Goal: Task Accomplishment & Management: Manage account settings

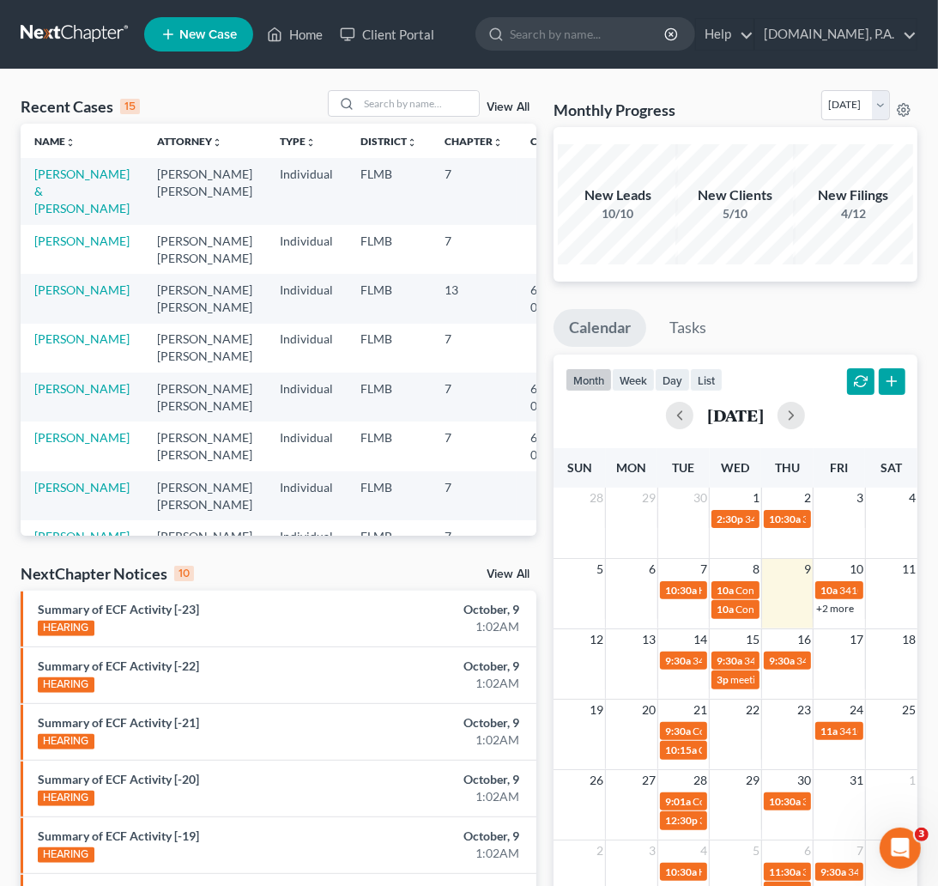
click at [40, 31] on link at bounding box center [76, 34] width 110 height 31
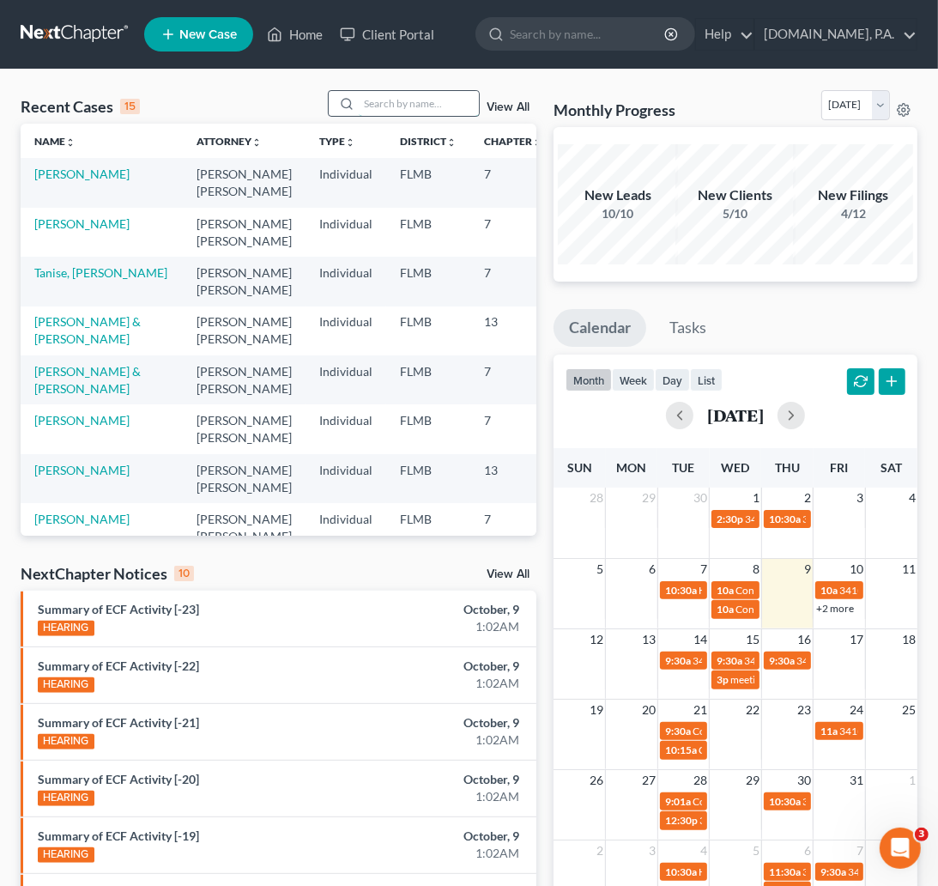
click at [411, 101] on input "search" at bounding box center [419, 103] width 120 height 25
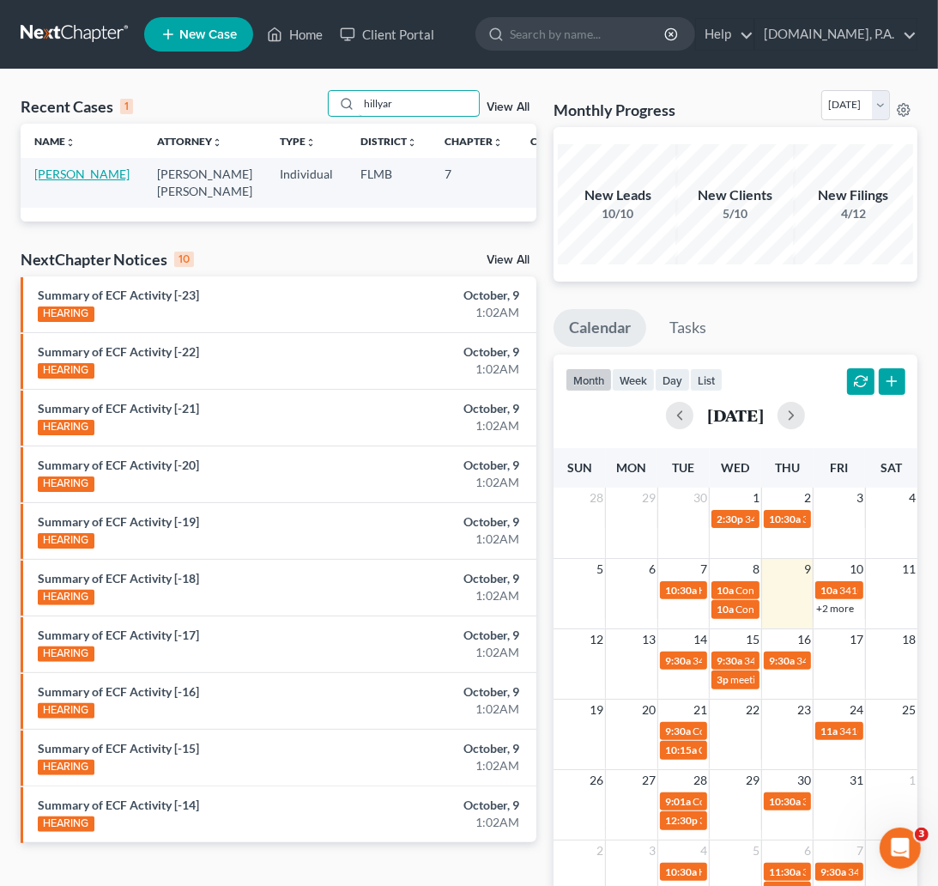
type input "hillyar"
click at [47, 181] on link "[PERSON_NAME]" at bounding box center [81, 174] width 95 height 15
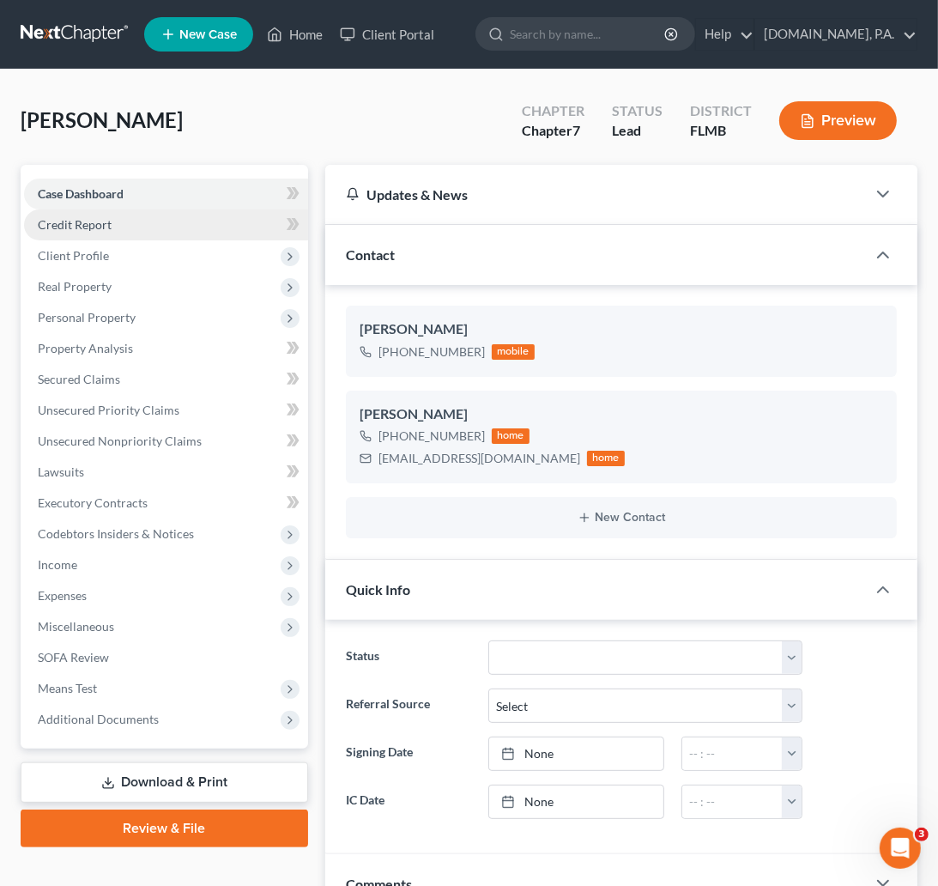
click at [110, 224] on span "Credit Report" at bounding box center [75, 224] width 74 height 15
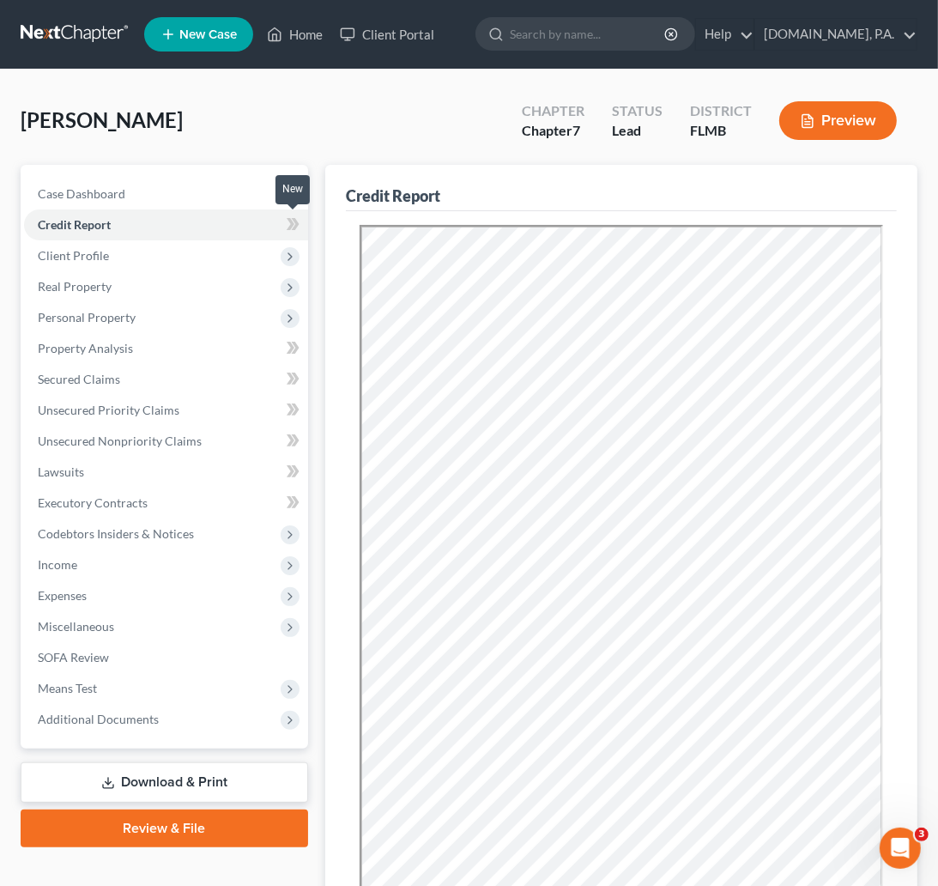
click at [285, 225] on span at bounding box center [293, 227] width 30 height 26
click at [293, 221] on icon at bounding box center [293, 224] width 13 height 21
click at [63, 249] on span "Client Profile" at bounding box center [73, 255] width 71 height 15
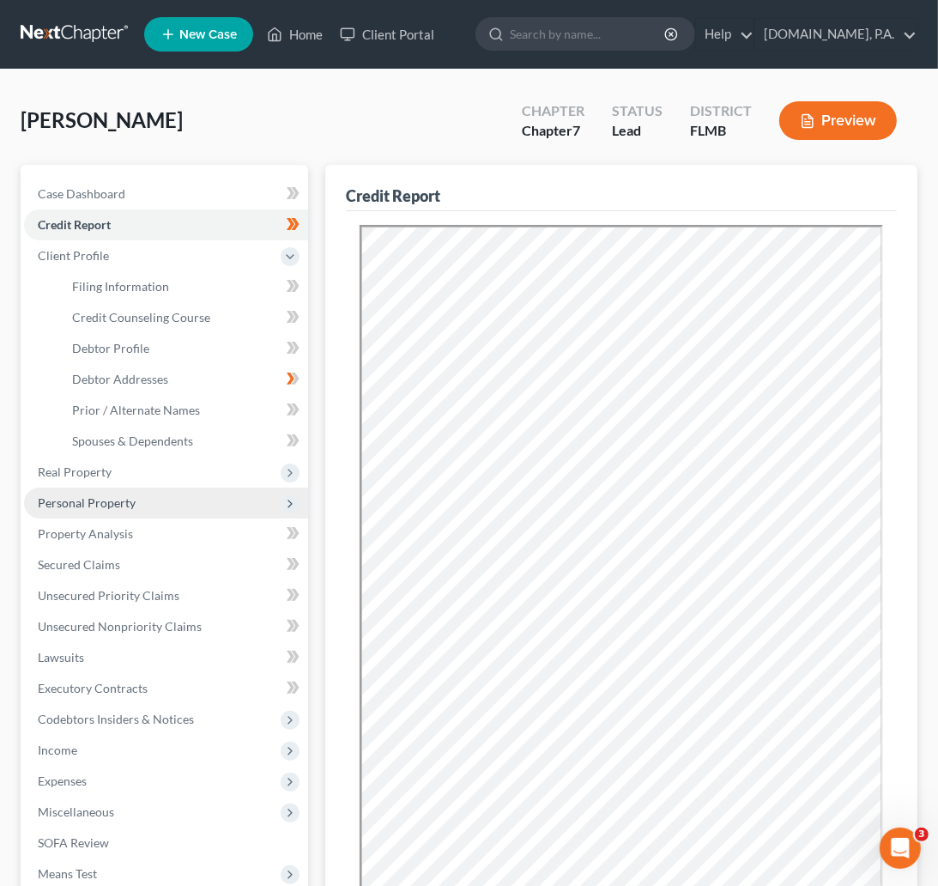
click at [94, 502] on span "Personal Property" at bounding box center [87, 502] width 98 height 15
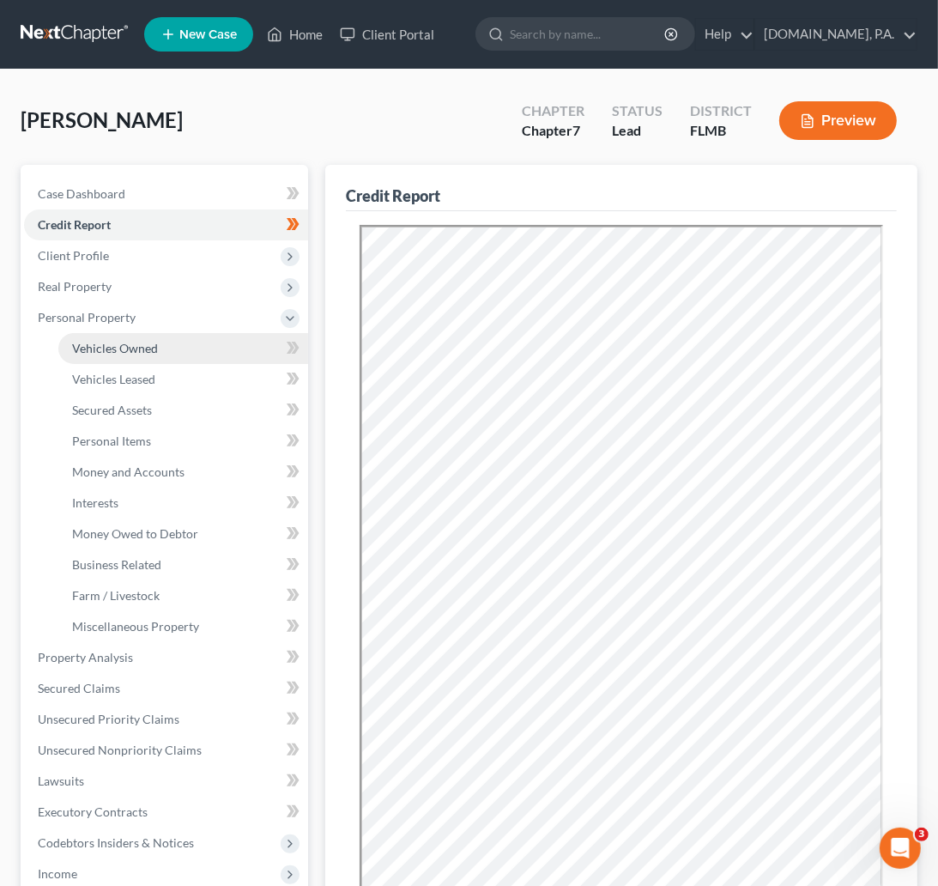
click at [101, 353] on span "Vehicles Owned" at bounding box center [115, 348] width 86 height 15
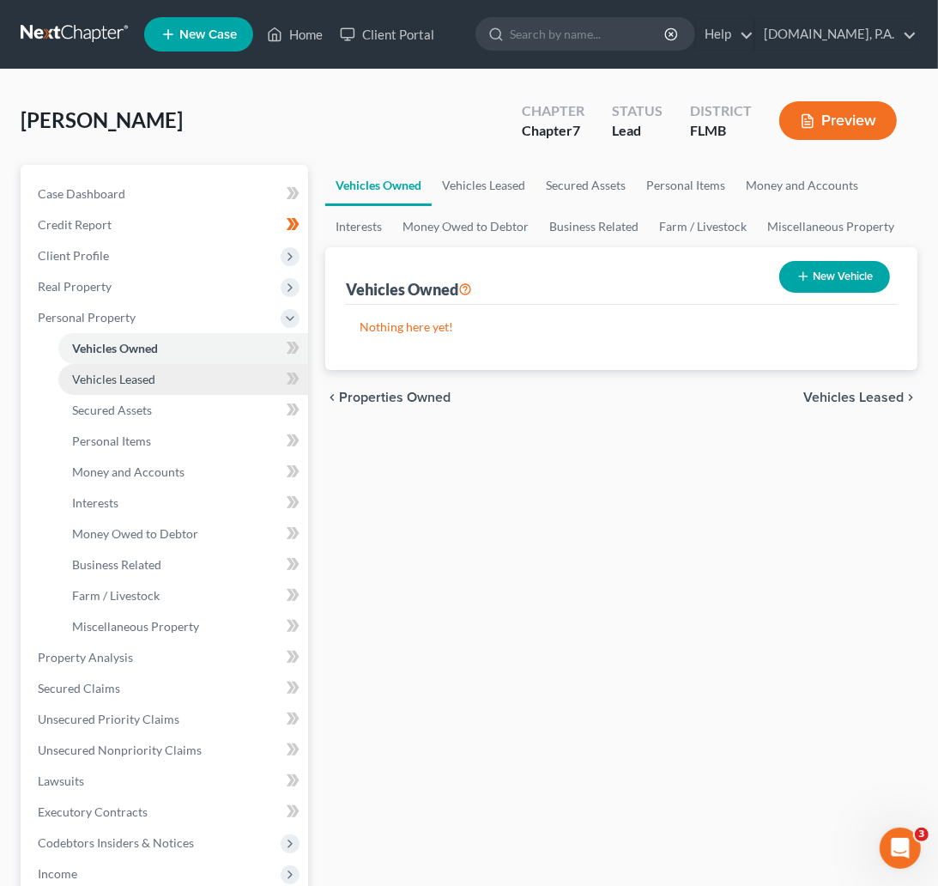
click at [101, 381] on span "Vehicles Leased" at bounding box center [113, 379] width 83 height 15
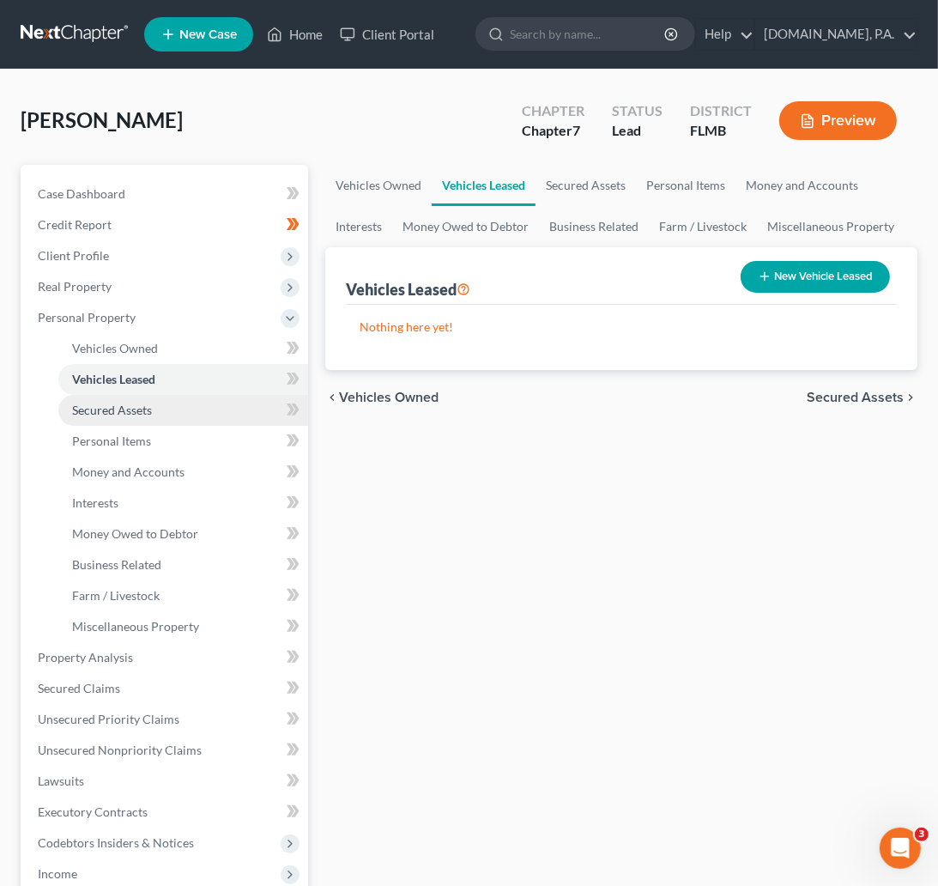
click at [100, 415] on span "Secured Assets" at bounding box center [112, 410] width 80 height 15
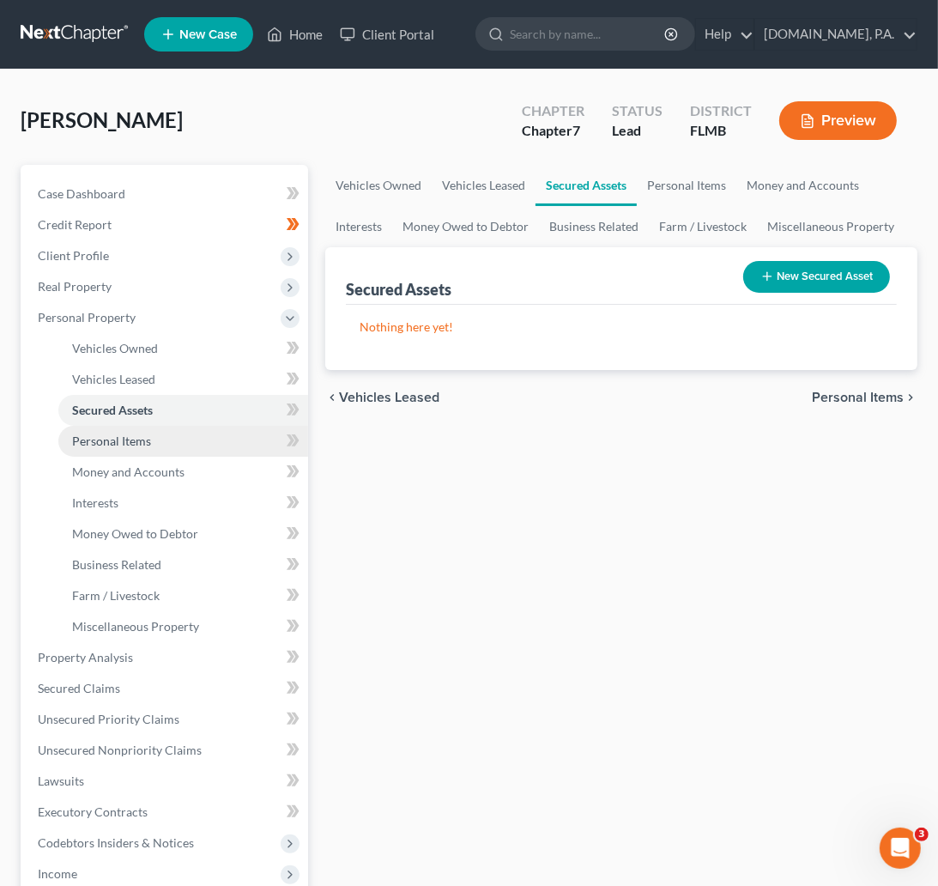
click at [94, 440] on span "Personal Items" at bounding box center [111, 440] width 79 height 15
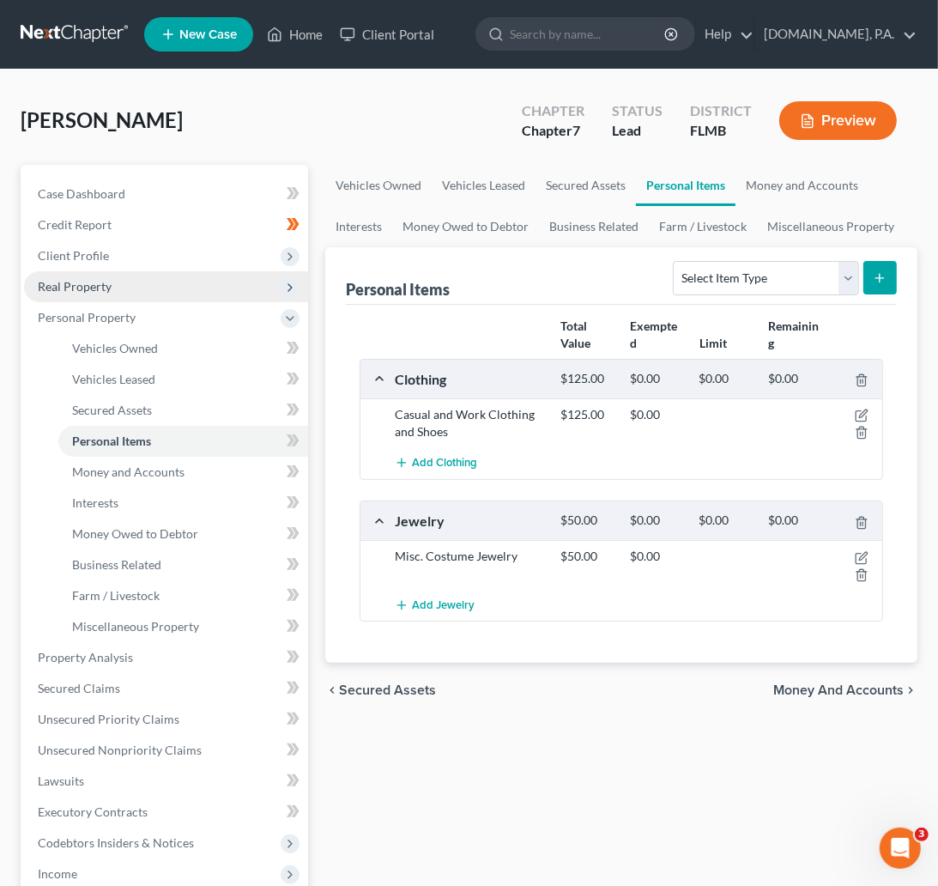
click at [82, 281] on span "Real Property" at bounding box center [75, 286] width 74 height 15
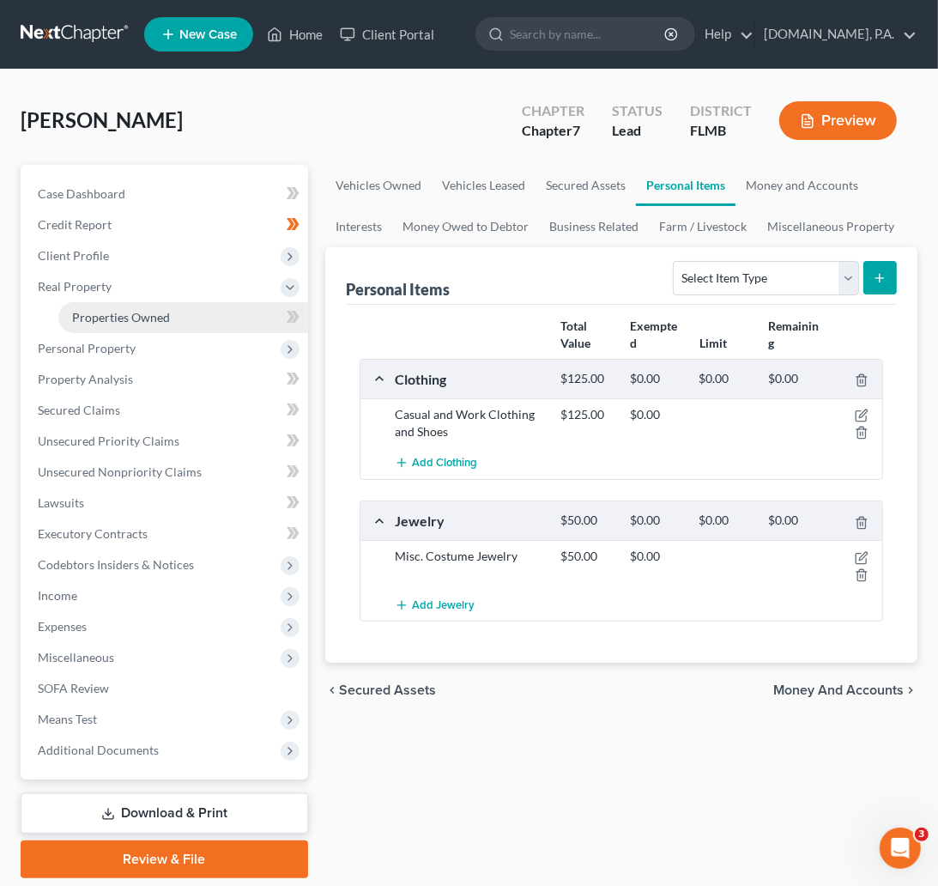
click at [92, 321] on span "Properties Owned" at bounding box center [121, 317] width 98 height 15
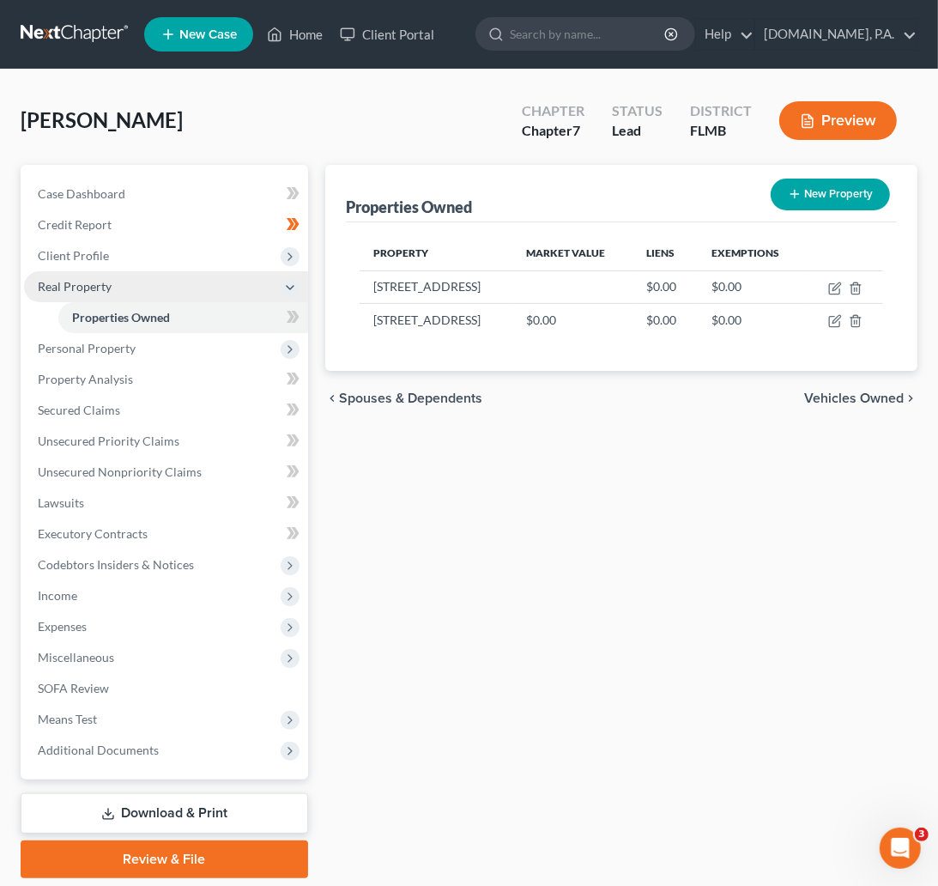
click at [96, 283] on span "Real Property" at bounding box center [75, 286] width 74 height 15
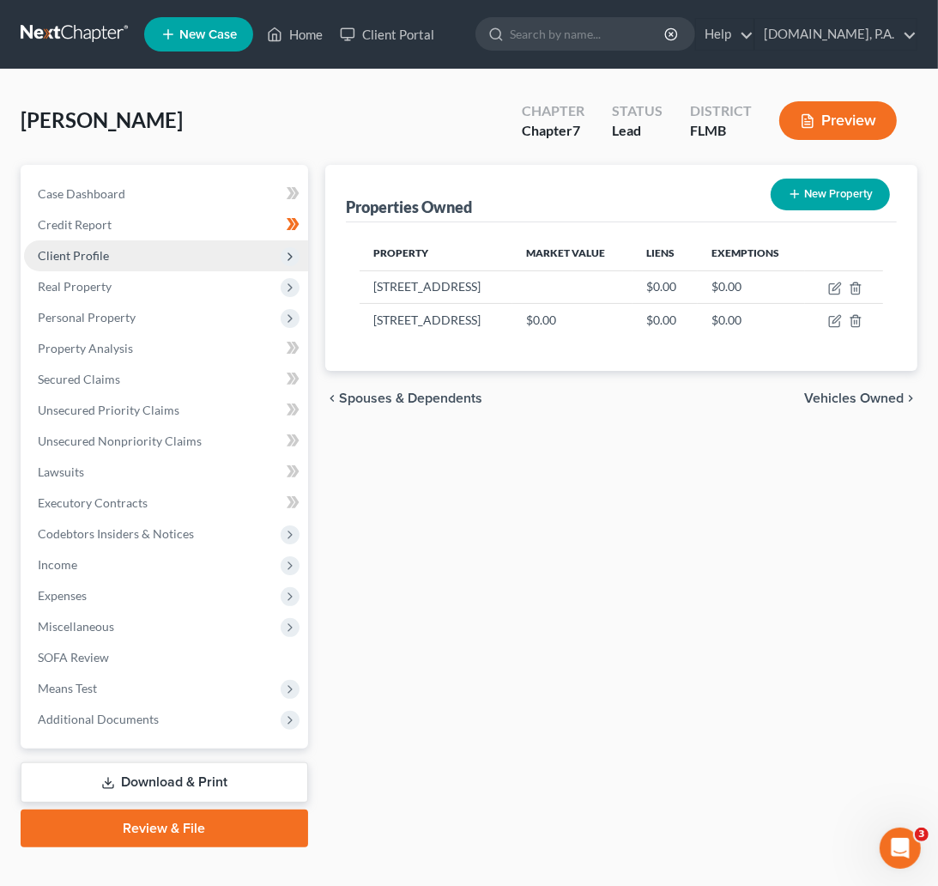
click at [75, 252] on span "Client Profile" at bounding box center [73, 255] width 71 height 15
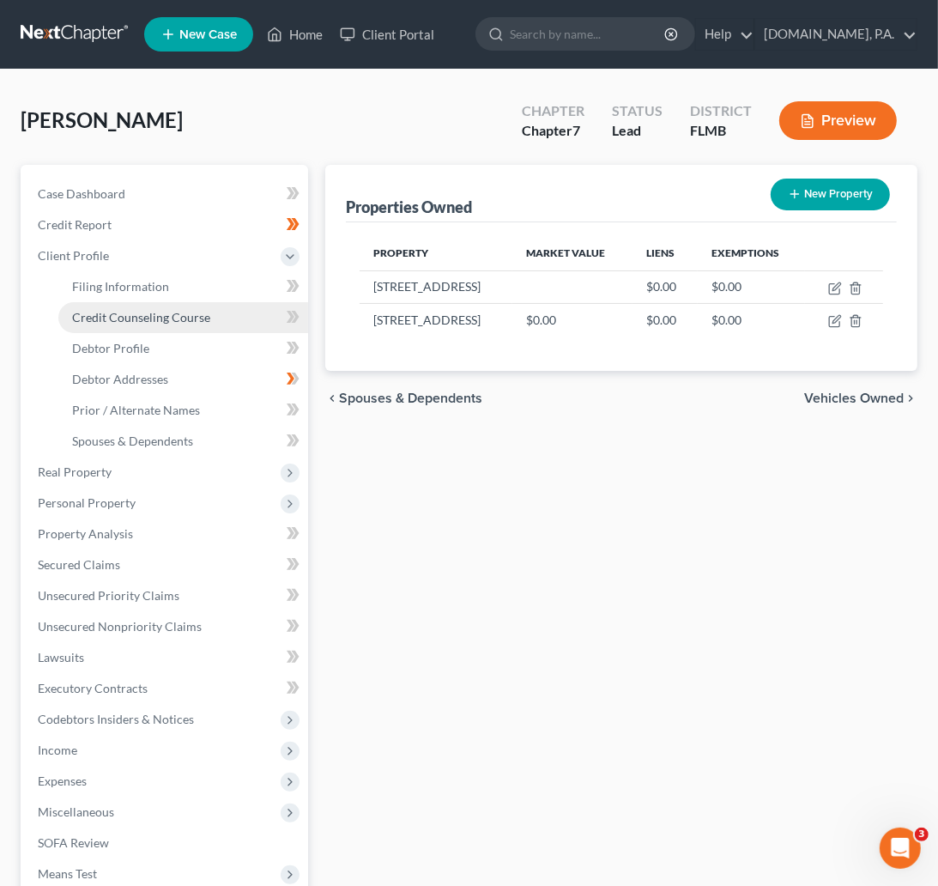
click at [118, 312] on span "Credit Counseling Course" at bounding box center [141, 317] width 138 height 15
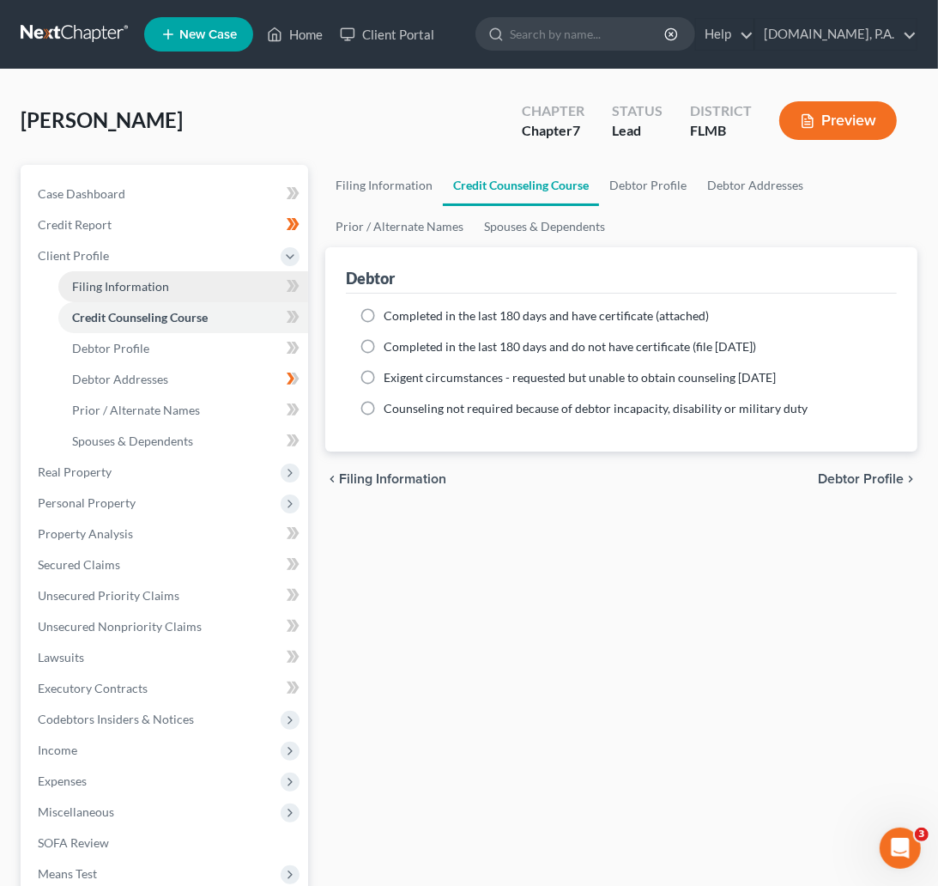
click at [118, 290] on span "Filing Information" at bounding box center [120, 286] width 97 height 15
select select "1"
select select "0"
select select "9"
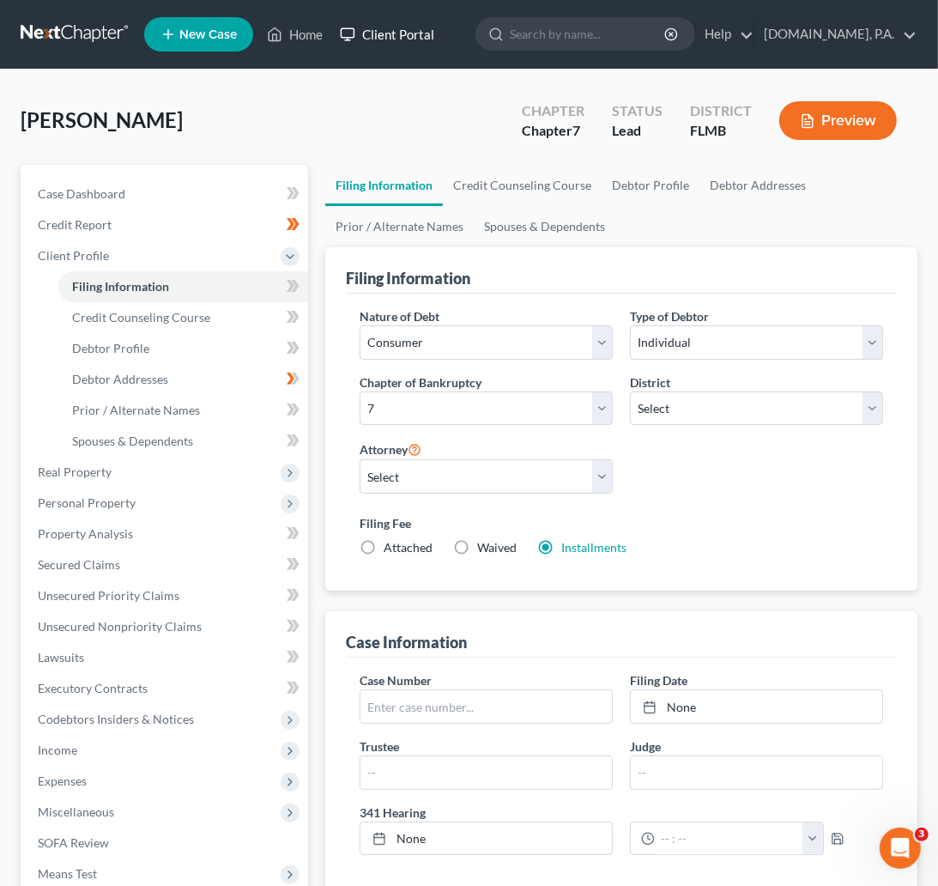
click at [403, 24] on link "Client Portal" at bounding box center [387, 34] width 112 height 31
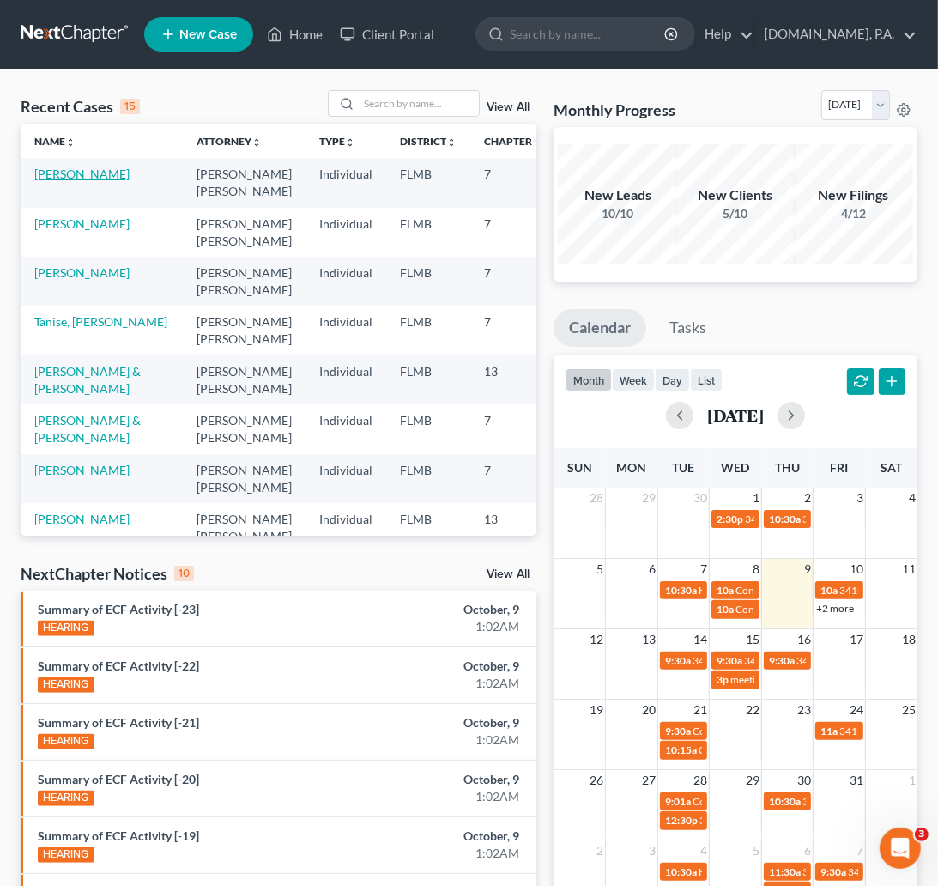
click at [64, 170] on link "[PERSON_NAME]" at bounding box center [81, 174] width 95 height 15
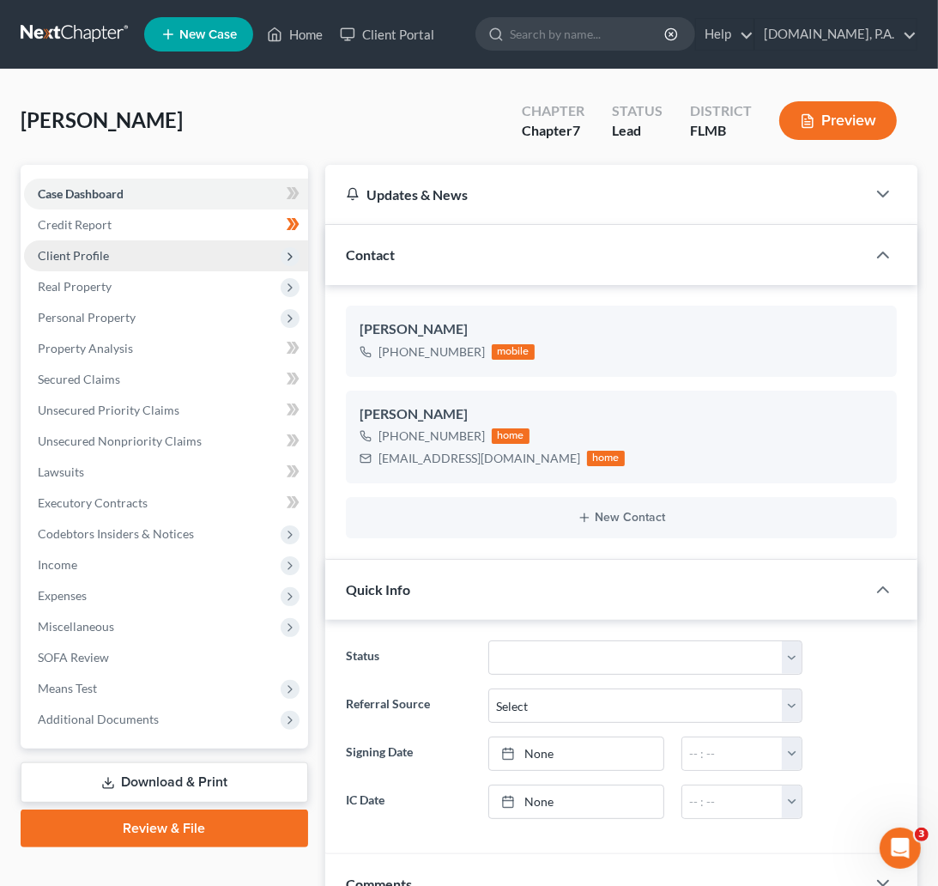
click at [80, 260] on span "Client Profile" at bounding box center [73, 255] width 71 height 15
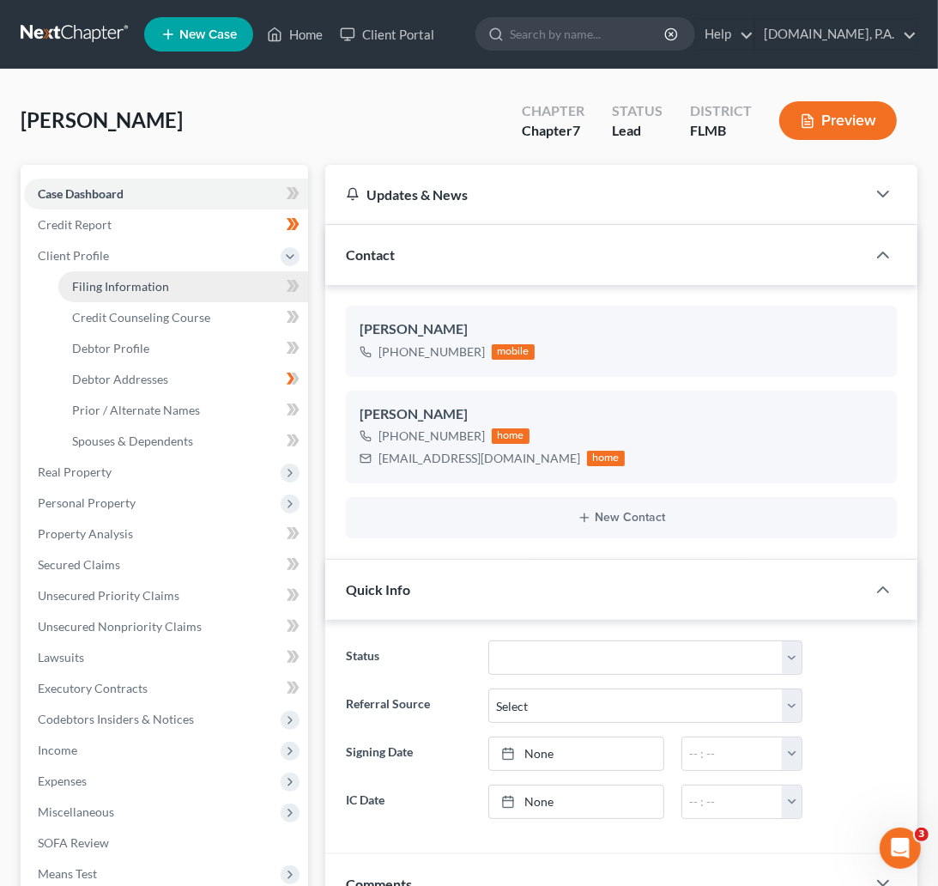
click at [111, 280] on span "Filing Information" at bounding box center [120, 286] width 97 height 15
select select "1"
select select "0"
select select "9"
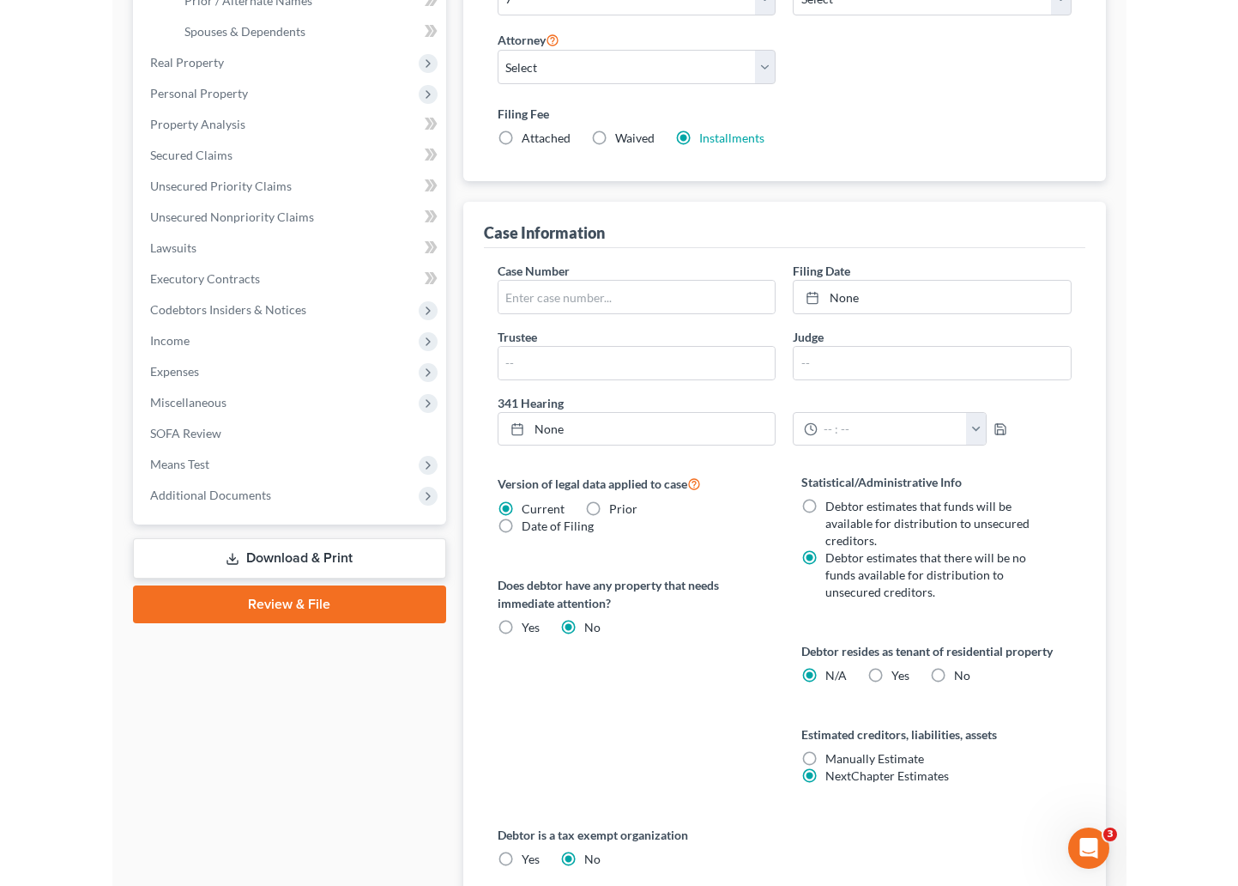
scroll to position [316, 0]
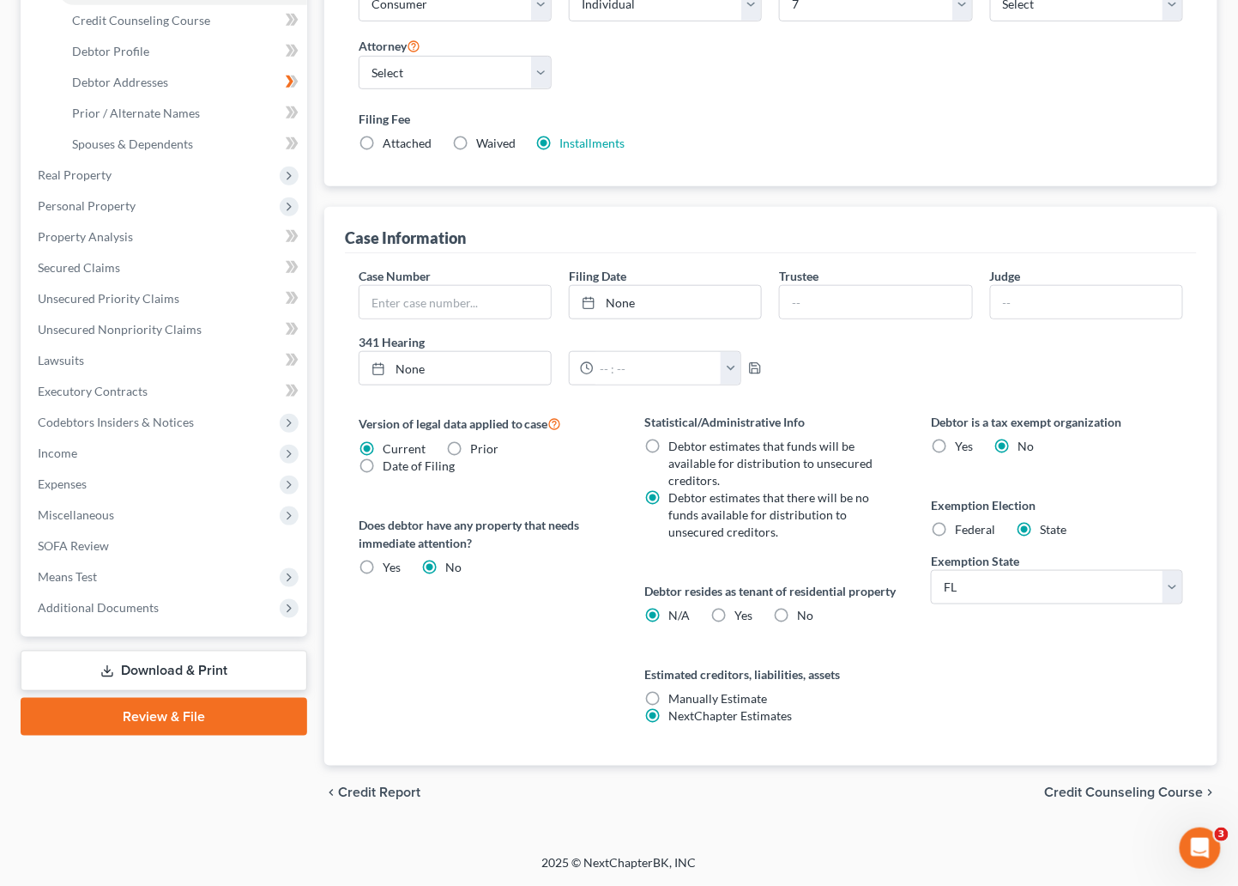
click at [798, 608] on label "No" at bounding box center [806, 615] width 16 height 17
click at [805, 608] on input "No" at bounding box center [810, 612] width 11 height 11
radio input "true"
radio input "false"
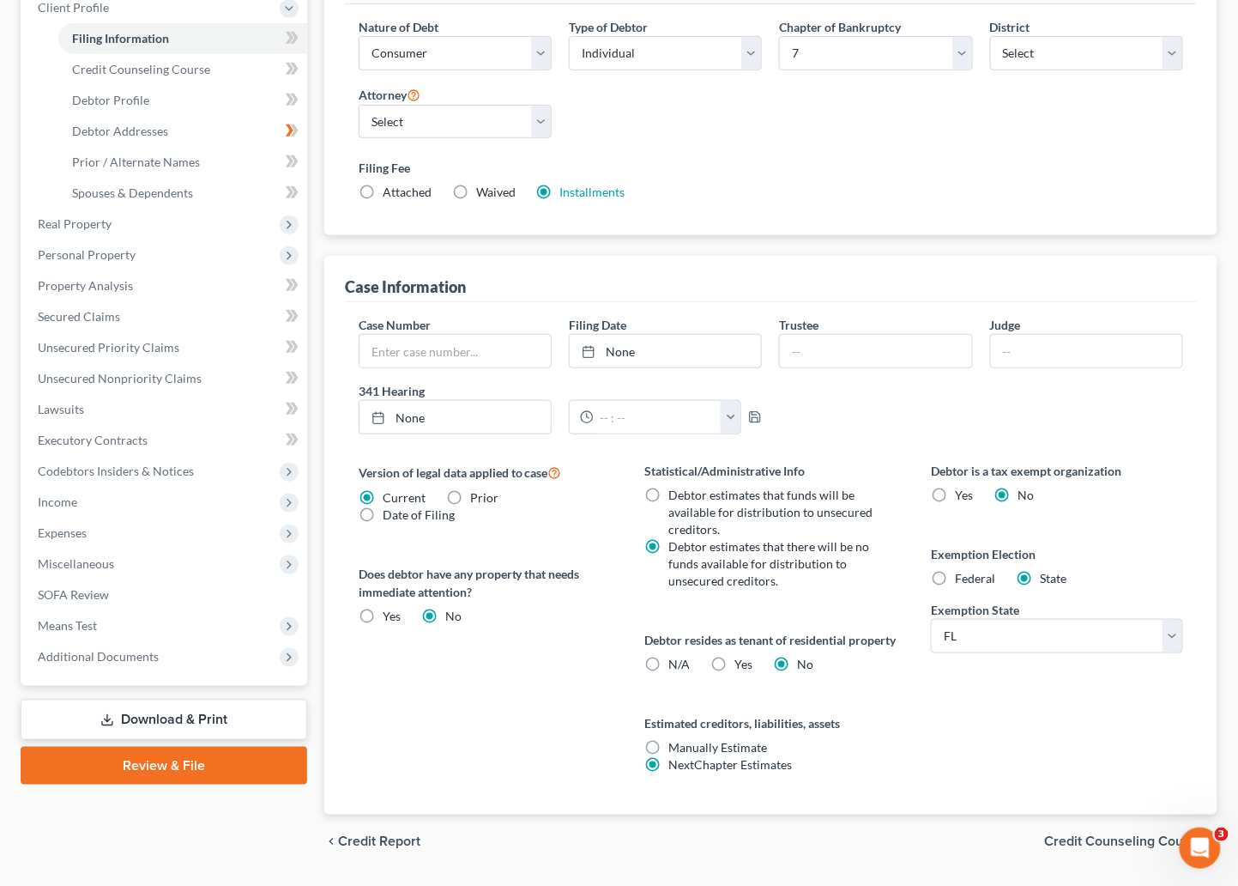
scroll to position [0, 0]
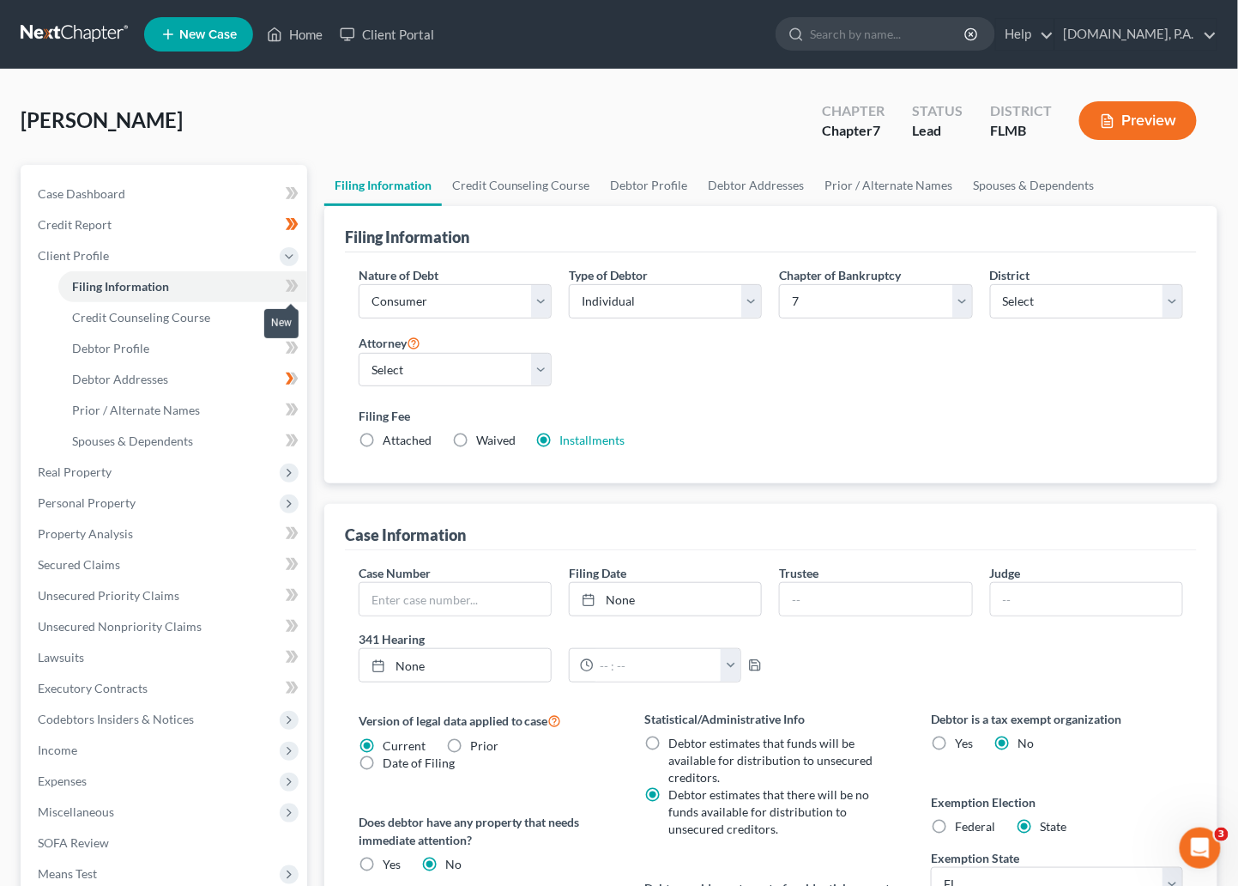
click at [290, 285] on icon at bounding box center [290, 286] width 8 height 12
click at [135, 312] on span "Credit Counseling Course" at bounding box center [141, 317] width 138 height 15
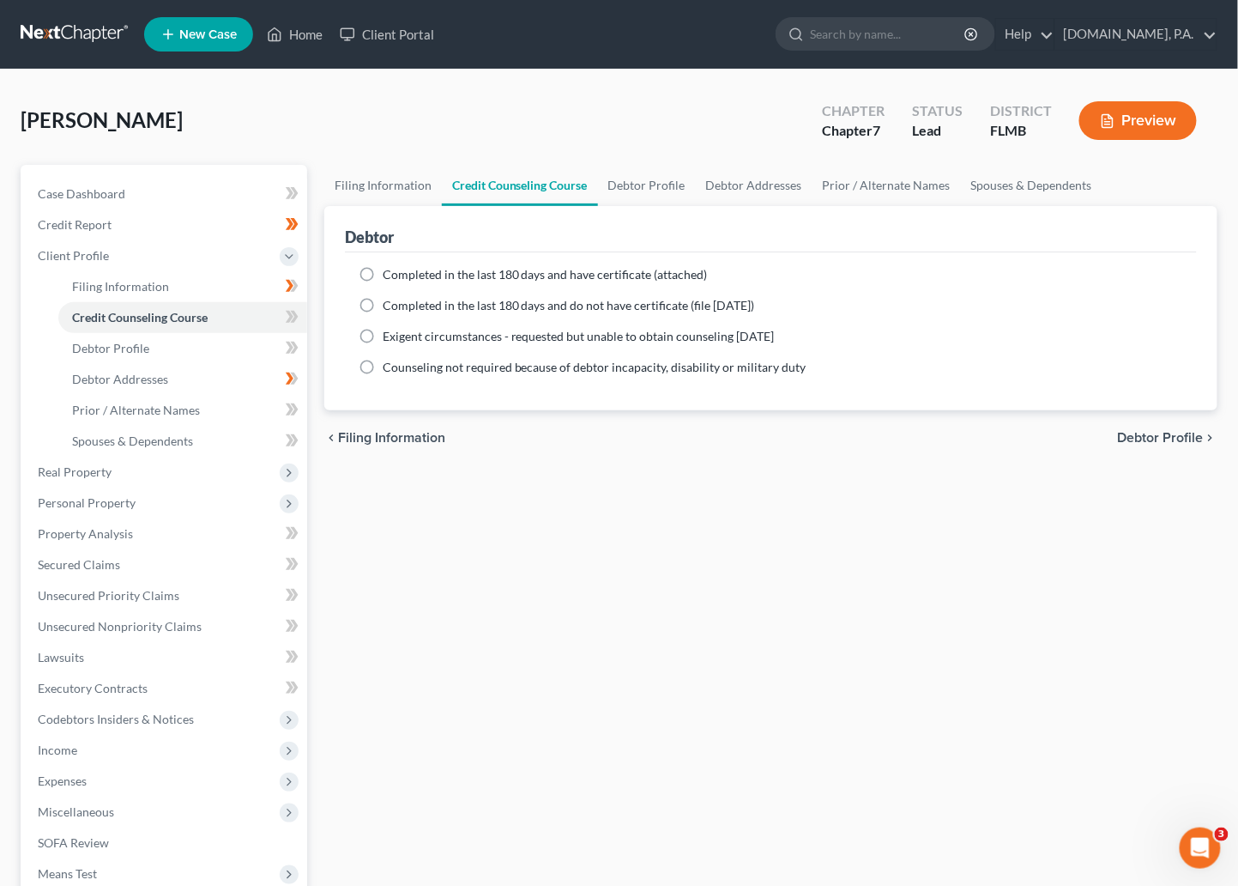
click at [383, 272] on label "Completed in the last 180 days and have certificate (attached)" at bounding box center [545, 274] width 325 height 17
click at [390, 272] on input "Completed in the last 180 days and have certificate (attached)" at bounding box center [395, 271] width 11 height 11
radio input "true"
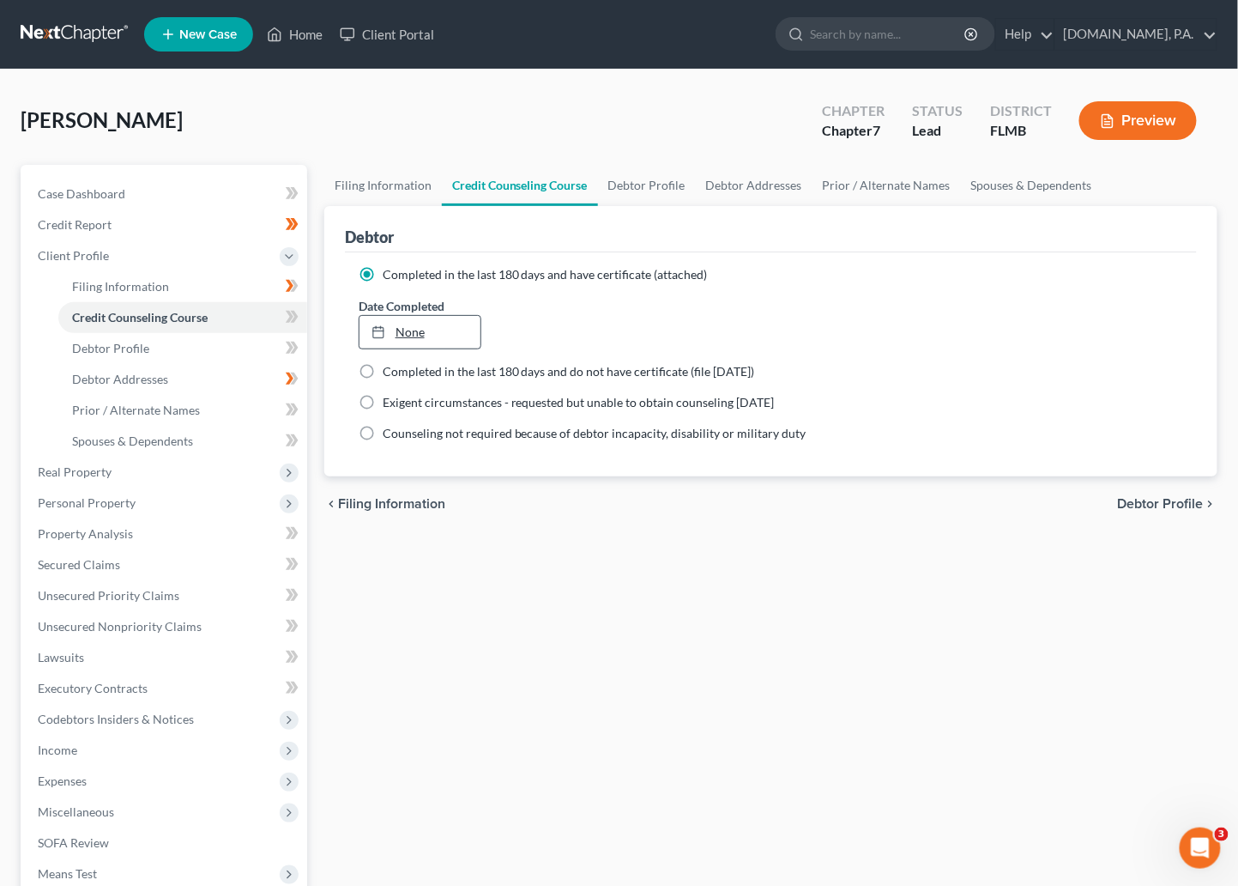
type input "10/9/2025"
click at [405, 319] on link "None" at bounding box center [421, 332] width 122 height 33
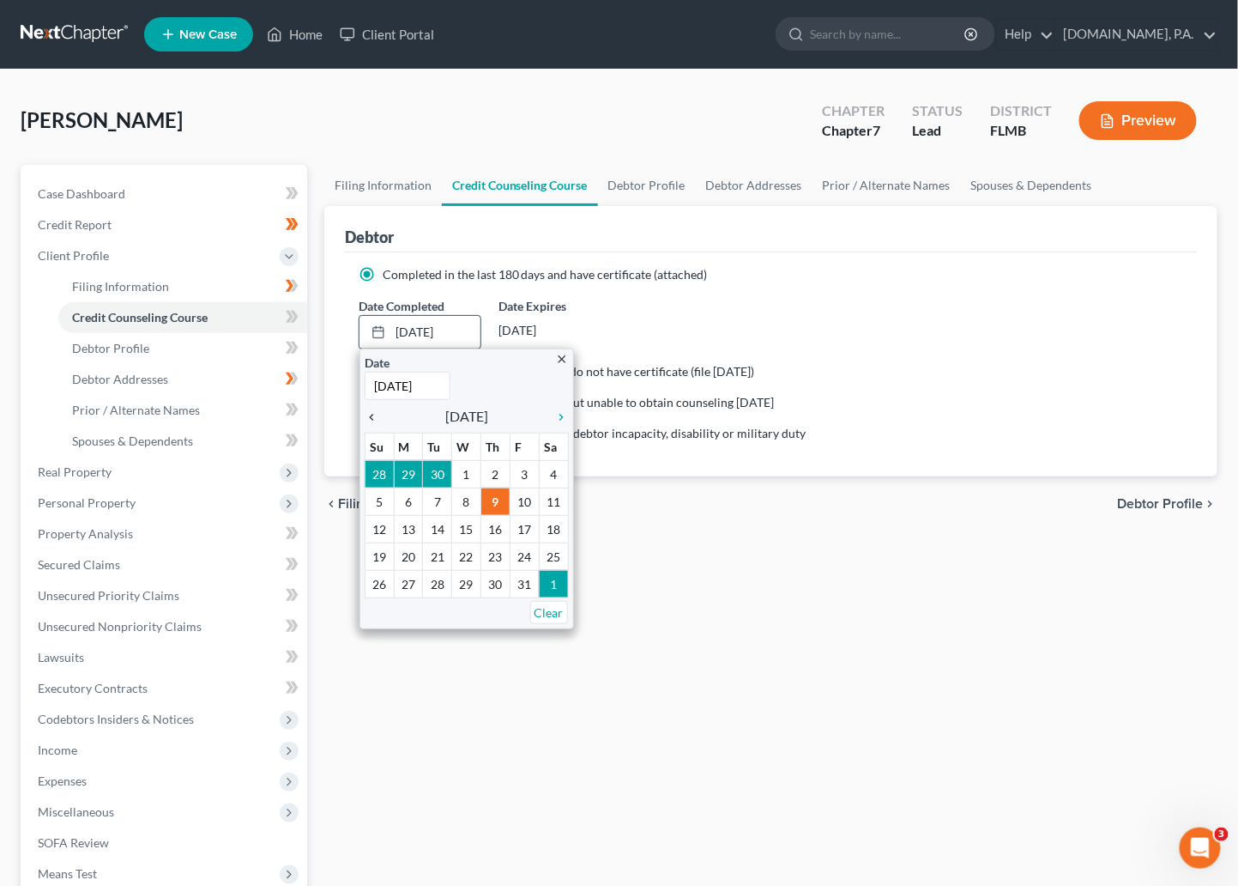
click at [369, 420] on icon "chevron_left" at bounding box center [376, 417] width 22 height 14
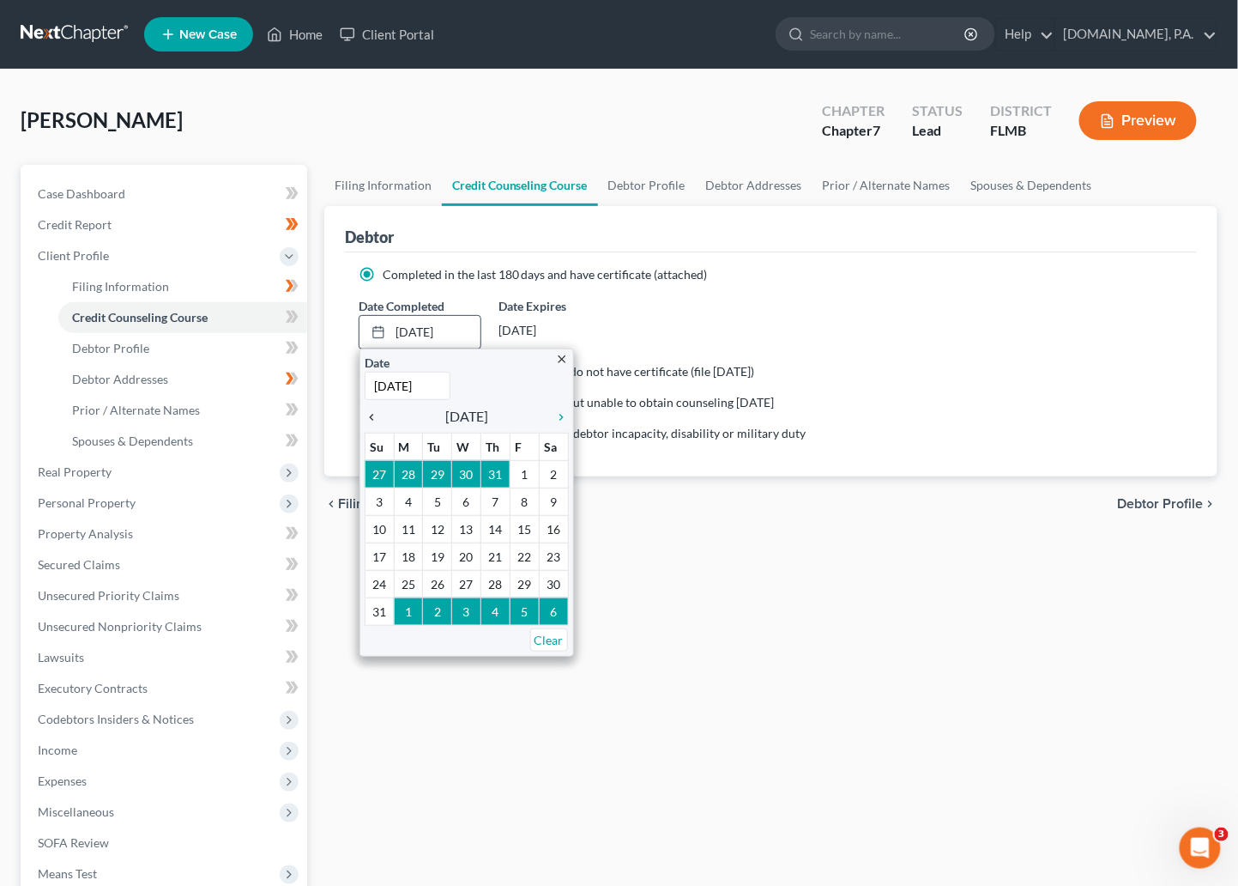
click at [369, 420] on icon "chevron_left" at bounding box center [376, 417] width 22 height 14
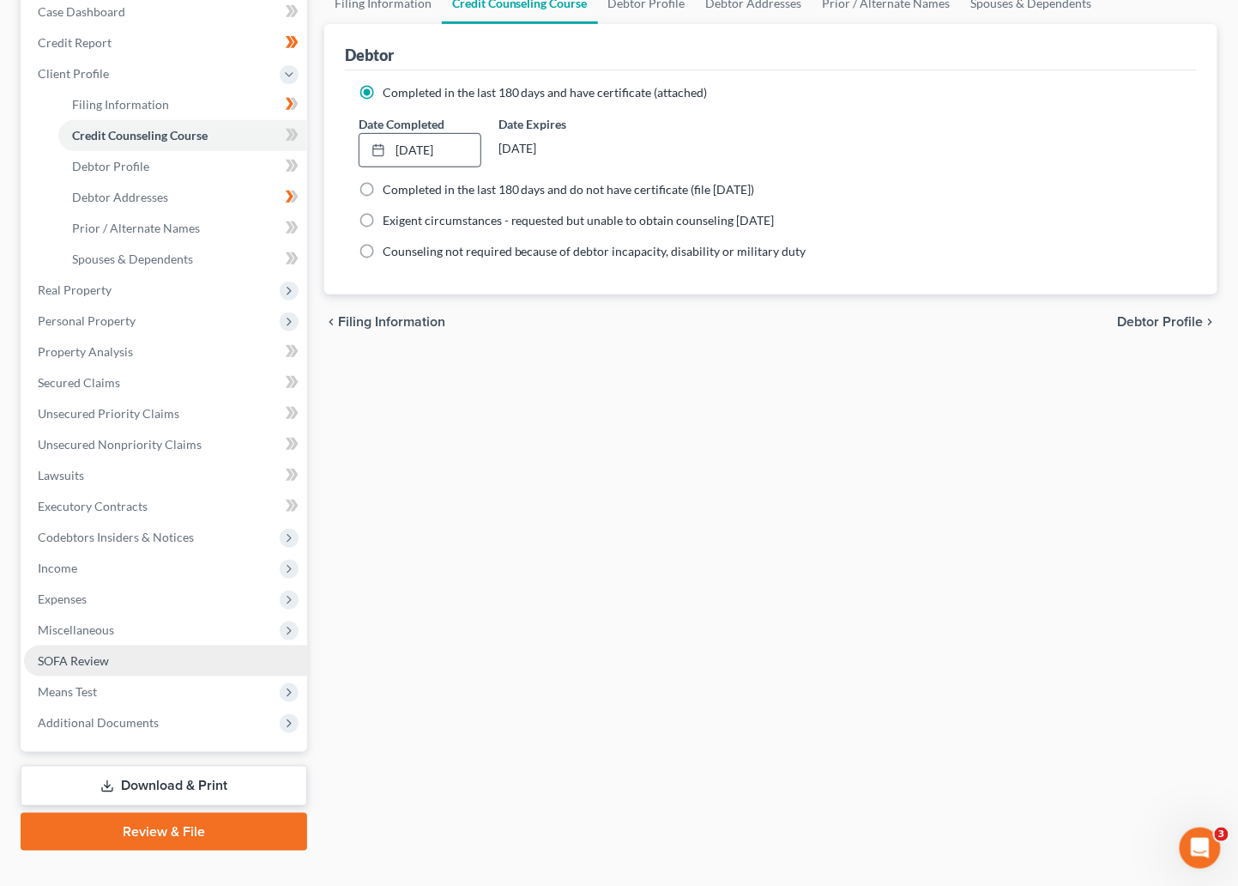
scroll to position [210, 0]
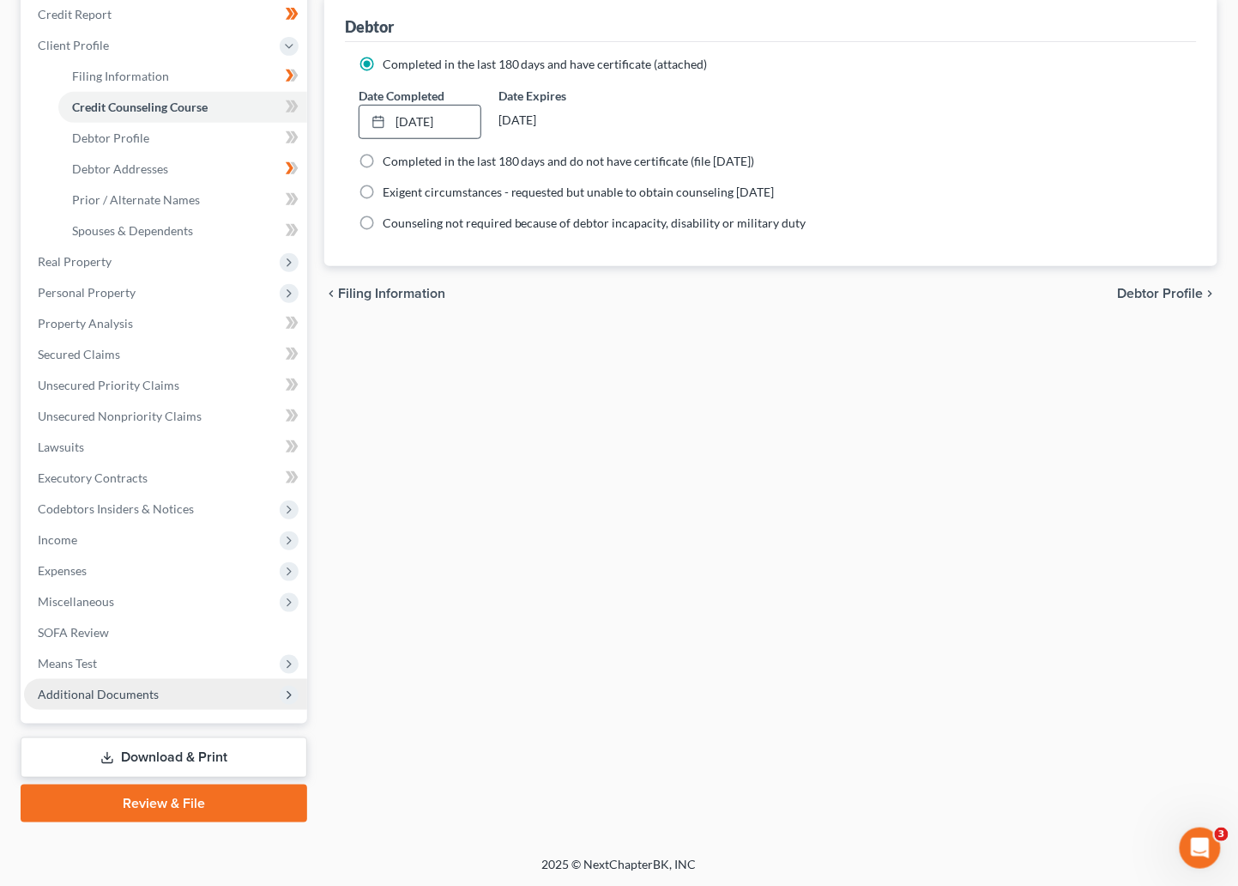
click at [133, 687] on span "Additional Documents" at bounding box center [98, 694] width 121 height 15
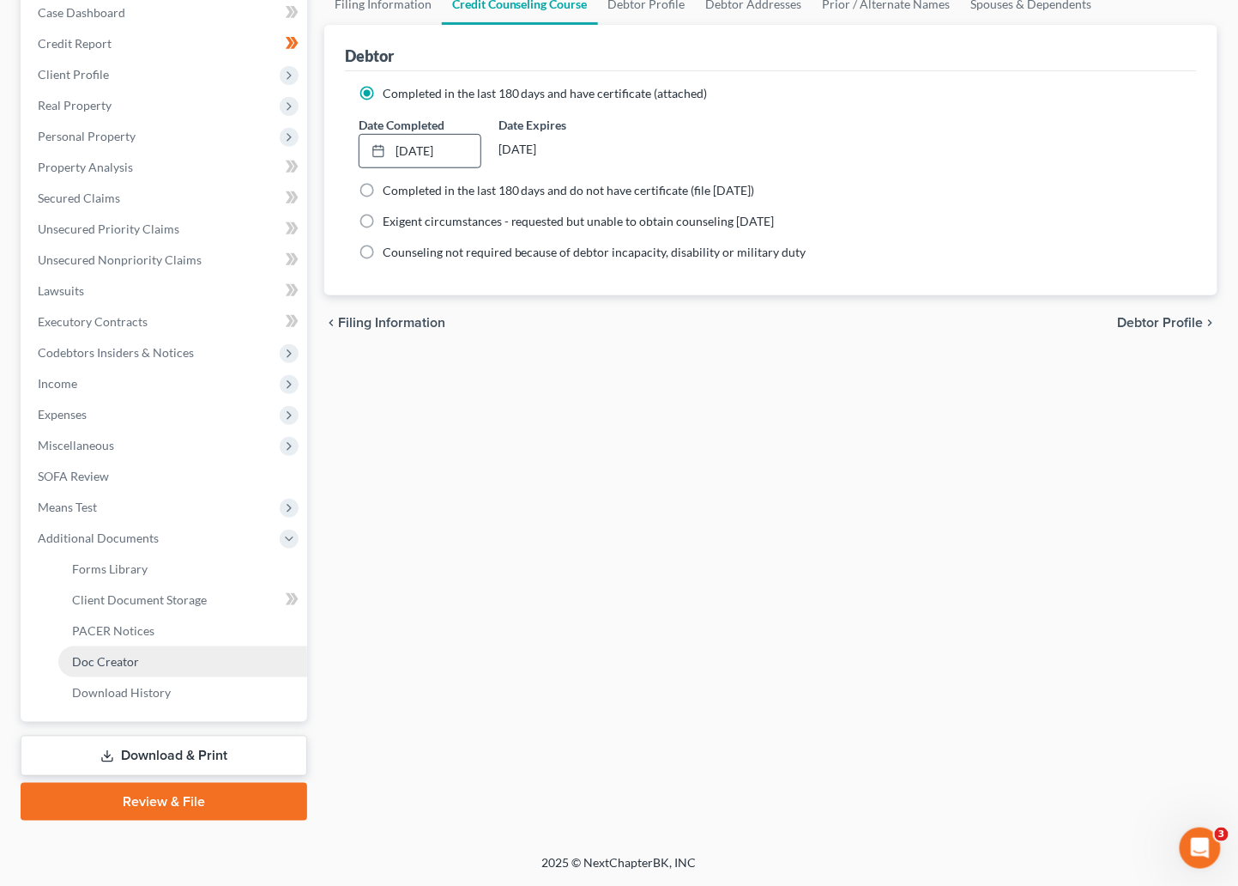
scroll to position [179, 0]
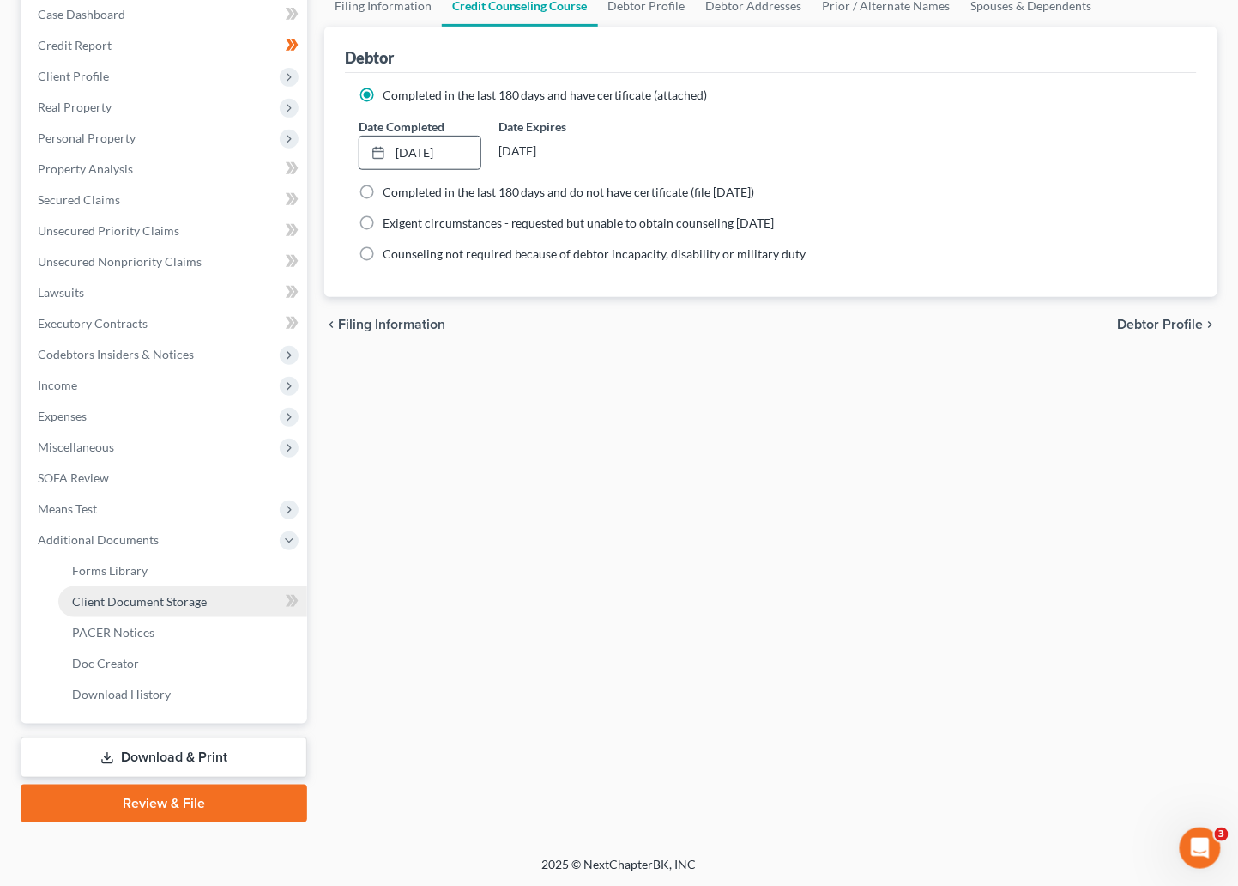
click at [174, 601] on span "Client Document Storage" at bounding box center [139, 601] width 135 height 15
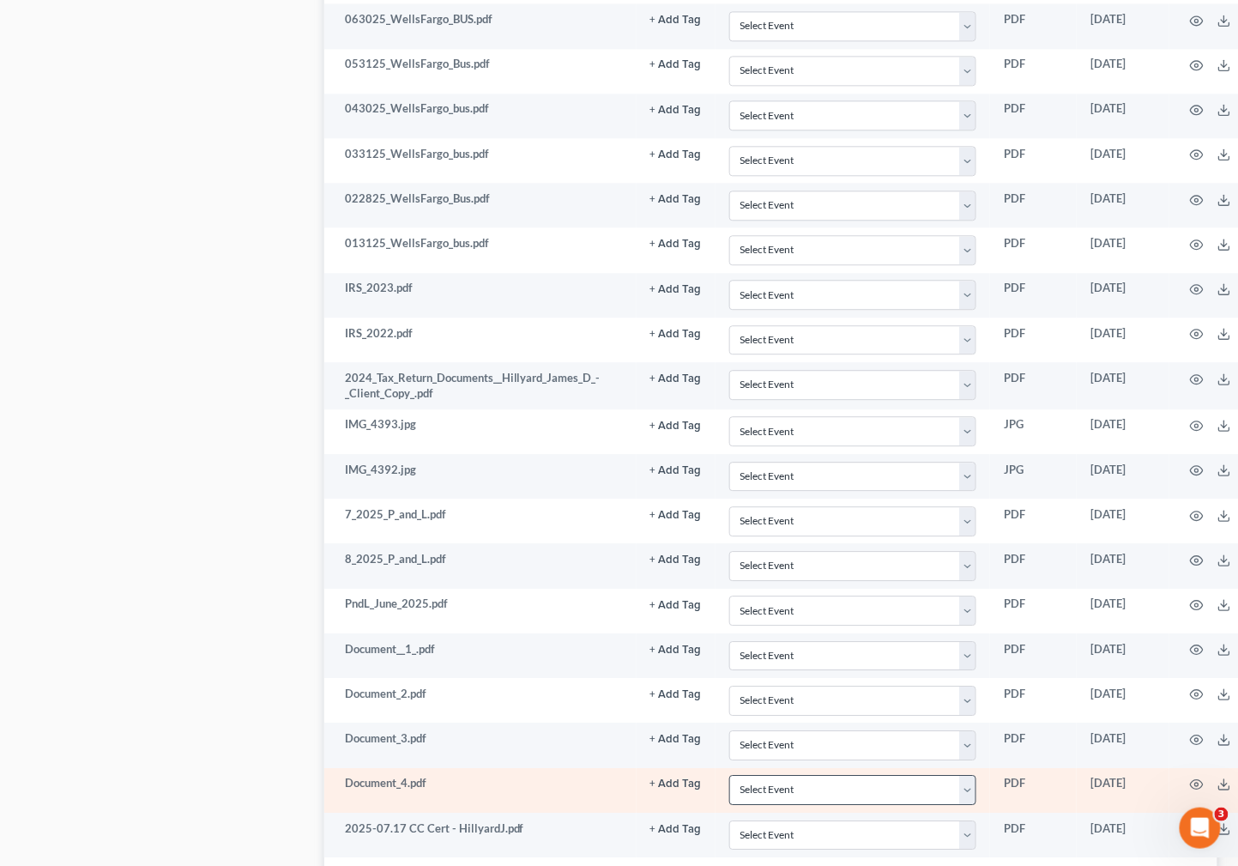
scroll to position [1398, 0]
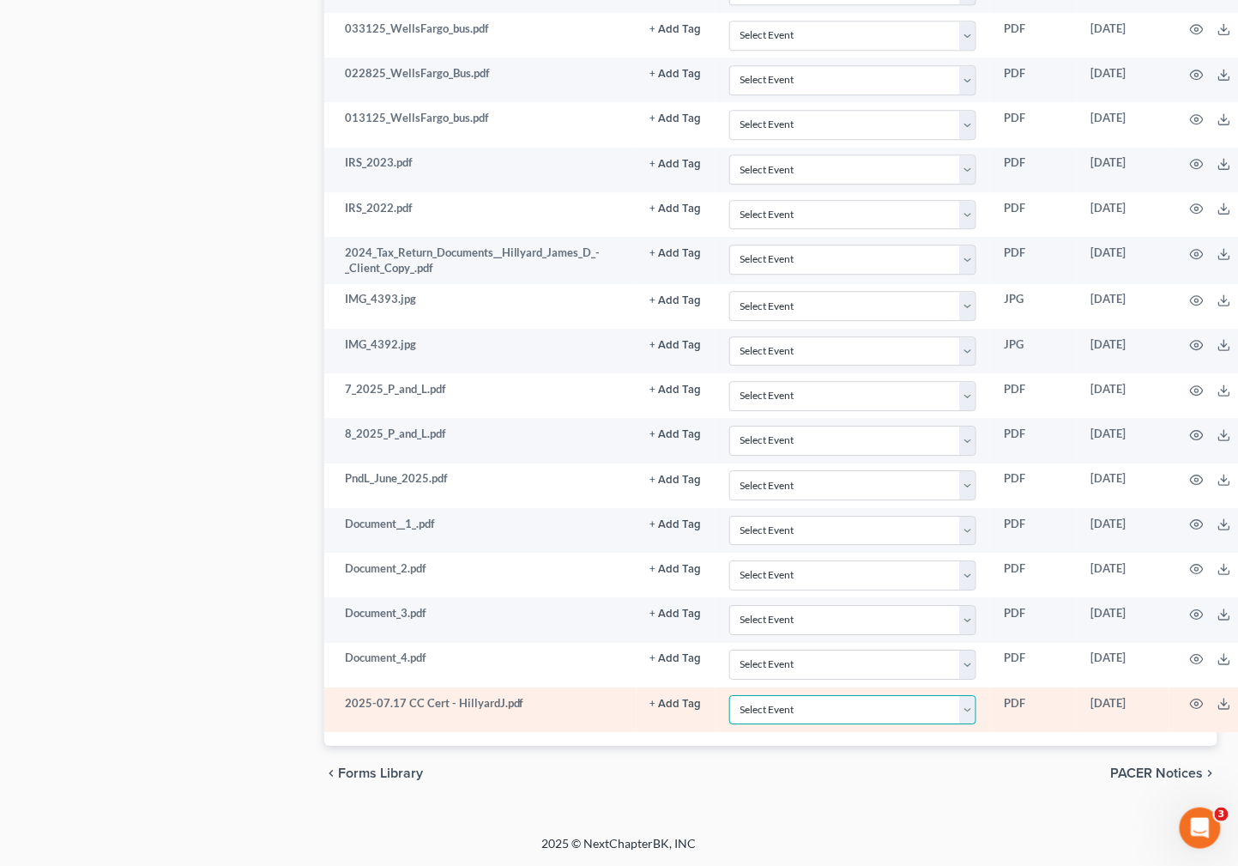
click at [957, 712] on select "Select Event 20 Largest Unsecured Creditors Amended Chapter 13 Plan Amended Cre…" at bounding box center [854, 710] width 248 height 30
select select "9"
click at [730, 695] on select "Select Event 20 Largest Unsecured Creditors Amended Chapter 13 Plan Amended Cre…" at bounding box center [854, 710] width 248 height 30
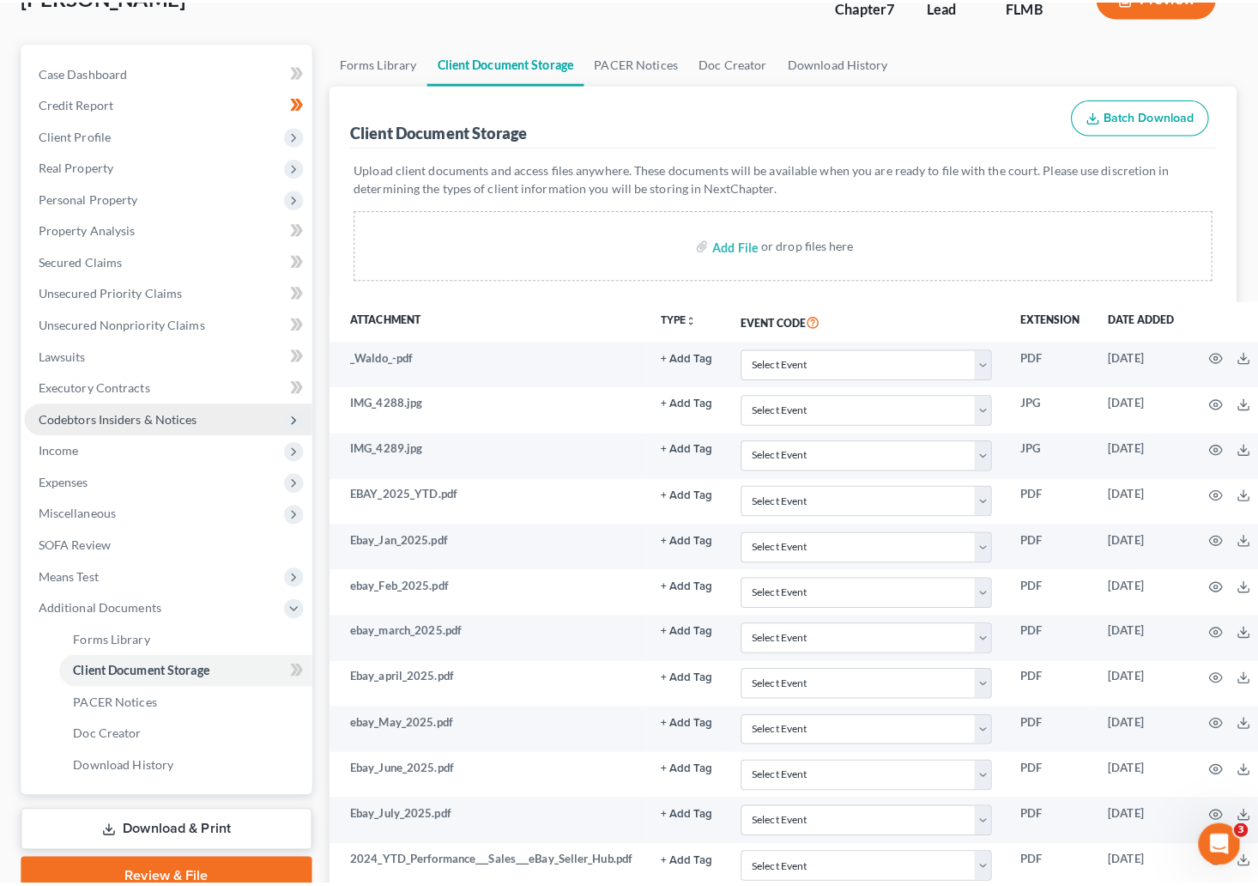
scroll to position [0, 0]
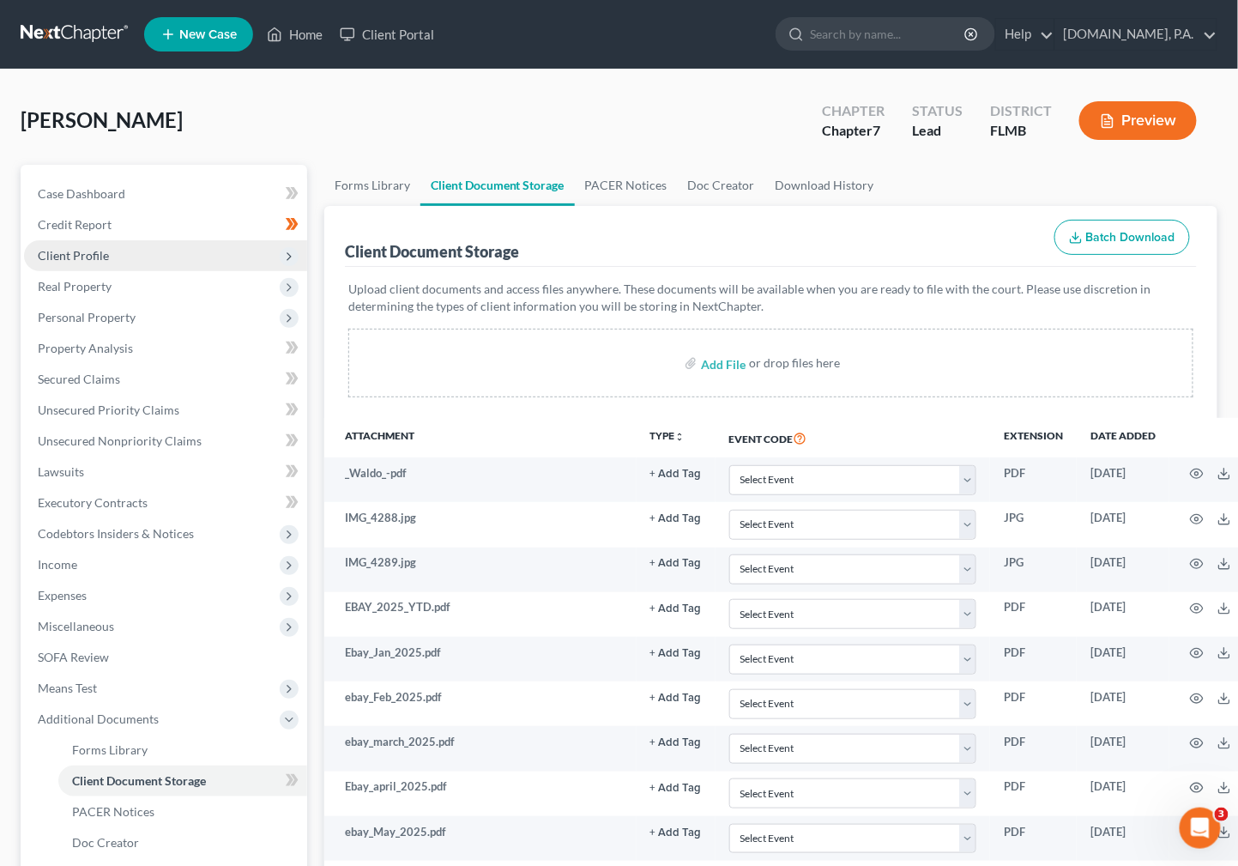
click at [80, 260] on span "Client Profile" at bounding box center [73, 255] width 71 height 15
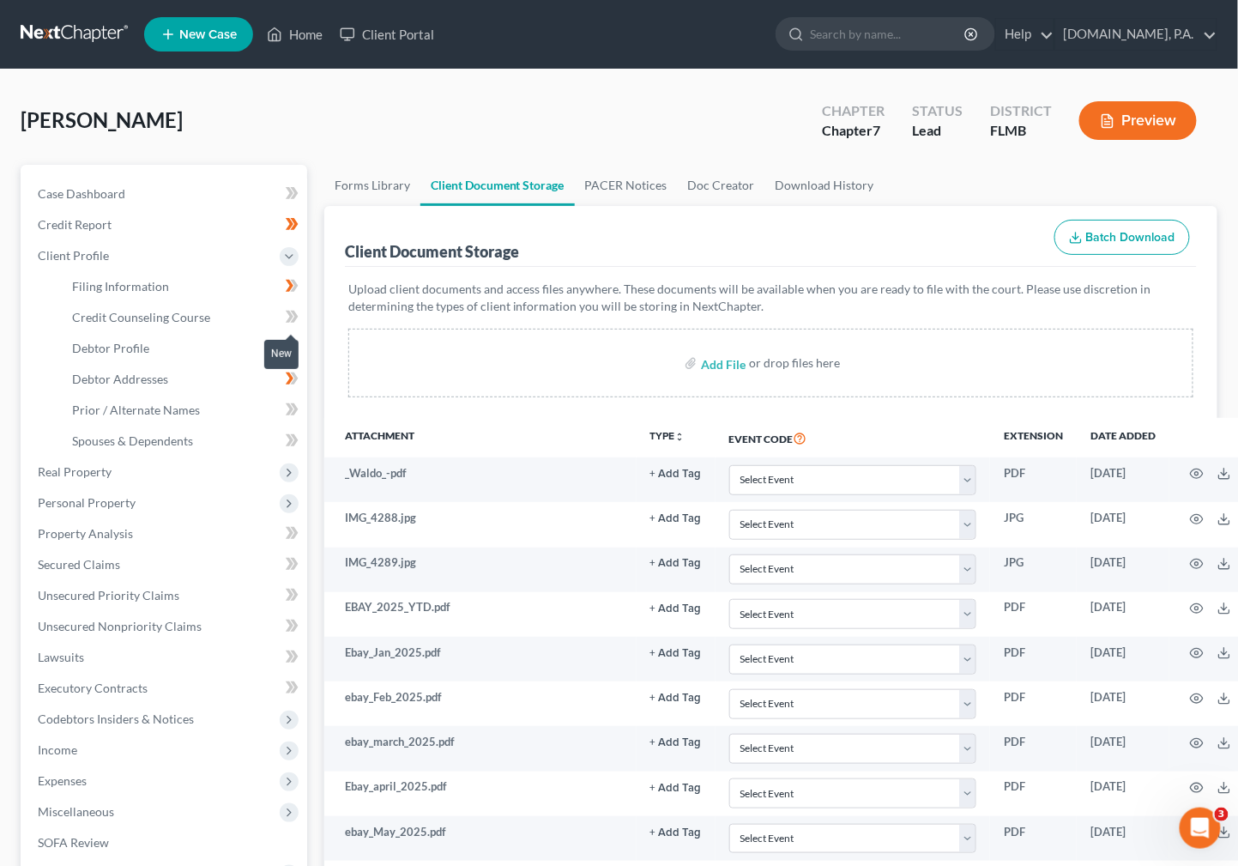
click at [291, 319] on icon at bounding box center [292, 316] width 13 height 21
click at [297, 312] on icon at bounding box center [292, 316] width 13 height 21
click at [102, 349] on span "Debtor Profile" at bounding box center [110, 348] width 77 height 15
select select "0"
select select "1"
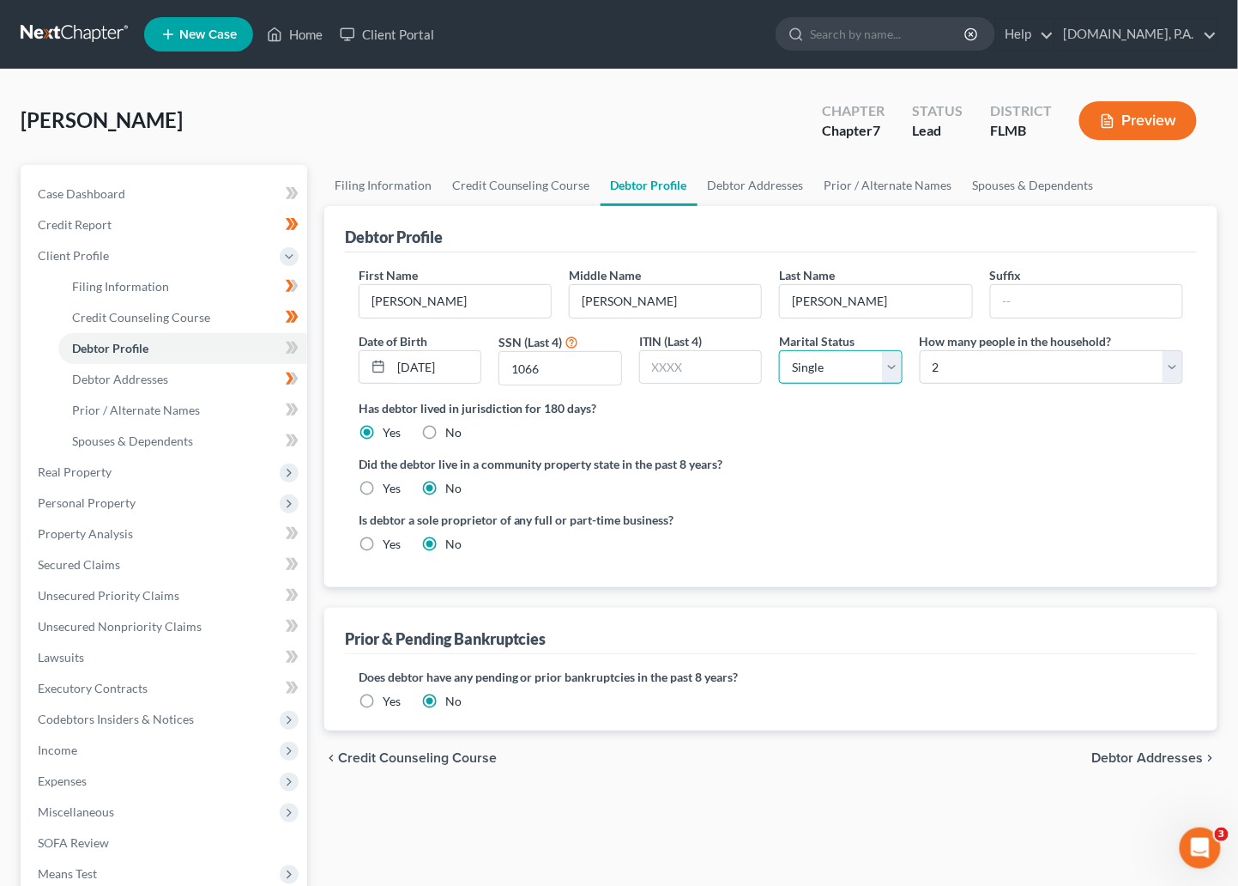
click at [895, 368] on select "Select Single Married Separated Divorced Widowed" at bounding box center [841, 367] width 124 height 34
select select "3"
click at [779, 350] on select "Select Single Married Separated Divorced Widowed" at bounding box center [841, 367] width 124 height 34
click at [288, 342] on icon at bounding box center [290, 348] width 8 height 12
click at [296, 342] on icon at bounding box center [292, 347] width 13 height 21
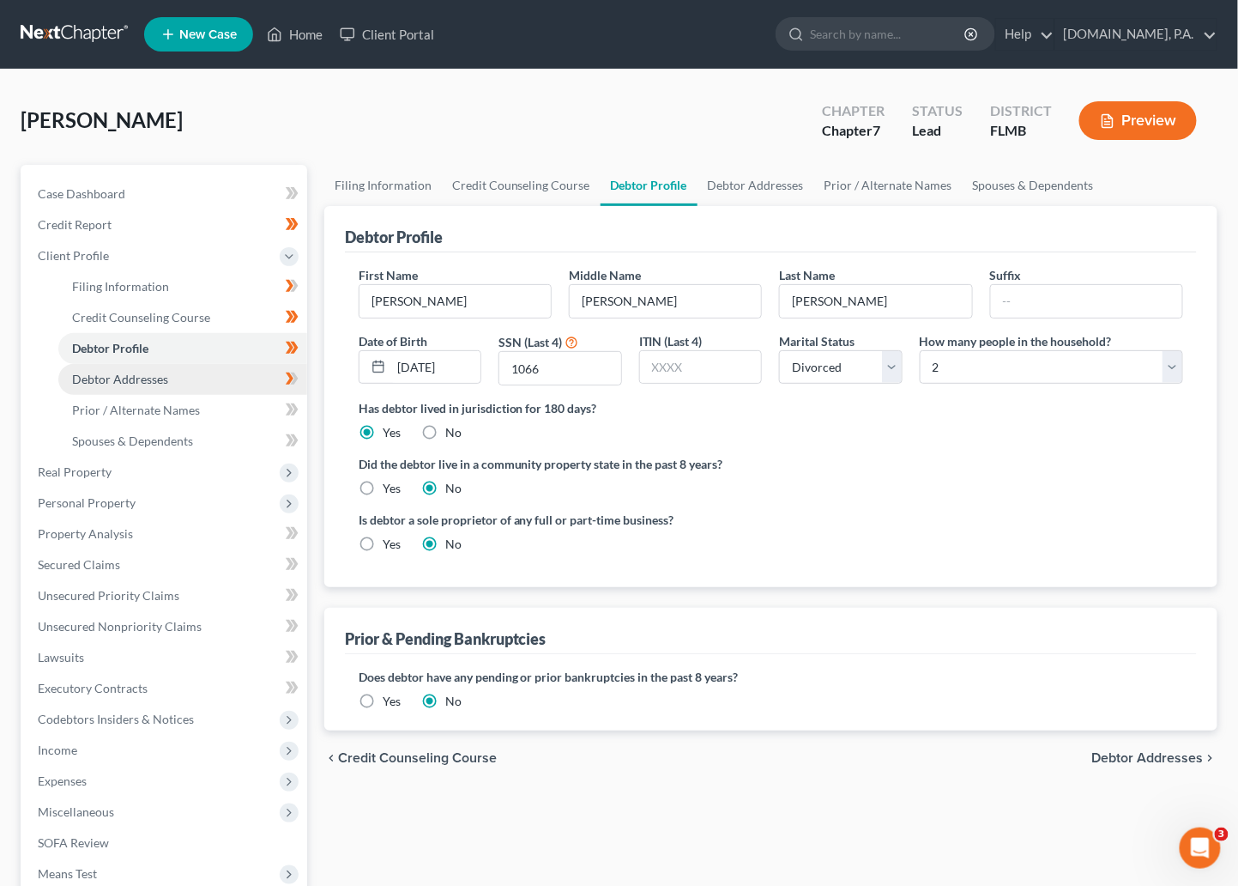
click at [94, 383] on span "Debtor Addresses" at bounding box center [120, 379] width 96 height 15
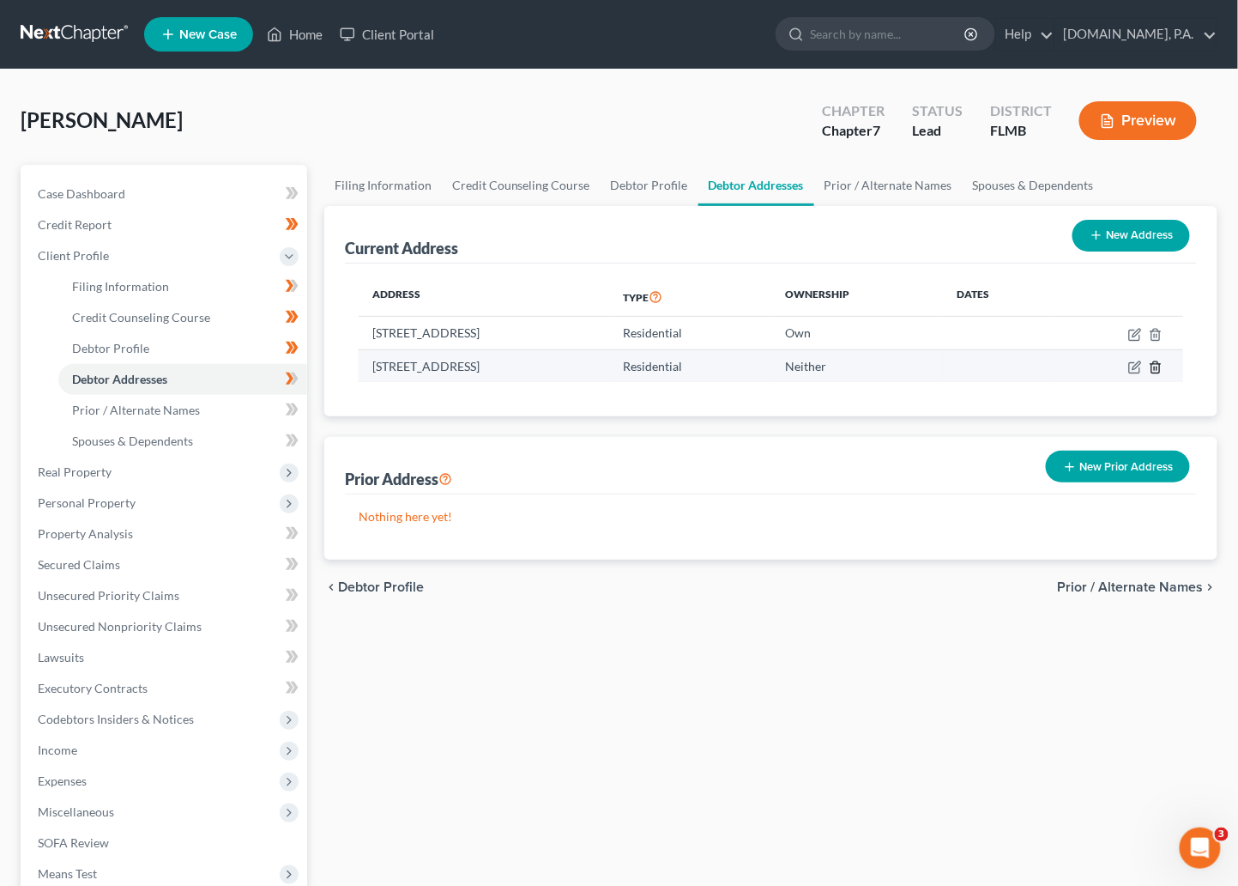
click at [957, 368] on line "button" at bounding box center [1157, 367] width 0 height 3
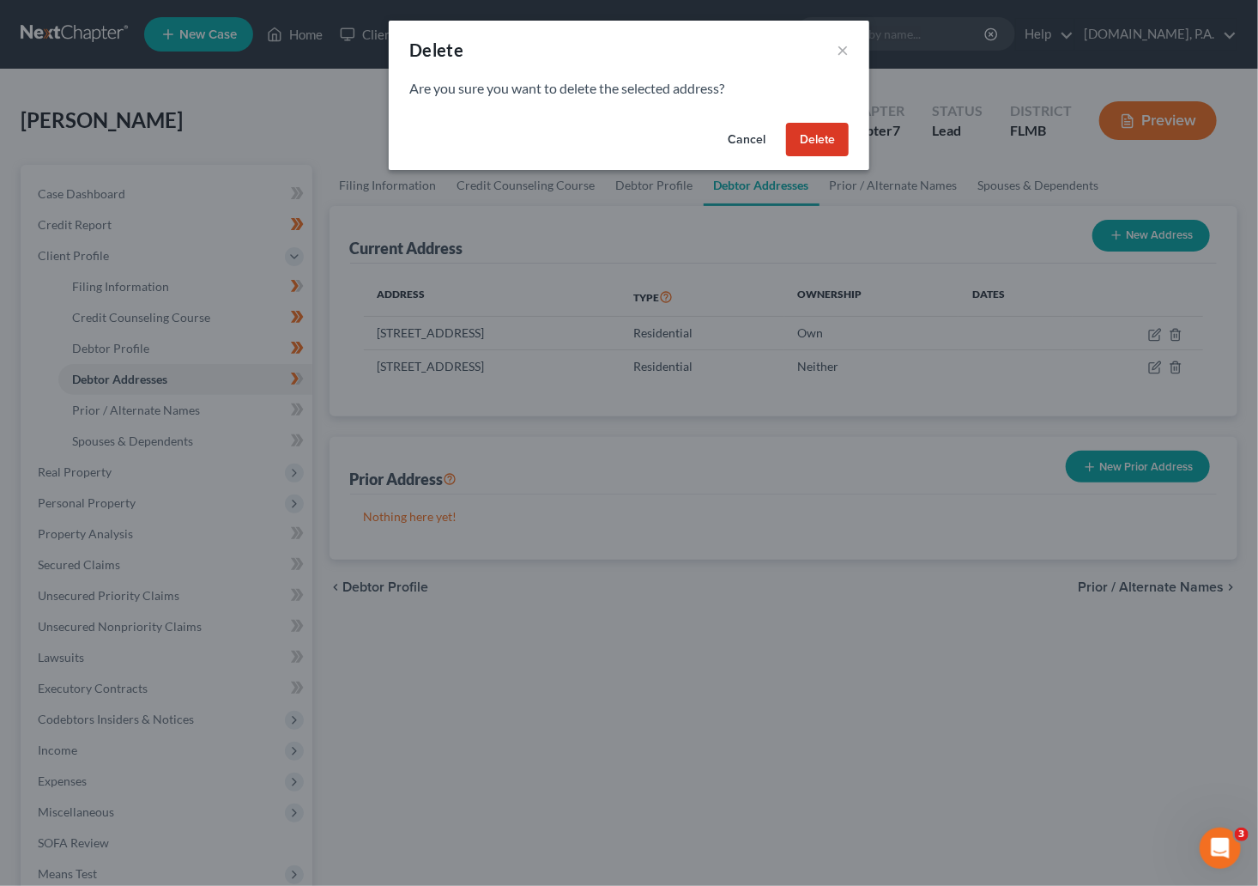
click at [816, 123] on button "Delete" at bounding box center [817, 140] width 63 height 34
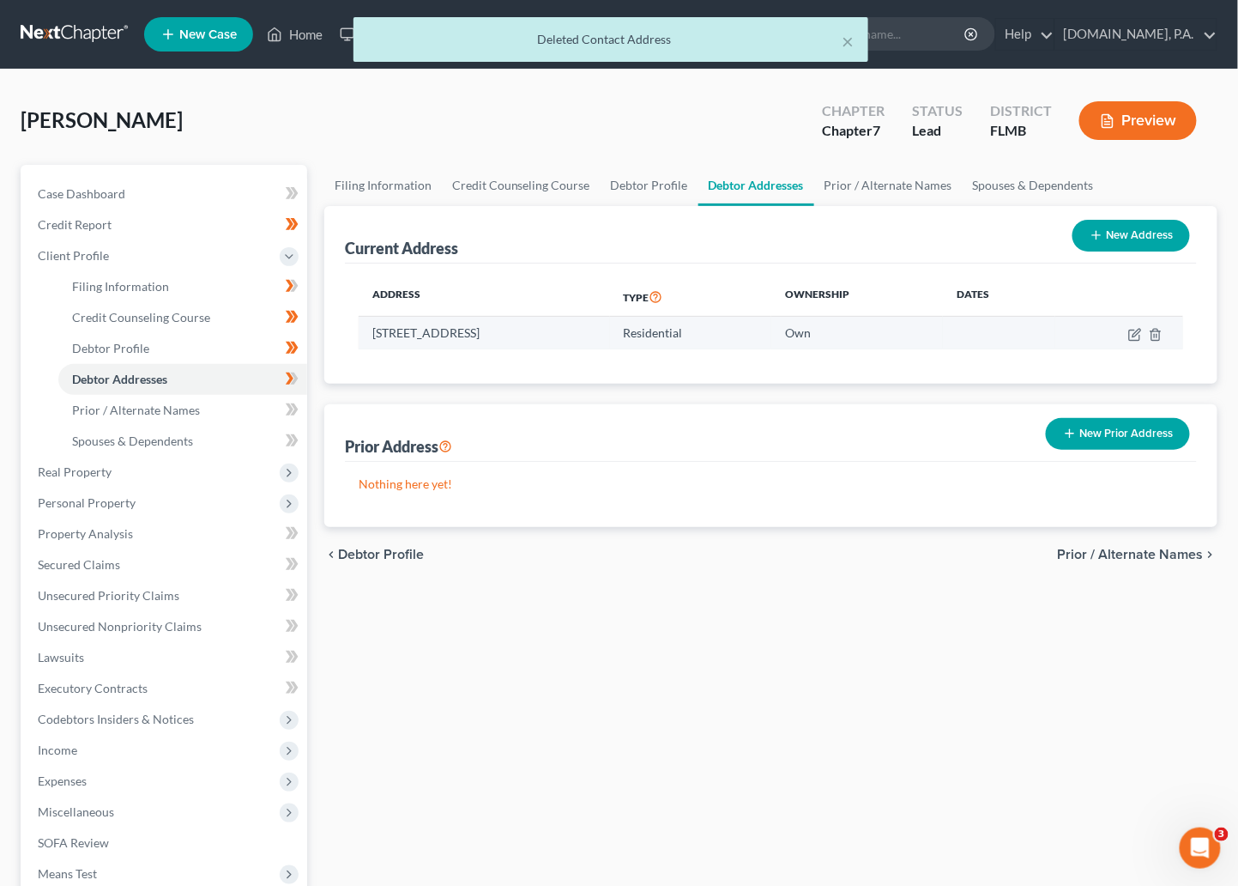
click at [957, 334] on td at bounding box center [1120, 333] width 128 height 33
click at [957, 329] on icon "button" at bounding box center [1137, 333] width 8 height 8
select select "9"
select select "0"
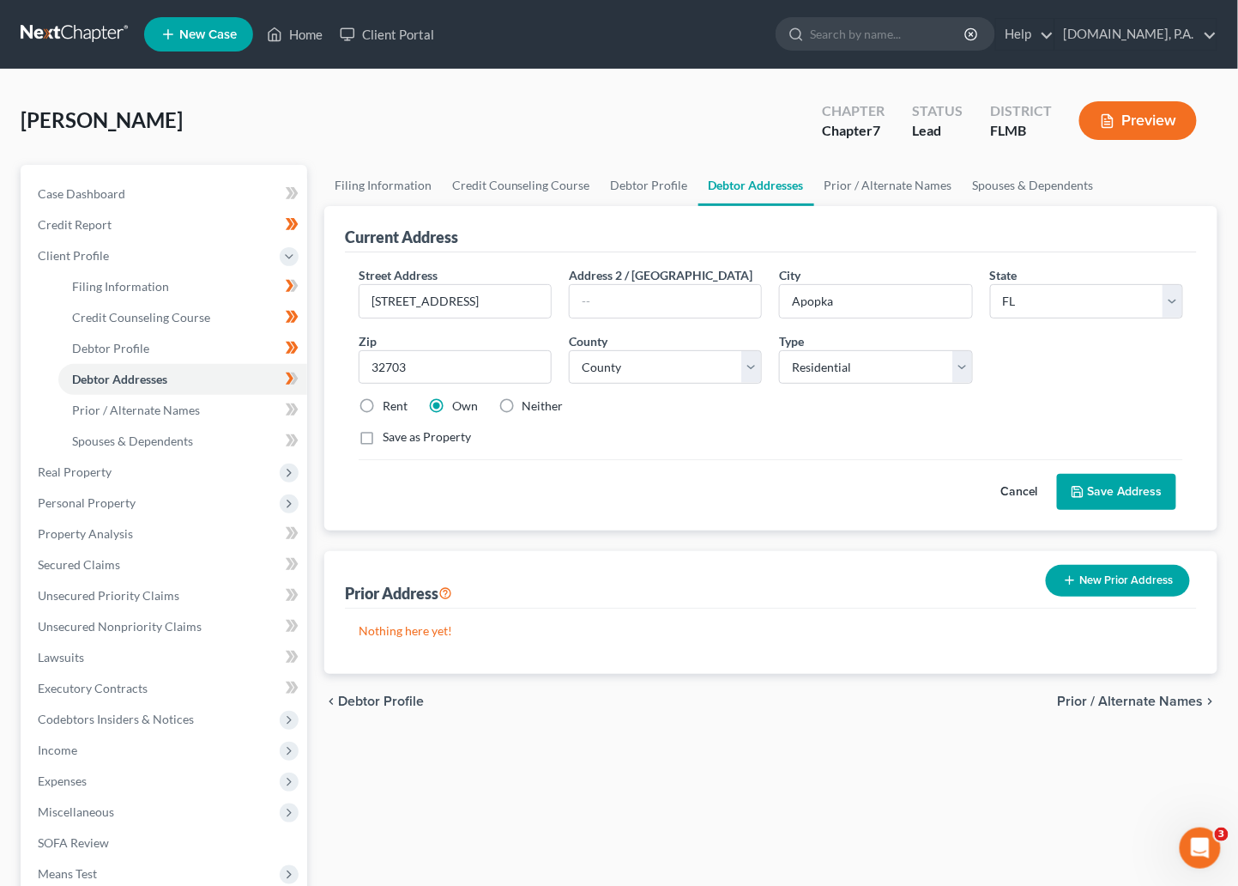
click at [957, 487] on button "Save Address" at bounding box center [1116, 492] width 119 height 36
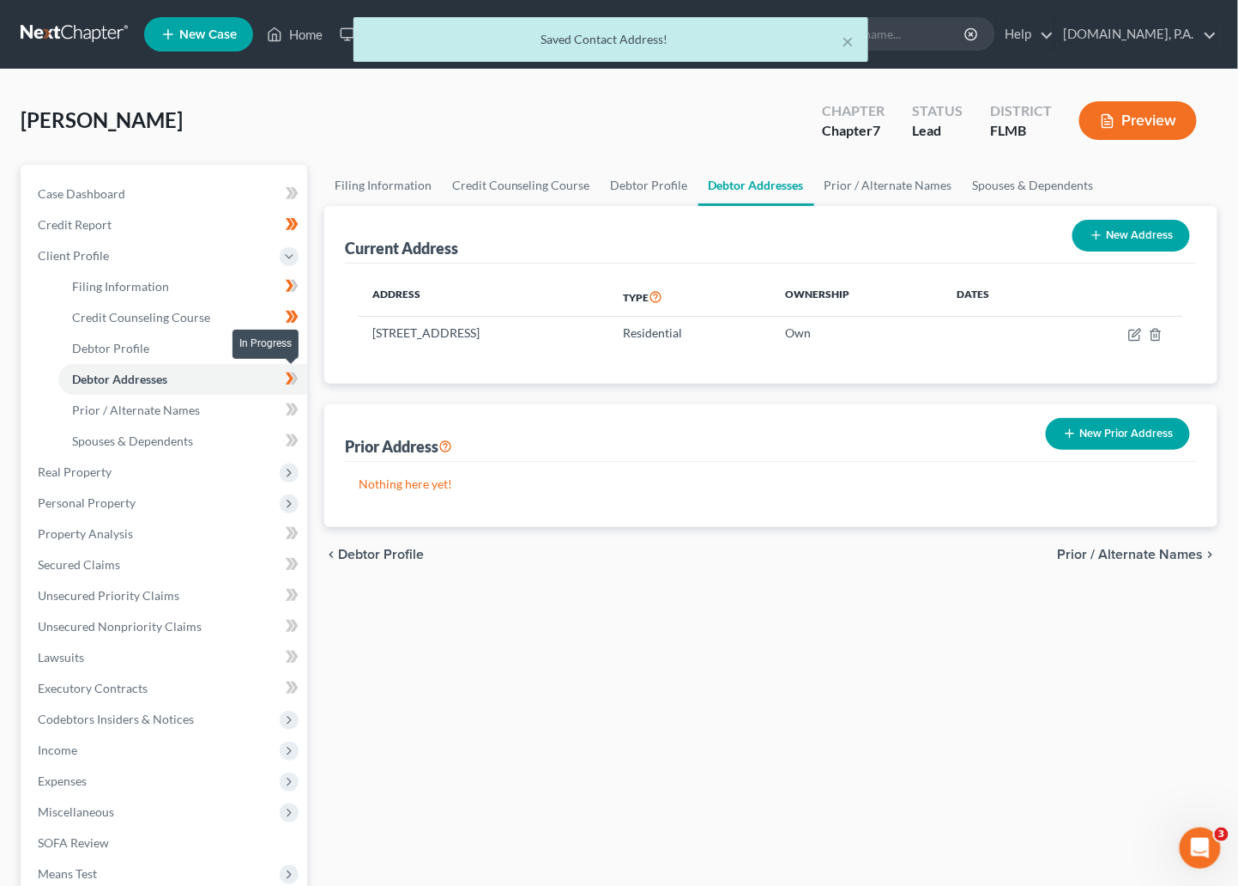
click at [298, 378] on span at bounding box center [292, 381] width 30 height 26
click at [171, 403] on span "Prior / Alternate Names" at bounding box center [136, 410] width 128 height 15
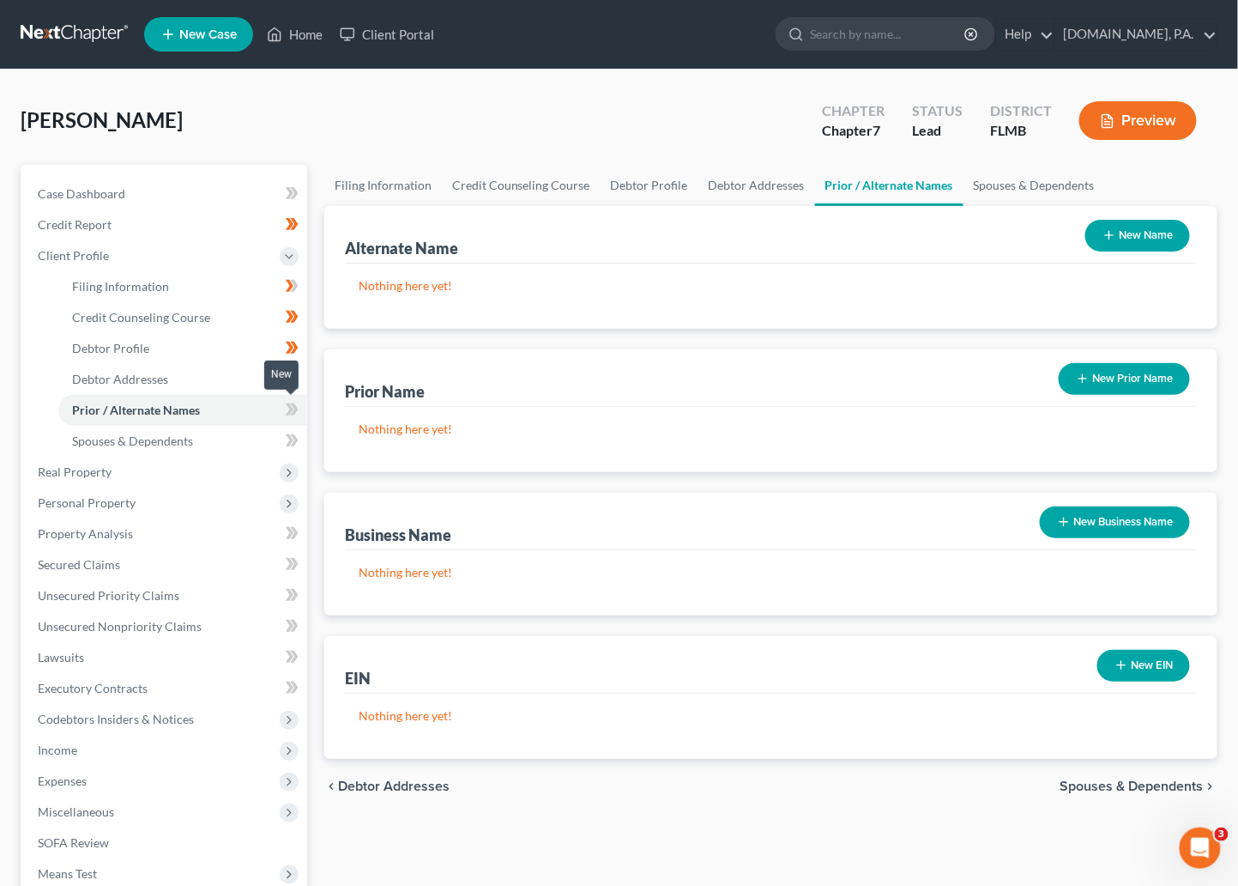
click at [284, 405] on span at bounding box center [292, 412] width 30 height 26
click at [295, 403] on icon at bounding box center [292, 409] width 13 height 21
click at [166, 443] on span "Spouses & Dependents" at bounding box center [132, 440] width 121 height 15
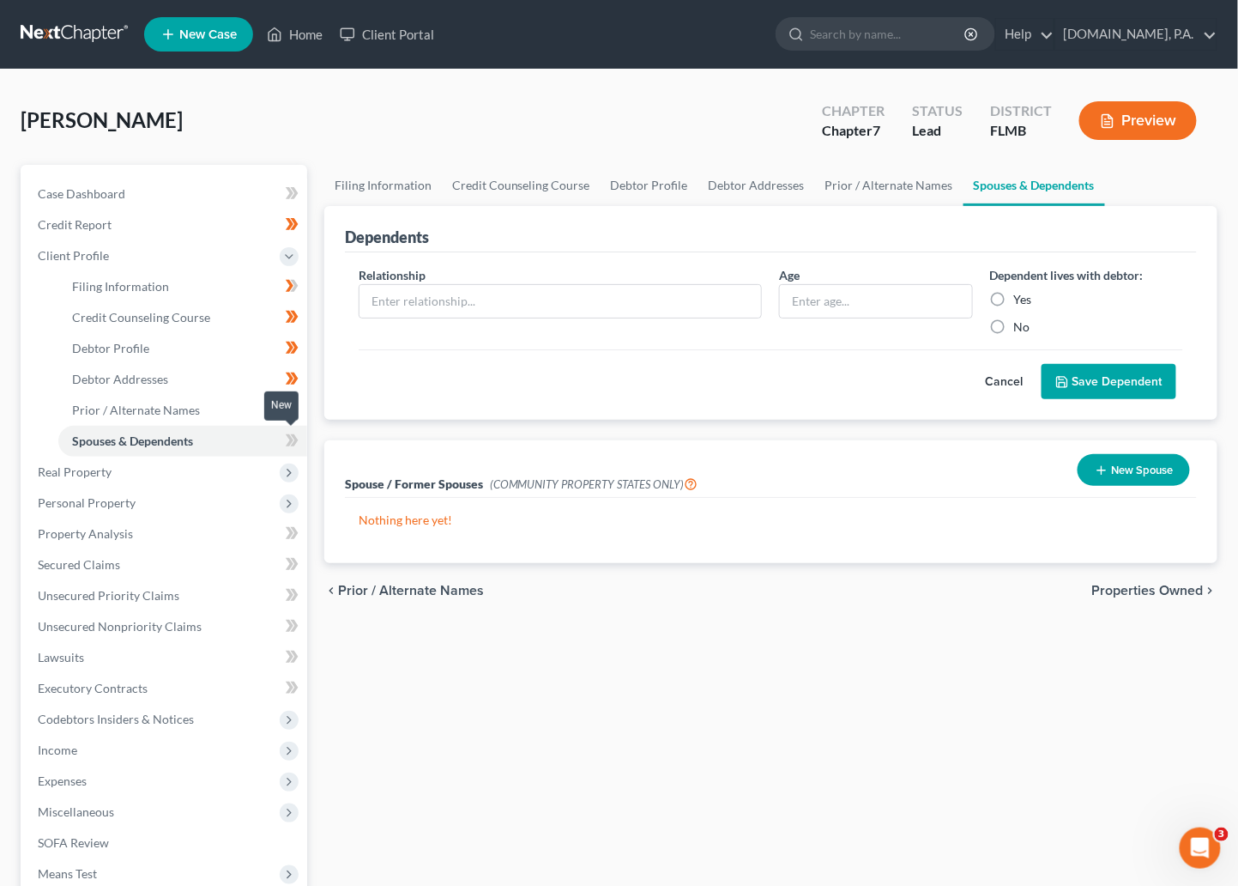
click at [289, 437] on icon at bounding box center [290, 440] width 8 height 12
click at [292, 435] on icon at bounding box center [292, 440] width 13 height 21
click at [90, 473] on span "Real Property" at bounding box center [75, 471] width 74 height 15
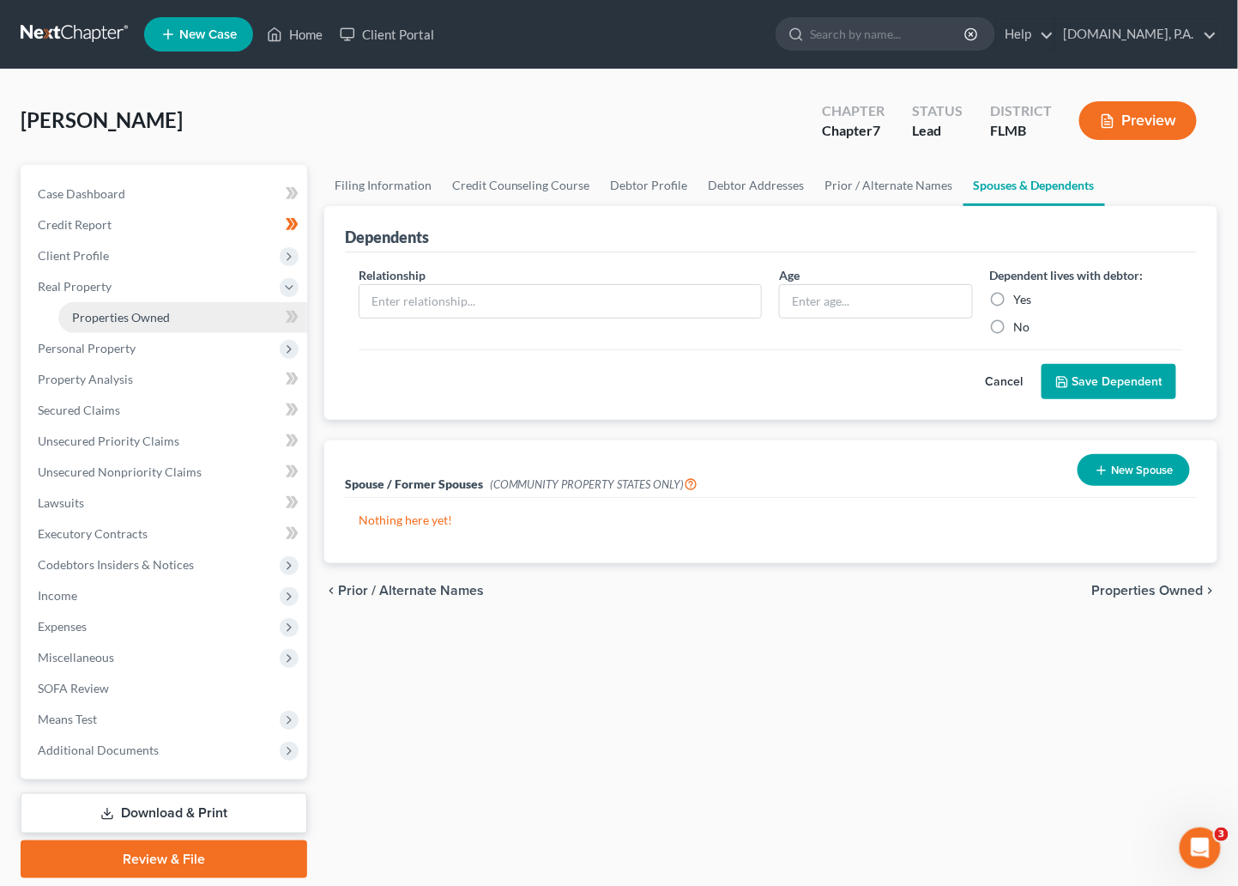
click at [112, 324] on link "Properties Owned" at bounding box center [182, 317] width 249 height 31
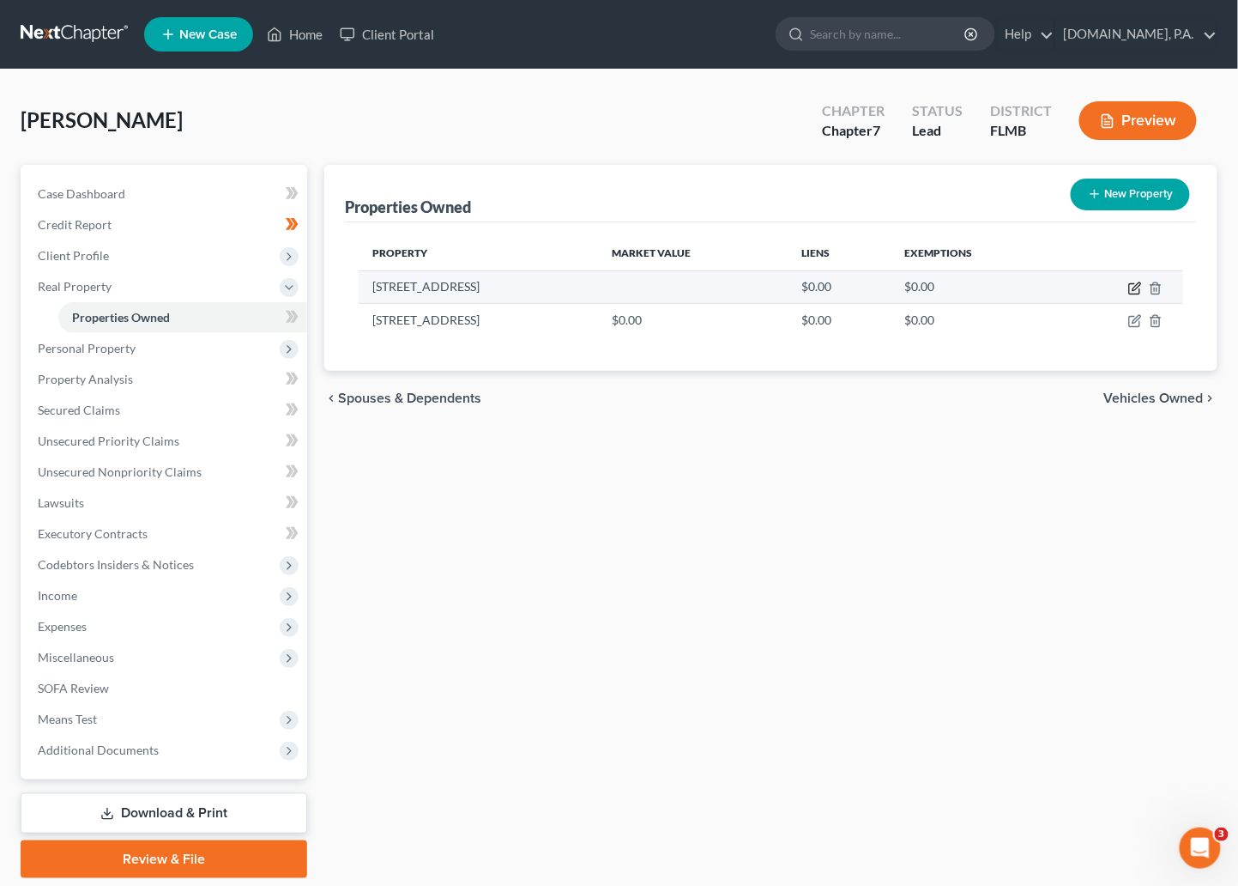
click at [957, 285] on icon "button" at bounding box center [1136, 289] width 14 height 14
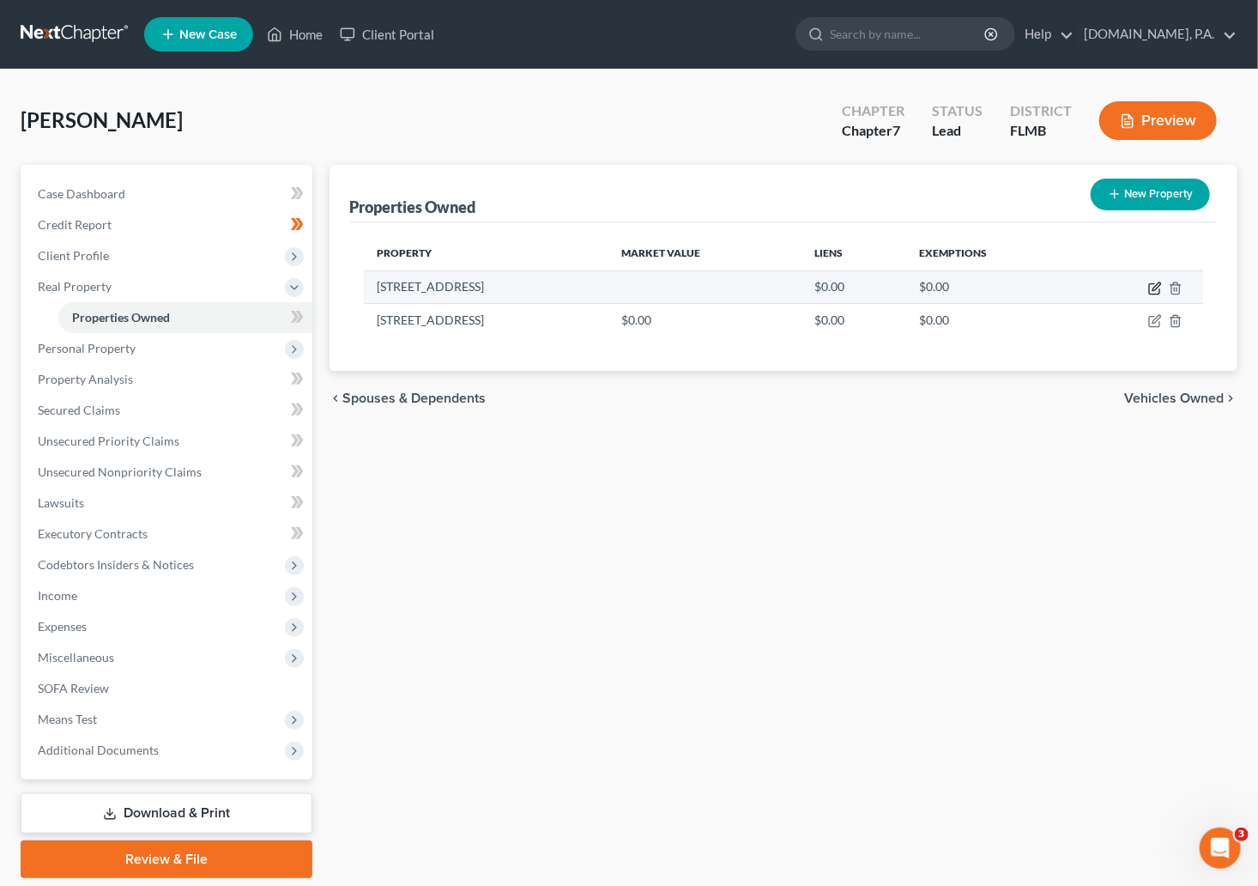
select select "9"
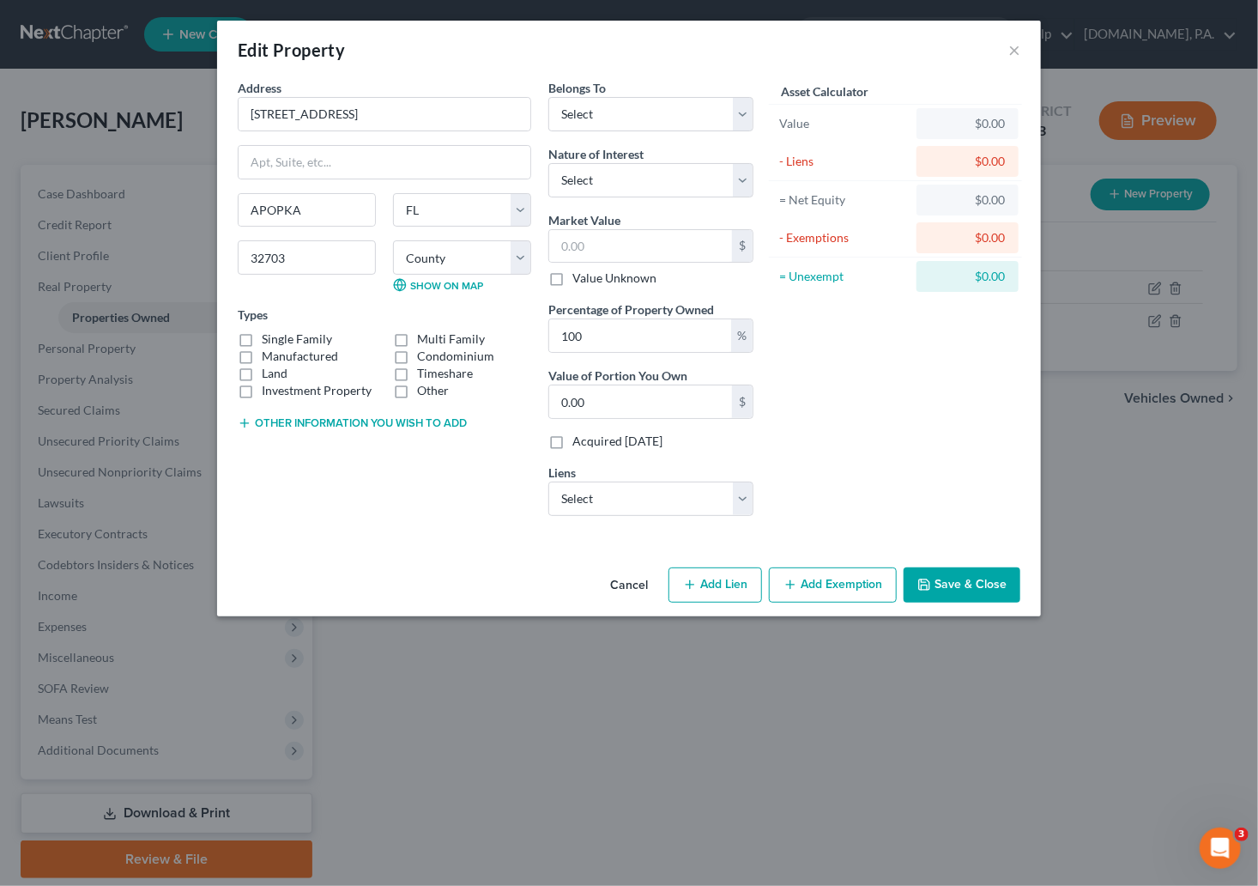
click at [627, 584] on button "Cancel" at bounding box center [628, 586] width 65 height 34
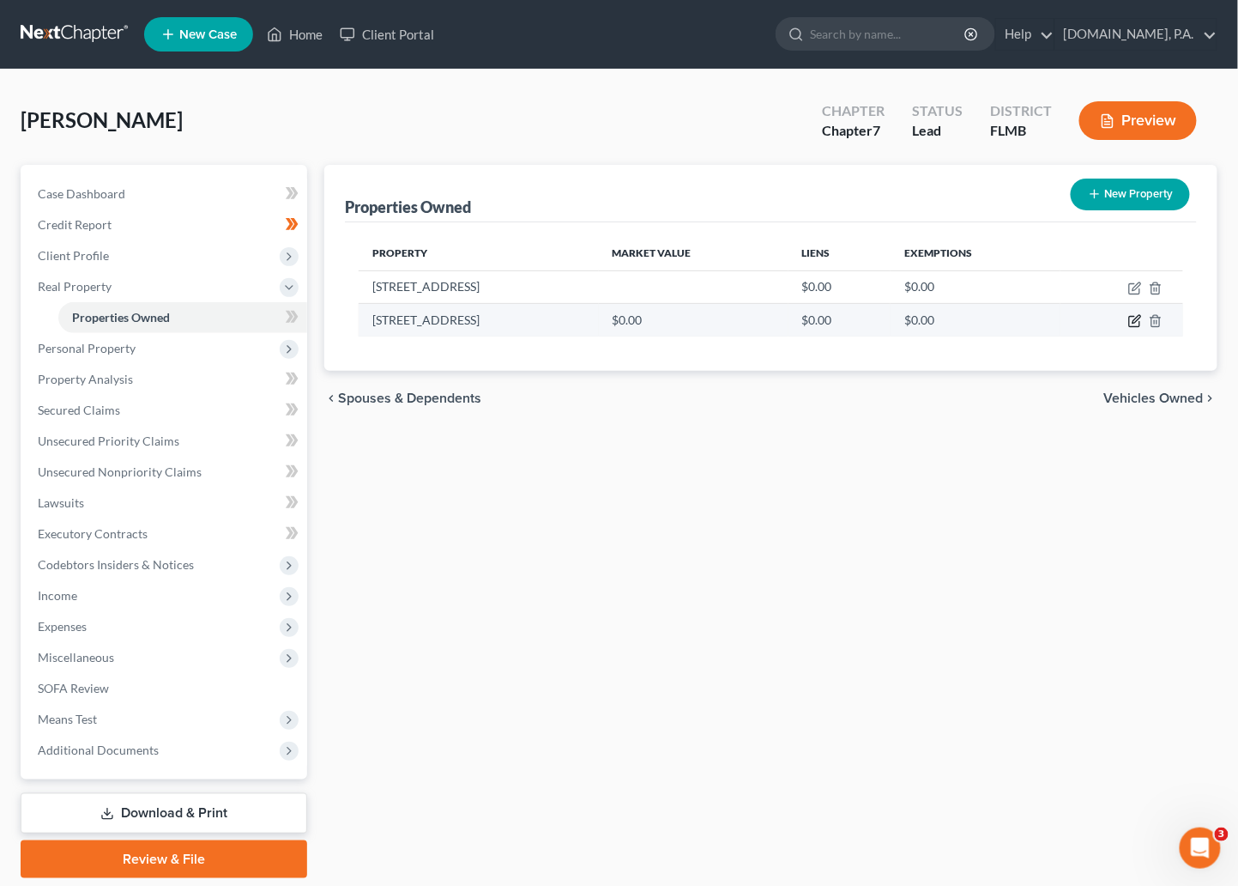
click at [957, 324] on icon "button" at bounding box center [1136, 321] width 14 height 14
select select "9"
select select "47"
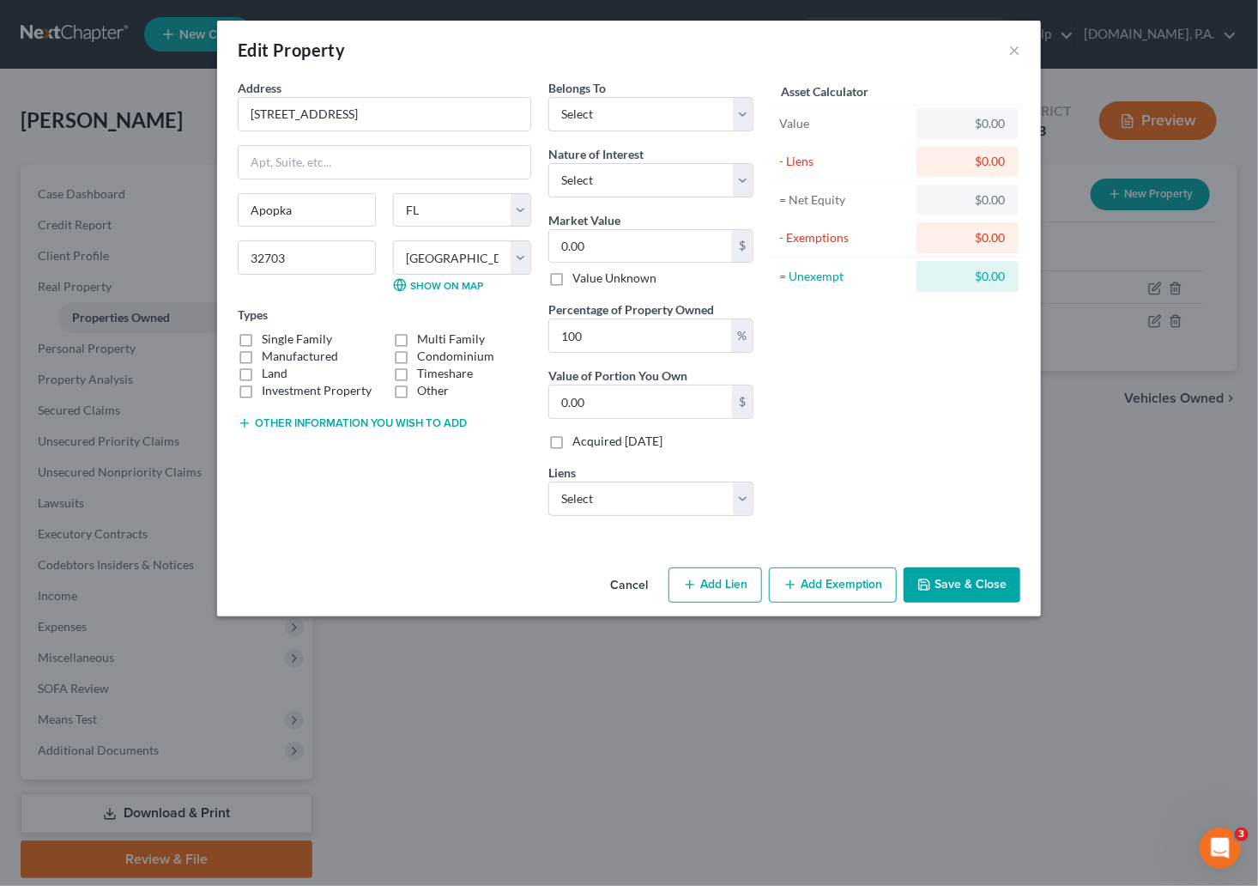
click at [612, 584] on button "Cancel" at bounding box center [628, 586] width 65 height 34
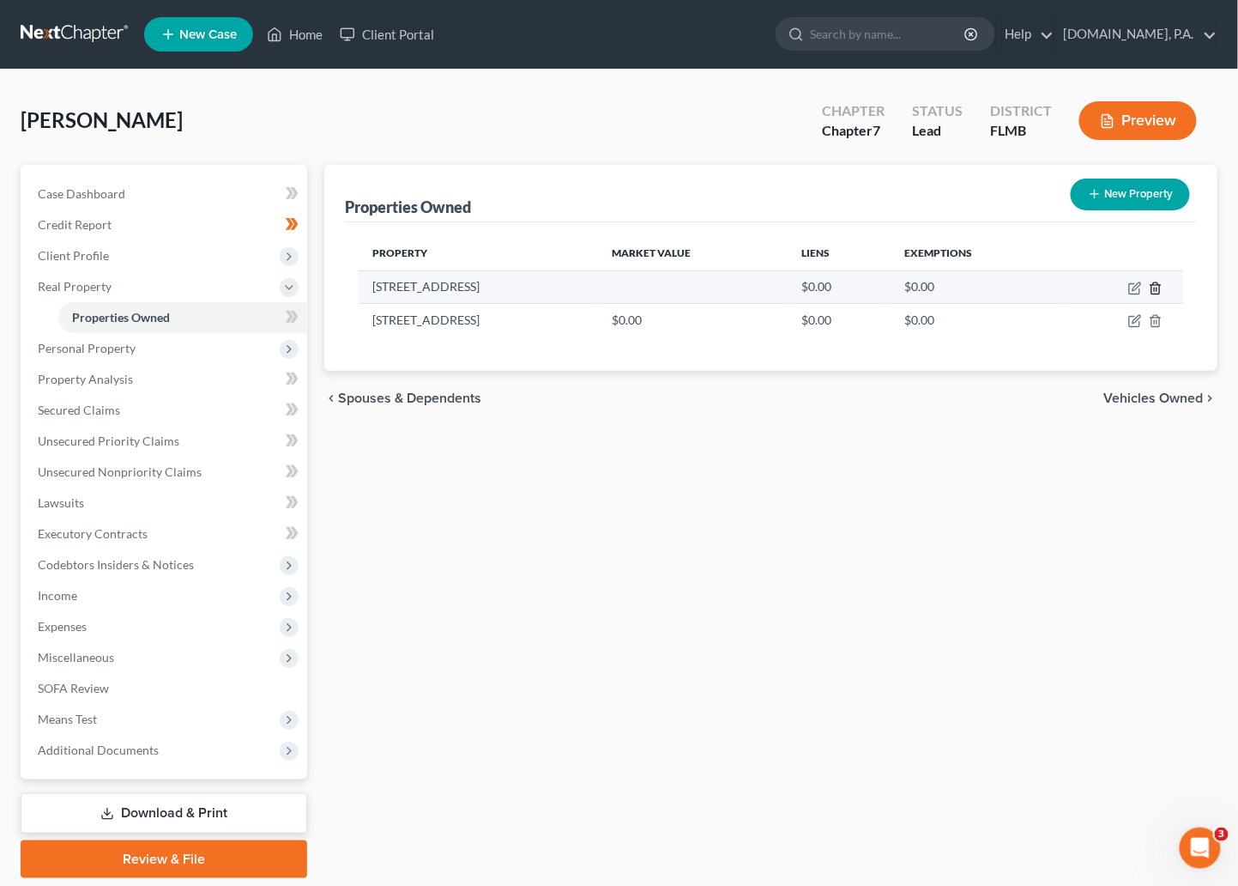
click at [957, 292] on icon "button" at bounding box center [1156, 289] width 14 height 14
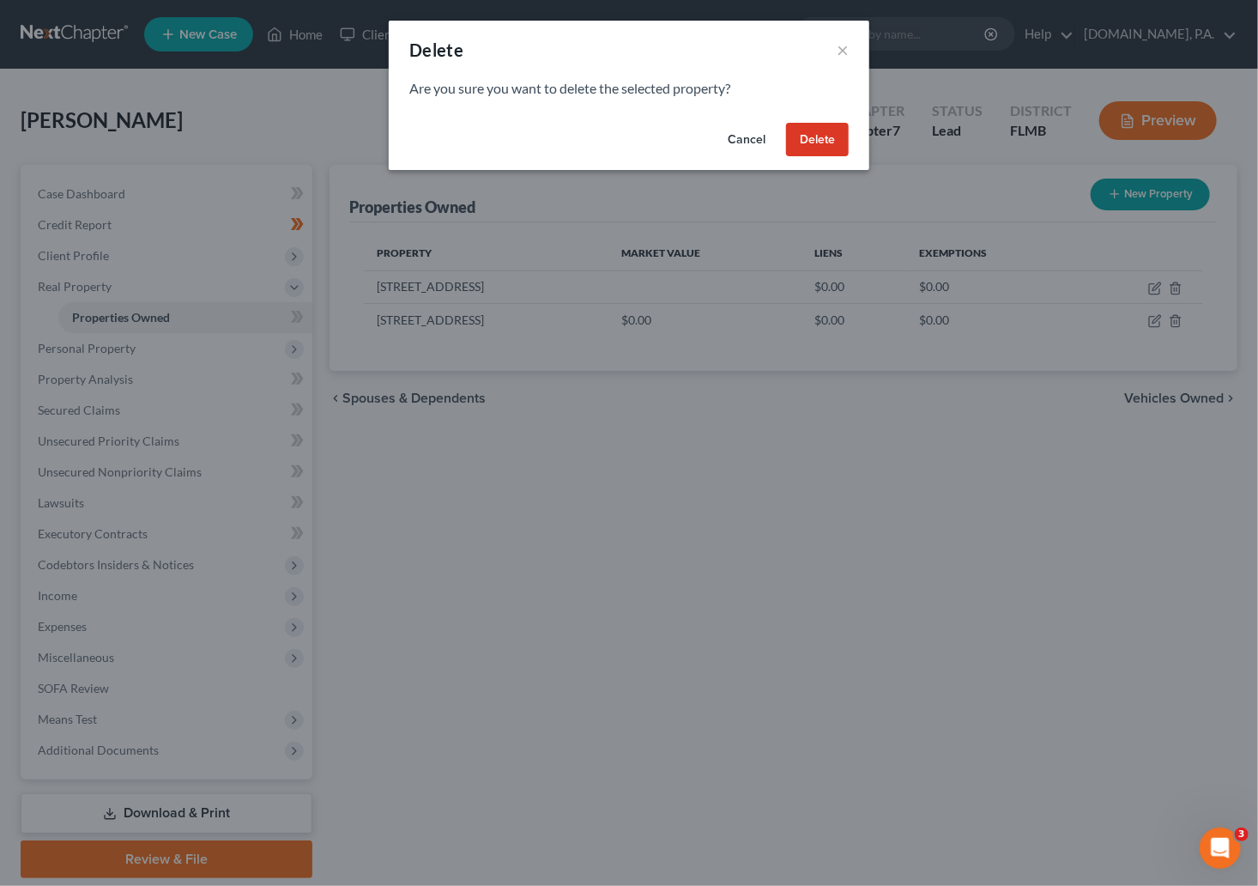
click at [818, 151] on button "Delete" at bounding box center [817, 140] width 63 height 34
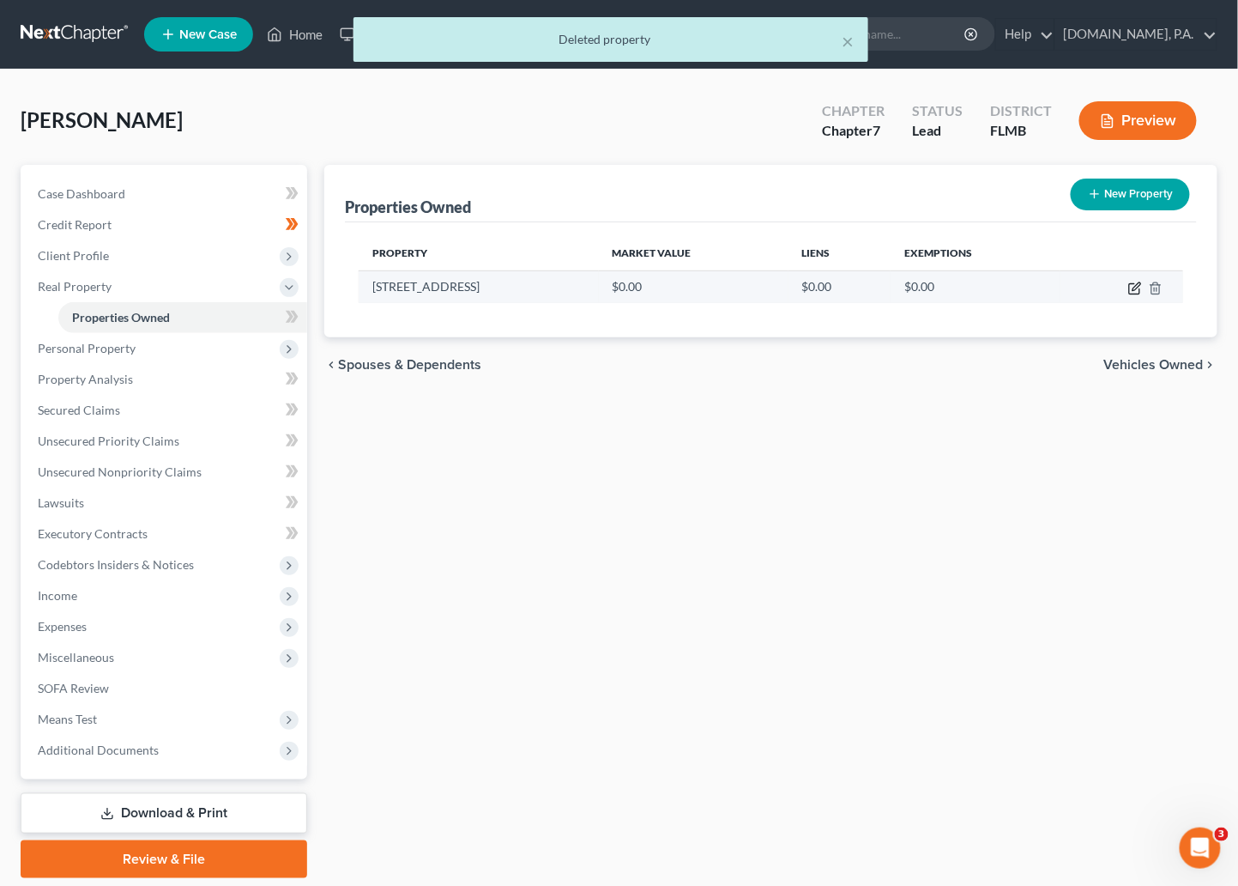
click at [957, 287] on icon "button" at bounding box center [1136, 289] width 14 height 14
select select "9"
select select "47"
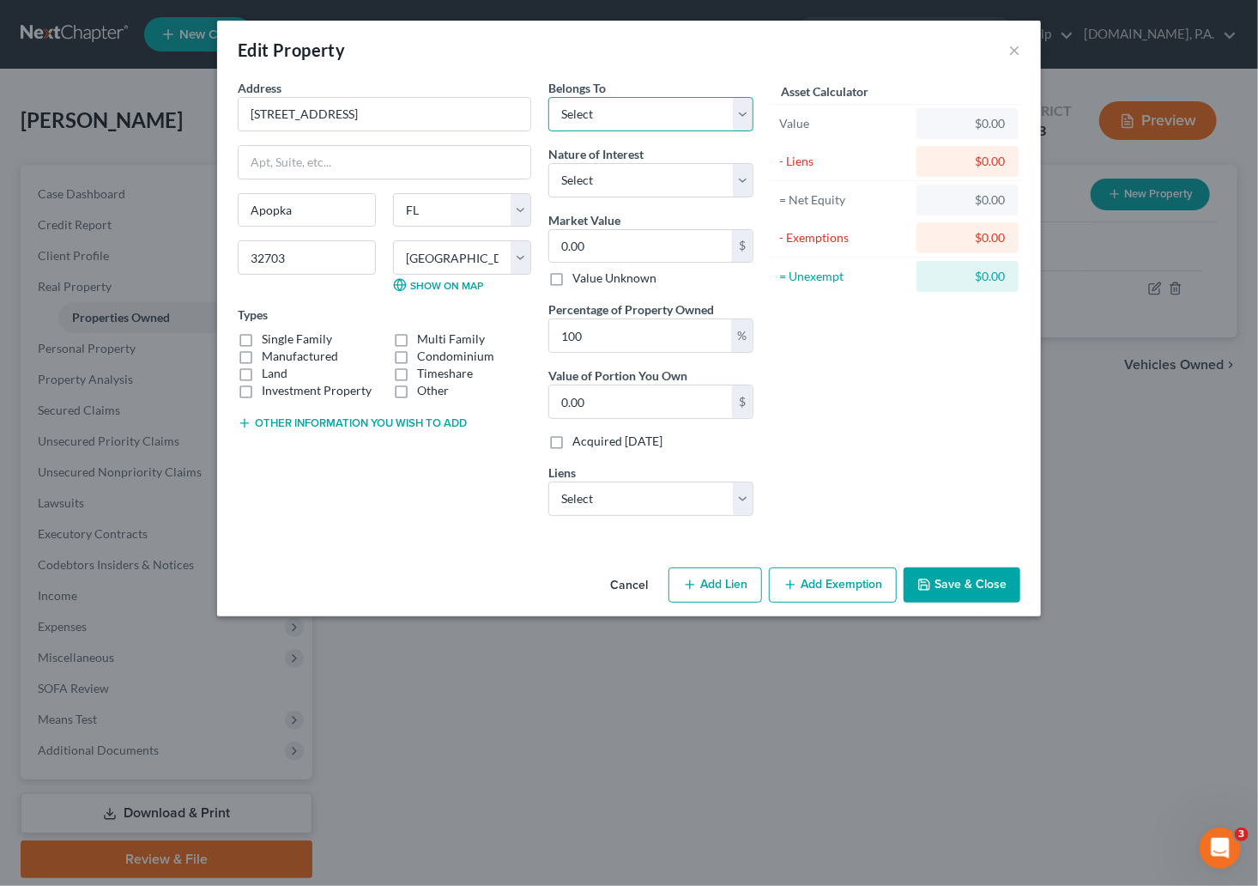
click at [742, 102] on select "Select Debtor 1 Only Debtor 2 Only Debtor 1 And Debtor 2 Only At Least One Of T…" at bounding box center [650, 114] width 205 height 34
select select "0"
click at [548, 97] on select "Select Debtor 1 Only Debtor 2 Only Debtor 1 And Debtor 2 Only At Least One Of T…" at bounding box center [650, 114] width 205 height 34
click at [598, 240] on input "0.00" at bounding box center [640, 246] width 183 height 33
type input "4"
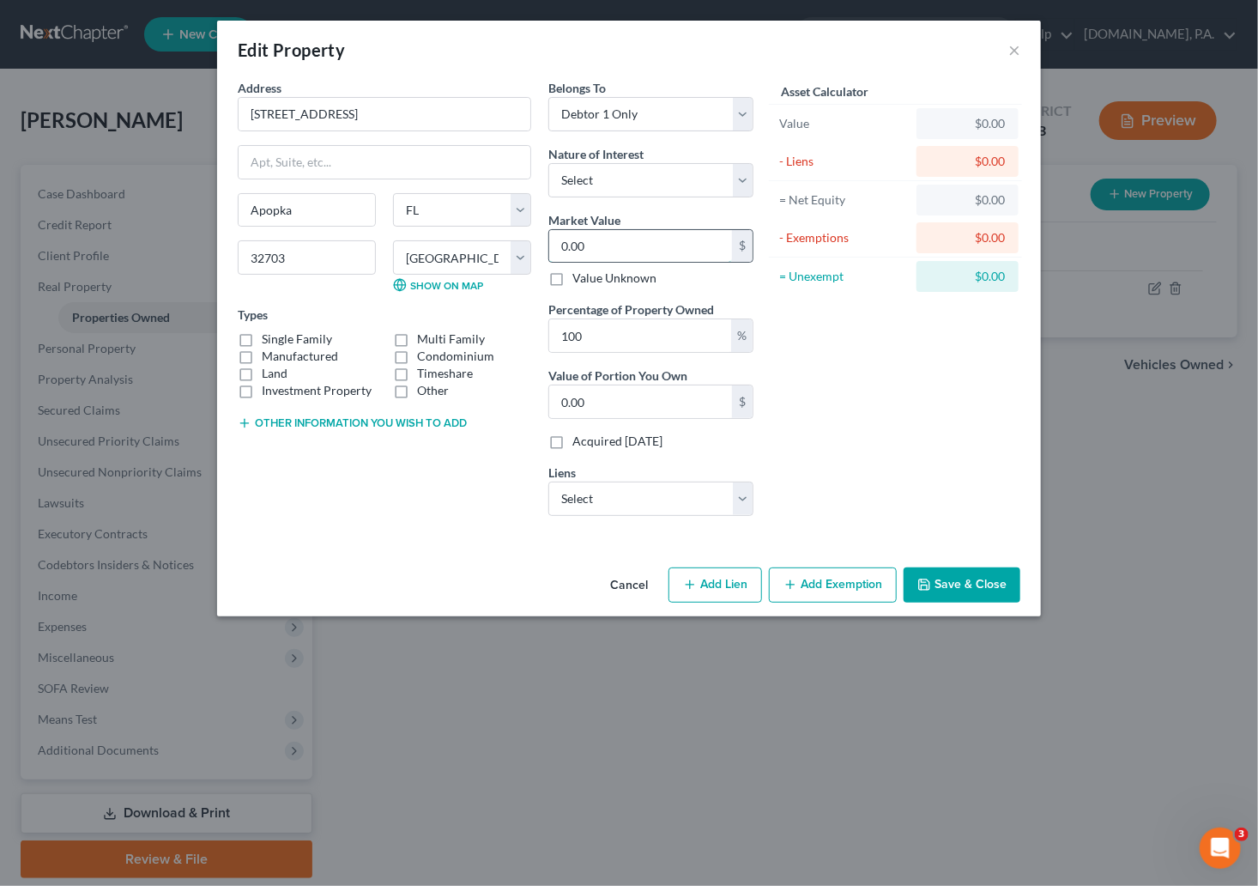
type input "4.00"
type input "49"
type input "49.00"
type input "498"
type input "498.00"
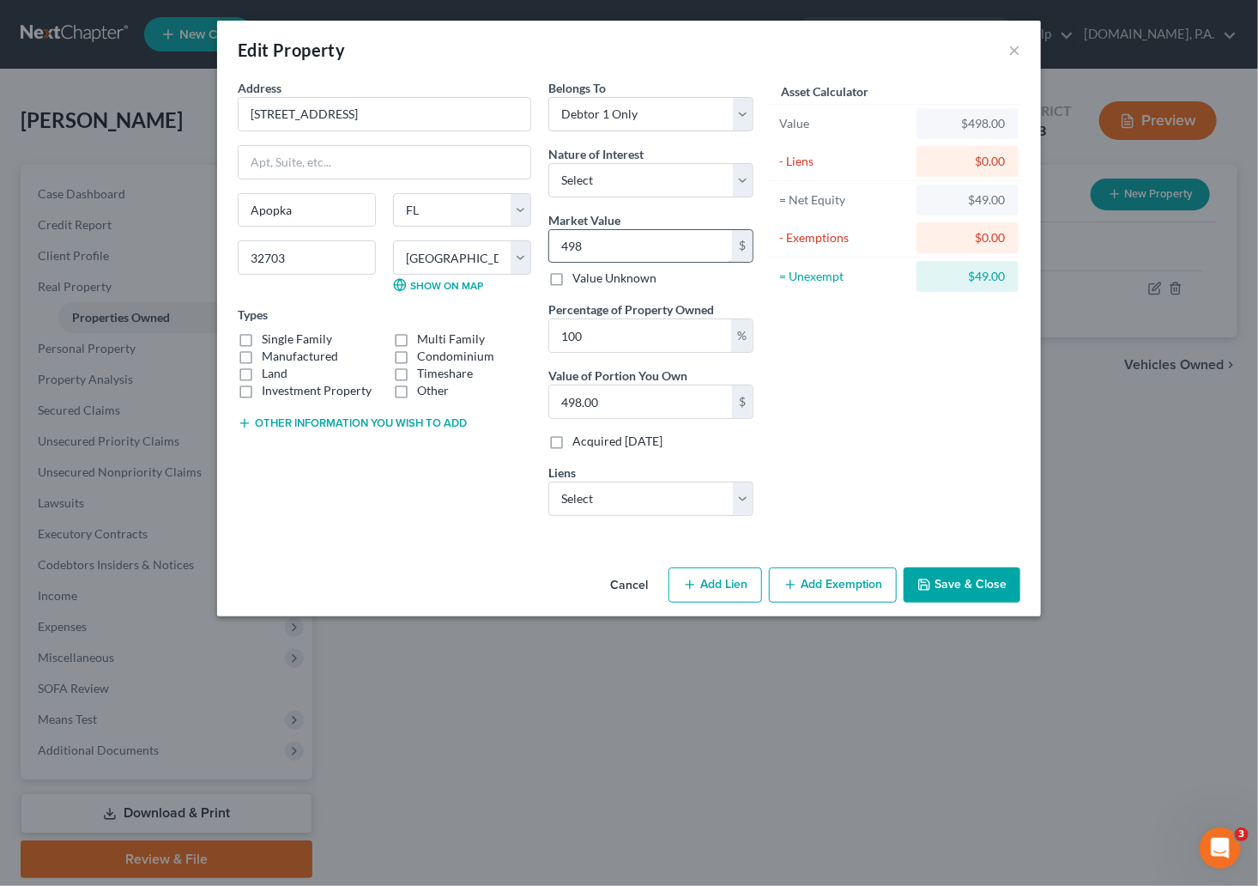
type input "4980"
type input "4,980.00"
type input "49807"
type input "49,807.00"
type input "49,8070"
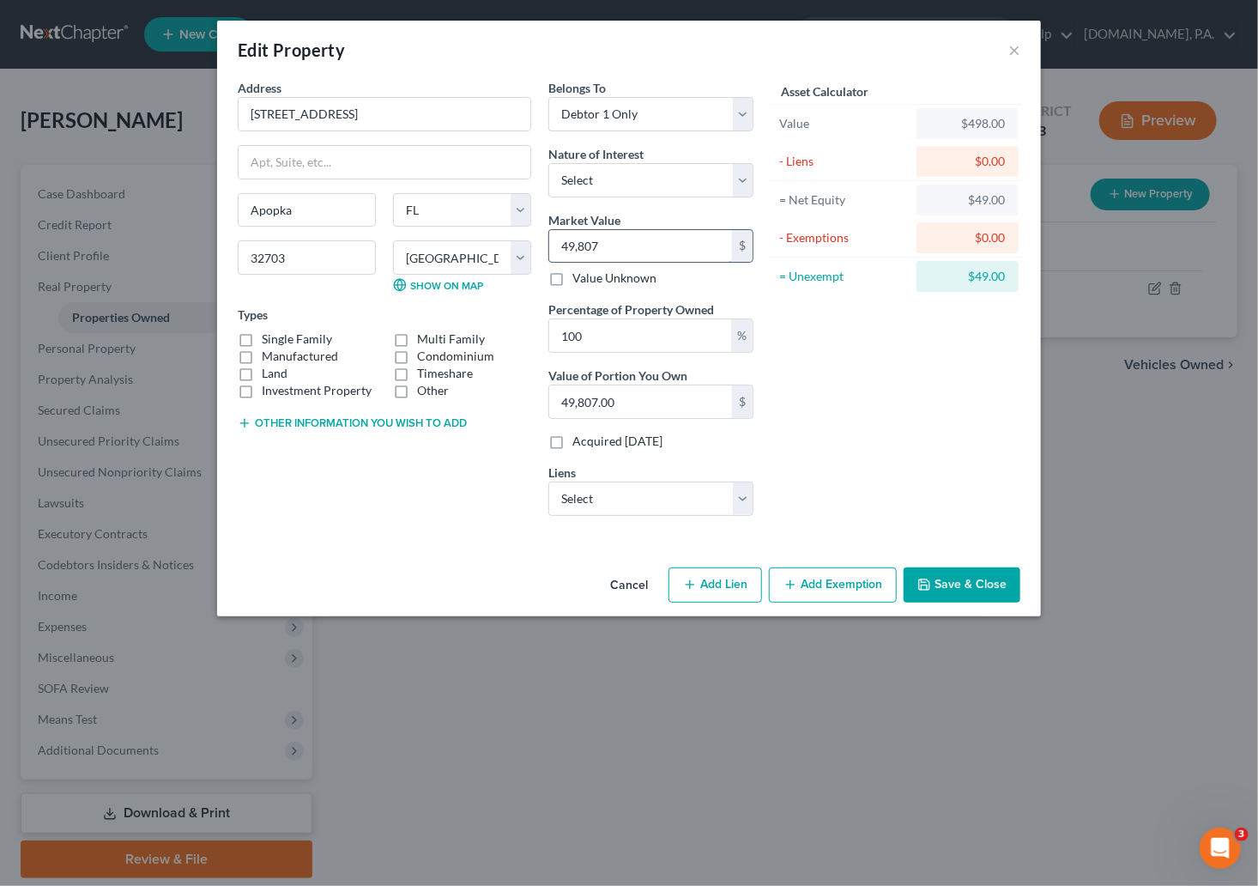
type input "498,070.00"
type input "498,070"
click at [741, 493] on select "Select Nationstar/Mr Cooper - $396,214.00 Caliber - $0.00 Caliber Home Loans I …" at bounding box center [650, 498] width 205 height 34
click at [741, 497] on select "Select Nationstar/Mr Cooper - $396,214.00 Caliber - $0.00 Caliber Home Loans I …" at bounding box center [650, 498] width 205 height 34
select select "0"
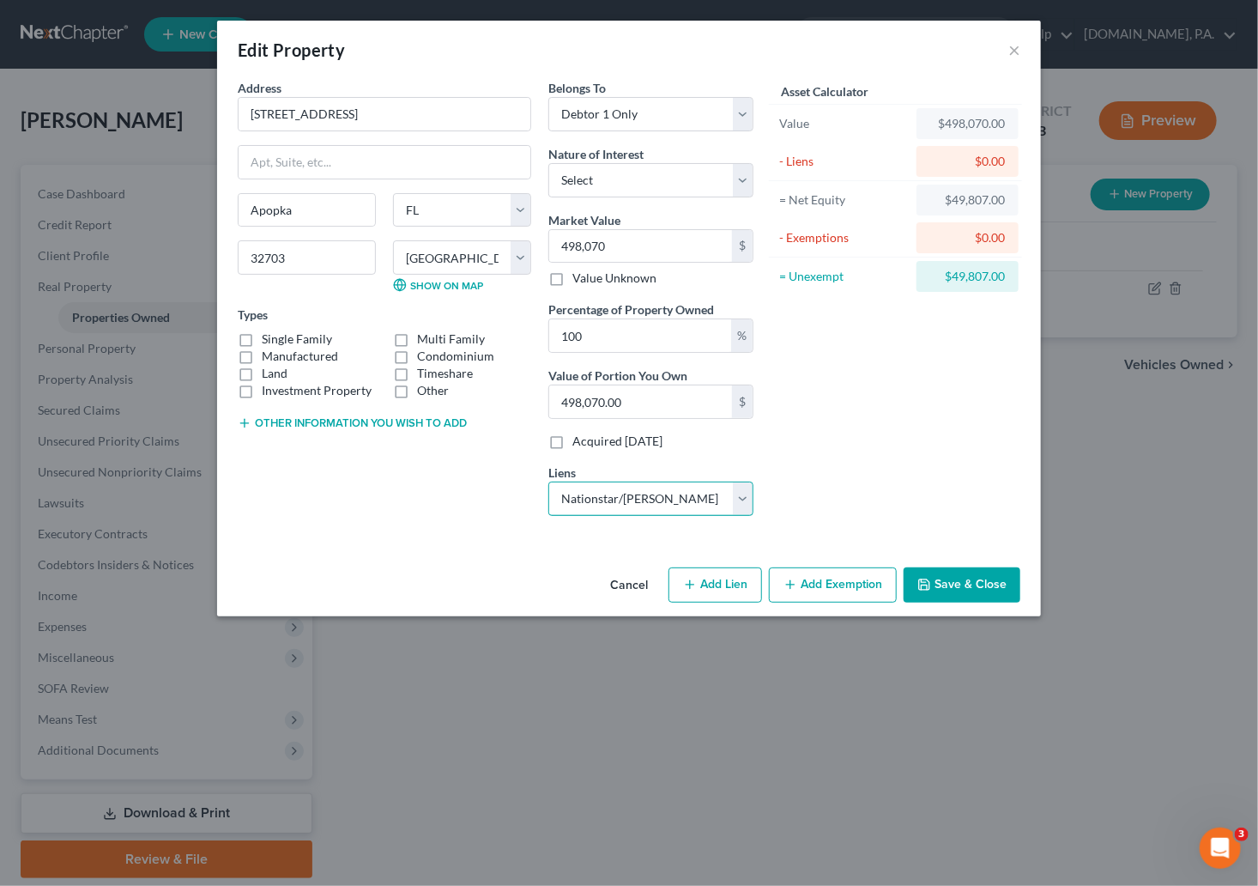
click at [548, 482] on select "Select Nationstar/Mr Cooper - $396,214.00 Caliber - $0.00 Caliber Home Loans I …" at bounding box center [650, 498] width 205 height 34
select select
select select "45"
select select "0"
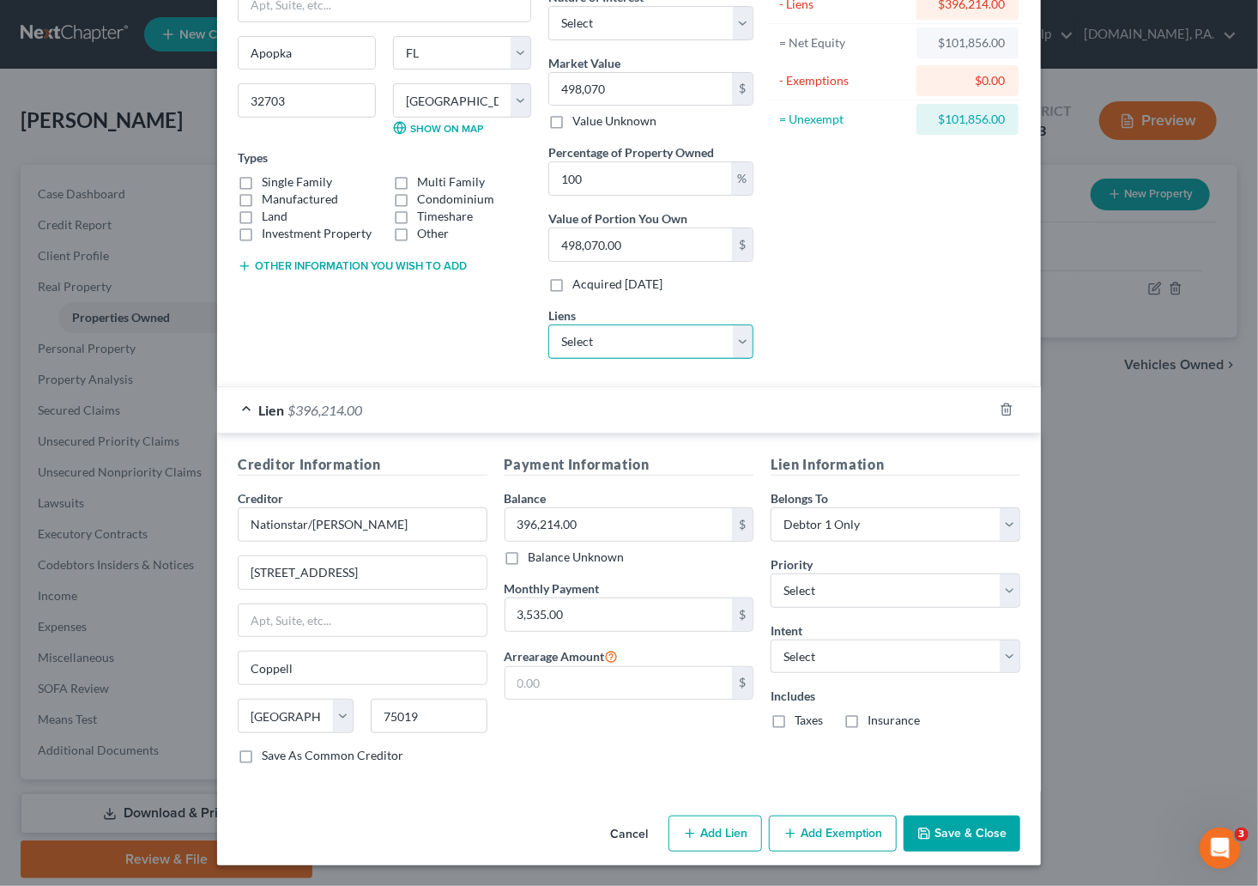
scroll to position [160, 0]
click at [957, 657] on select "Select Surrender Redeem Reaffirm Avoid Other" at bounding box center [896, 656] width 250 height 34
select select "4"
click at [771, 639] on select "Select Surrender Redeem Reaffirm Avoid Other" at bounding box center [896, 656] width 250 height 34
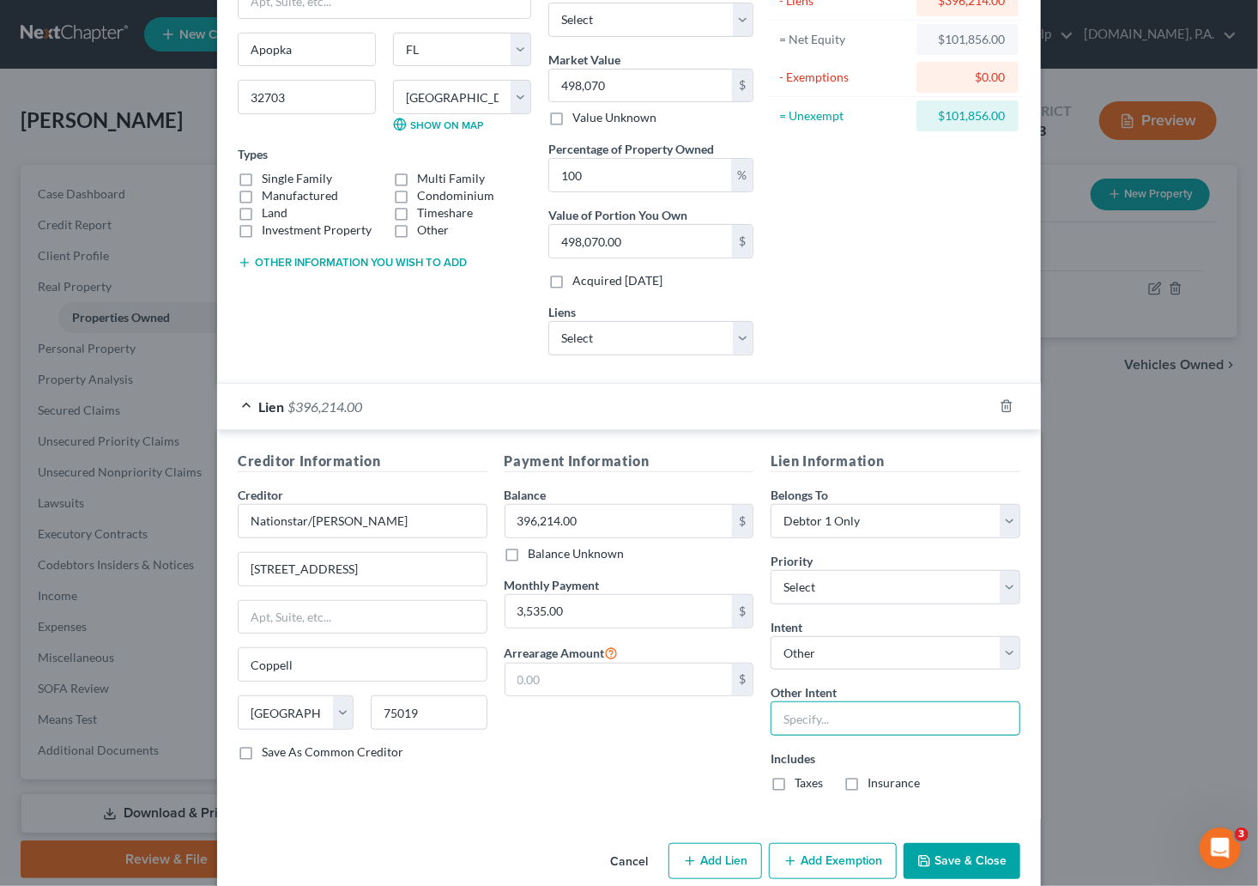
click at [789, 724] on input "text" at bounding box center [896, 718] width 250 height 34
type input "Pay"
click at [605, 785] on div "Payment Information Balance 396,214.00 $ Balance Unknown Balance Undetermined 3…" at bounding box center [629, 628] width 267 height 354
click at [795, 790] on label "Taxes" at bounding box center [809, 782] width 28 height 17
click at [802, 785] on input "Taxes" at bounding box center [807, 779] width 11 height 11
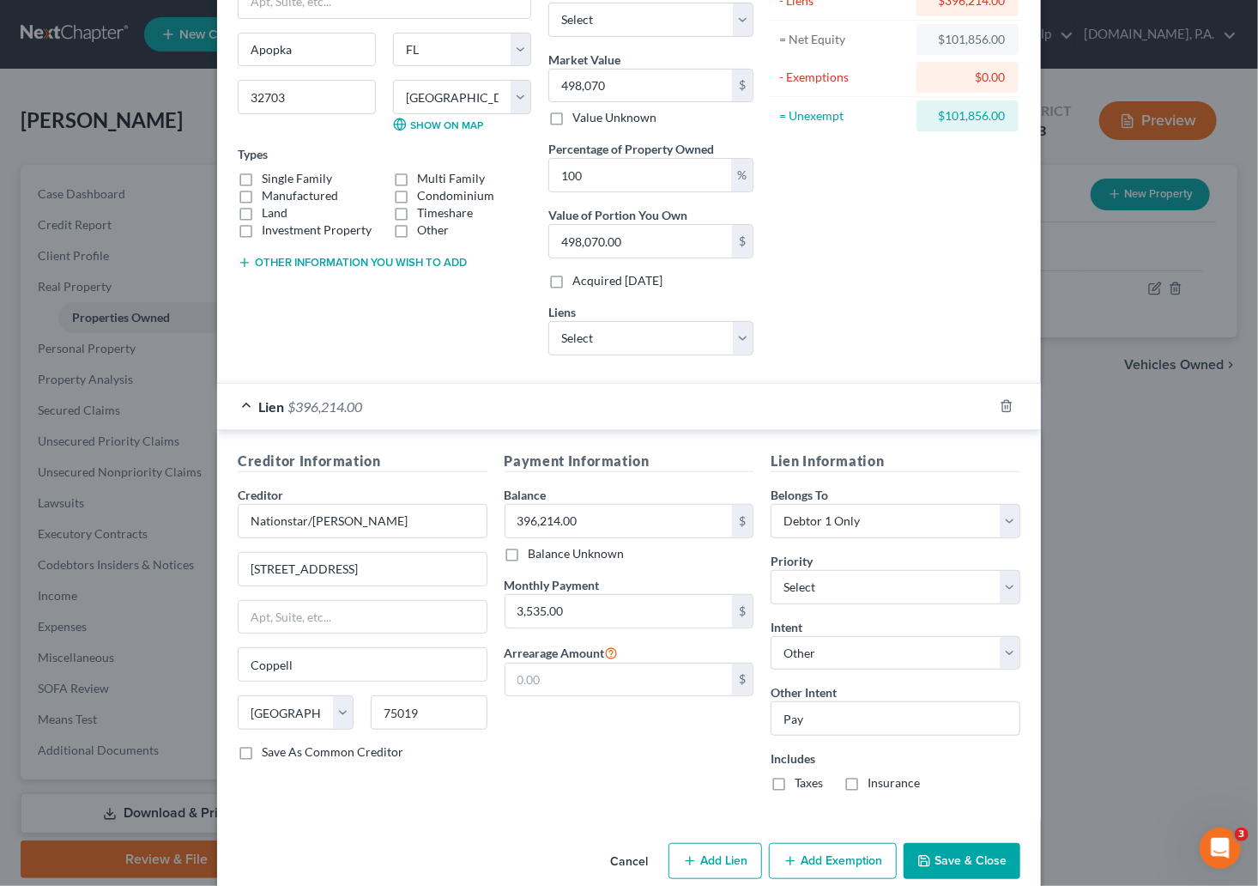
checkbox input "true"
click at [868, 788] on label "Insurance" at bounding box center [894, 782] width 52 height 17
click at [875, 785] on input "Insurance" at bounding box center [880, 779] width 11 height 11
checkbox input "true"
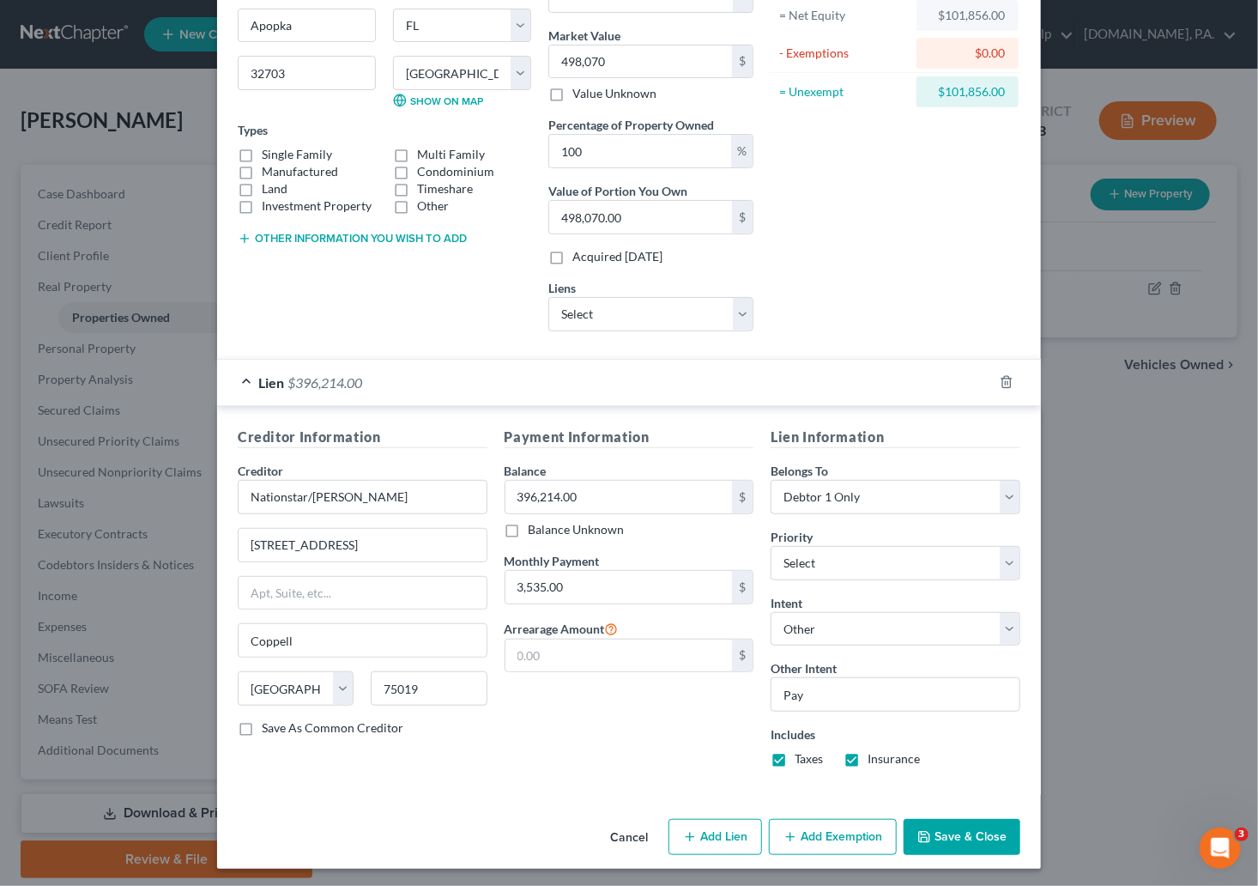
scroll to position [191, 0]
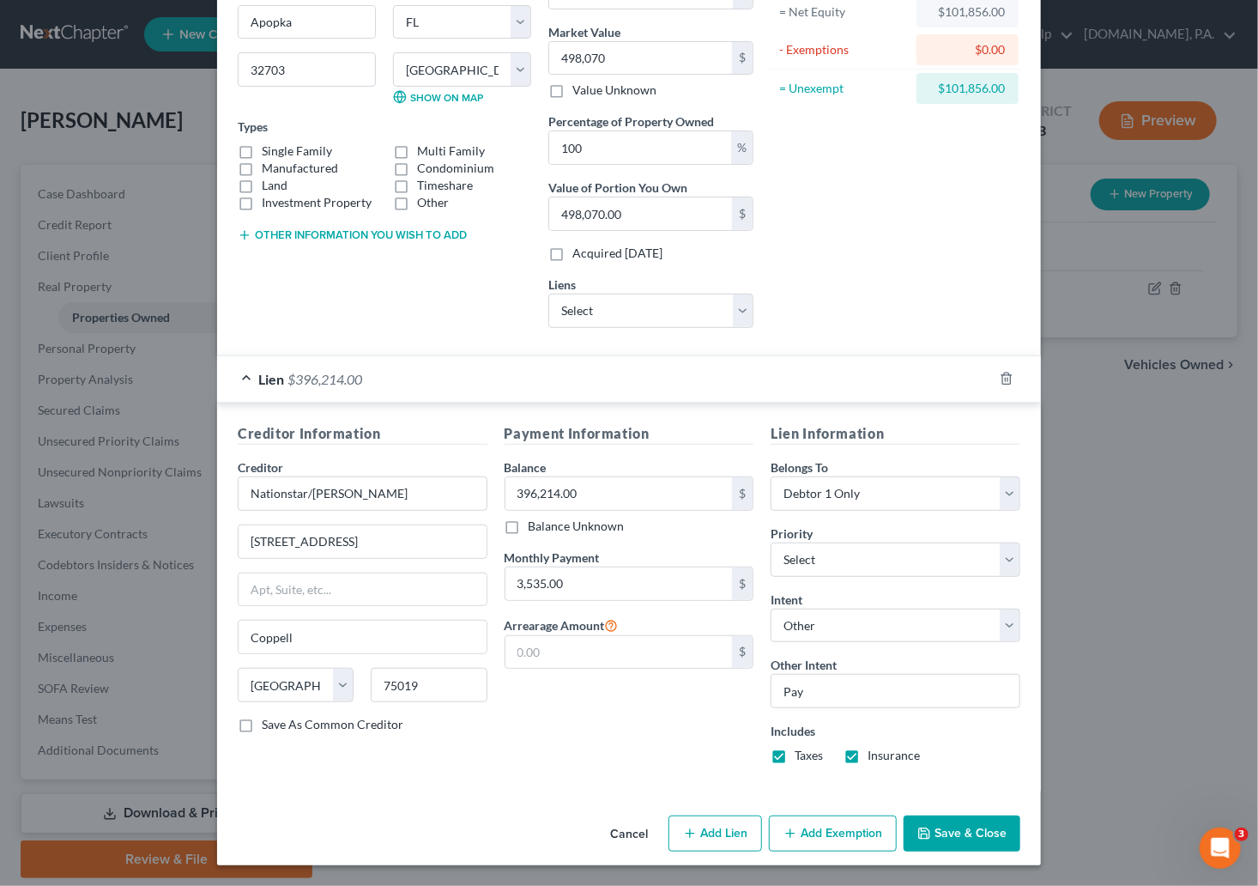
click at [818, 829] on button "Add Exemption" at bounding box center [833, 833] width 128 height 36
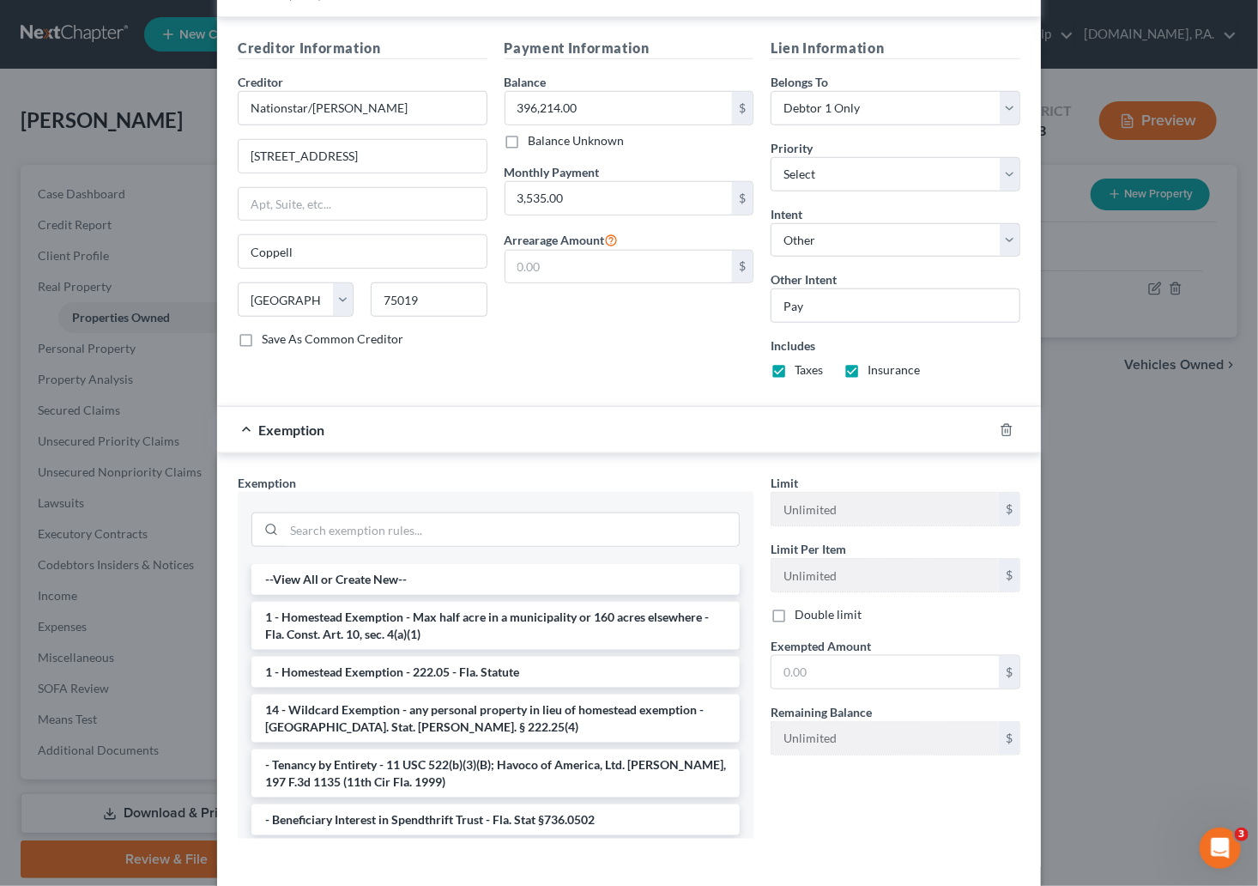
scroll to position [653, 0]
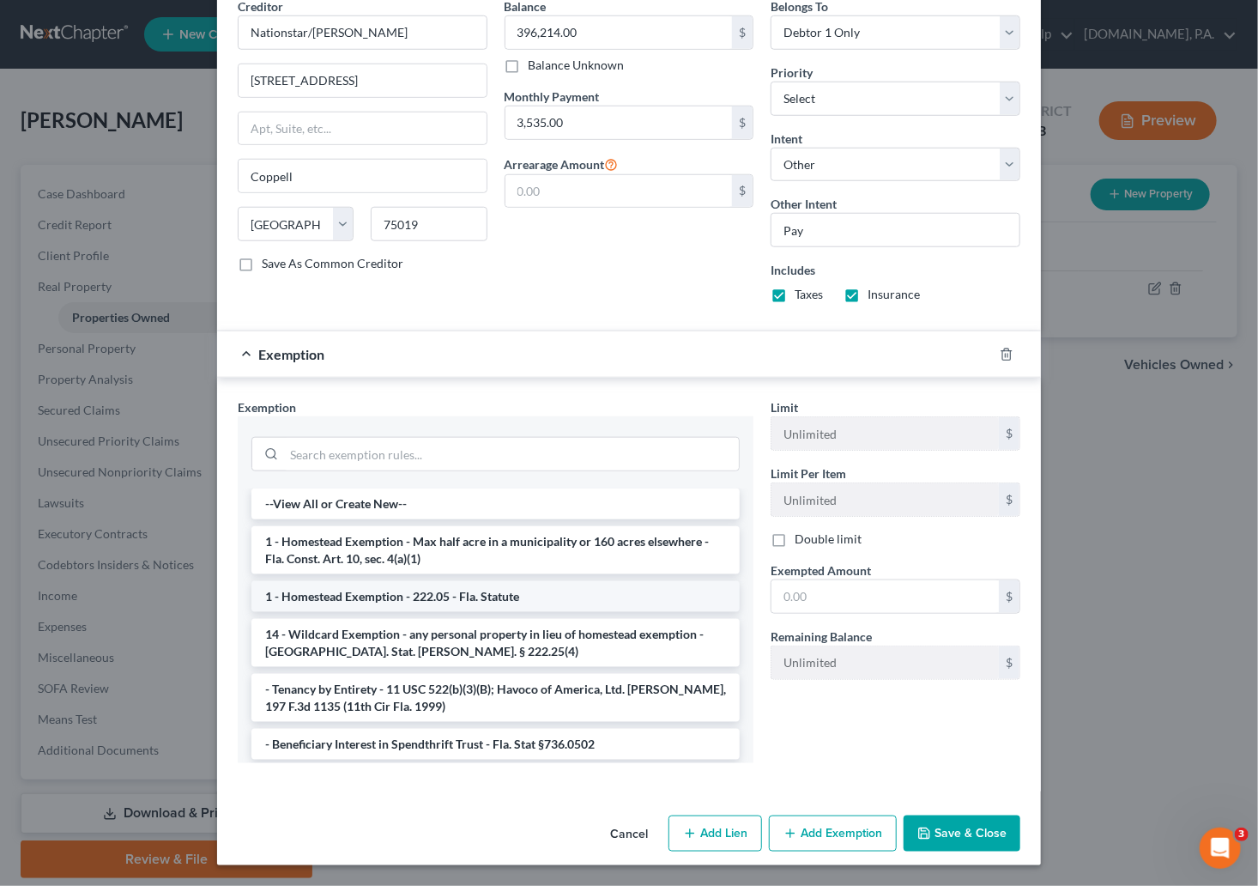
click at [361, 600] on li "1 - Homestead Exemption - 222.05 - Fla. Statute" at bounding box center [495, 596] width 488 height 31
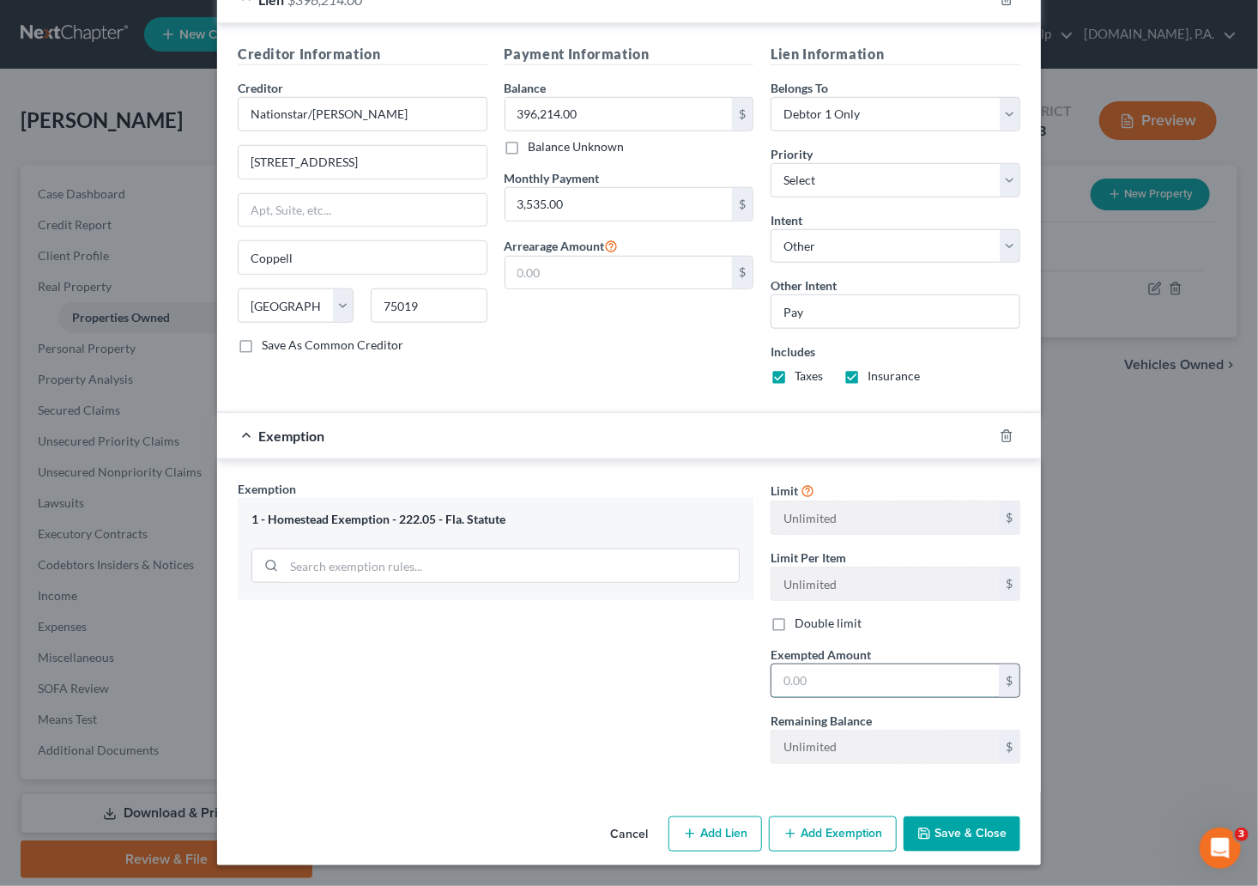
click at [837, 673] on input "text" at bounding box center [885, 680] width 227 height 33
type input "498,070"
click at [509, 699] on div "Exemption Set must be selected for CA. Exemption * 1 - Homestead Exemption - 22…" at bounding box center [495, 628] width 533 height 297
click at [957, 844] on button "Save & Close" at bounding box center [962, 834] width 117 height 36
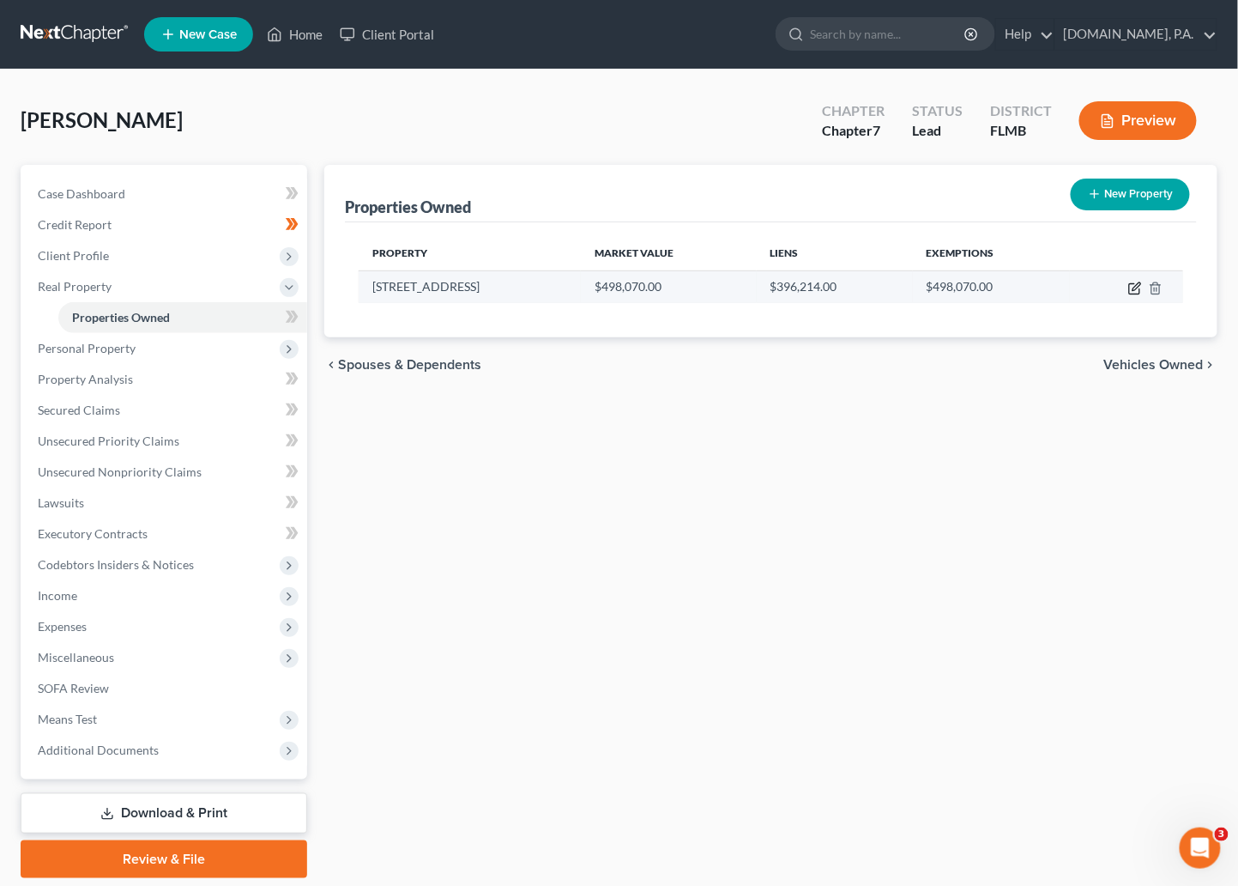
click at [957, 287] on icon "button" at bounding box center [1137, 286] width 8 height 8
select select "9"
select select "47"
select select "0"
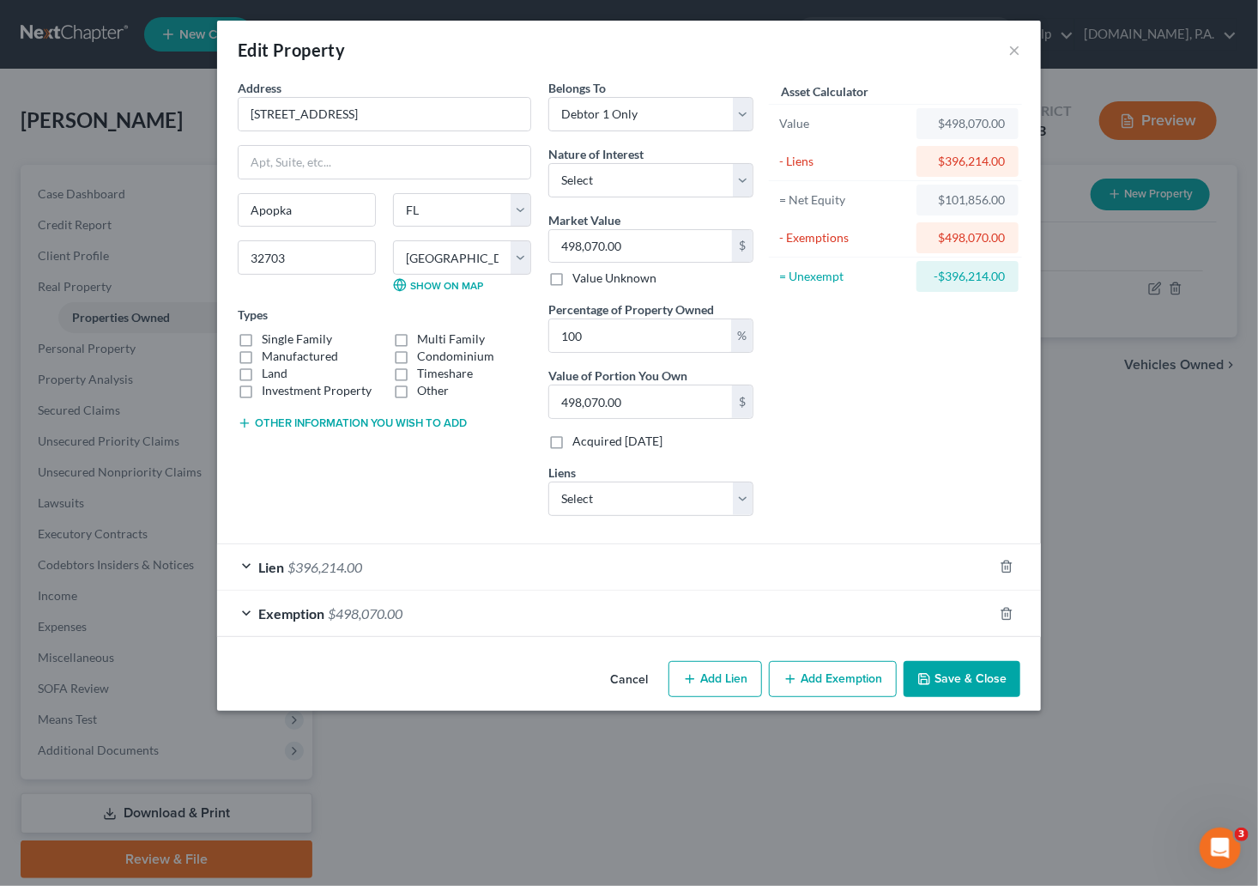
click at [933, 685] on button "Save & Close" at bounding box center [962, 679] width 117 height 36
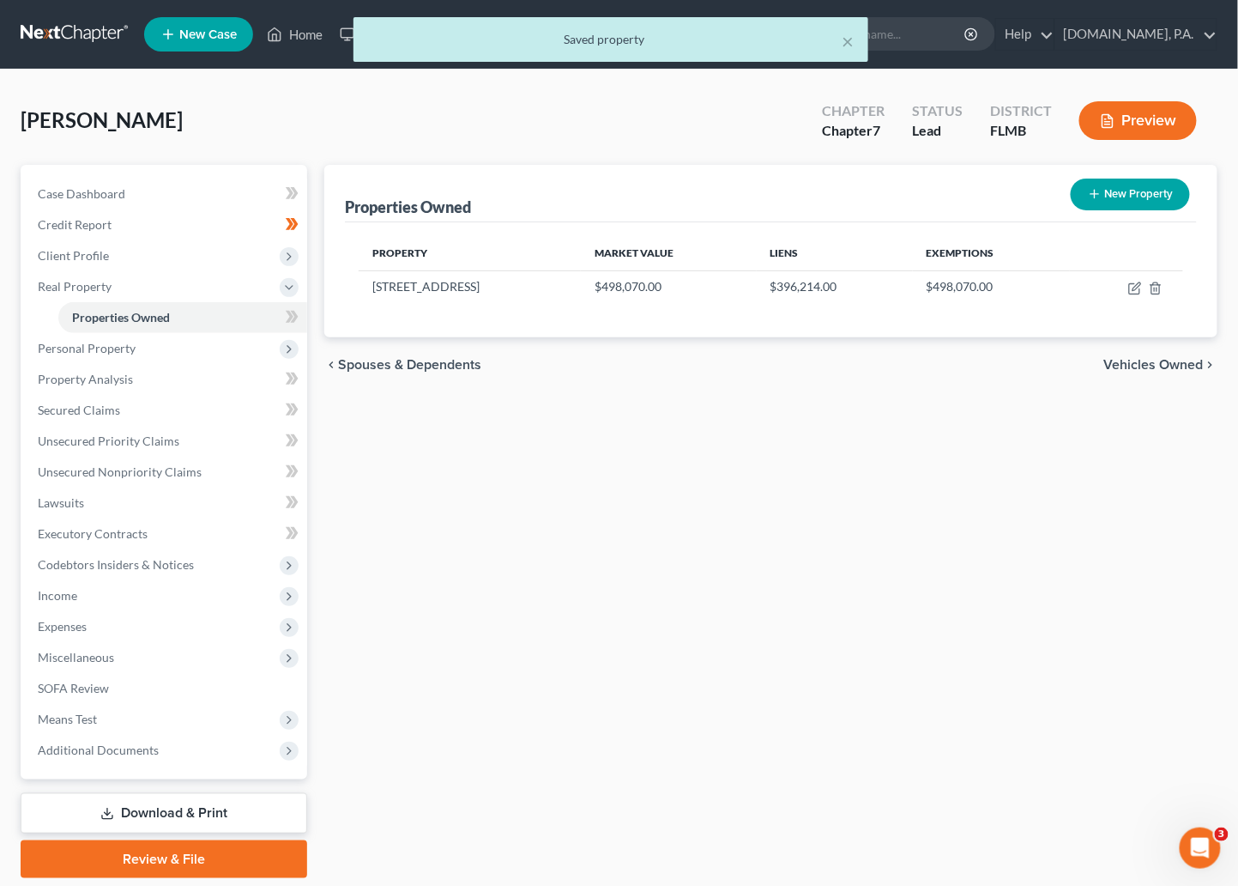
click at [282, 318] on div "New" at bounding box center [281, 304] width 34 height 28
click at [297, 313] on div "New" at bounding box center [281, 304] width 34 height 28
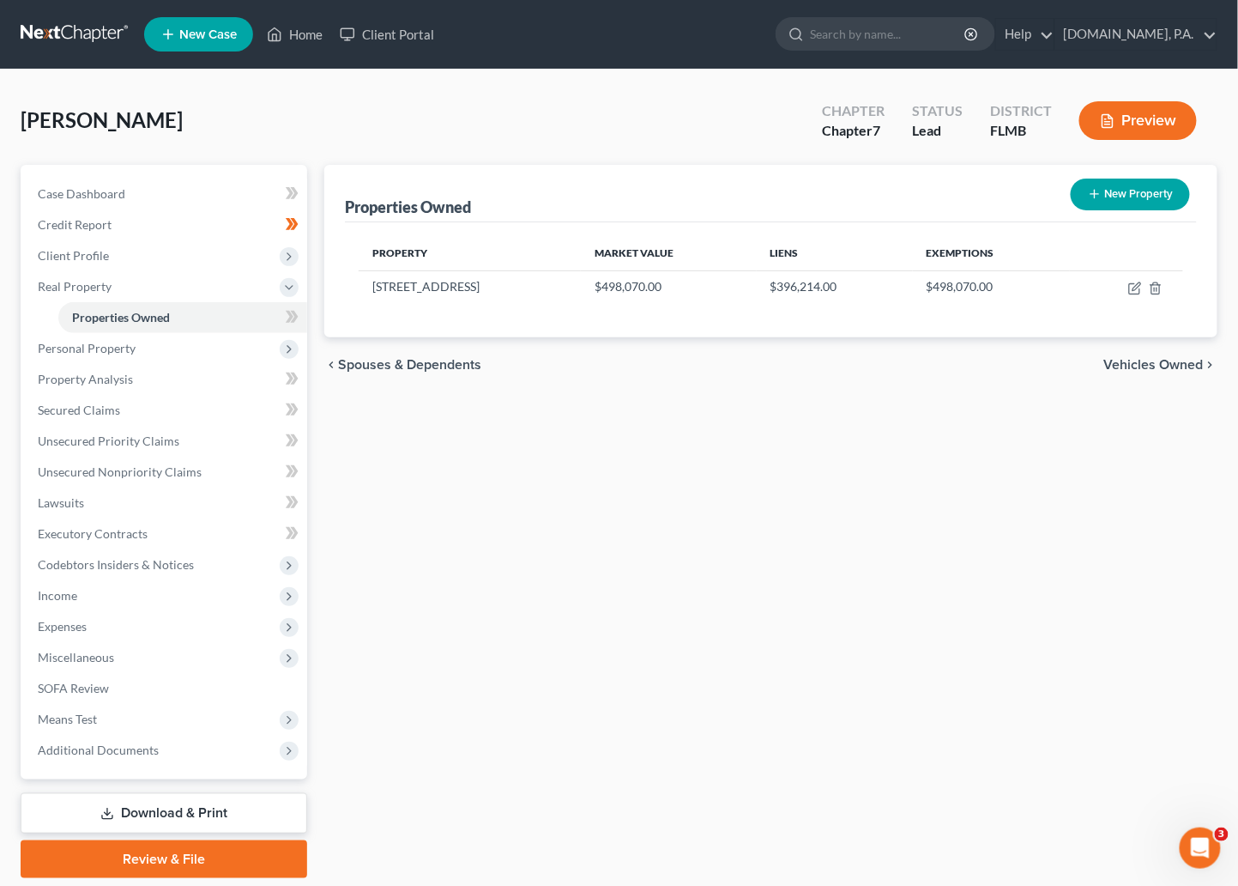
click at [291, 313] on div "New" at bounding box center [281, 304] width 34 height 28
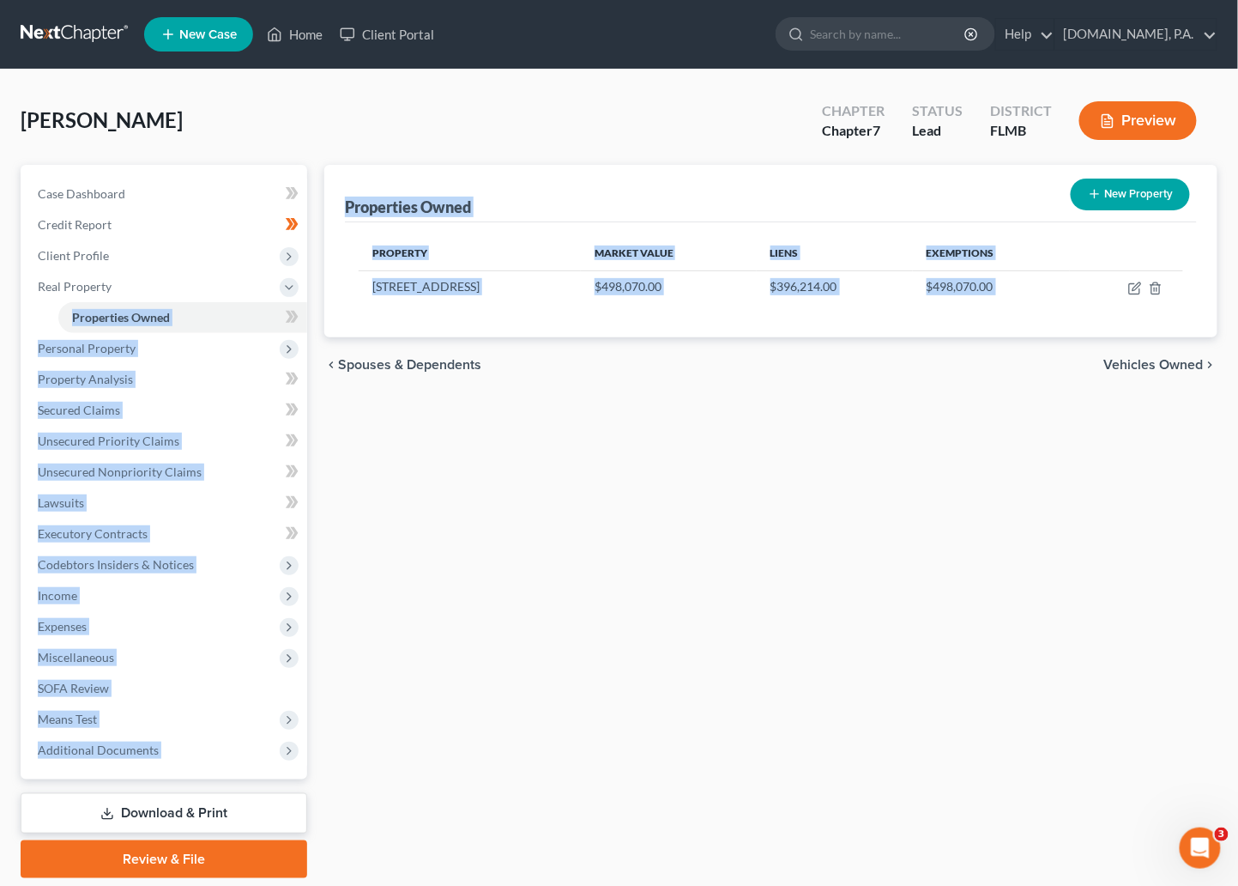
click at [292, 312] on body "Home New Case Client Portal Fresh-Start.Law, P.A. xtina@fresh-start.law My Acco…" at bounding box center [619, 471] width 1238 height 943
click at [367, 414] on div "Properties Owned New Property Property Market Value Liens Exemptions 914 Bay Br…" at bounding box center [771, 521] width 911 height 713
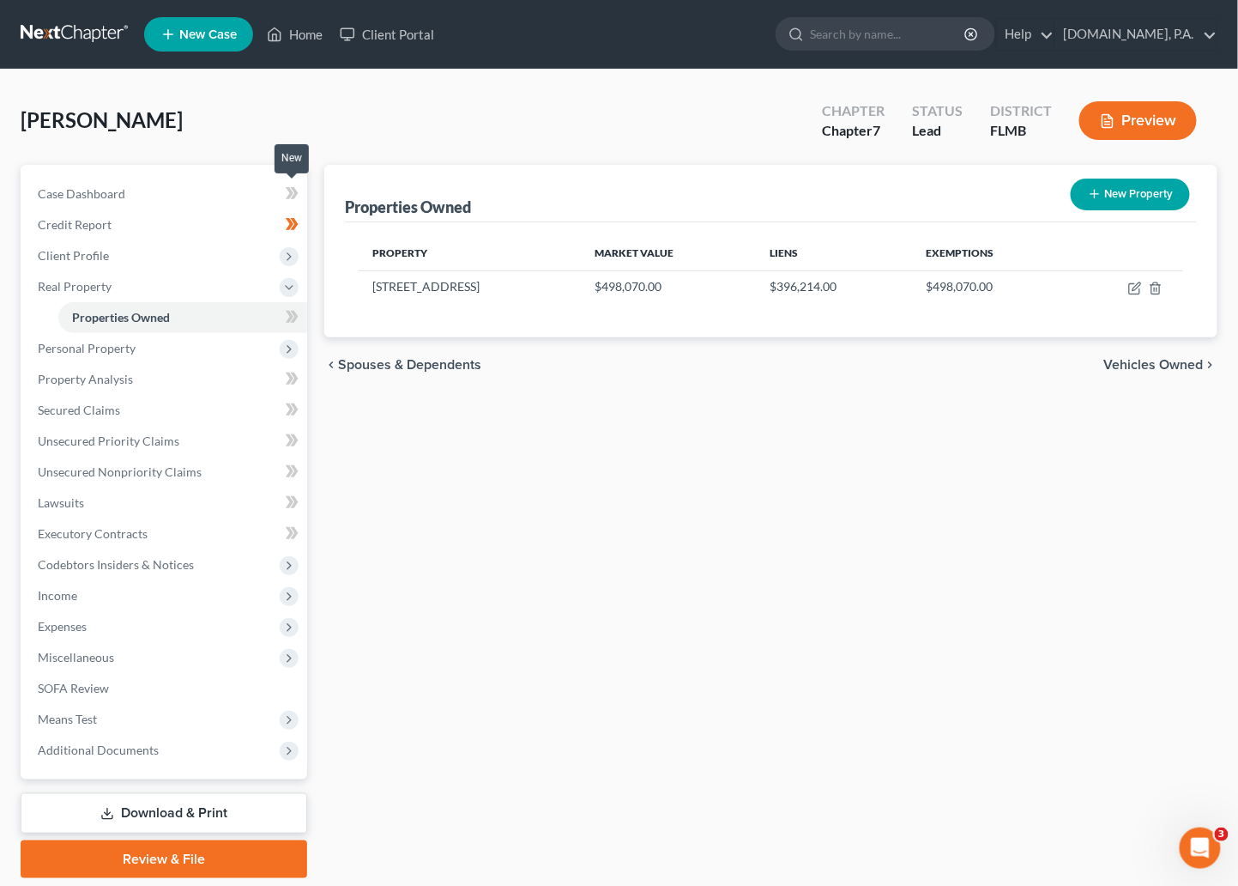
click at [292, 187] on icon at bounding box center [294, 193] width 8 height 12
click at [290, 314] on div "New" at bounding box center [281, 304] width 34 height 28
click at [110, 388] on link "Property Analysis" at bounding box center [165, 379] width 283 height 31
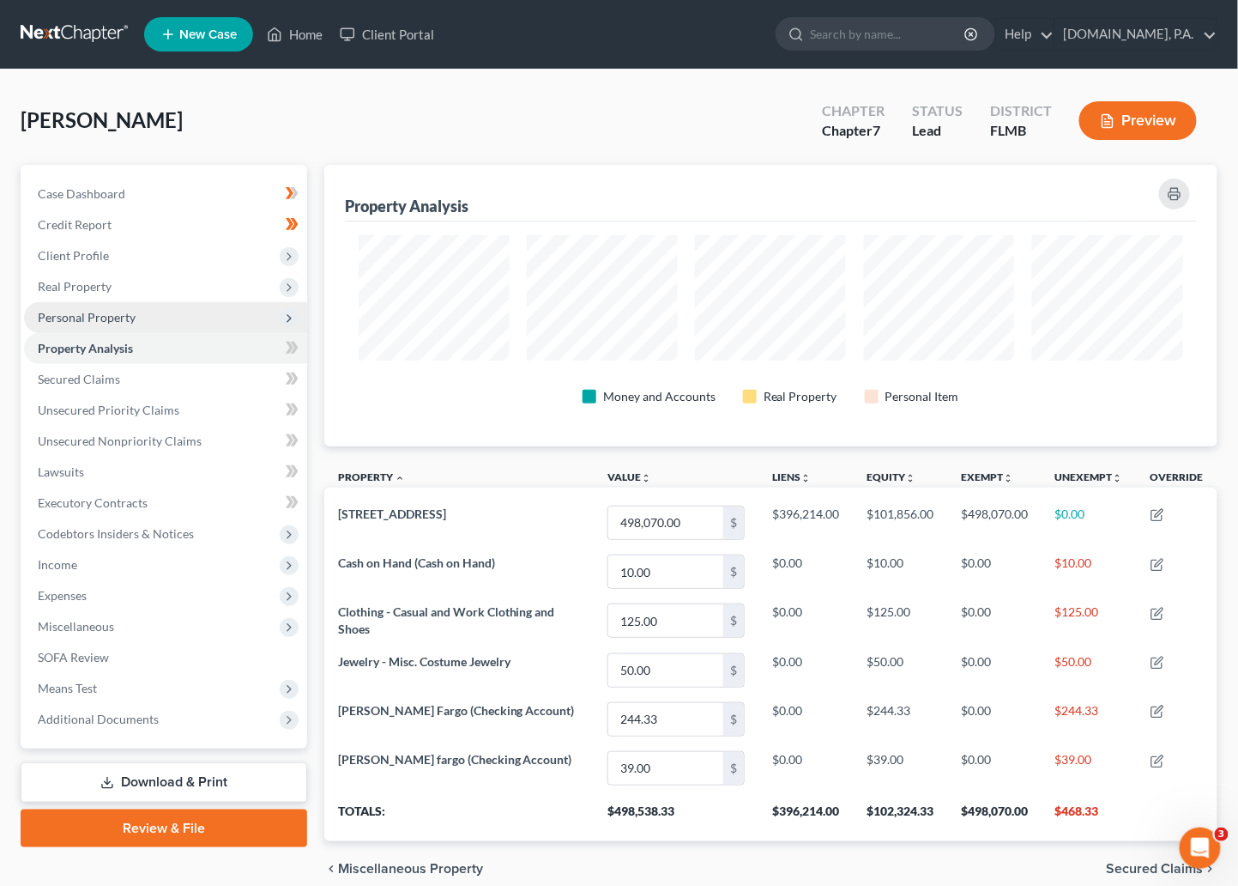
scroll to position [282, 893]
click at [86, 287] on span "Real Property" at bounding box center [75, 286] width 74 height 15
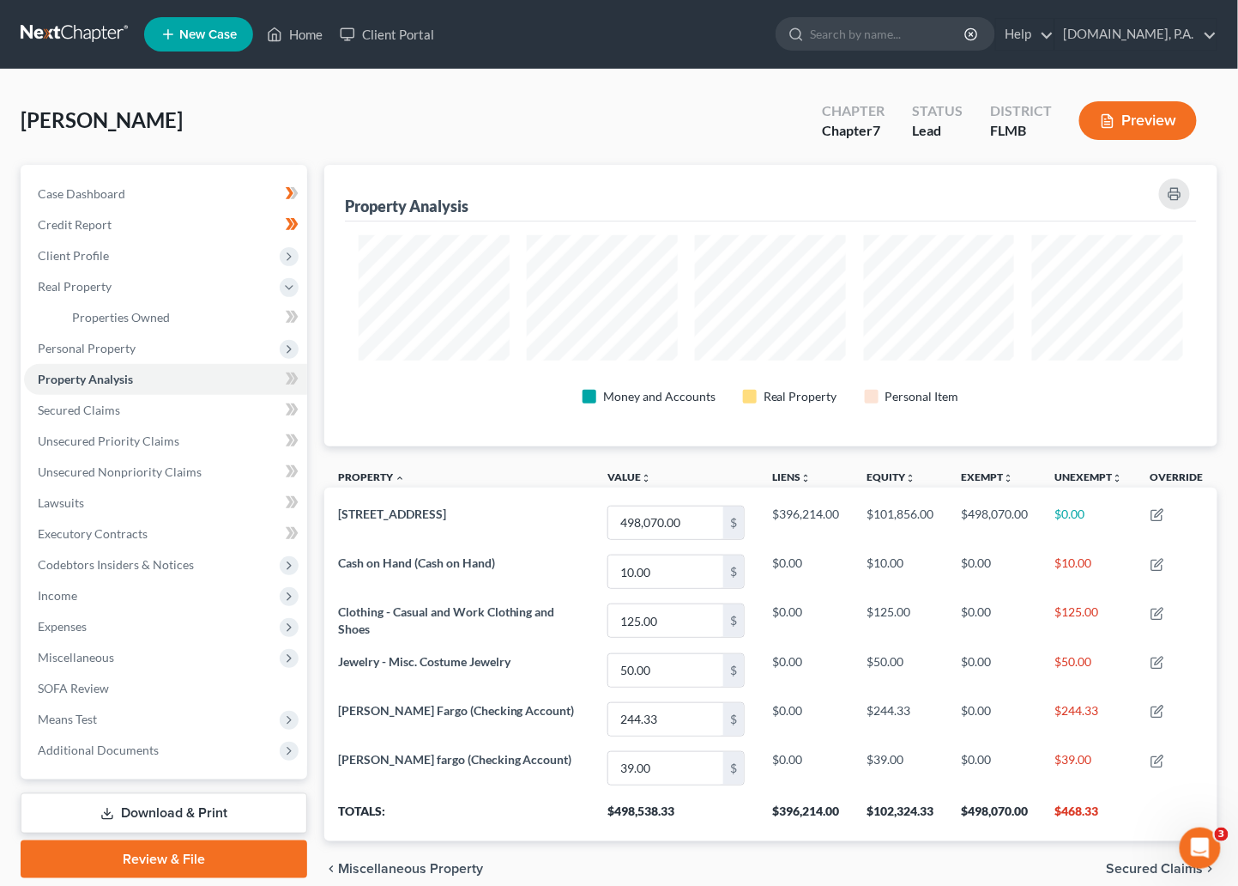
click at [303, 313] on span at bounding box center [292, 319] width 30 height 26
click at [292, 314] on icon at bounding box center [290, 317] width 8 height 12
click at [94, 353] on span "Personal Property" at bounding box center [87, 348] width 98 height 15
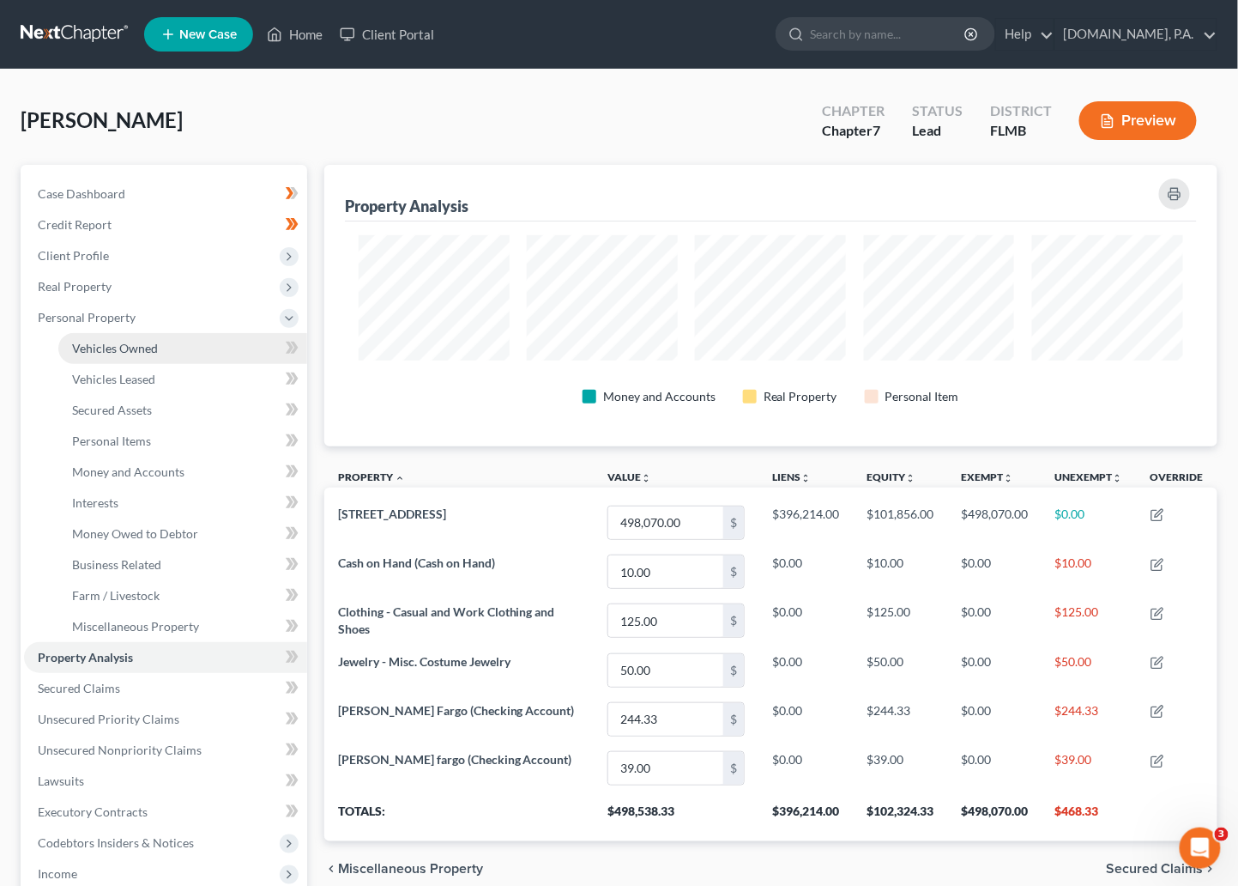
click at [121, 343] on span "Vehicles Owned" at bounding box center [115, 348] width 86 height 15
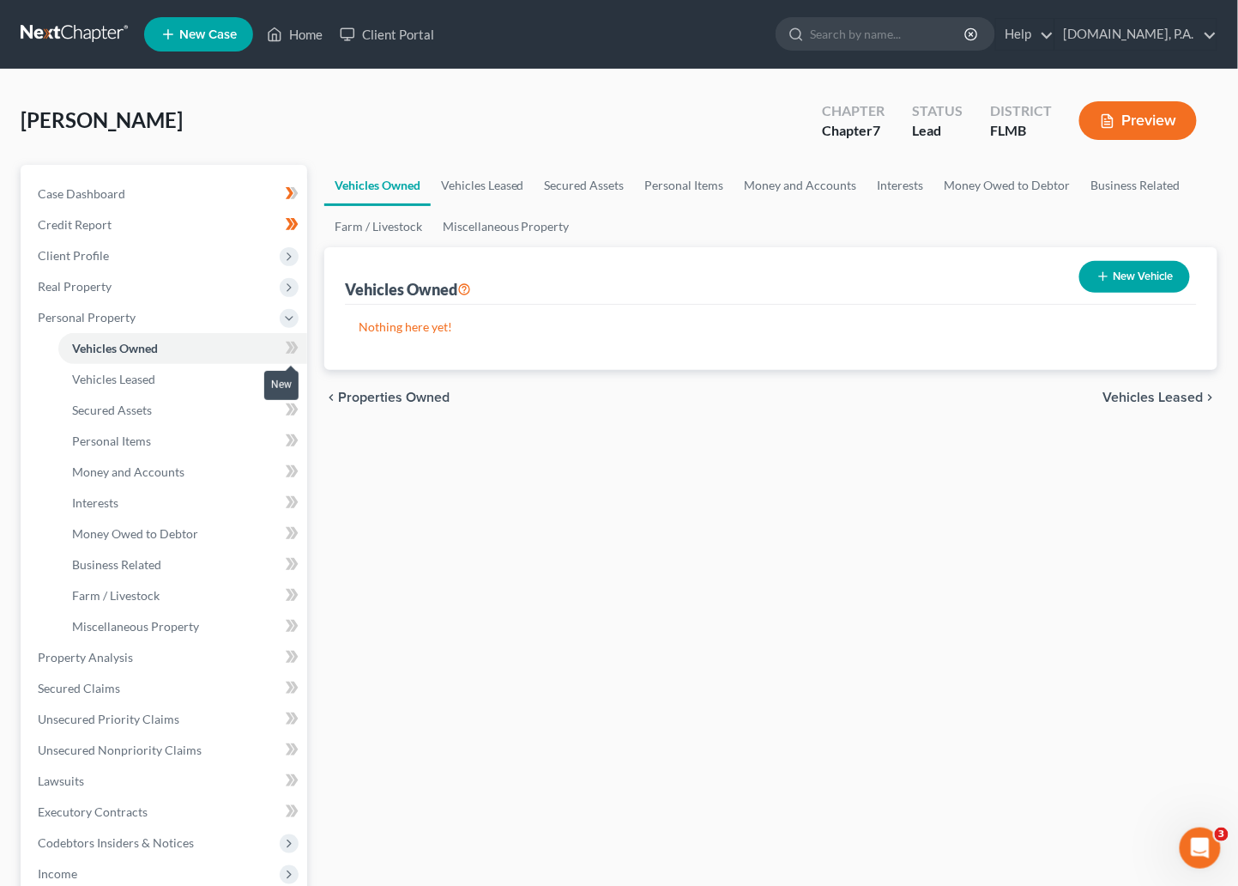
click at [286, 338] on icon at bounding box center [292, 347] width 13 height 21
click at [295, 349] on icon at bounding box center [294, 348] width 8 height 12
click at [121, 378] on span "Vehicles Leased" at bounding box center [113, 379] width 83 height 15
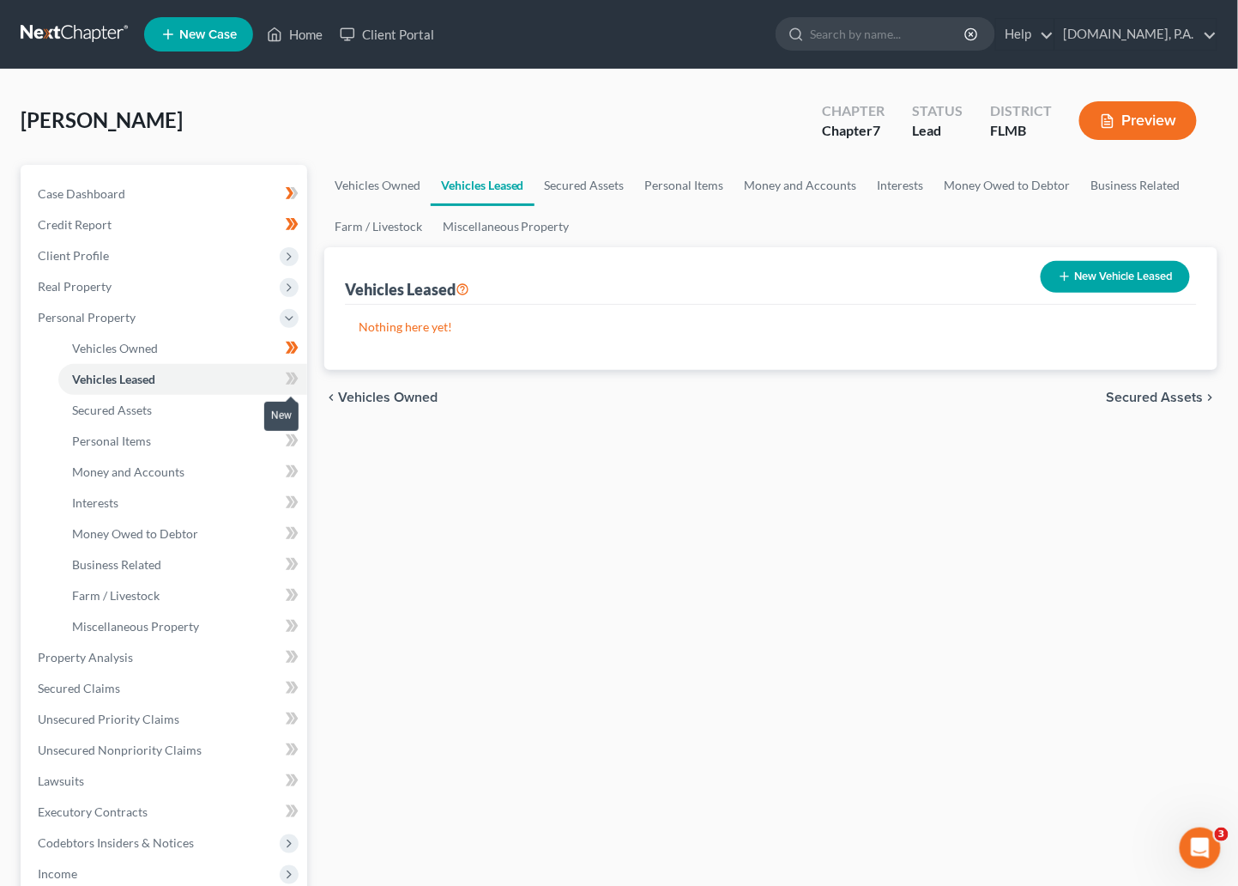
click at [284, 383] on span at bounding box center [292, 381] width 30 height 26
click at [300, 379] on span at bounding box center [292, 381] width 30 height 26
click at [138, 404] on span "Secured Assets" at bounding box center [112, 410] width 80 height 15
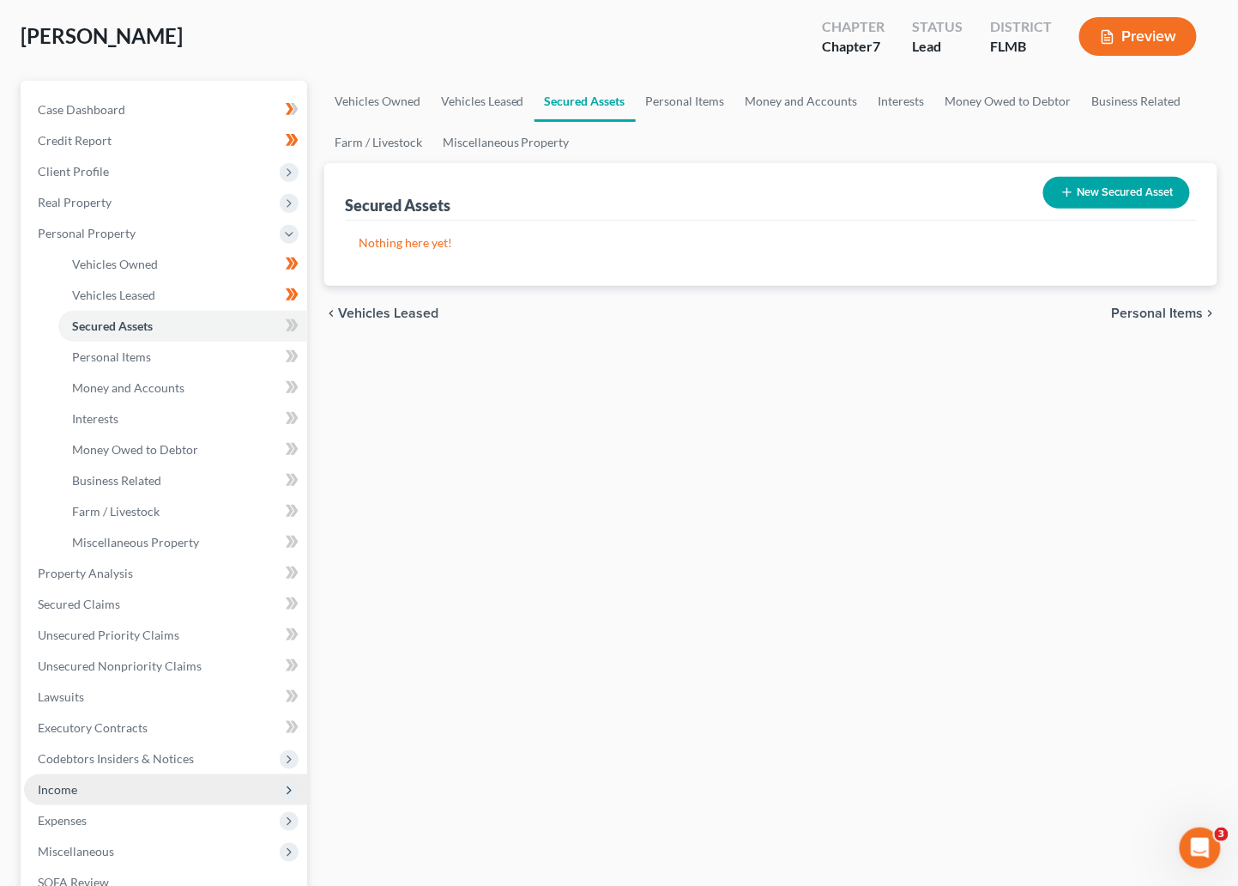
scroll to position [129, 0]
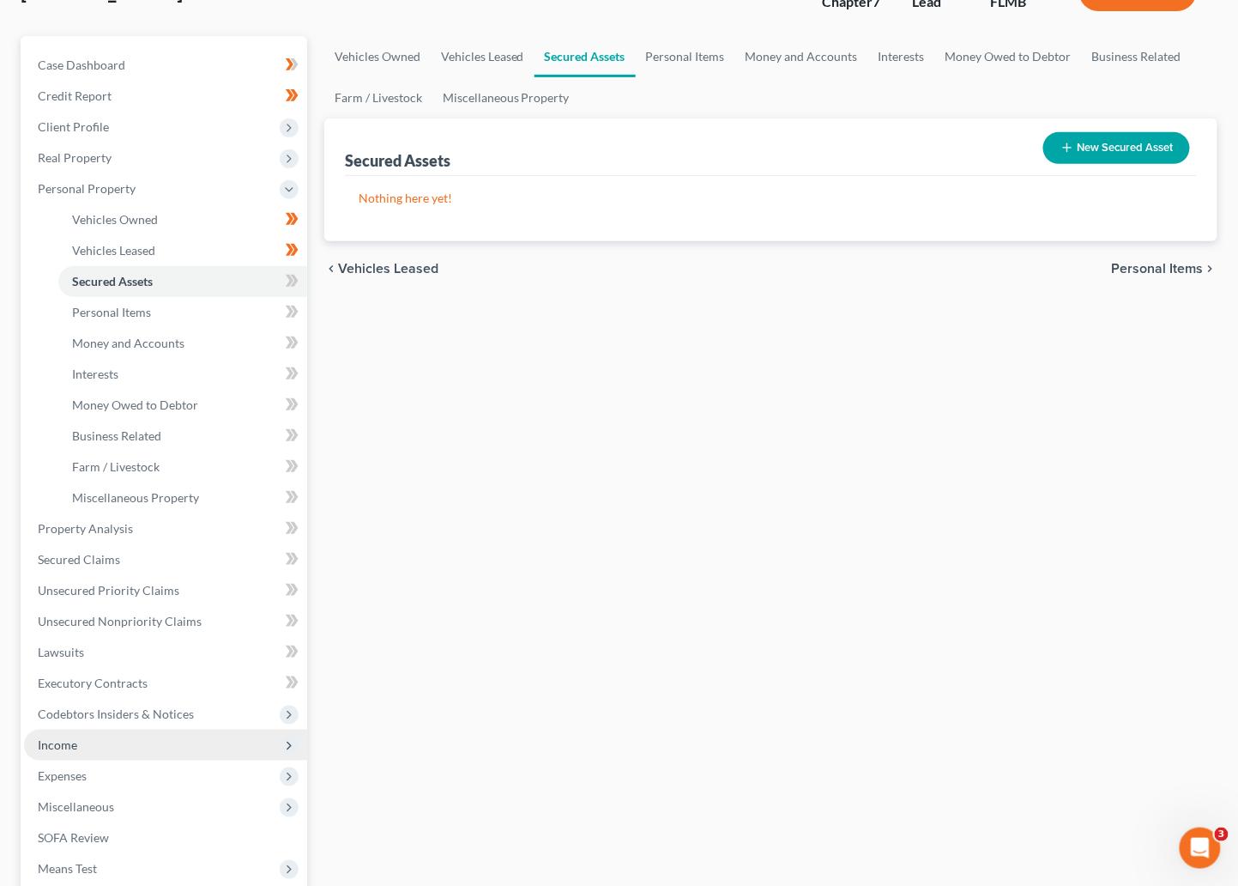
click at [75, 744] on span "Income" at bounding box center [57, 744] width 39 height 15
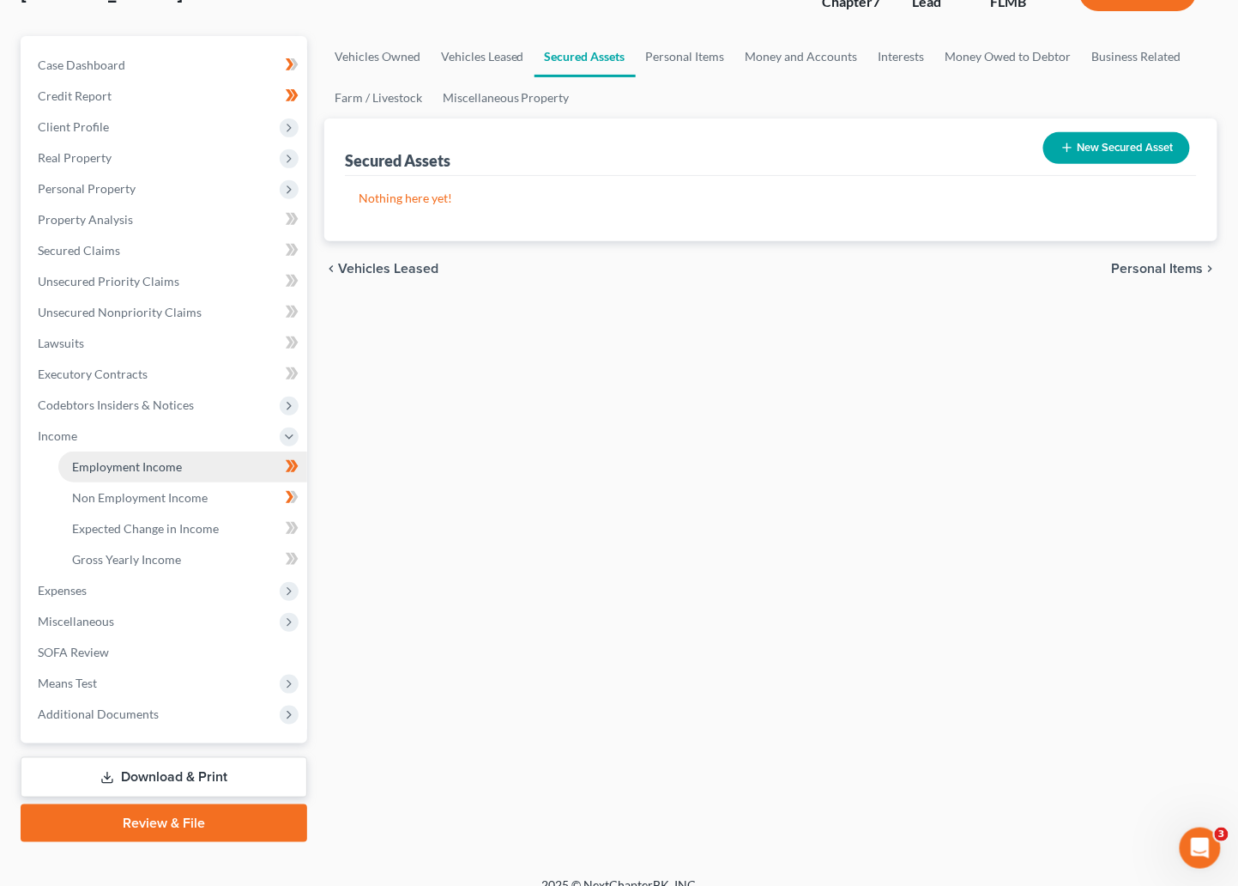
click at [131, 466] on span "Employment Income" at bounding box center [127, 466] width 110 height 15
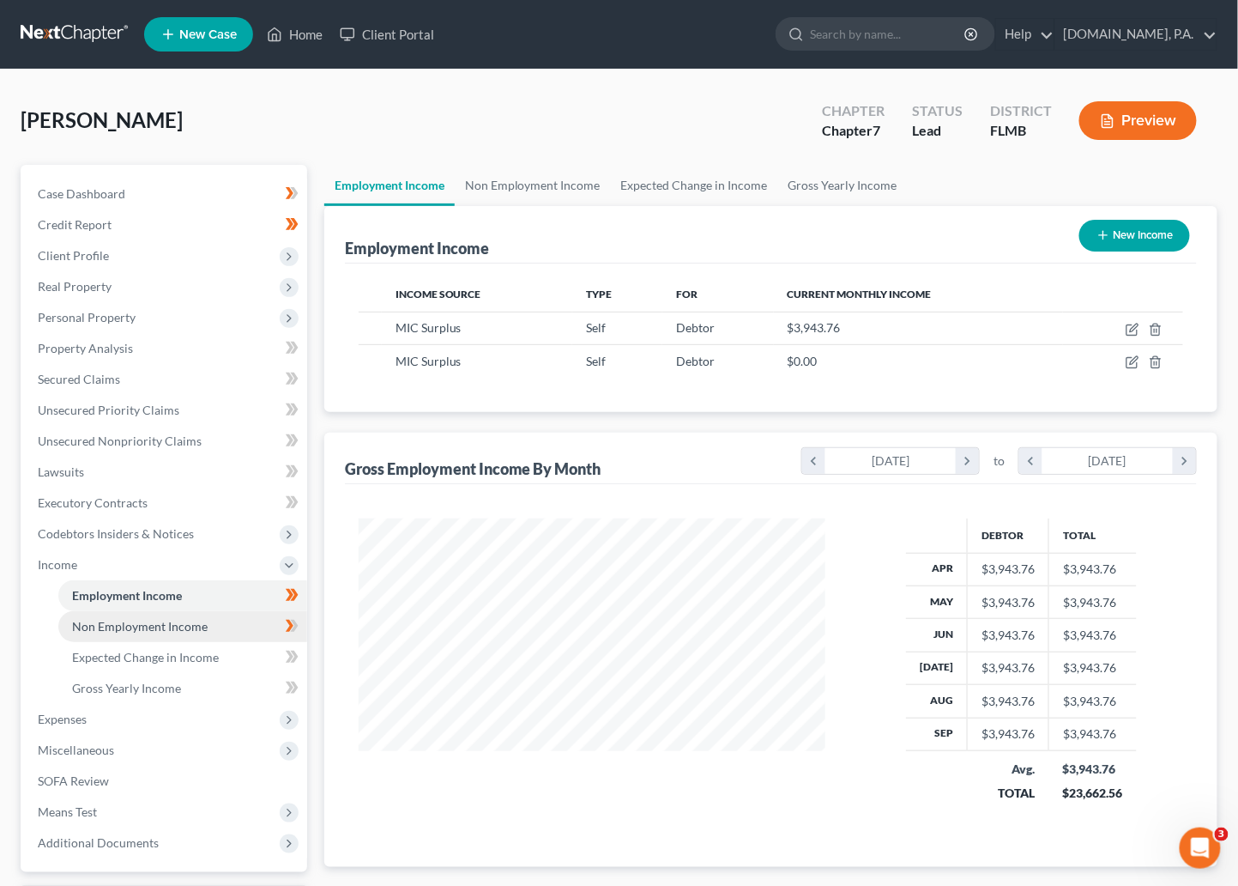
scroll to position [307, 501]
click at [160, 626] on span "Non Employment Income" at bounding box center [140, 626] width 136 height 15
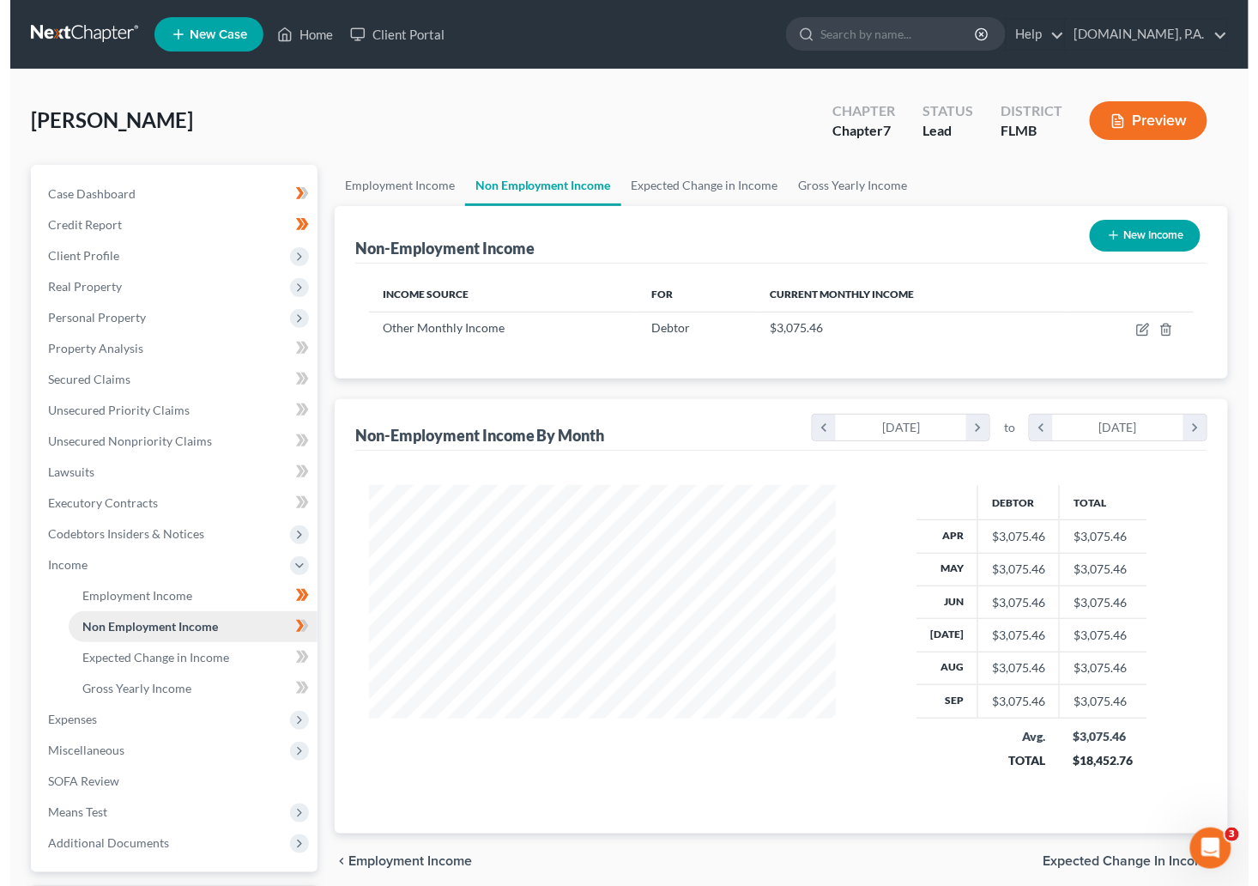
scroll to position [307, 501]
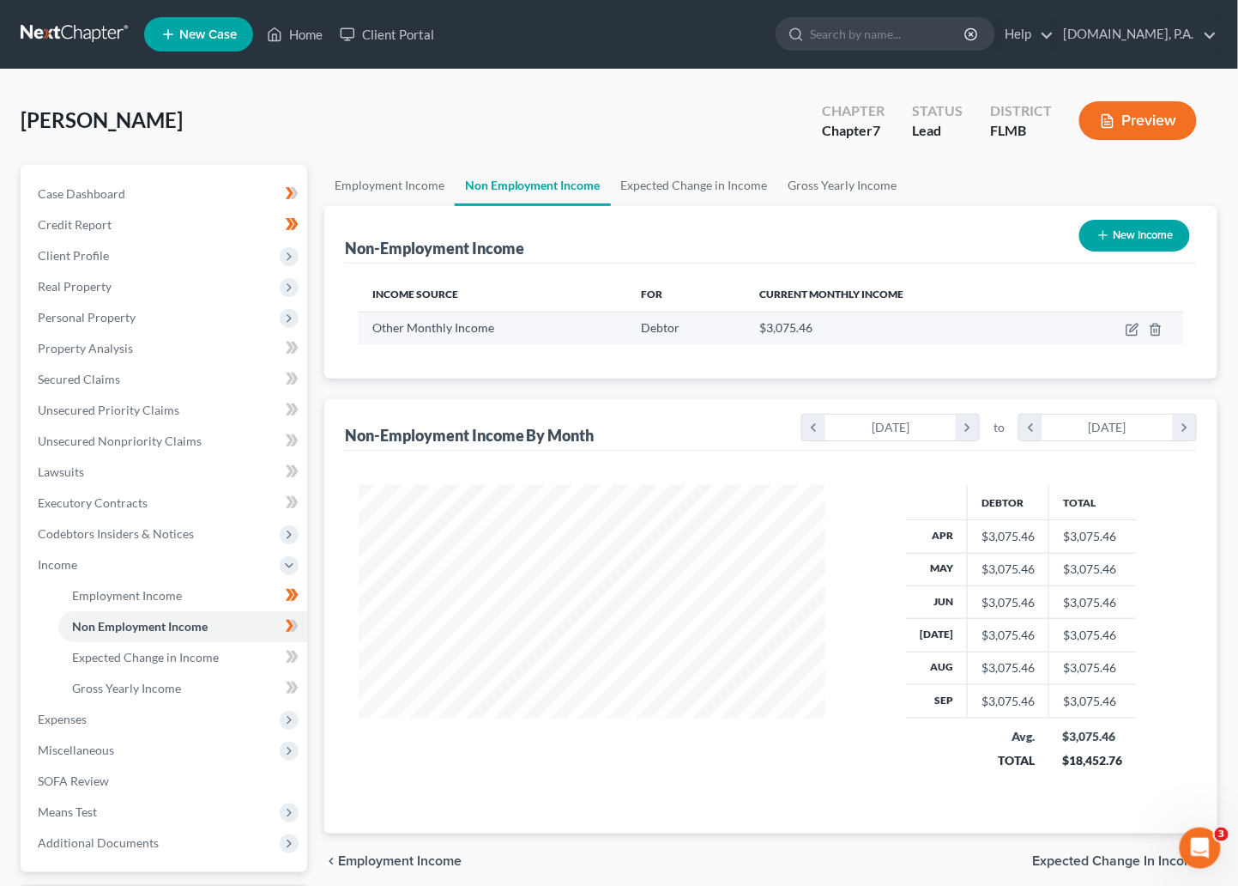
click at [957, 337] on td at bounding box center [1120, 328] width 128 height 33
click at [957, 329] on icon "button" at bounding box center [1133, 330] width 14 height 14
select select "13"
select select "0"
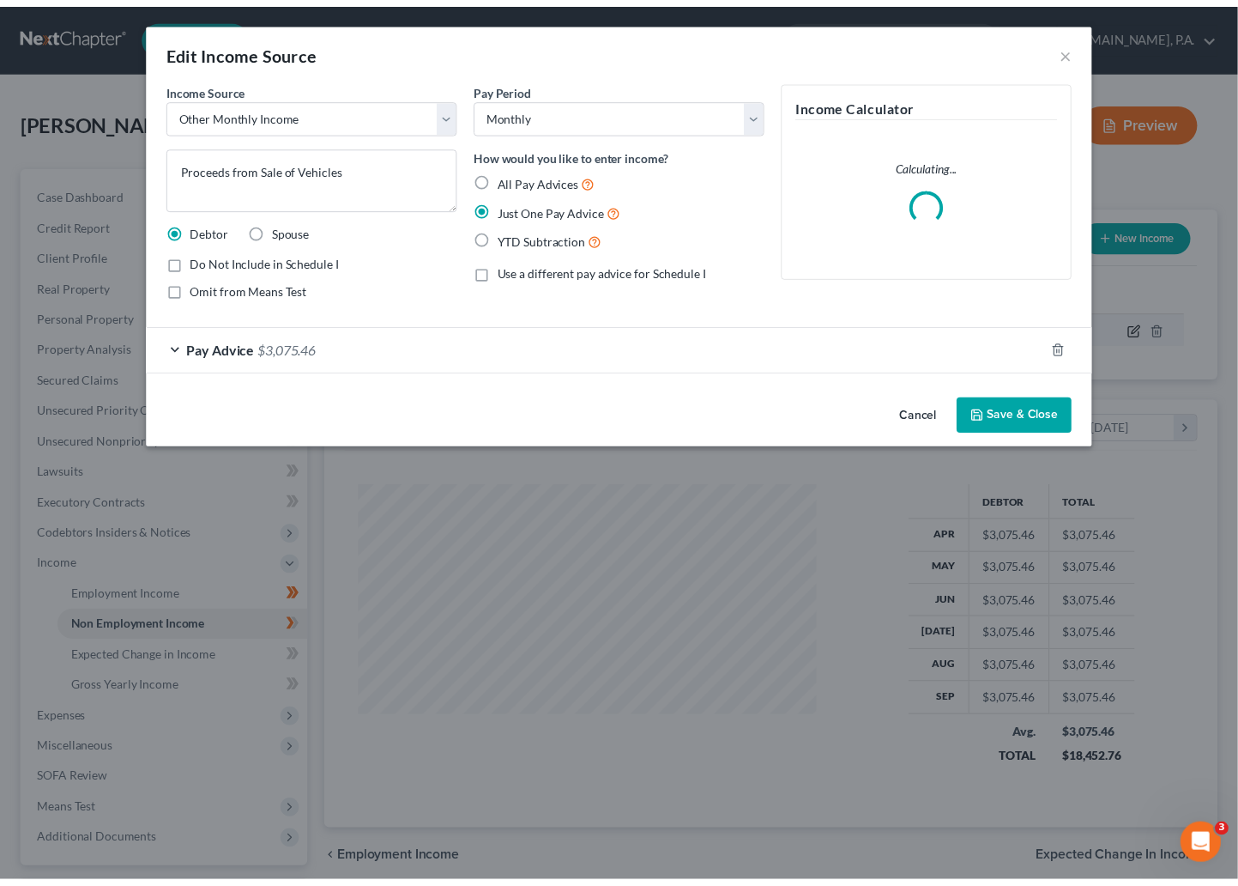
scroll to position [307, 510]
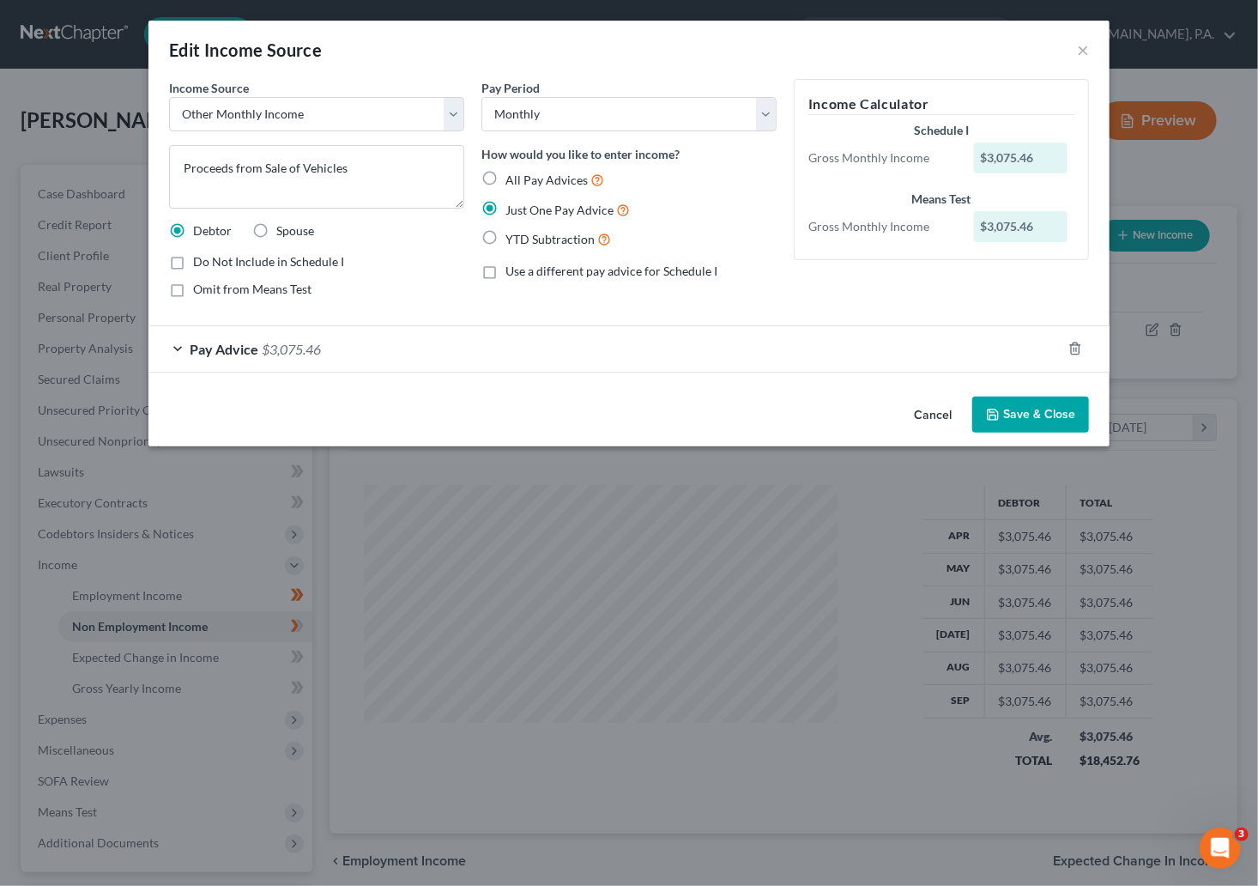
click at [930, 405] on button "Cancel" at bounding box center [932, 415] width 65 height 34
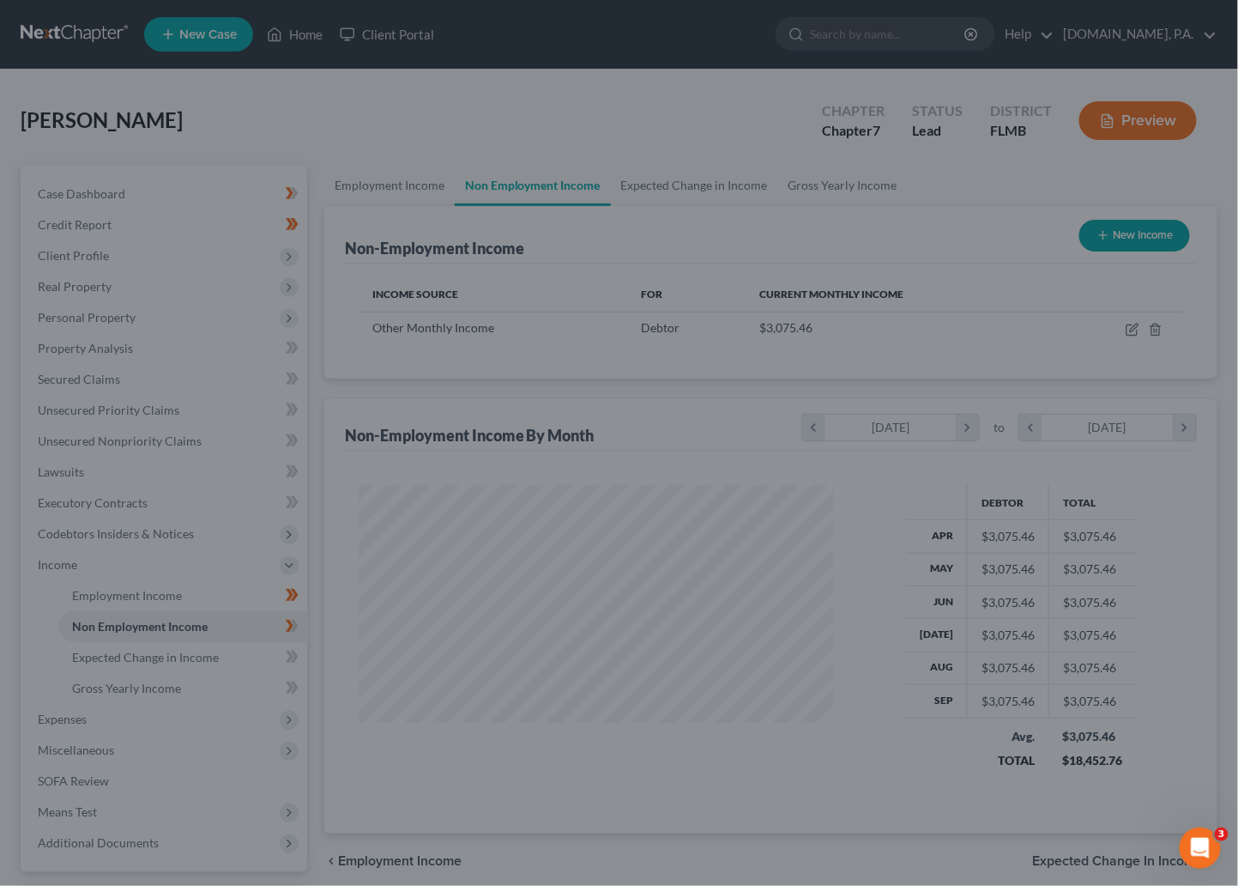
scroll to position [857953, 857761]
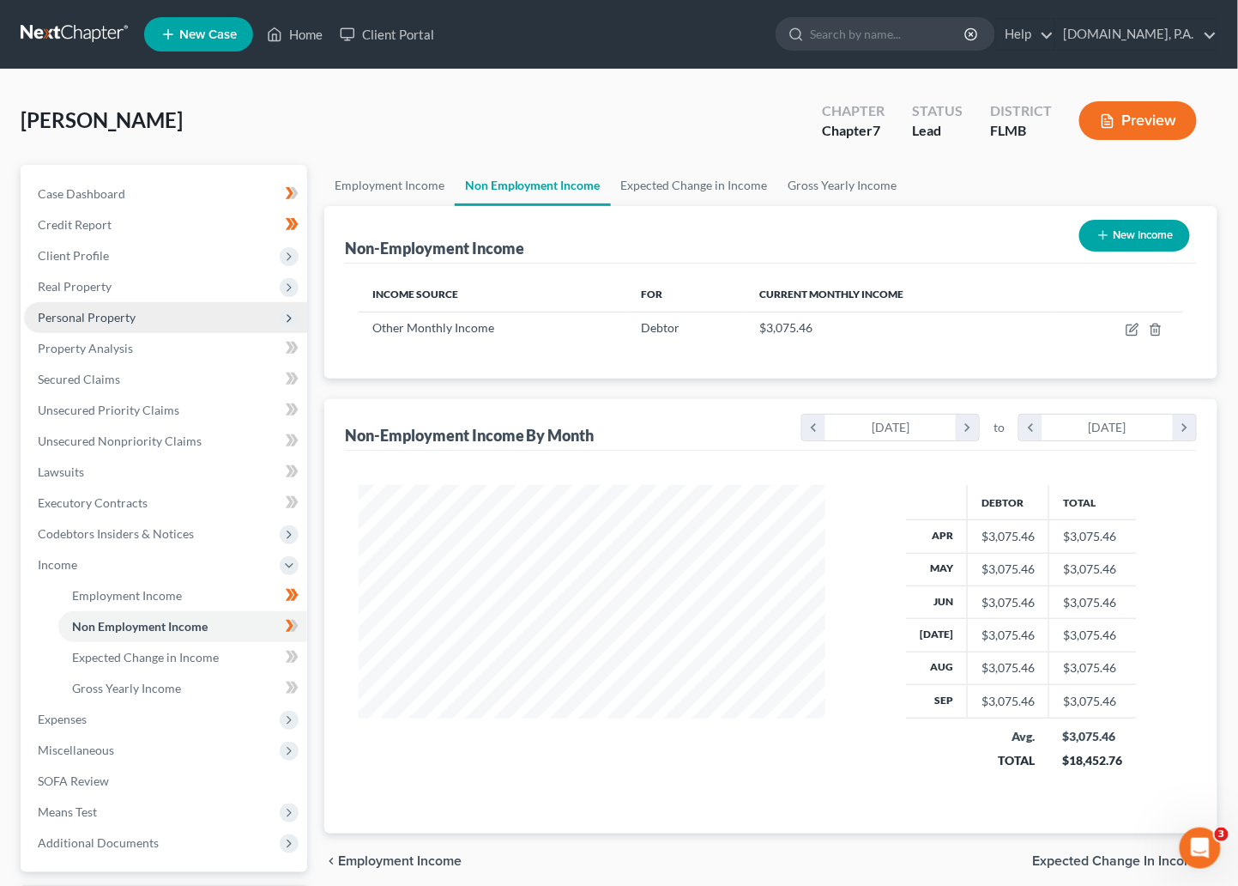
click at [65, 312] on span "Personal Property" at bounding box center [87, 317] width 98 height 15
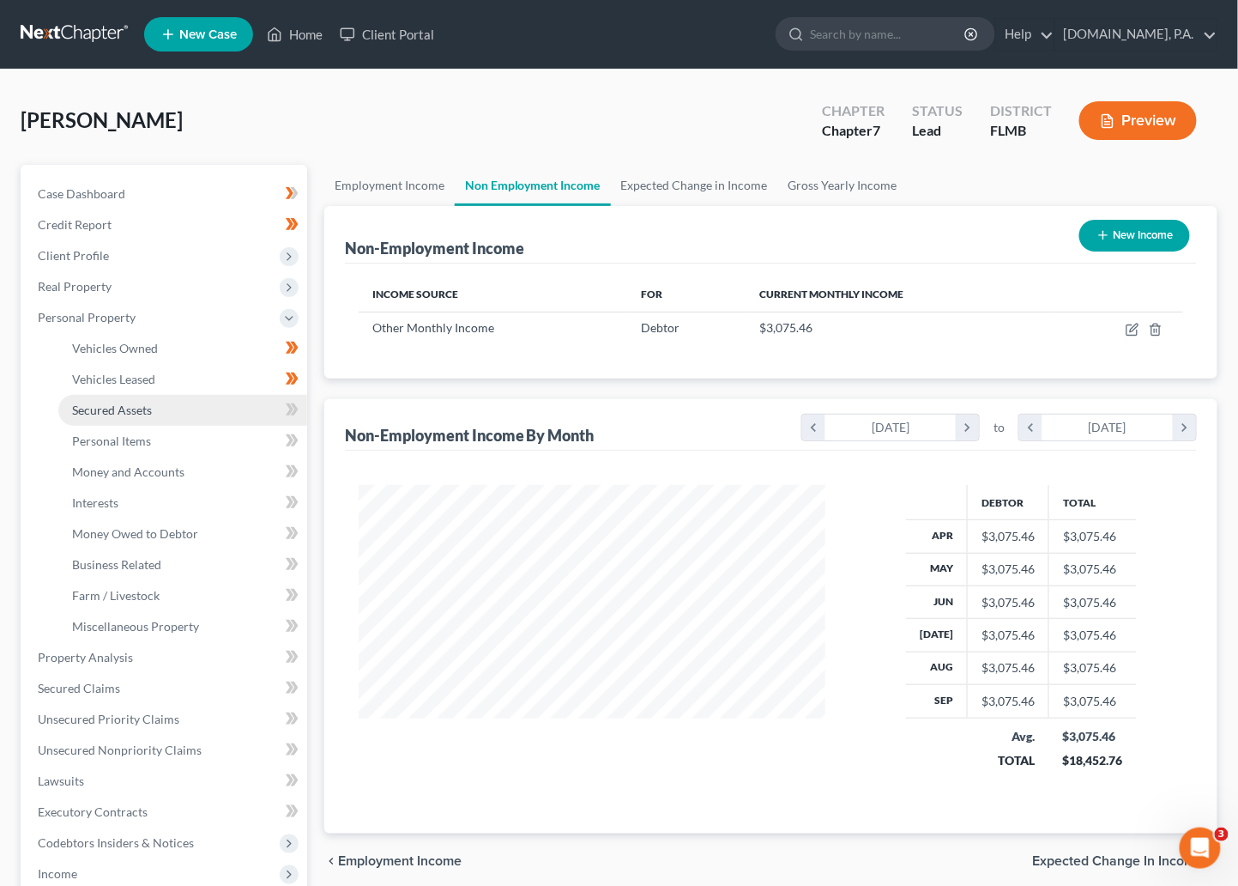
click at [99, 412] on span "Secured Assets" at bounding box center [112, 410] width 80 height 15
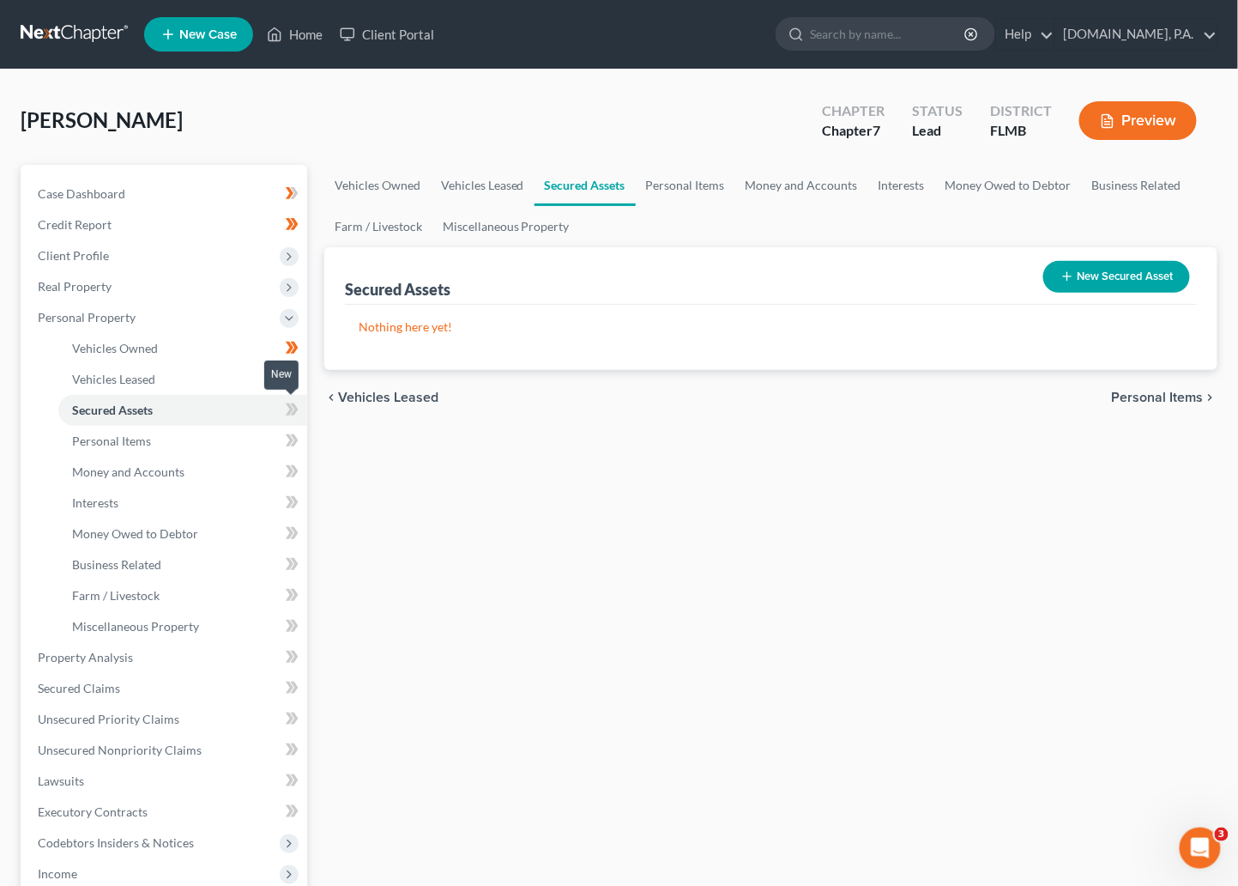
click at [286, 410] on icon at bounding box center [292, 409] width 13 height 21
click at [294, 410] on icon at bounding box center [294, 409] width 8 height 12
click at [143, 443] on span "Personal Items" at bounding box center [111, 440] width 79 height 15
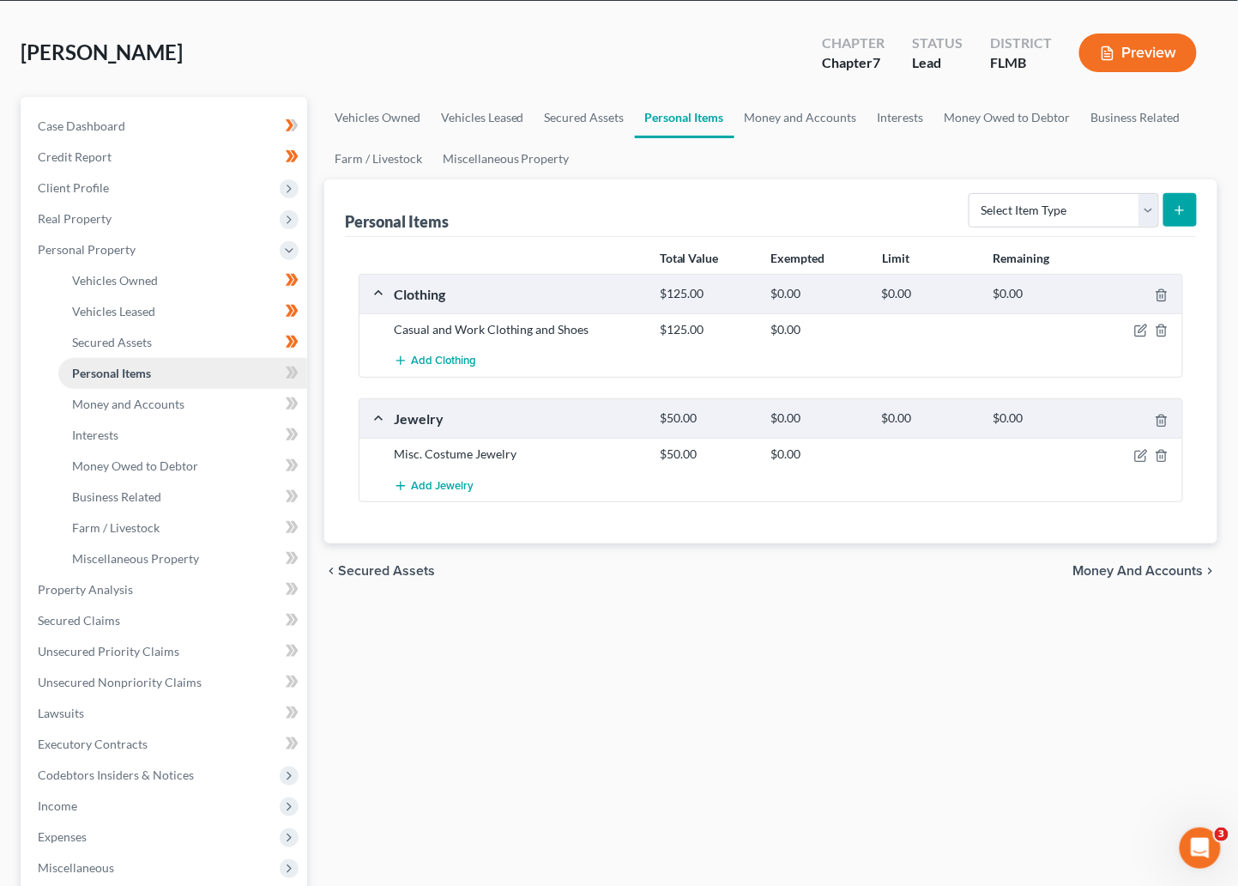
scroll to position [129, 0]
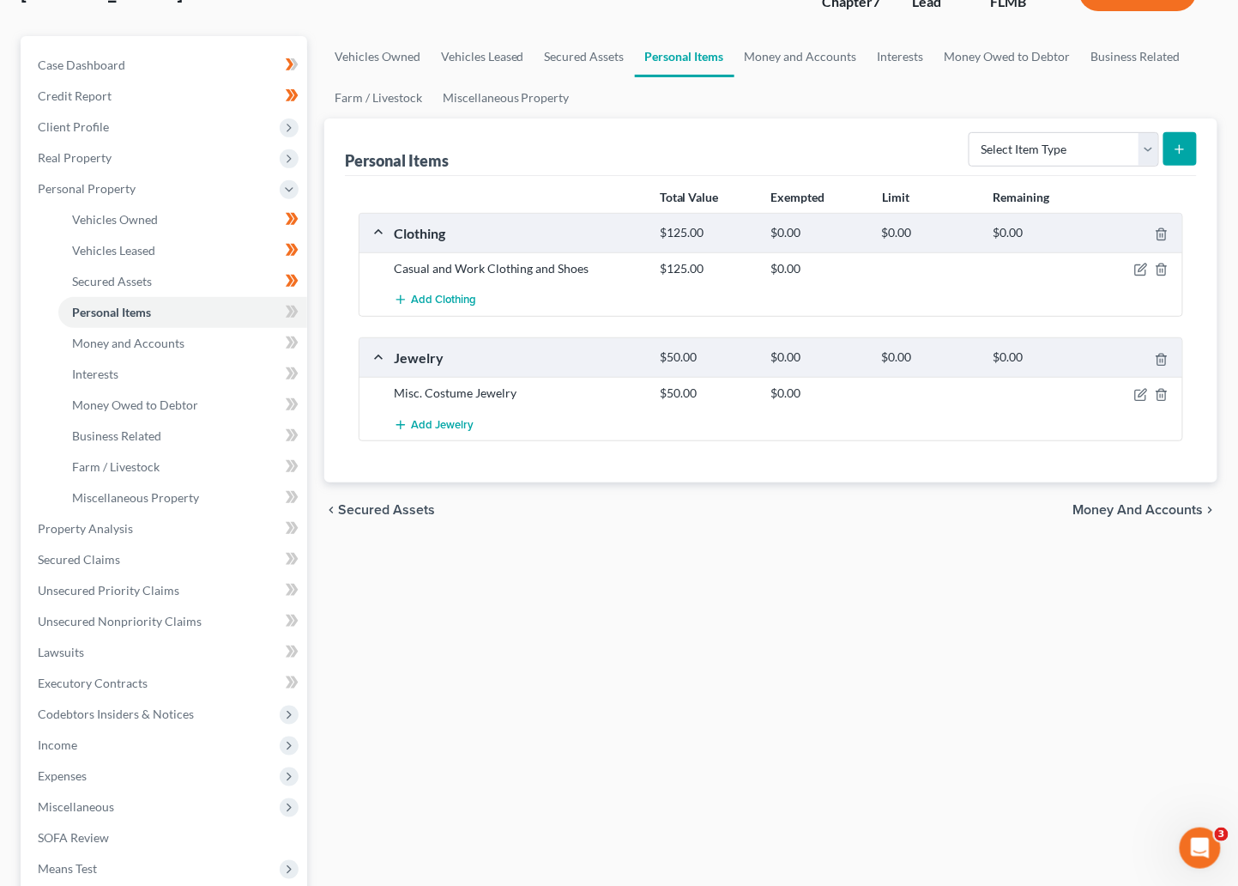
click at [676, 651] on div "Vehicles Owned Vehicles Leased Secured Assets Personal Items Money and Accounts…" at bounding box center [771, 531] width 911 height 991
click at [957, 148] on select "Select Item Type Clothing Collectibles Of Value Electronics Firearms Household …" at bounding box center [1064, 149] width 191 height 34
select select "household_goods"
click at [957, 132] on select "Select Item Type Clothing Collectibles Of Value Electronics Firearms Household …" at bounding box center [1064, 149] width 191 height 34
click at [957, 142] on icon "submit" at bounding box center [1180, 149] width 14 height 14
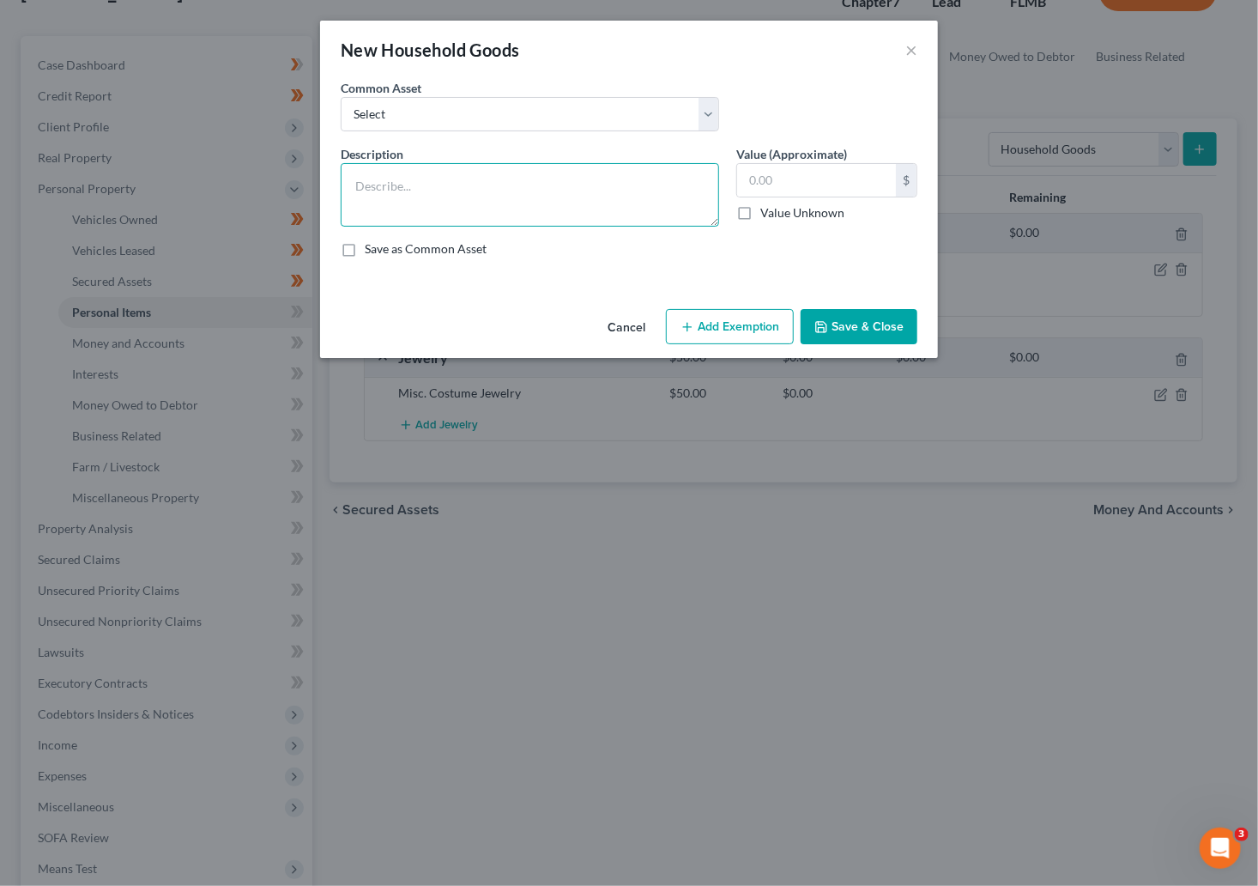
click at [394, 185] on textarea at bounding box center [530, 195] width 378 height 64
type textarea "Household items"
click at [760, 175] on input "text" at bounding box center [816, 180] width 159 height 33
type input "250.00"
click at [691, 318] on button "Add Exemption" at bounding box center [730, 327] width 128 height 36
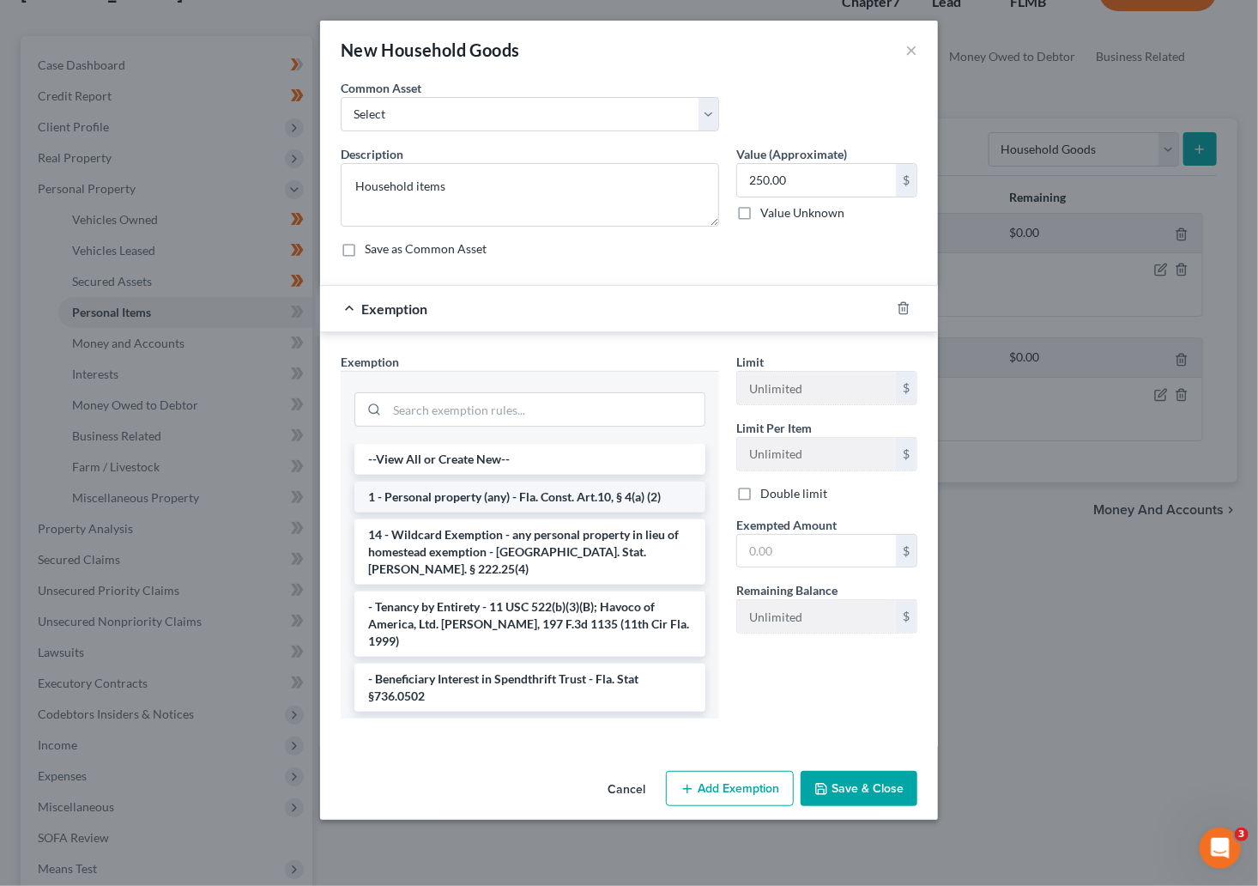
click at [427, 503] on li "1 - Personal property (any) - Fla. Const. Art.10, § 4(a) (2)" at bounding box center [529, 496] width 351 height 31
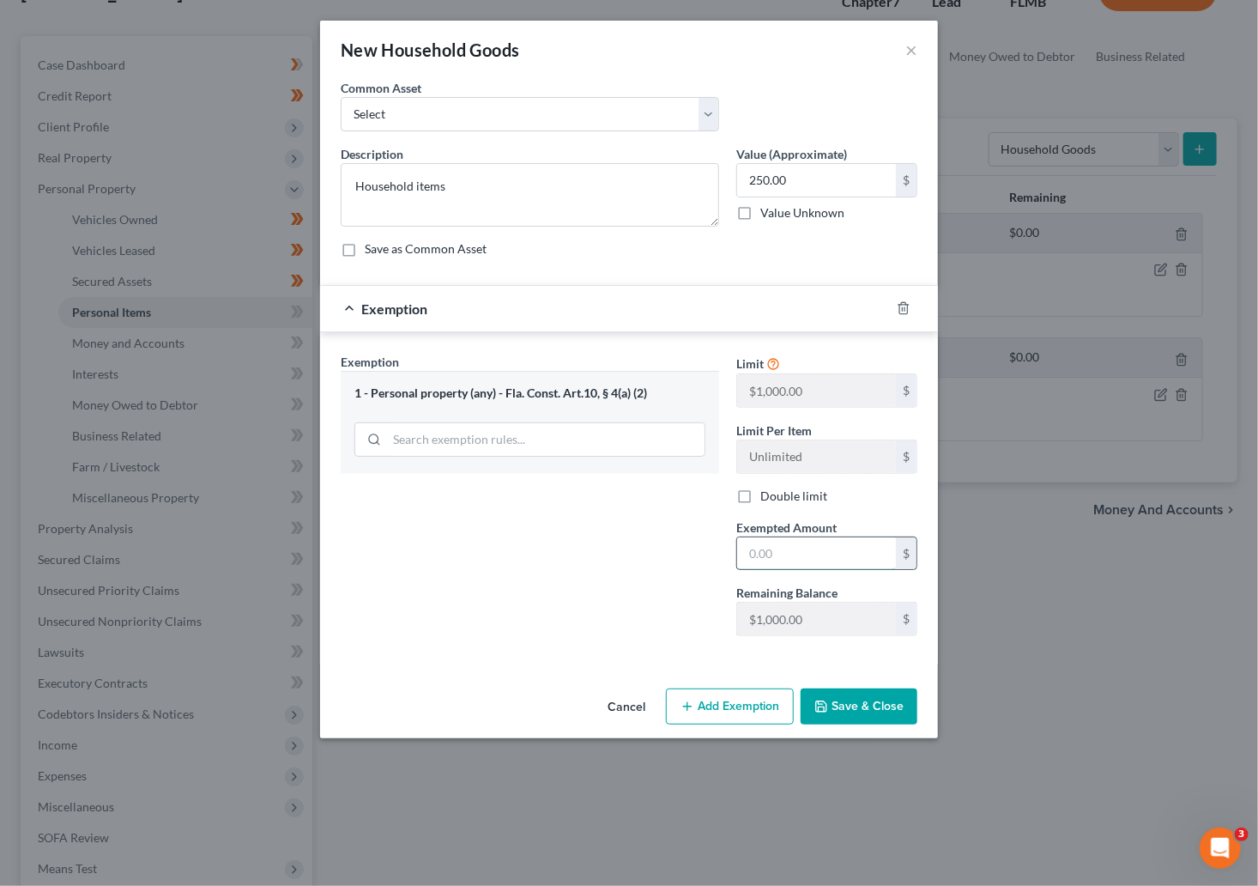
click at [775, 554] on input "text" at bounding box center [816, 553] width 159 height 33
type input "250"
click at [859, 711] on button "Save & Close" at bounding box center [859, 706] width 117 height 36
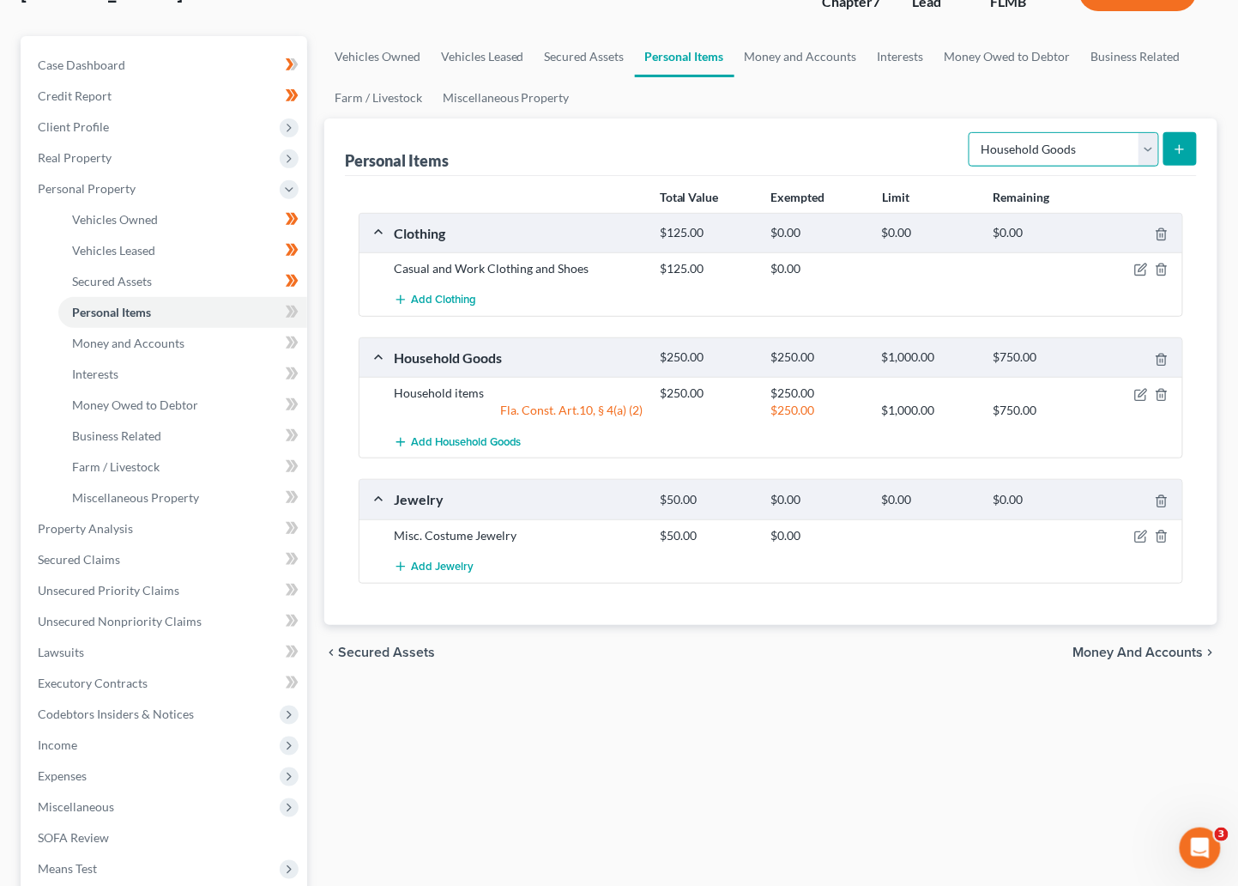
click at [957, 137] on select "Select Item Type Clothing Collectibles Of Value Electronics Firearms Household …" at bounding box center [1064, 149] width 191 height 34
select select "electronics"
click at [957, 132] on select "Select Item Type Clothing Collectibles Of Value Electronics Firearms Household …" at bounding box center [1064, 149] width 191 height 34
click at [957, 154] on button "submit" at bounding box center [1180, 148] width 33 height 33
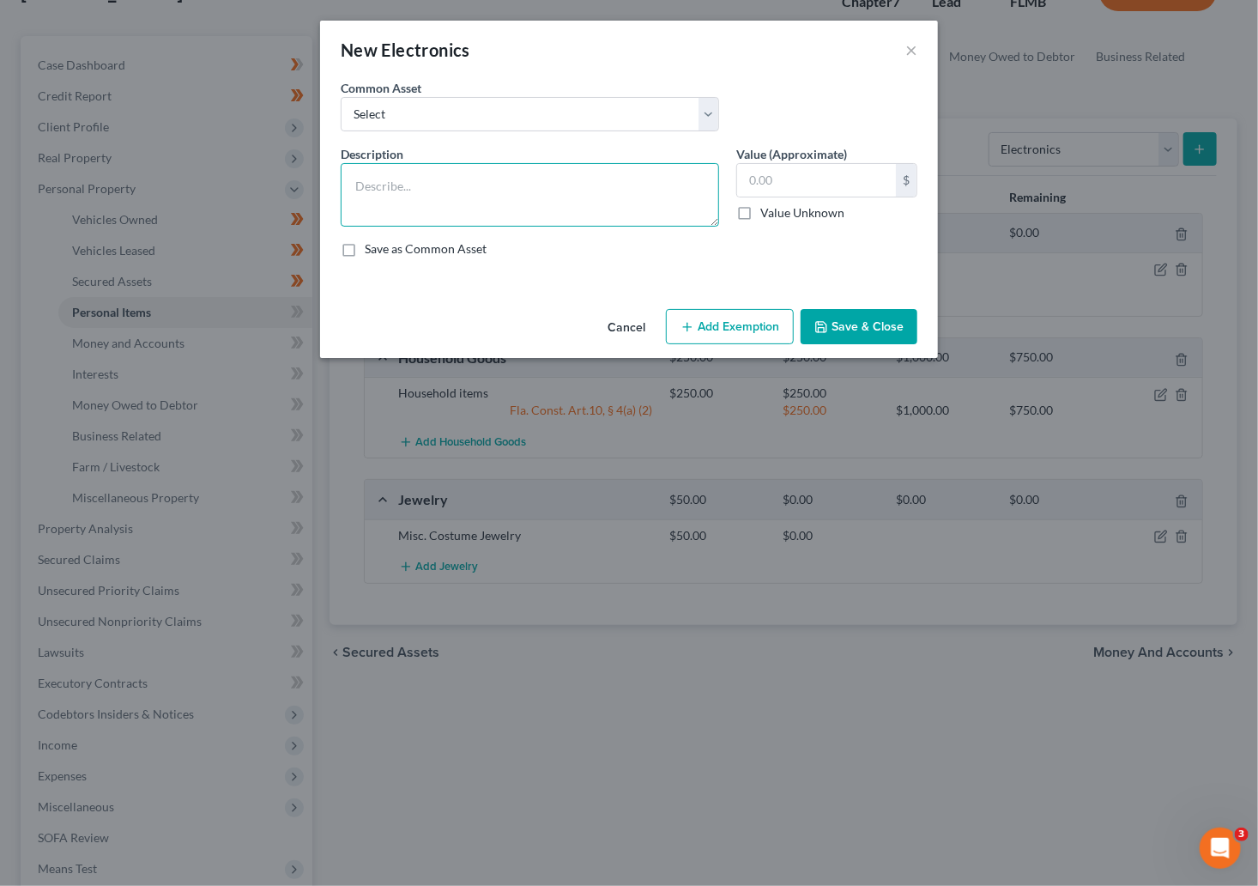
click at [409, 191] on textarea at bounding box center [530, 195] width 378 height 64
type textarea "Electronics"
click at [780, 178] on input "text" at bounding box center [816, 180] width 159 height 33
type input "200"
click at [739, 321] on button "Add Exemption" at bounding box center [730, 327] width 128 height 36
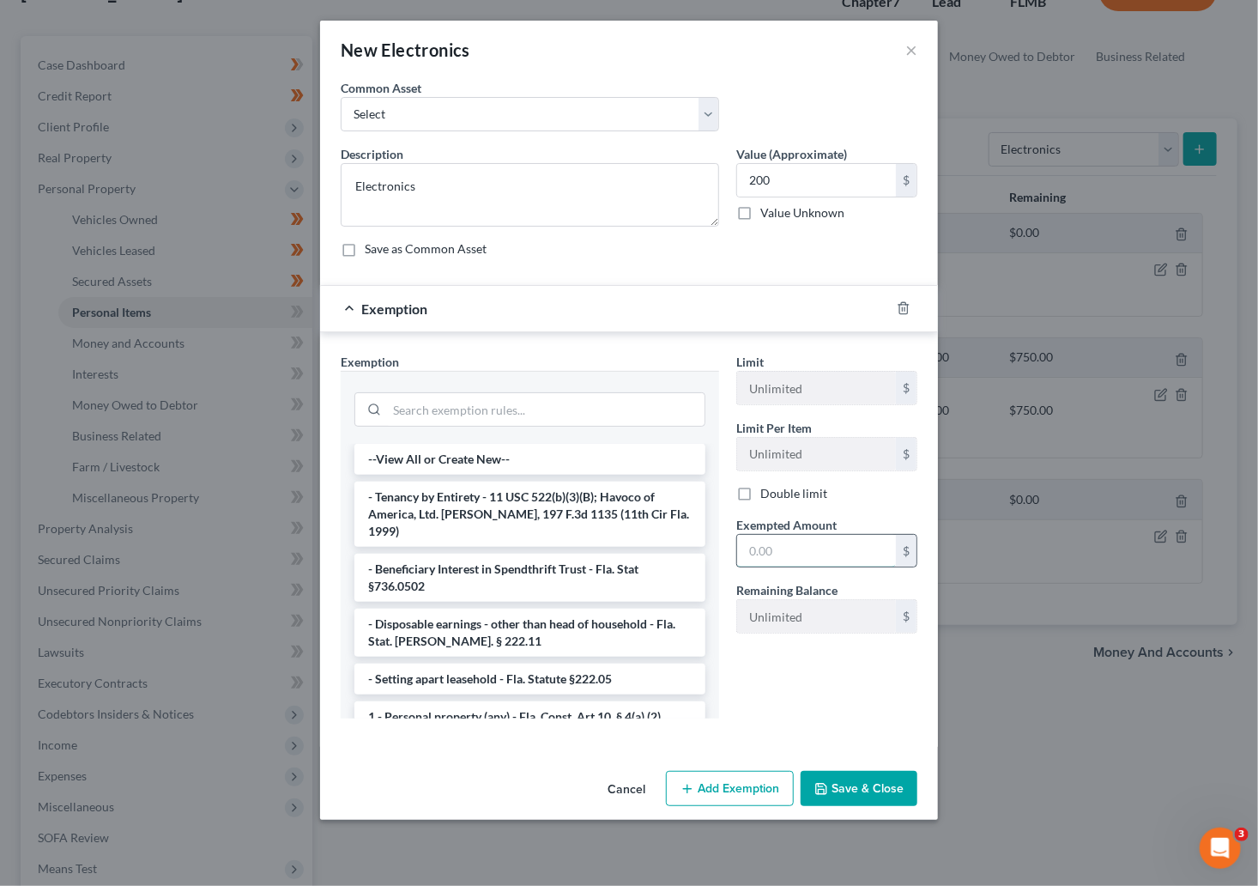
click at [861, 551] on input "text" at bounding box center [816, 551] width 159 height 33
type input "200"
click at [454, 703] on li "1 - Personal property (any) - Fla. Const. Art.10, § 4(a) (2)" at bounding box center [529, 716] width 351 height 31
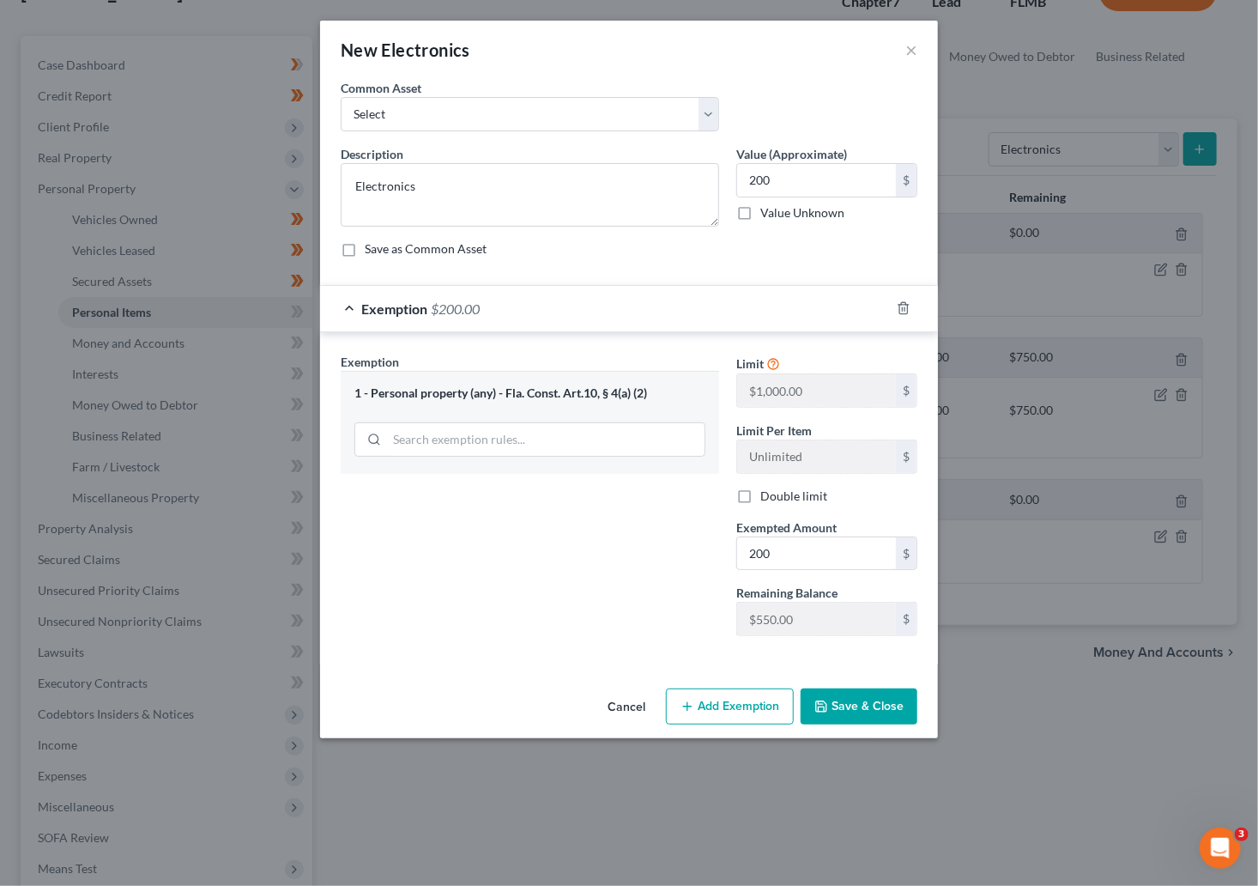
click at [856, 714] on button "Save & Close" at bounding box center [859, 706] width 117 height 36
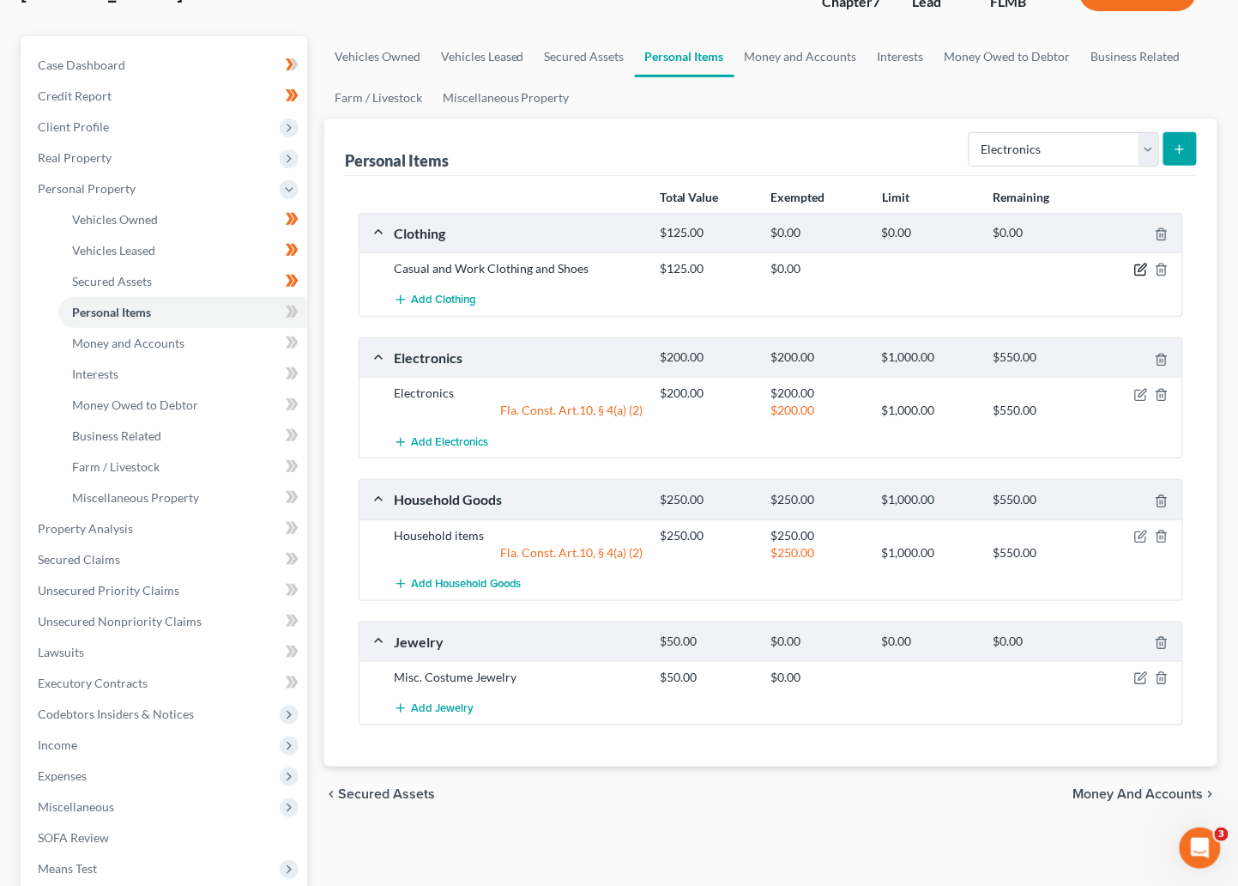
click at [957, 271] on icon "button" at bounding box center [1142, 270] width 14 height 14
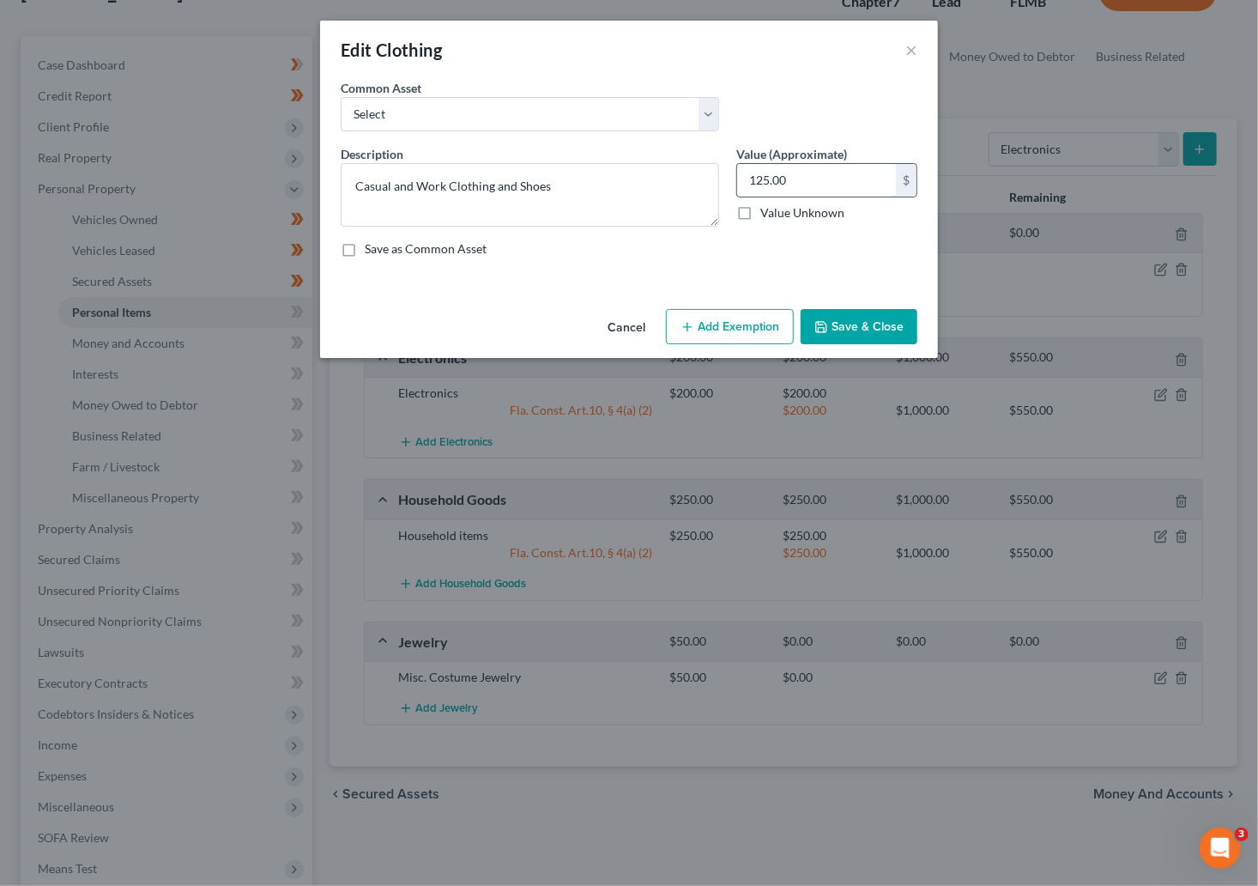
click at [790, 178] on input "125.00" at bounding box center [816, 180] width 159 height 33
type input "100"
click at [732, 332] on button "Add Exemption" at bounding box center [730, 327] width 128 height 36
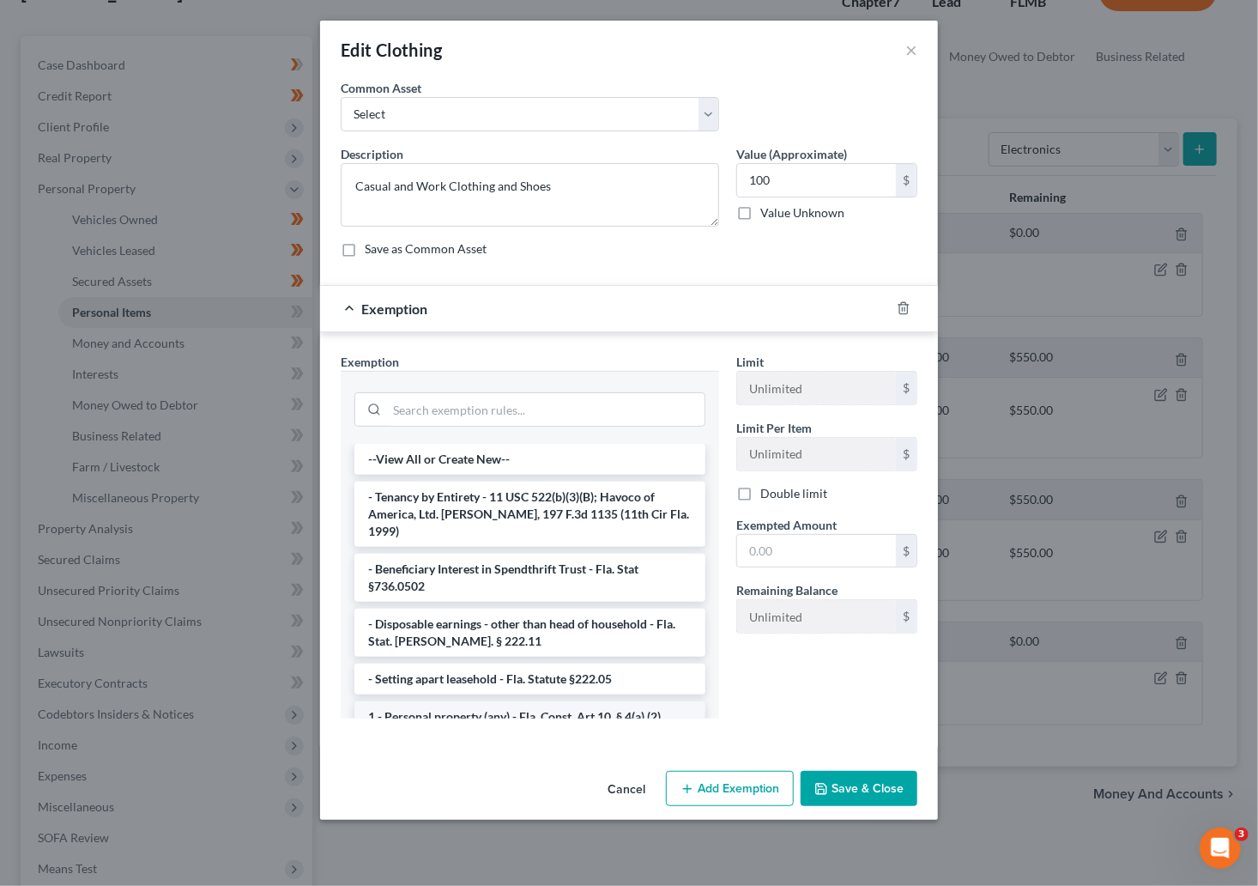
click at [544, 711] on li "1 - Personal property (any) - Fla. Const. Art.10, § 4(a) (2)" at bounding box center [529, 716] width 351 height 31
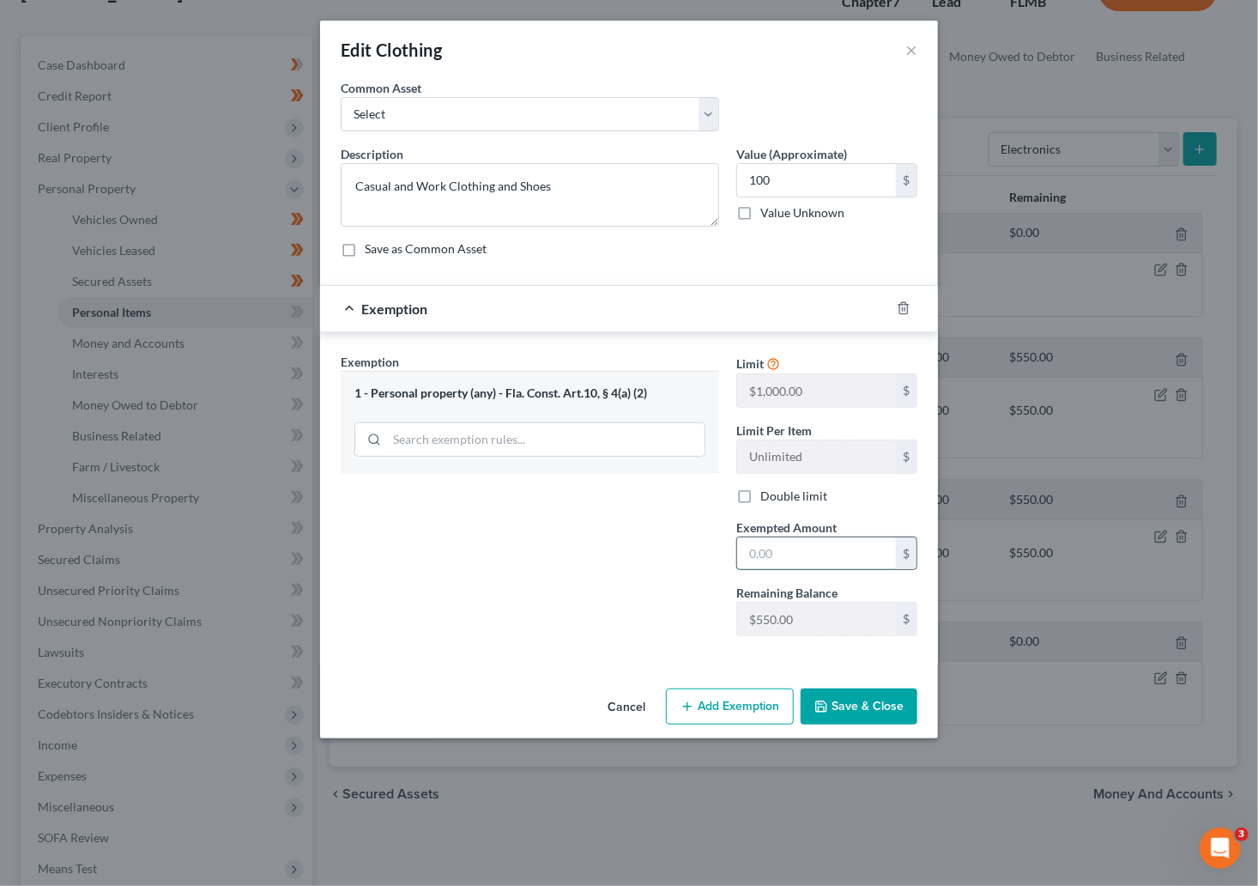
click at [833, 555] on input "text" at bounding box center [816, 553] width 159 height 33
type input "100"
click at [856, 708] on button "Save & Close" at bounding box center [859, 706] width 117 height 36
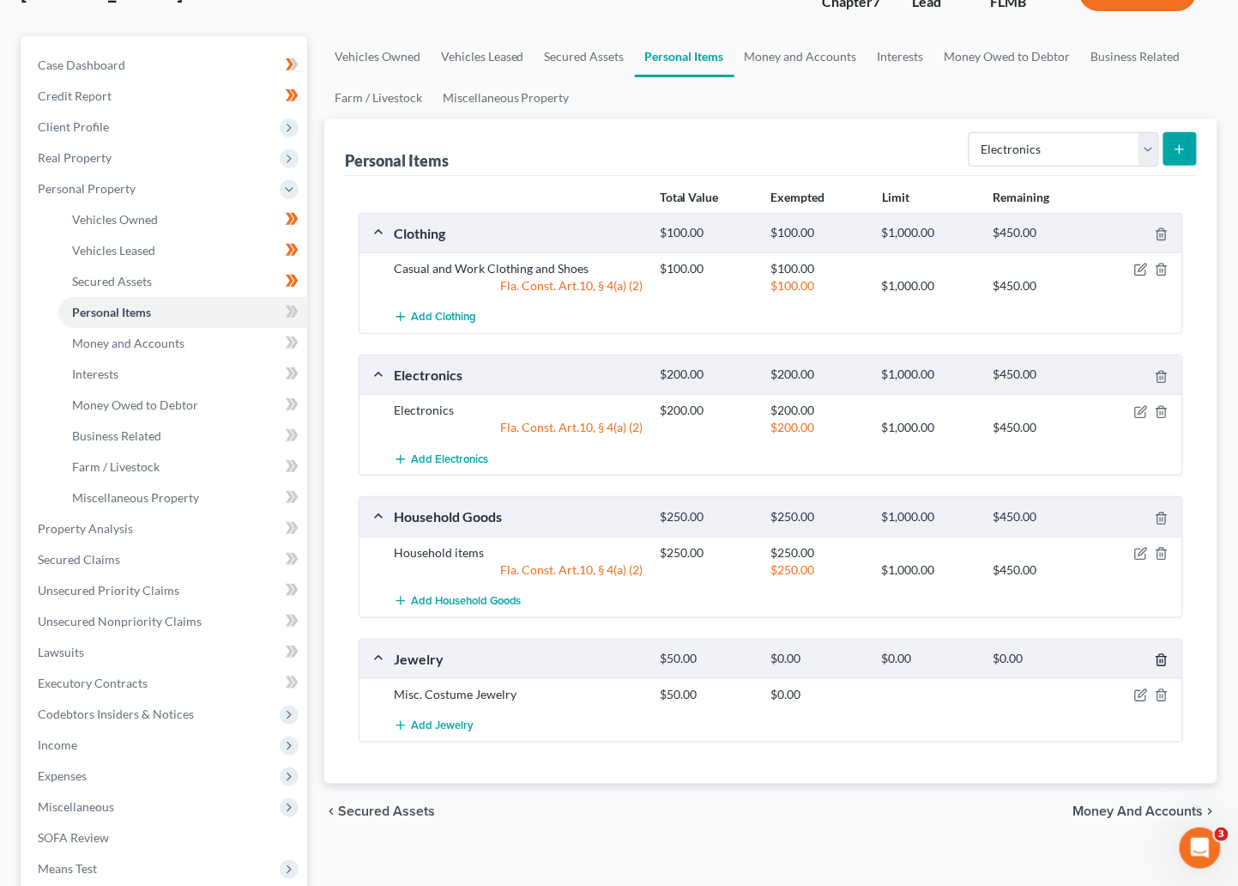
click at [957, 657] on icon "button" at bounding box center [1162, 660] width 14 height 14
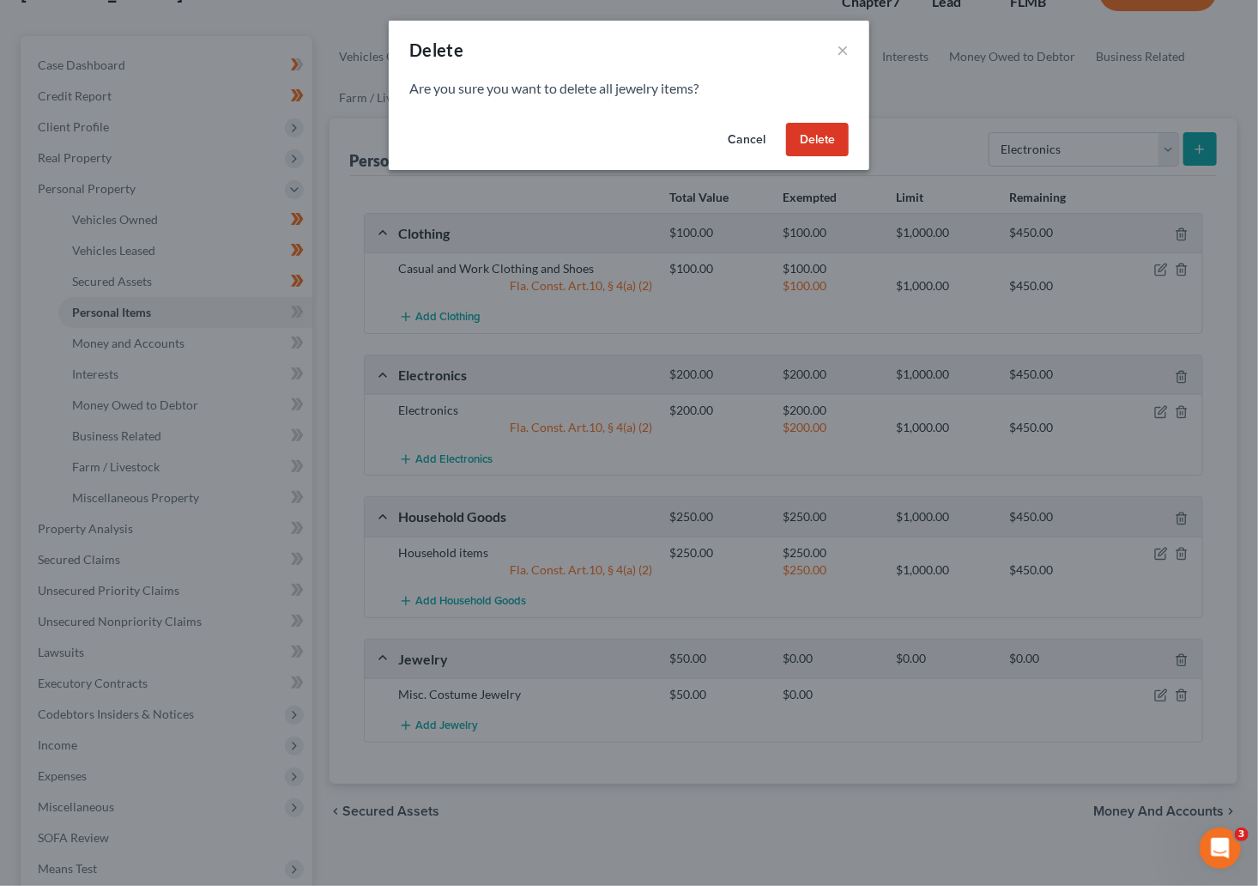
click at [808, 143] on button "Delete" at bounding box center [817, 140] width 63 height 34
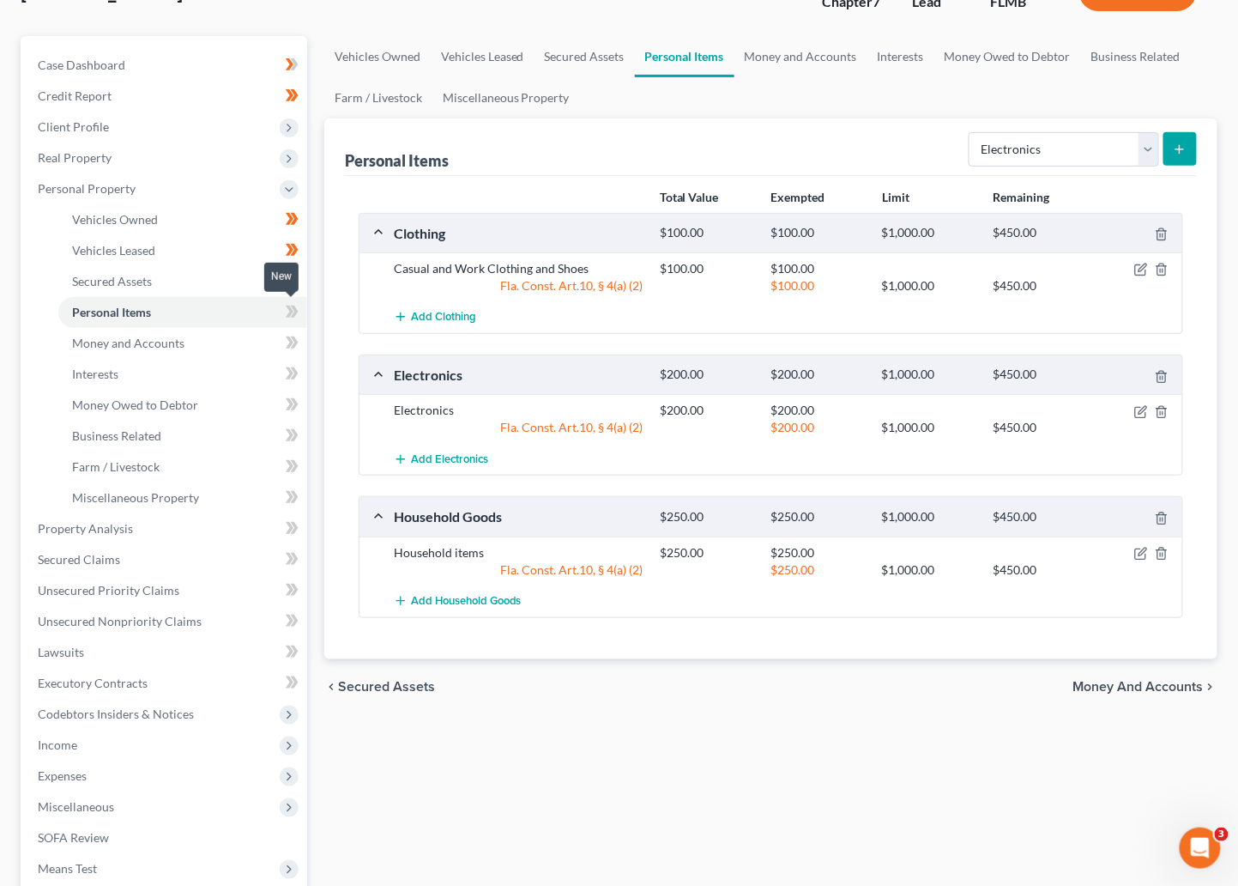
click at [284, 309] on span at bounding box center [292, 314] width 30 height 26
click at [169, 343] on span "Money and Accounts" at bounding box center [128, 343] width 112 height 15
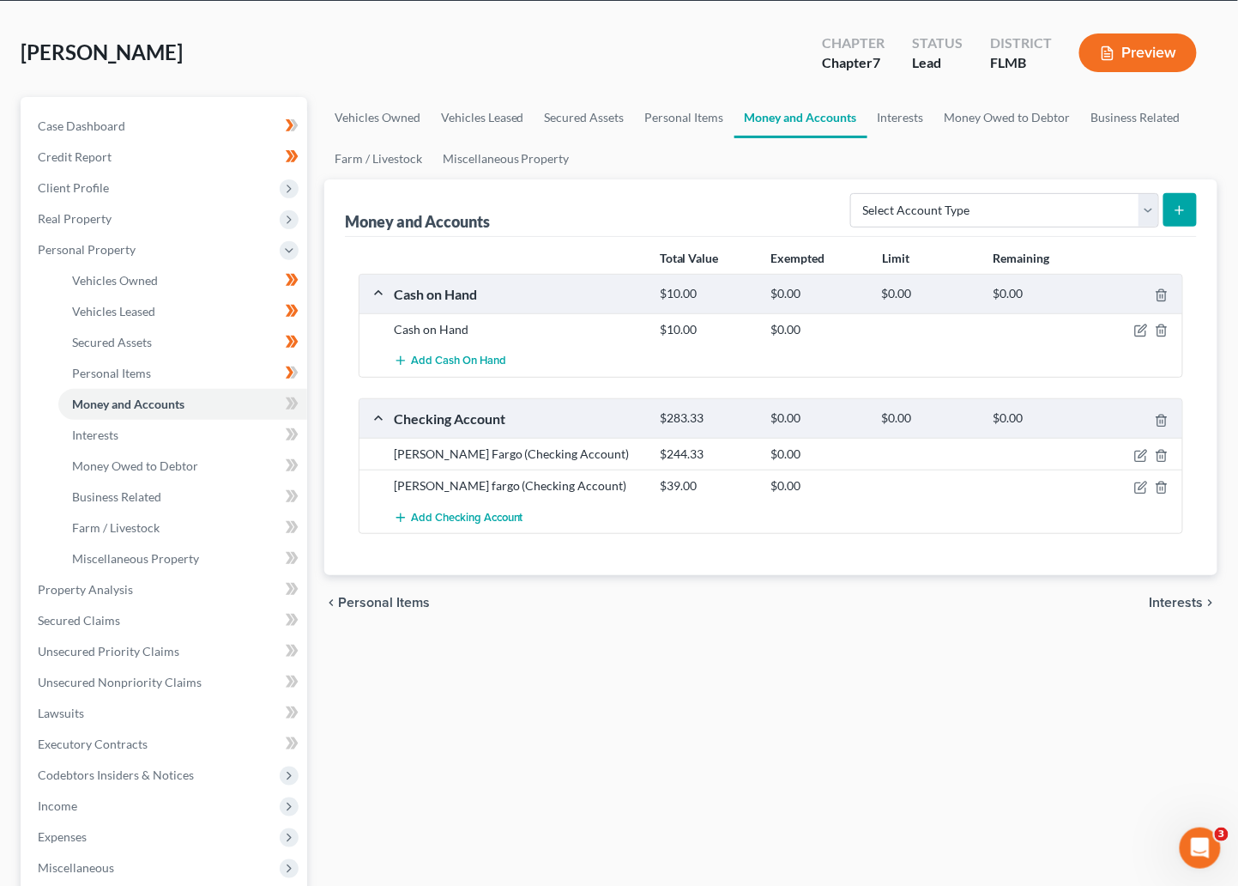
scroll to position [129, 0]
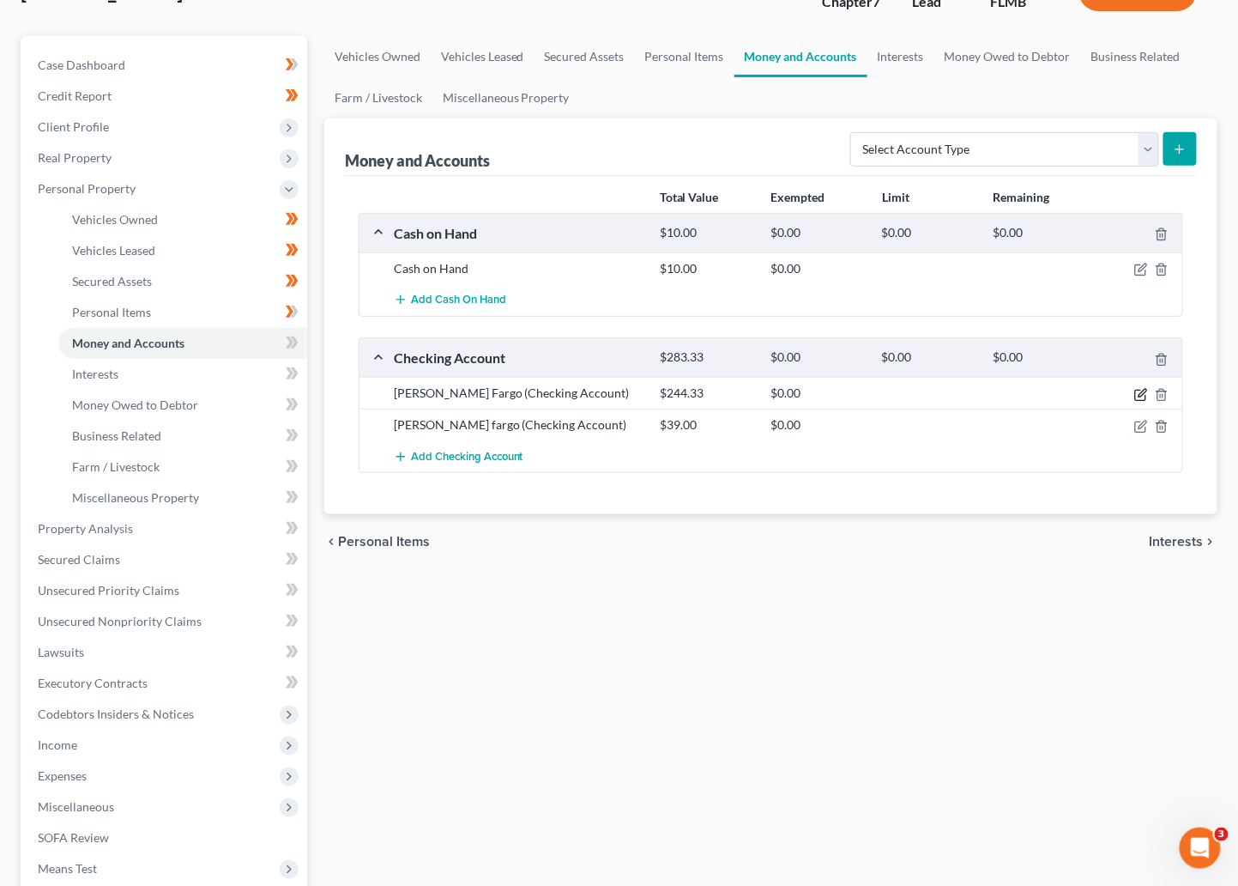
click at [957, 394] on icon "button" at bounding box center [1142, 395] width 14 height 14
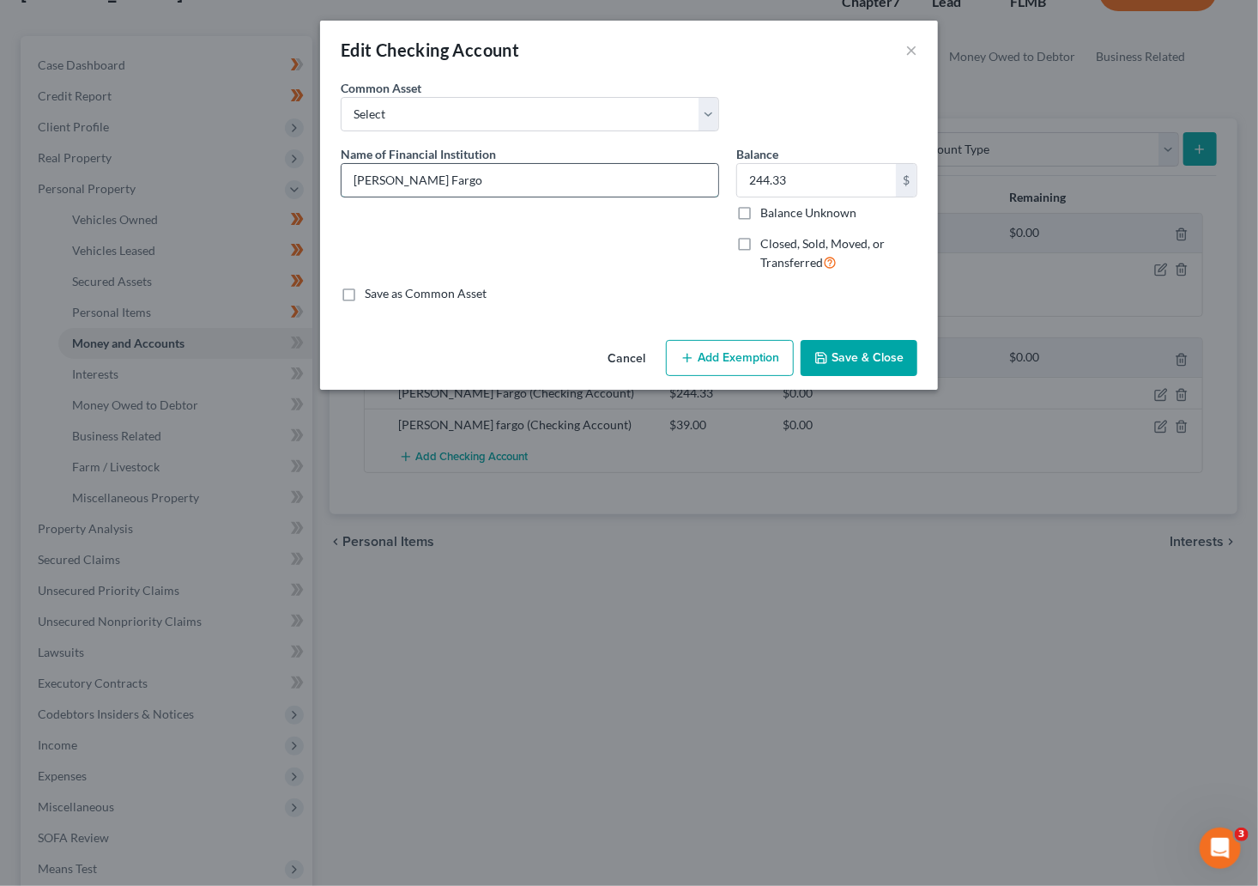
click at [457, 179] on input "[PERSON_NAME] Fargo" at bounding box center [530, 180] width 377 height 33
type input "Wells Fargo - 5966"
click at [818, 179] on input "244.33" at bounding box center [816, 180] width 159 height 33
type input "0"
click at [415, 180] on input "Wells Fargo - 5966" at bounding box center [530, 180] width 377 height 33
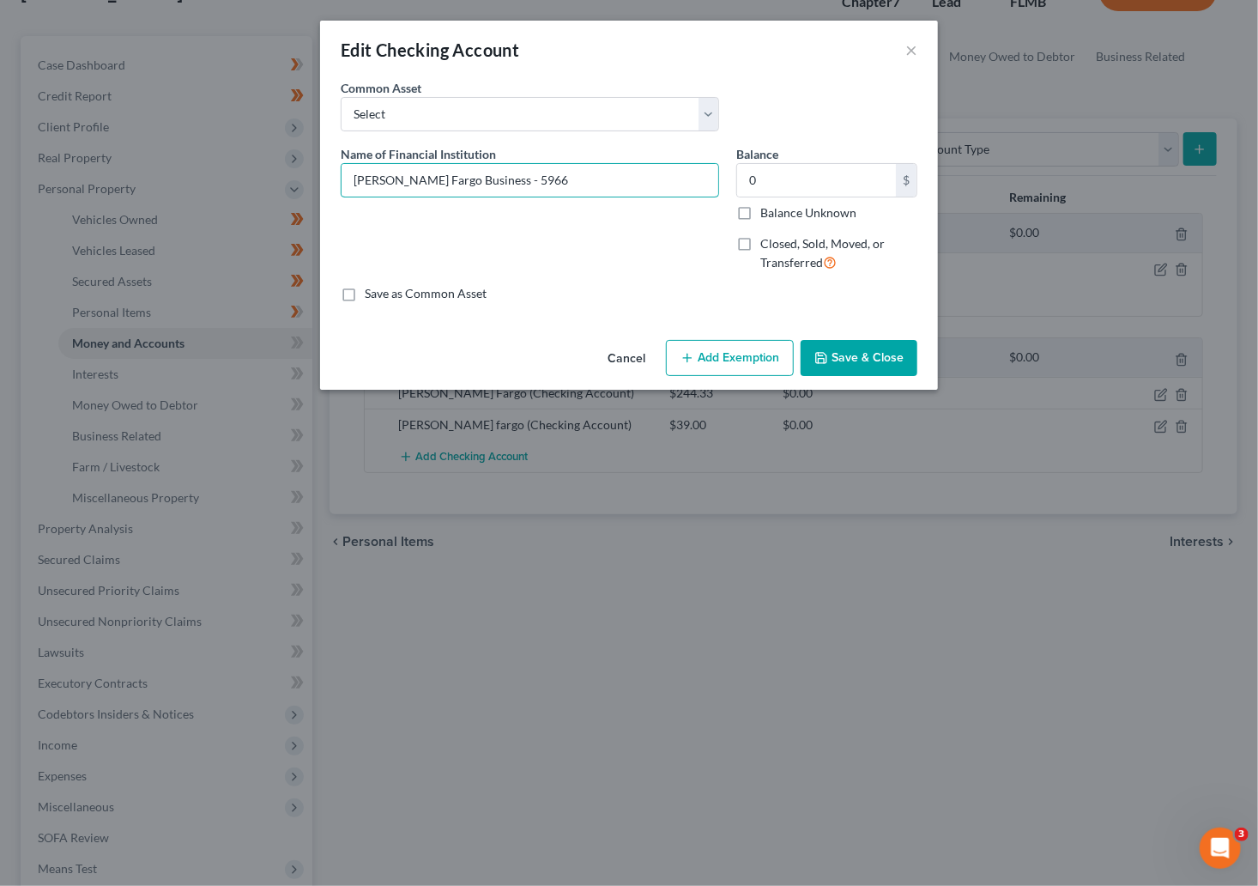
type input "Wells Fargo Business - 5966"
click at [868, 354] on button "Save & Close" at bounding box center [859, 358] width 117 height 36
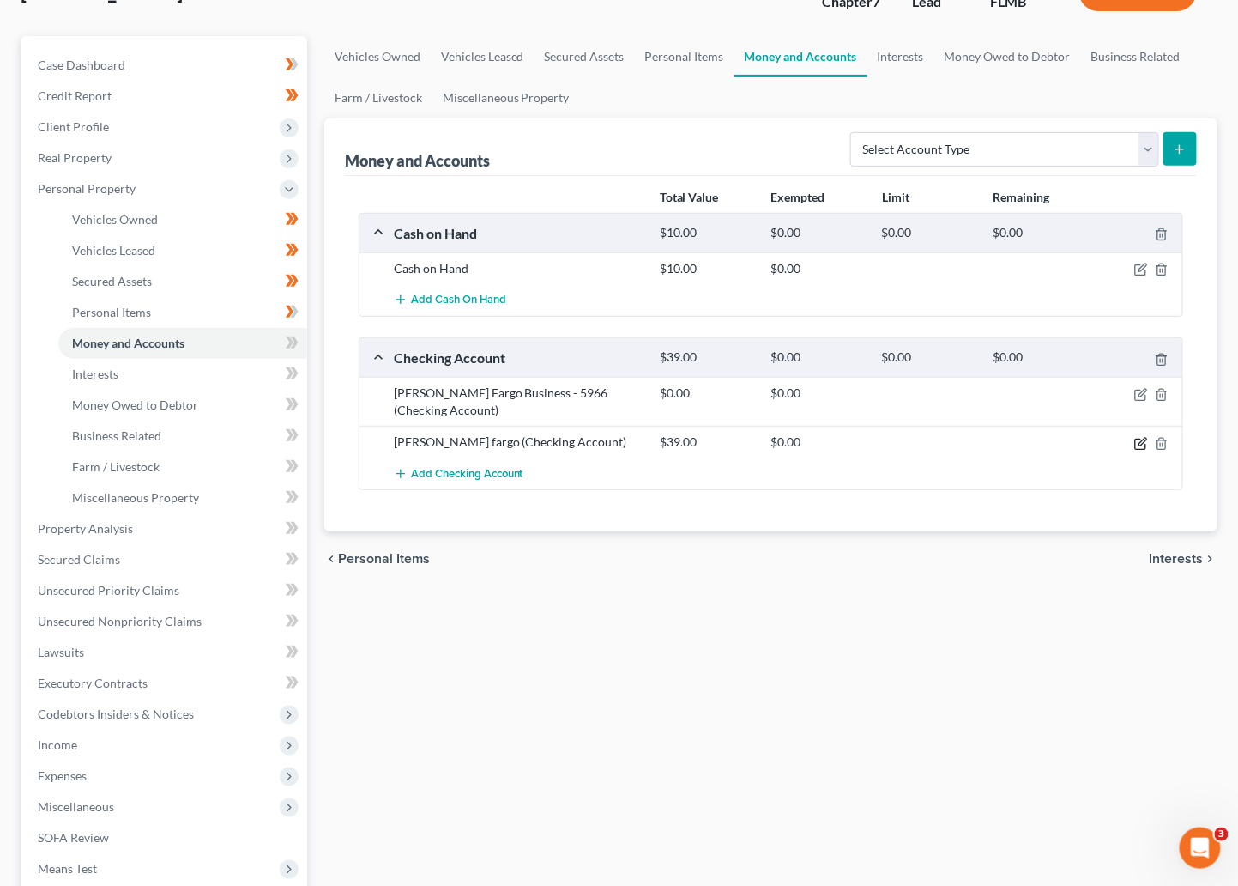
click at [957, 440] on icon "button" at bounding box center [1140, 444] width 10 height 10
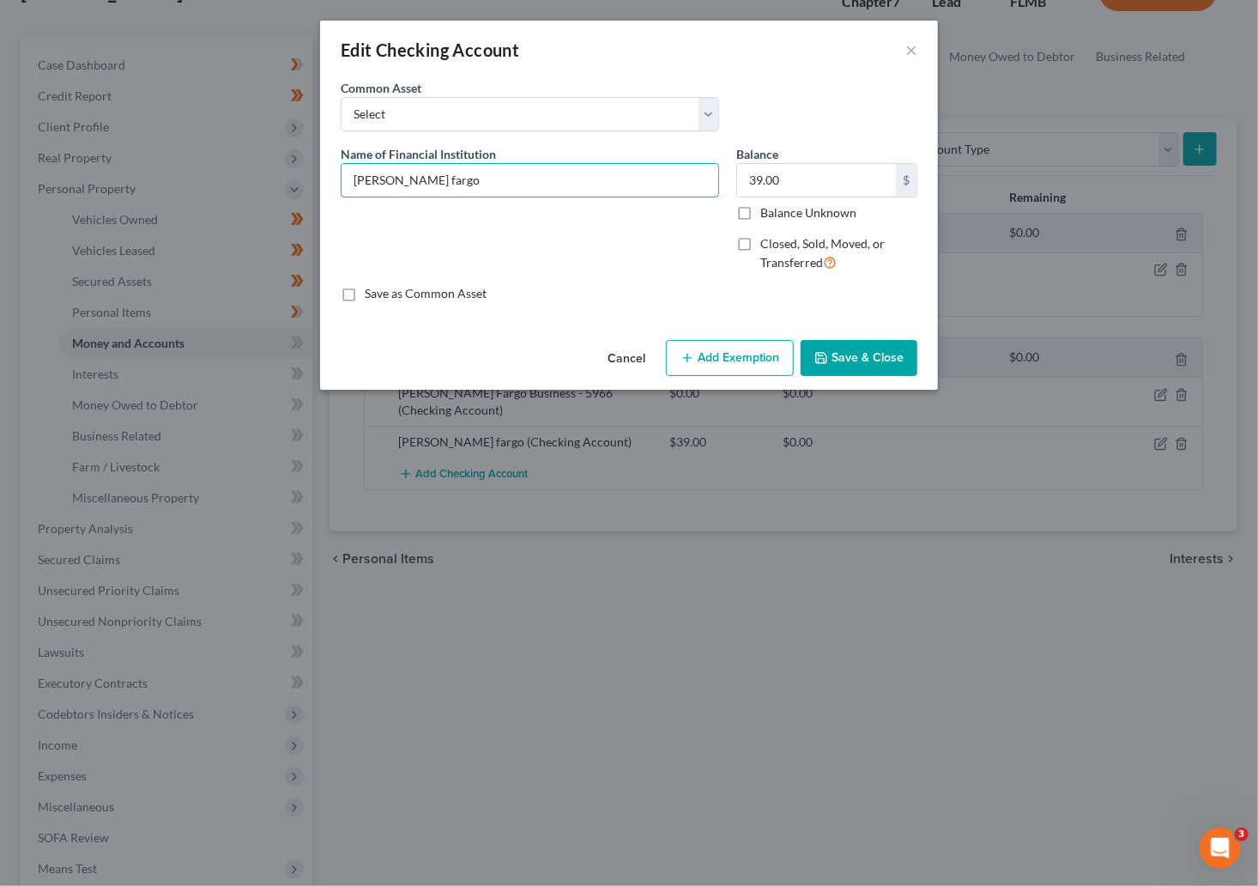
drag, startPoint x: 390, startPoint y: 185, endPoint x: 256, endPoint y: 191, distance: 134.0
click at [251, 190] on div "Edit Checking Account × An exemption set must first be selected from the Filing…" at bounding box center [629, 443] width 1258 height 886
type input "Wells Fargo Everyday - 2817"
click at [810, 174] on input "39.00" at bounding box center [816, 180] width 159 height 33
type input "0"
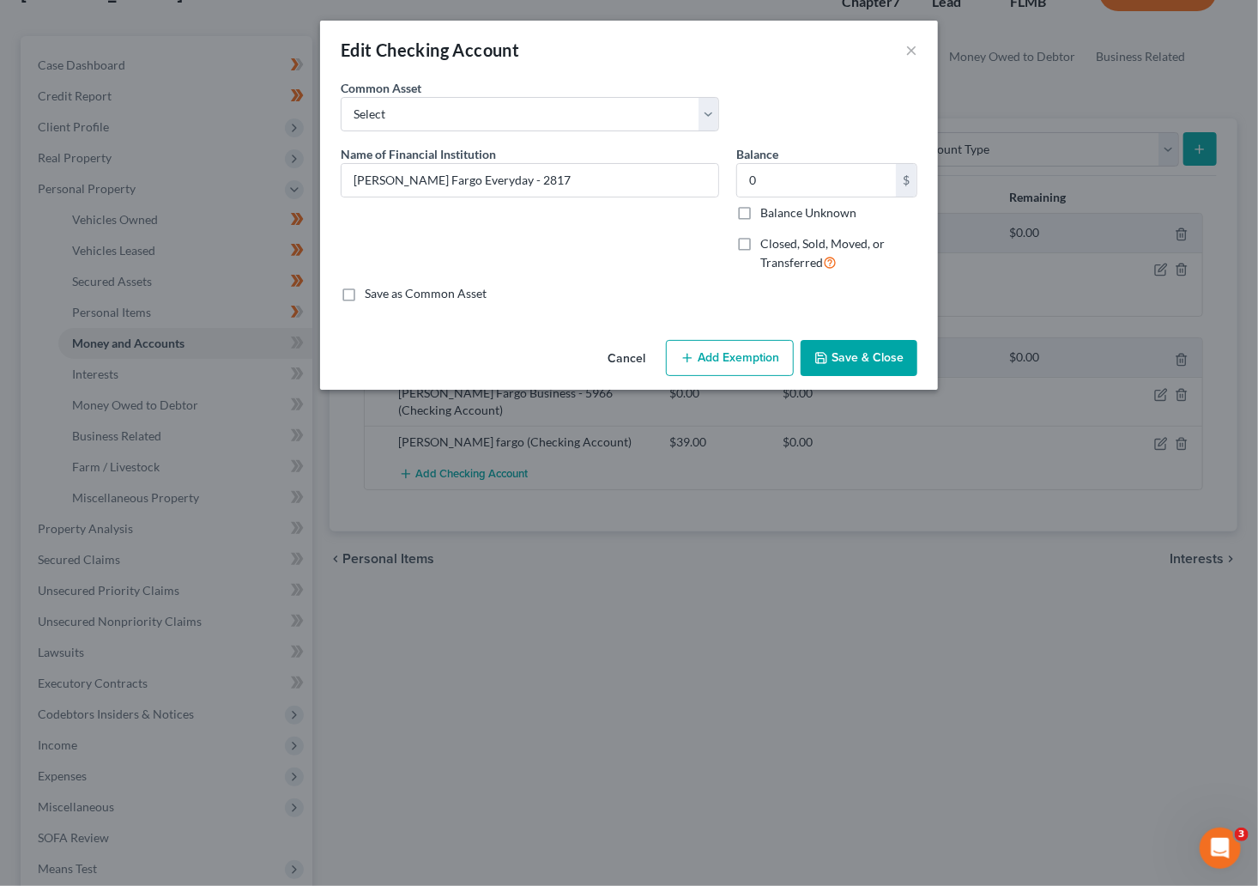
click at [871, 359] on button "Save & Close" at bounding box center [859, 358] width 117 height 36
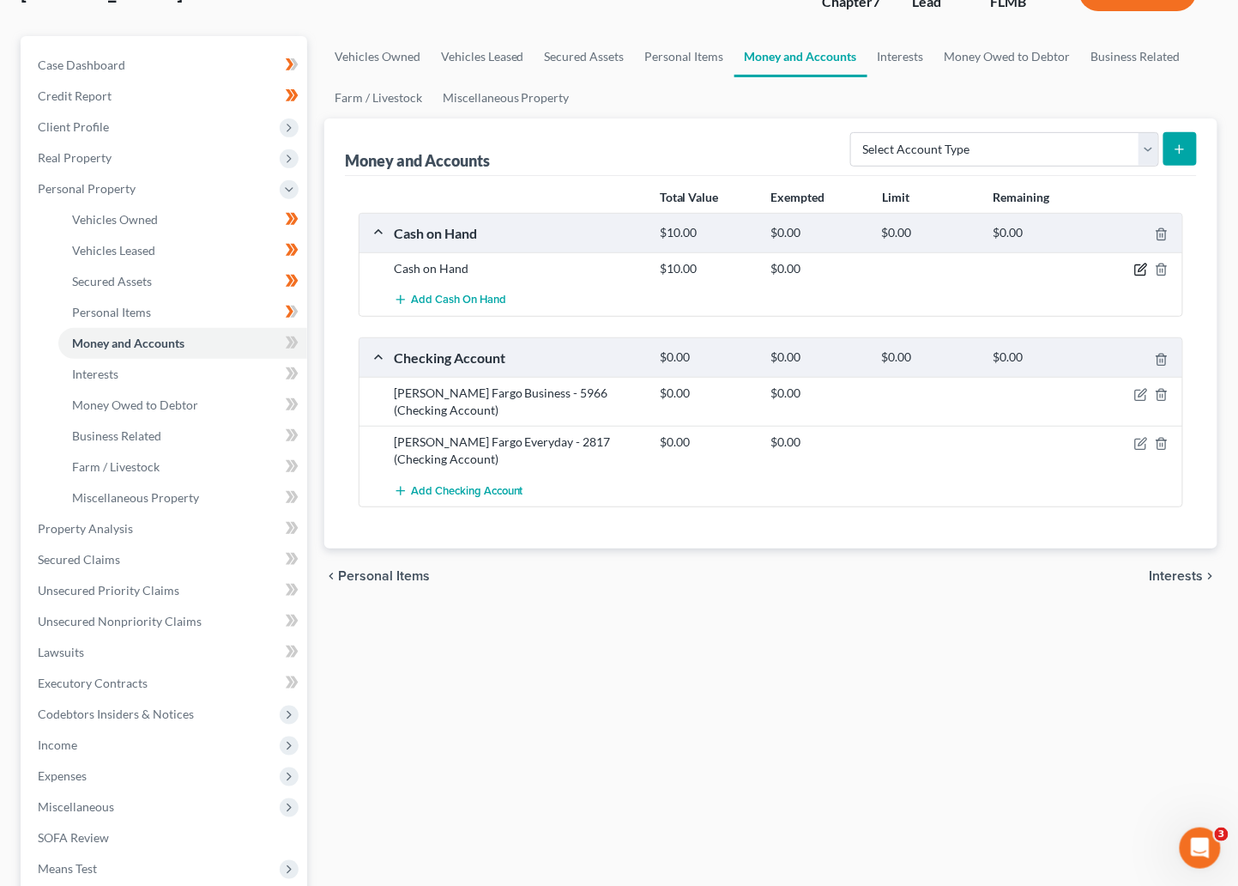
click at [957, 271] on icon "button" at bounding box center [1142, 270] width 14 height 14
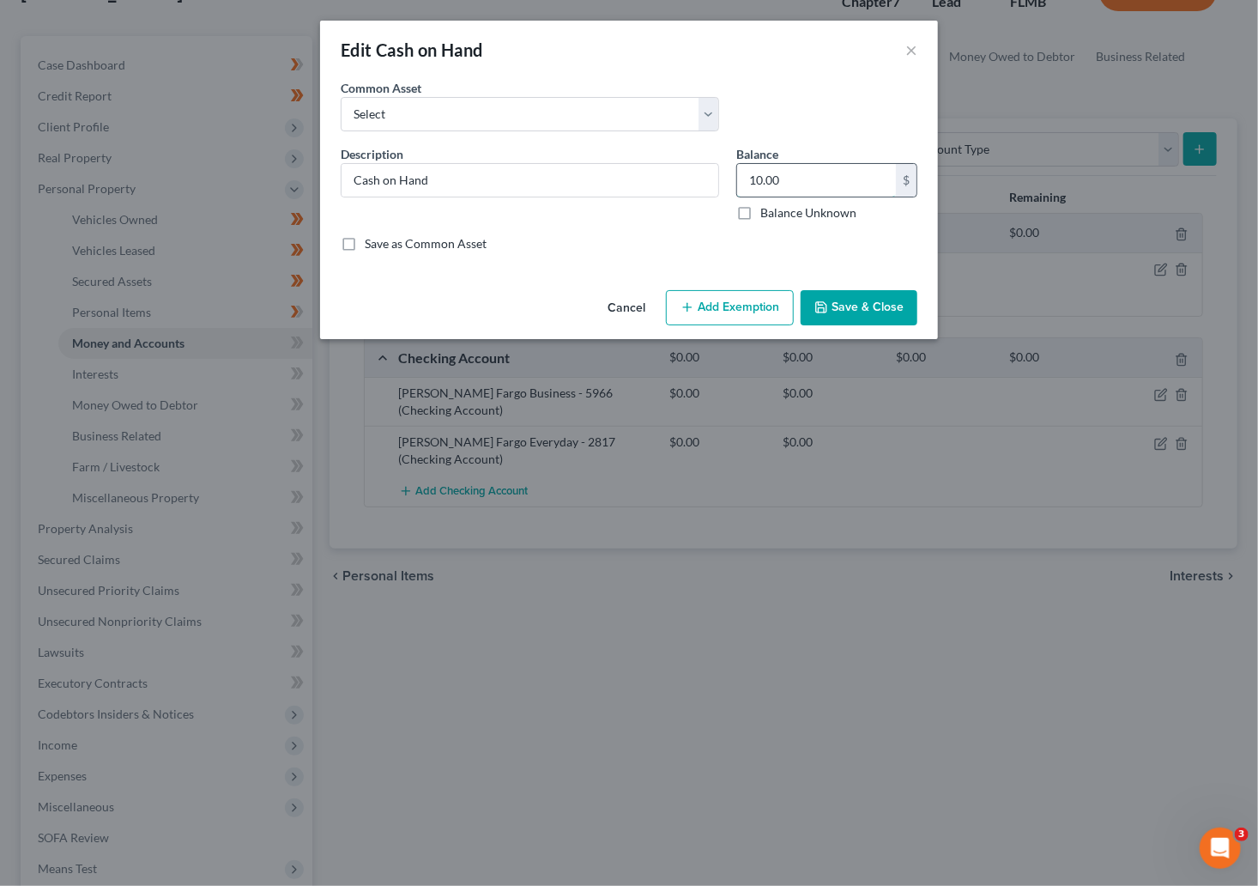
click at [804, 175] on input "10.00" at bounding box center [816, 180] width 159 height 33
type input "40"
click at [719, 312] on button "Add Exemption" at bounding box center [730, 308] width 128 height 36
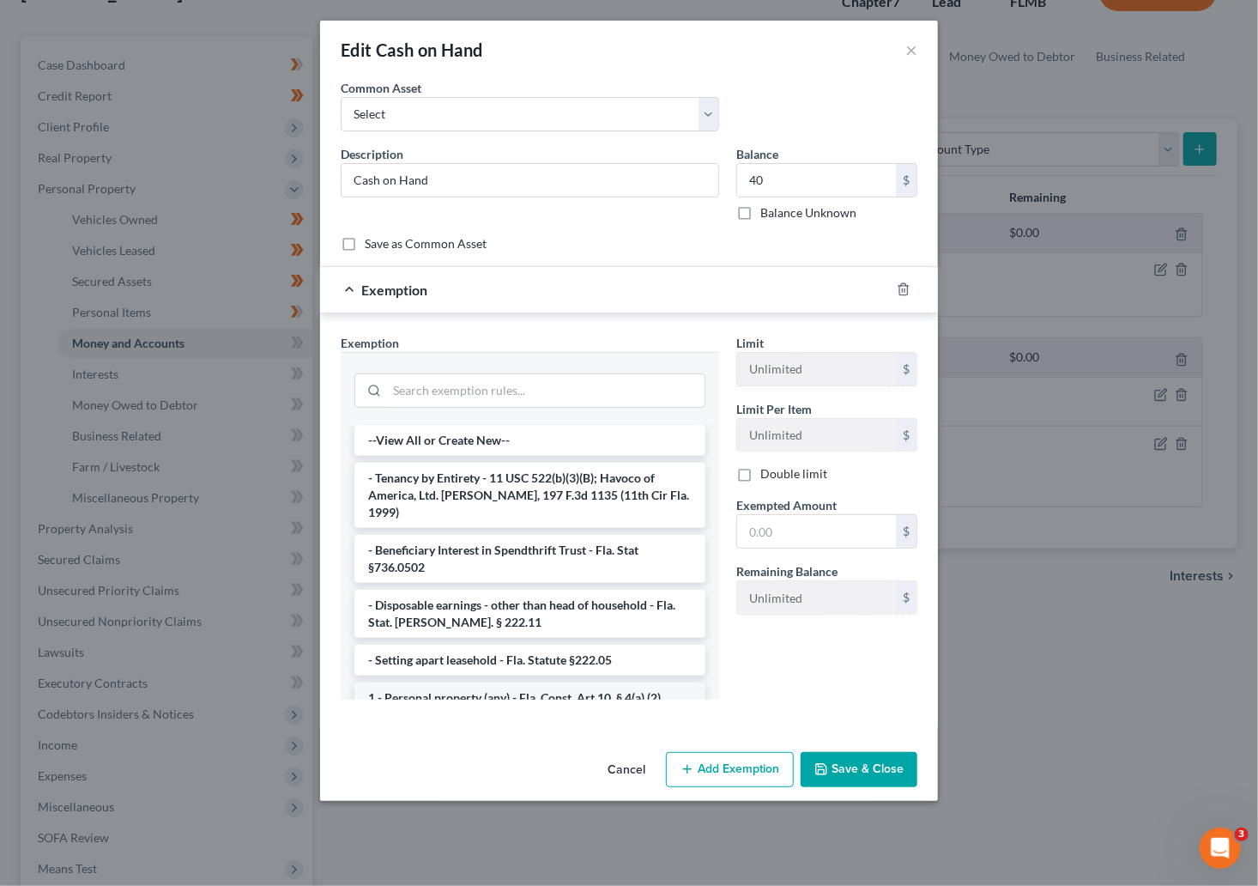
click at [557, 688] on li "1 - Personal property (any) - Fla. Const. Art.10, § 4(a) (2)" at bounding box center [529, 697] width 351 height 31
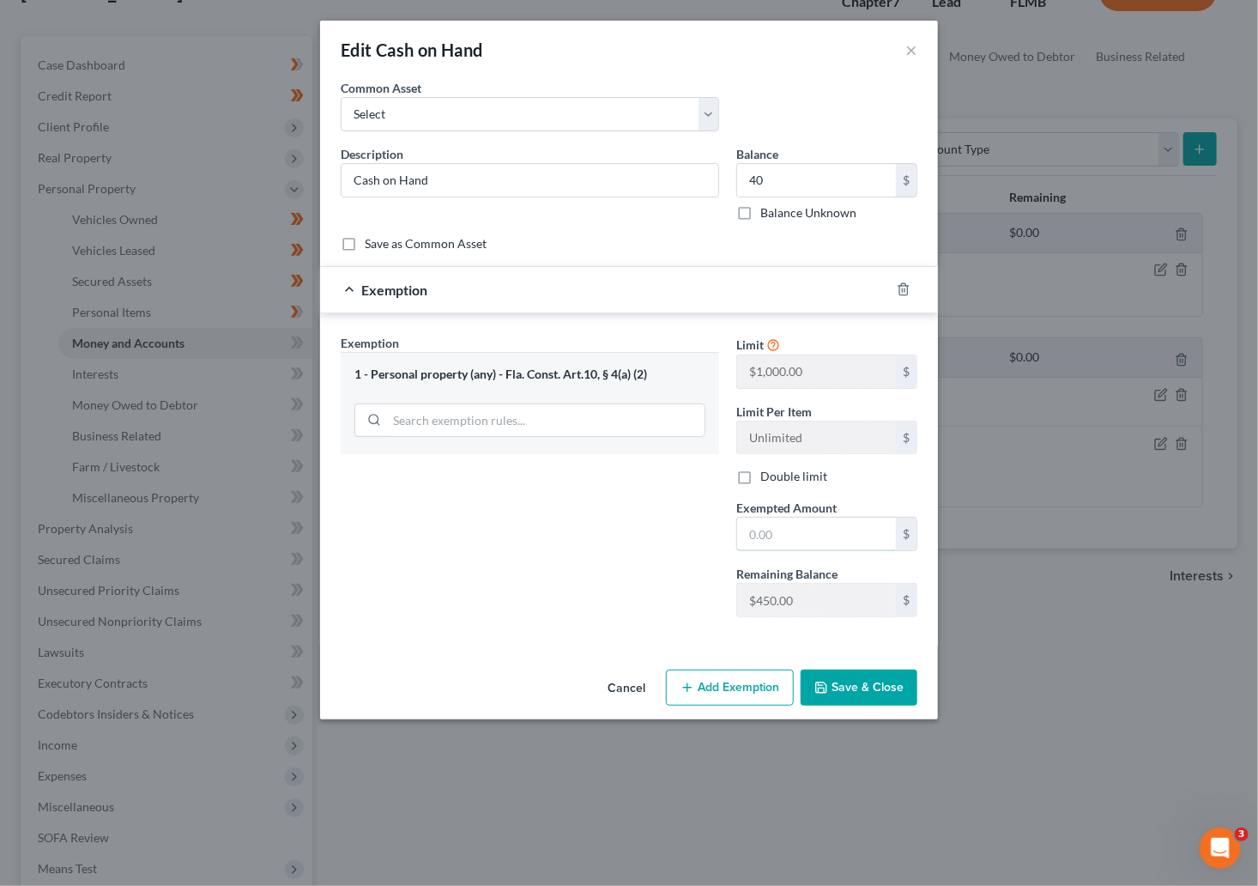
drag, startPoint x: 784, startPoint y: 528, endPoint x: 840, endPoint y: 509, distance: 59.7
click at [784, 528] on input "text" at bounding box center [816, 534] width 159 height 33
type input "40"
click at [539, 625] on div "Exemption Set must be selected for CA. Exemption * 1 - Personal property (any) …" at bounding box center [530, 482] width 396 height 297
click at [890, 693] on button "Save & Close" at bounding box center [859, 687] width 117 height 36
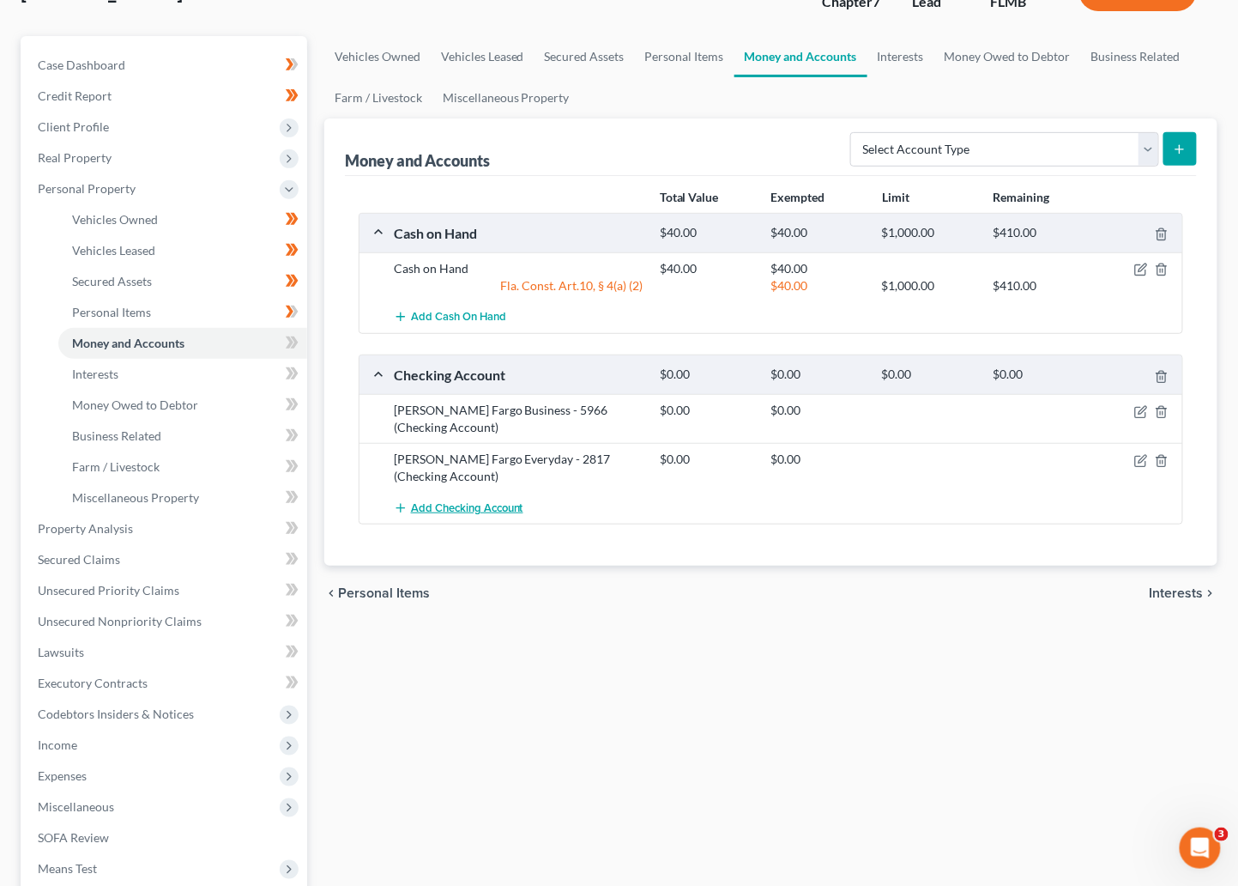
click at [440, 510] on span "Add Checking Account" at bounding box center [467, 508] width 112 height 14
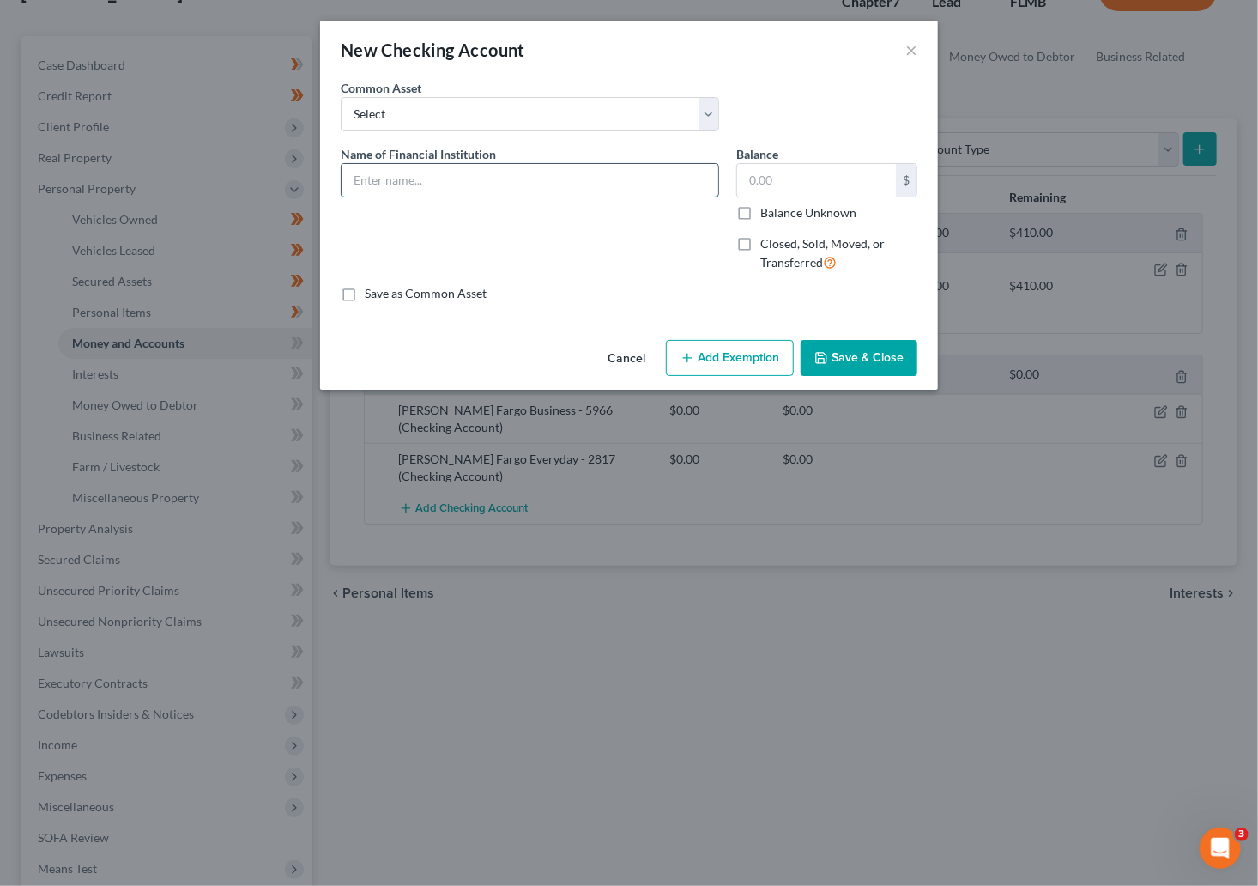
click at [442, 172] on input "text" at bounding box center [530, 180] width 377 height 33
type input "Venmo"
click at [881, 349] on button "Save & Close" at bounding box center [859, 358] width 117 height 36
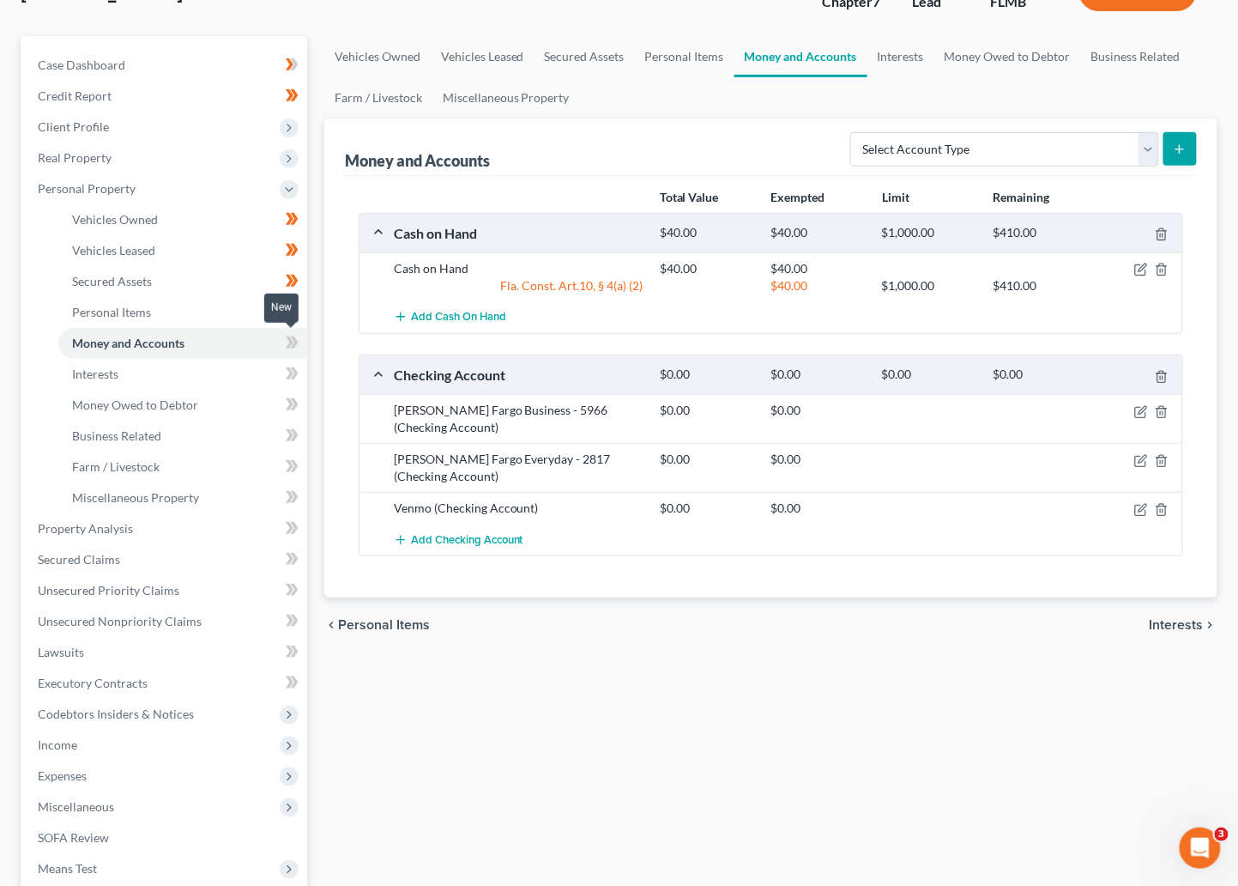
click at [288, 339] on icon at bounding box center [292, 342] width 13 height 21
click at [136, 379] on link "Interests" at bounding box center [182, 374] width 249 height 31
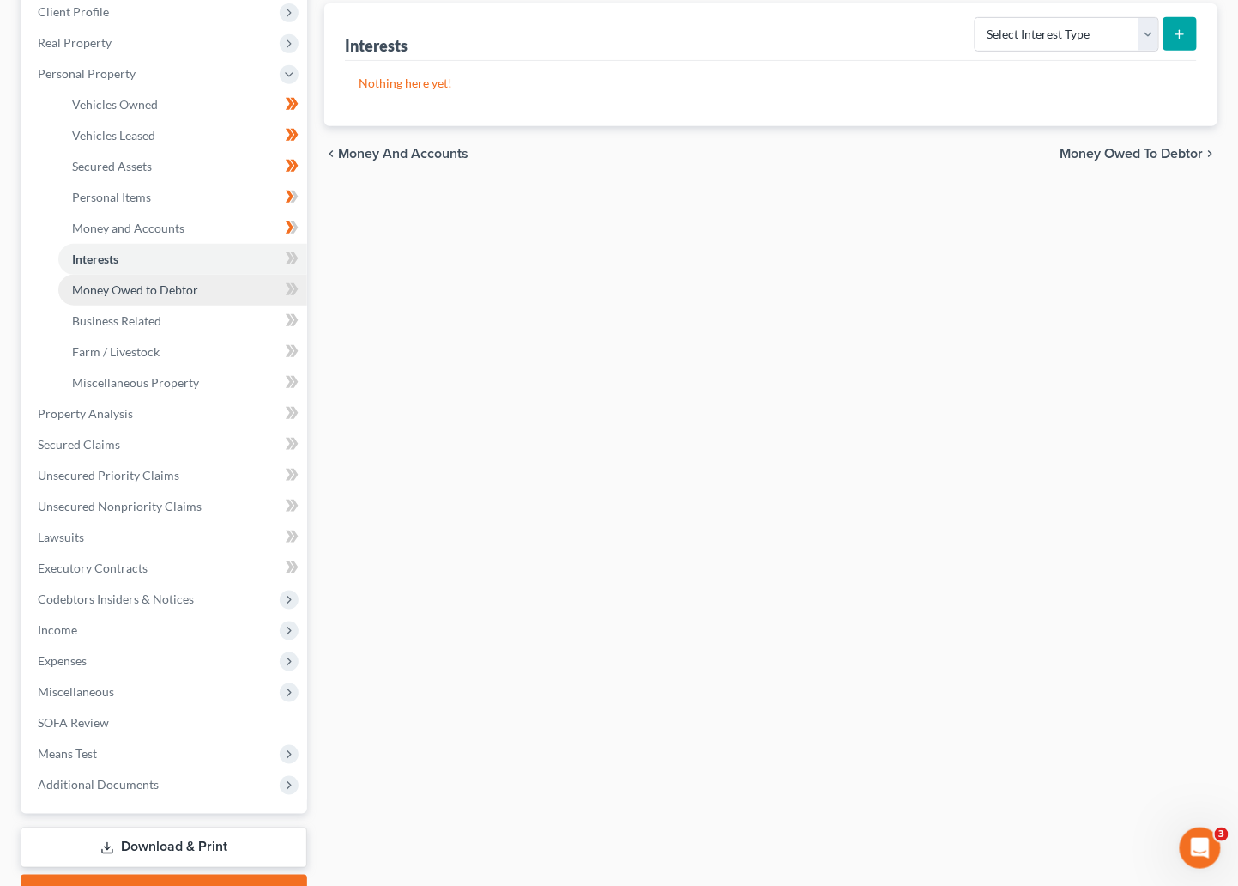
scroll to position [257, 0]
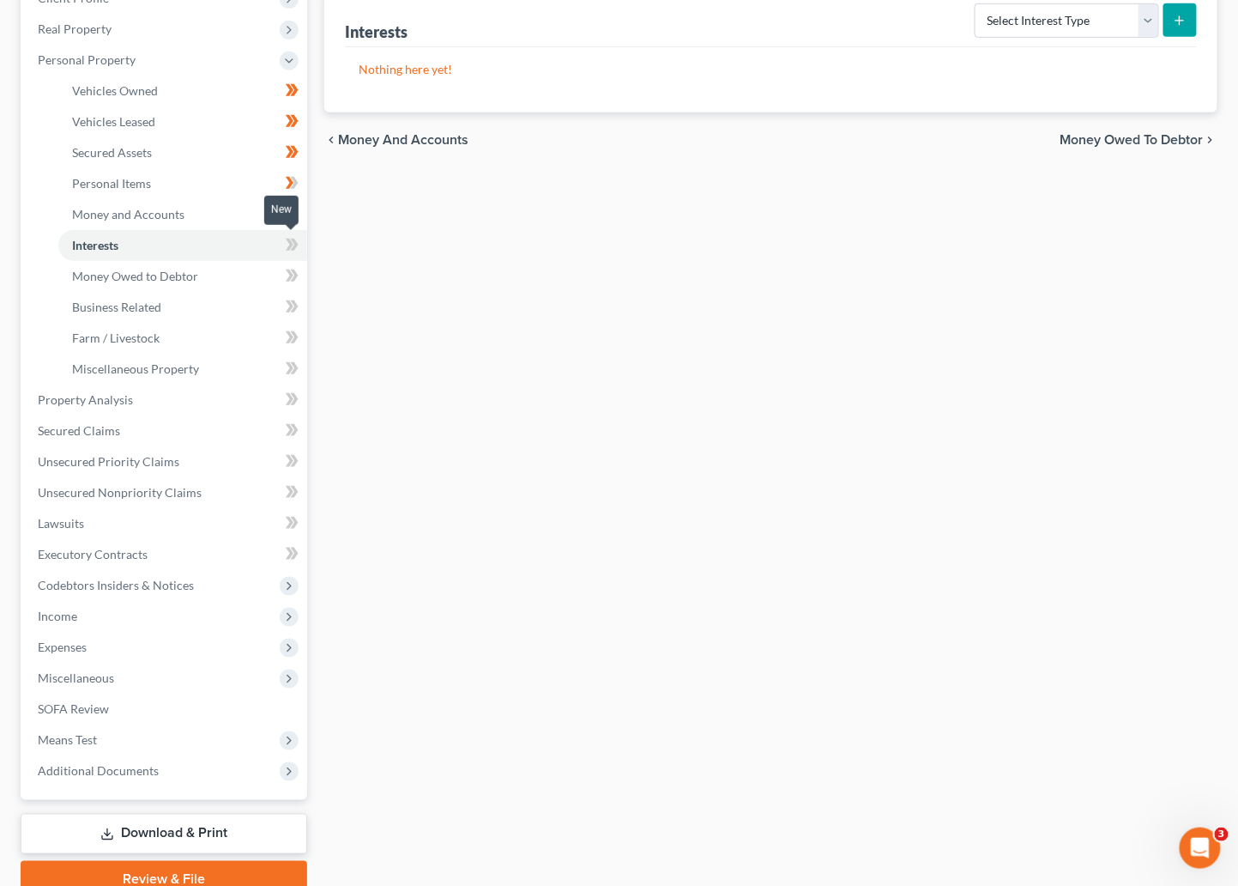
click at [290, 242] on icon at bounding box center [290, 245] width 8 height 12
click at [182, 281] on span "Money Owed to Debtor" at bounding box center [135, 276] width 126 height 15
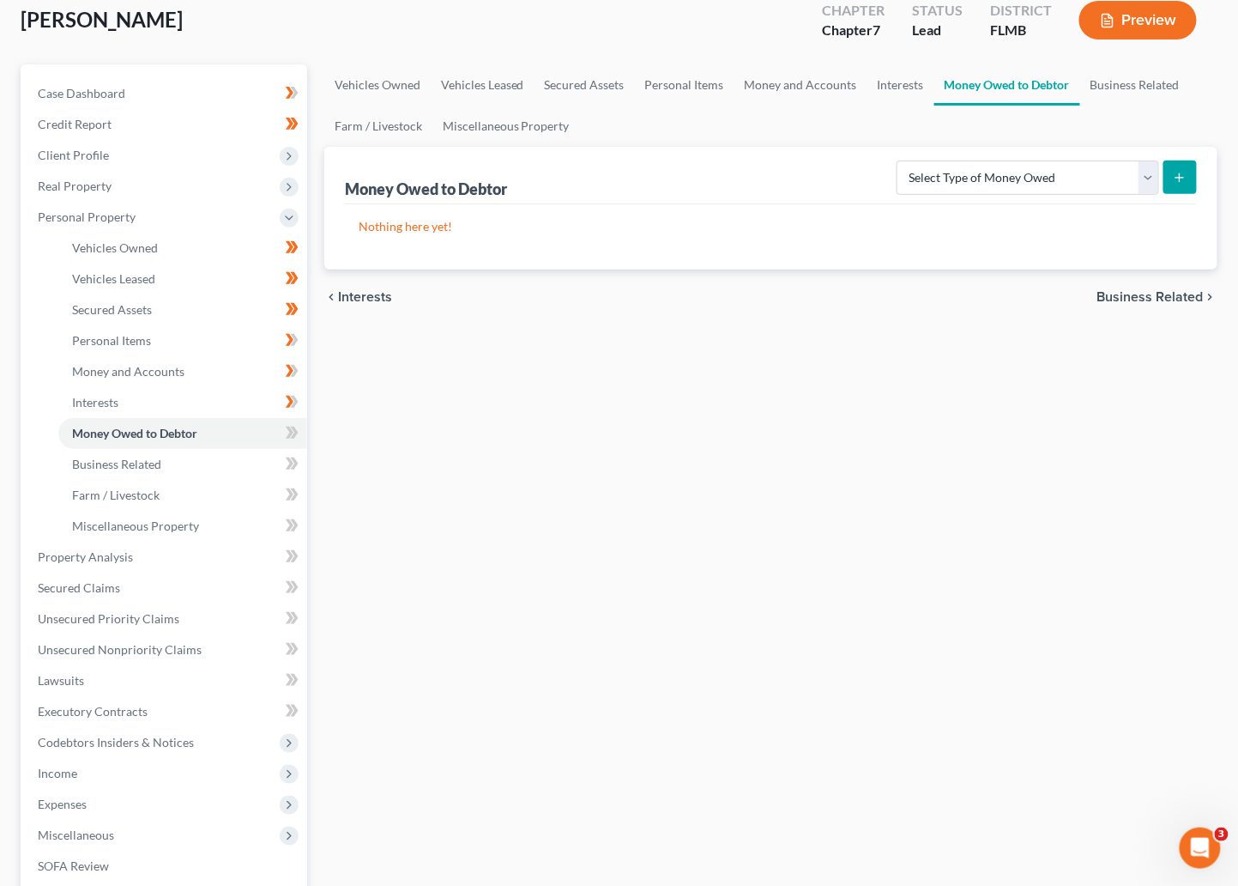
scroll to position [129, 0]
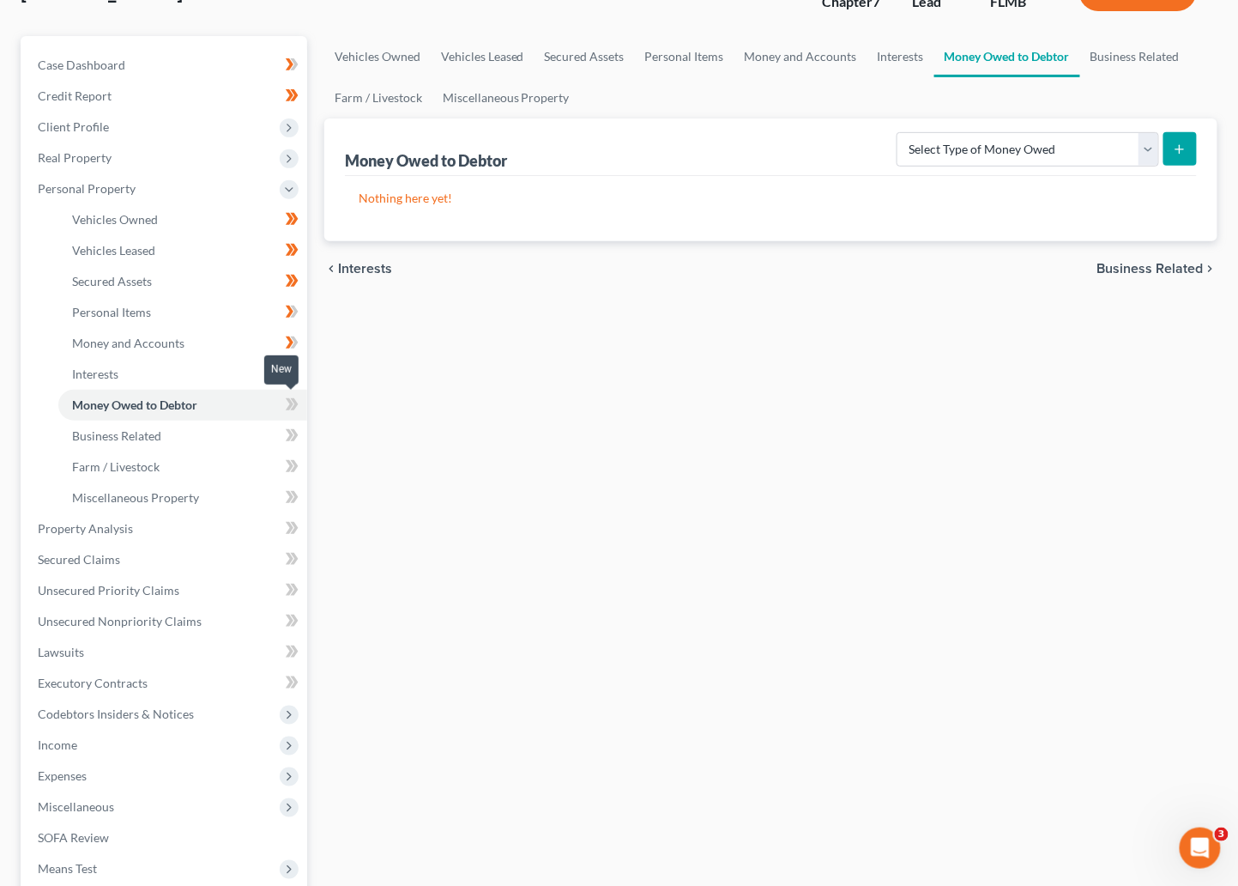
click at [288, 404] on icon at bounding box center [292, 404] width 13 height 21
click at [300, 403] on span at bounding box center [292, 407] width 30 height 26
click at [188, 443] on link "Business Related" at bounding box center [182, 436] width 249 height 31
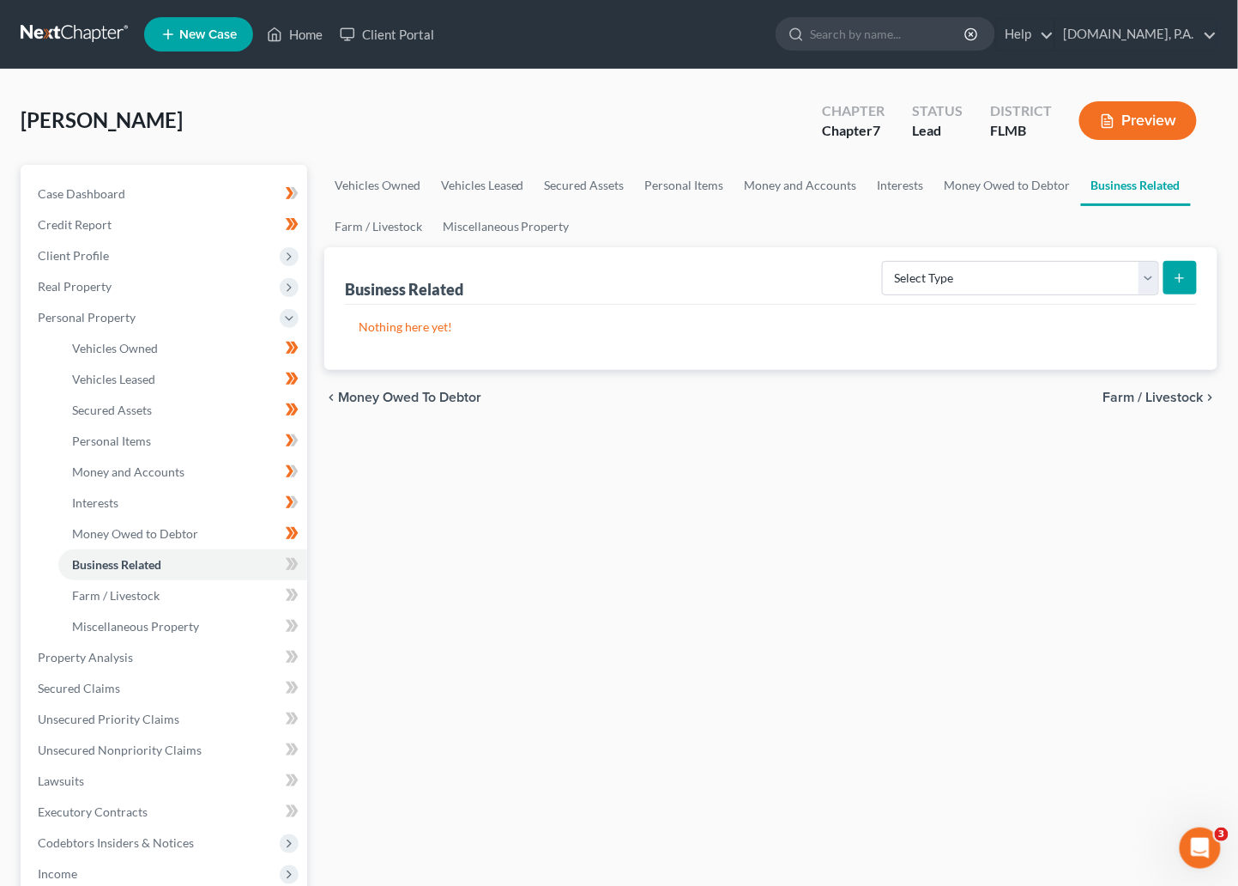
scroll to position [129, 0]
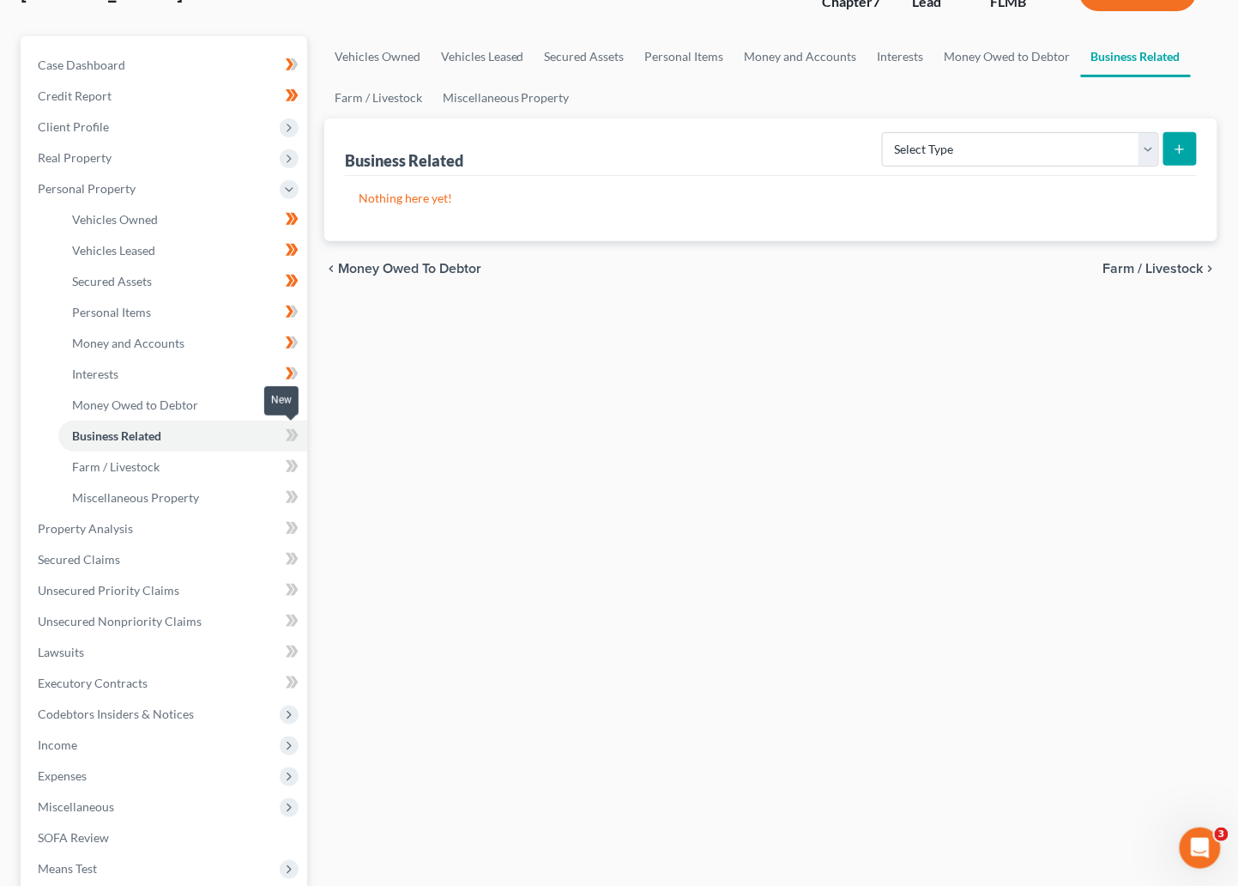
click at [293, 435] on icon at bounding box center [292, 435] width 13 height 21
click at [192, 467] on link "Farm / Livestock" at bounding box center [182, 466] width 249 height 31
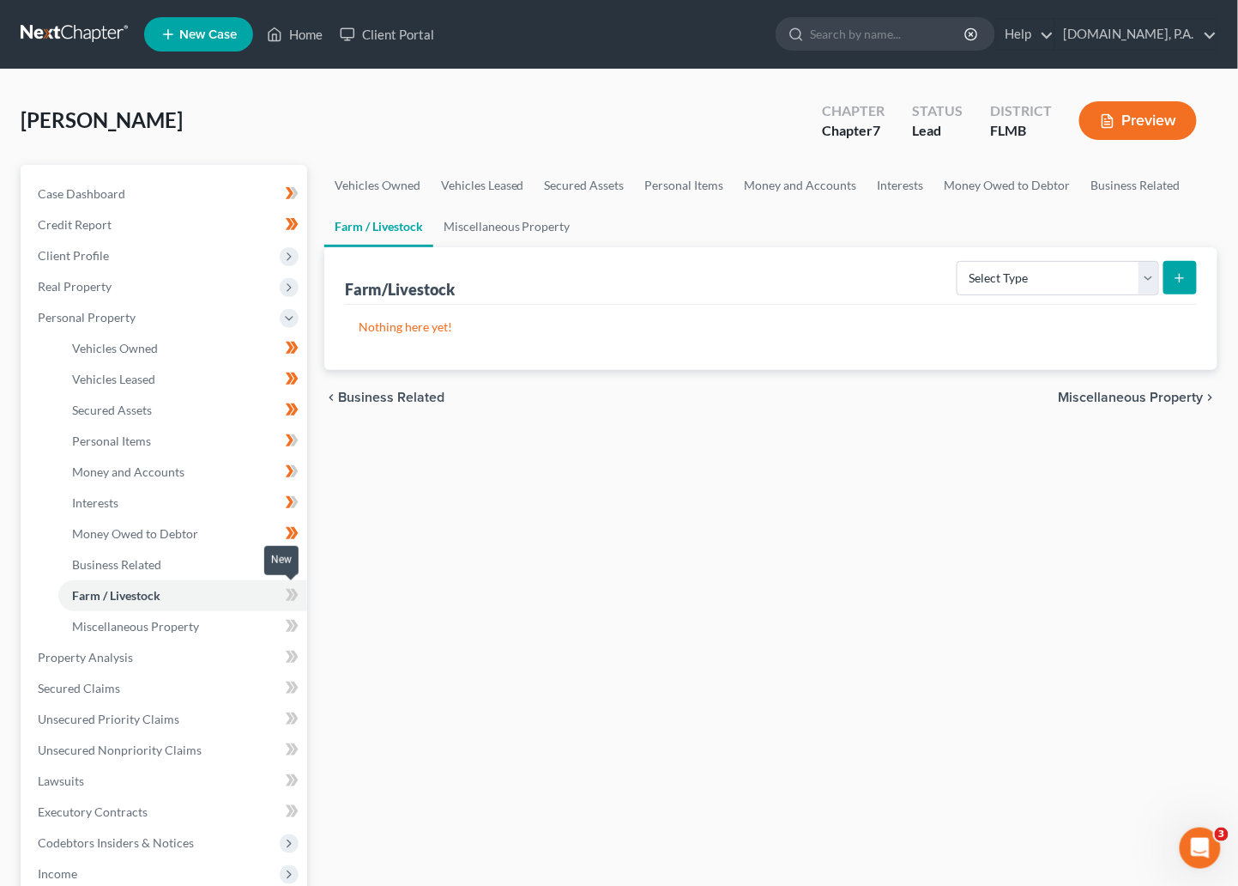
click at [295, 587] on icon at bounding box center [292, 594] width 13 height 21
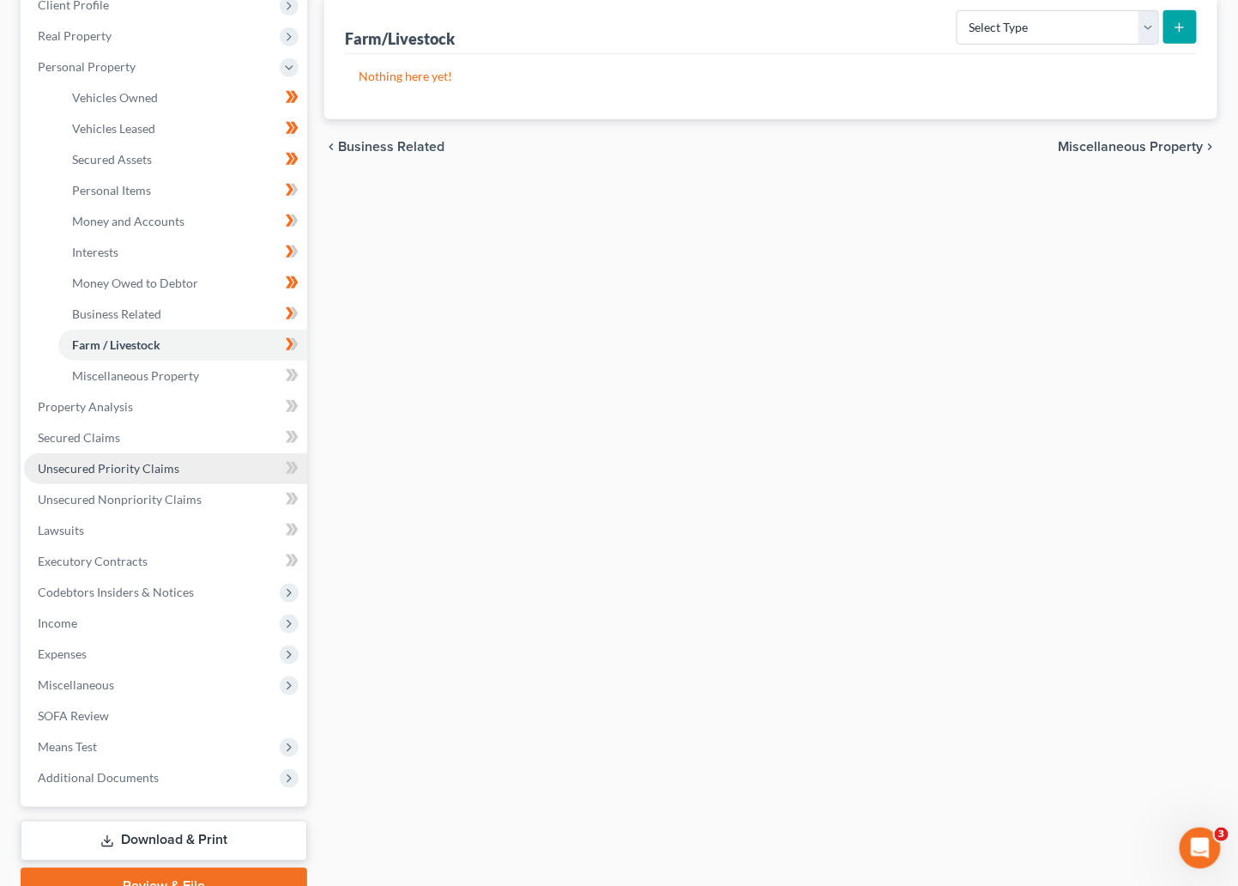
scroll to position [257, 0]
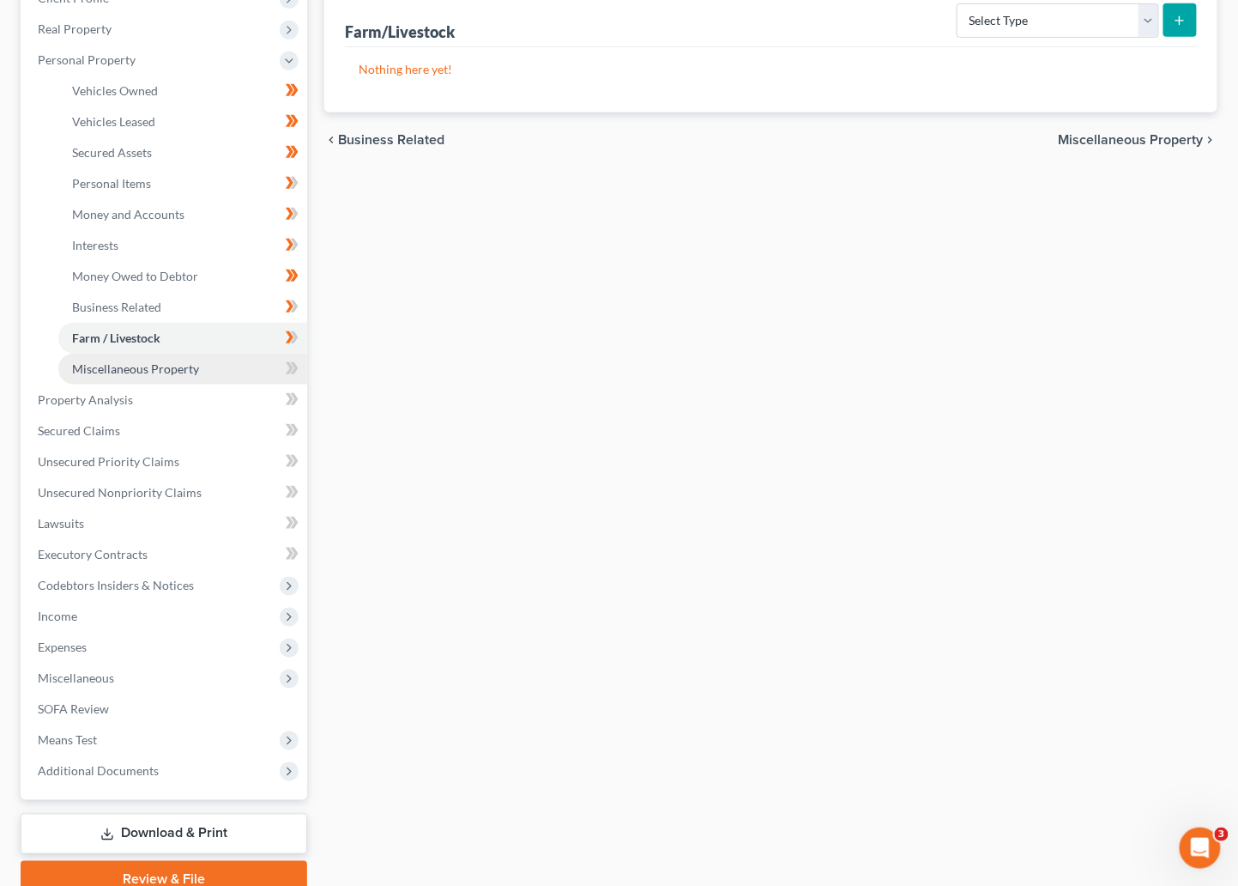
click at [189, 371] on span "Miscellaneous Property" at bounding box center [135, 368] width 127 height 15
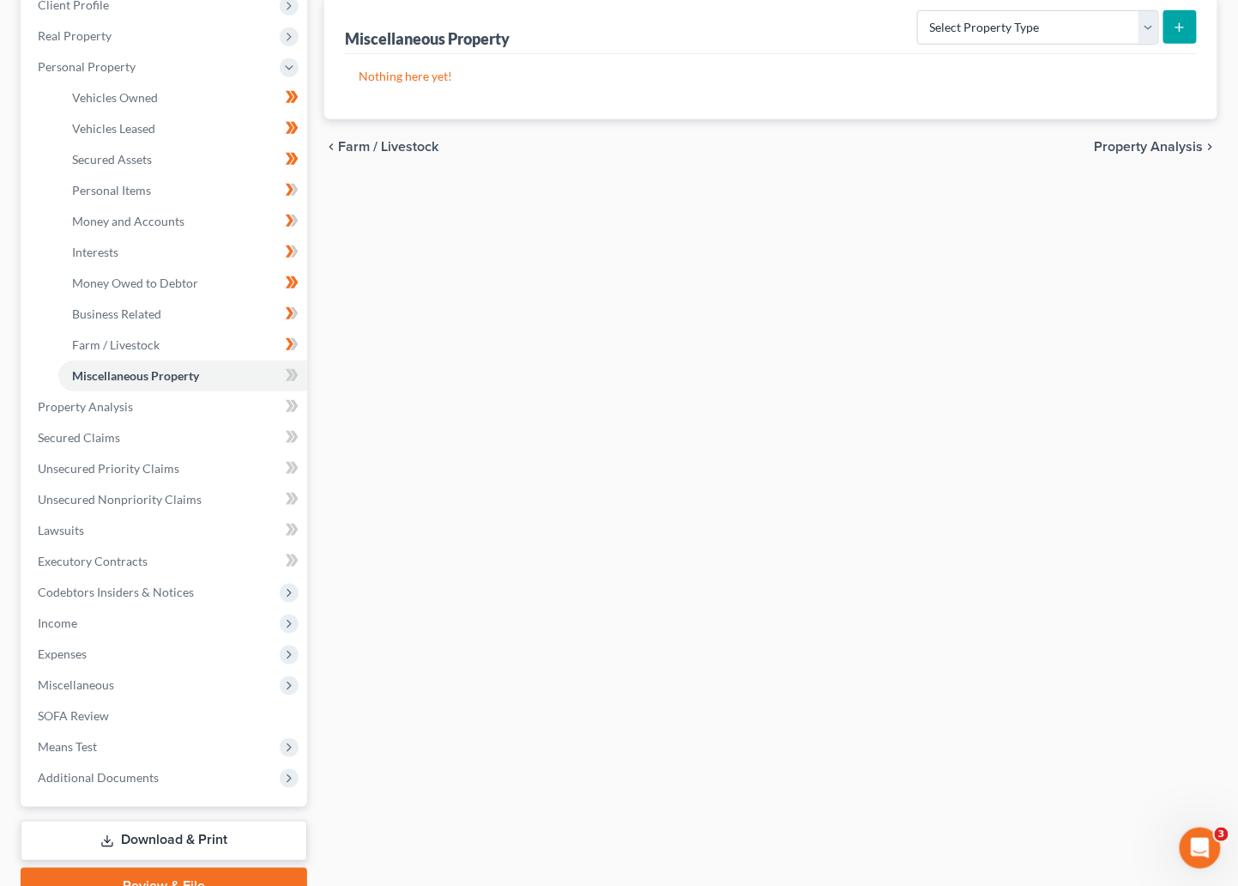
scroll to position [257, 0]
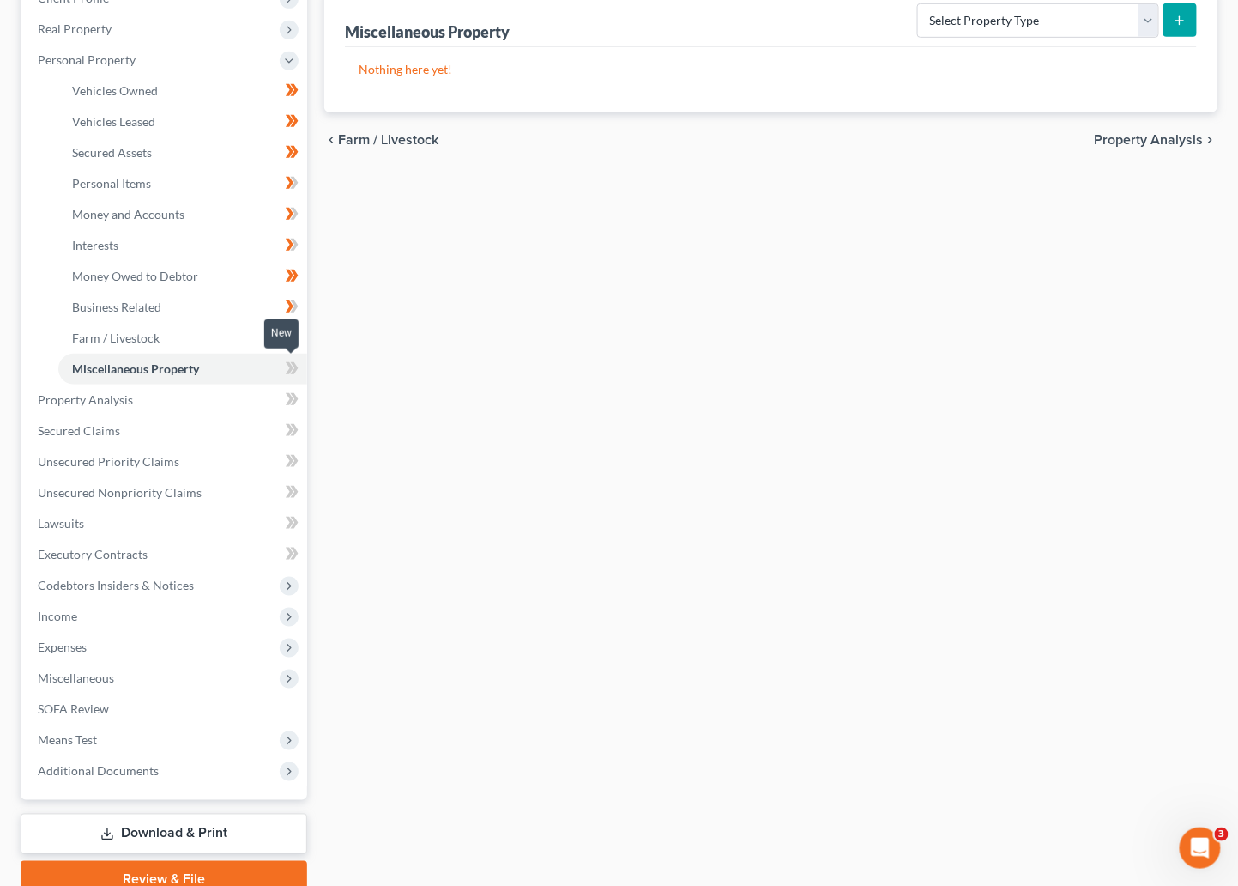
click at [289, 372] on icon at bounding box center [292, 368] width 13 height 21
click at [90, 429] on span "Secured Claims" at bounding box center [79, 430] width 82 height 15
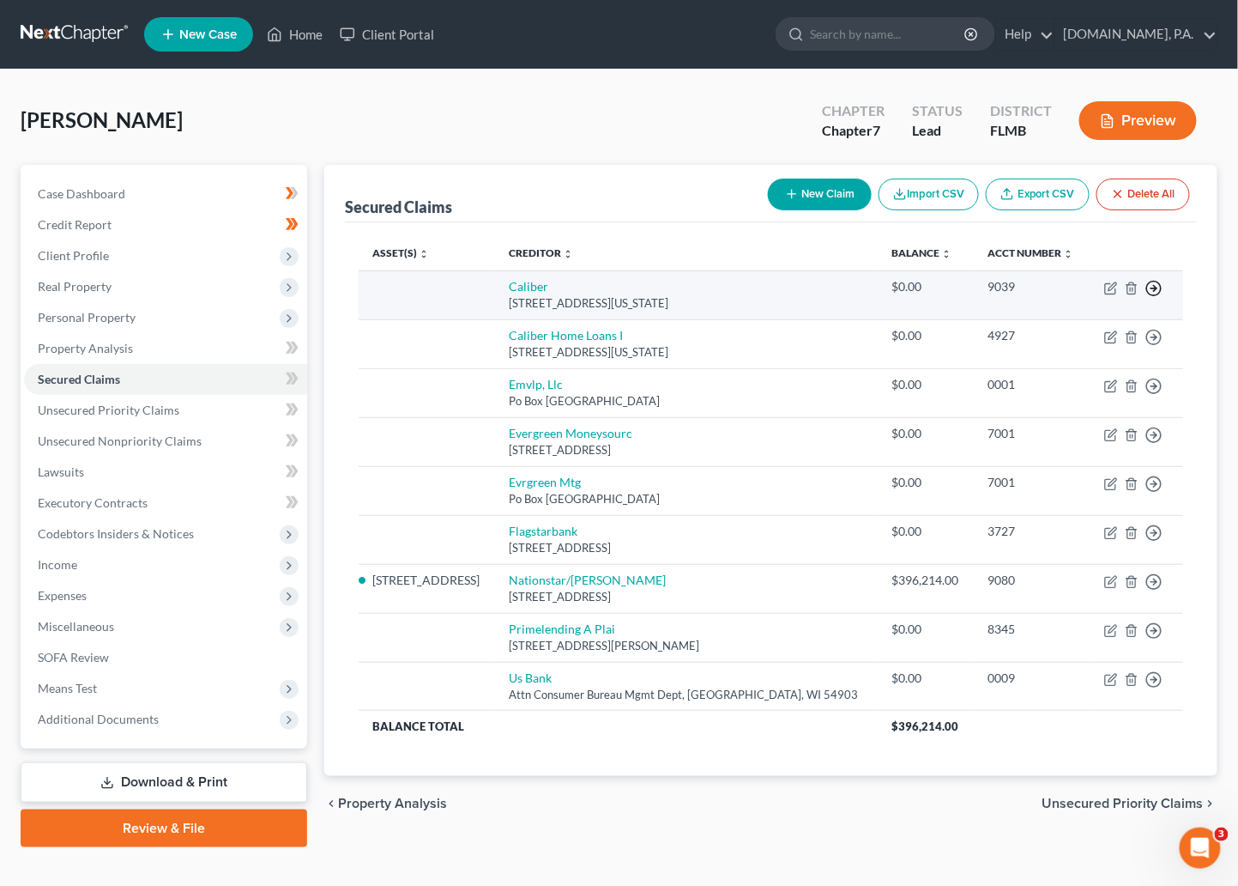
click at [957, 288] on icon "button" at bounding box center [1154, 288] width 17 height 17
click at [957, 331] on link "Move to F" at bounding box center [1075, 330] width 143 height 29
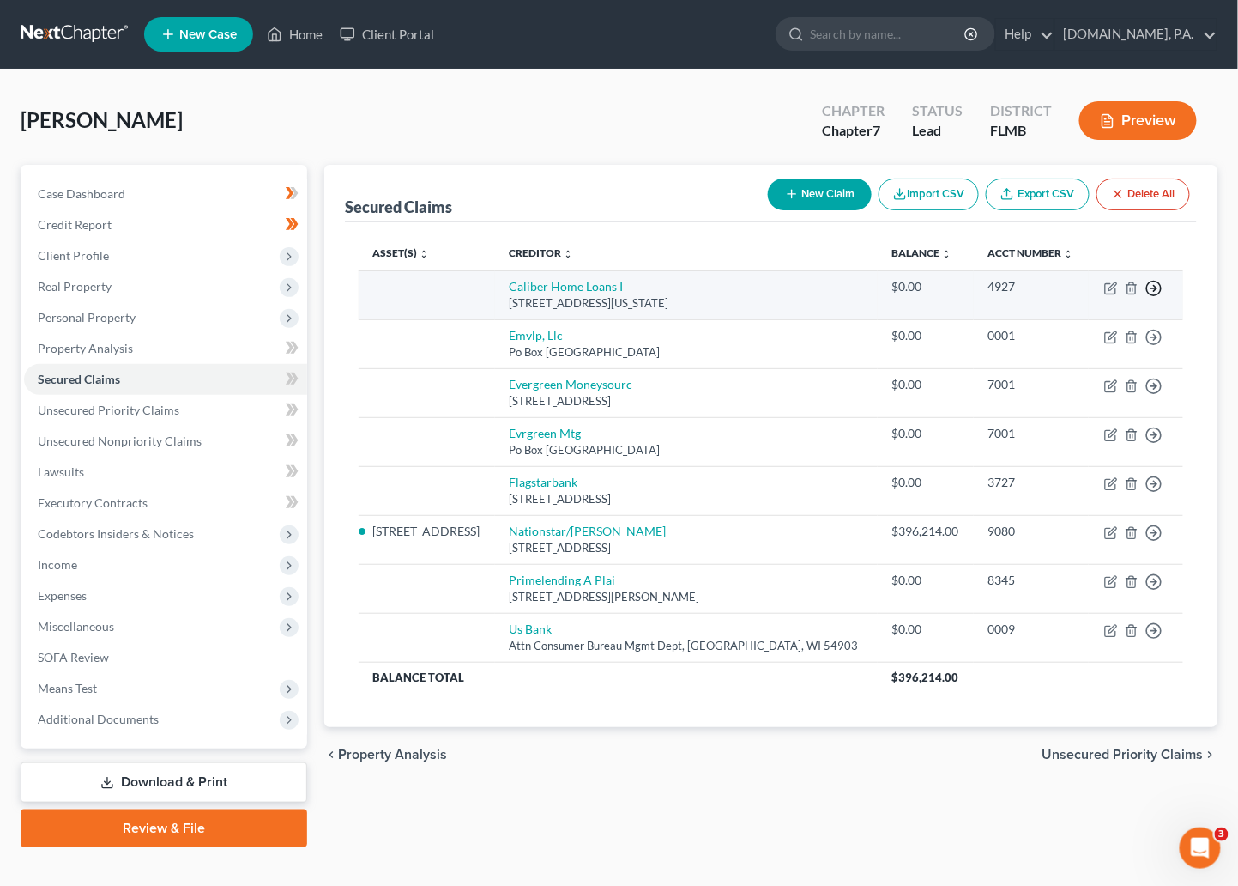
click at [957, 287] on icon "button" at bounding box center [1154, 288] width 17 height 17
click at [957, 331] on link "Move to F" at bounding box center [1075, 330] width 143 height 29
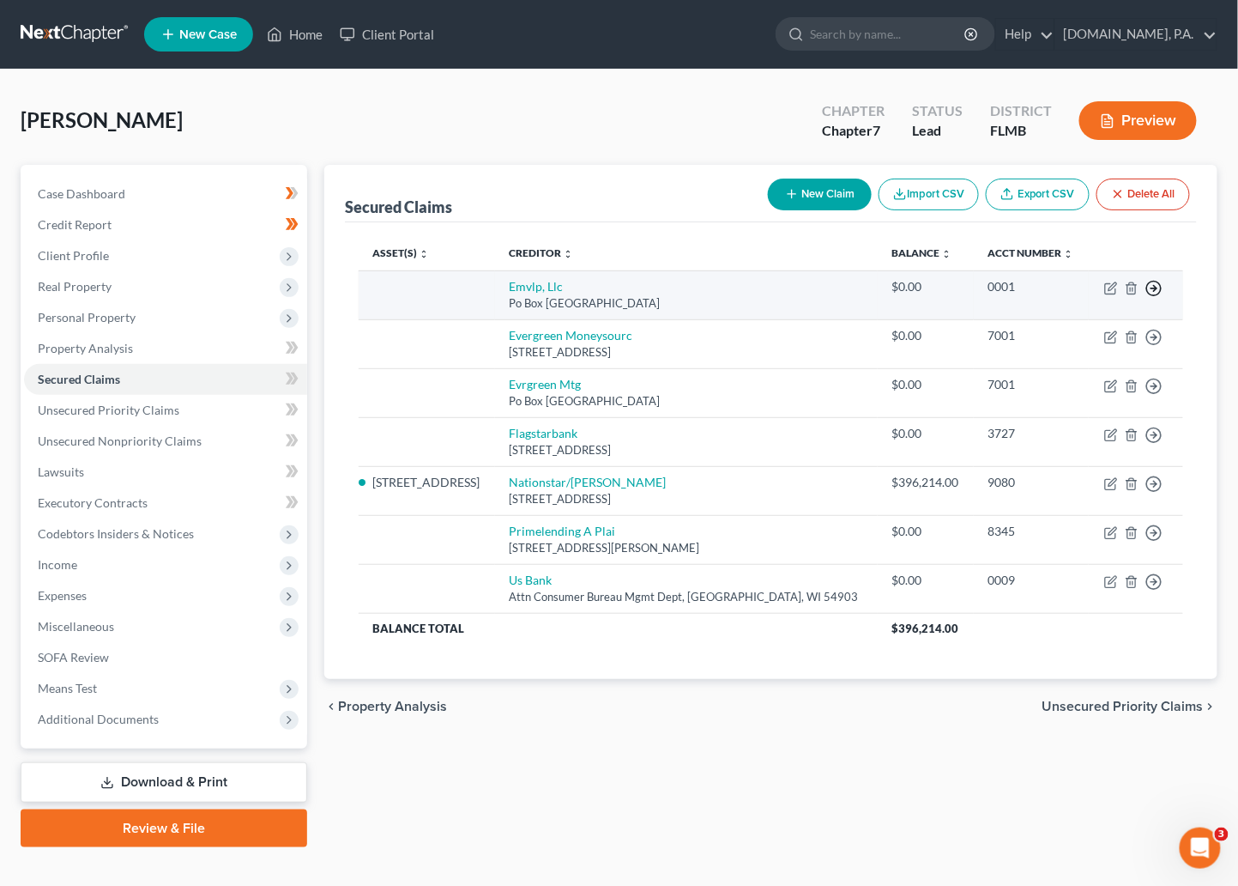
click at [957, 290] on polyline "button" at bounding box center [1155, 289] width 3 height 6
click at [957, 327] on link "Move to F" at bounding box center [1075, 330] width 143 height 29
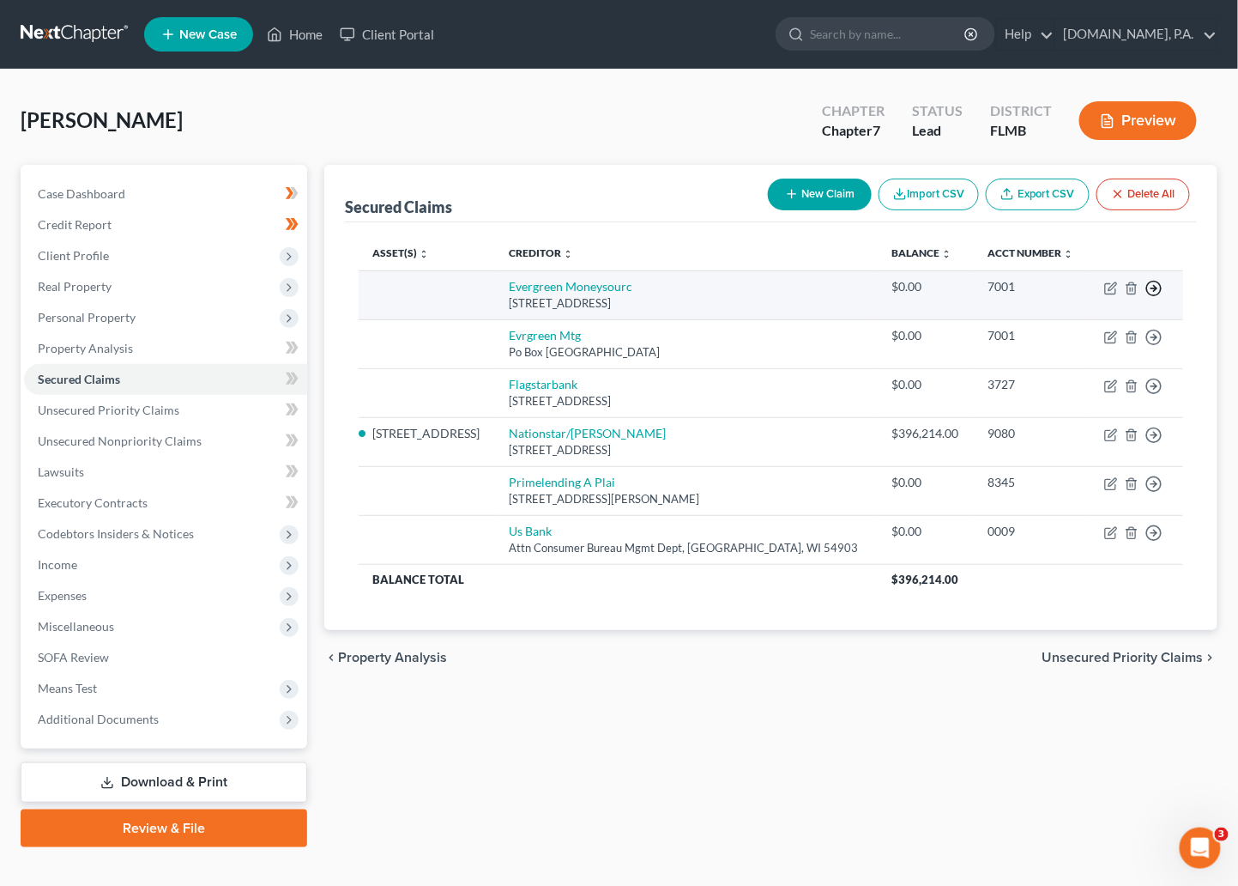
click at [957, 287] on icon "button" at bounding box center [1154, 288] width 17 height 17
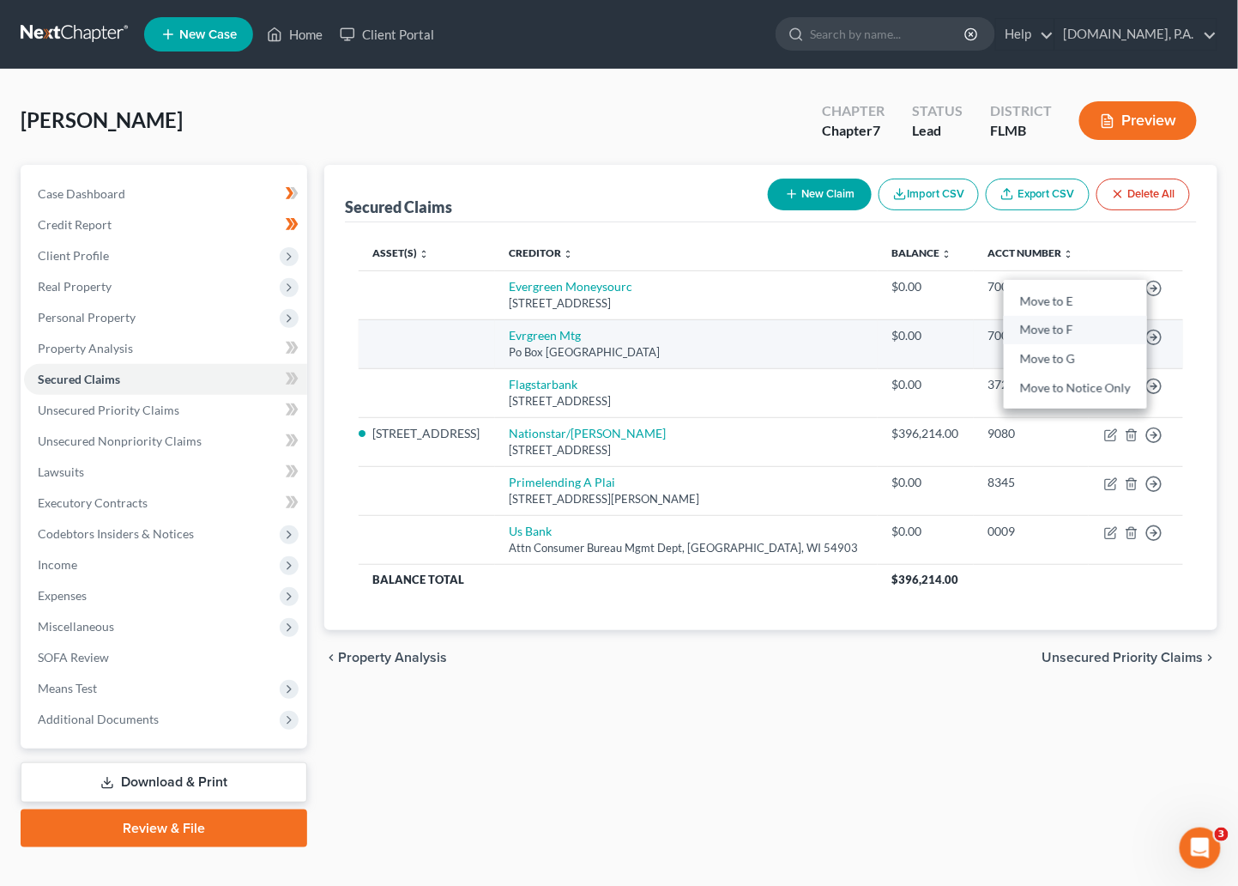
drag, startPoint x: 1063, startPoint y: 332, endPoint x: 1072, endPoint y: 331, distance: 9.5
click at [957, 331] on link "Move to F" at bounding box center [1075, 330] width 143 height 29
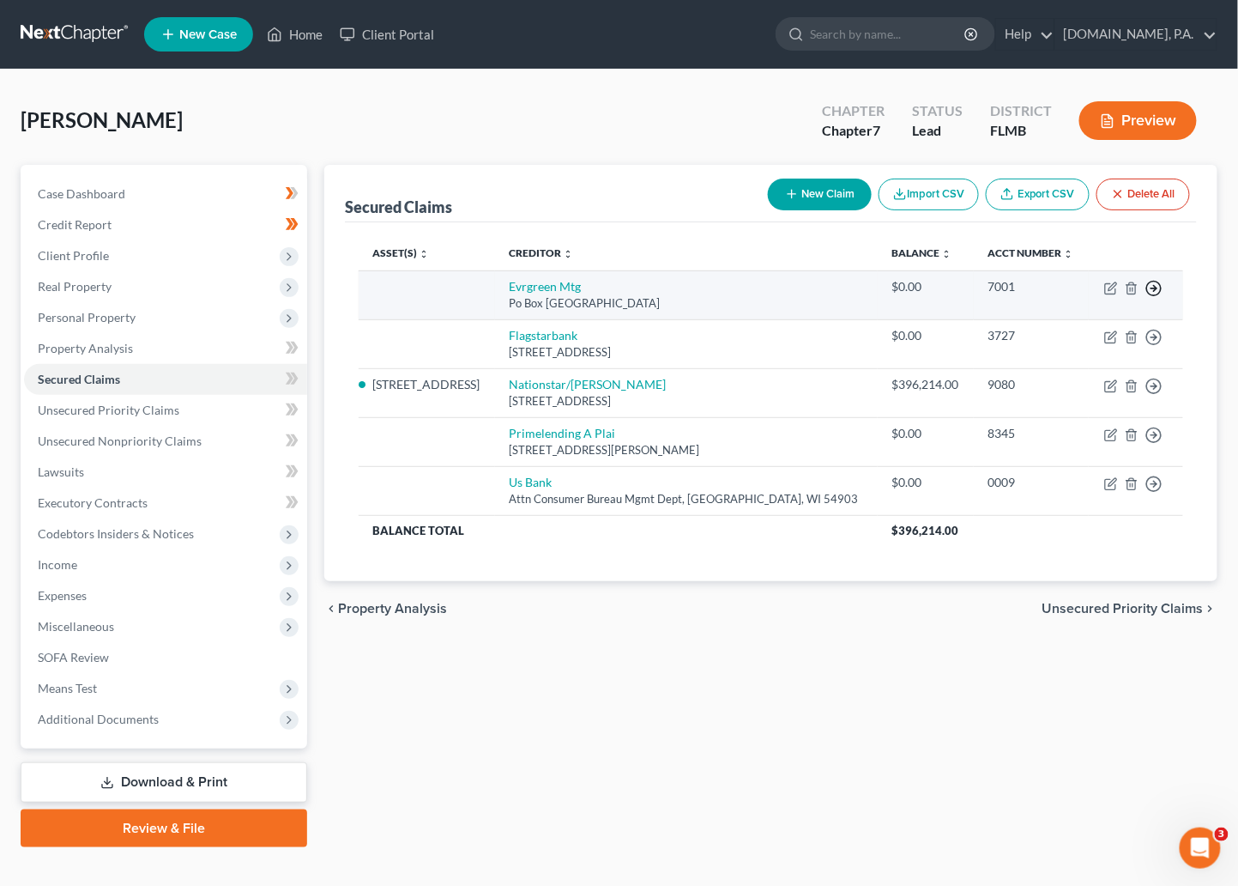
click at [957, 288] on line "button" at bounding box center [1155, 288] width 6 height 0
click at [957, 333] on link "Move to F" at bounding box center [1075, 330] width 143 height 29
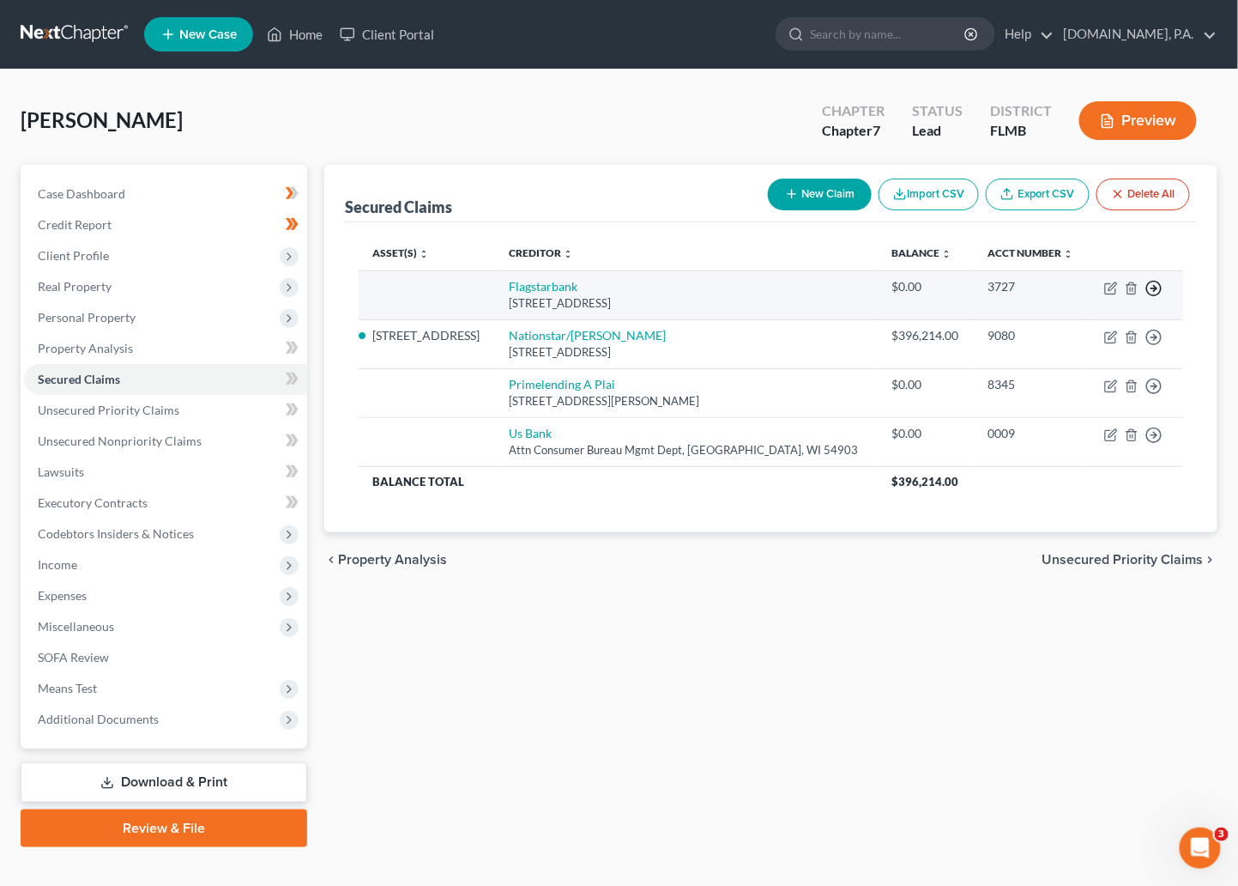
click at [957, 287] on icon "button" at bounding box center [1154, 288] width 17 height 17
click at [957, 328] on link "Move to F" at bounding box center [1075, 330] width 143 height 29
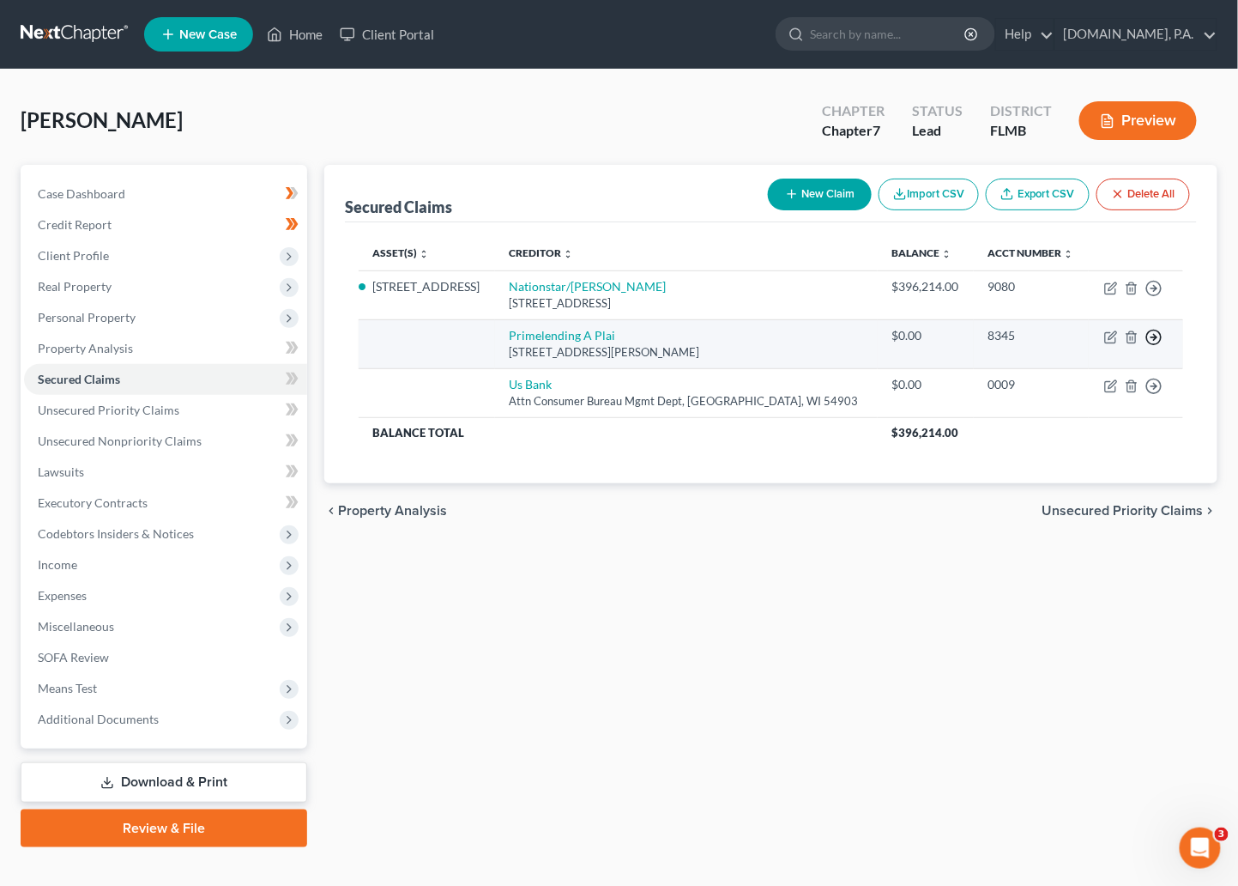
click at [957, 336] on polyline "button" at bounding box center [1155, 338] width 3 height 6
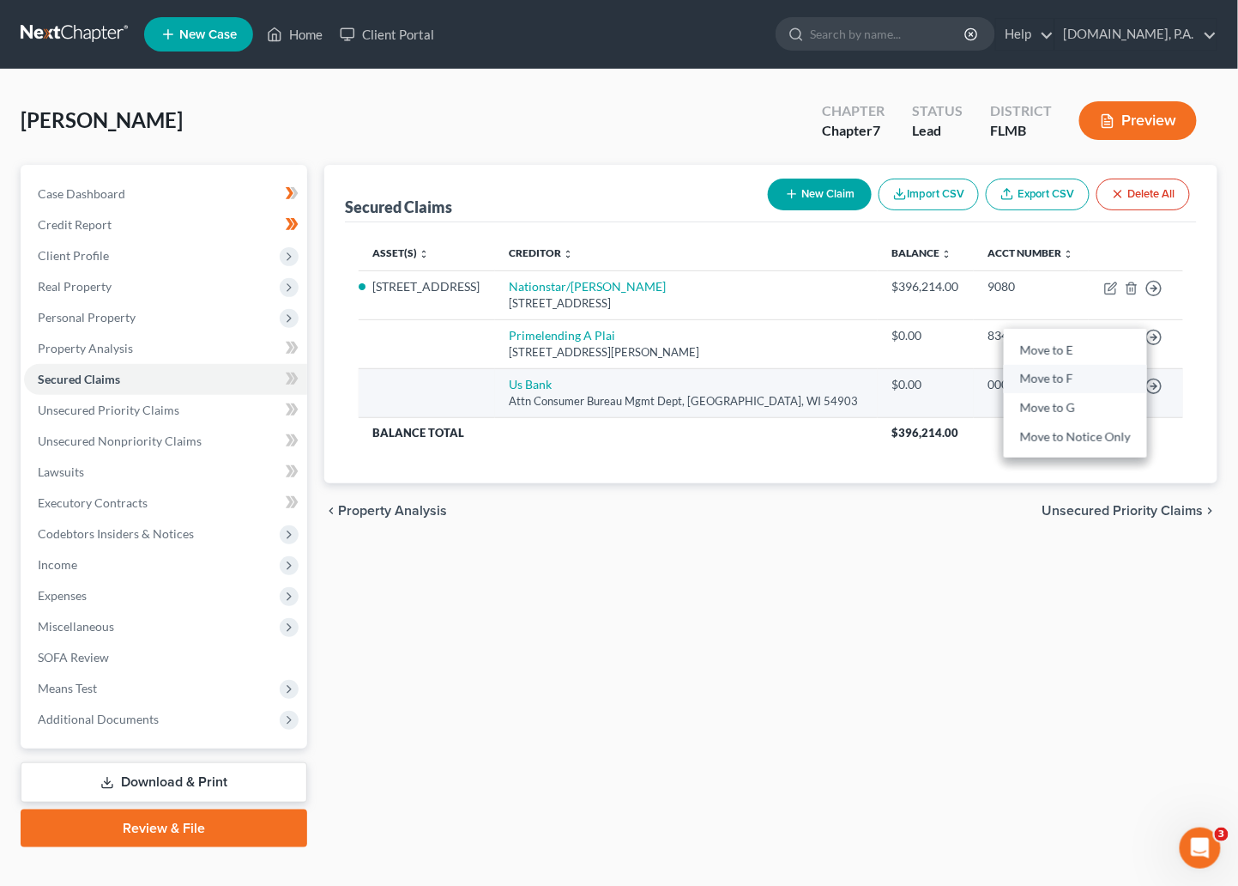
click at [957, 376] on link "Move to F" at bounding box center [1075, 379] width 143 height 29
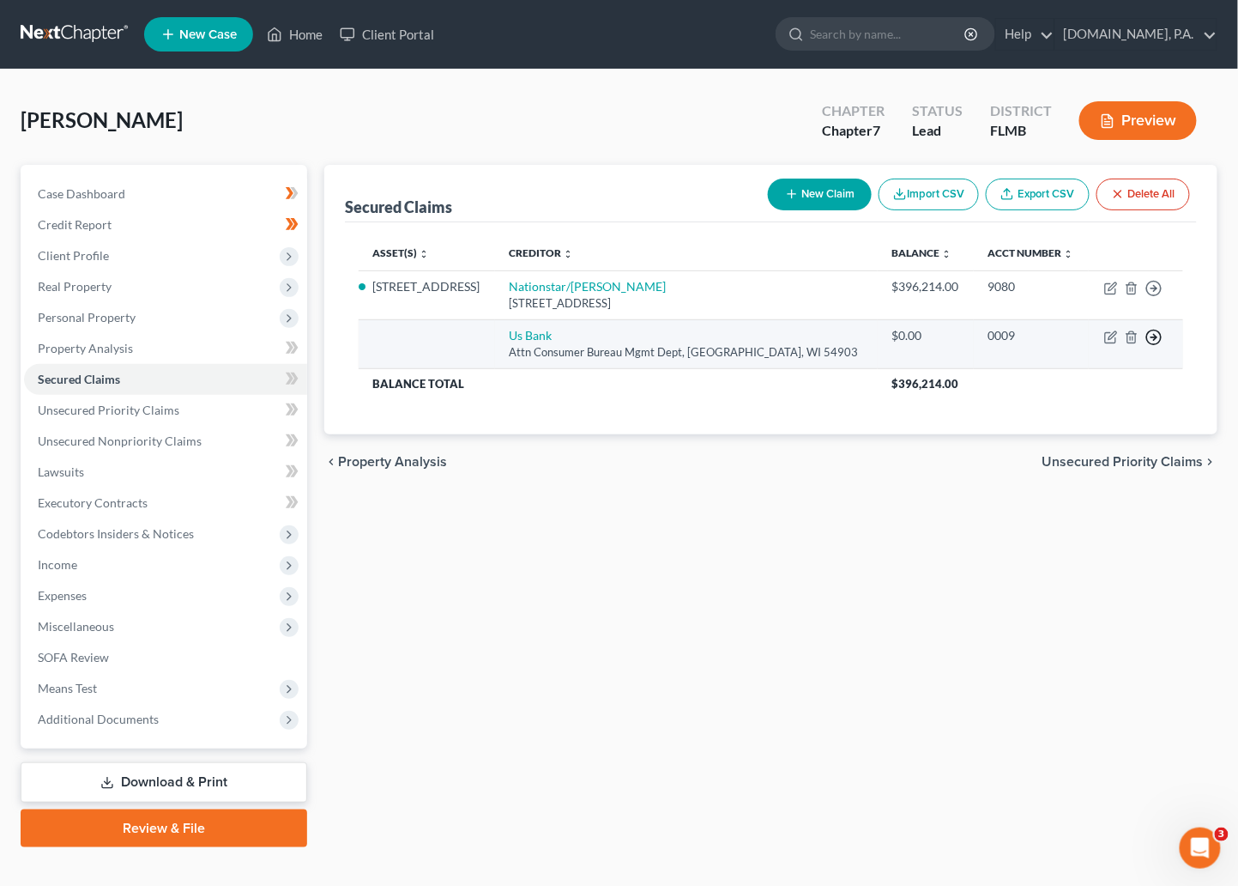
click at [957, 336] on polyline "button" at bounding box center [1155, 338] width 3 height 6
click at [957, 378] on link "Move to F" at bounding box center [1075, 379] width 143 height 29
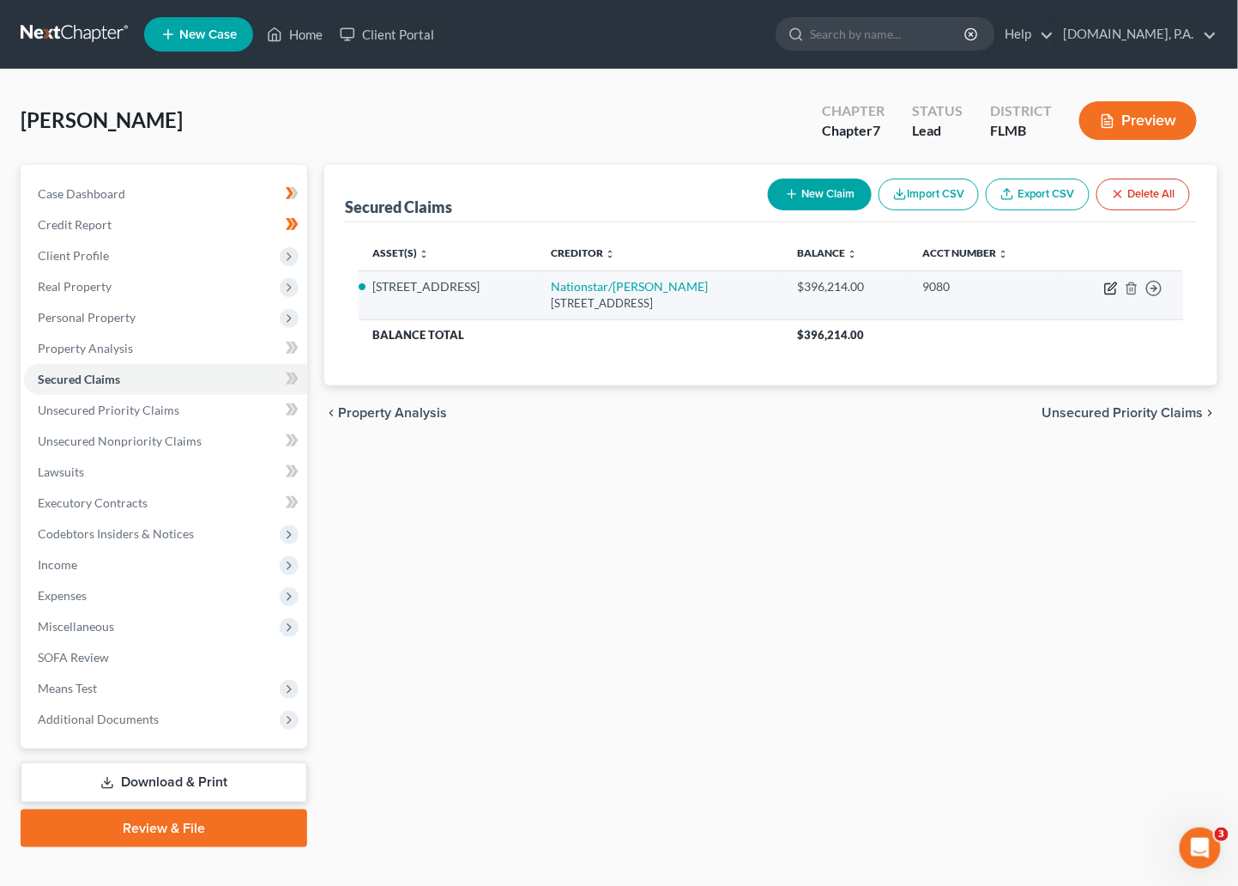
click at [957, 285] on icon "button" at bounding box center [1110, 289] width 10 height 10
select select "45"
select select "4"
select select "0"
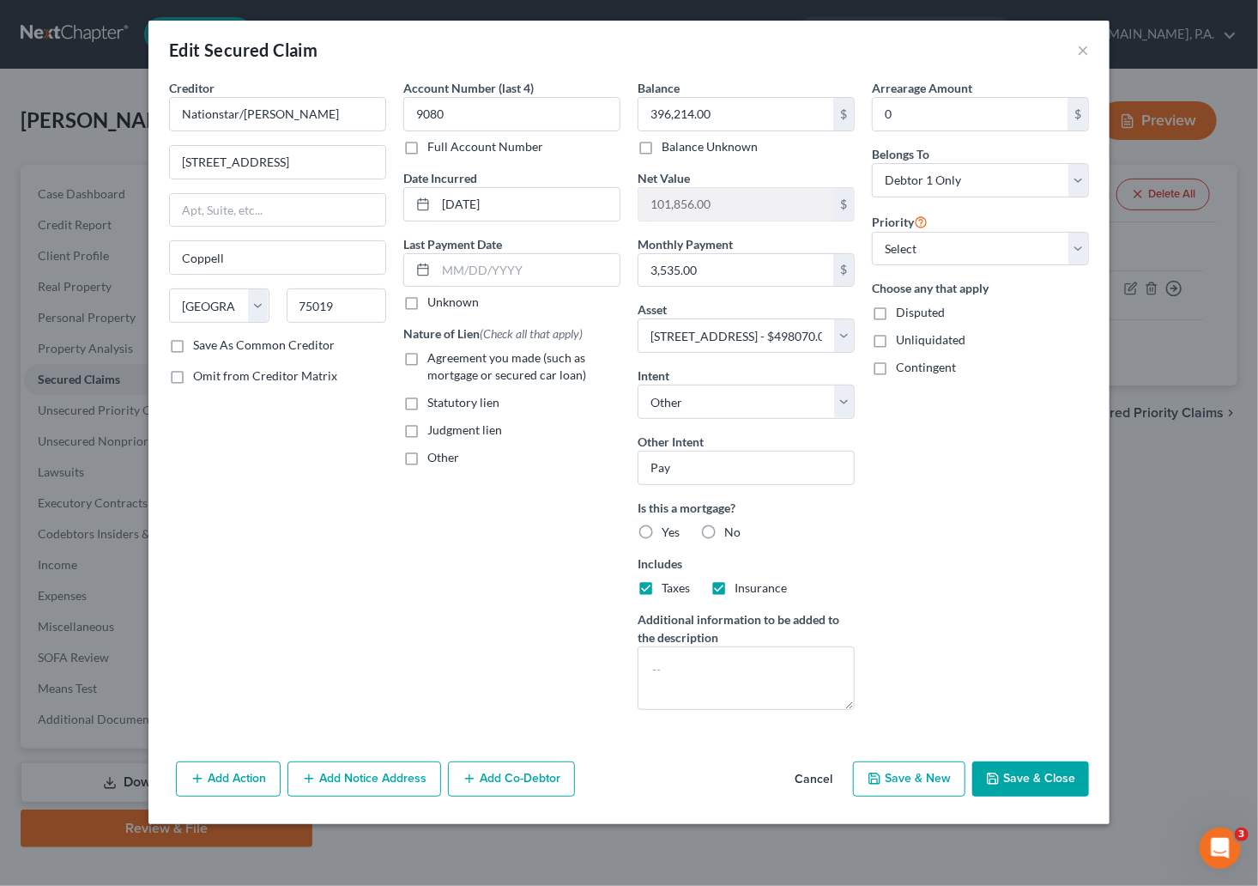
click at [662, 530] on label "Yes" at bounding box center [671, 532] width 18 height 17
click at [669, 530] on input "Yes" at bounding box center [674, 529] width 11 height 11
radio input "true"
click at [427, 358] on label "Agreement you made (such as mortgage or secured car loan)" at bounding box center [523, 366] width 193 height 34
click at [434, 358] on input "Agreement you made (such as mortgage or secured car loan)" at bounding box center [439, 354] width 11 height 11
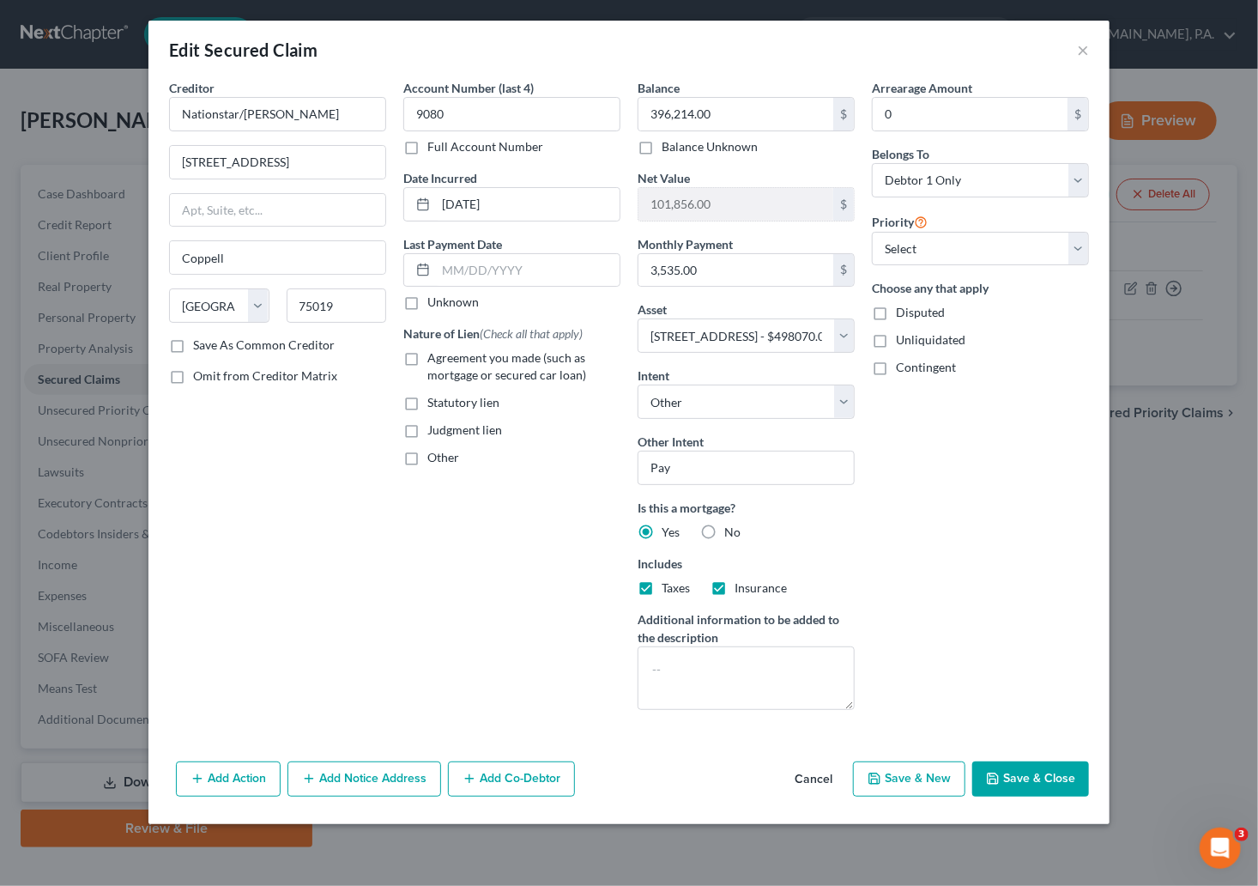
checkbox input "true"
click at [957, 784] on button "Save & Close" at bounding box center [1030, 779] width 117 height 36
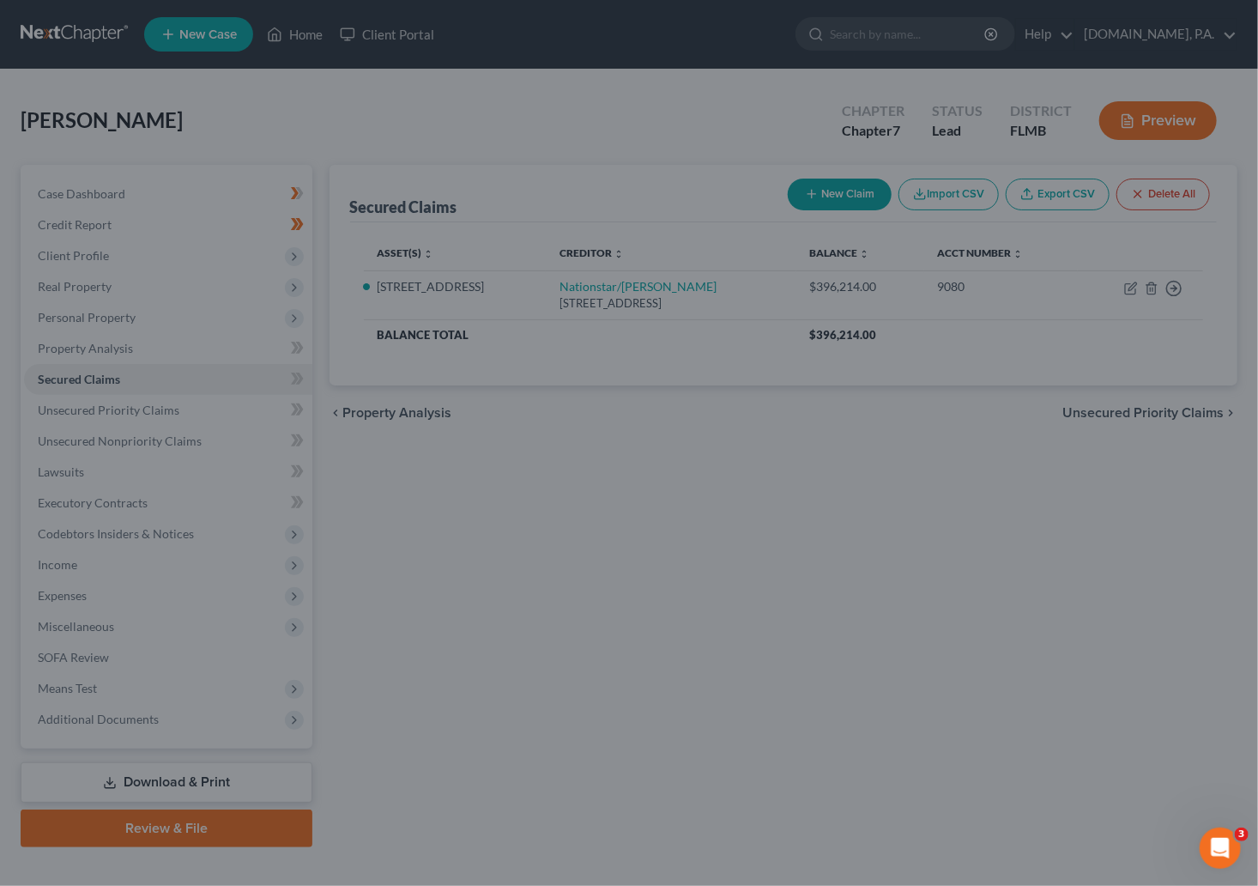
select select "4"
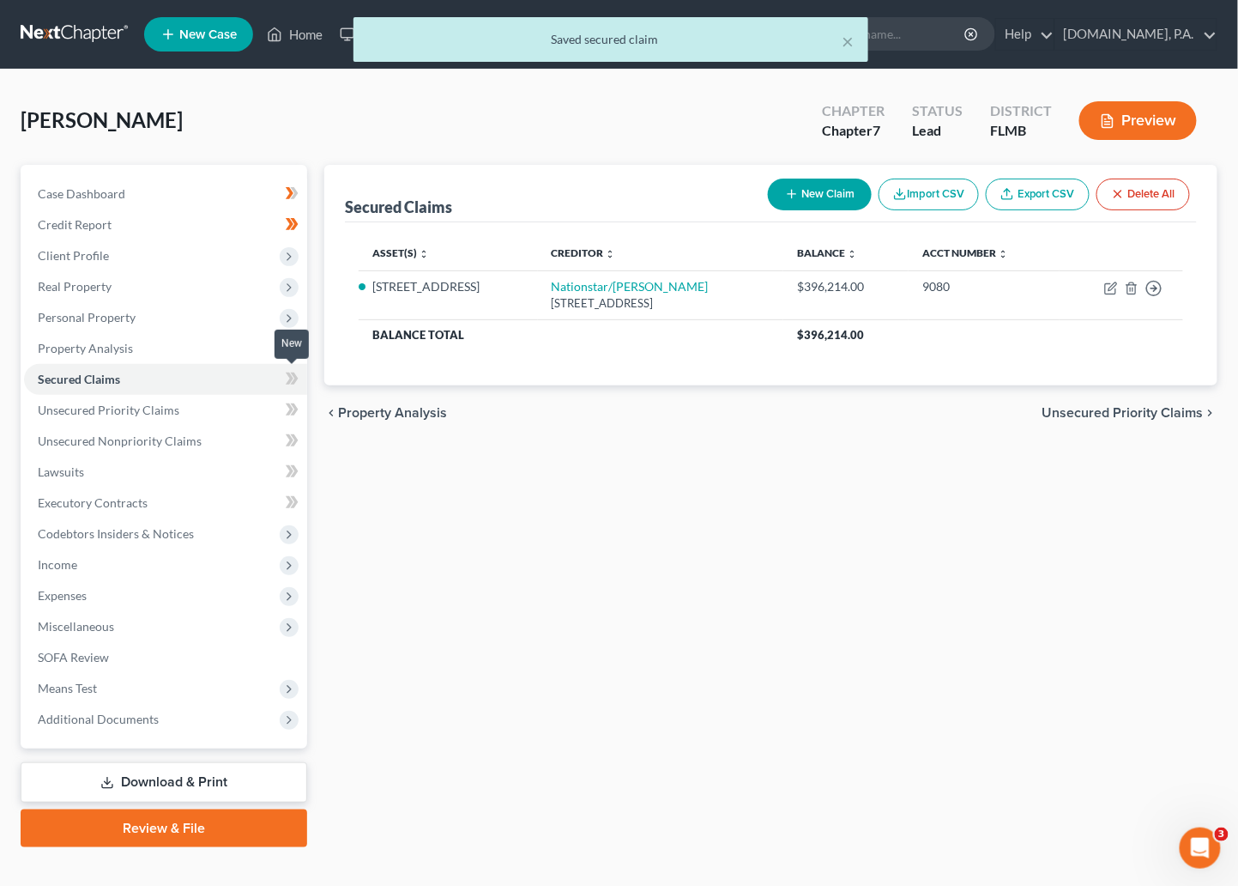
click at [287, 381] on icon at bounding box center [292, 378] width 13 height 21
click at [296, 376] on icon at bounding box center [294, 378] width 8 height 12
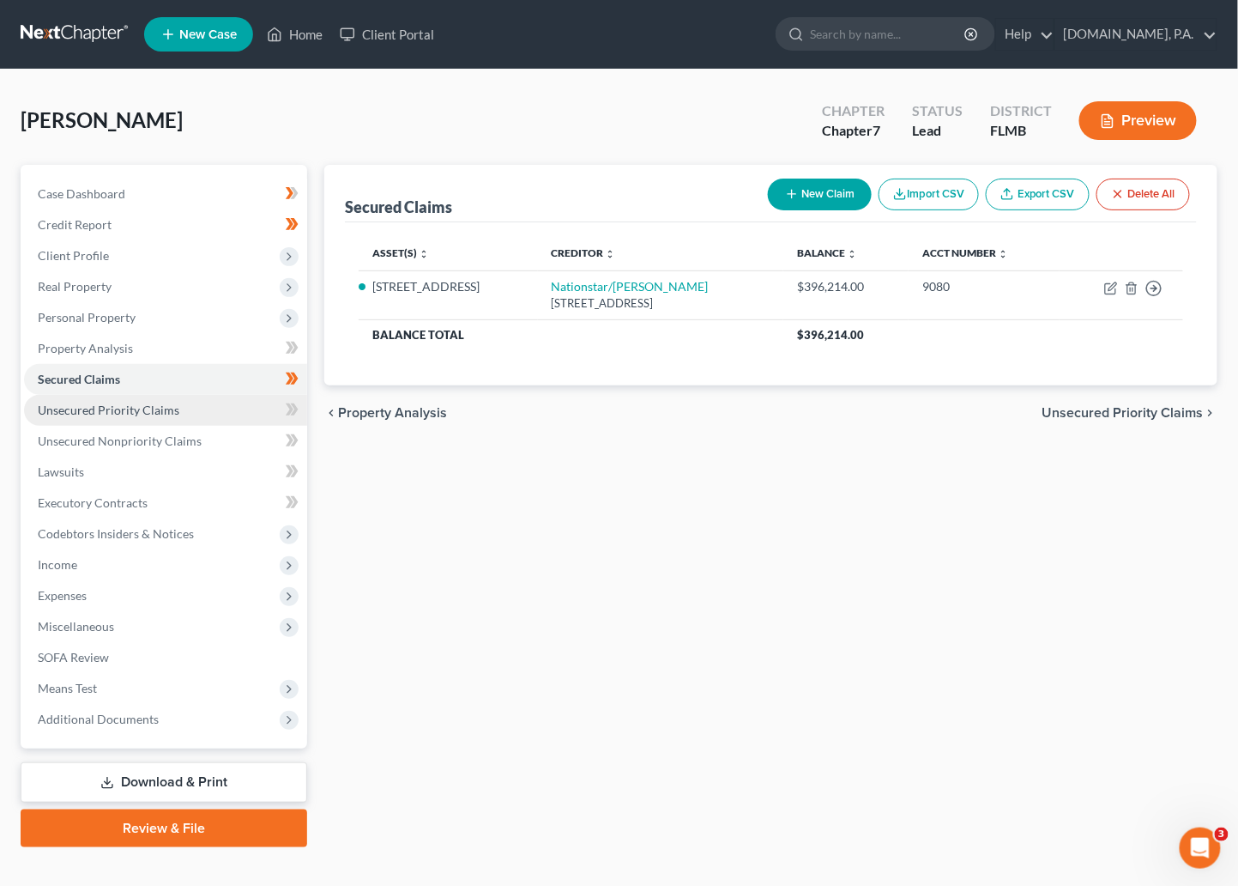
click at [94, 411] on span "Unsecured Priority Claims" at bounding box center [109, 410] width 142 height 15
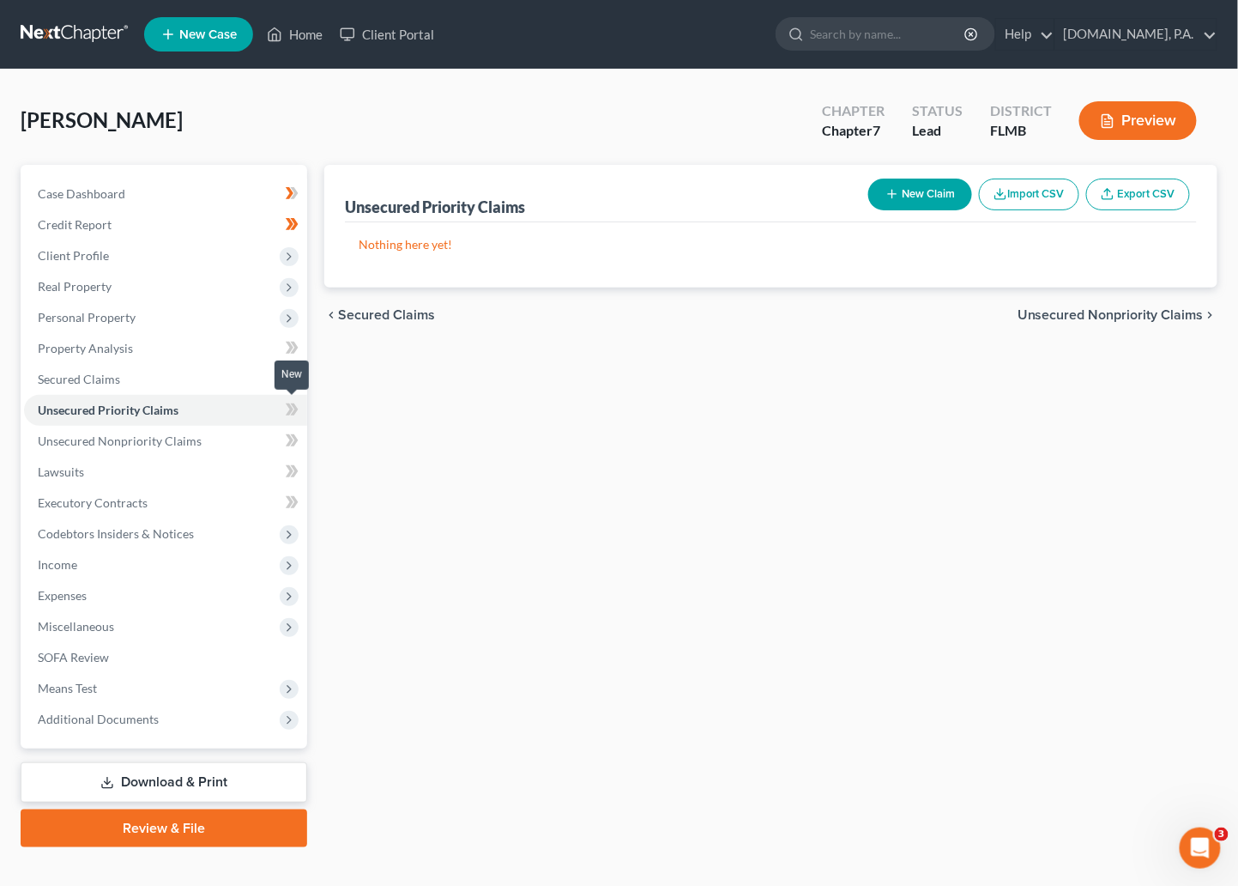
click at [290, 412] on icon at bounding box center [290, 409] width 8 height 12
click at [298, 409] on span at bounding box center [292, 412] width 30 height 26
click at [173, 435] on span "Unsecured Nonpriority Claims" at bounding box center [120, 440] width 164 height 15
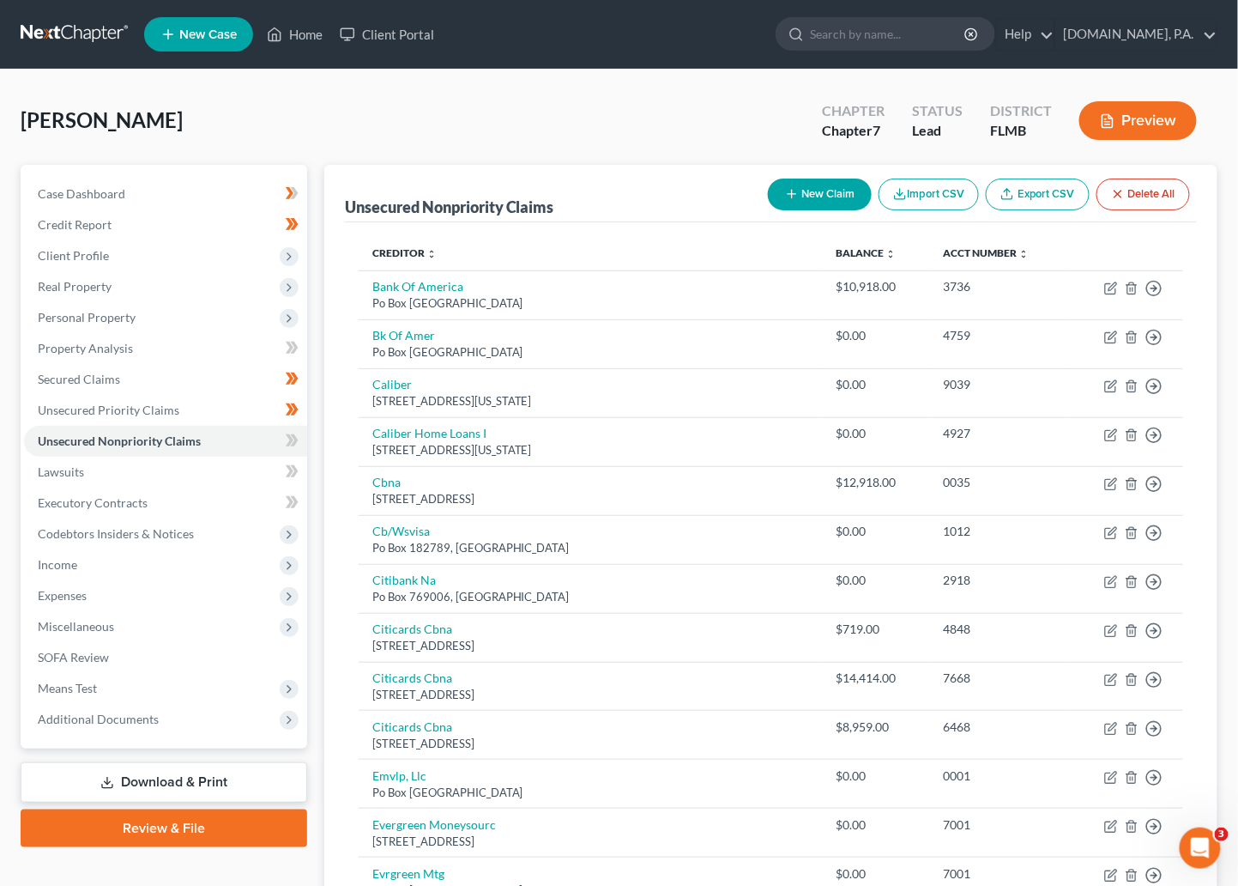
click at [813, 195] on button "New Claim" at bounding box center [820, 195] width 104 height 32
select select "0"
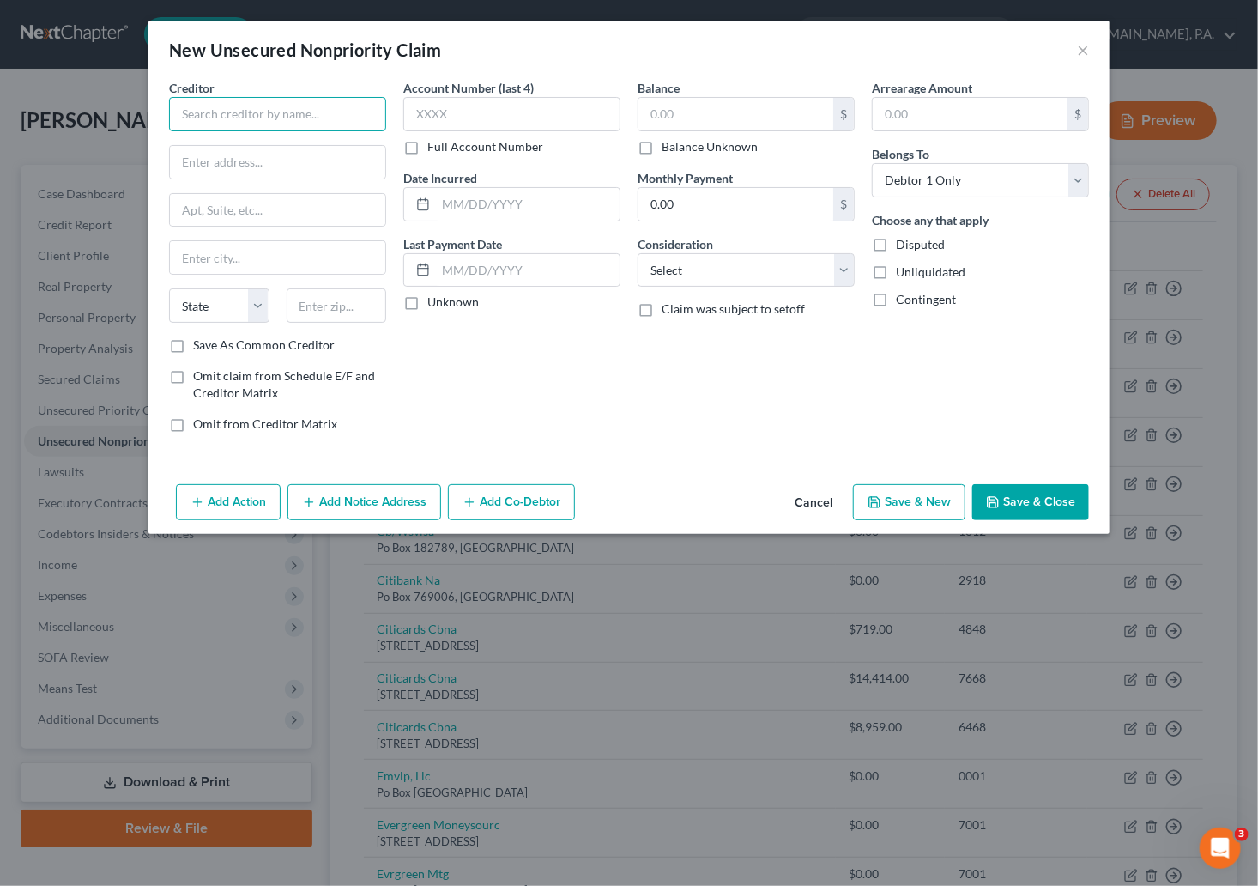
click at [305, 115] on input "text" at bounding box center [277, 114] width 217 height 34
type input "Klarna"
click at [223, 153] on div "629 N. High Street, Suite 300, Columbus, OH 43215" at bounding box center [272, 160] width 179 height 15
type input "629 N. High Street, Suite 300"
type input "Columbus"
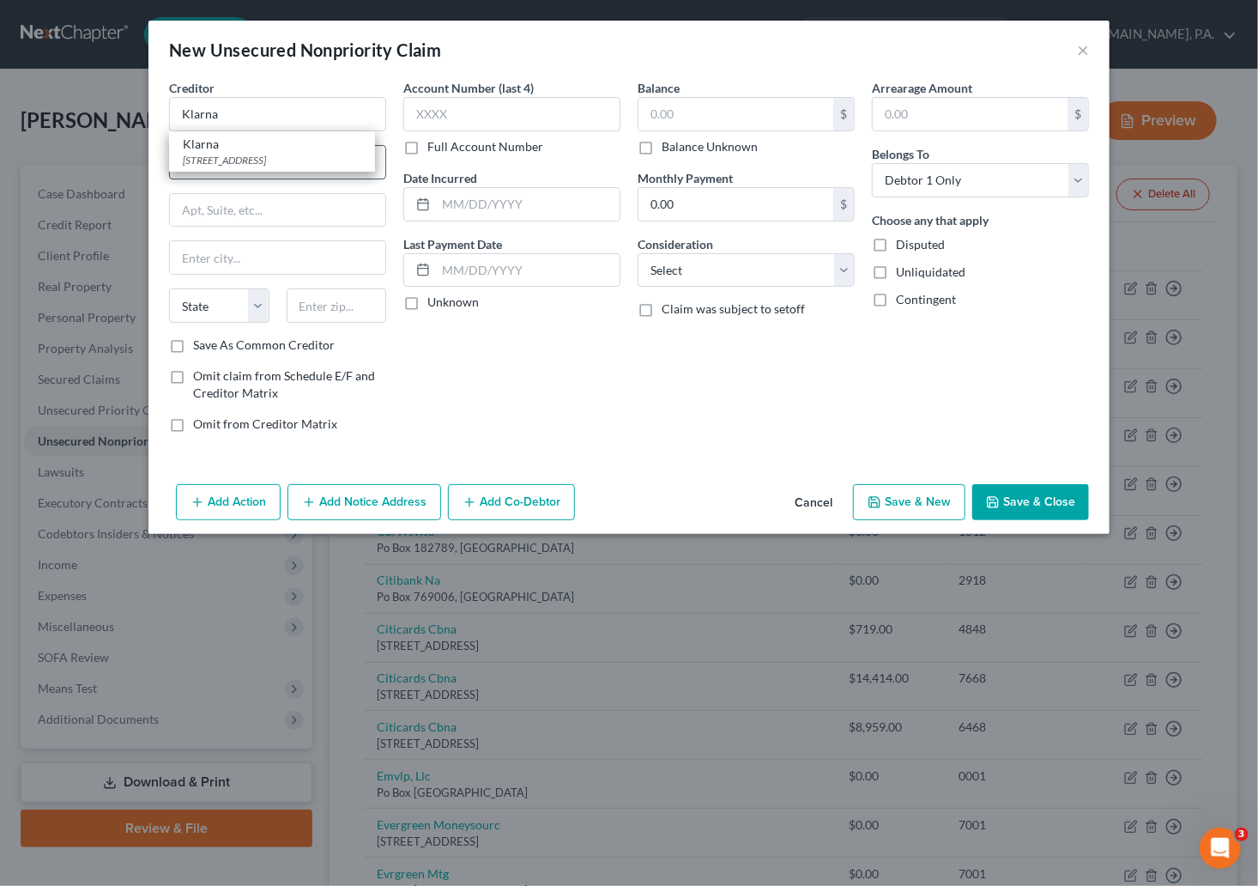
select select "36"
type input "43215"
click at [694, 117] on input "text" at bounding box center [736, 114] width 195 height 33
type input "6,954.02"
click at [708, 371] on div "Balance 6,954.02 $ Balance Unknown Balance Undetermined 6,954.02 $ Balance Unkn…" at bounding box center [746, 262] width 234 height 367
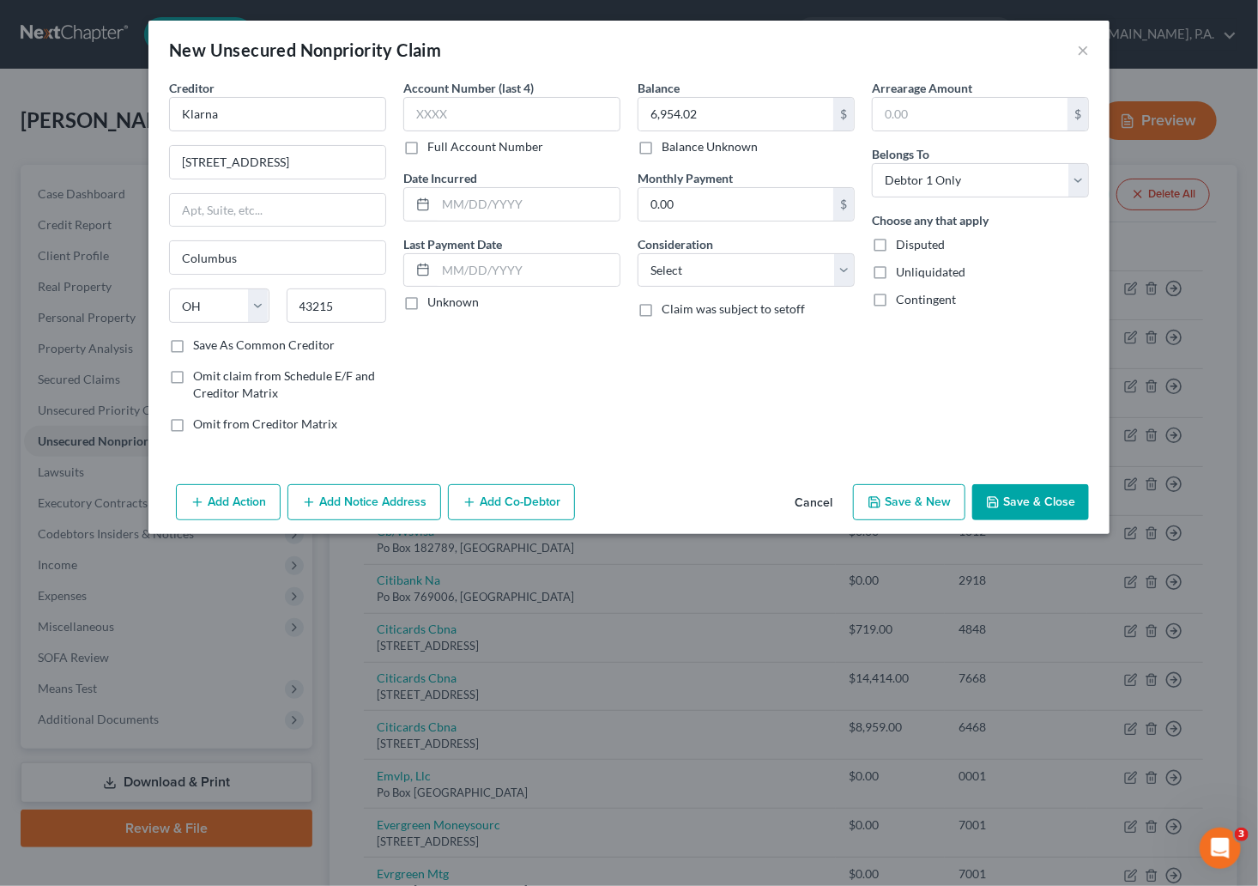
click at [212, 506] on button "Add Action" at bounding box center [228, 502] width 105 height 36
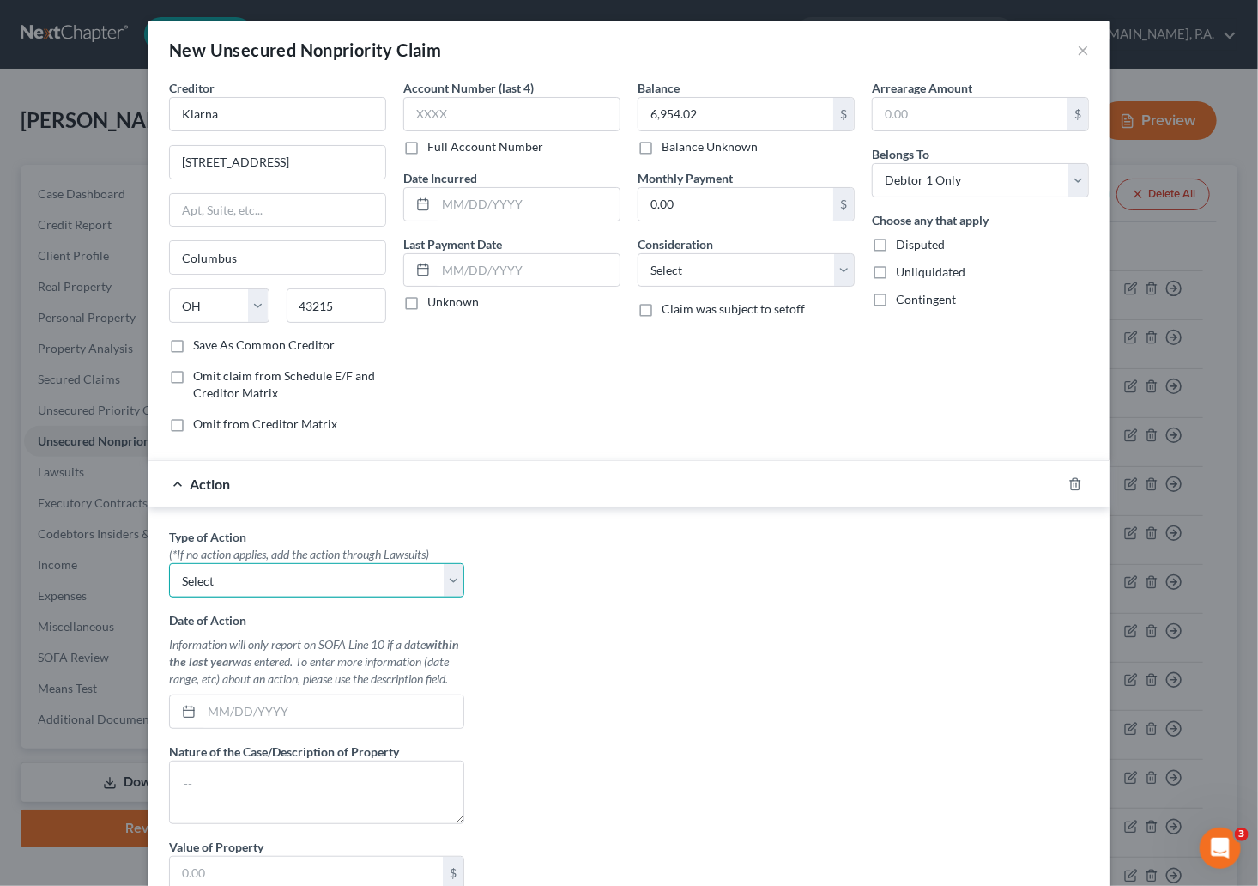
click at [447, 584] on select "Select Repossession Garnishment Foreclosure Personal Injury Attached, Seized, O…" at bounding box center [316, 580] width 295 height 34
click at [957, 489] on icon "button" at bounding box center [1076, 484] width 14 height 14
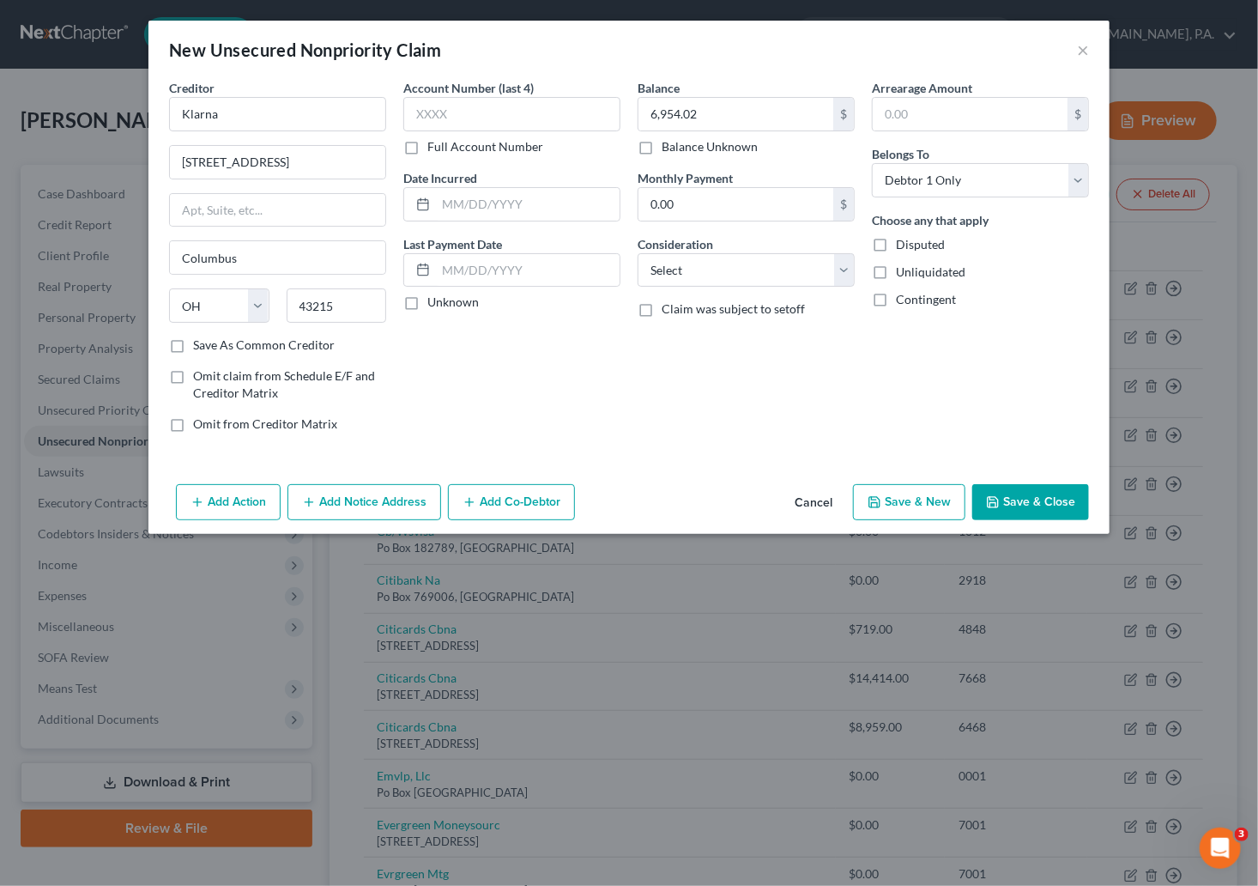
click at [360, 509] on button "Add Notice Address" at bounding box center [365, 502] width 154 height 36
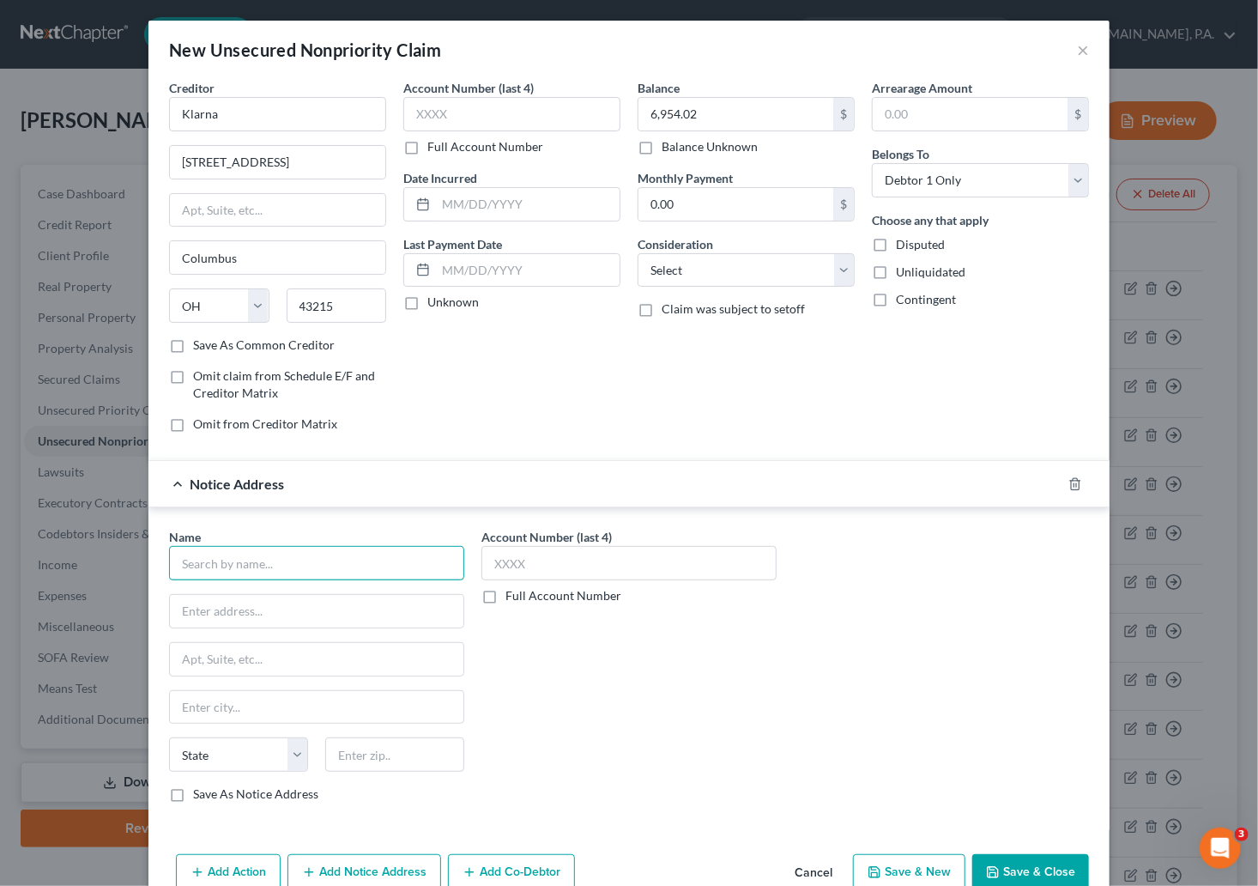
click at [318, 578] on input "text" at bounding box center [316, 563] width 295 height 34
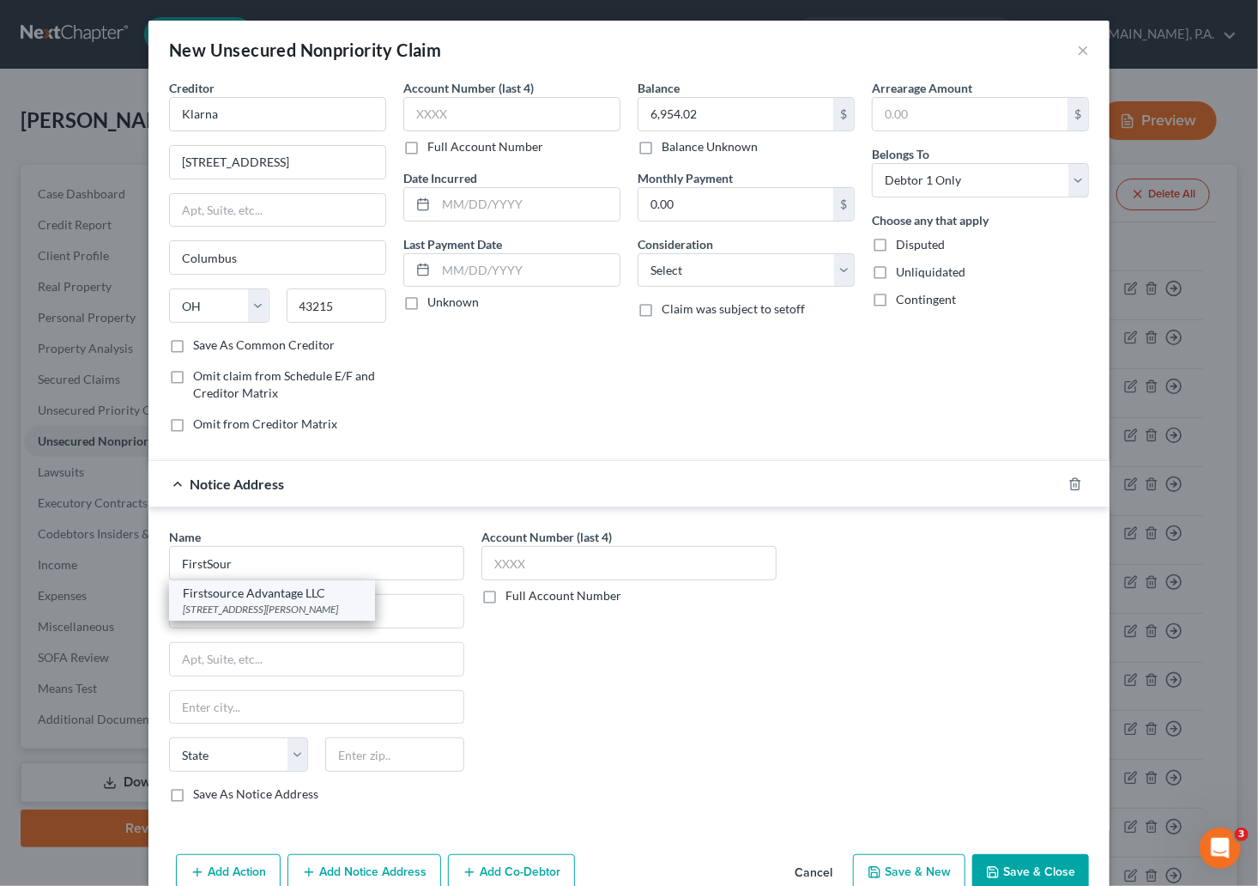
click at [256, 601] on div "Firstsource Advantage LLC" at bounding box center [272, 592] width 179 height 17
type input "Firstsource Advantage LLC"
type input "205 Bryant Woods South"
type input "Amherst"
select select "35"
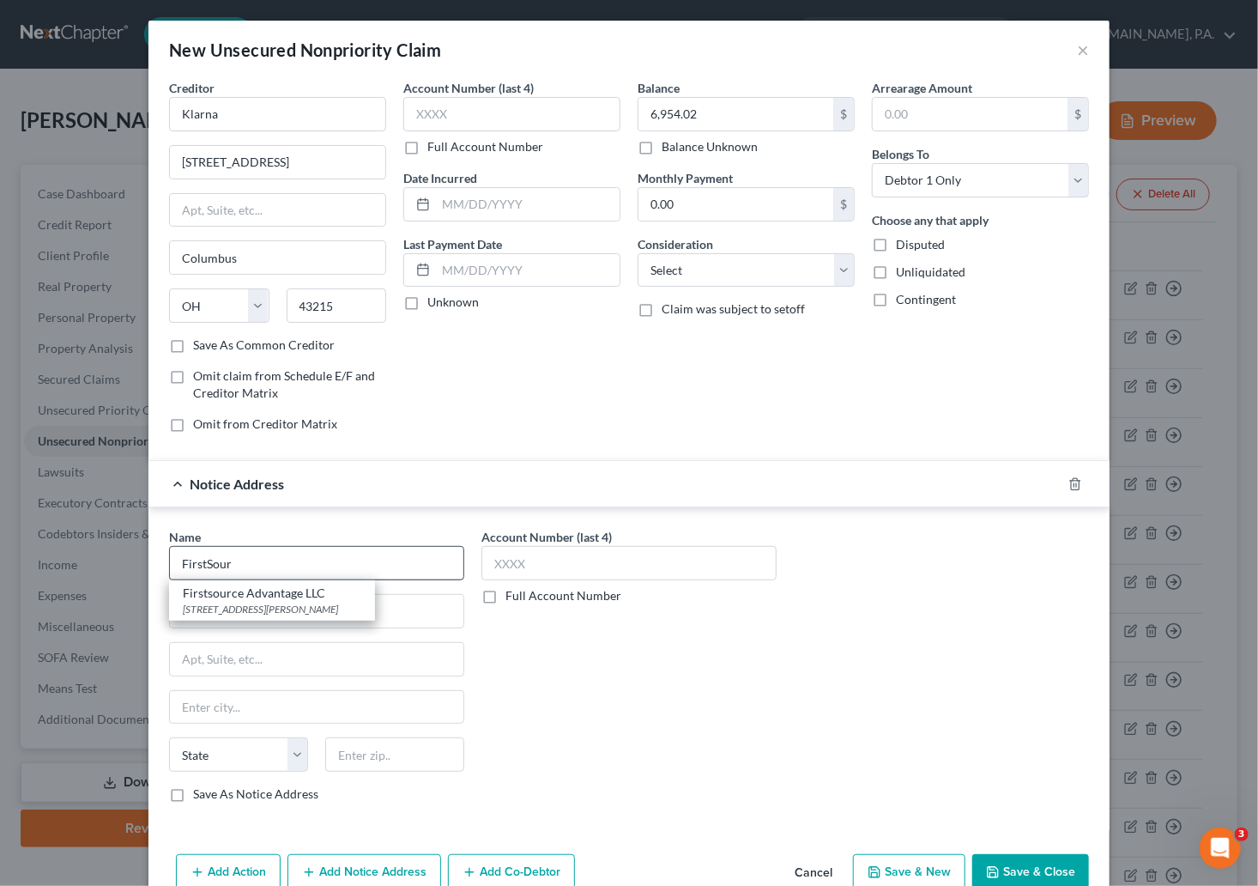
type input "14228"
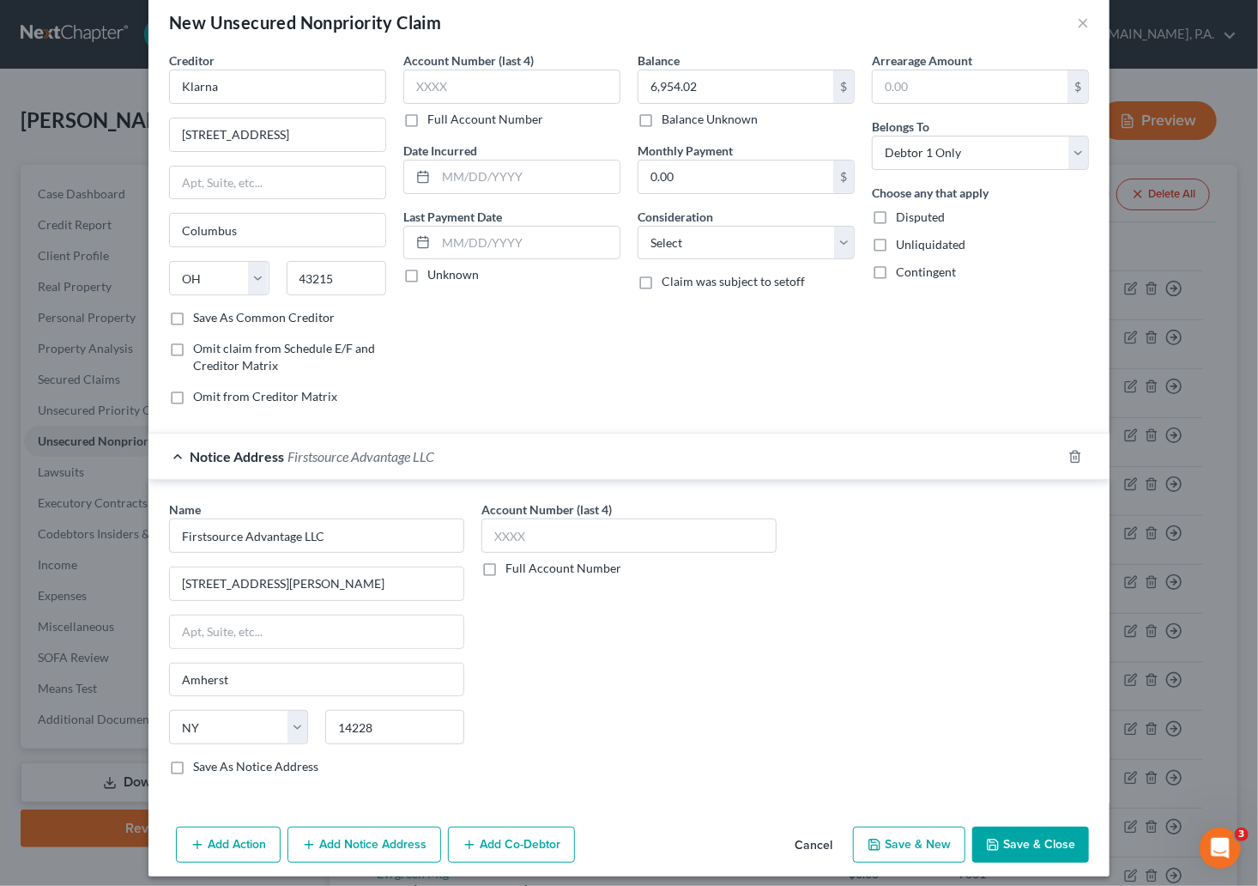
scroll to position [42, 0]
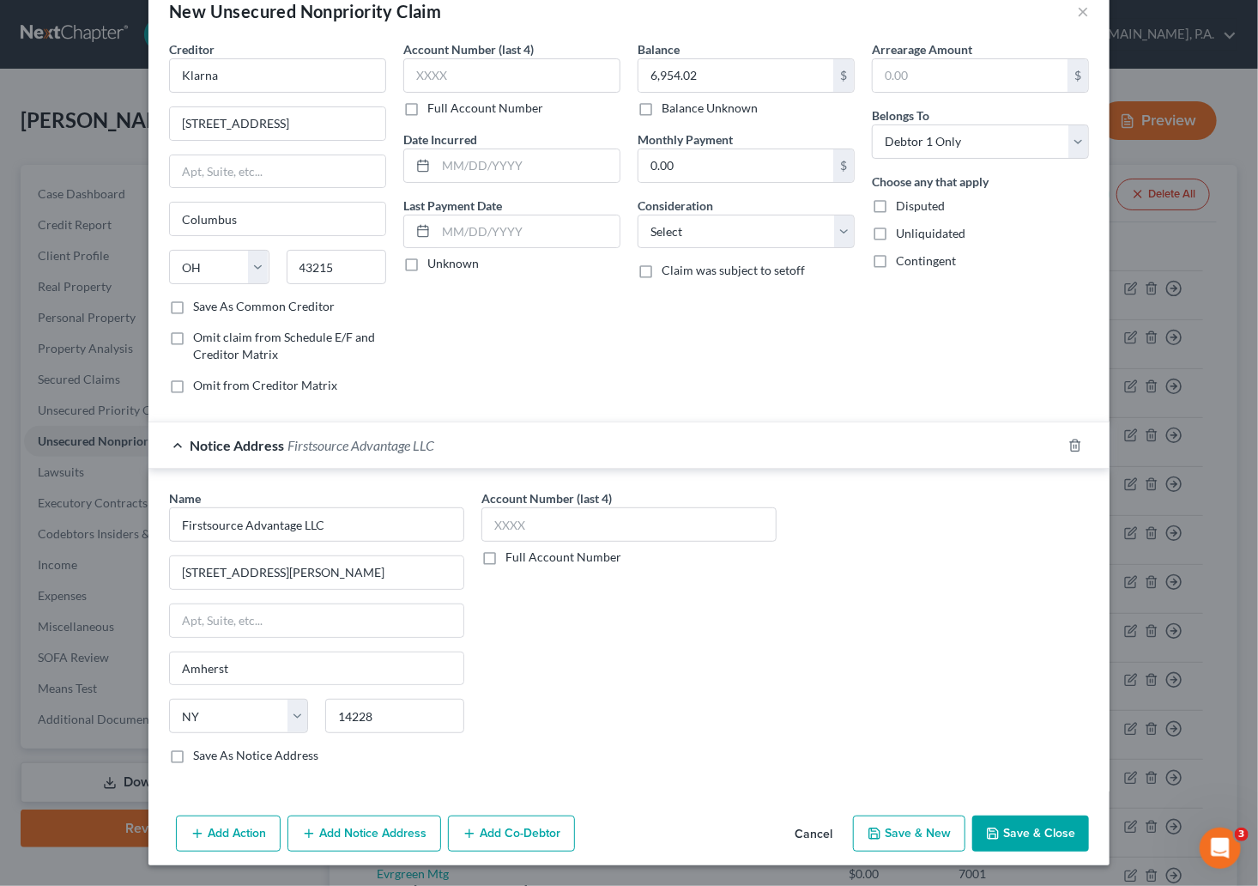
click at [366, 834] on button "Add Notice Address" at bounding box center [365, 833] width 154 height 36
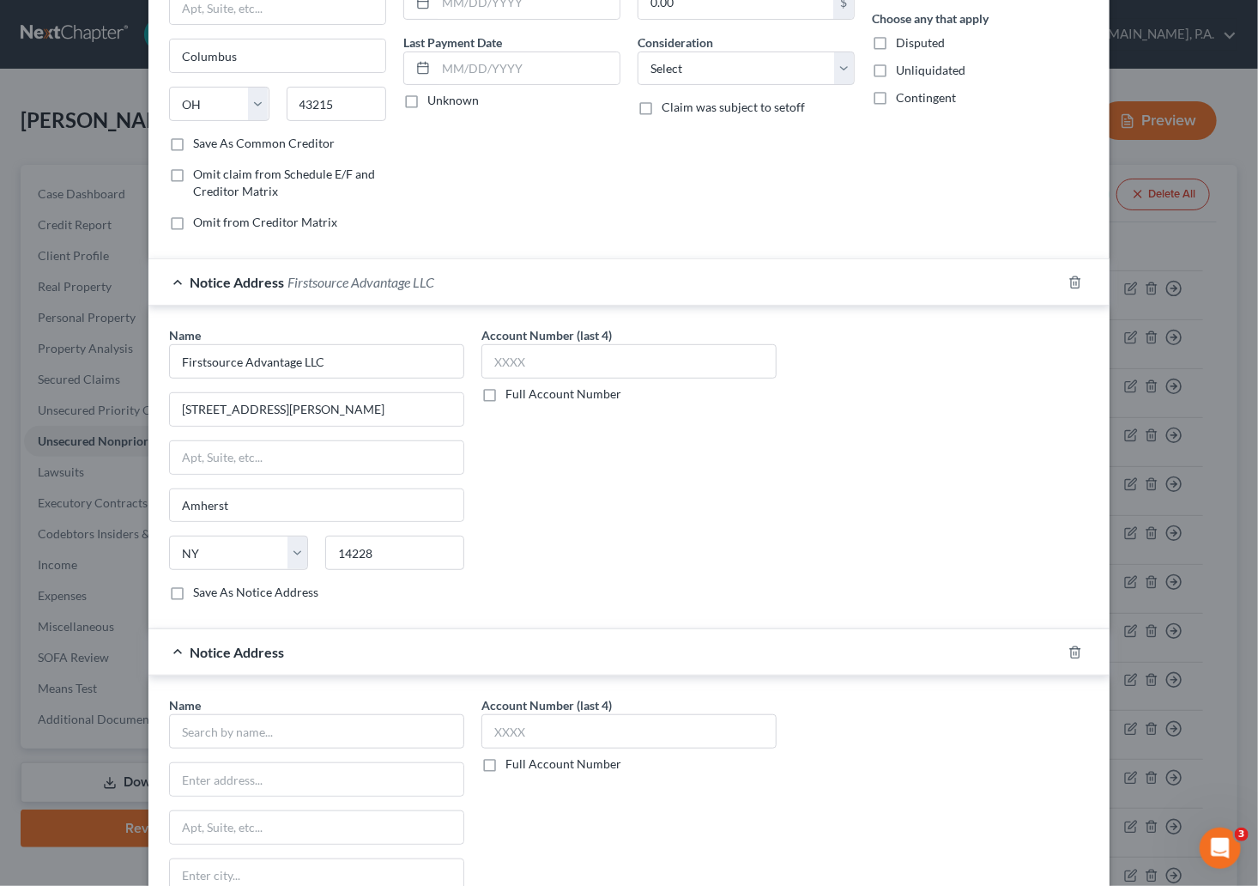
scroll to position [415, 0]
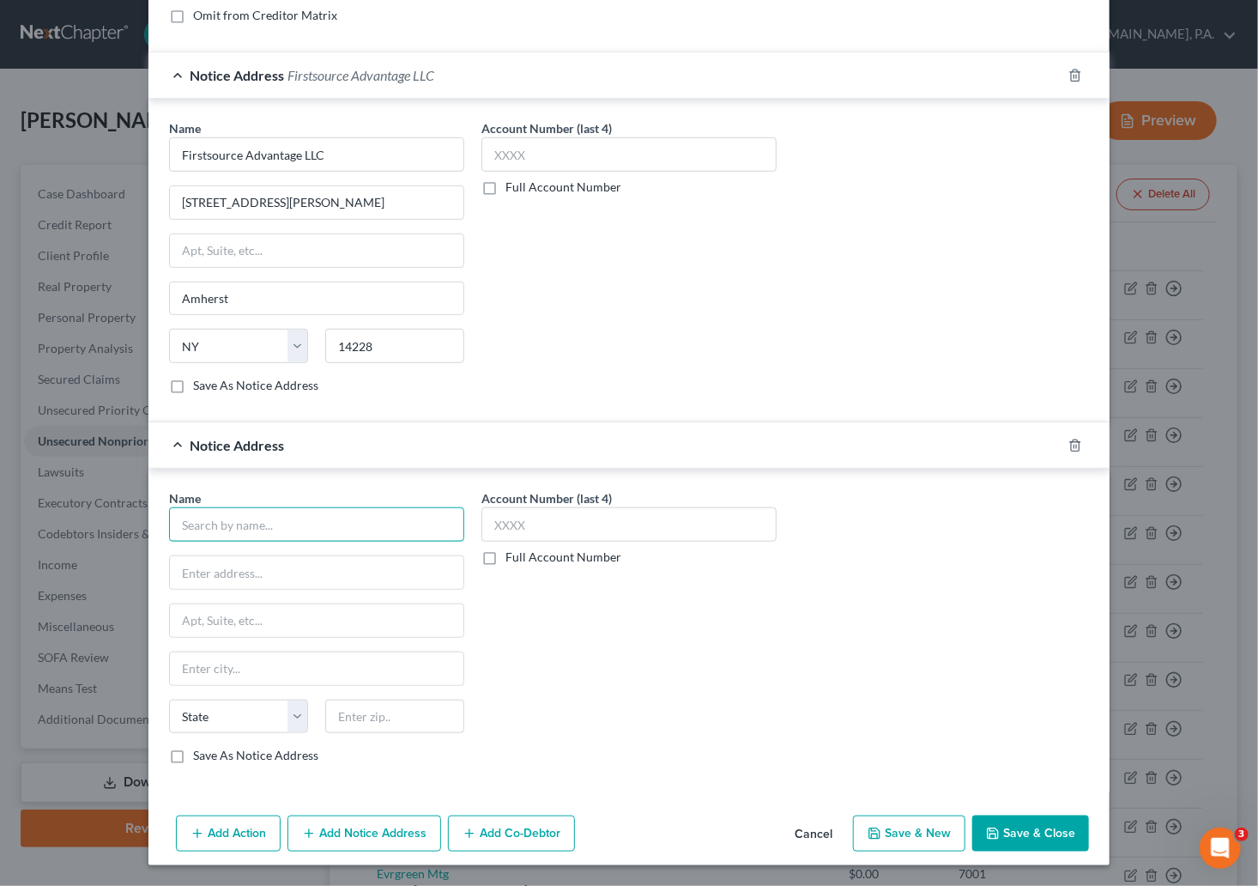
click at [238, 519] on input "text" at bounding box center [316, 524] width 295 height 34
type input "OMTech Laser"
click at [264, 571] on input "text" at bounding box center [317, 572] width 294 height 33
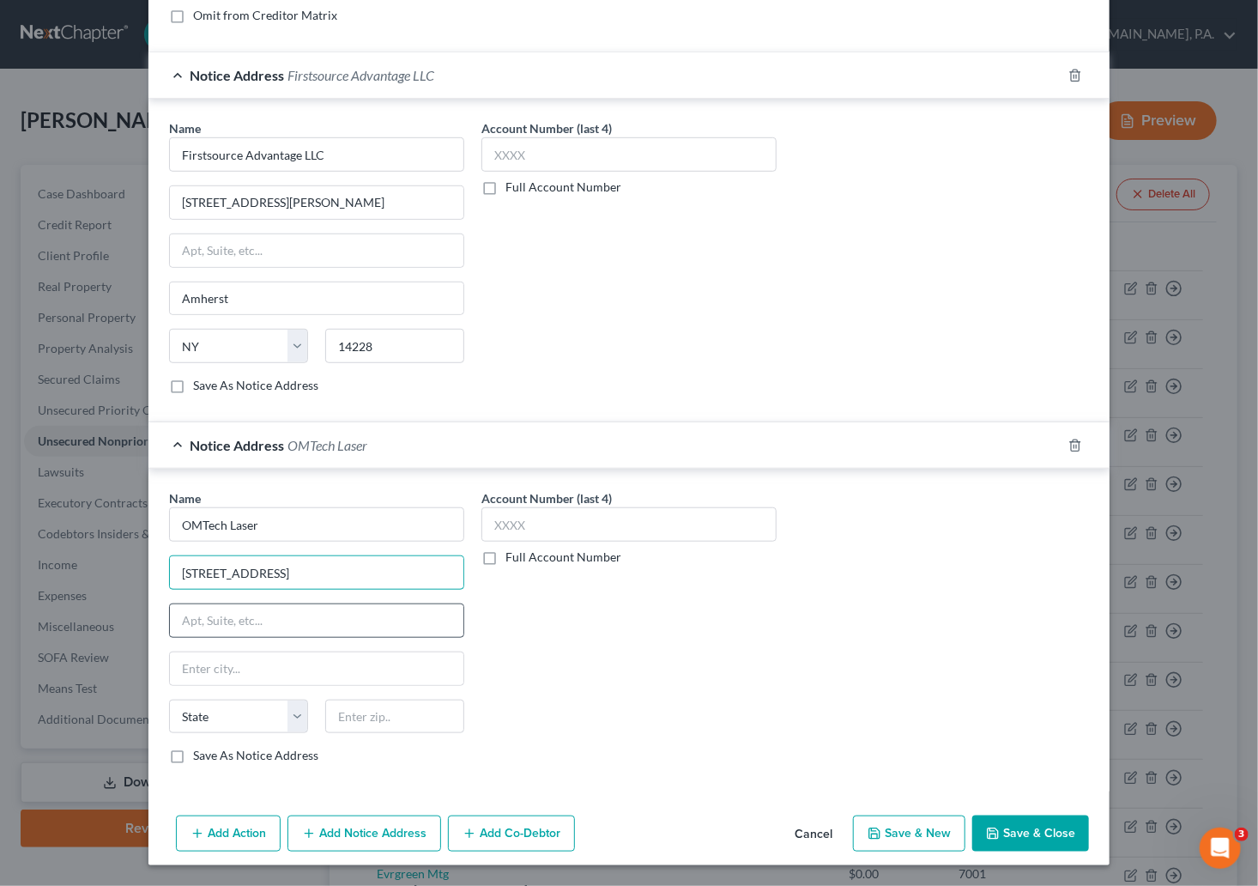
type input "1150 N Red Gum St"
click at [277, 618] on input "text" at bounding box center [317, 620] width 294 height 33
type input "Ste. F"
click at [359, 715] on input "text" at bounding box center [394, 716] width 139 height 34
type input "92806"
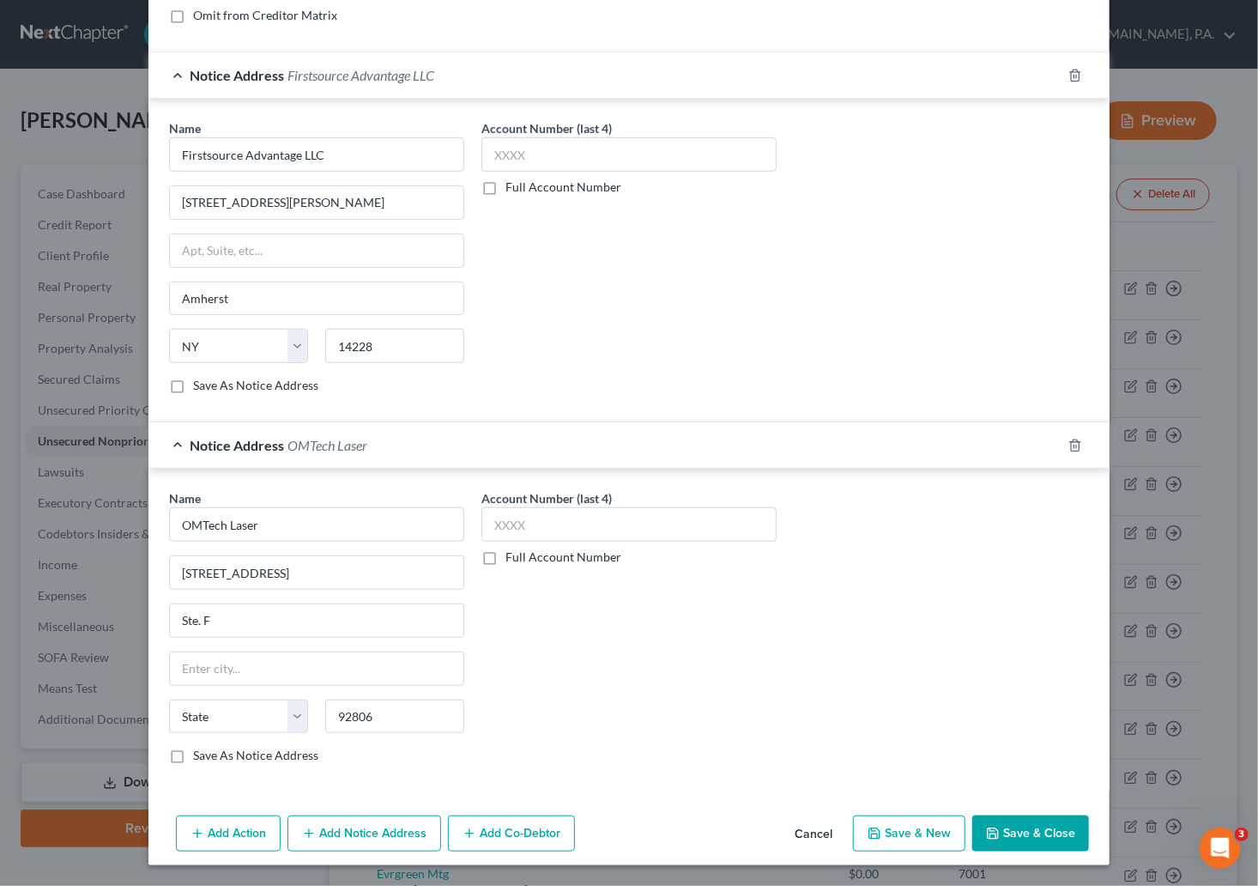
click at [766, 661] on div "Account Number (last 4) Full Account Number" at bounding box center [629, 633] width 312 height 288
type input "Anaheim"
select select "4"
click at [509, 524] on input "text" at bounding box center [628, 524] width 295 height 34
type input "64MO"
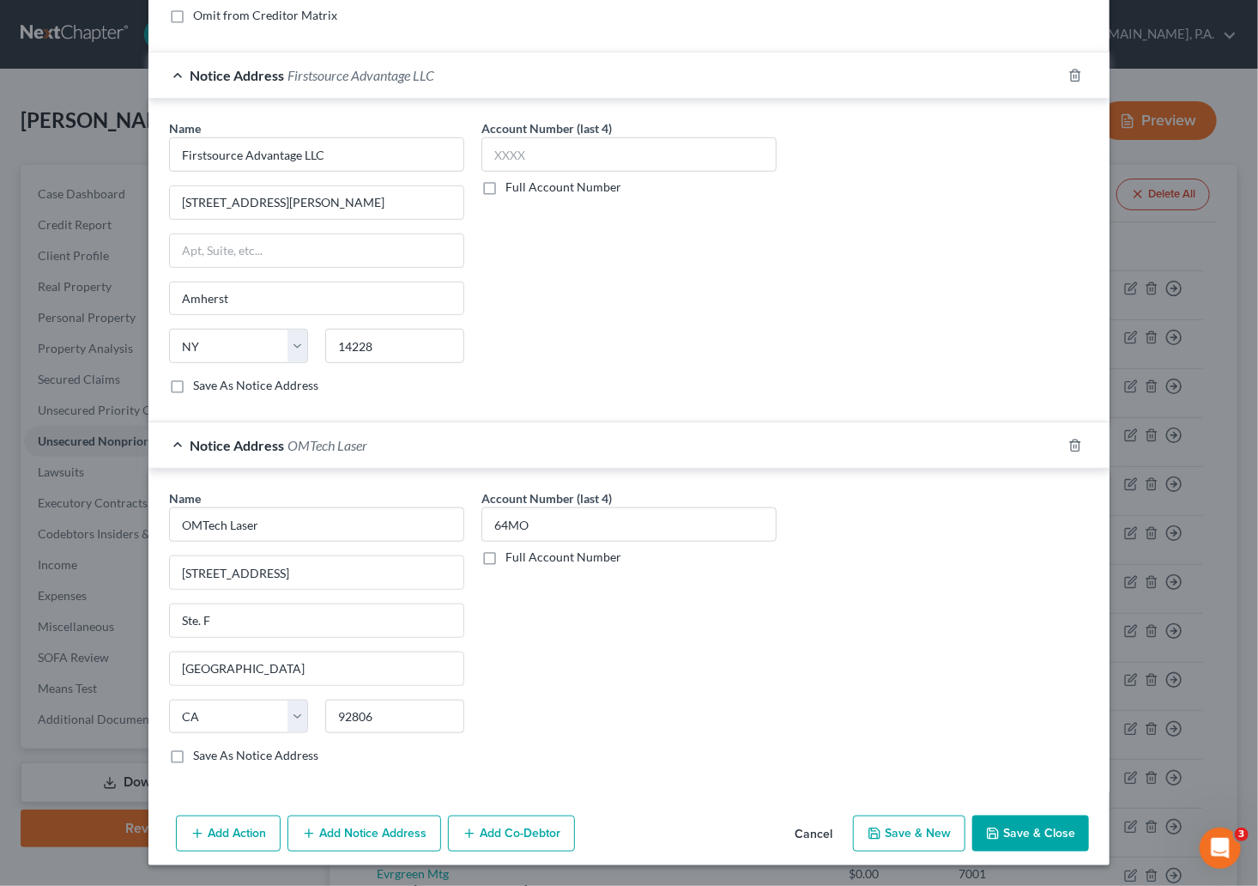
click at [773, 708] on div "Account Number (last 4) 64MO Full Account Number" at bounding box center [629, 633] width 312 height 288
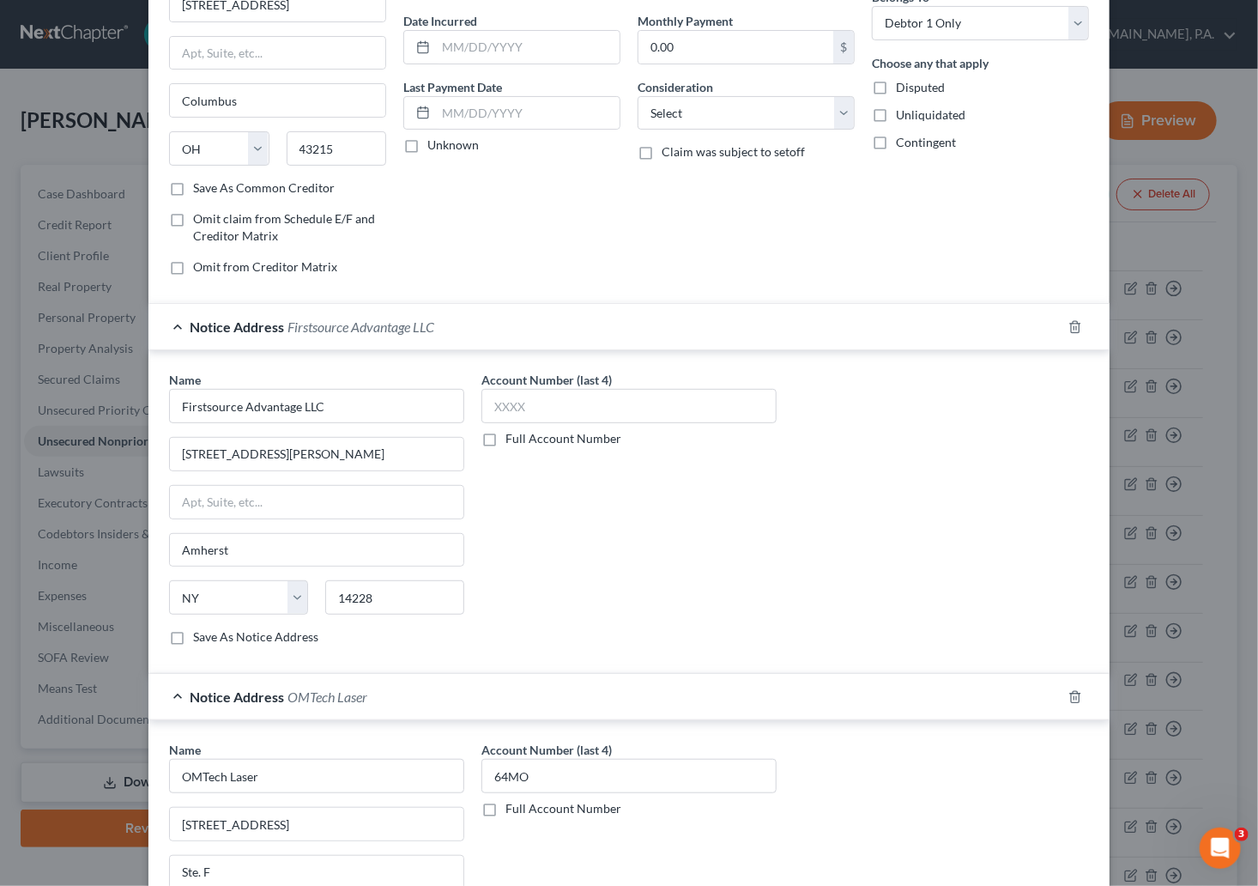
scroll to position [0, 0]
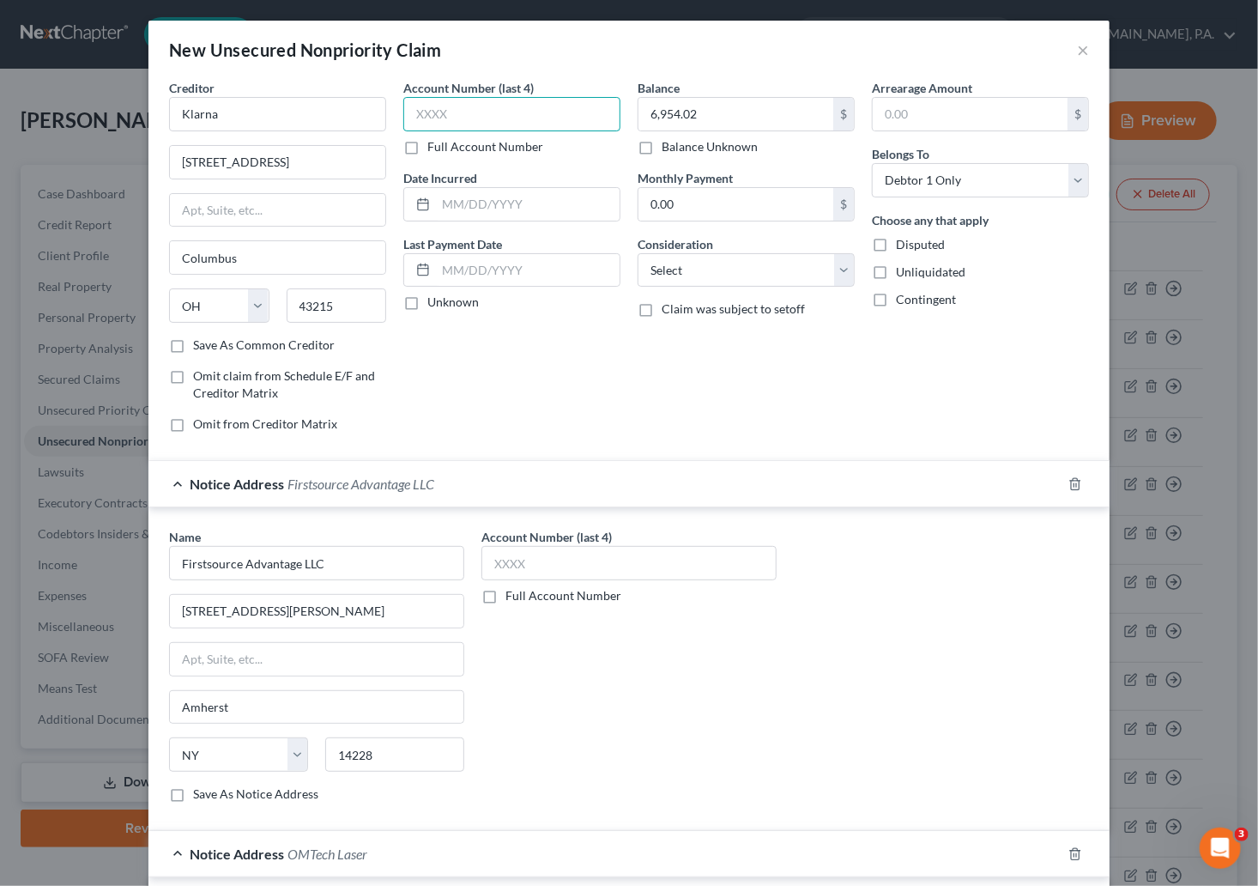
click at [444, 105] on input "text" at bounding box center [511, 114] width 217 height 34
type input "51TZ"
click at [579, 400] on div "Account Number (last 4) 51TZ Full Account Number Date Incurred Last Payment Dat…" at bounding box center [512, 262] width 234 height 367
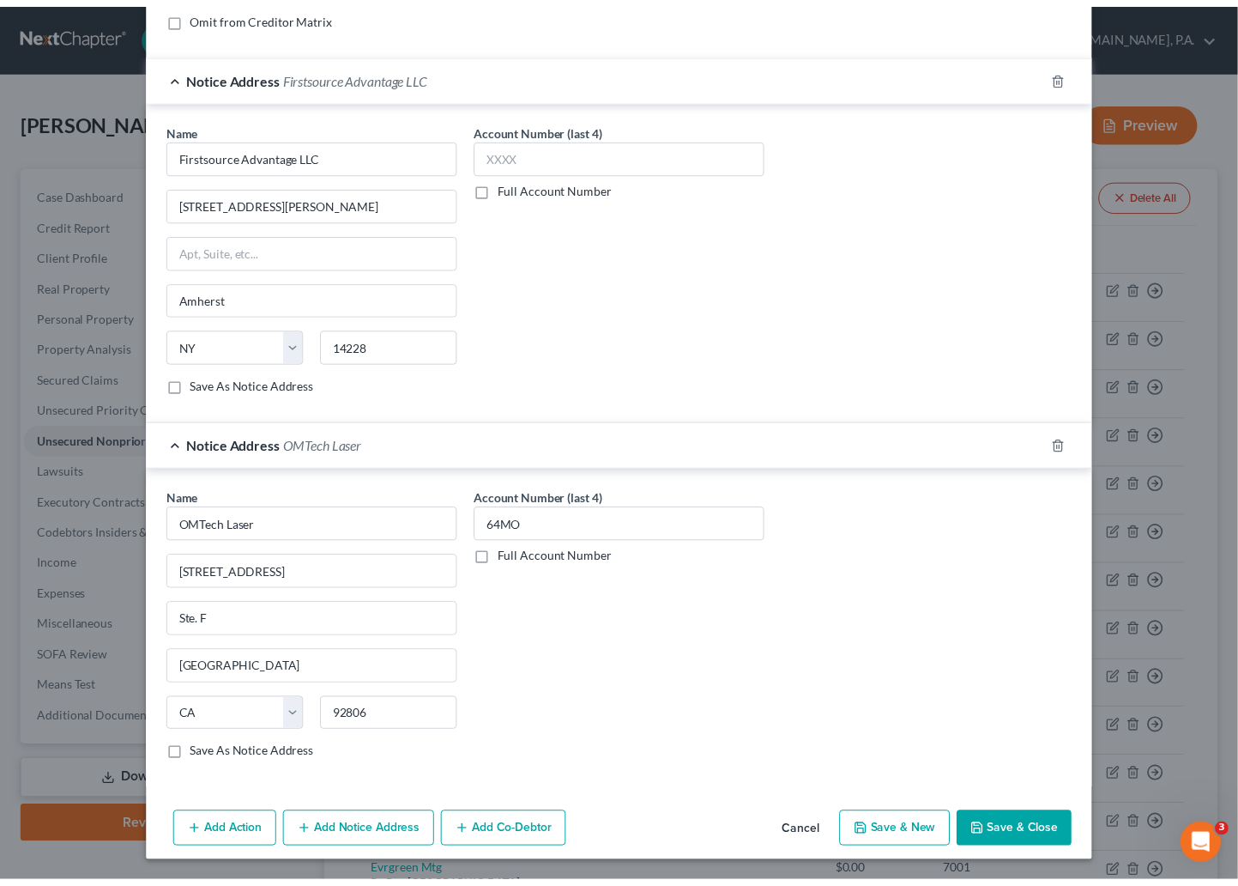
scroll to position [415, 0]
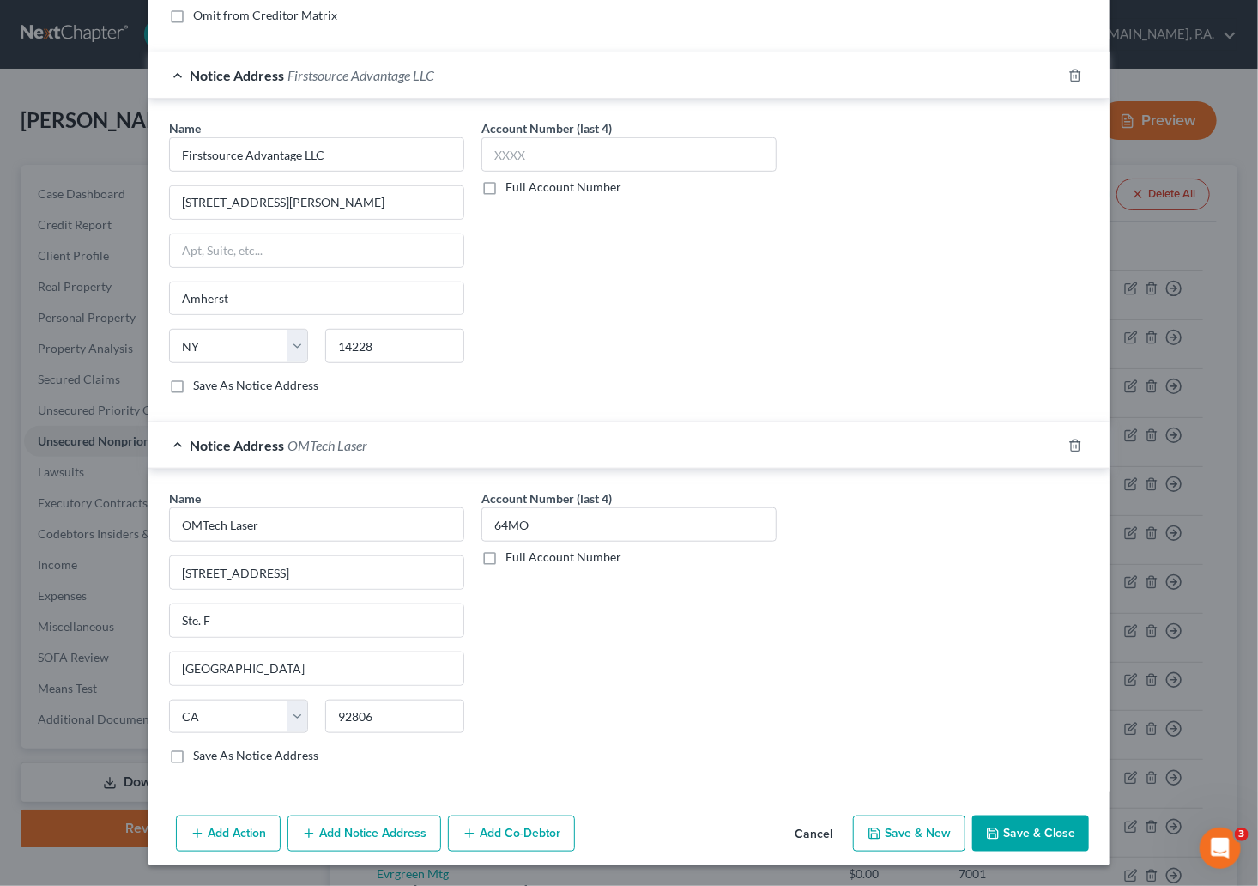
click at [957, 824] on button "Save & Close" at bounding box center [1030, 833] width 117 height 36
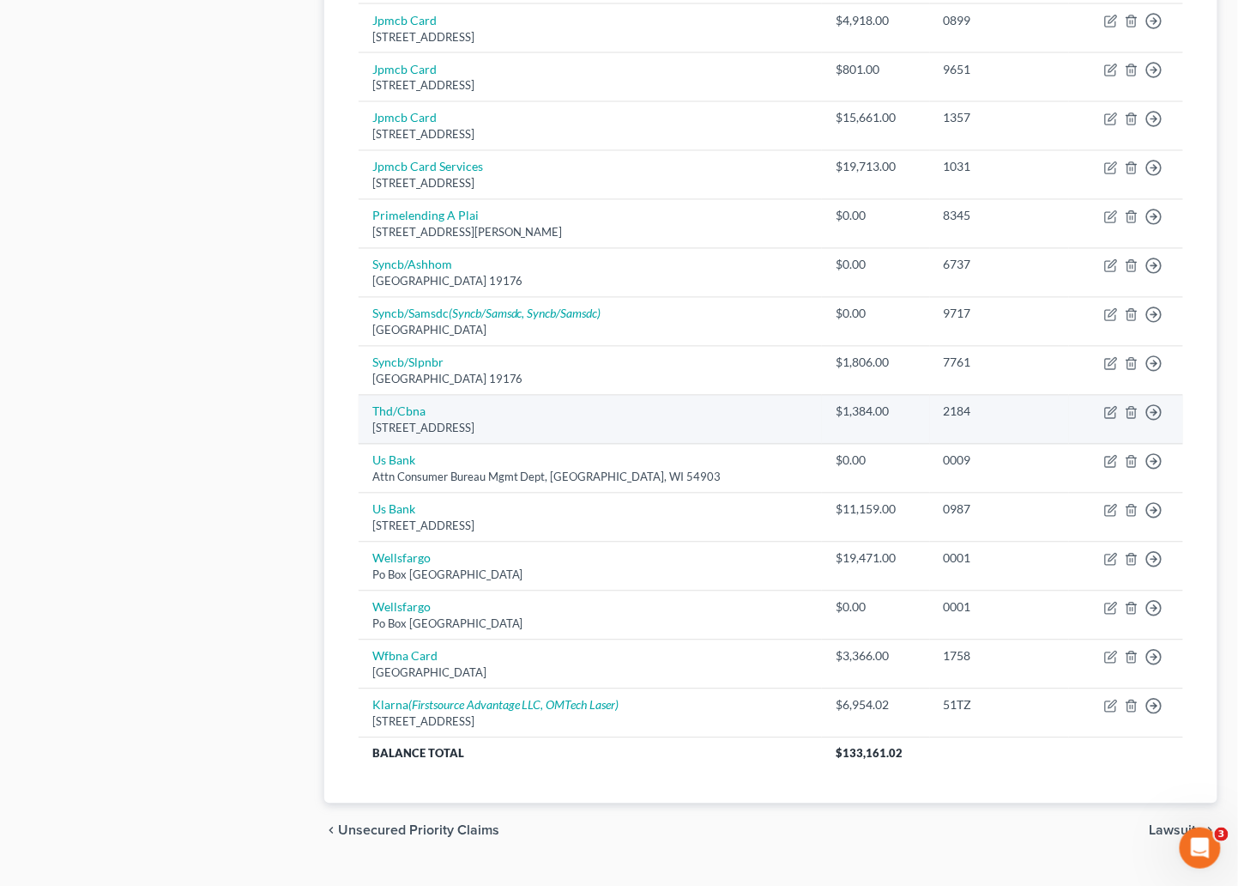
scroll to position [994, 0]
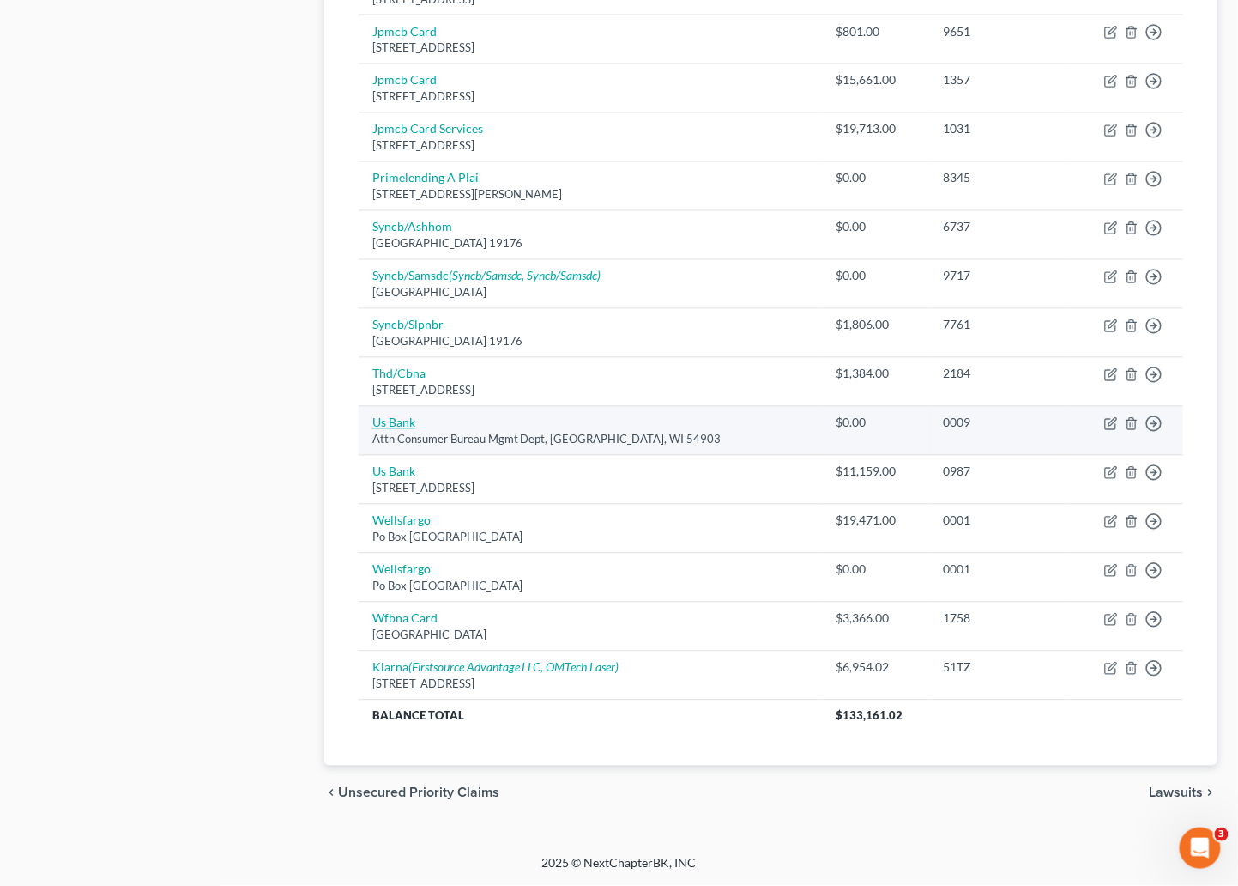
click at [390, 420] on link "Us Bank" at bounding box center [393, 422] width 43 height 15
select select "52"
select select "0"
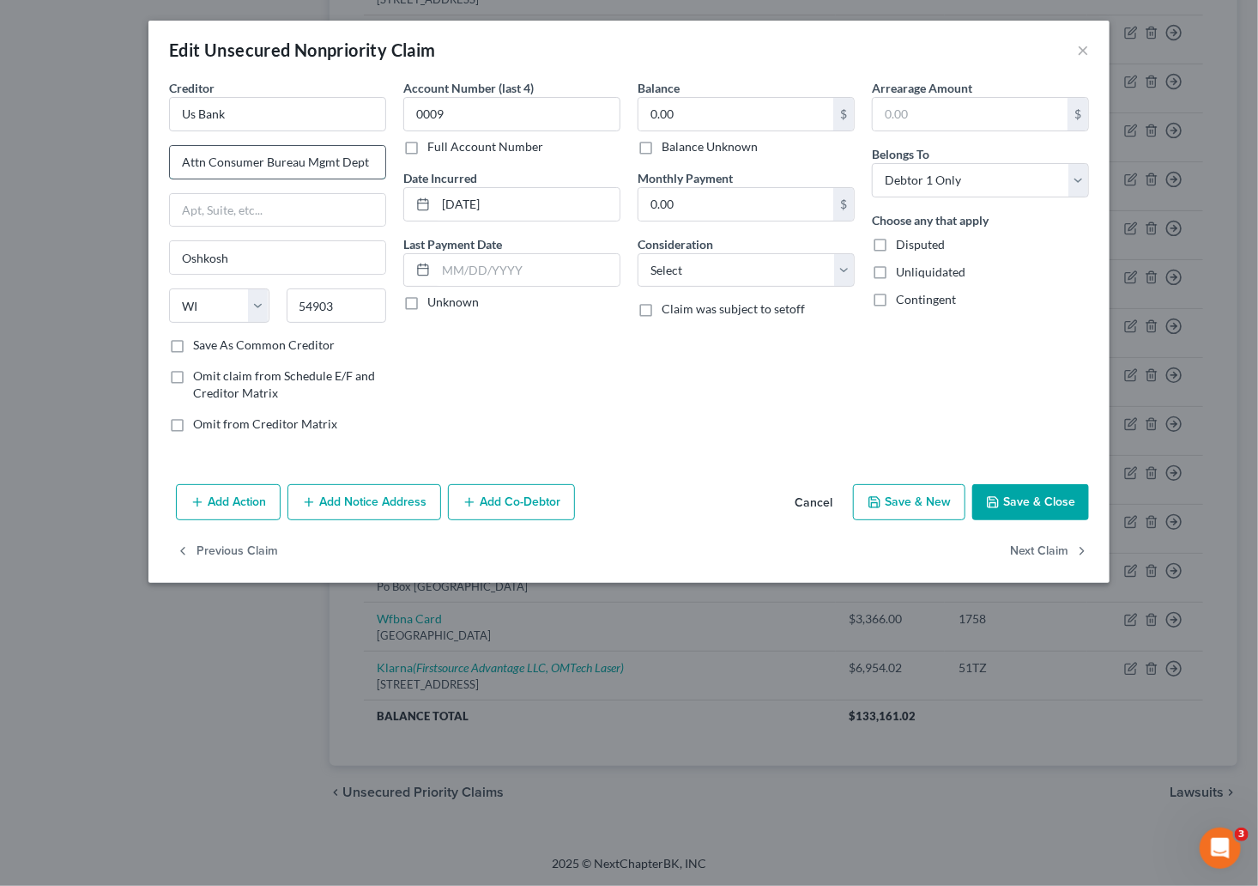
drag, startPoint x: 373, startPoint y: 160, endPoint x: 266, endPoint y: 164, distance: 107.4
click at [266, 164] on input "Attn Consumer Bureau Mgmt Dept" at bounding box center [277, 162] width 215 height 33
type input "Attn Consumer Loan Servicing"
type input "P"
type input "1850 Osborn Ave"
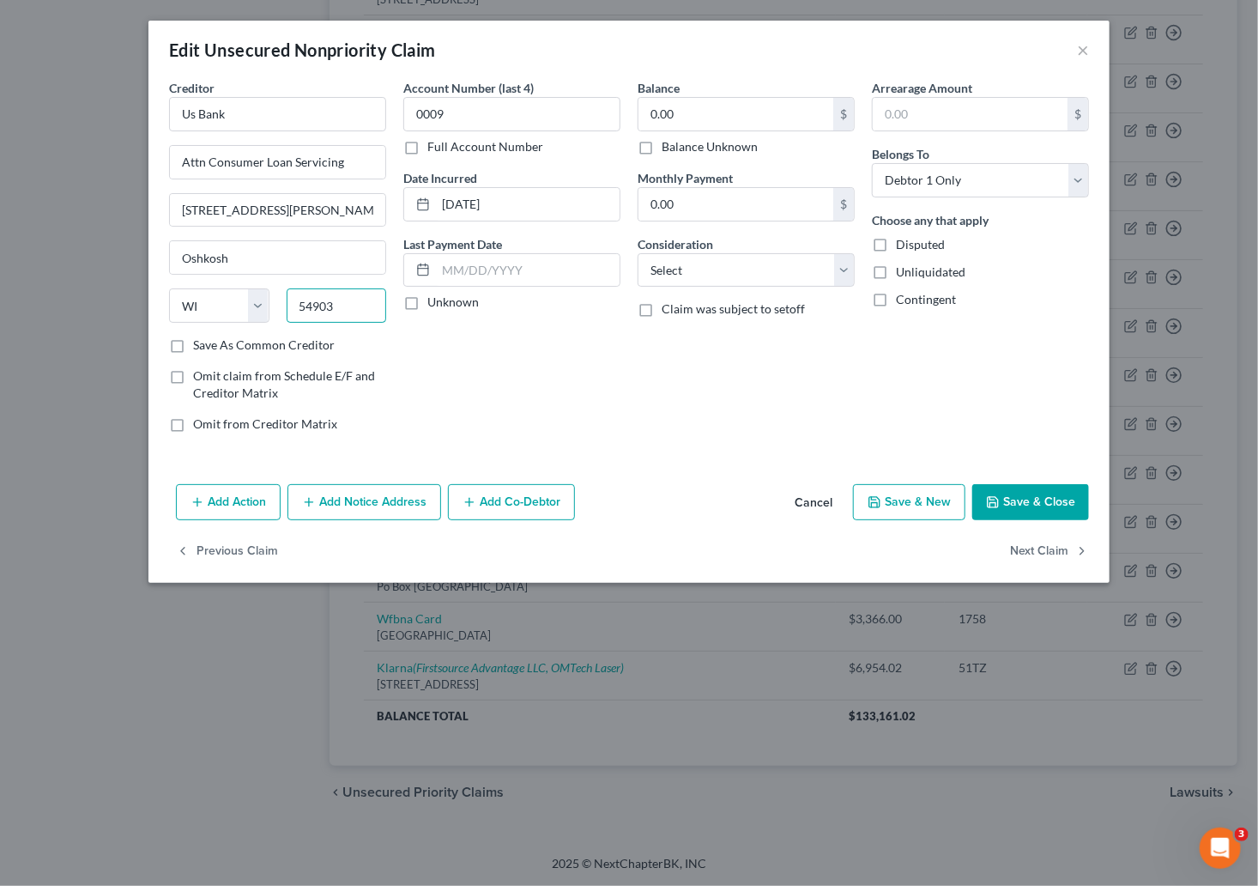
click at [343, 299] on input "54903" at bounding box center [337, 305] width 100 height 34
type input "54902"
click at [536, 366] on div "Account Number (last 4) 0009 Full Account Number Date Incurred 10-29-2022 Last …" at bounding box center [512, 262] width 234 height 367
click at [957, 489] on button "Save & Close" at bounding box center [1030, 502] width 117 height 36
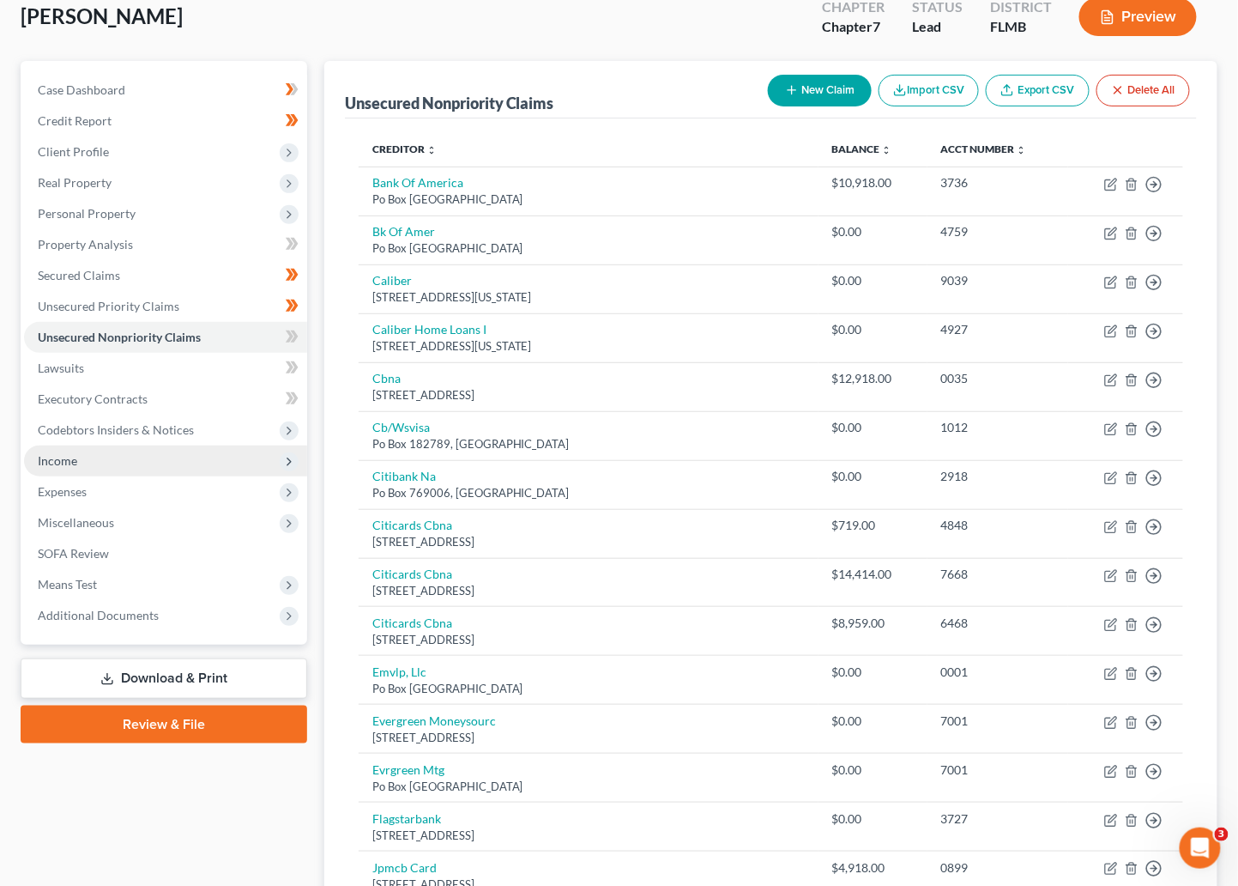
scroll to position [92, 0]
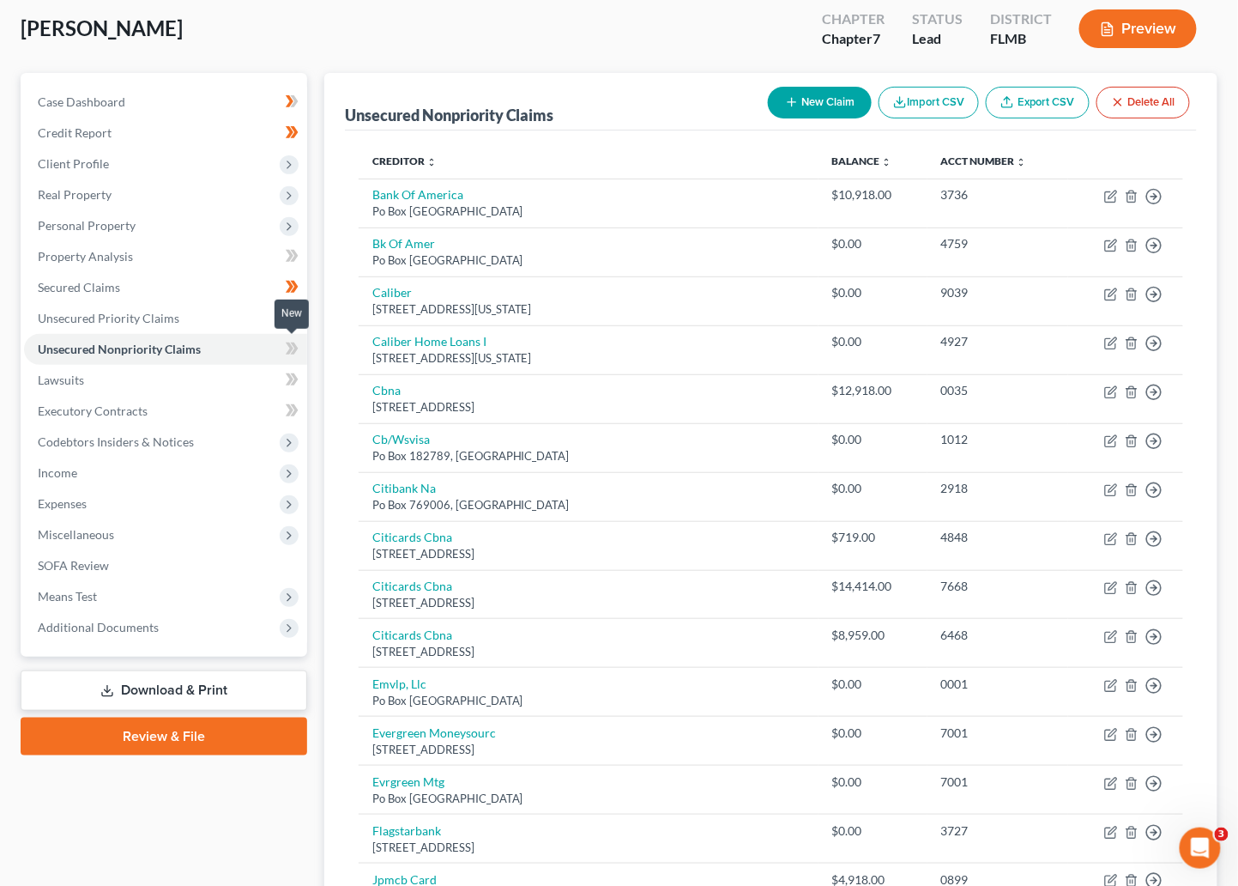
click at [286, 349] on icon at bounding box center [292, 348] width 13 height 21
click at [297, 345] on icon at bounding box center [292, 348] width 13 height 21
click at [209, 379] on link "Lawsuits" at bounding box center [165, 380] width 283 height 31
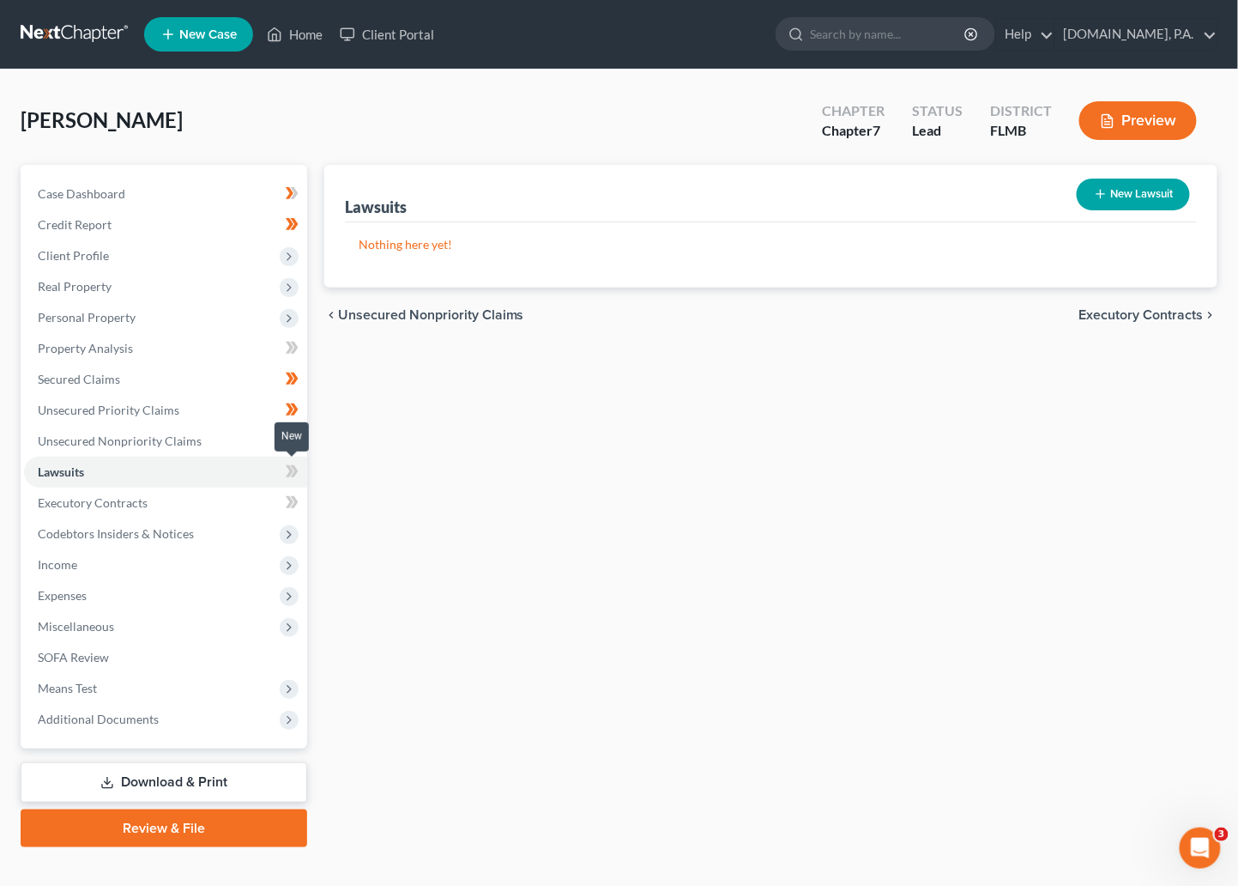
click at [289, 474] on icon at bounding box center [290, 471] width 8 height 12
click at [294, 470] on icon at bounding box center [292, 471] width 13 height 21
click at [191, 508] on link "Executory Contracts" at bounding box center [165, 502] width 283 height 31
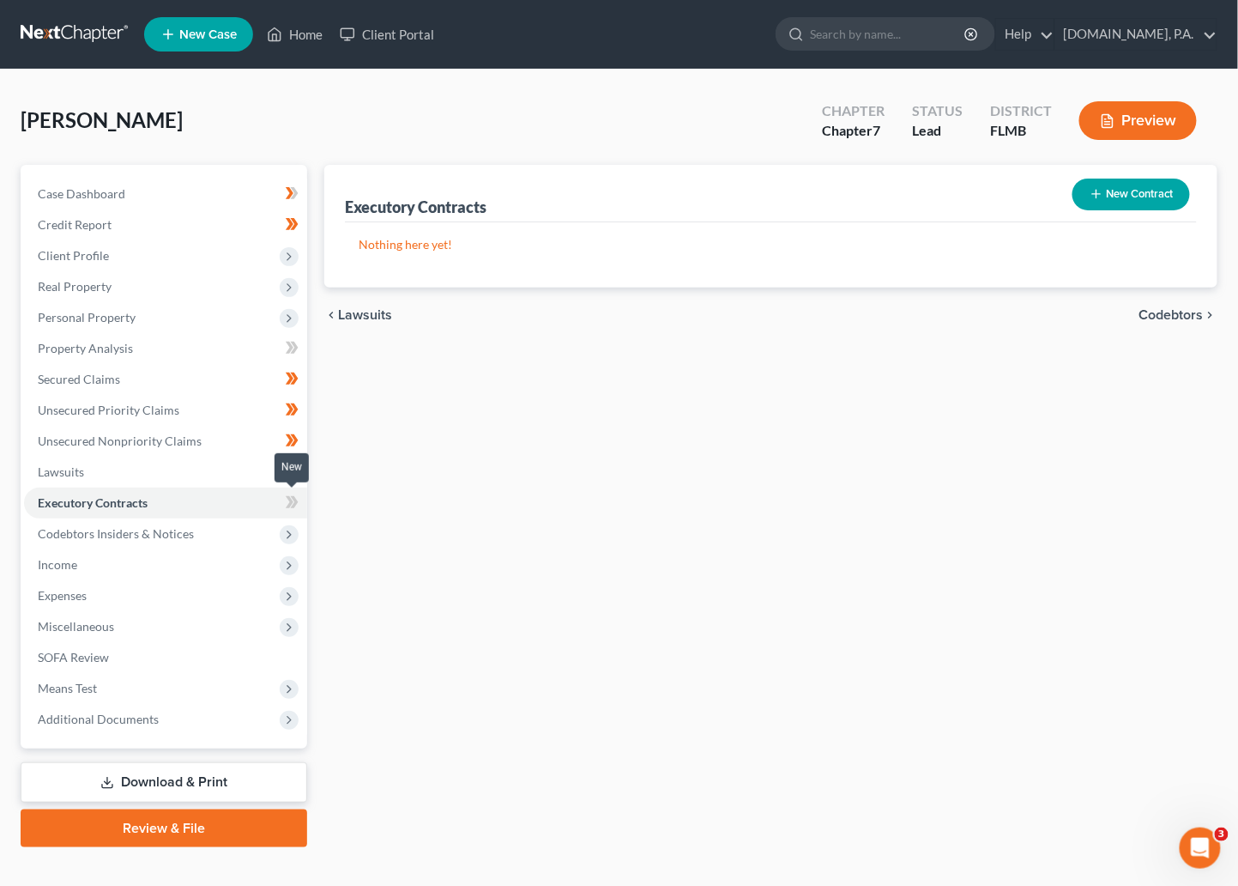
click at [284, 500] on span at bounding box center [292, 505] width 30 height 26
click at [295, 494] on icon at bounding box center [292, 502] width 13 height 21
click at [163, 536] on span "Codebtors Insiders & Notices" at bounding box center [116, 533] width 156 height 15
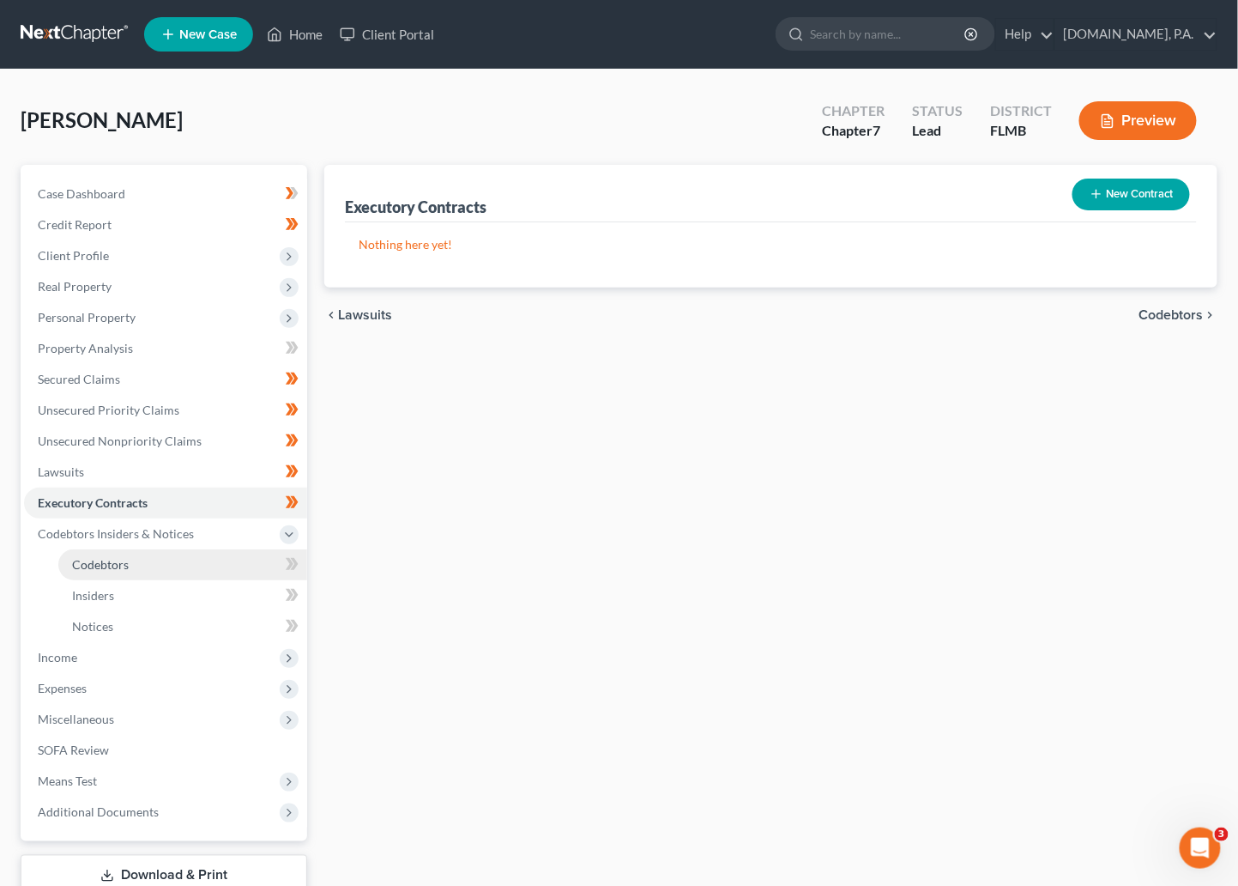
click at [145, 570] on link "Codebtors" at bounding box center [182, 564] width 249 height 31
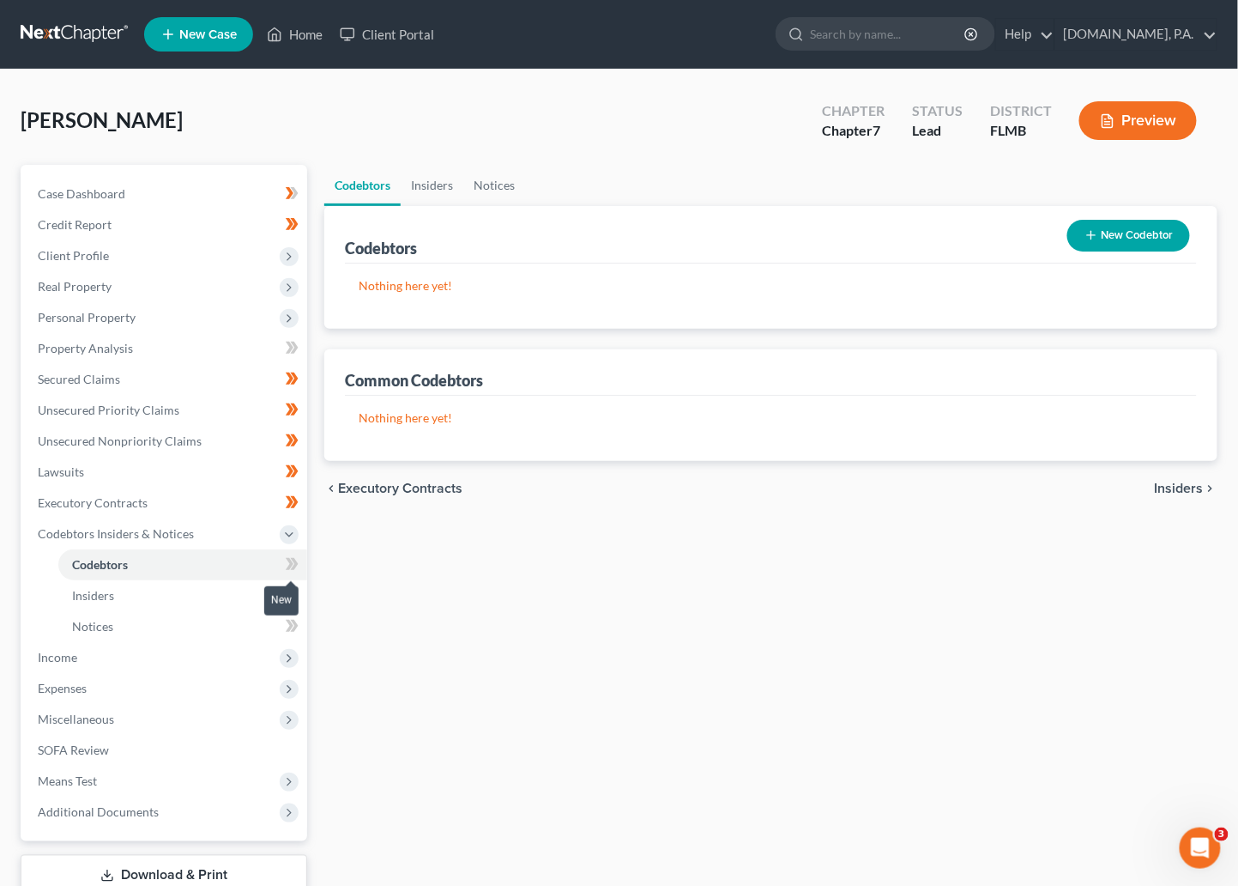
click at [284, 564] on span at bounding box center [292, 567] width 30 height 26
click at [298, 559] on span at bounding box center [292, 567] width 30 height 26
click at [121, 597] on link "Insiders" at bounding box center [182, 595] width 249 height 31
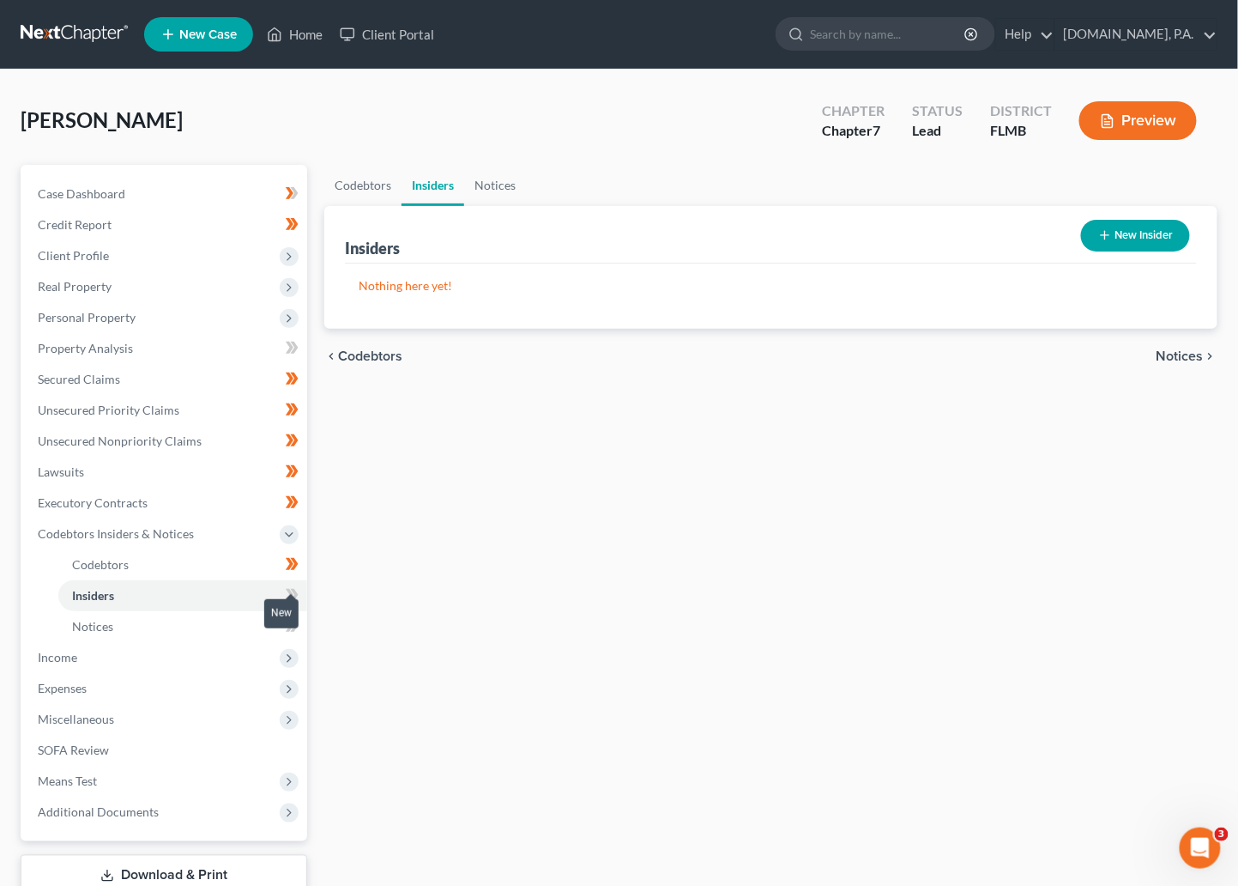
click at [289, 587] on icon at bounding box center [292, 594] width 13 height 21
click at [295, 591] on icon at bounding box center [294, 595] width 8 height 12
click at [118, 632] on link "Notices" at bounding box center [182, 626] width 249 height 31
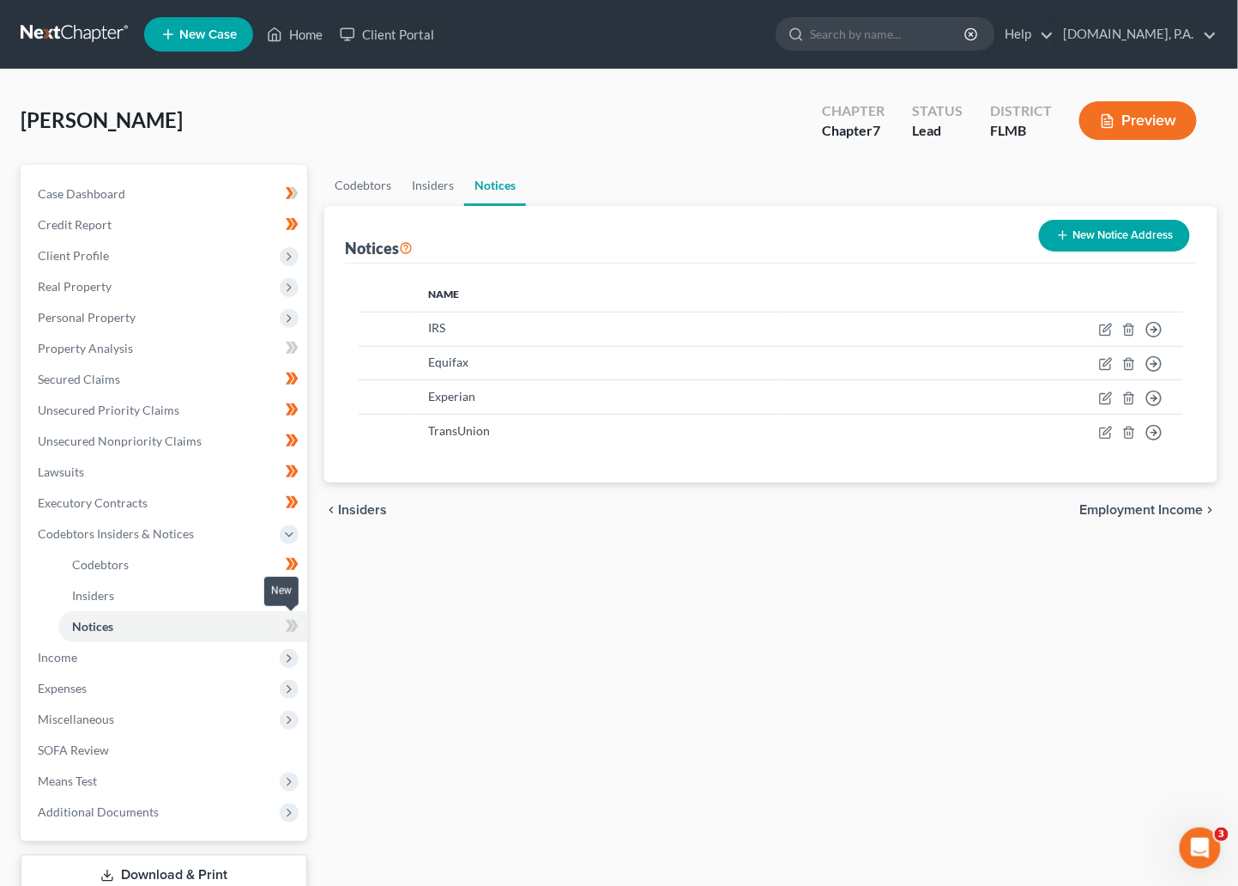
click at [286, 625] on icon at bounding box center [292, 625] width 13 height 21
click at [294, 622] on icon at bounding box center [294, 626] width 8 height 12
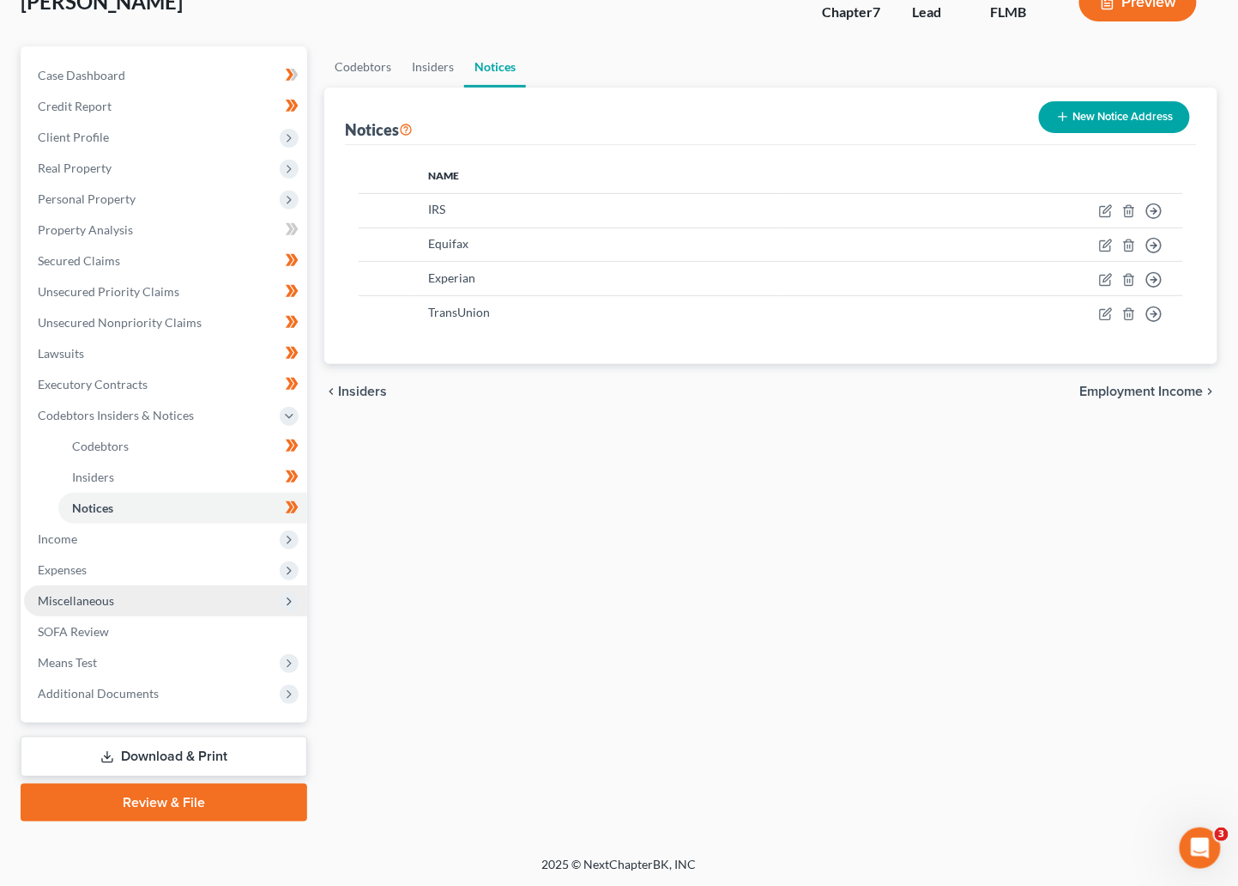
click at [81, 604] on span "Miscellaneous" at bounding box center [76, 600] width 76 height 15
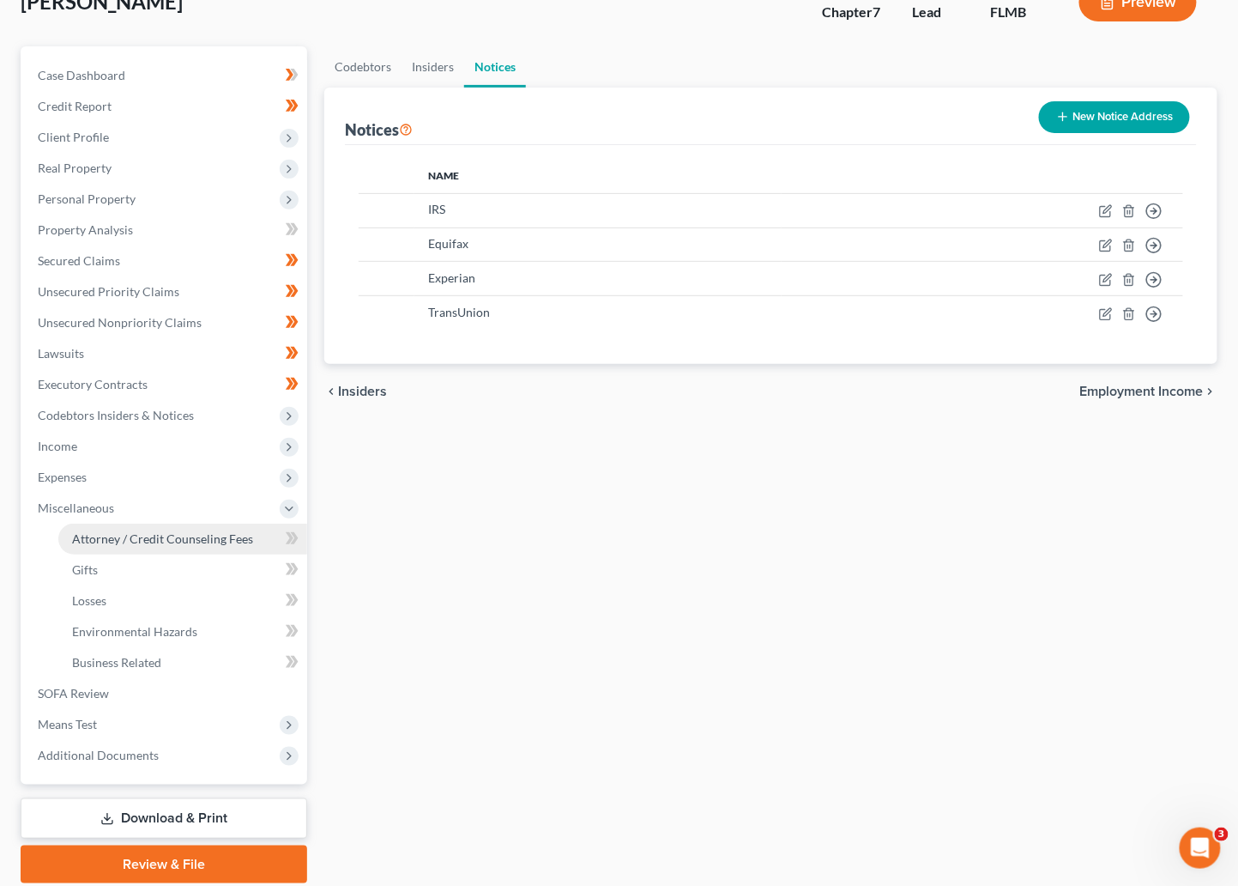
click at [184, 533] on span "Attorney / Credit Counseling Fees" at bounding box center [162, 538] width 181 height 15
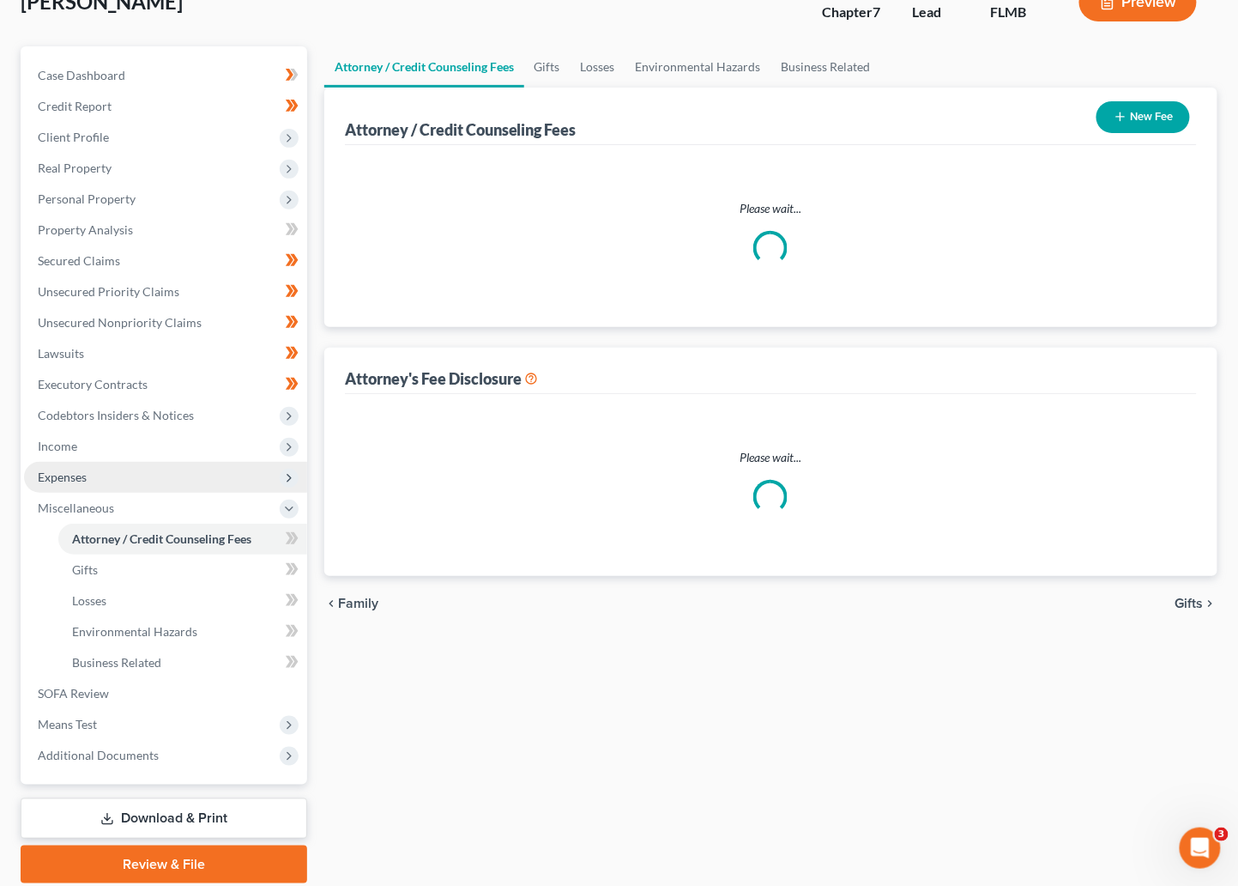
select select "3"
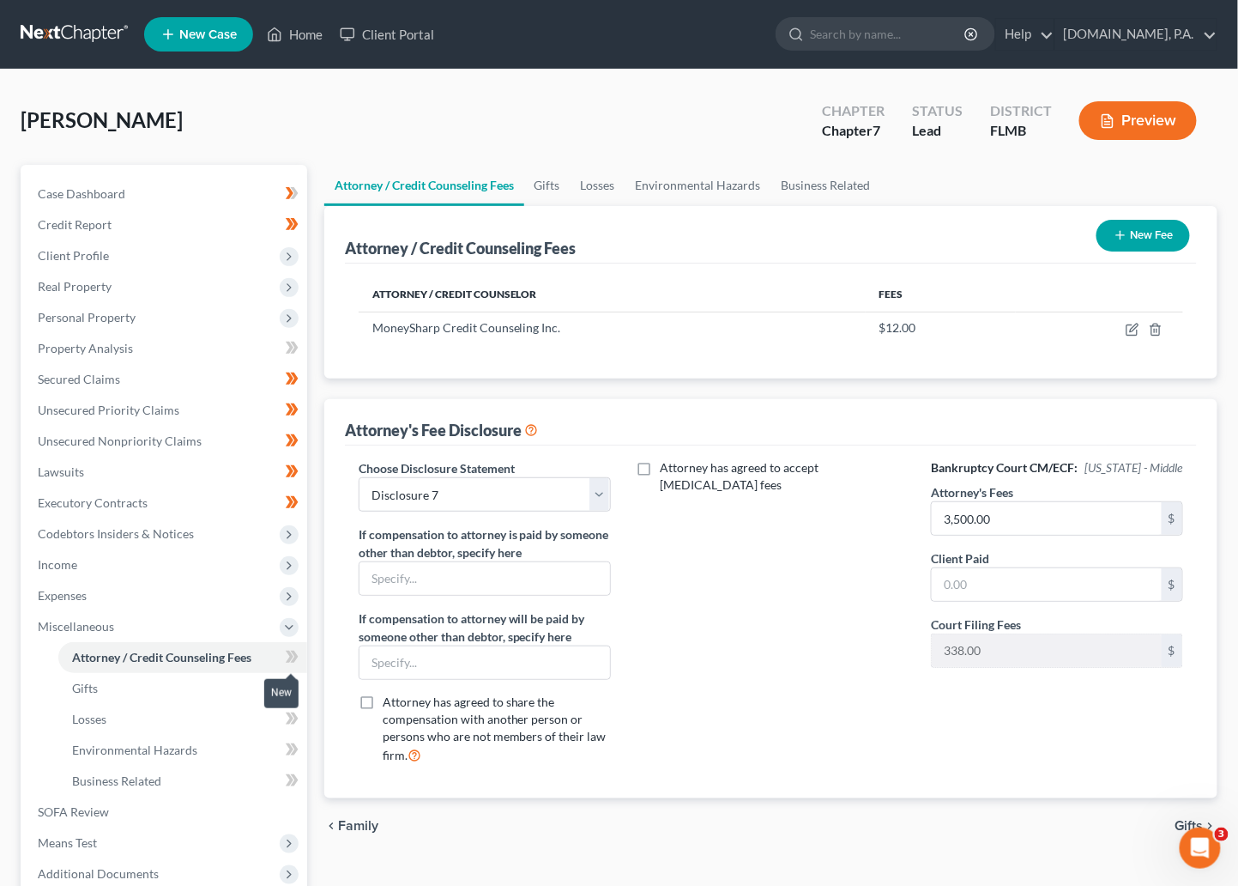
click at [288, 653] on icon at bounding box center [292, 656] width 13 height 21
click at [294, 653] on icon at bounding box center [294, 657] width 8 height 12
click at [222, 688] on link "Gifts" at bounding box center [182, 688] width 249 height 31
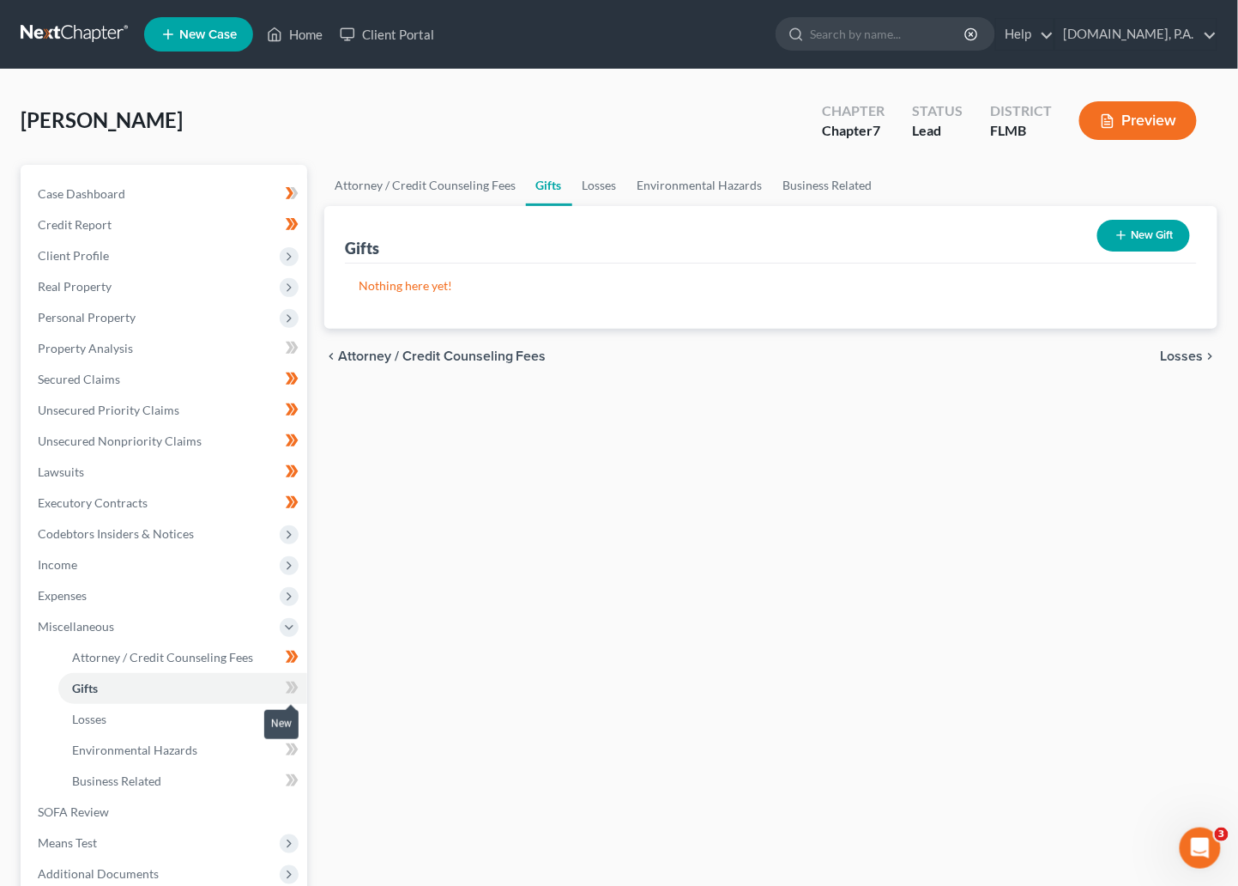
click at [282, 685] on span at bounding box center [292, 690] width 30 height 26
click at [300, 687] on span at bounding box center [292, 690] width 30 height 26
click at [183, 718] on link "Losses" at bounding box center [182, 719] width 249 height 31
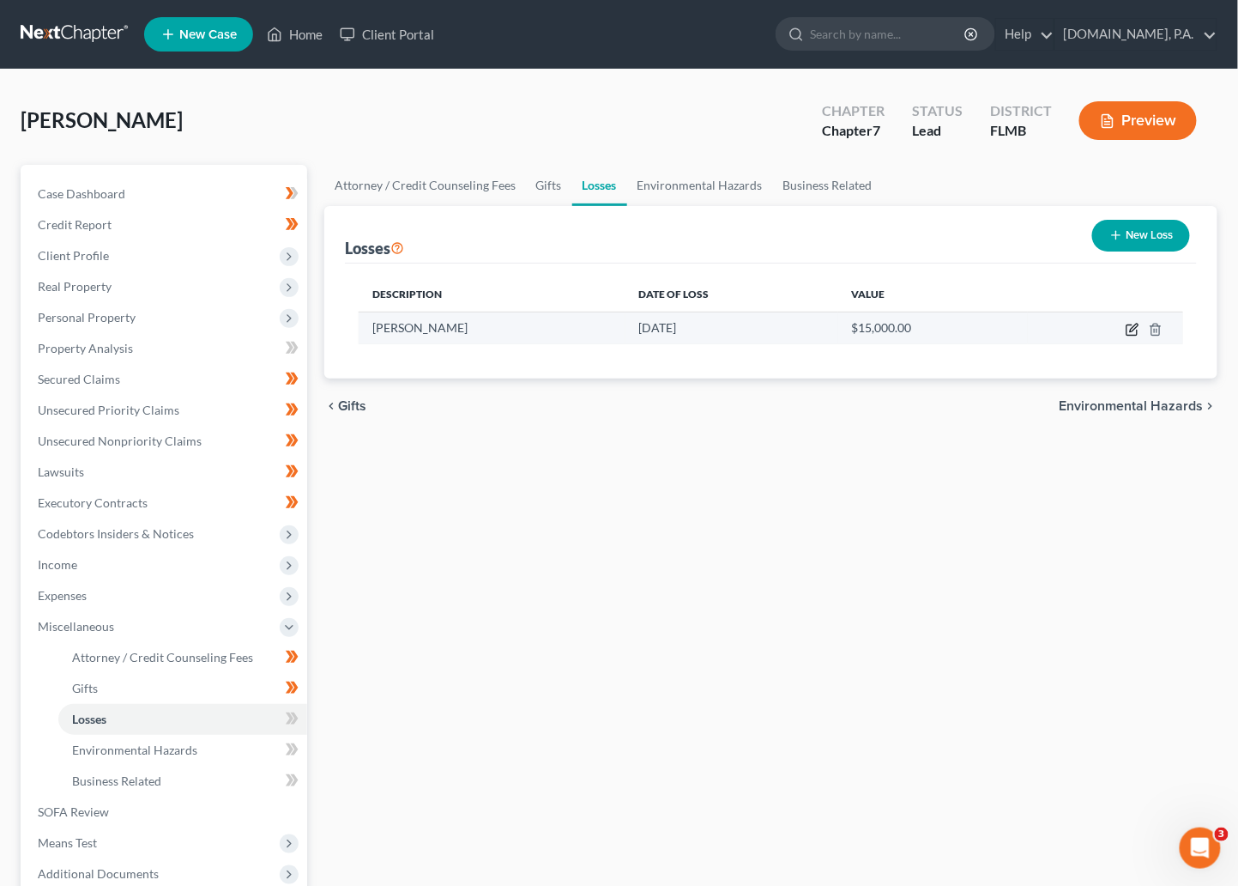
click at [957, 332] on icon "button" at bounding box center [1133, 330] width 14 height 14
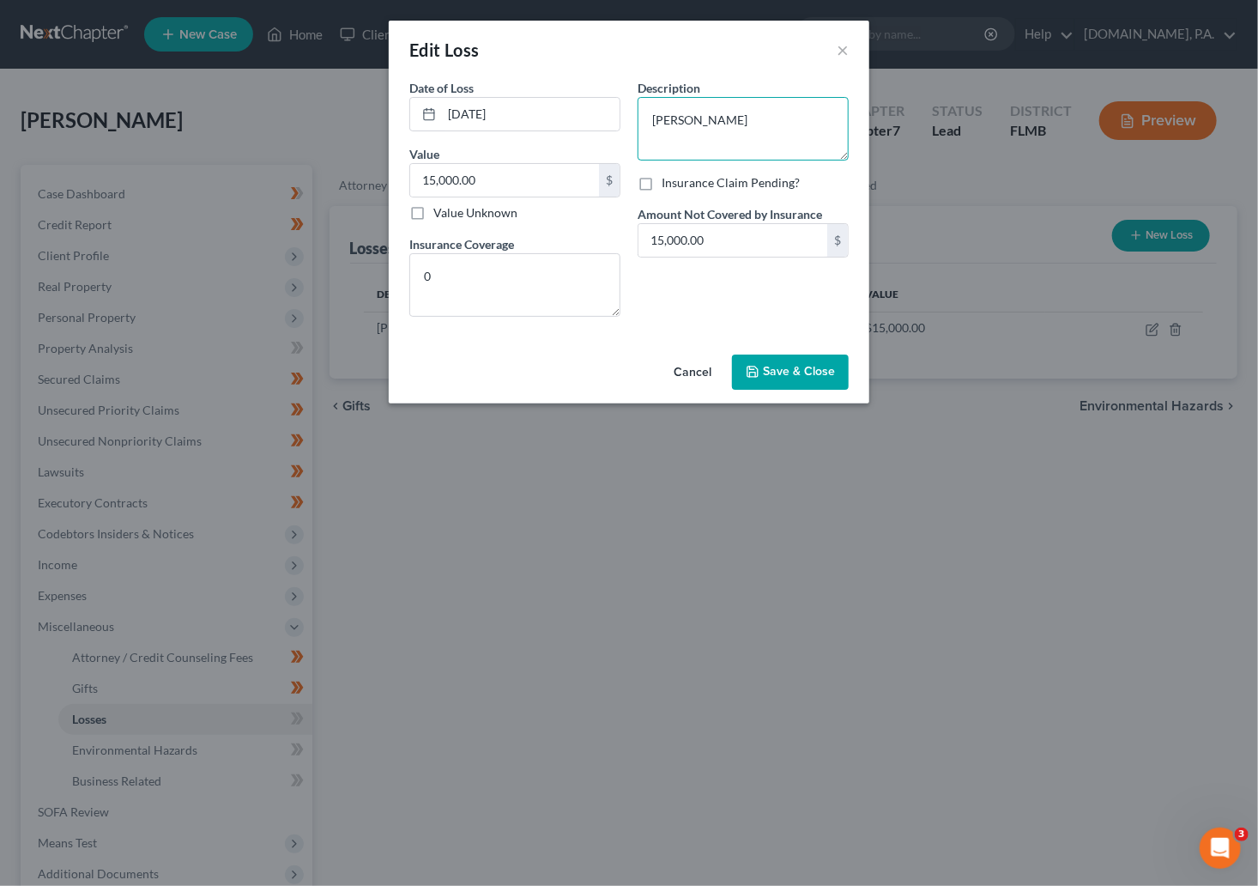
click at [696, 120] on textarea "Milton" at bounding box center [743, 129] width 211 height 64
type textarea "M"
click at [710, 138] on textarea "Hurrican Milton (Home Forebearence)" at bounding box center [743, 129] width 211 height 64
click at [705, 136] on textarea "Hurrican Milton (Home Forebearence)" at bounding box center [743, 129] width 211 height 64
click at [802, 153] on textarea "Hurrican Milton (Home Forebearance)" at bounding box center [743, 129] width 211 height 64
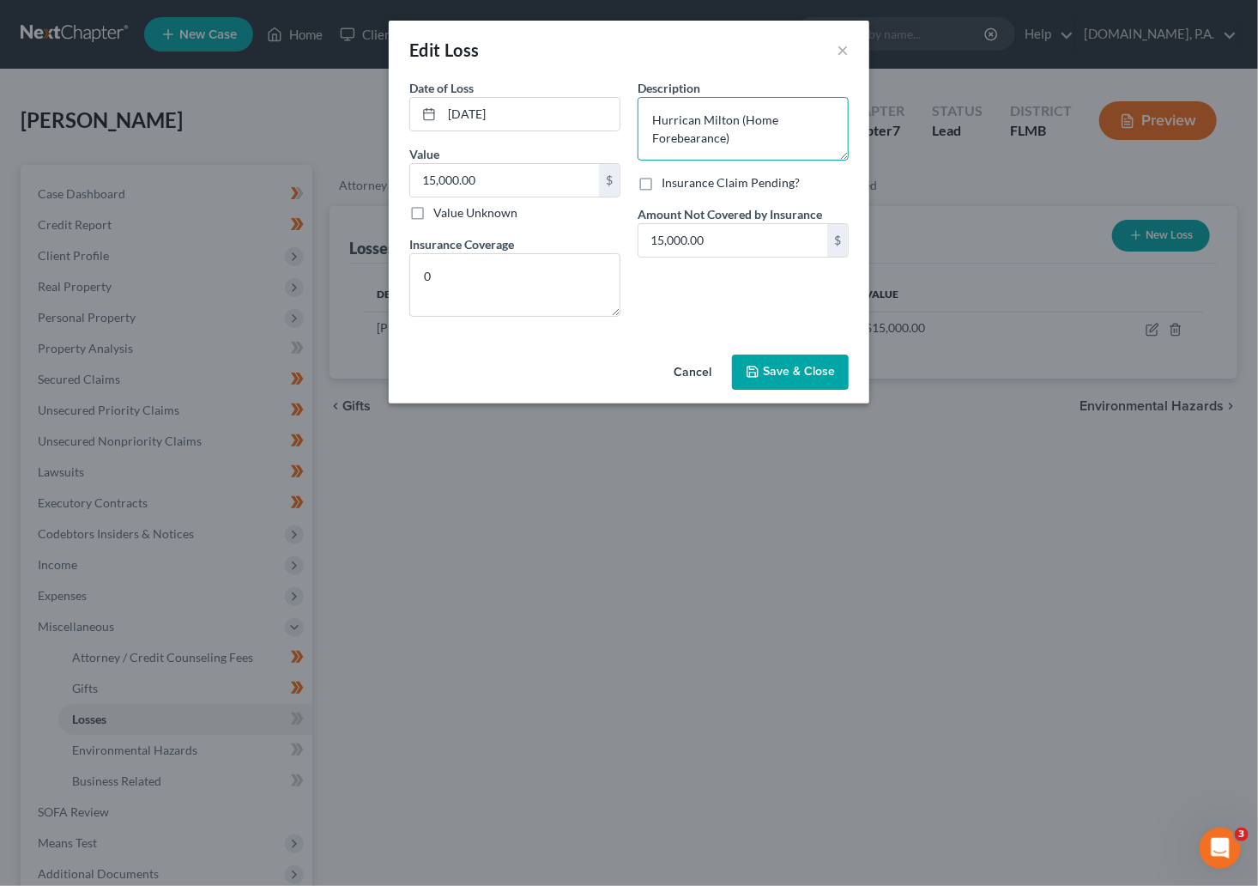
click at [694, 121] on textarea "Hurrican Milton (Home Forebearance)" at bounding box center [743, 129] width 211 height 64
click at [698, 120] on textarea "Hurrican Milton (Home Forebearance)" at bounding box center [743, 129] width 211 height 64
type textarea "Hurricane Milton (Home Forebearance)"
click at [784, 372] on span "Save & Close" at bounding box center [799, 372] width 72 height 15
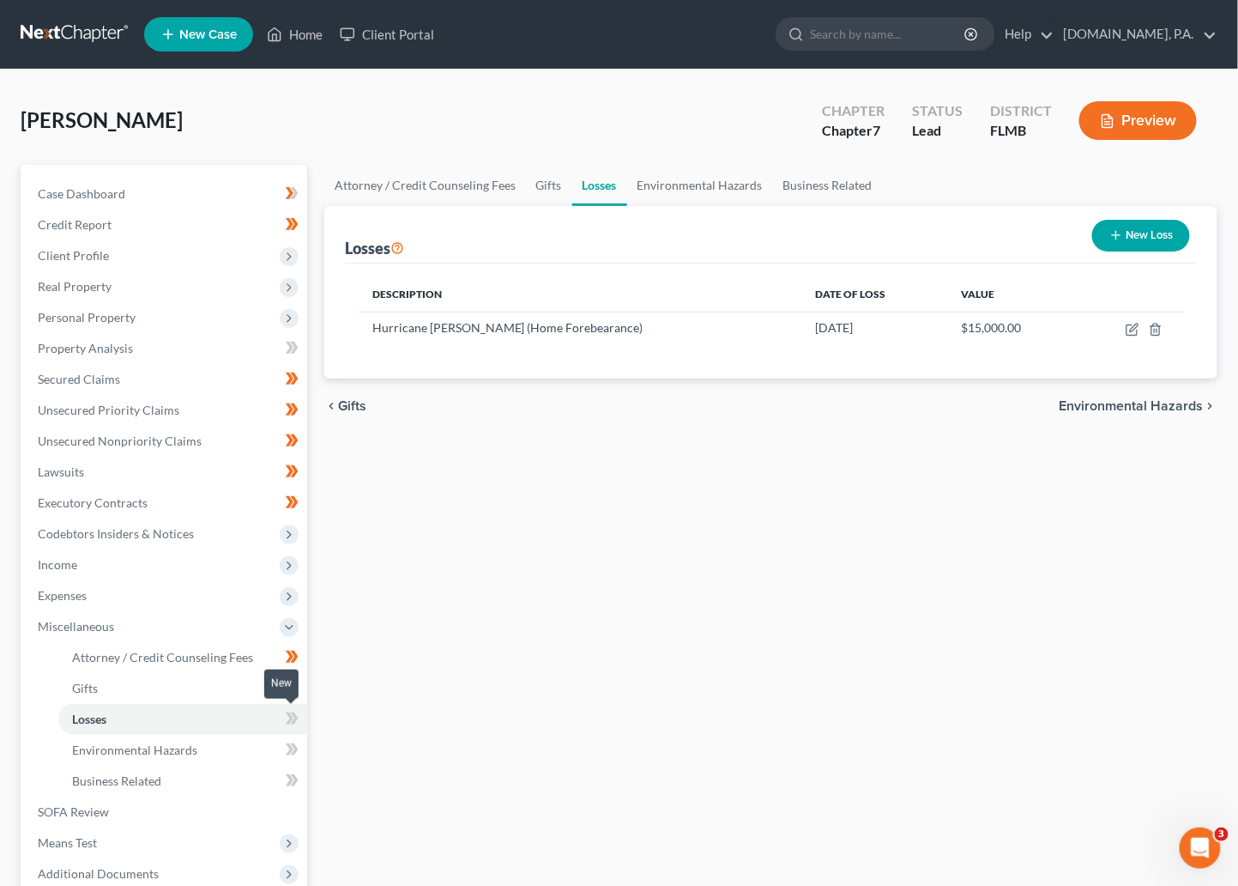
click at [288, 721] on icon at bounding box center [290, 718] width 8 height 12
click at [214, 752] on link "Environmental Hazards" at bounding box center [182, 750] width 249 height 31
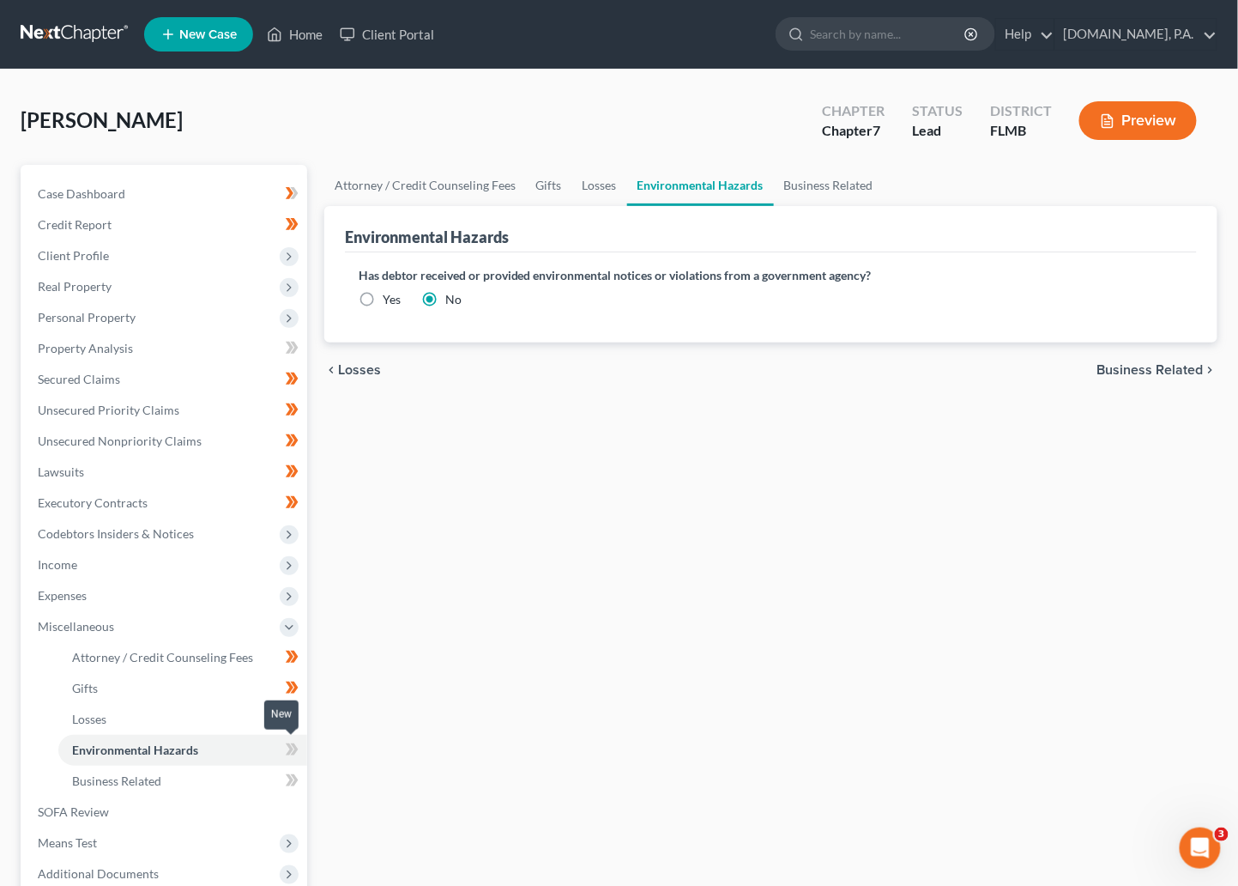
click at [286, 745] on icon at bounding box center [292, 749] width 13 height 21
click at [296, 747] on icon at bounding box center [294, 749] width 8 height 12
click at [195, 780] on link "Business Related" at bounding box center [182, 781] width 249 height 31
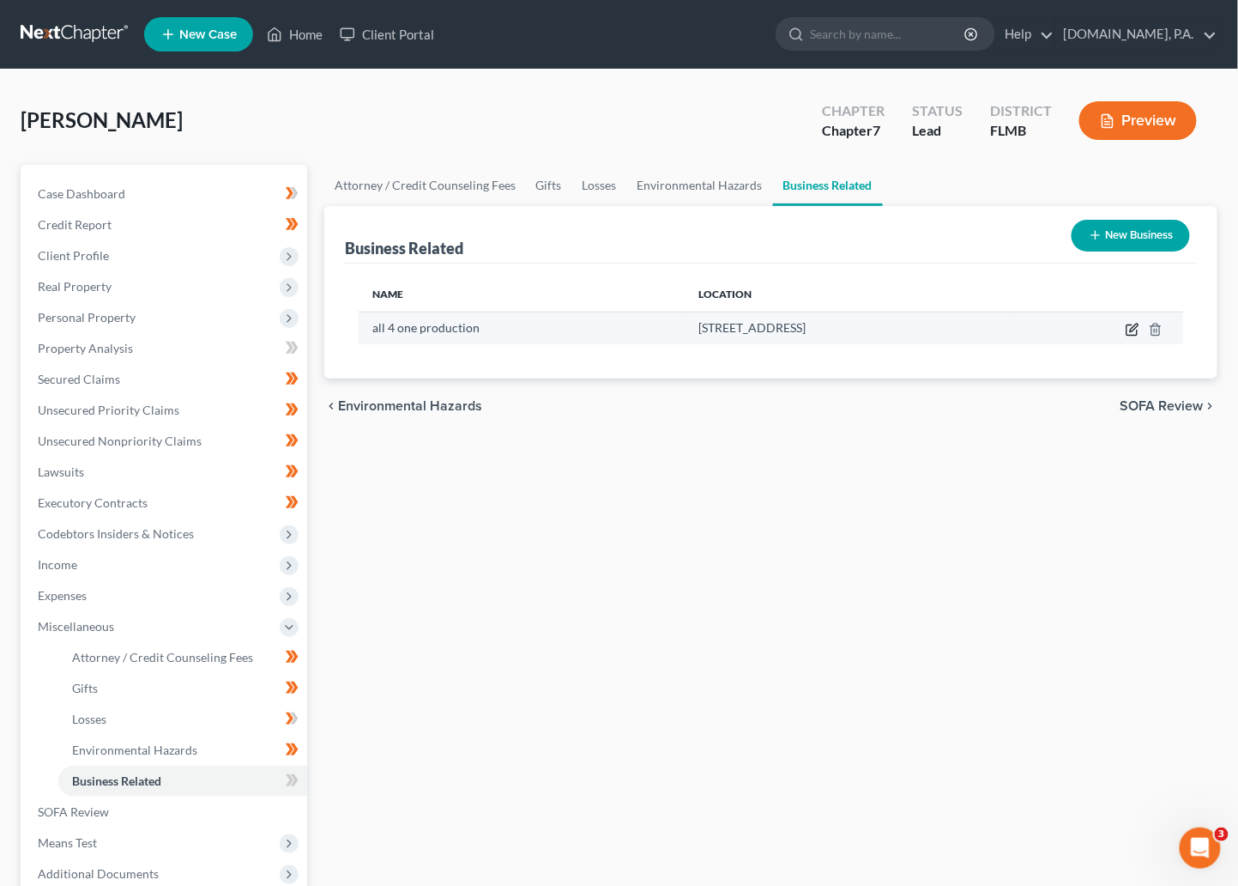
click at [957, 329] on icon "button" at bounding box center [1133, 330] width 14 height 14
select select "sole_proprietor"
select select "9"
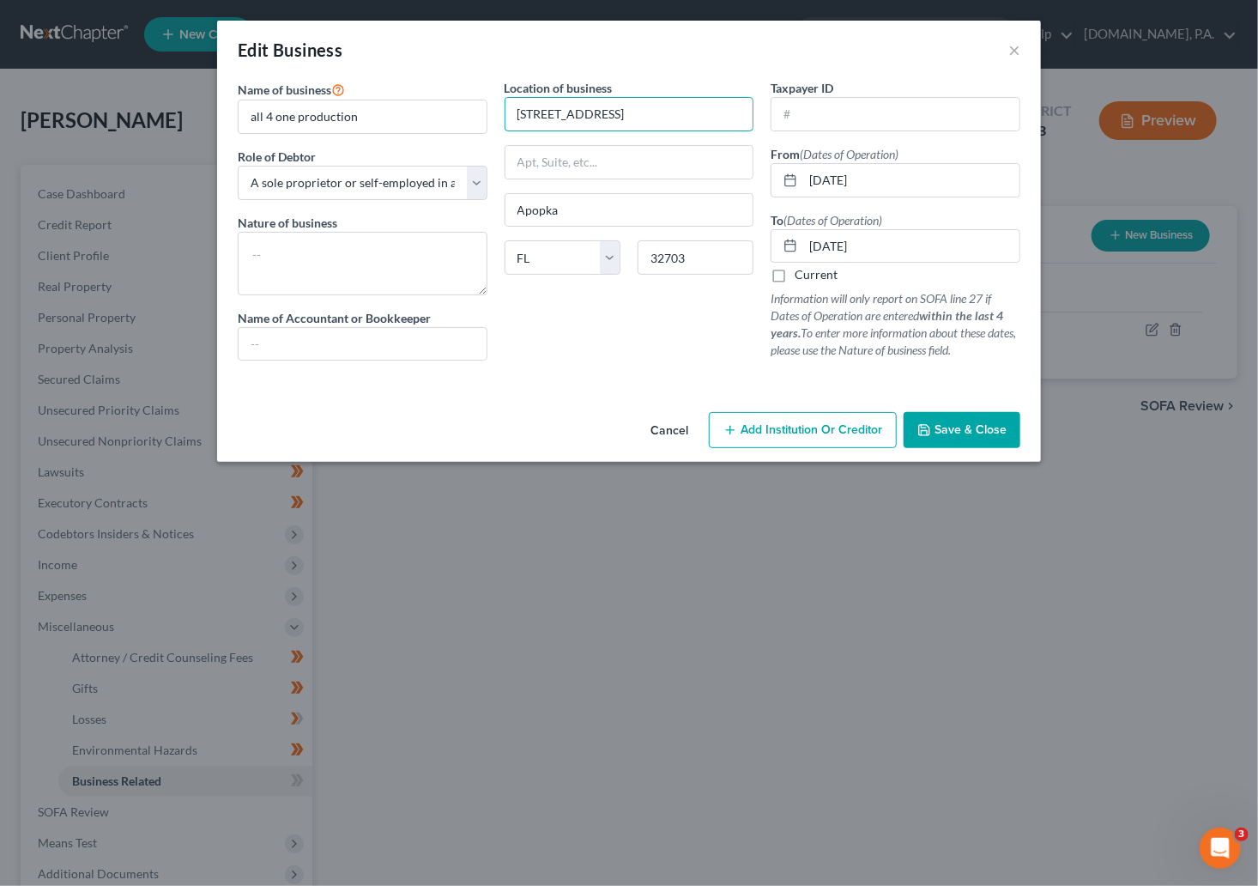
drag, startPoint x: 652, startPoint y: 115, endPoint x: 499, endPoint y: 112, distance: 153.7
click at [499, 112] on div "Location of business 914 Bay Bridge Cir. Apopka State AL AK AR AZ CA CO CT DE D…" at bounding box center [629, 226] width 267 height 295
type input "655 Gymkhana Lane"
drag, startPoint x: 697, startPoint y: 257, endPoint x: 624, endPoint y: 262, distance: 73.1
click at [624, 262] on div "State AL AK AR AZ CA CO CT DE DC FL GA GU HI ID IL IN IA KS KY LA ME MD MA MI M…" at bounding box center [629, 264] width 267 height 48
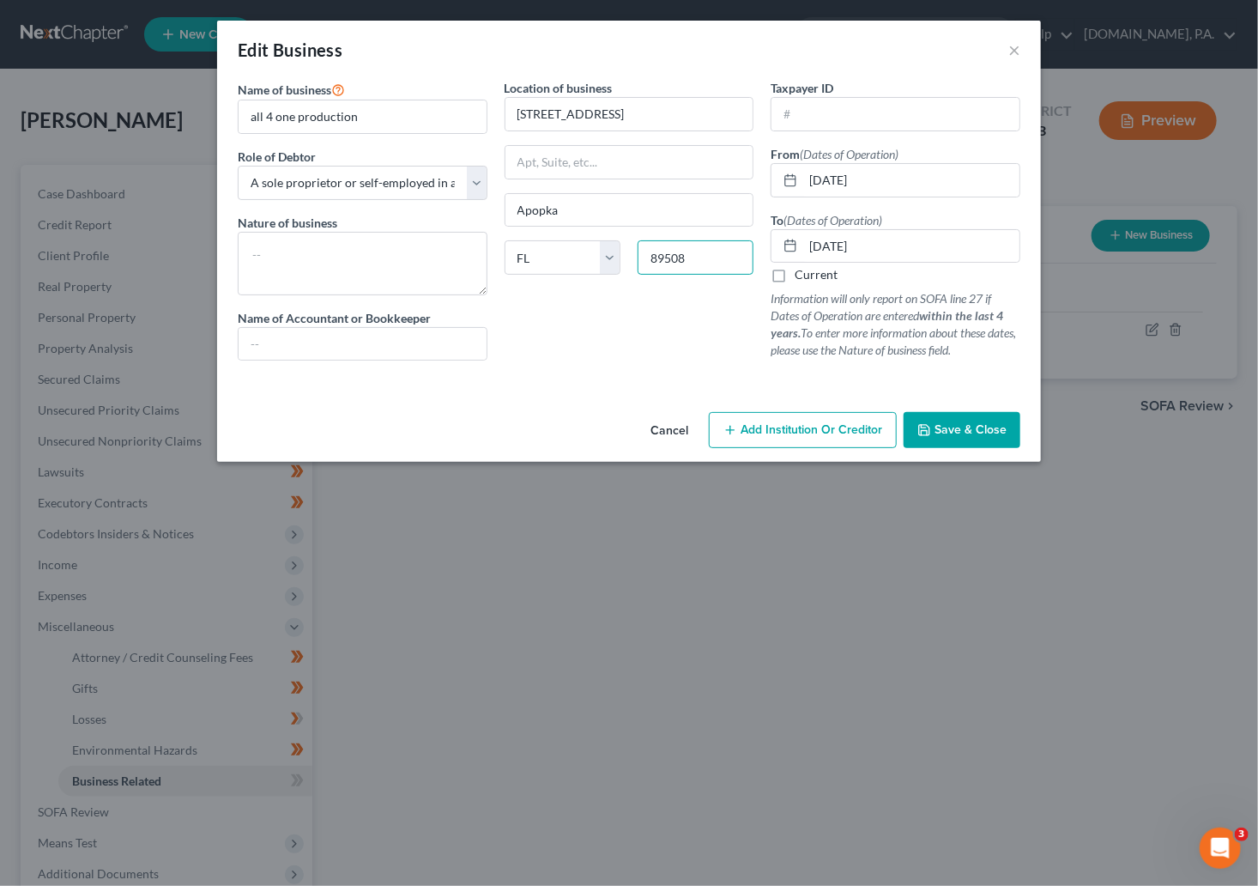
type input "89508"
click at [615, 304] on div "Location of business 655 Gymkhana Lane Apopka State AL AK AR AZ CA CO CT DE DC …" at bounding box center [629, 226] width 267 height 295
click at [611, 264] on select "State AL AK AR AZ CA CO CT DE DC FL GA GU HI ID IL IN IA KS KY LA ME MD MA MI M…" at bounding box center [563, 257] width 116 height 34
select select "31"
click at [505, 241] on select "State AL AK AR AZ CA CO CT DE DC FL GA GU HI ID IL IN IA KS KY LA ME MD MA MI M…" at bounding box center [563, 257] width 116 height 34
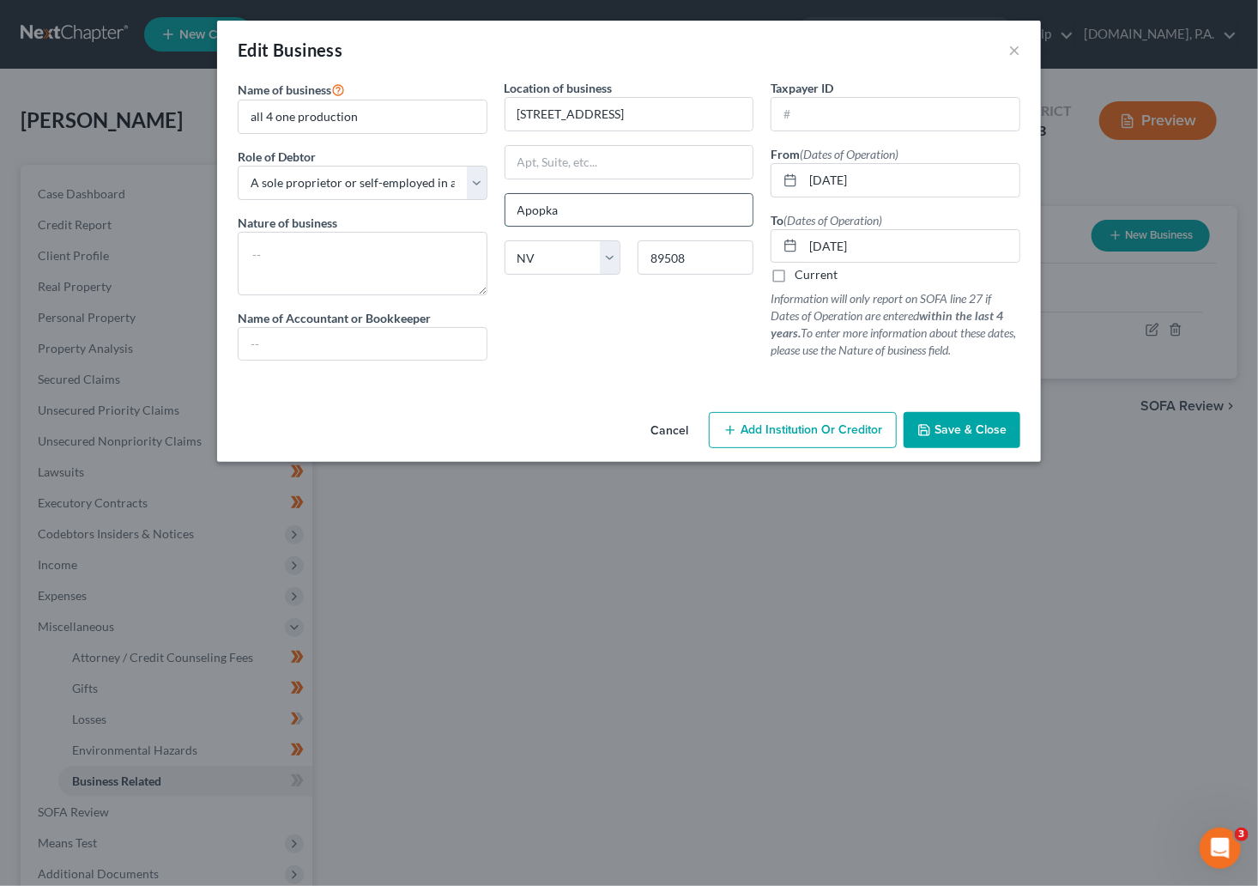
click at [590, 211] on input "Apopka" at bounding box center [630, 210] width 248 height 33
drag, startPoint x: 590, startPoint y: 211, endPoint x: 478, endPoint y: 233, distance: 113.8
click at [478, 233] on div "Name of business * all 4 one production Role of Debtor * Select A member of a l…" at bounding box center [629, 233] width 800 height 309
type input "Reno"
click at [626, 345] on div "Location of business 655 Gymkhana Lane Reno State AL AK AR AZ CA CO CT DE DC FL…" at bounding box center [629, 226] width 267 height 295
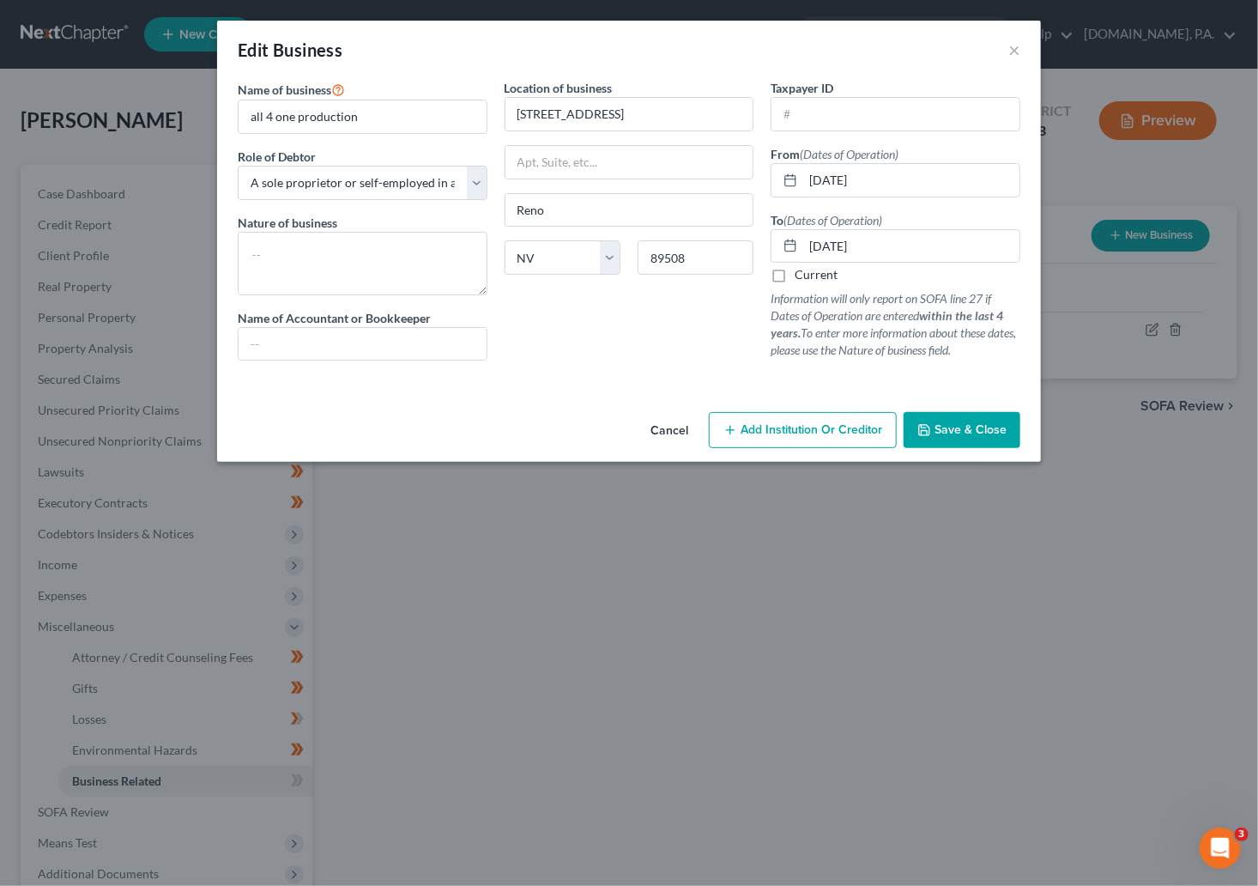
click at [947, 432] on span "Save & Close" at bounding box center [971, 429] width 72 height 15
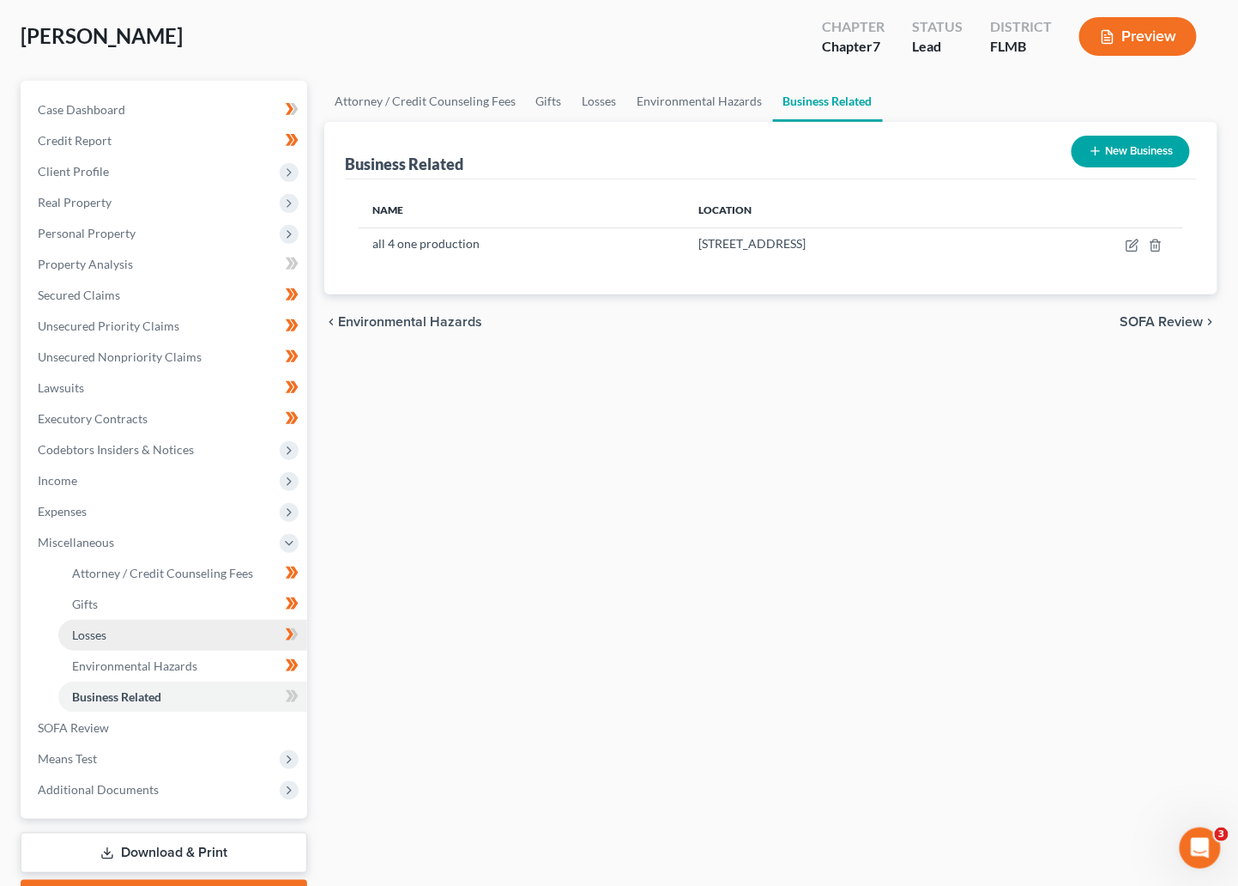
scroll to position [129, 0]
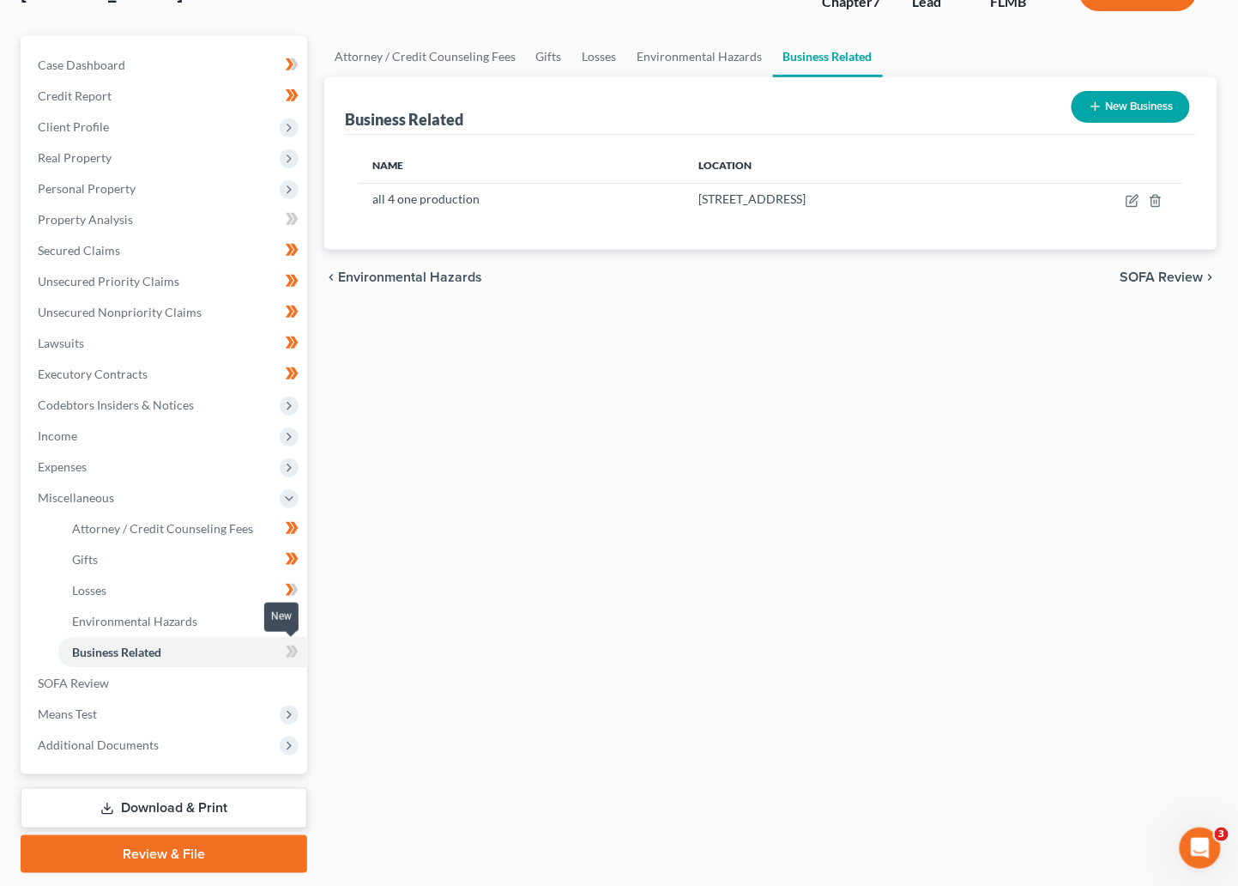
click at [289, 652] on icon at bounding box center [290, 651] width 8 height 12
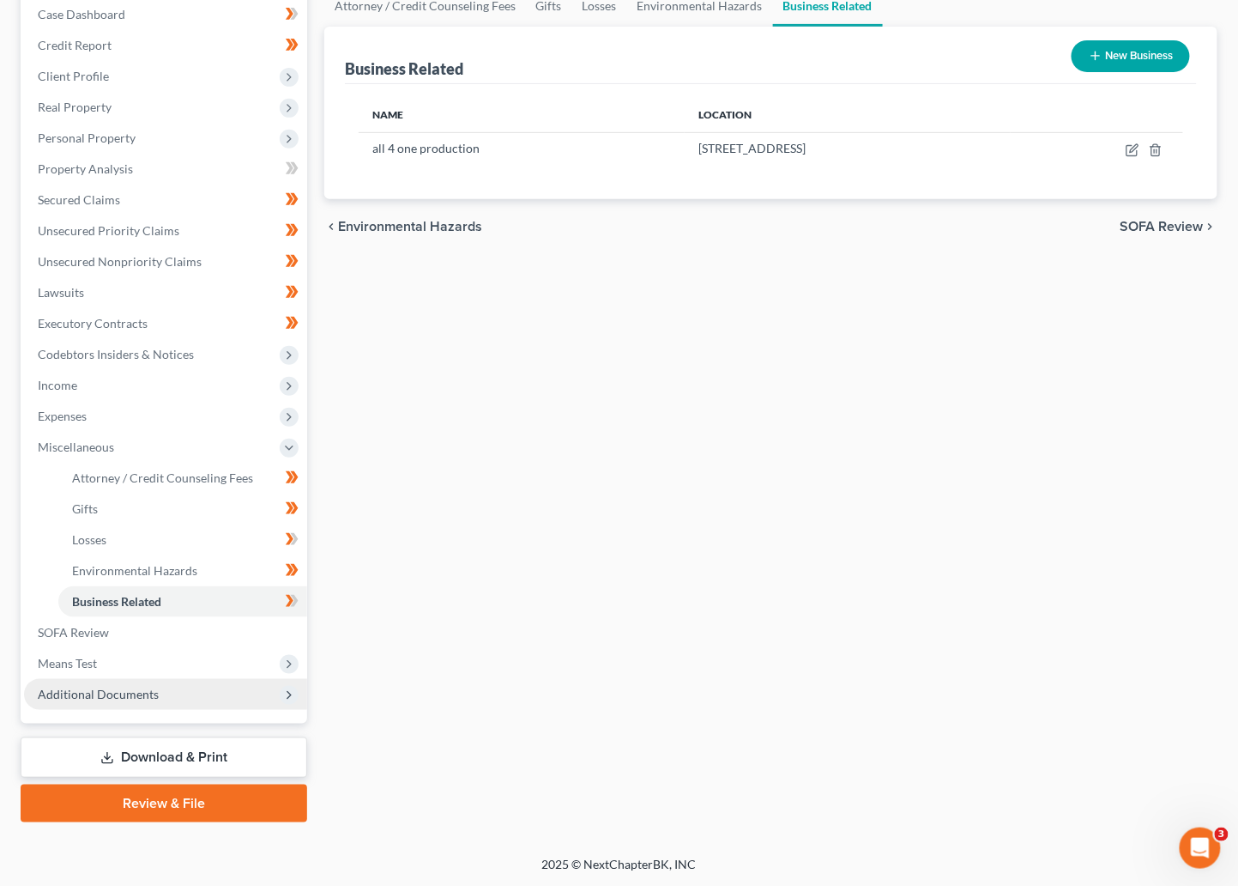
click at [71, 693] on span "Additional Documents" at bounding box center [98, 694] width 121 height 15
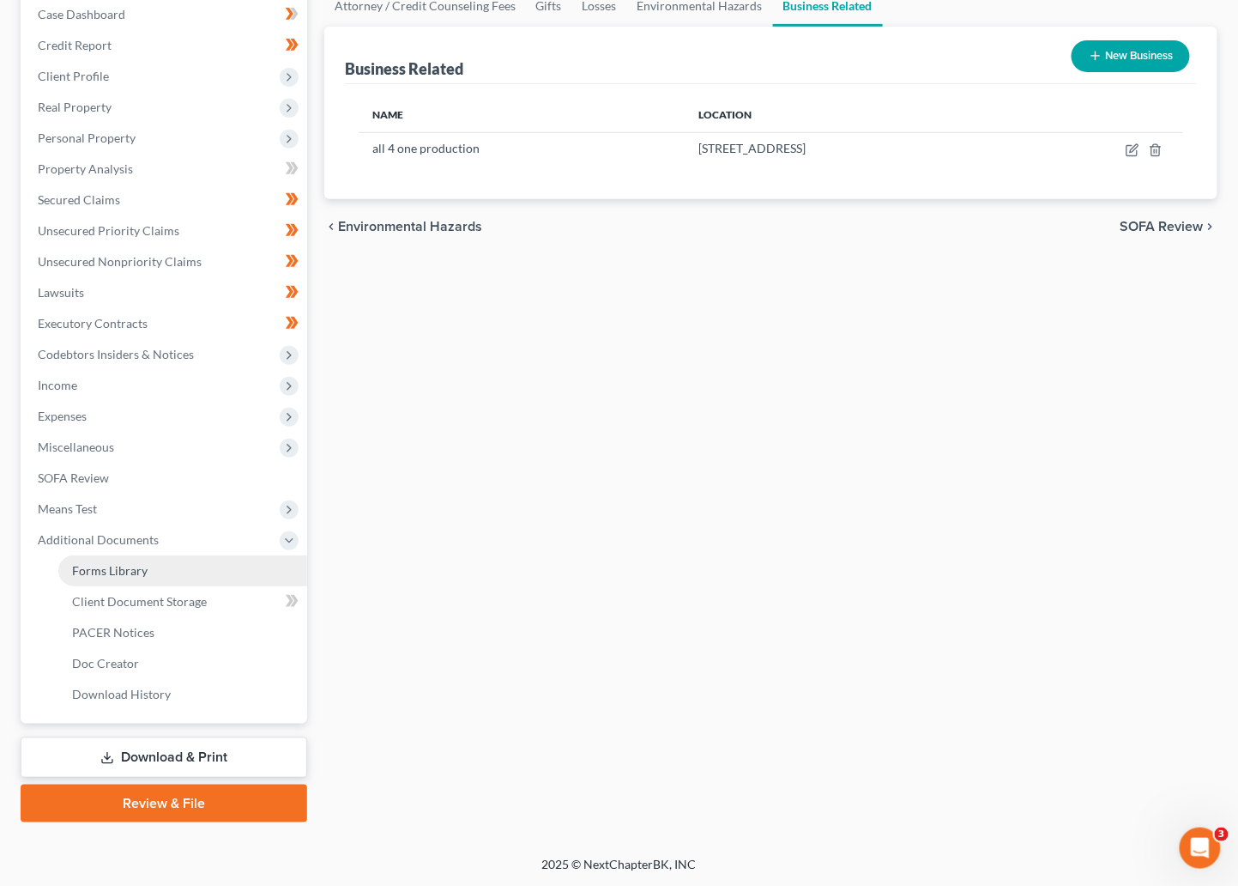
click at [125, 573] on span "Forms Library" at bounding box center [110, 570] width 76 height 15
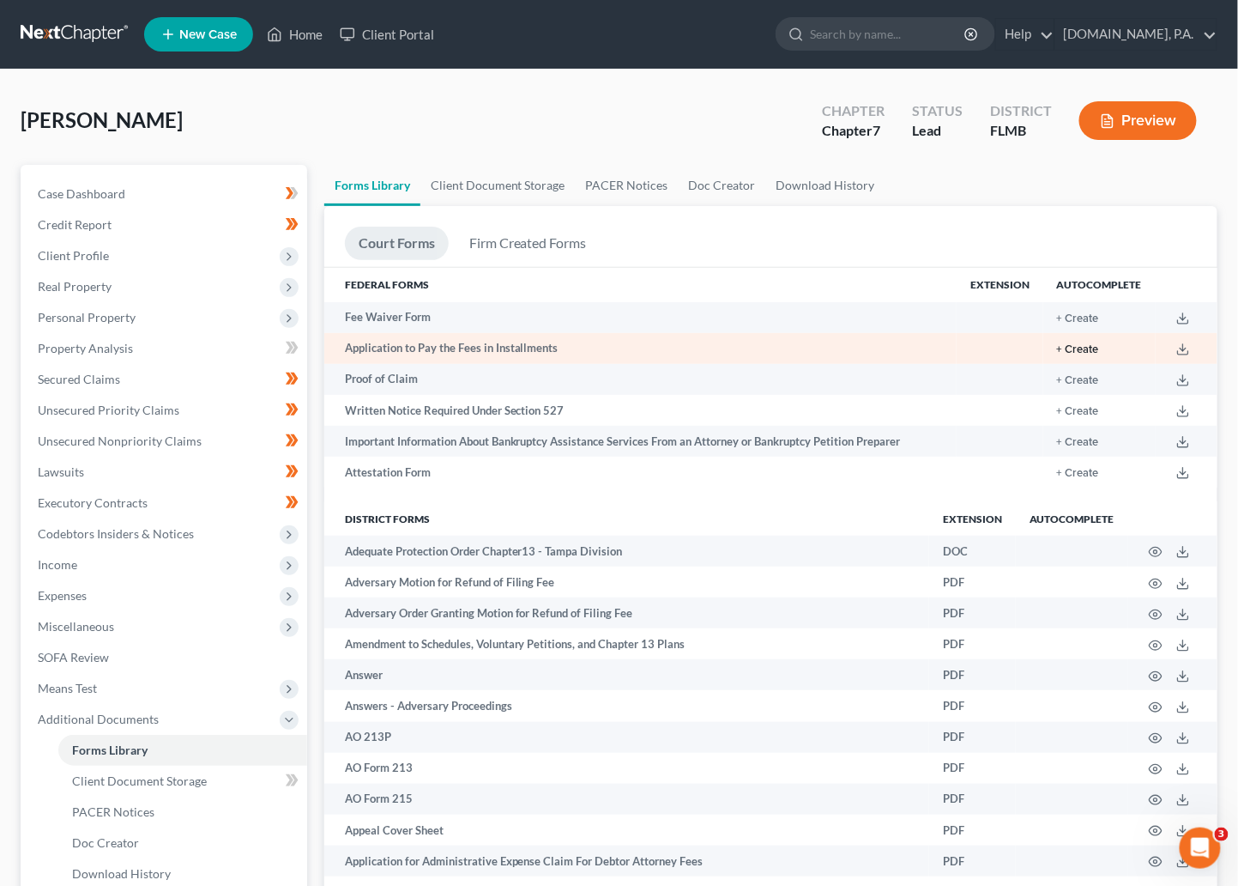
click at [957, 347] on button "+ Create" at bounding box center [1078, 349] width 42 height 11
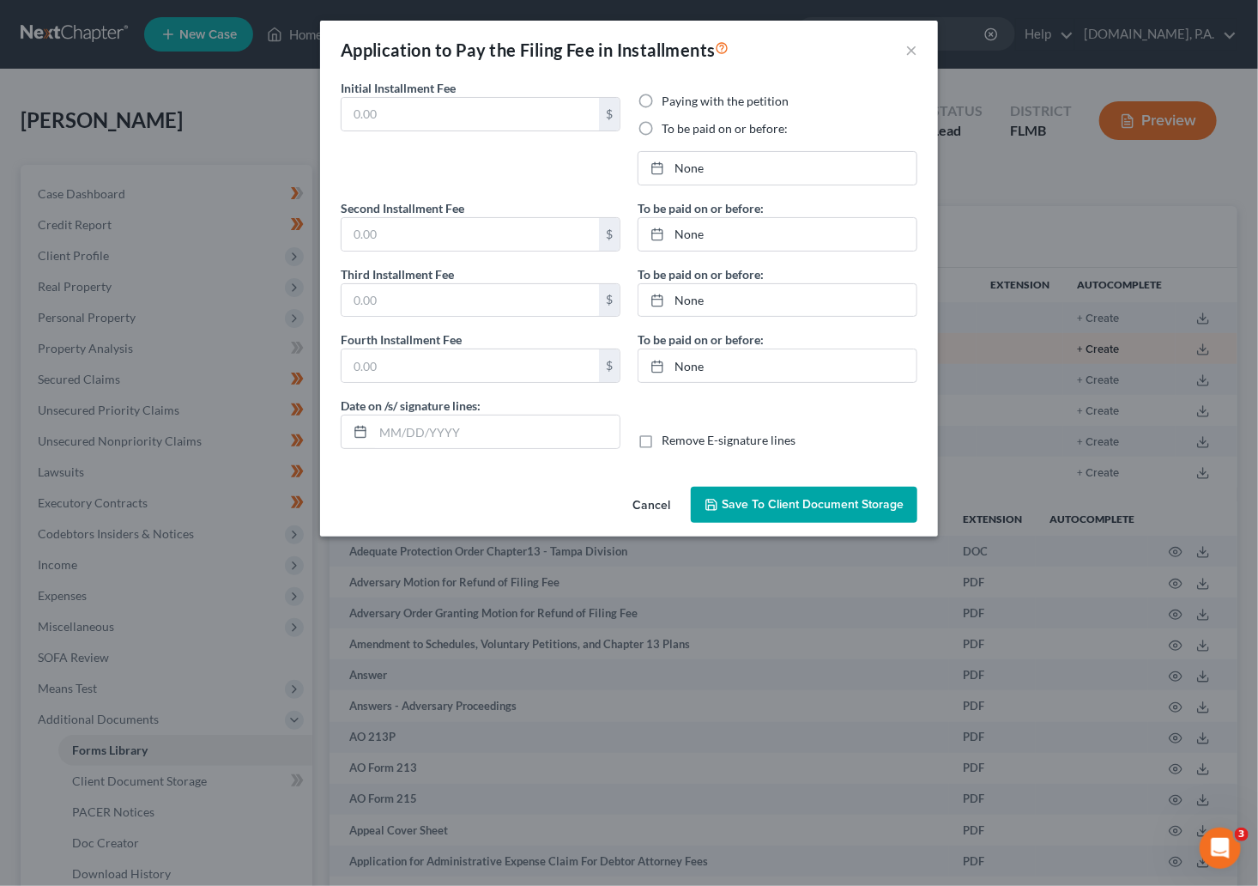
type input "76.00"
radio input "true"
type input "76.00"
type input "186.00"
type input "0.00"
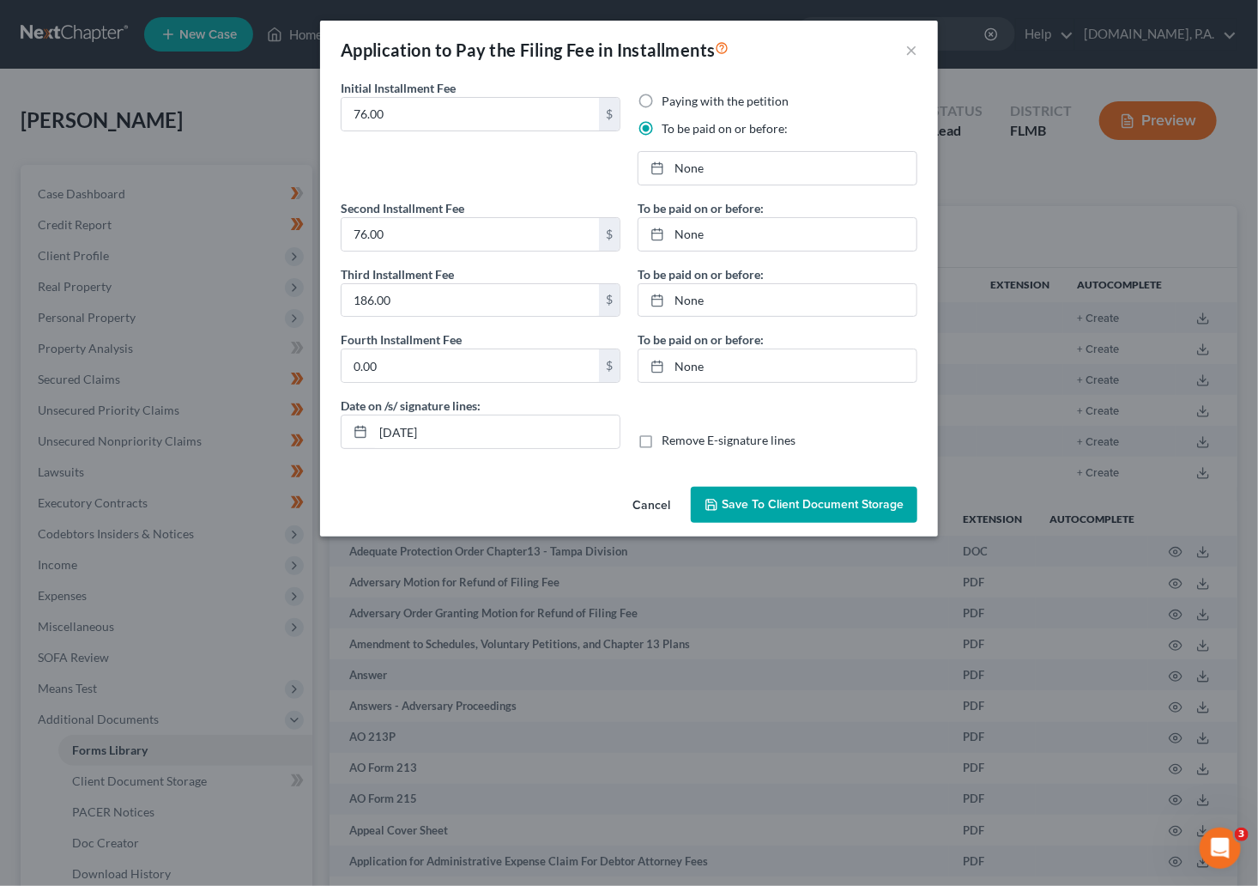
click at [478, 512] on div "Cancel Save to Client Document Storage" at bounding box center [629, 508] width 618 height 57
click at [450, 437] on input "10/09/2025" at bounding box center [496, 431] width 246 height 33
type input "10/14/2025"
type input "10/9/2025"
click at [689, 170] on link "None" at bounding box center [778, 168] width 278 height 33
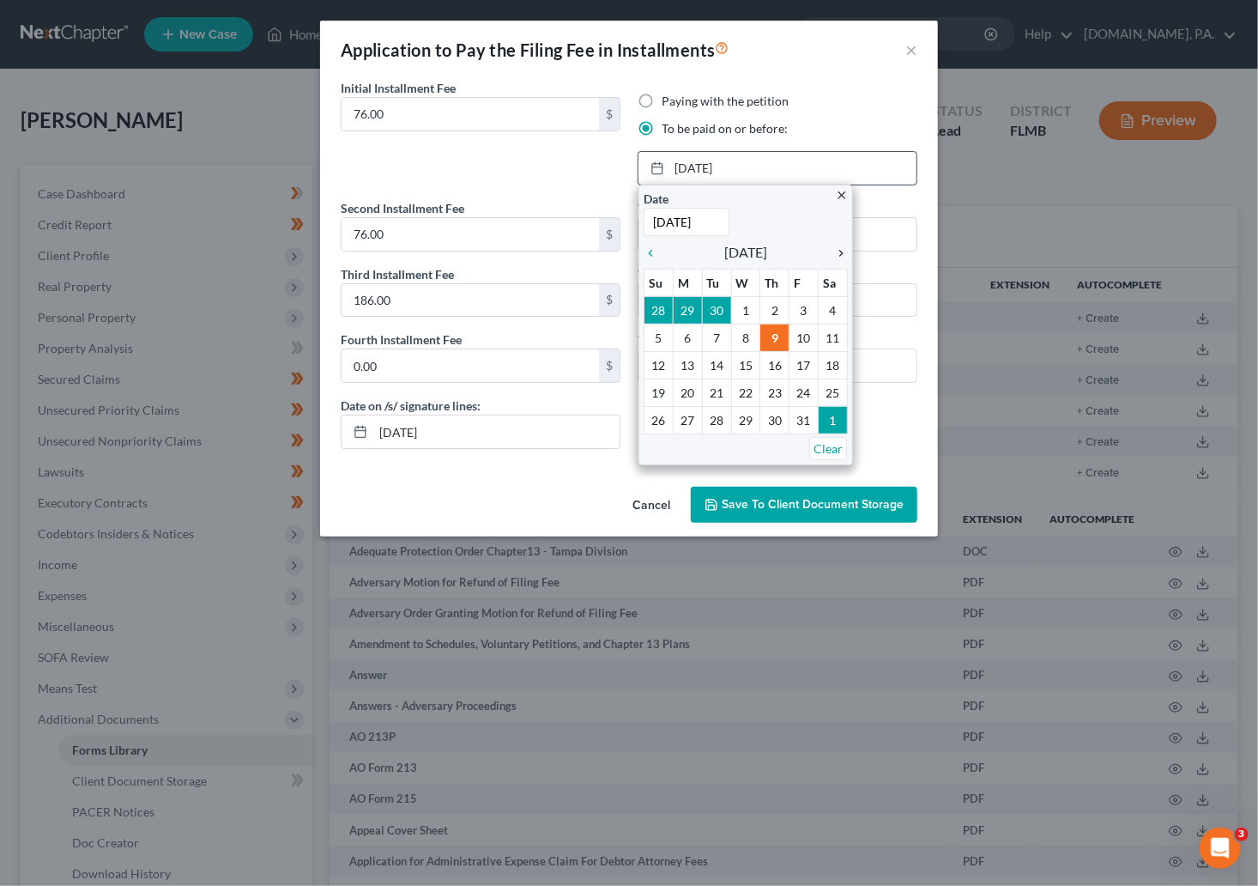
click at [835, 256] on icon "chevron_right" at bounding box center [837, 253] width 22 height 14
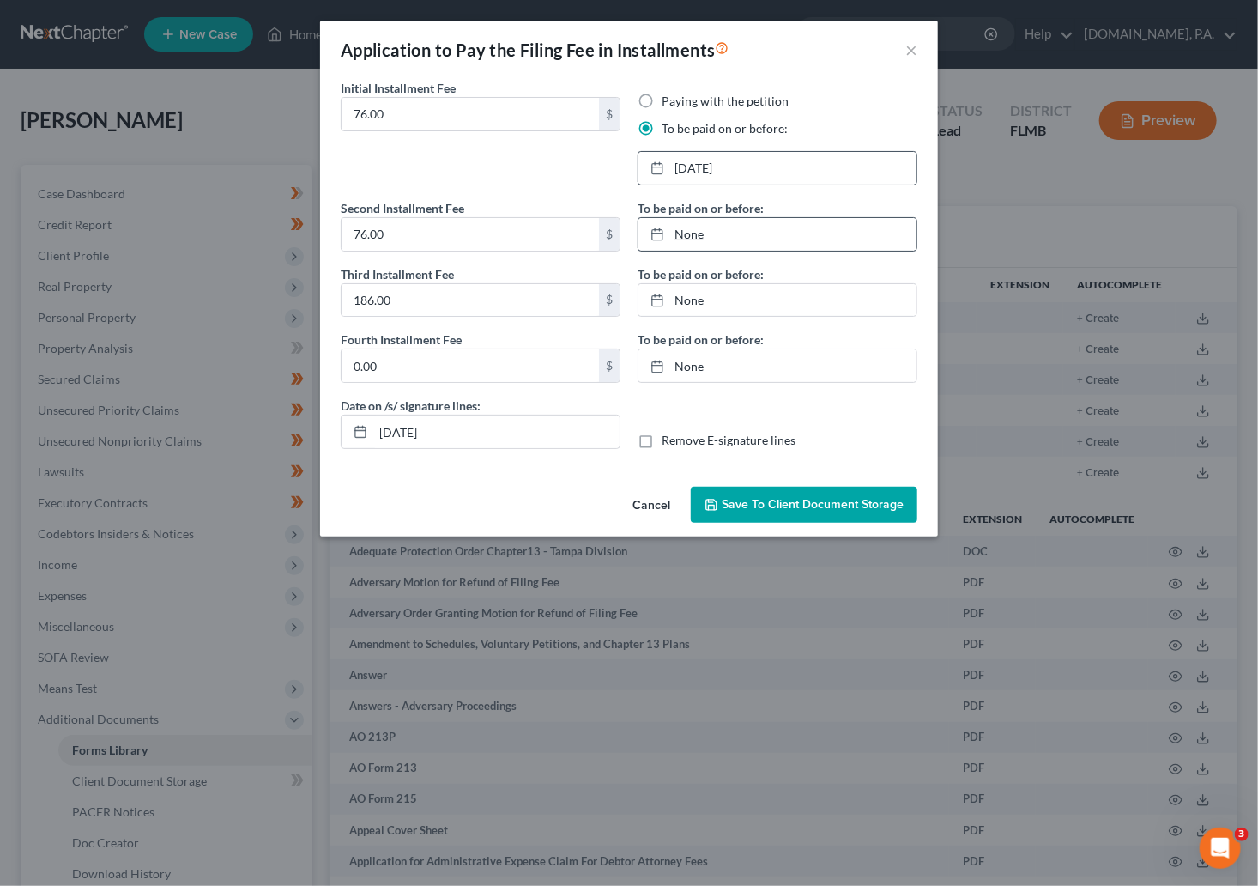
type input "10/9/2025"
click at [689, 235] on link "None" at bounding box center [778, 234] width 278 height 33
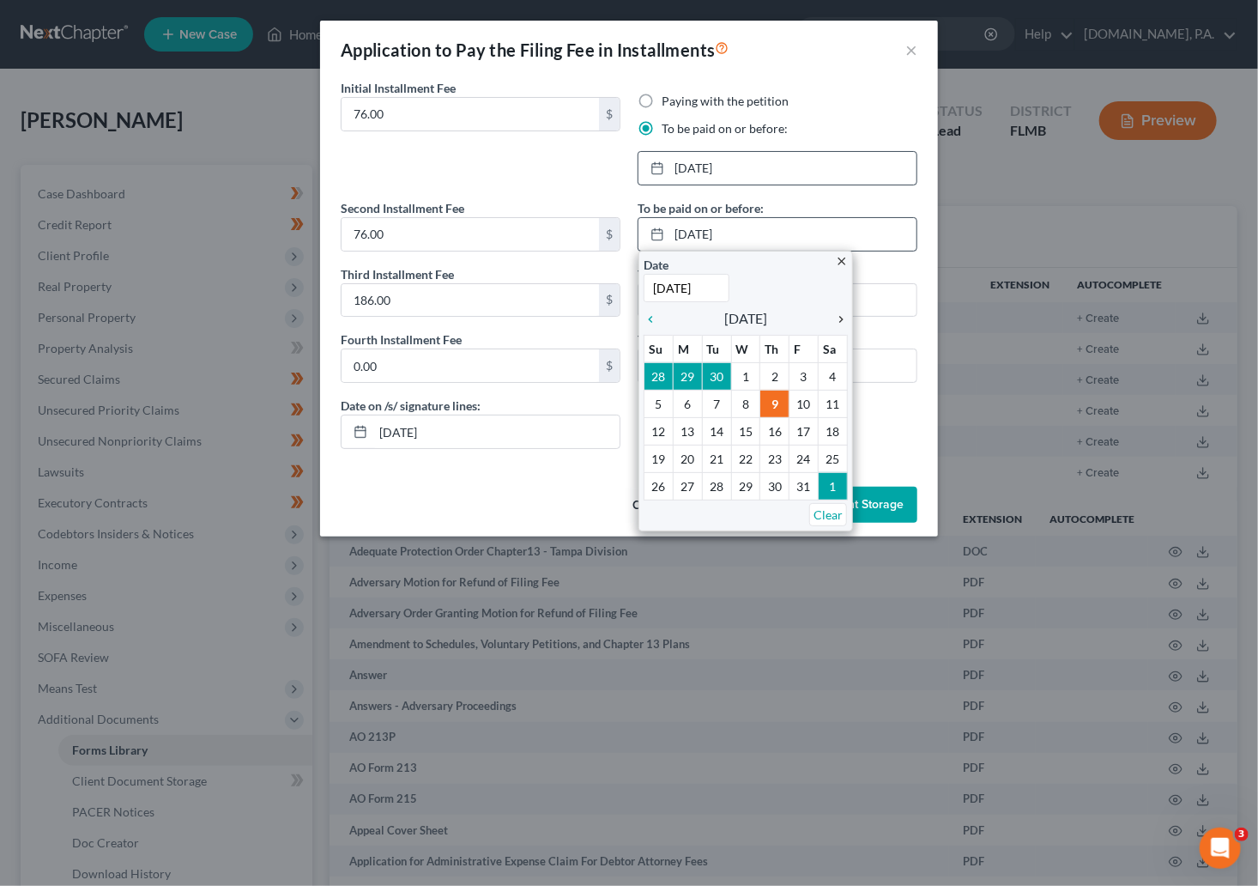
click at [840, 318] on icon "chevron_right" at bounding box center [837, 319] width 22 height 14
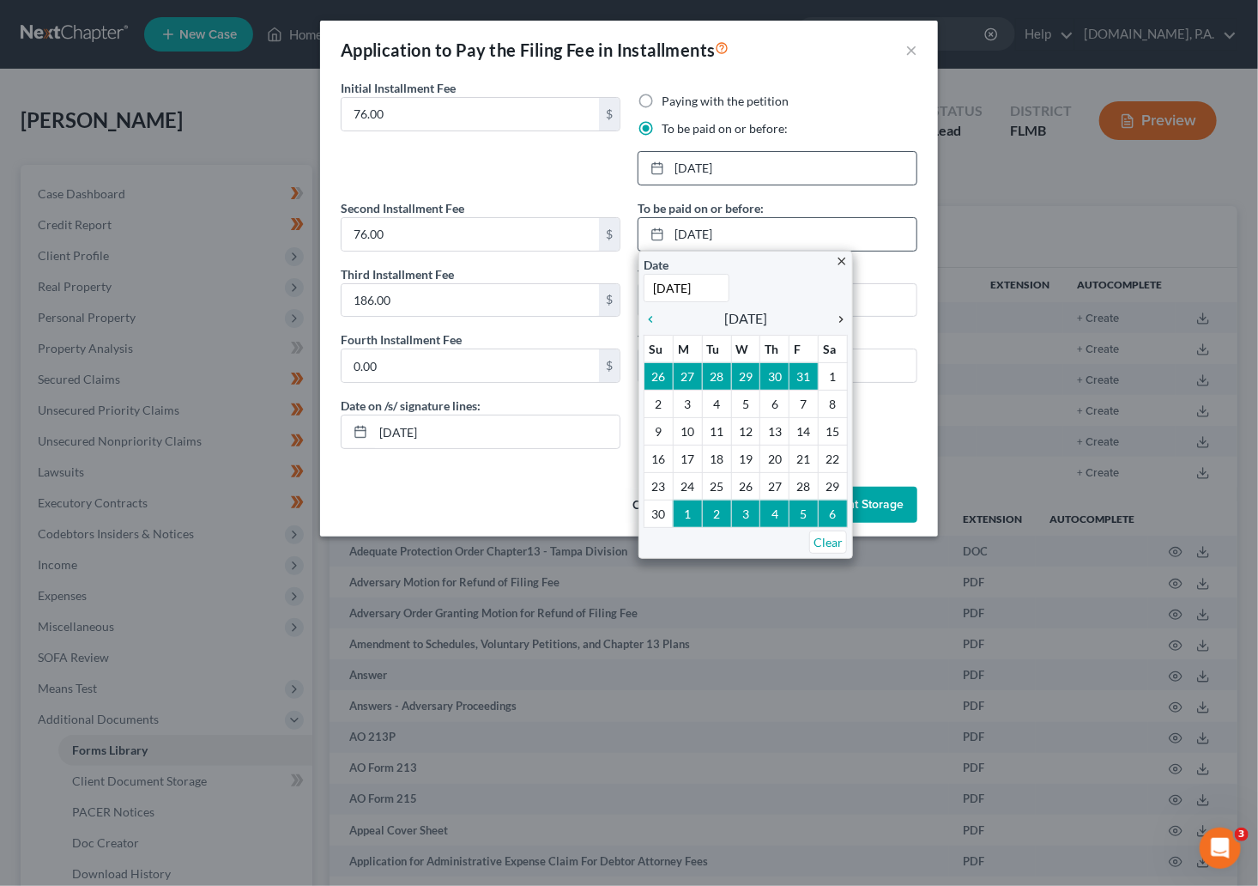
click at [840, 318] on icon "chevron_right" at bounding box center [837, 319] width 22 height 14
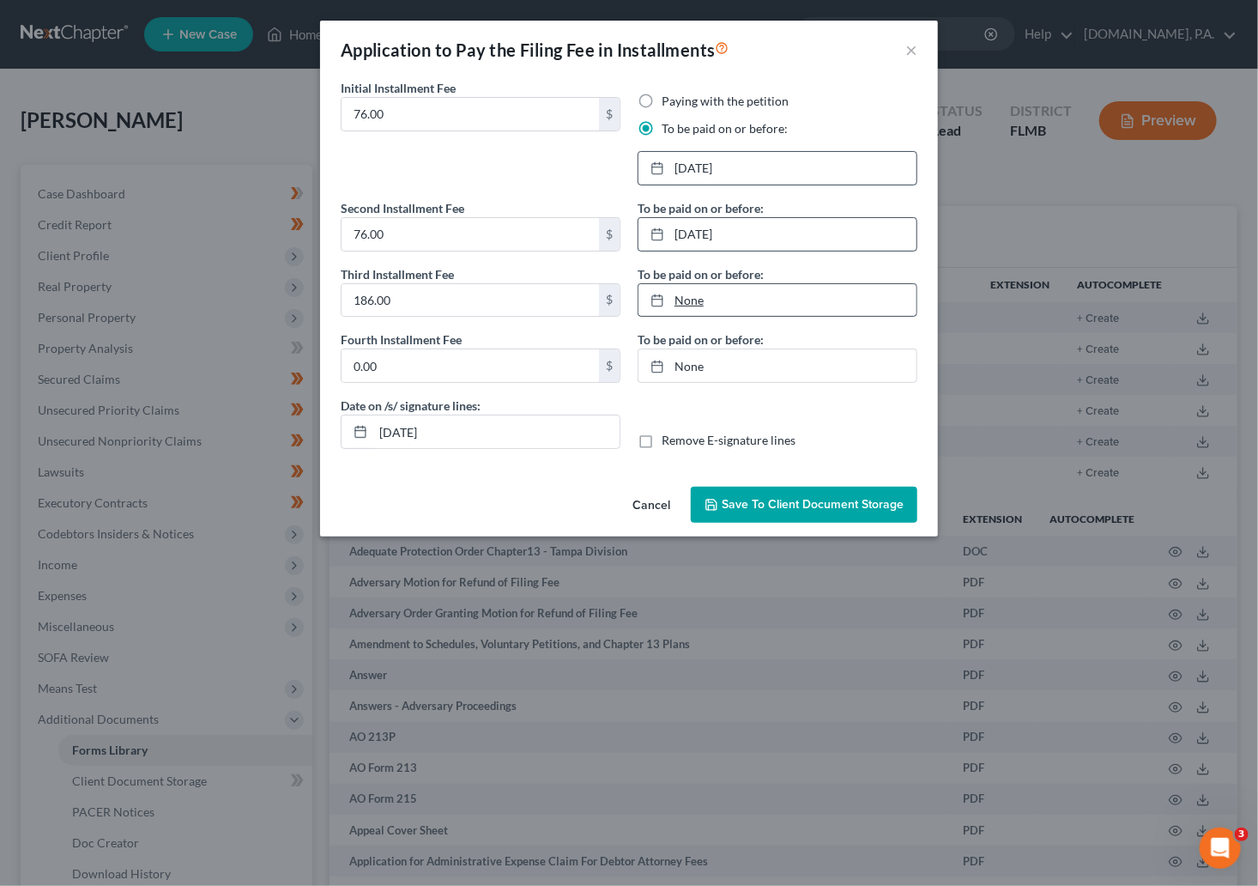
type input "10/9/2025"
click at [688, 302] on link "10/9/2025" at bounding box center [778, 300] width 278 height 33
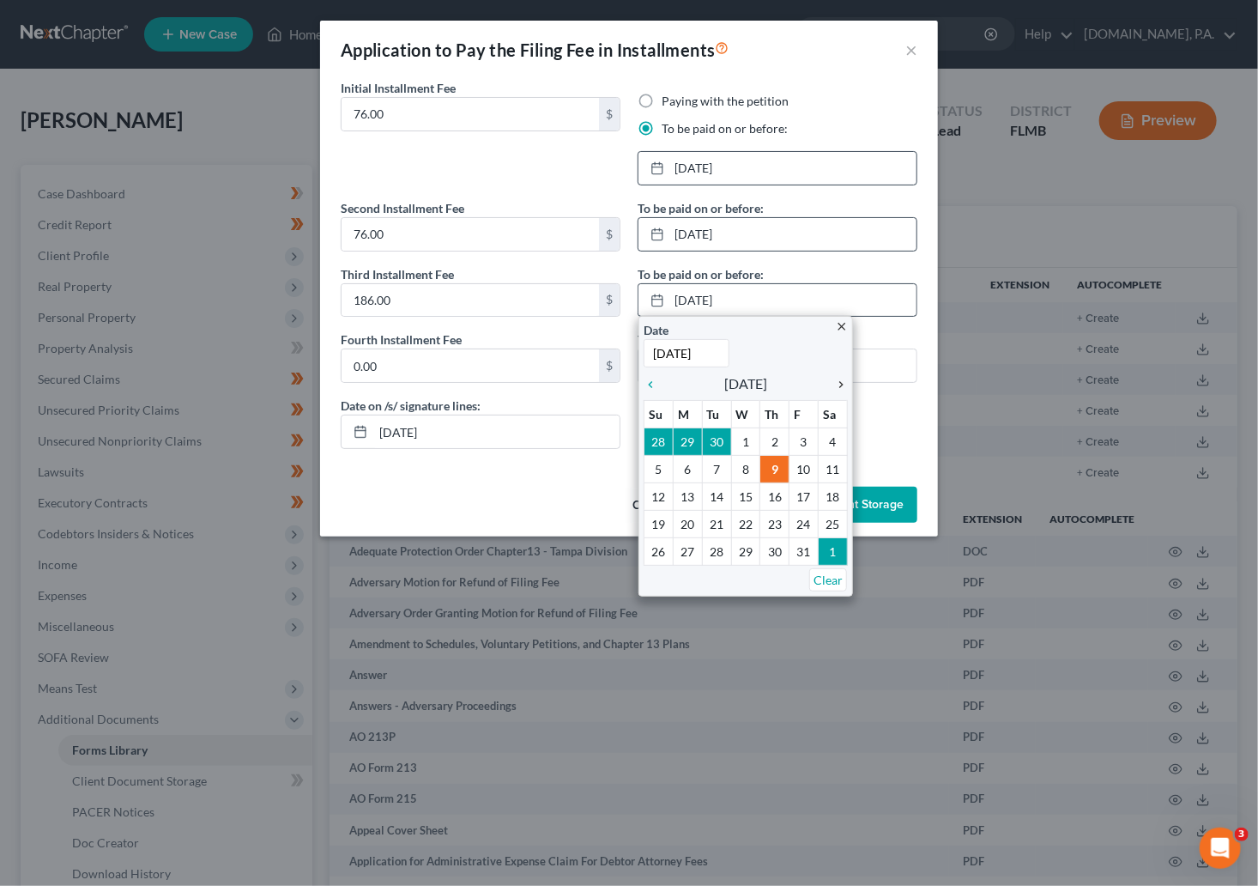
click at [840, 385] on icon "chevron_right" at bounding box center [837, 385] width 22 height 14
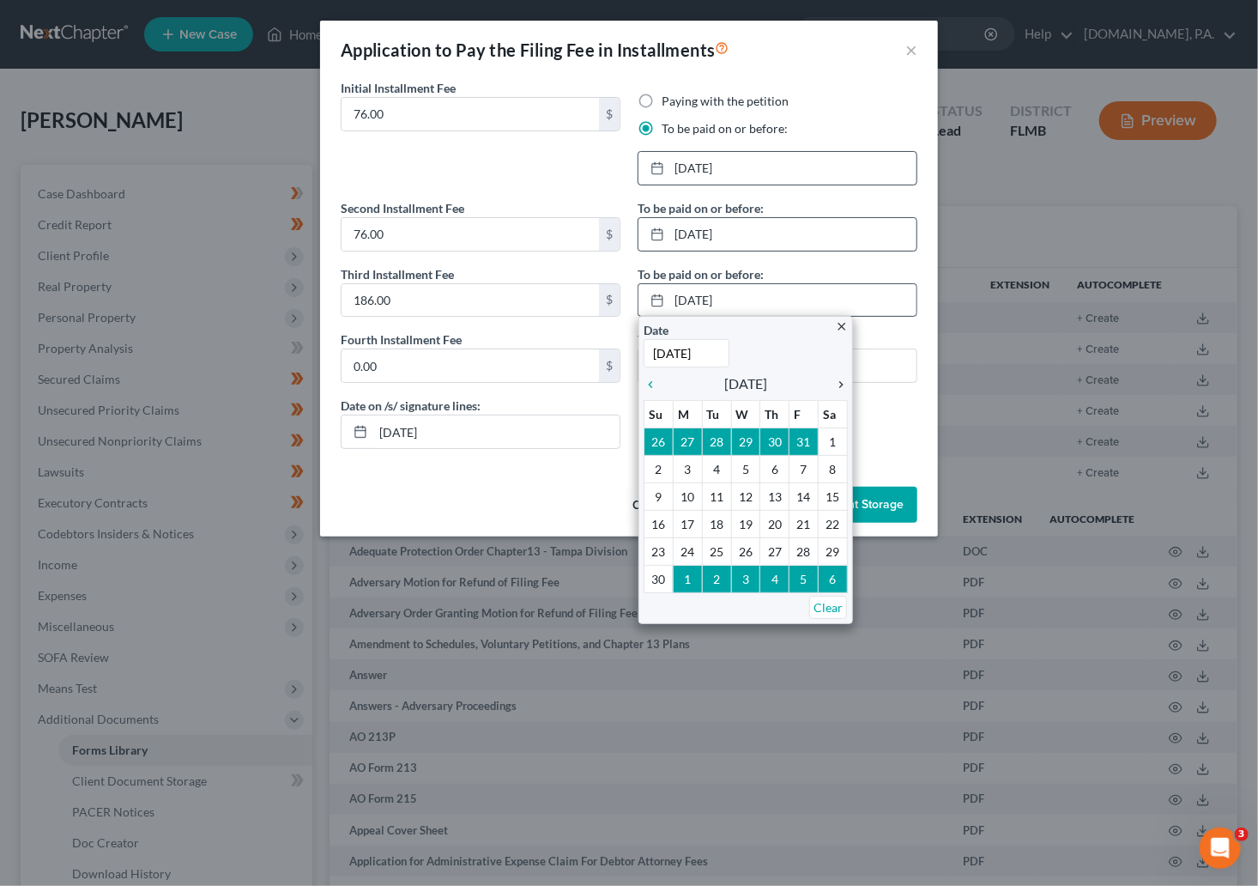
click at [840, 385] on icon "chevron_right" at bounding box center [837, 385] width 22 height 14
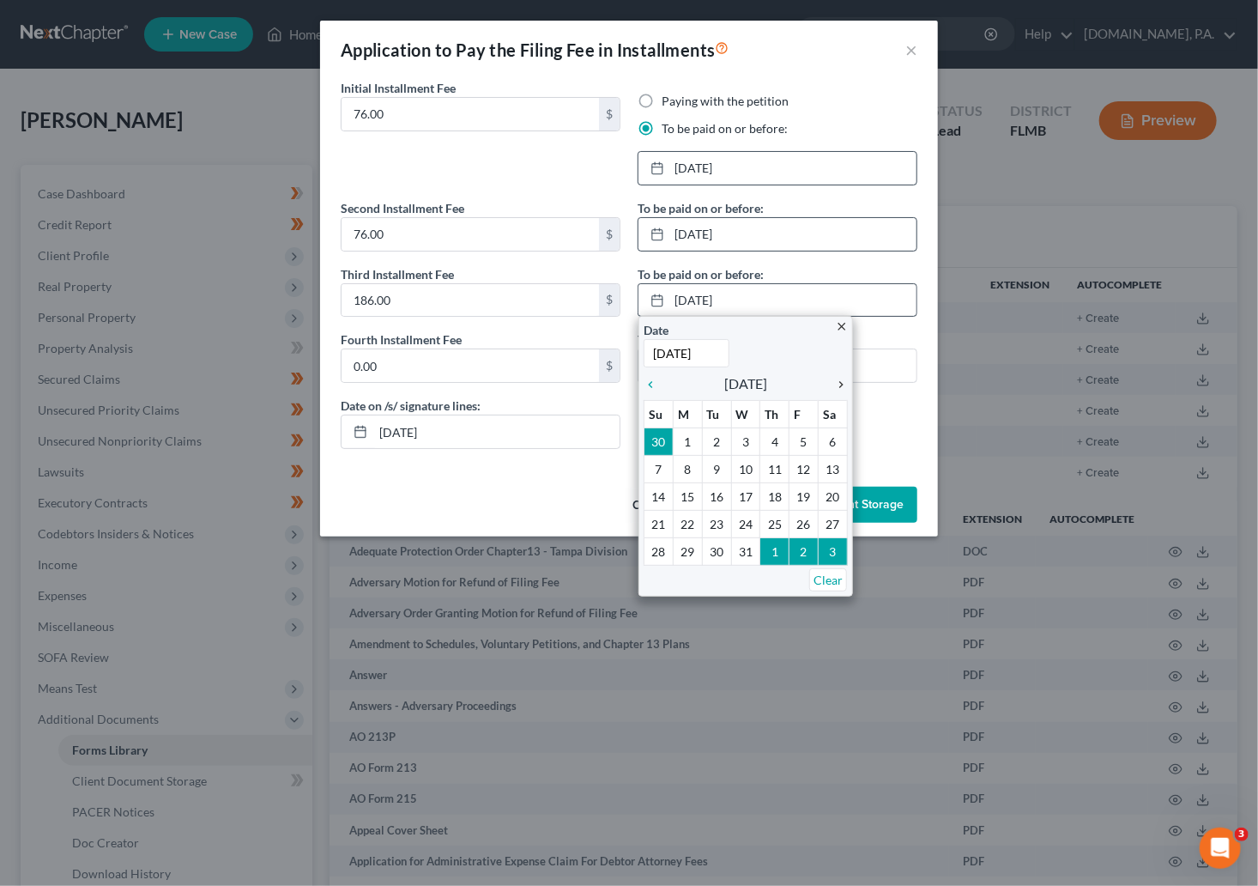
click at [840, 385] on icon "chevron_right" at bounding box center [837, 385] width 22 height 14
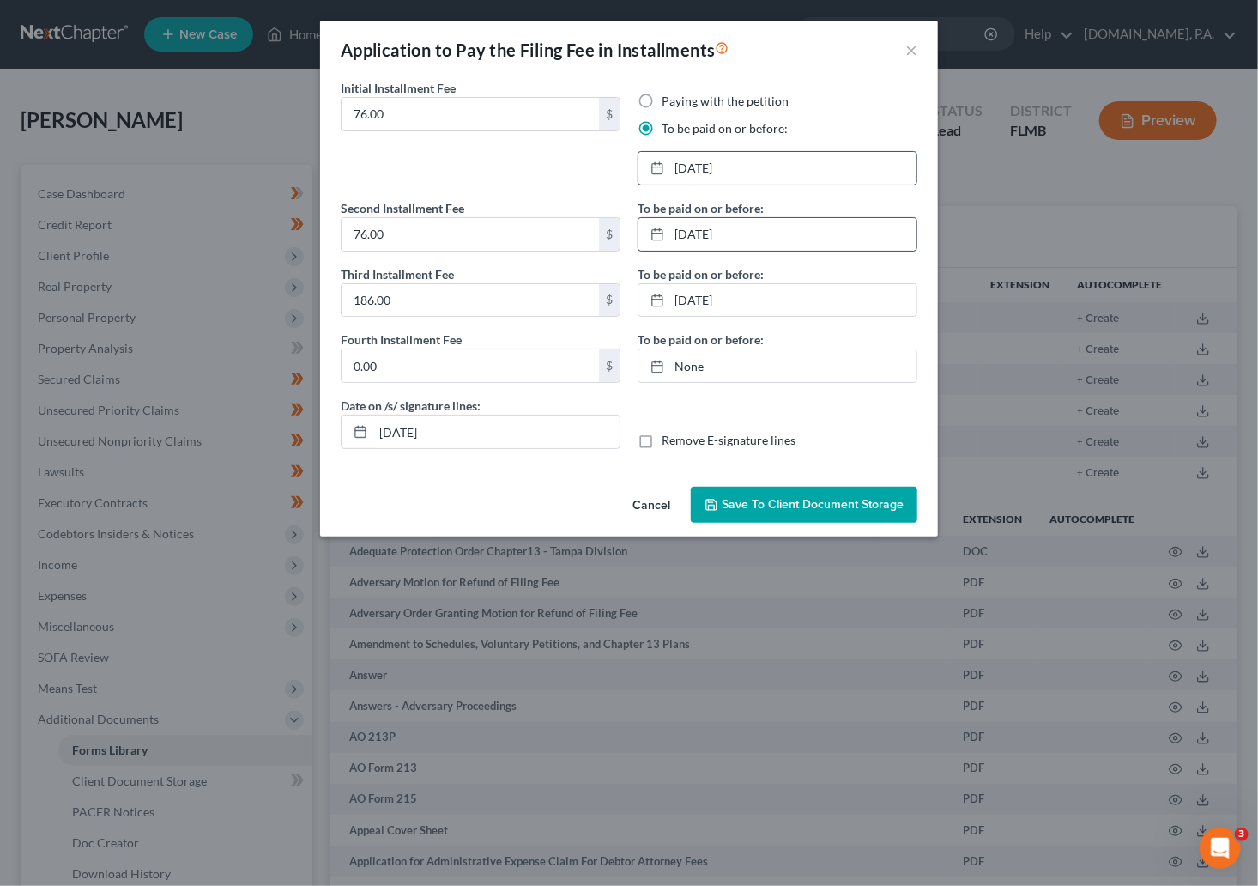
click at [818, 498] on span "Save to Client Document Storage" at bounding box center [813, 504] width 182 height 15
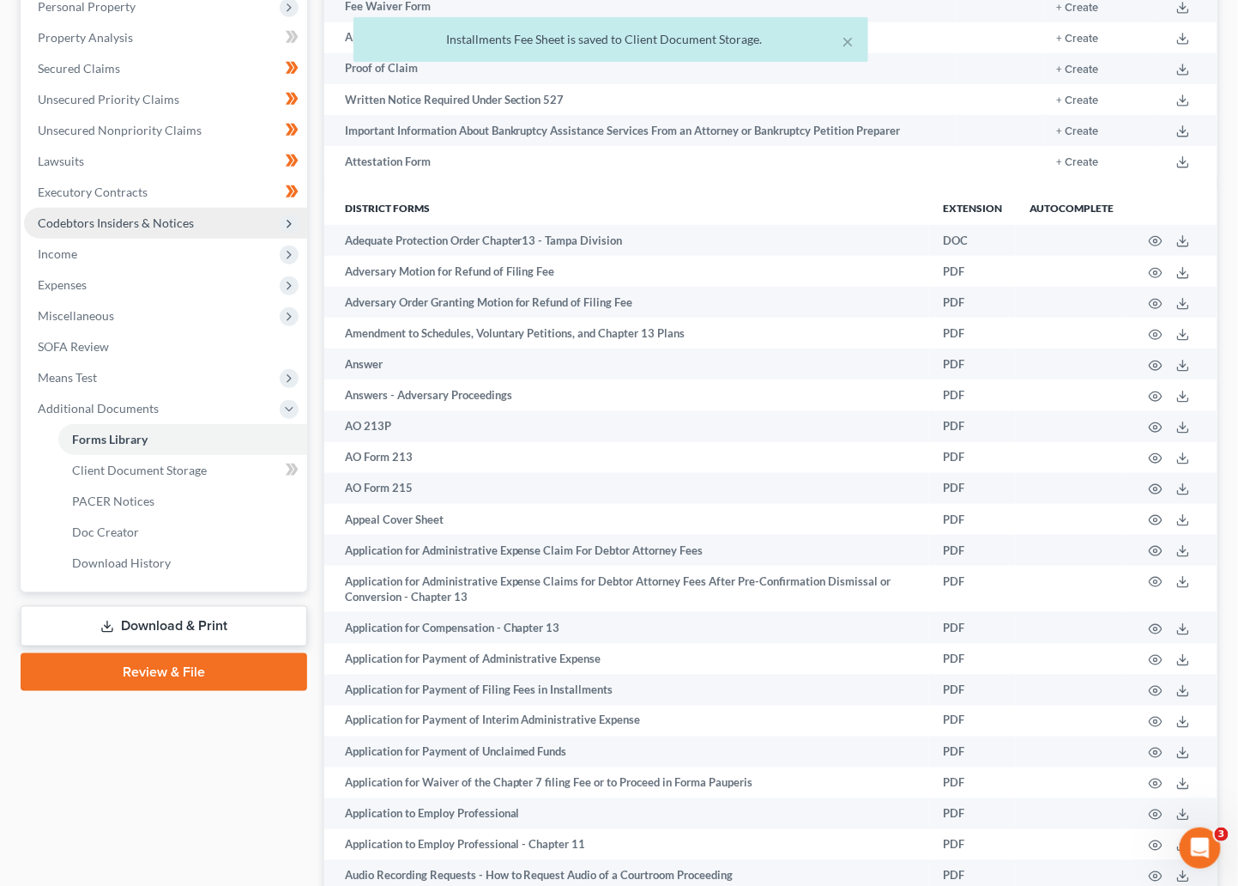
scroll to position [385, 0]
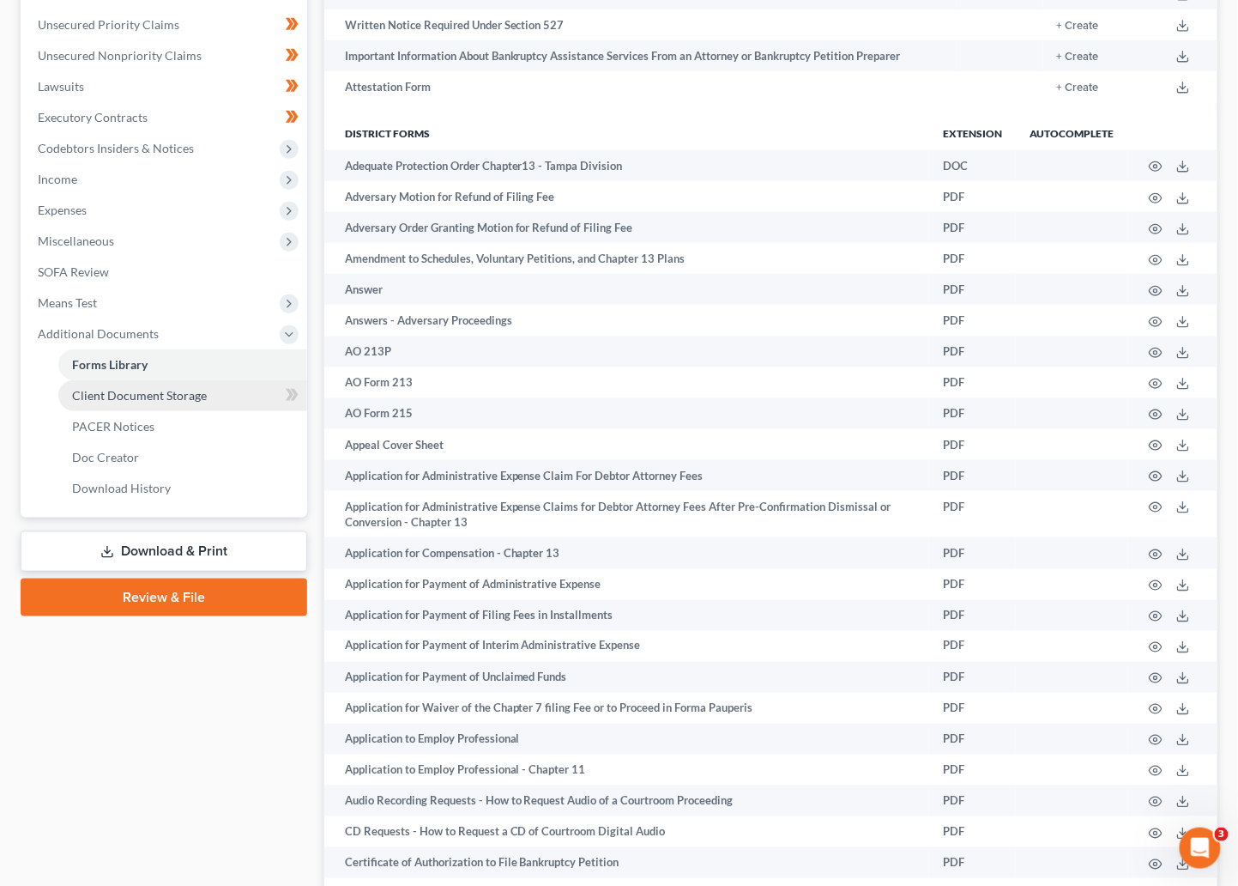
click at [150, 397] on span "Client Document Storage" at bounding box center [139, 395] width 135 height 15
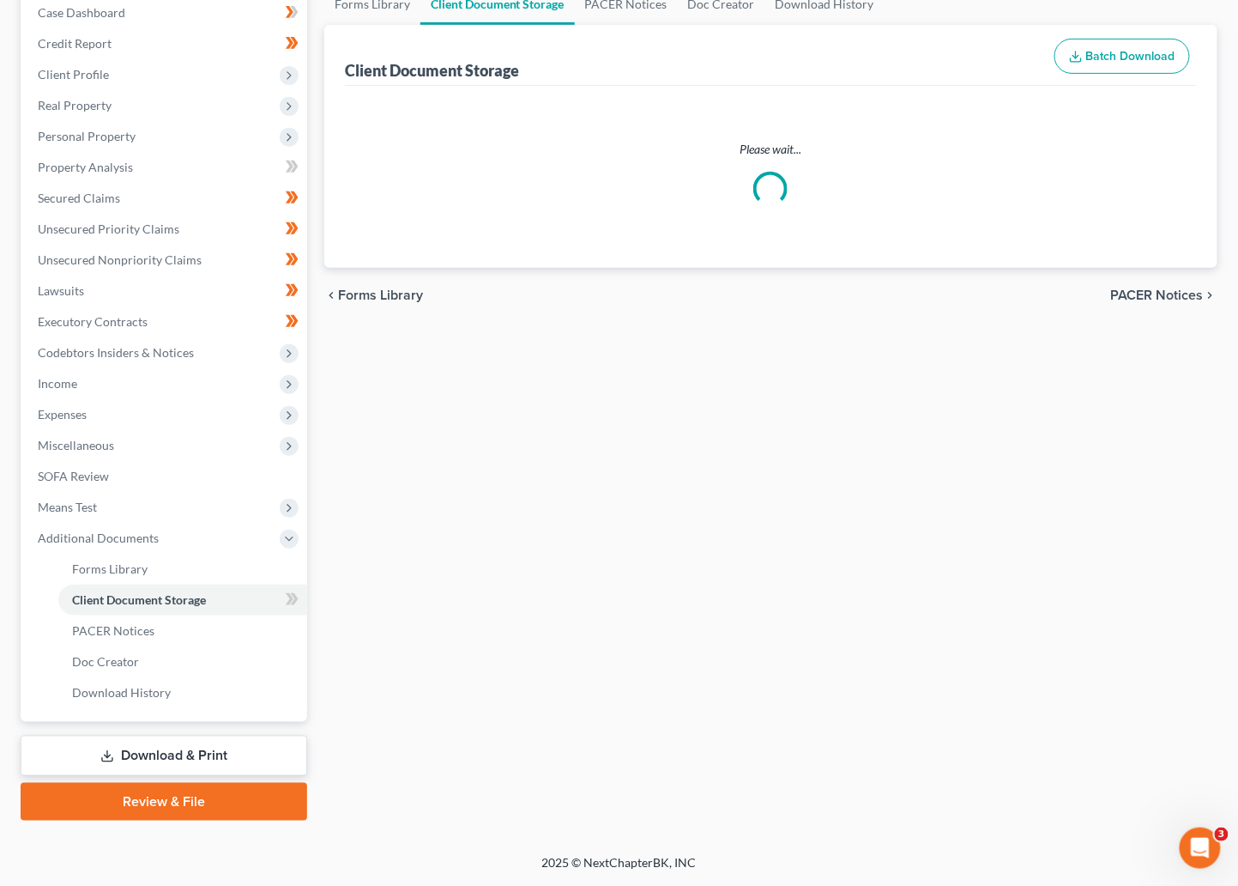
scroll to position [179, 0]
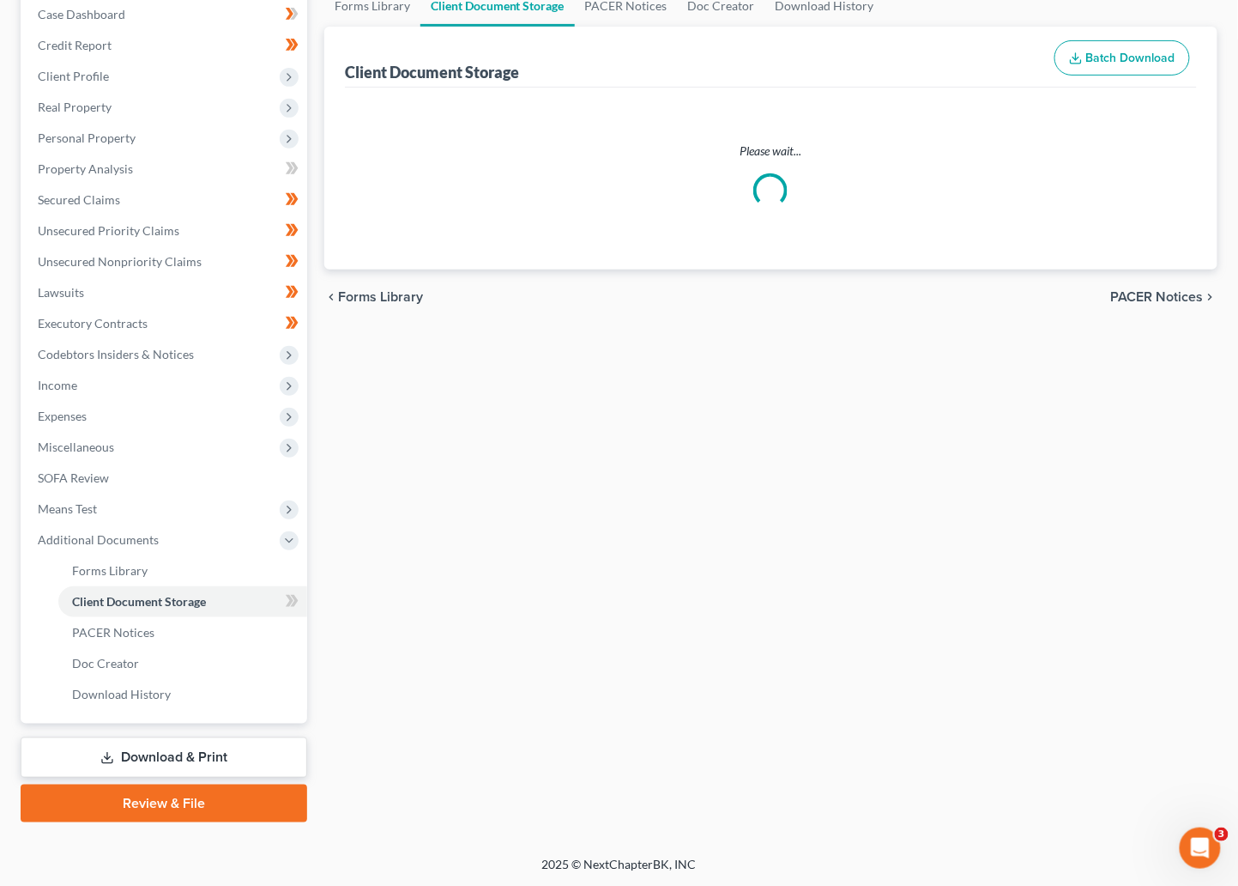
select select "9"
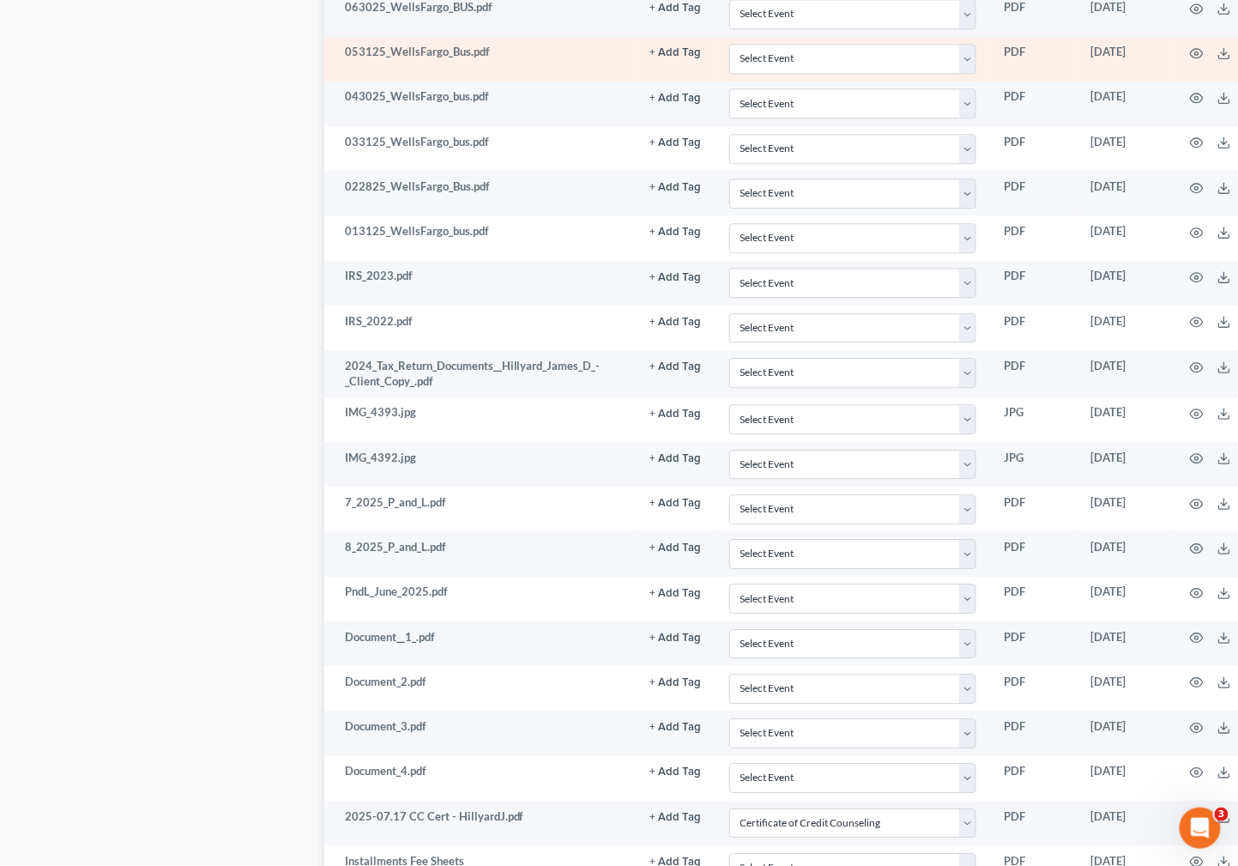
scroll to position [1444, 0]
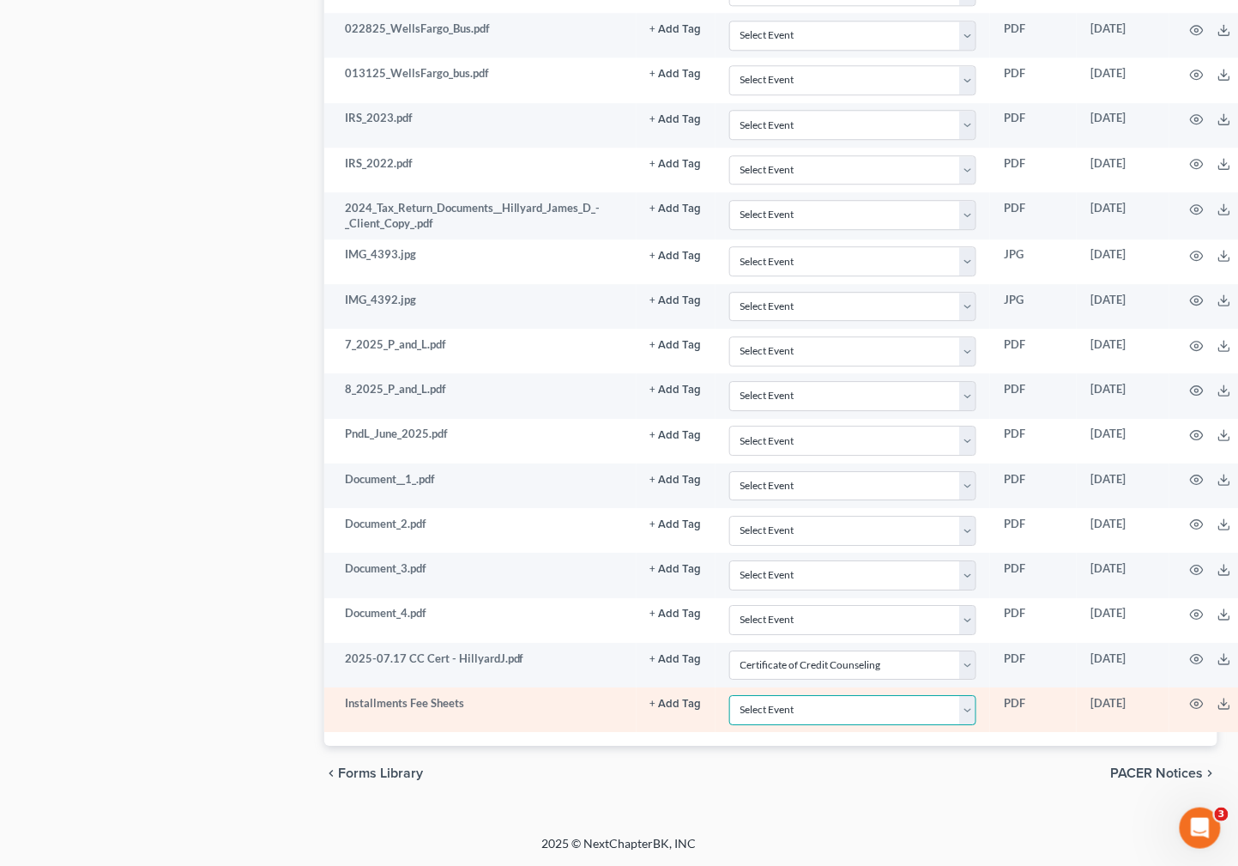
click at [957, 709] on select "Select Event 20 Largest Unsecured Creditors Amended Chapter 13 Plan Amended Cre…" at bounding box center [854, 710] width 248 height 30
select select "4"
click at [730, 695] on select "Select Event 20 Largest Unsecured Creditors Amended Chapter 13 Plan Amended Cre…" at bounding box center [854, 710] width 248 height 30
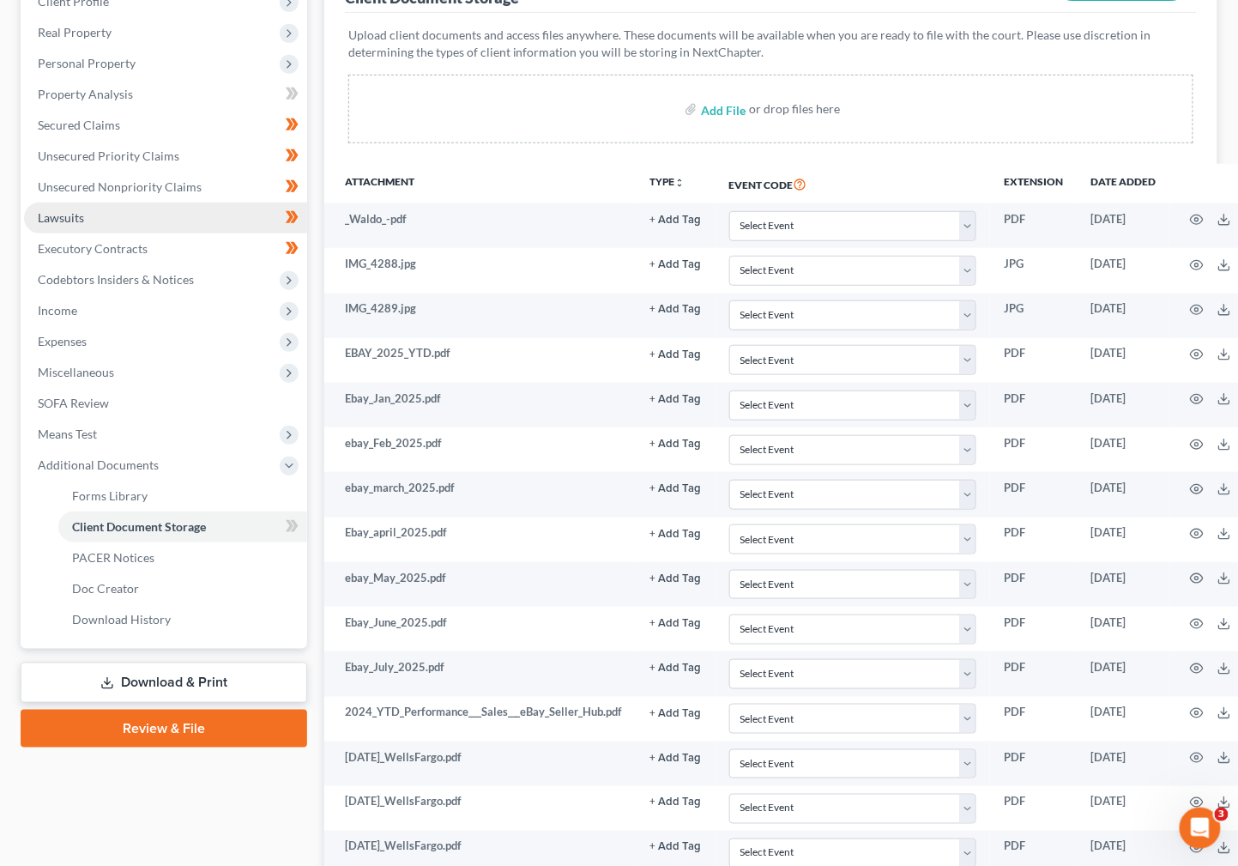
scroll to position [257, 0]
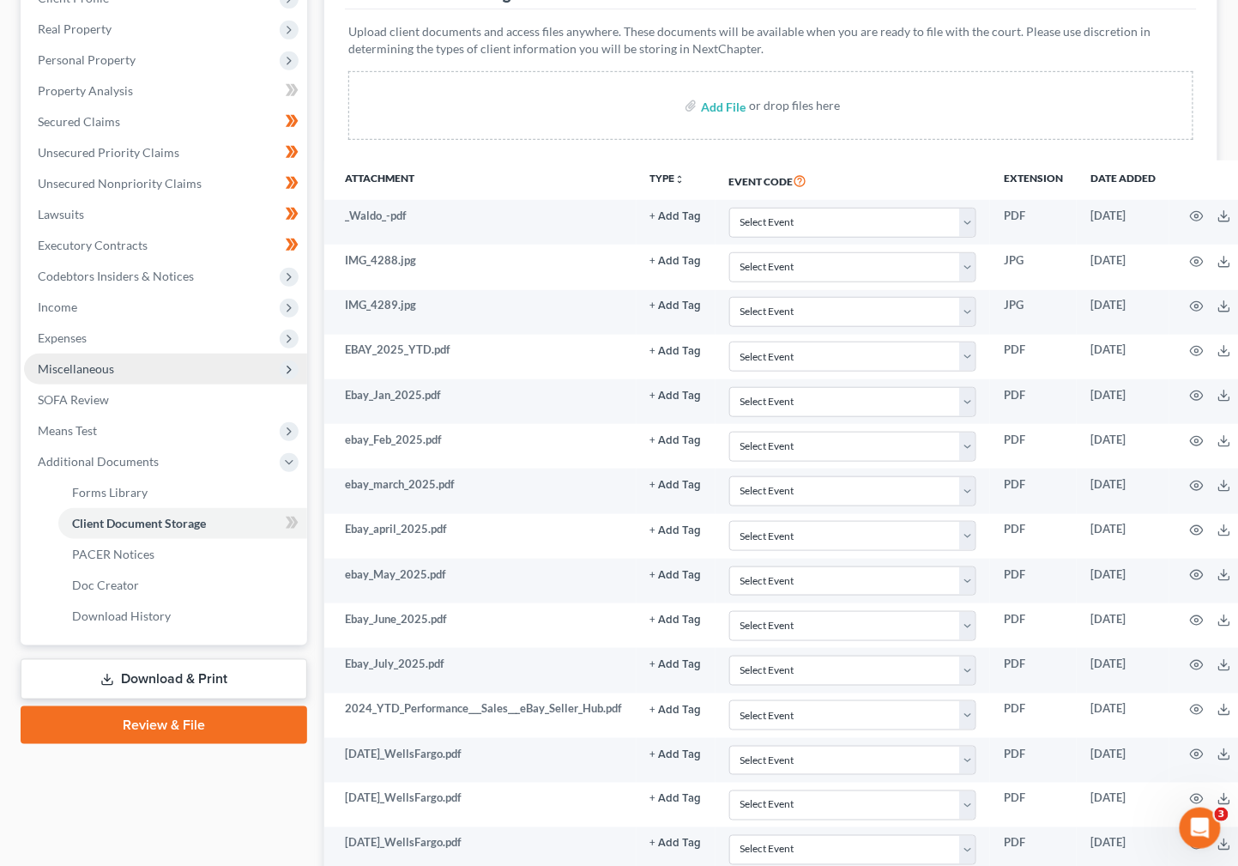
click at [75, 366] on span "Miscellaneous" at bounding box center [76, 368] width 76 height 15
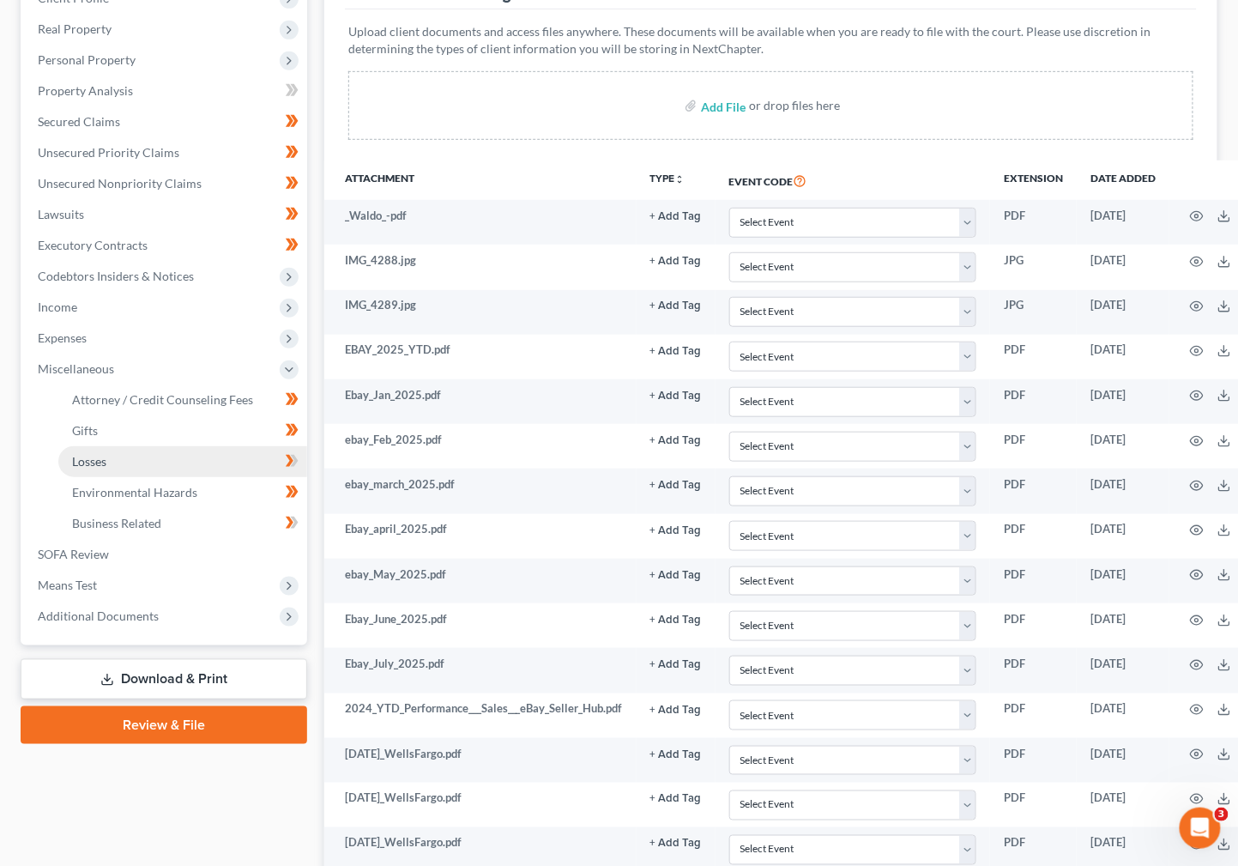
click at [102, 463] on span "Losses" at bounding box center [89, 461] width 34 height 15
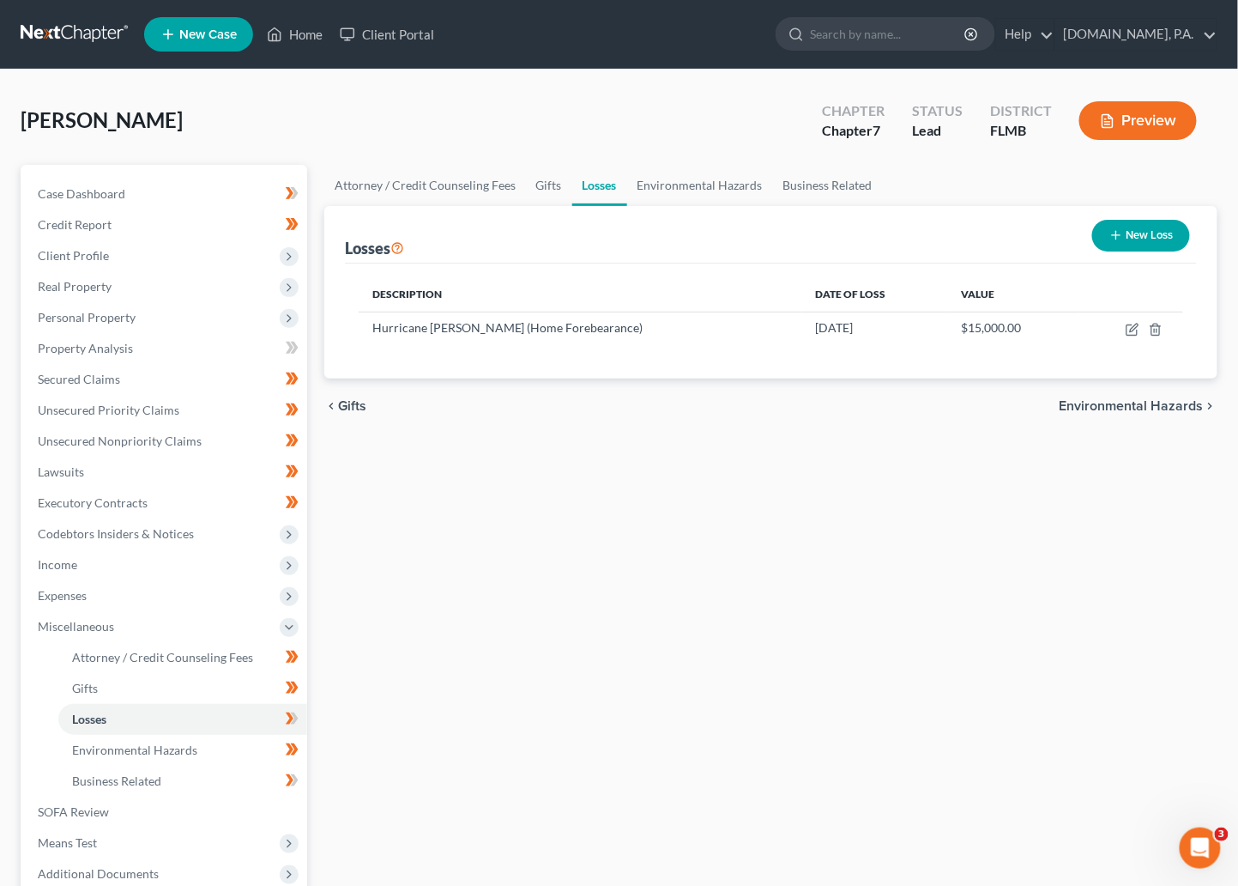
click at [653, 137] on div "Hillyard, James Upgraded Chapter Chapter 7 Status Lead District FLMB Preview" at bounding box center [619, 127] width 1197 height 75
click at [957, 333] on icon "button" at bounding box center [1132, 330] width 10 height 10
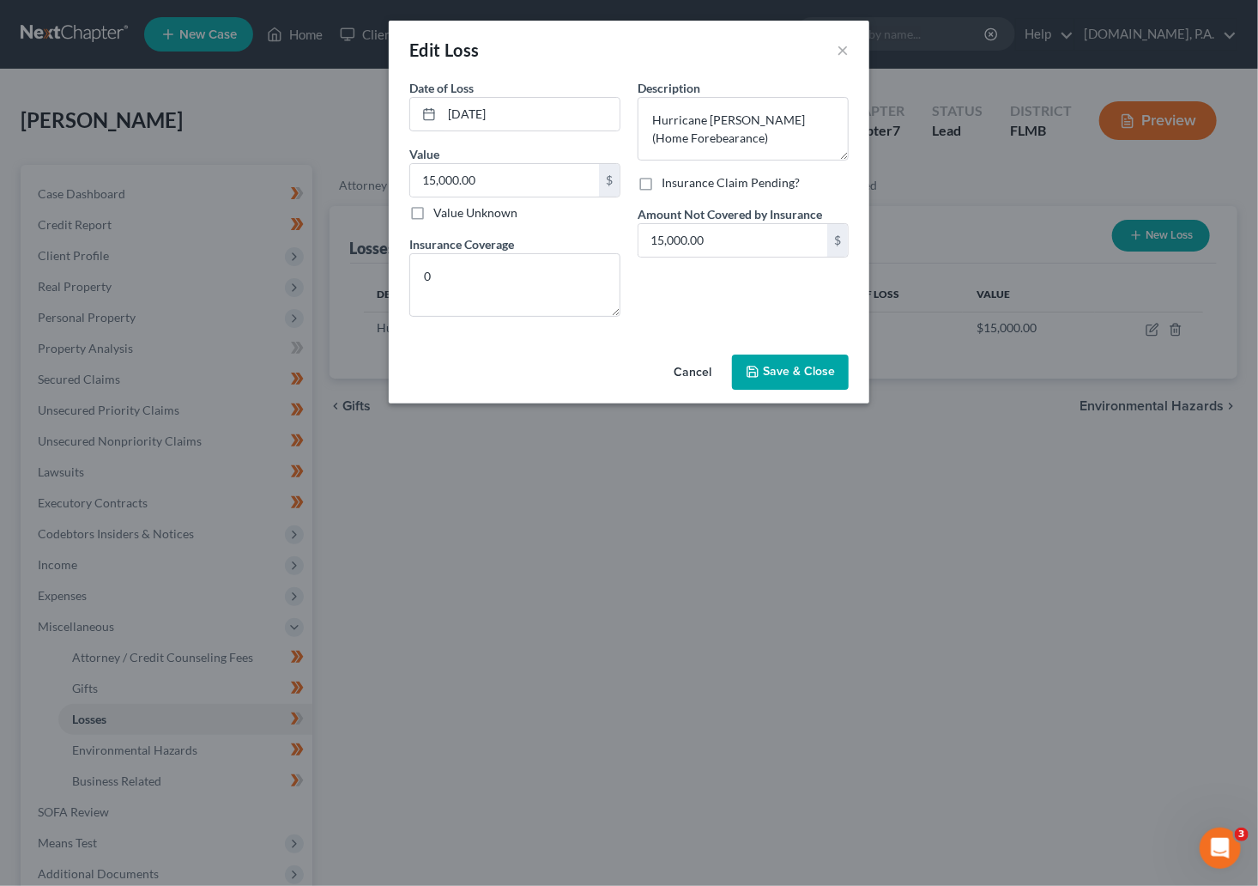
click at [781, 360] on button "Save & Close" at bounding box center [790, 372] width 117 height 36
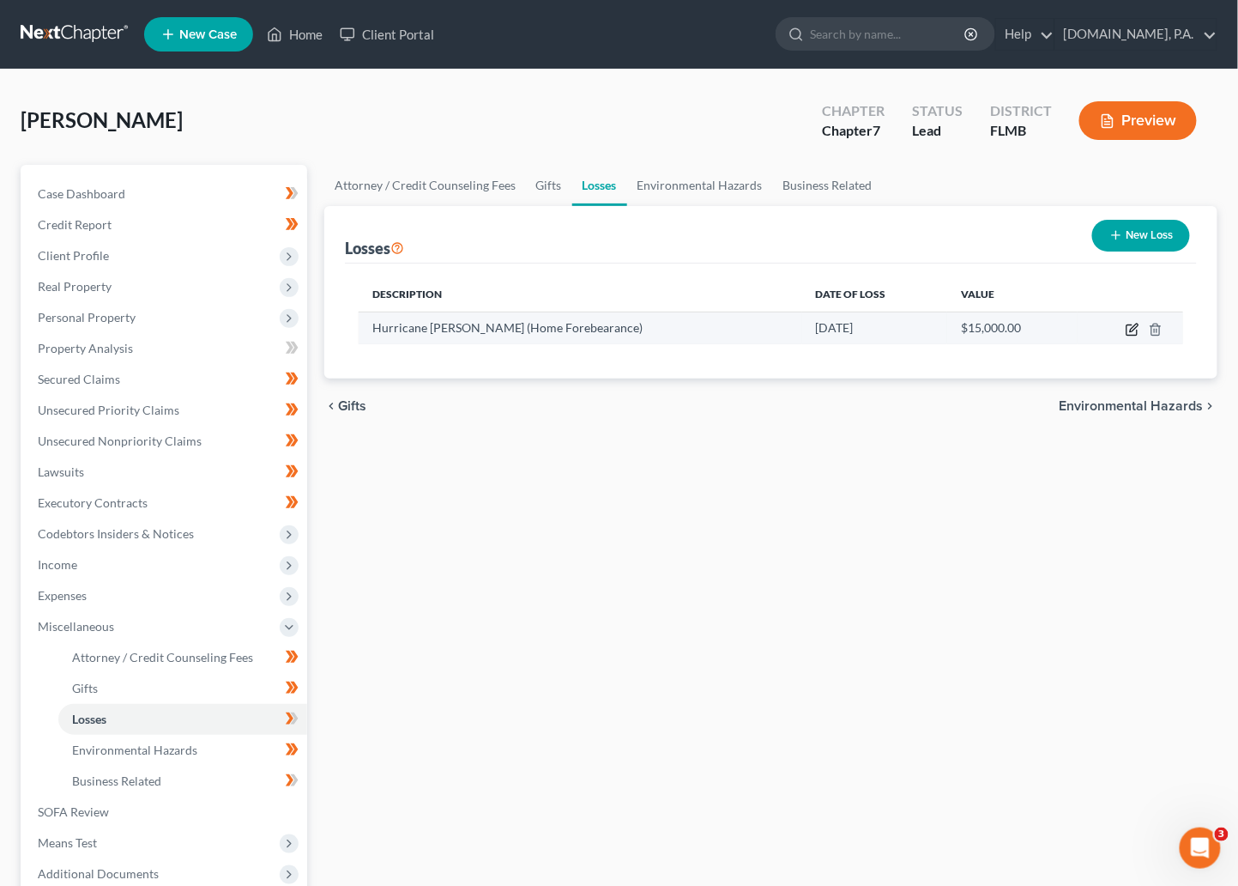
click at [957, 331] on icon "button" at bounding box center [1134, 328] width 8 height 8
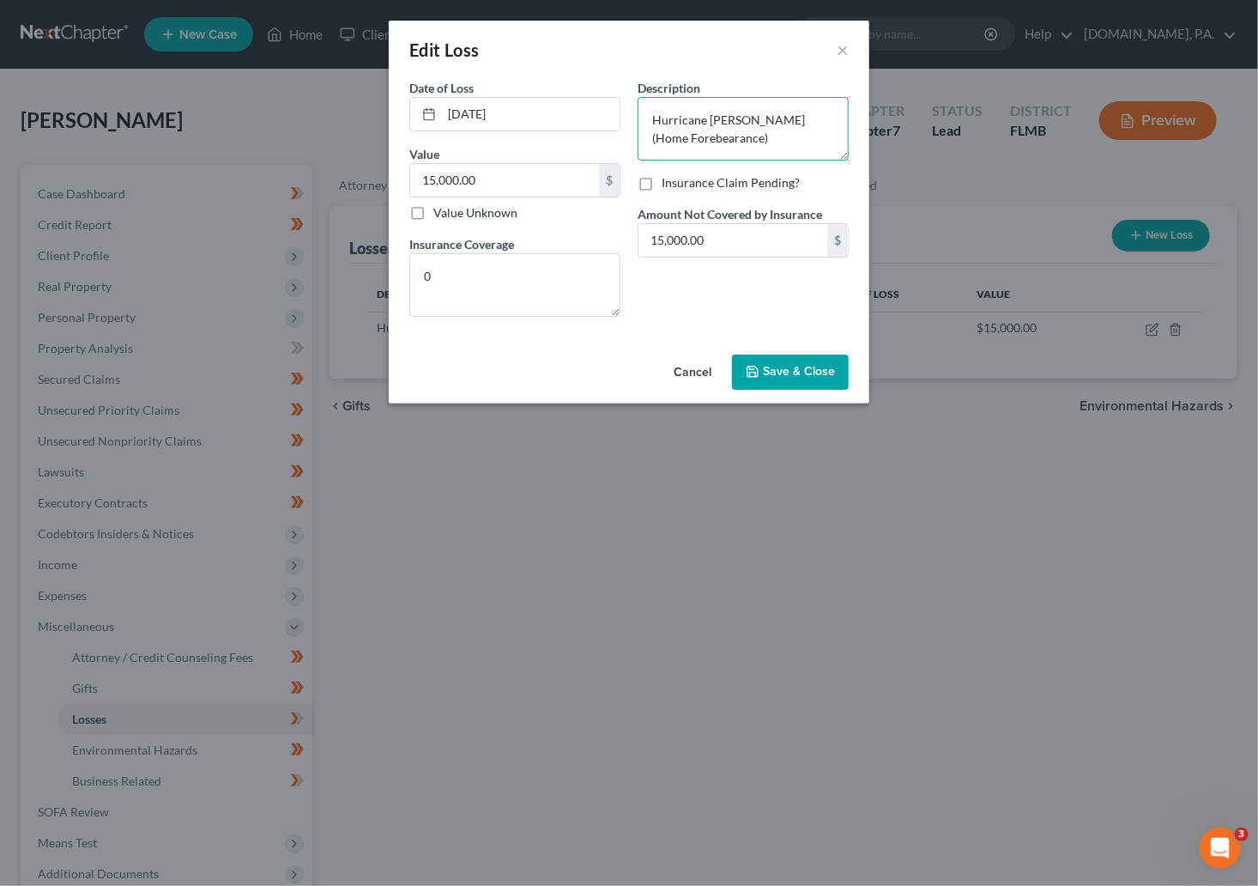
drag, startPoint x: 730, startPoint y: 143, endPoint x: 638, endPoint y: 123, distance: 95.0
click at [638, 123] on textarea "Hurricane Milton (Home Forebearance)" at bounding box center [743, 129] width 211 height 64
click at [785, 120] on textarea "???? Hurricane Milton /" at bounding box center [743, 129] width 211 height 64
type textarea "???? Hurricane Milton / Warehouse destroyed"
click at [792, 360] on button "Save & Close" at bounding box center [790, 372] width 117 height 36
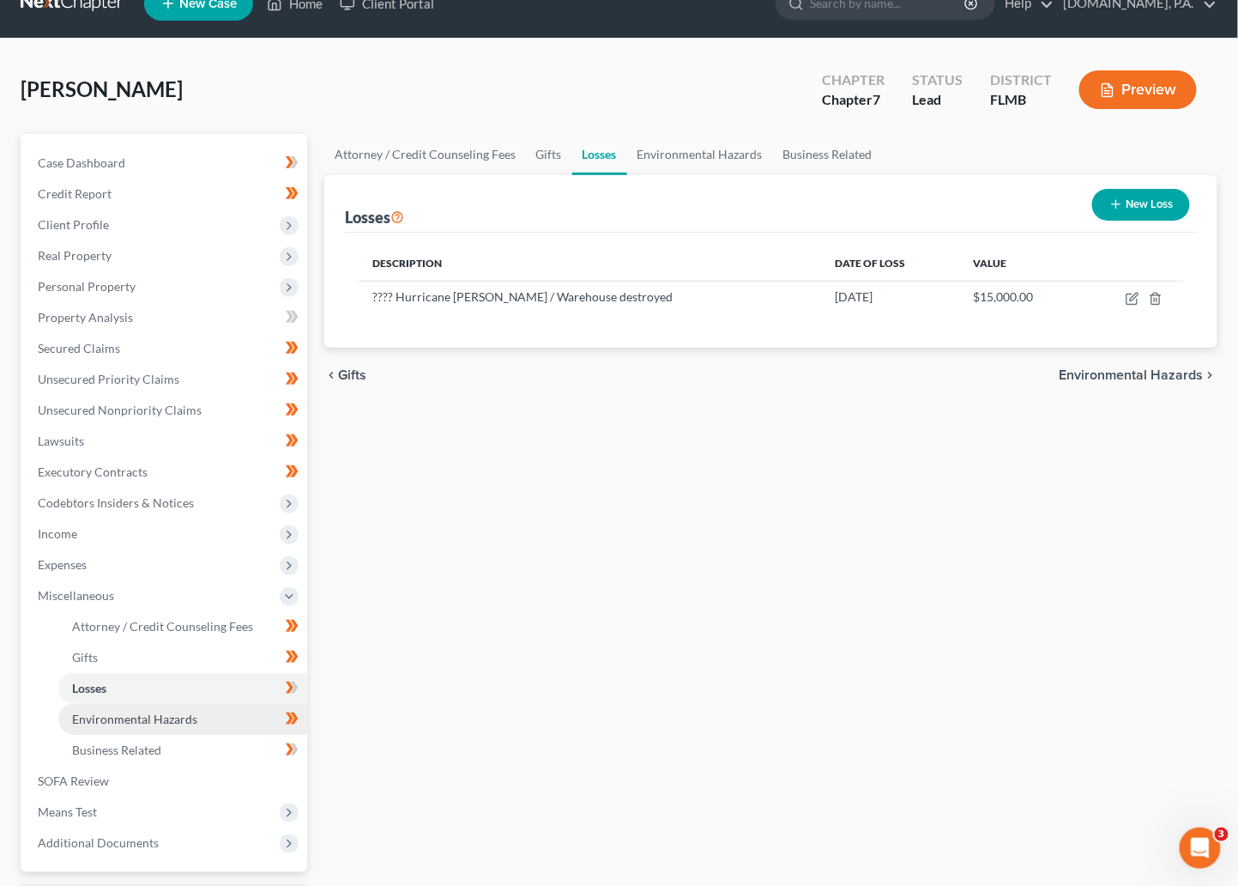
scroll to position [129, 0]
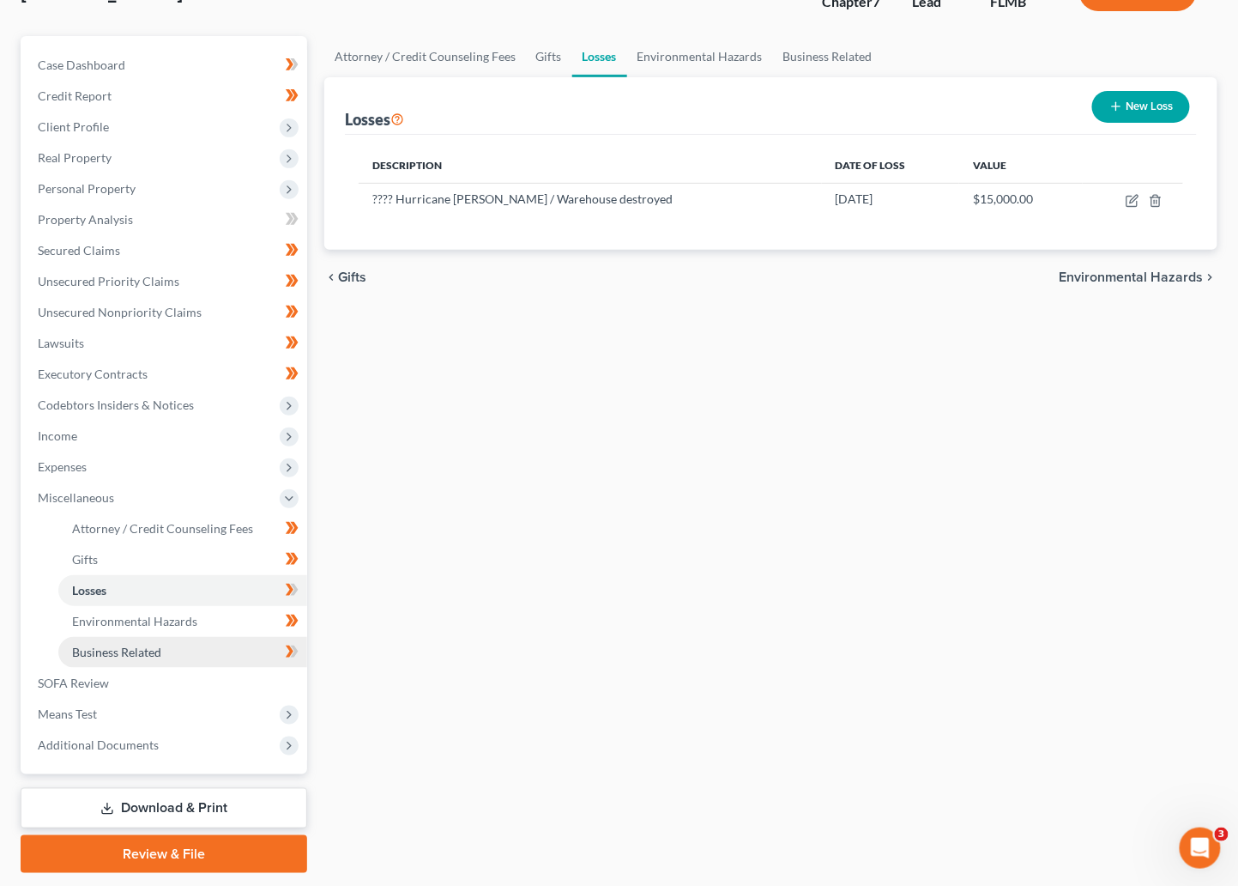
click at [155, 649] on span "Business Related" at bounding box center [116, 652] width 89 height 15
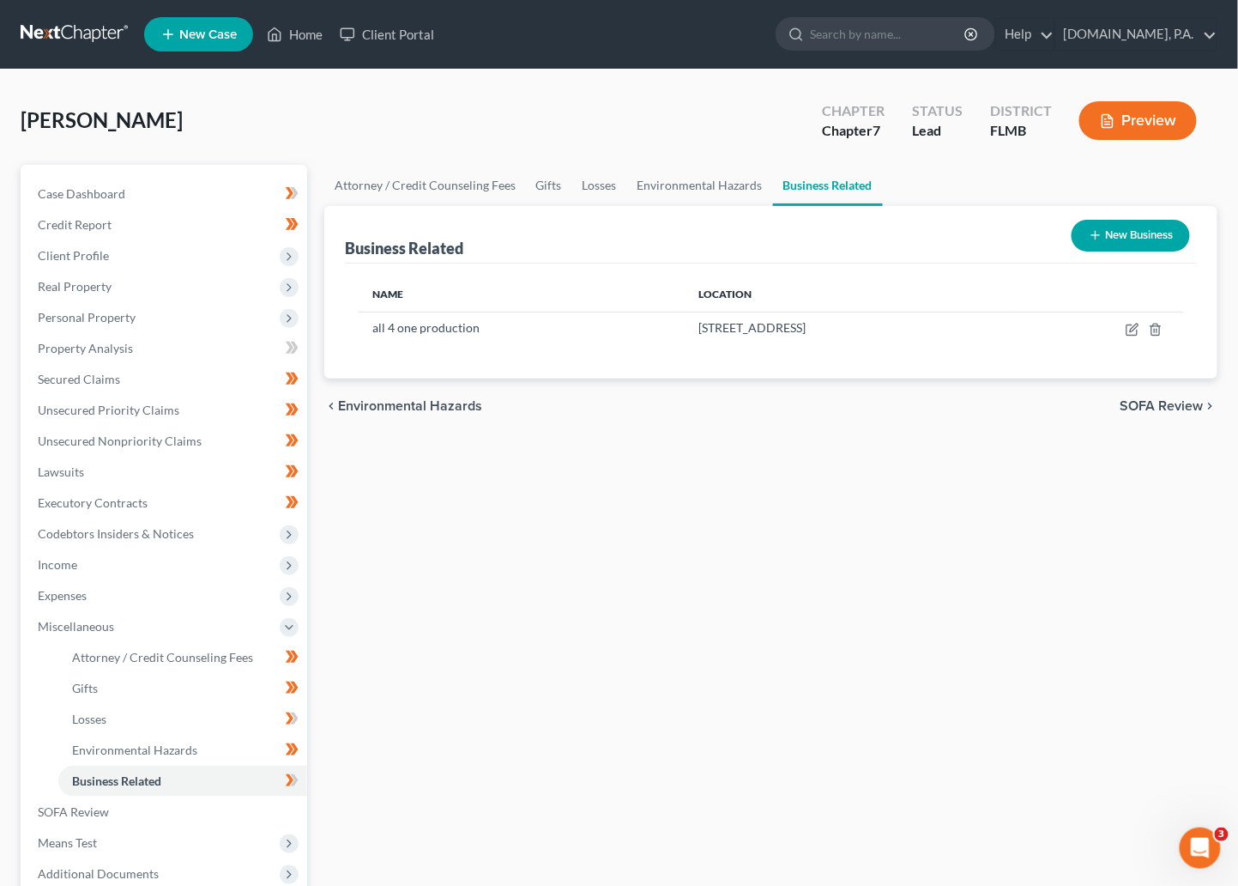
click at [729, 506] on div "Attorney / Credit Counseling Fees Gifts Losses Environmental Hazards Business R…" at bounding box center [771, 583] width 911 height 837
click at [738, 443] on div "Attorney / Credit Counseling Fees Gifts Losses Environmental Hazards Business R…" at bounding box center [771, 583] width 911 height 837
click at [126, 411] on span "Unsecured Priority Claims" at bounding box center [109, 410] width 142 height 15
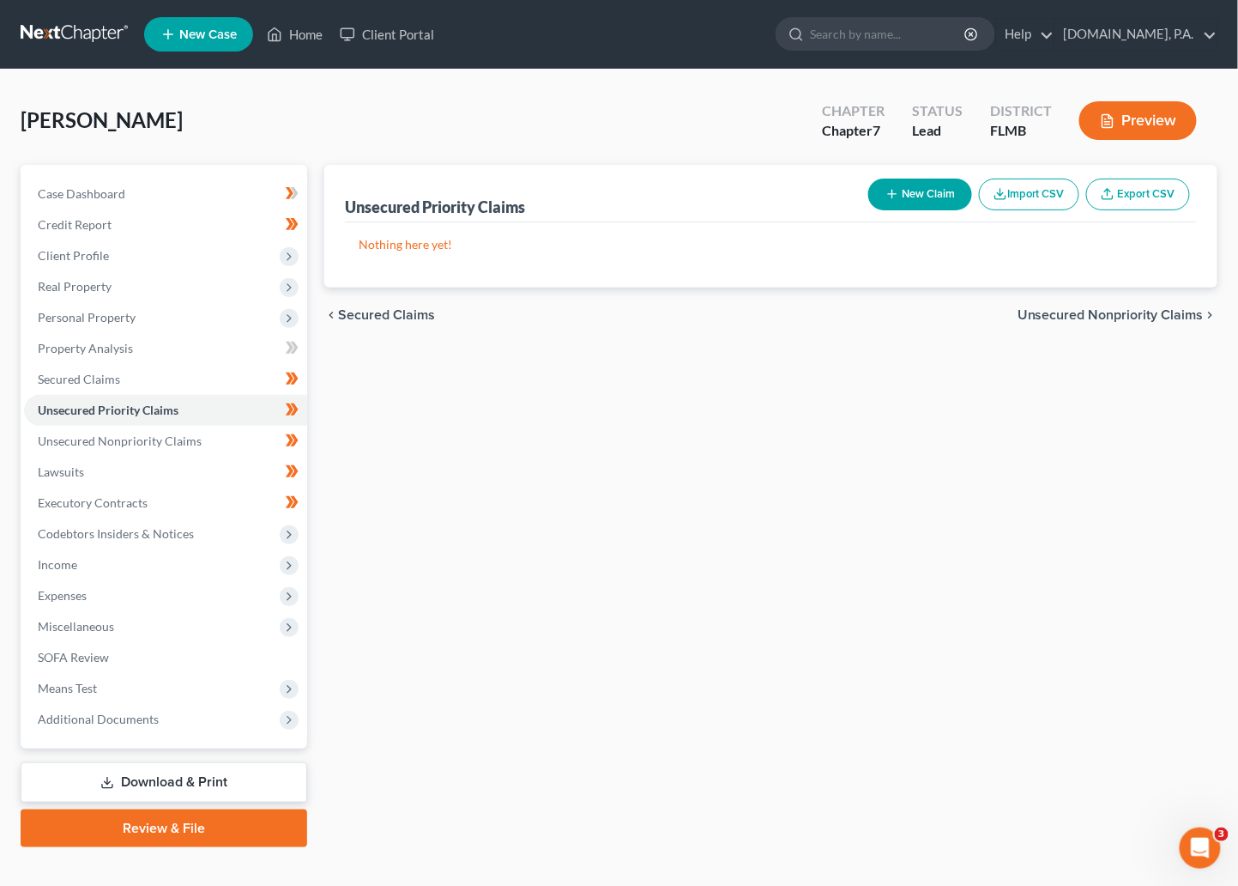
click at [905, 191] on button "New Claim" at bounding box center [921, 195] width 104 height 32
select select "0"
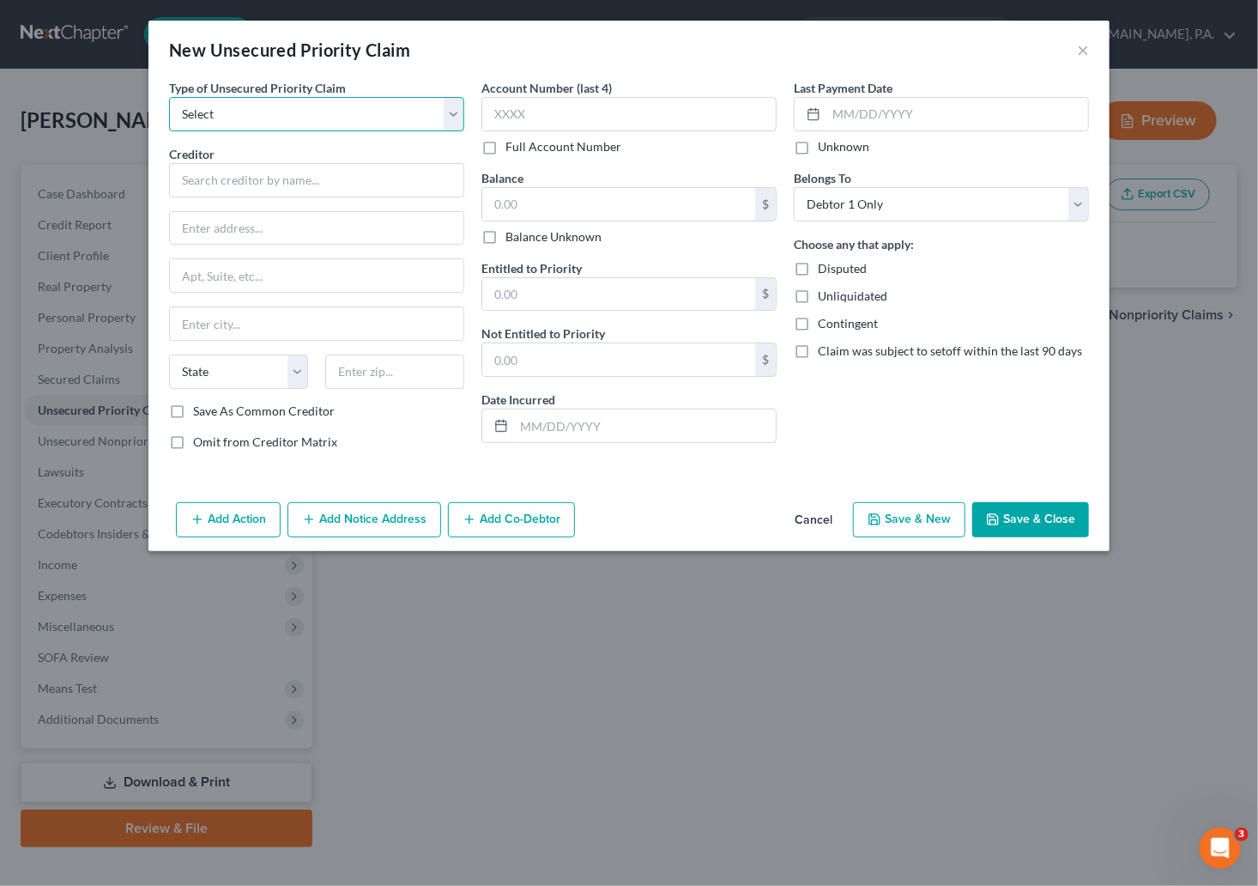
click at [452, 121] on select "Select Taxes & Other Government Units Domestic Support Obligations Extensions o…" at bounding box center [316, 114] width 295 height 34
select select "0"
click at [169, 97] on select "Select Taxes & Other Government Units Domestic Support Obligations Extensions o…" at bounding box center [316, 114] width 295 height 34
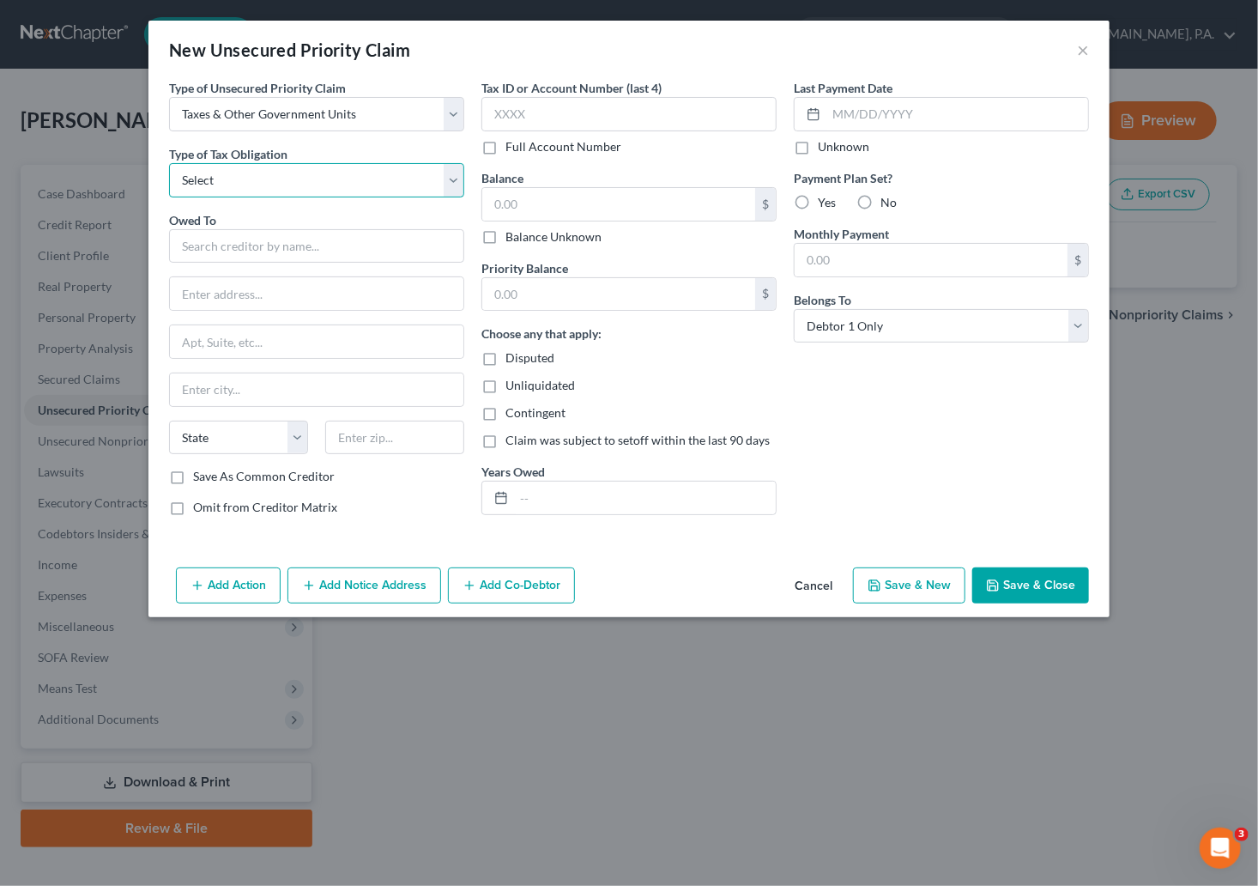
click at [450, 189] on select "Select Federal City State Franchise Tax Board Other" at bounding box center [316, 180] width 295 height 34
select select "0"
click at [169, 163] on select "Select Federal City State Franchise Tax Board Other" at bounding box center [316, 180] width 295 height 34
click at [367, 241] on input "text" at bounding box center [316, 246] width 295 height 34
click at [679, 201] on input "text" at bounding box center [618, 204] width 273 height 33
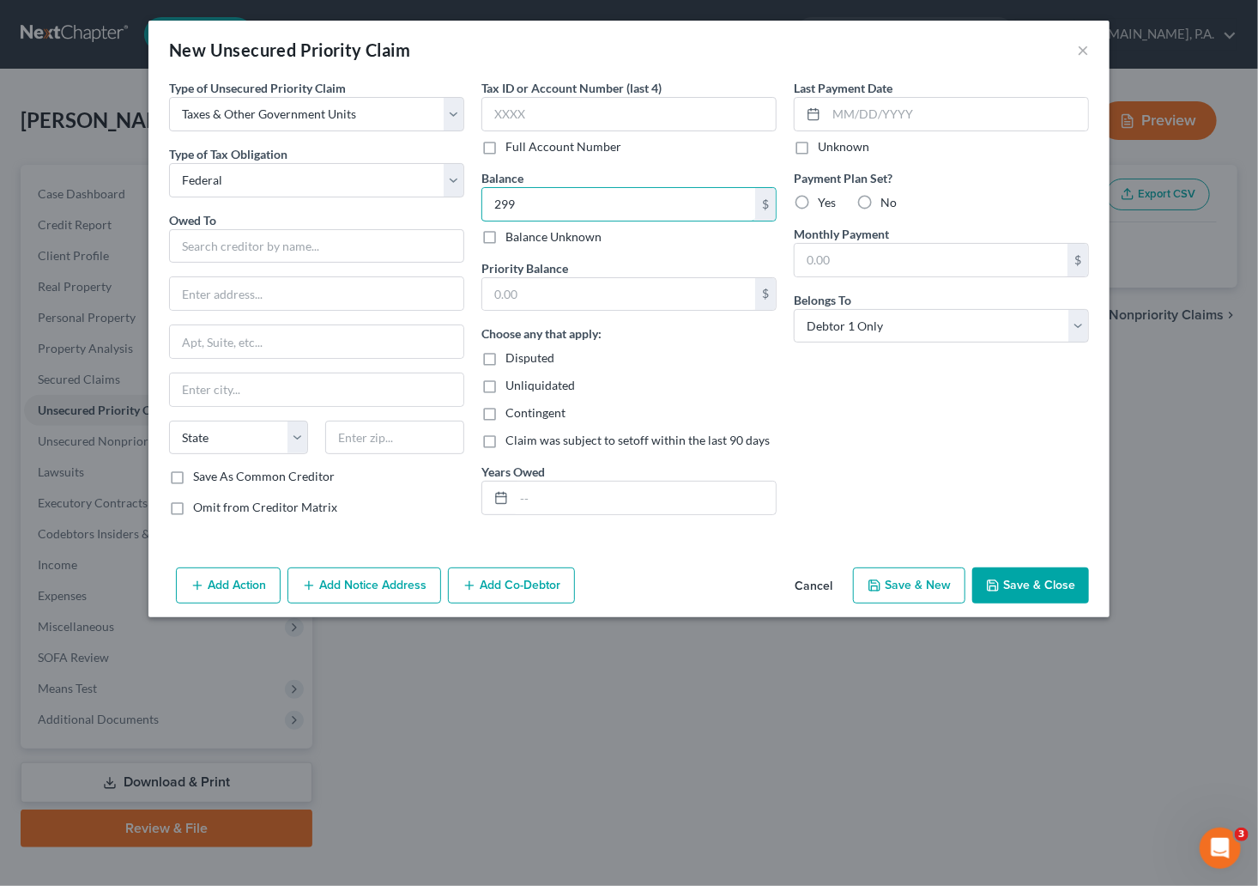
type input "299"
click at [682, 546] on div "Type of Unsecured Priority Claim * Select Taxes & Other Government Units Domest…" at bounding box center [628, 319] width 961 height 481
click at [261, 251] on input "text" at bounding box center [316, 246] width 295 height 34
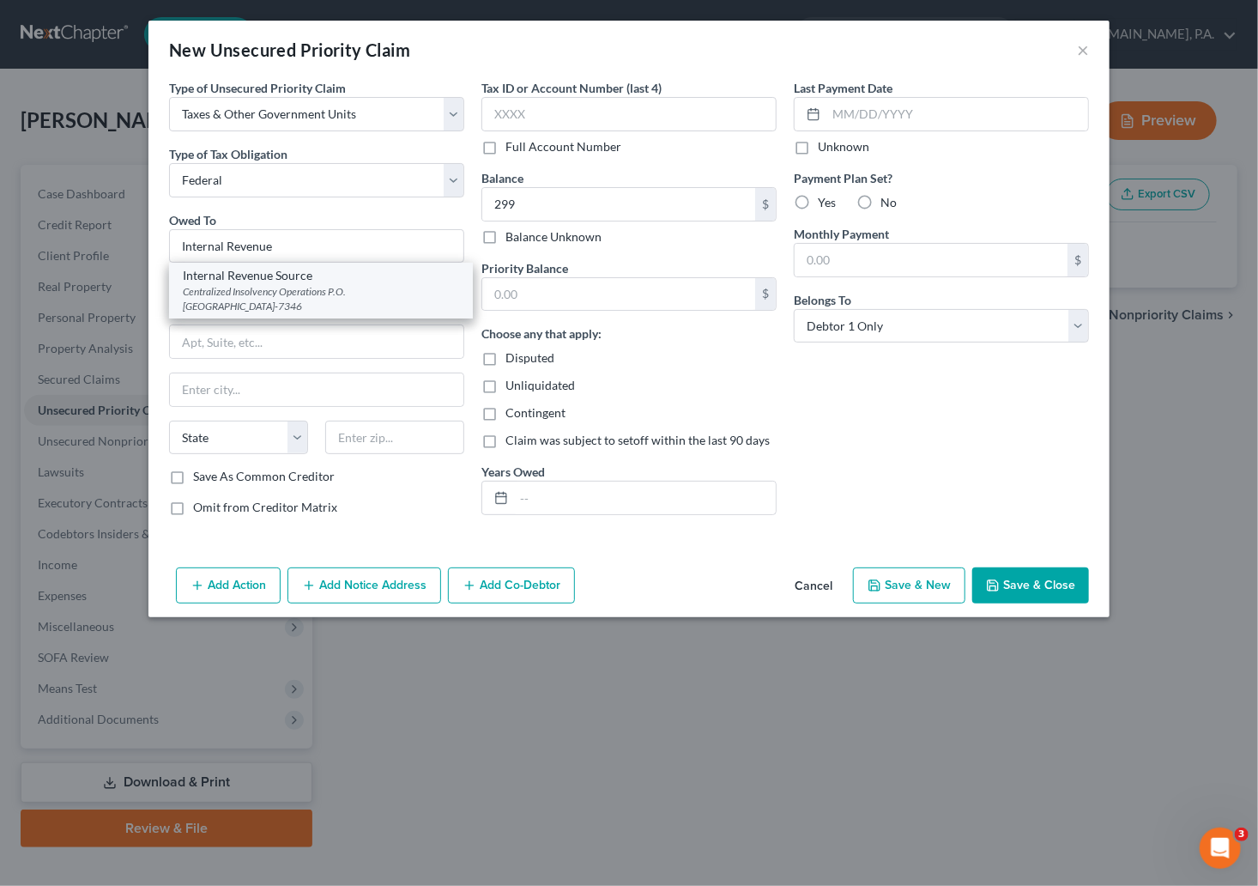
click at [261, 293] on div "Centralized Insolvency Operations P.O. Box 7346, Philadelphia, PA 19101-7346" at bounding box center [321, 298] width 276 height 29
type input "Internal Revenue Source"
type input "Centralized Insolvency Operations"
type input "P.O. Box 7346"
type input "Philadelphia"
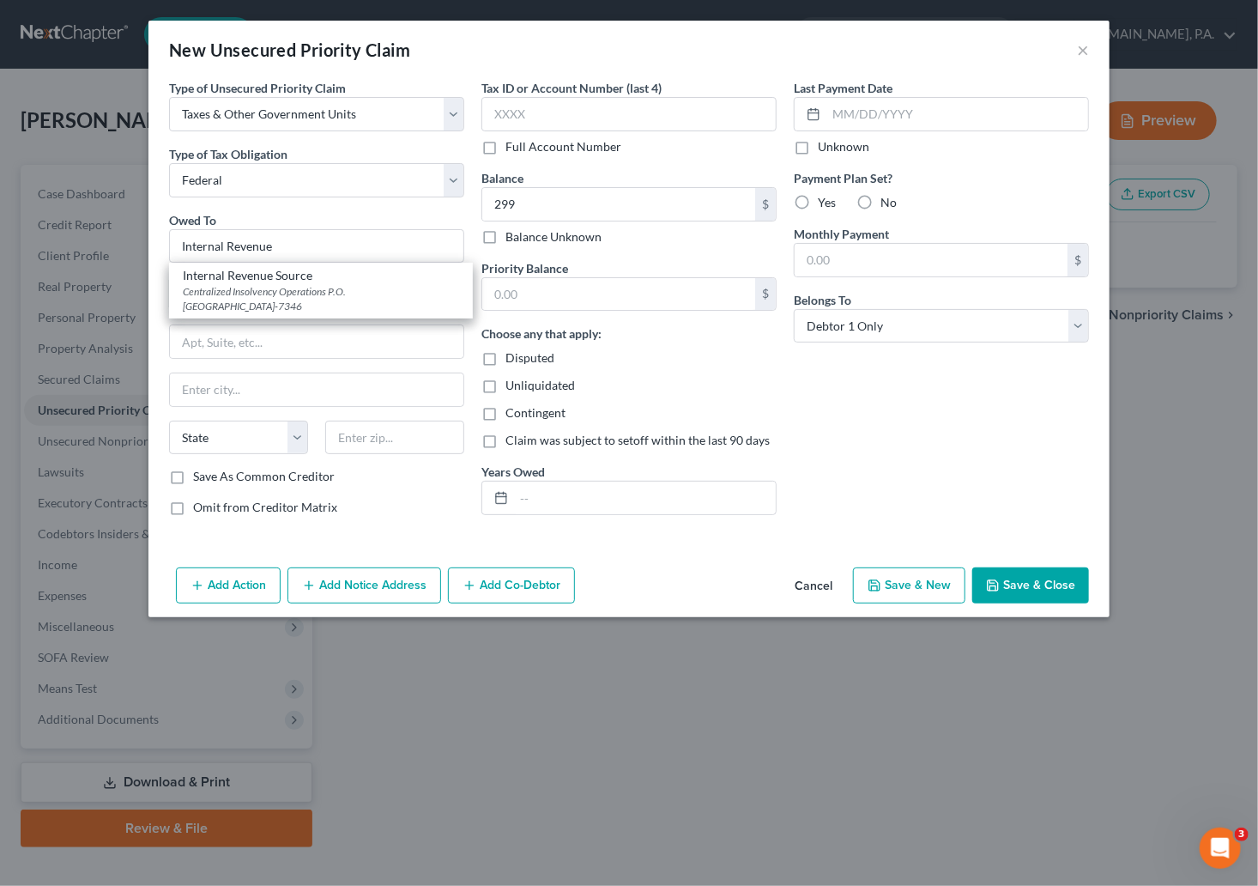
select select "39"
type input "19101-7346"
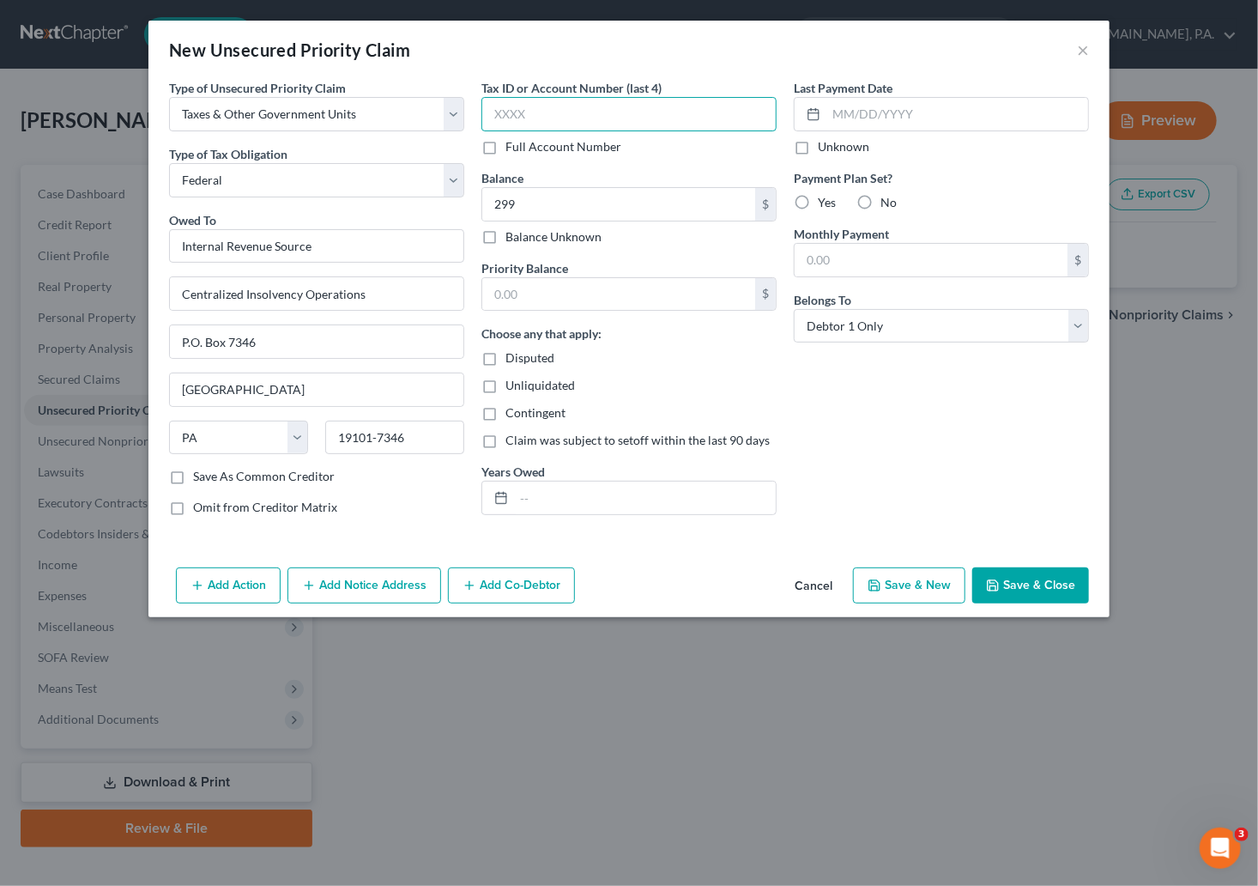
click at [539, 110] on input "text" at bounding box center [628, 114] width 295 height 34
click at [571, 112] on input "text" at bounding box center [628, 114] width 295 height 34
type input "1066"
click at [883, 456] on div "Last Payment Date Unknown Payment Plan Set? Yes No Monthly Payment $ Belongs To…" at bounding box center [941, 304] width 312 height 451
click at [566, 496] on input "text" at bounding box center [645, 497] width 262 height 33
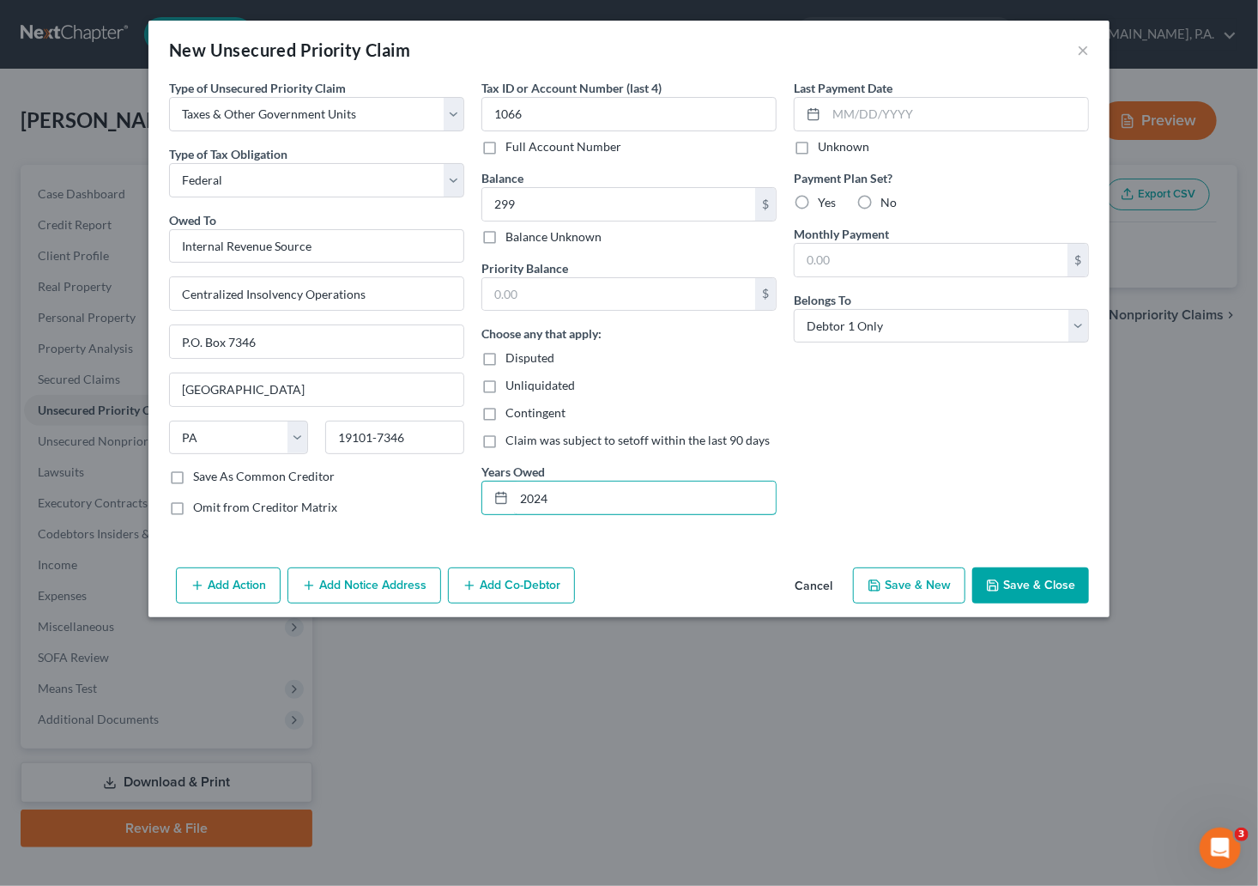
type input "2024"
click at [957, 585] on icon "button" at bounding box center [993, 585] width 14 height 14
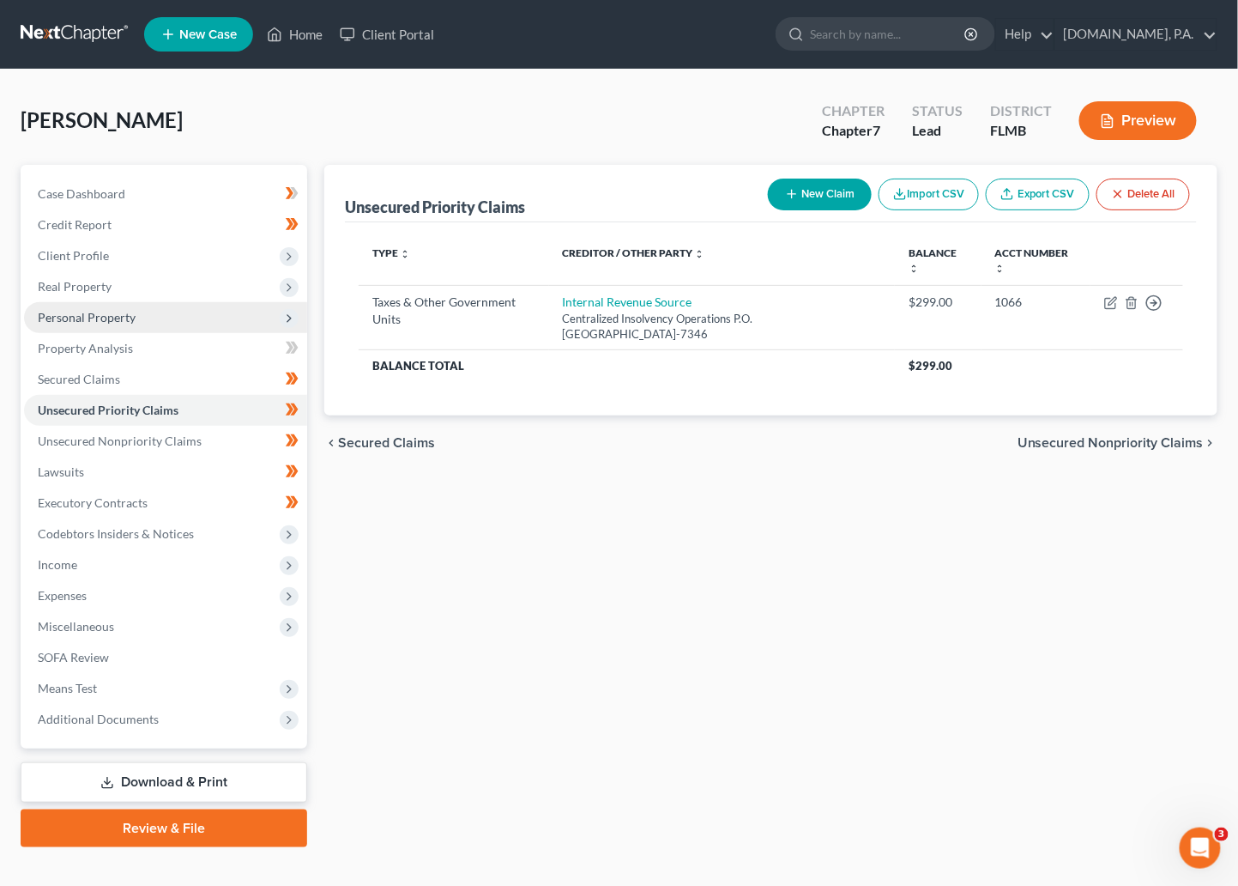
click at [83, 314] on span "Personal Property" at bounding box center [87, 317] width 98 height 15
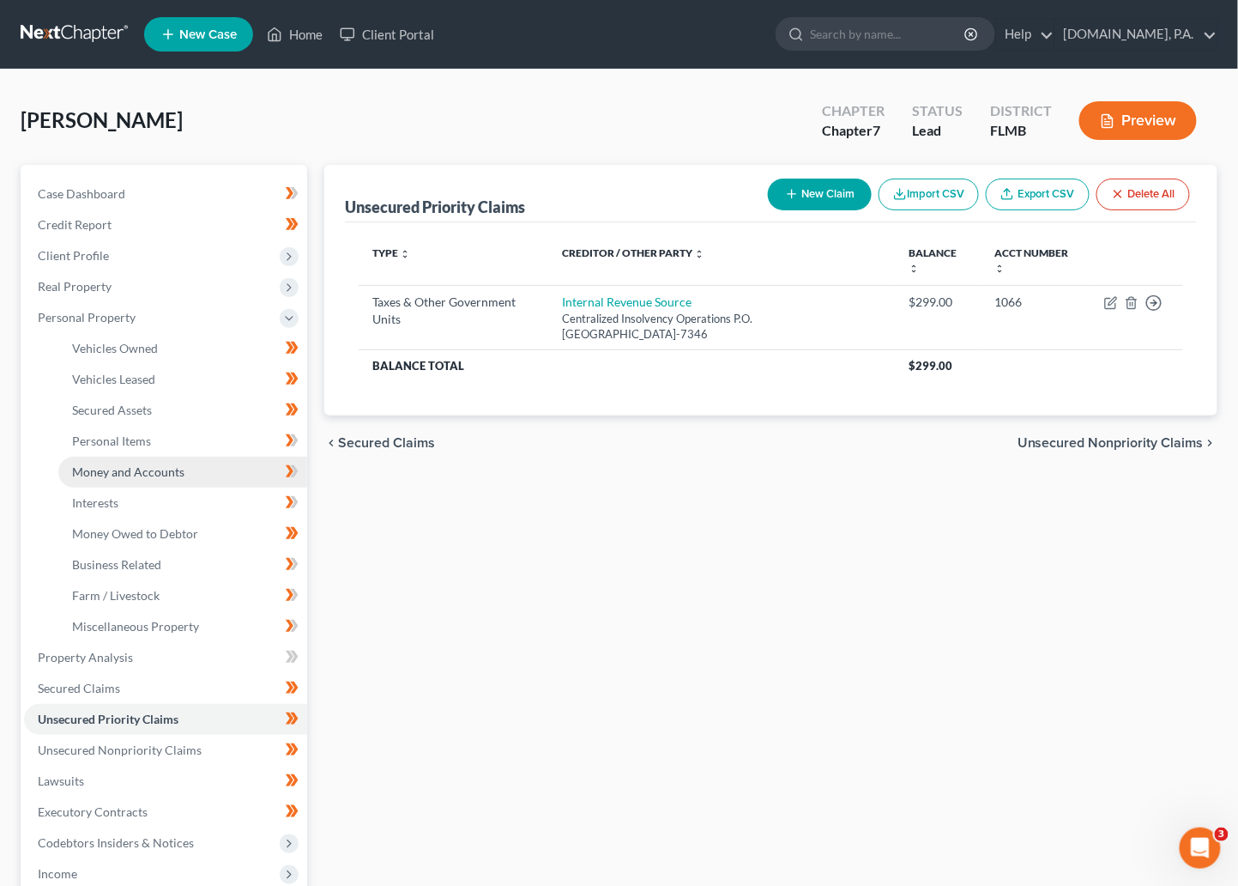
click at [127, 467] on span "Money and Accounts" at bounding box center [128, 471] width 112 height 15
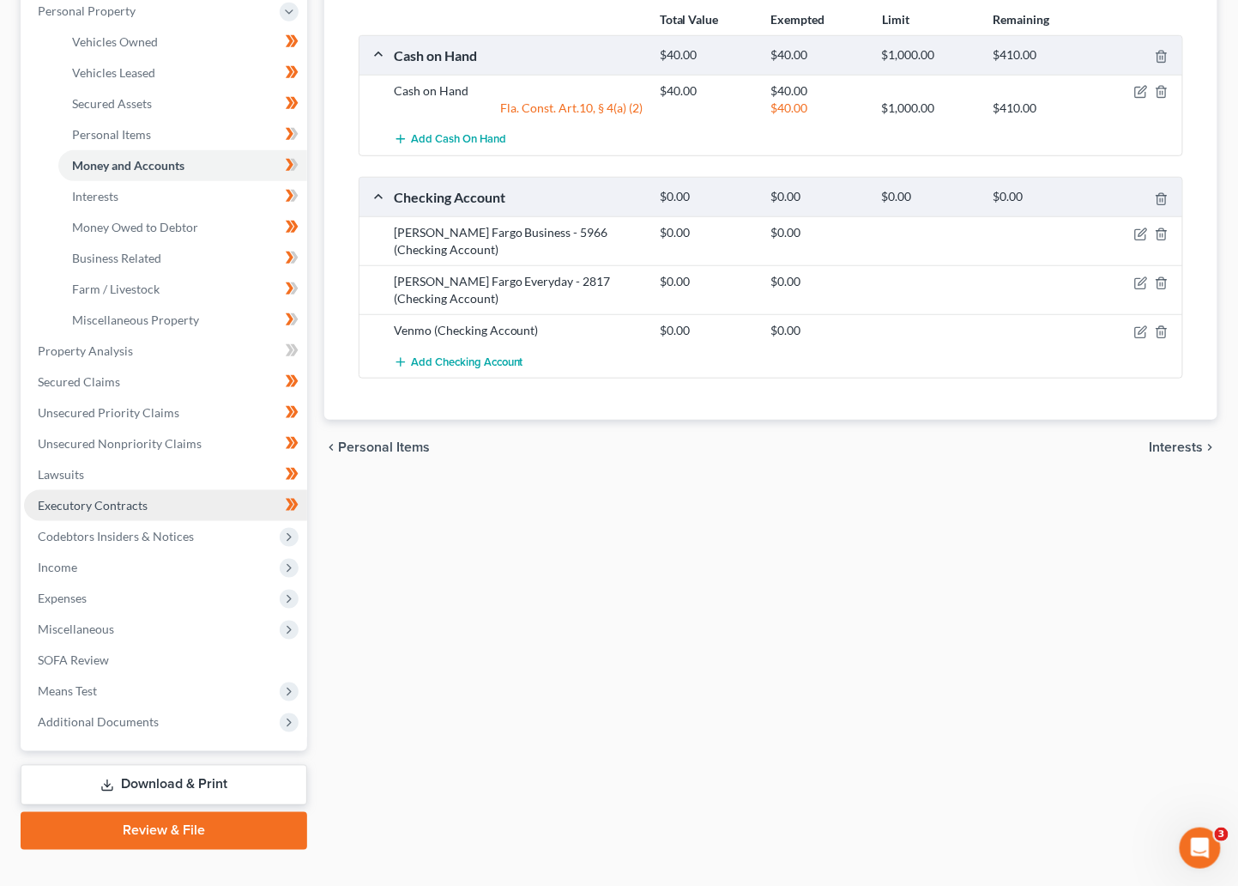
scroll to position [334, 0]
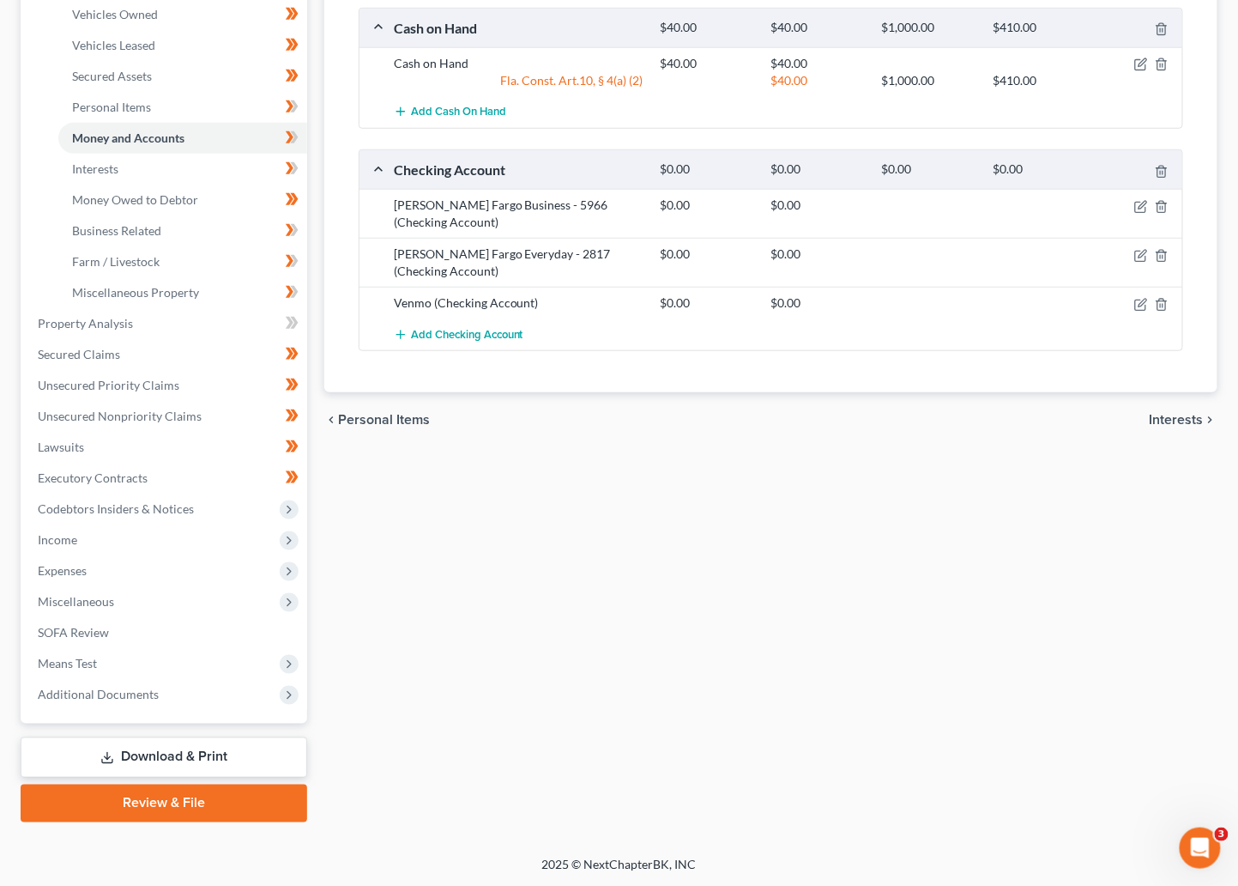
click at [172, 748] on link "Download & Print" at bounding box center [164, 757] width 287 height 40
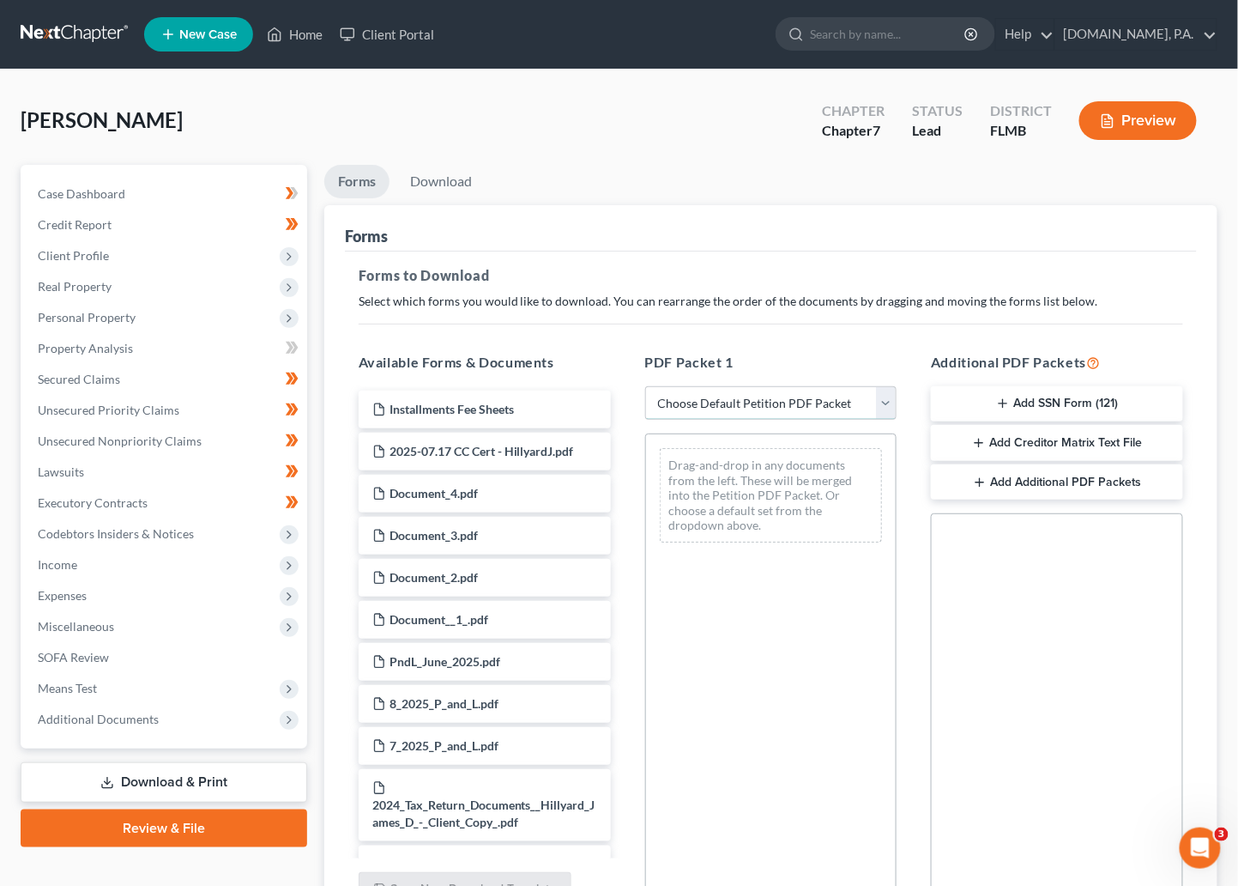
click at [887, 405] on select "Choose Default Petition PDF Packet Complete Bankruptcy Petition (all forms and …" at bounding box center [771, 403] width 252 height 34
select select "5"
click at [645, 386] on select "Choose Default Petition PDF Packet Complete Bankruptcy Petition (all forms and …" at bounding box center [771, 403] width 252 height 34
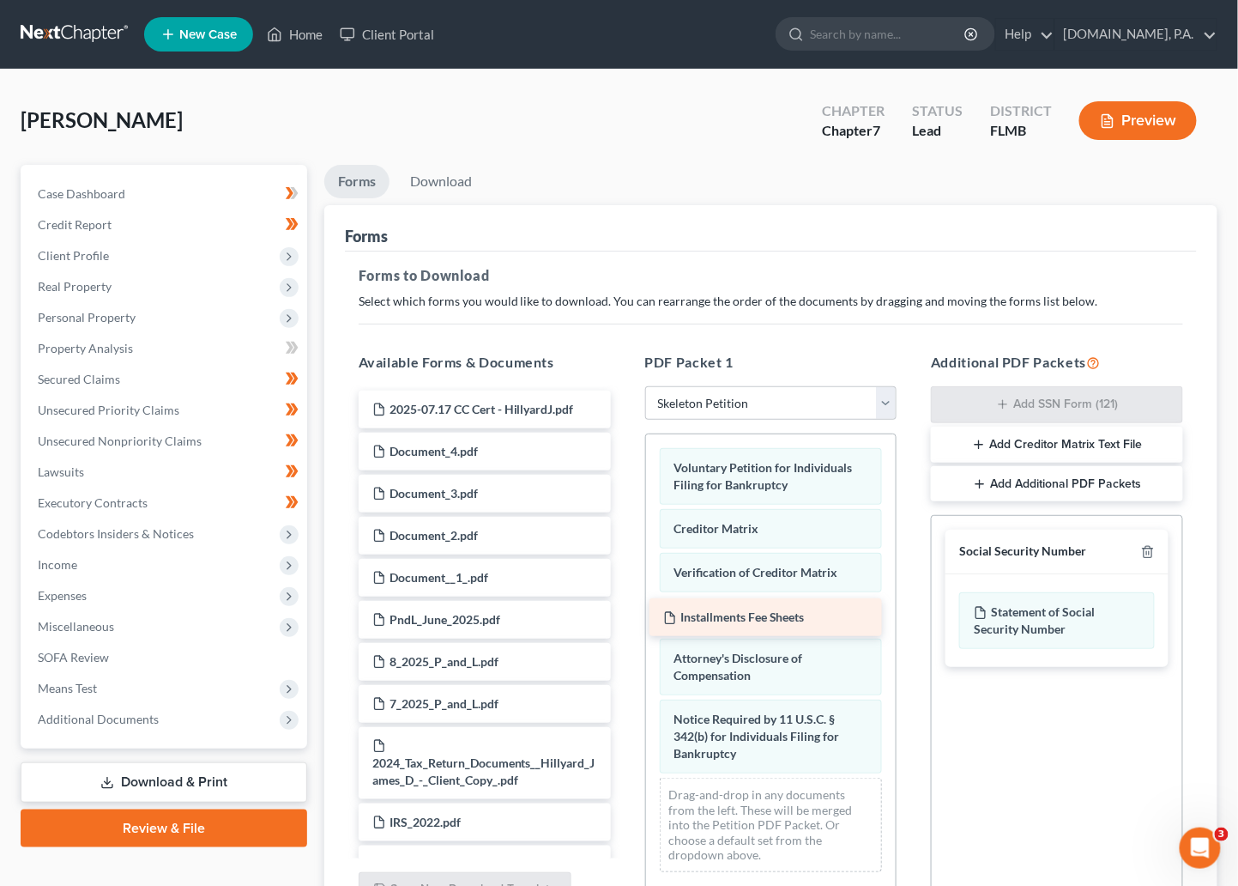
drag, startPoint x: 468, startPoint y: 404, endPoint x: 758, endPoint y: 612, distance: 356.8
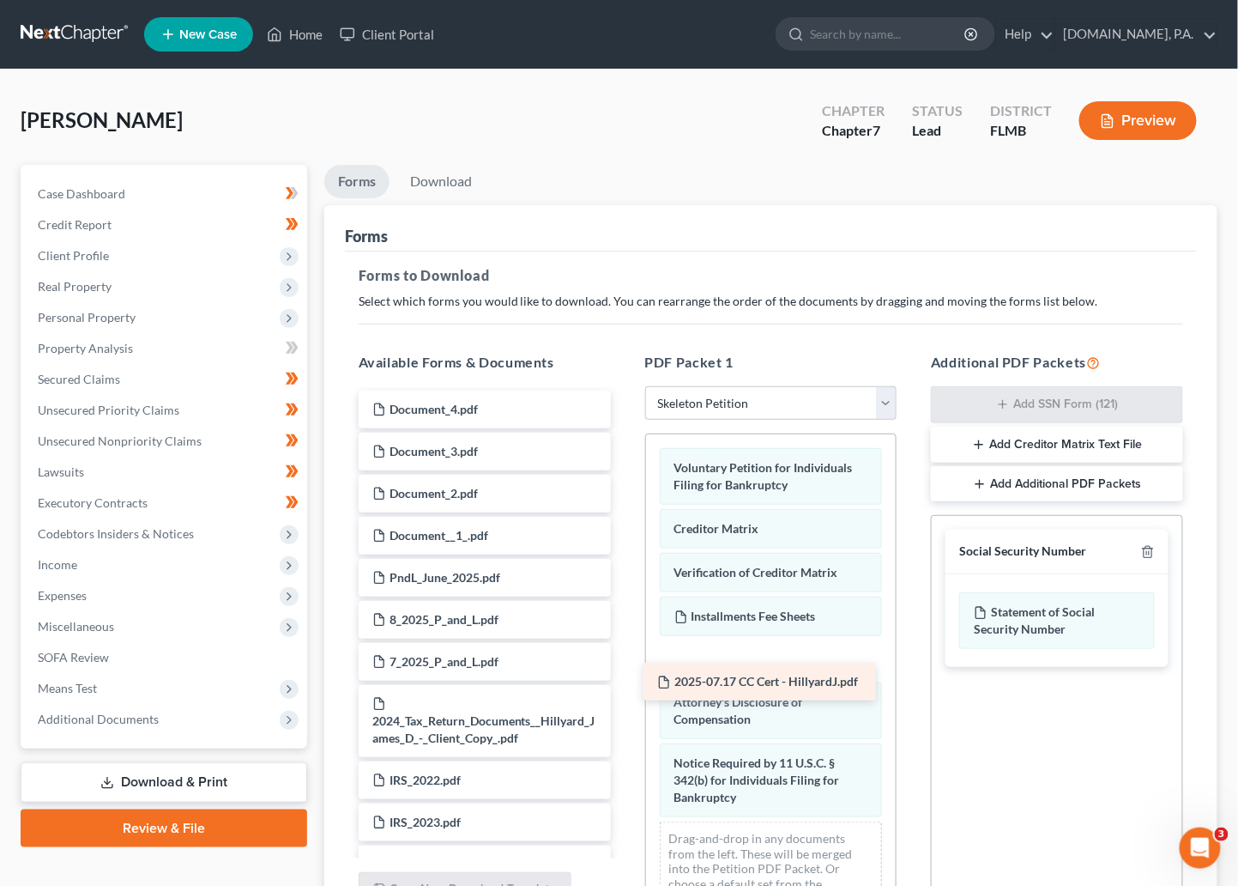
drag, startPoint x: 470, startPoint y: 404, endPoint x: 755, endPoint y: 677, distance: 394.6
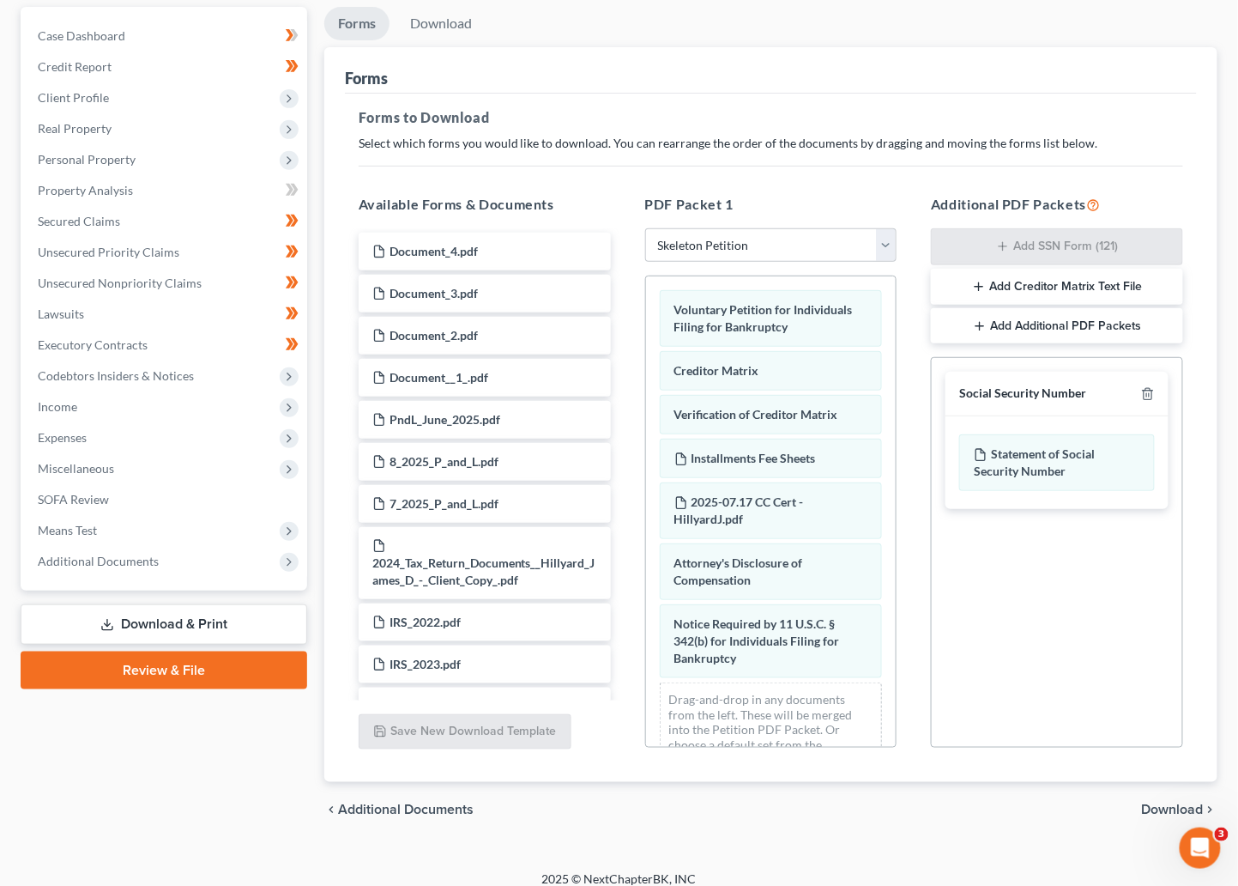
scroll to position [174, 0]
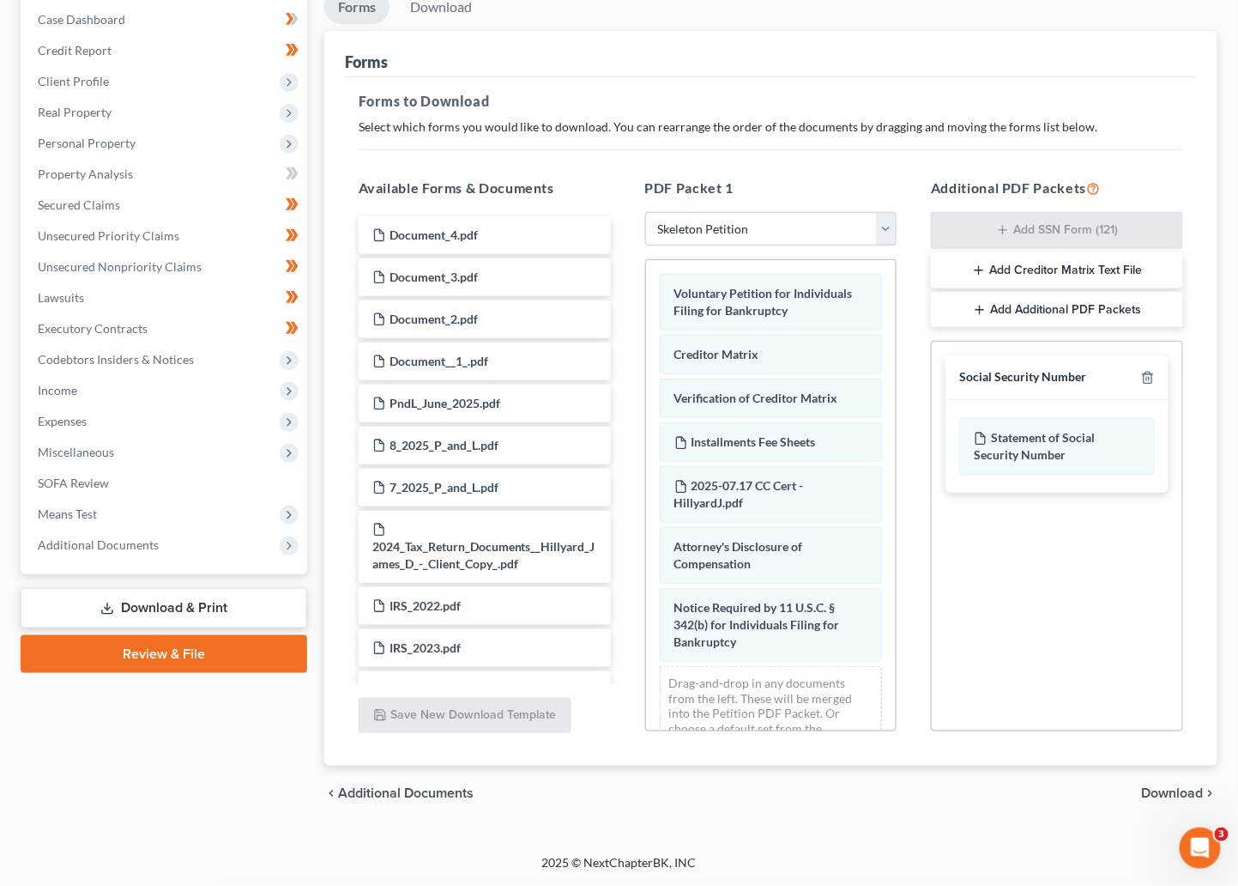
click at [957, 795] on span "Download" at bounding box center [1173, 793] width 62 height 14
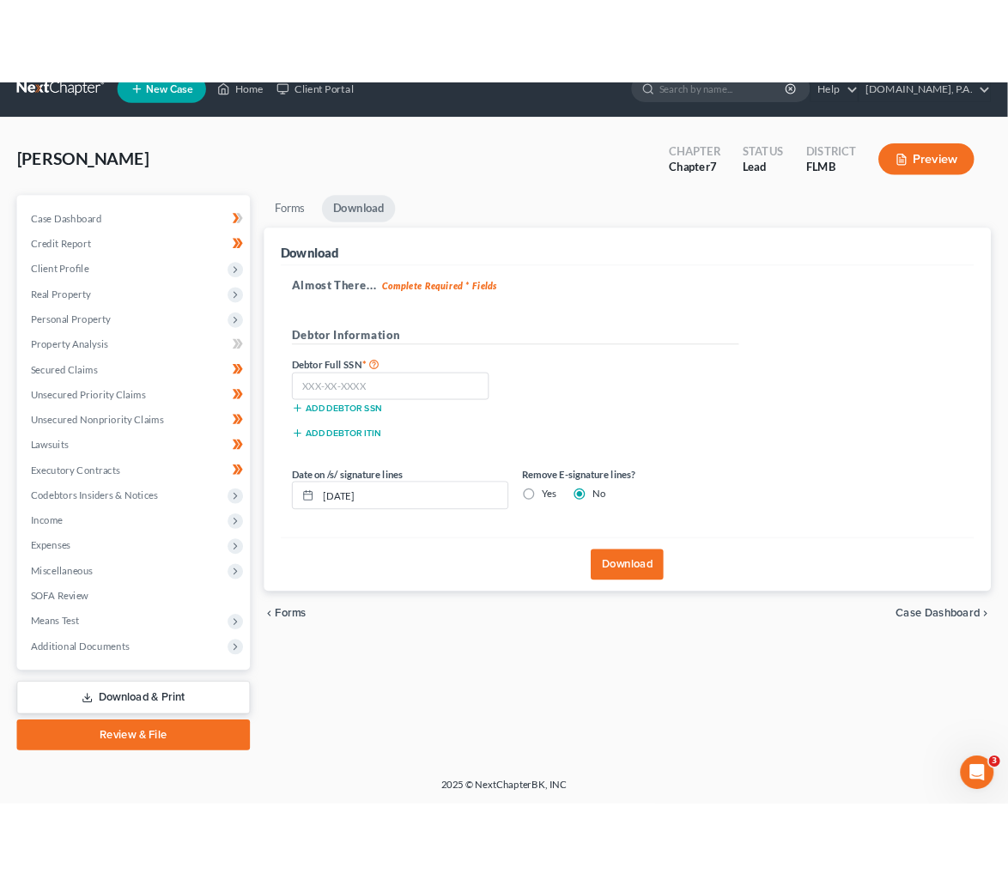
scroll to position [25, 0]
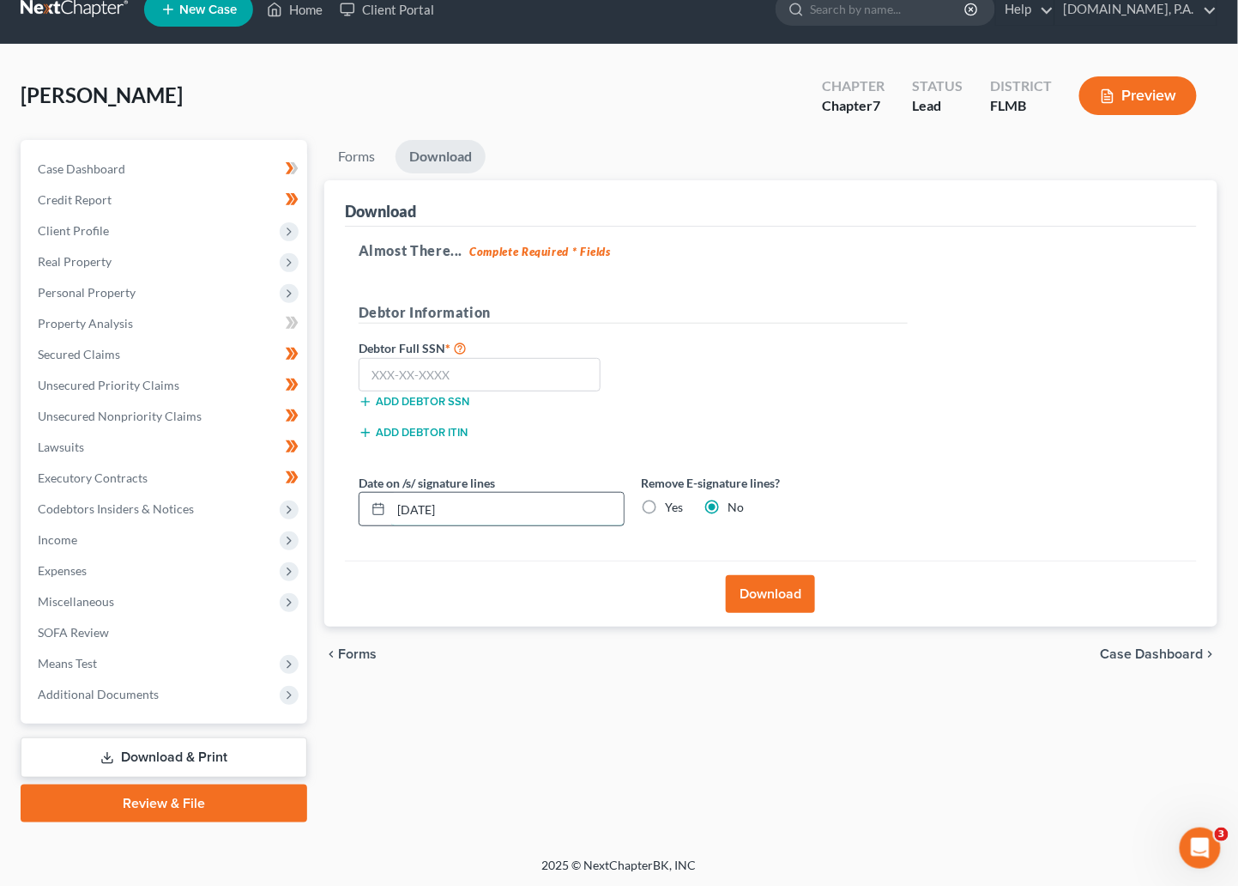
click at [466, 505] on input "10/09/2025" at bounding box center [507, 509] width 233 height 33
type input "10/14/2025"
click at [372, 371] on input "text" at bounding box center [480, 375] width 243 height 34
click at [394, 370] on input "text" at bounding box center [480, 375] width 243 height 34
click at [445, 374] on input "564" at bounding box center [480, 375] width 243 height 34
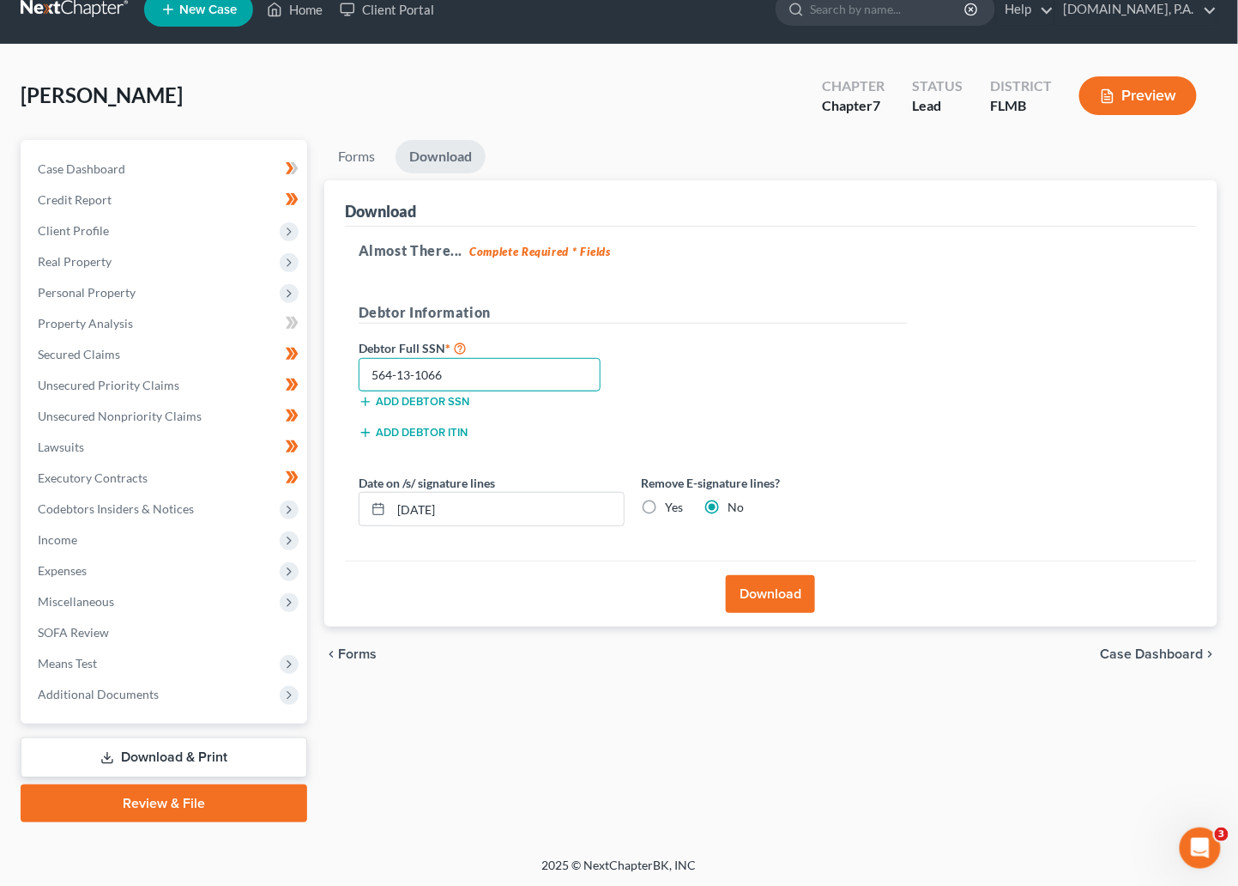
type input "564-13-1066"
click at [764, 590] on button "Download" at bounding box center [770, 594] width 89 height 38
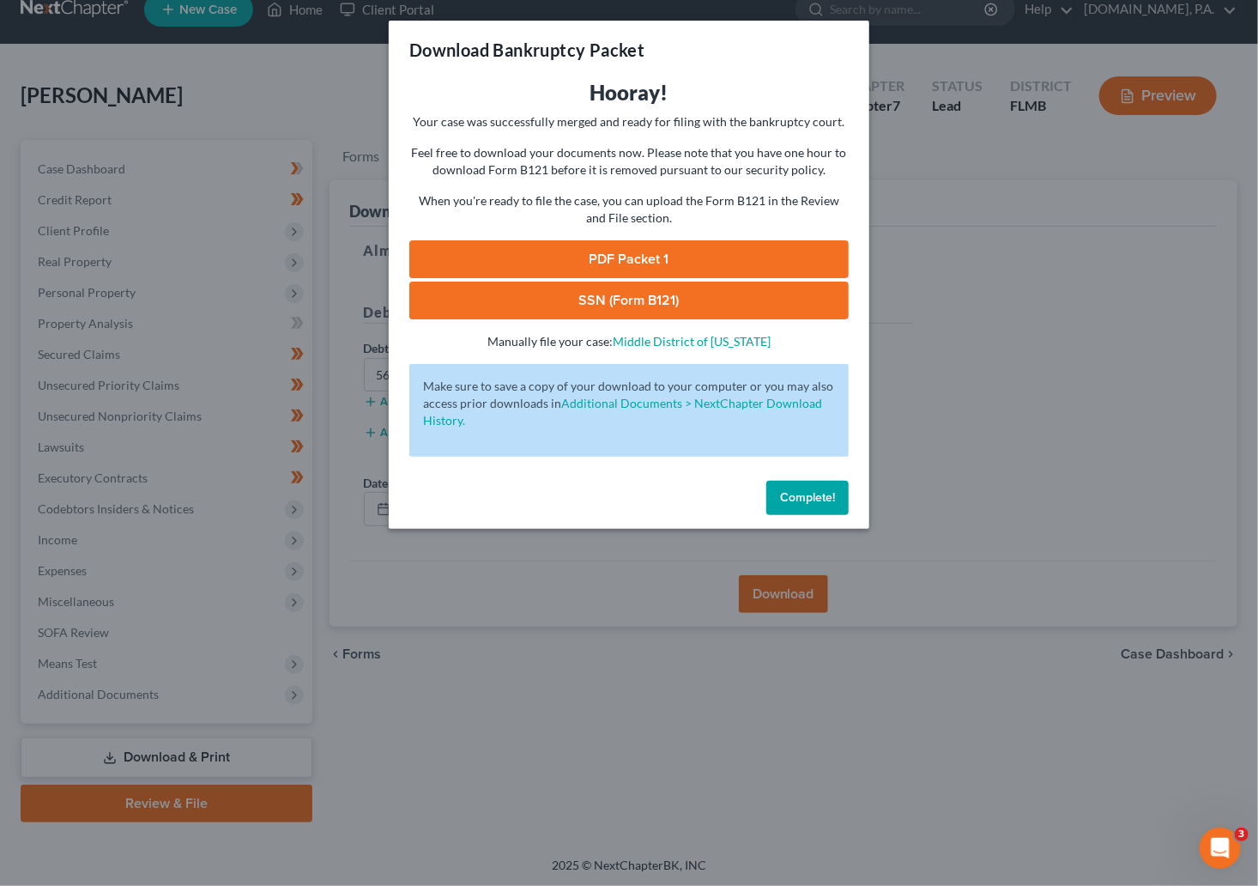
click at [657, 299] on link "SSN (Form B121)" at bounding box center [628, 301] width 439 height 38
click at [596, 257] on link "PDF Packet 1" at bounding box center [628, 259] width 439 height 38
click at [805, 497] on span "Complete!" at bounding box center [807, 497] width 55 height 15
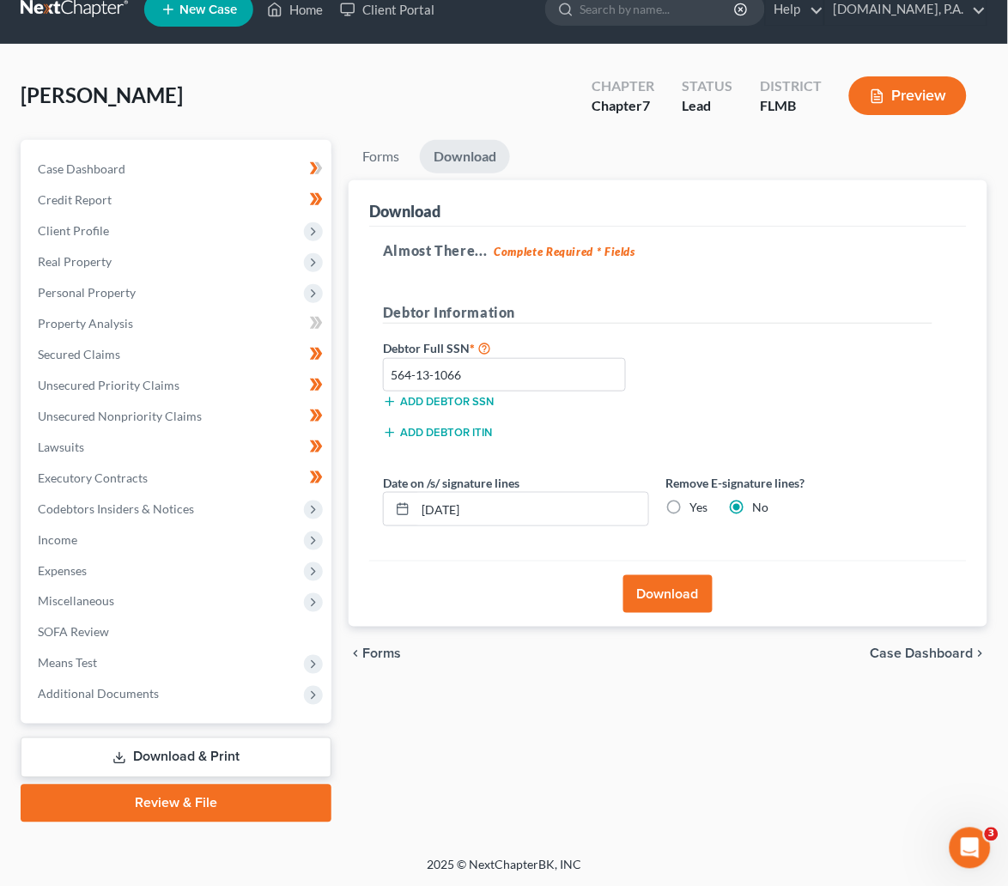
click at [351, 86] on div "Hillyard, James Upgraded Chapter Chapter 7 Status Lead District FLMB Preview" at bounding box center [504, 102] width 966 height 75
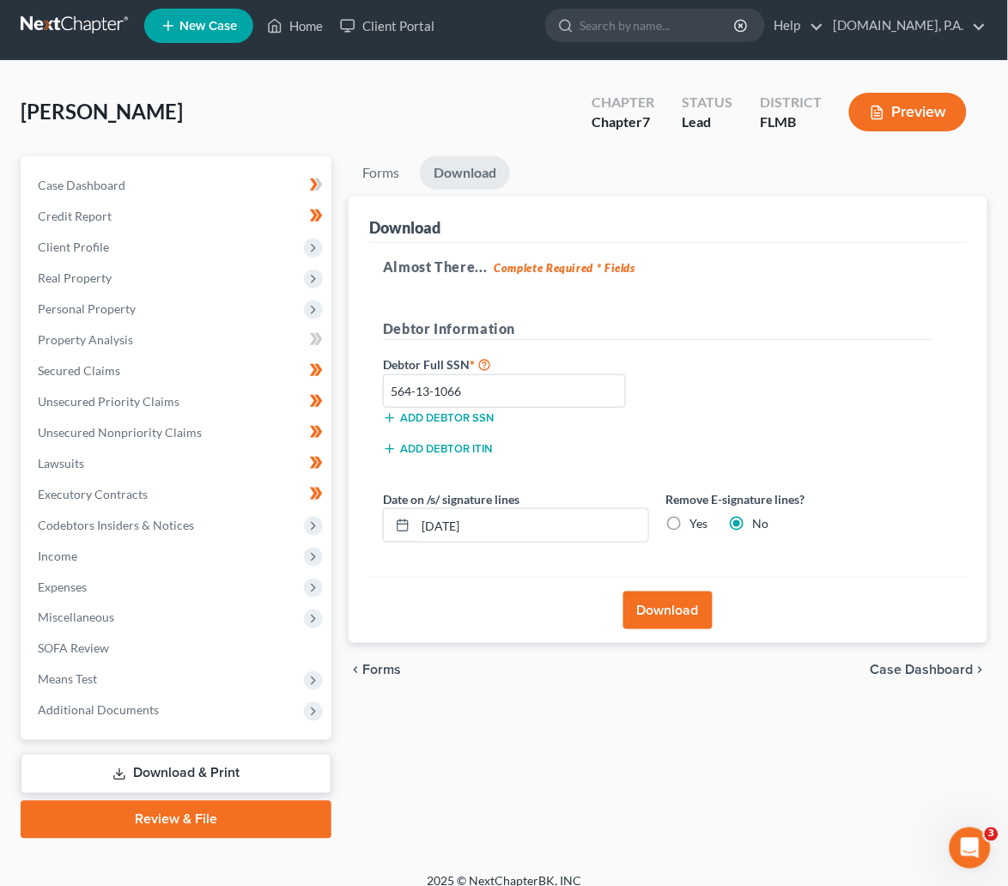
scroll to position [0, 0]
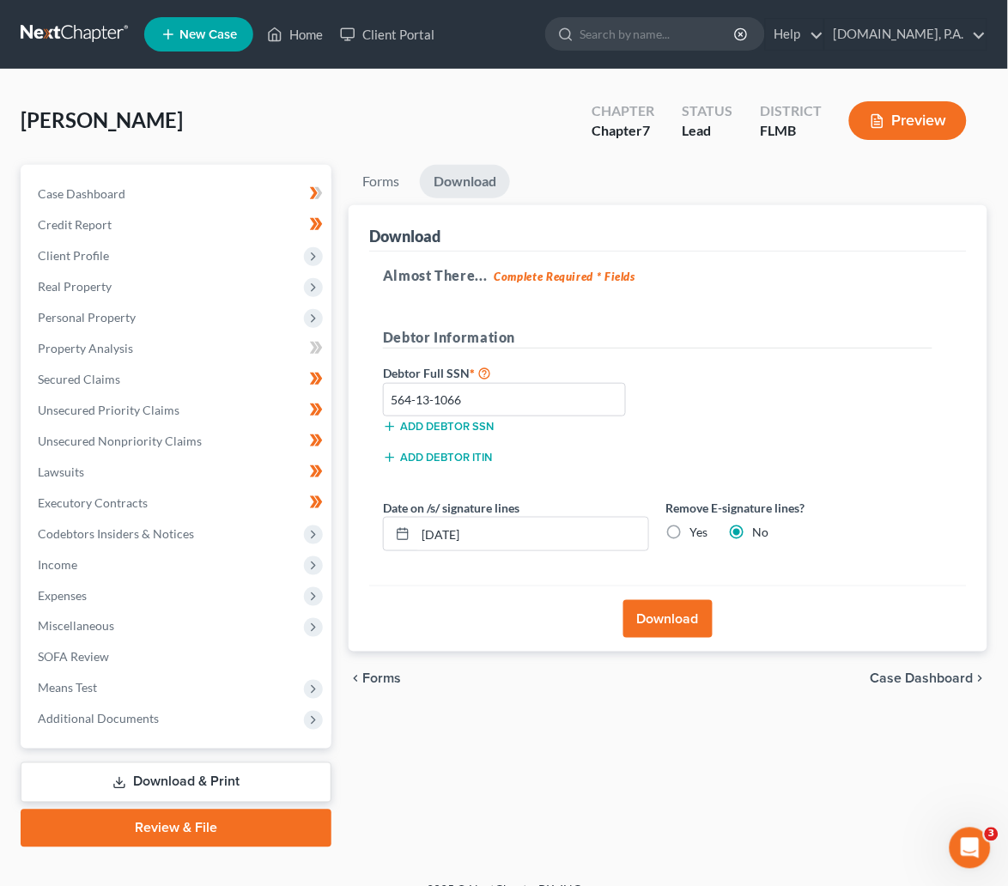
click at [76, 28] on link at bounding box center [76, 34] width 110 height 31
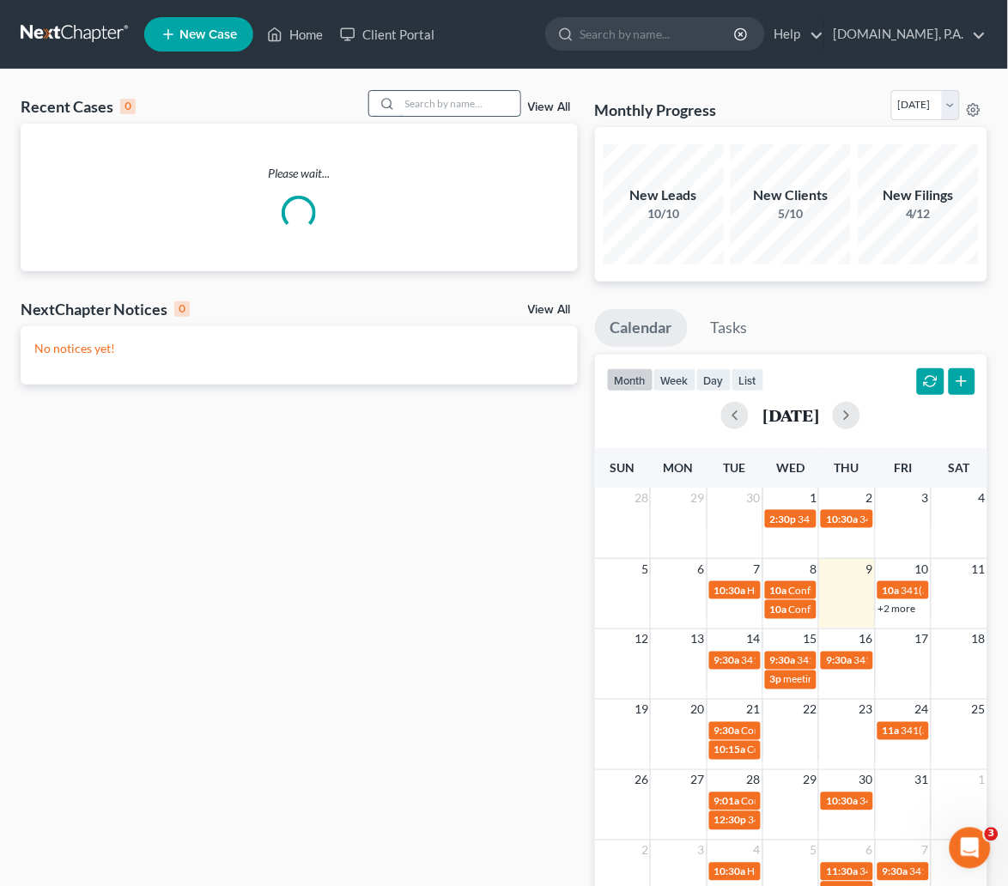
click at [439, 102] on input "search" at bounding box center [460, 103] width 120 height 25
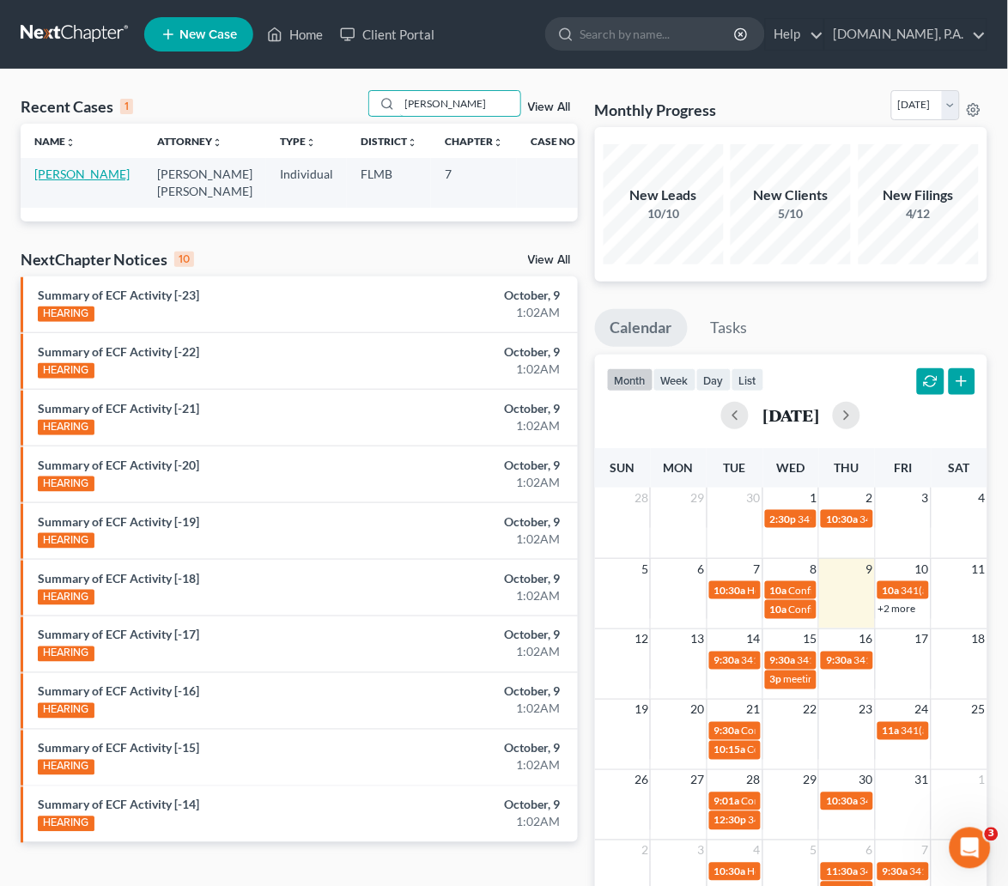
type input "coello"
click at [48, 175] on link "[PERSON_NAME]" at bounding box center [81, 174] width 95 height 15
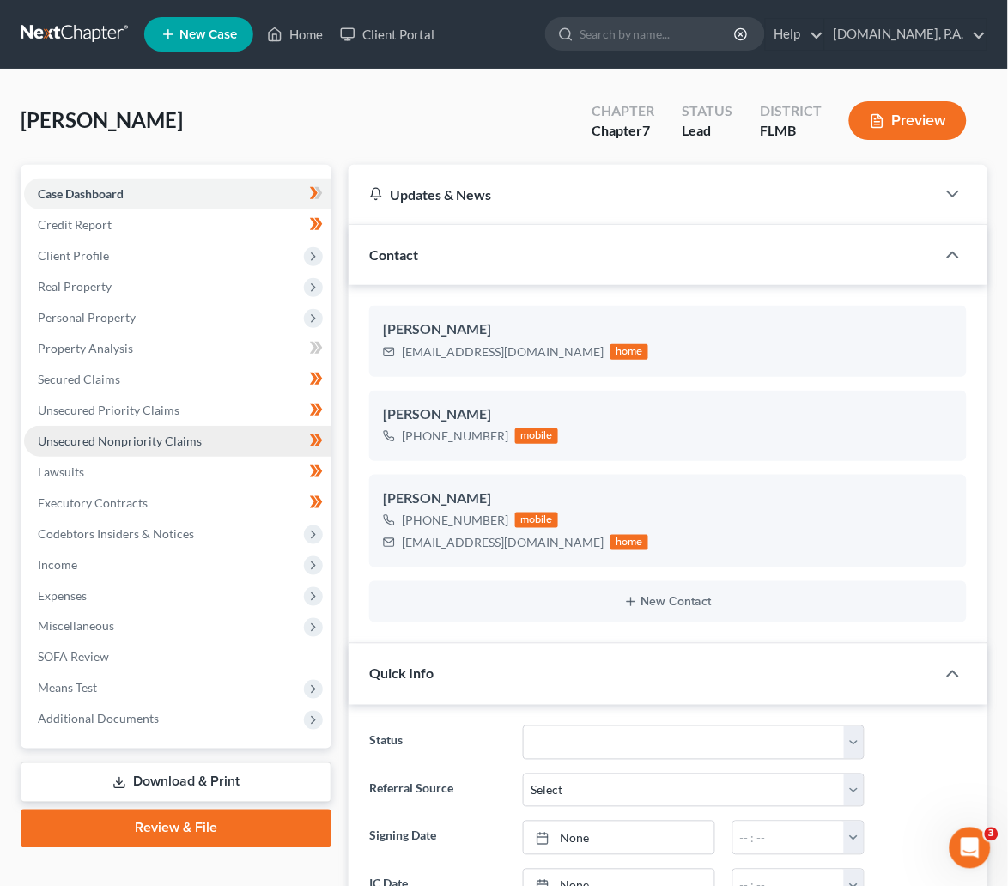
click at [128, 434] on span "Unsecured Nonpriority Claims" at bounding box center [120, 440] width 164 height 15
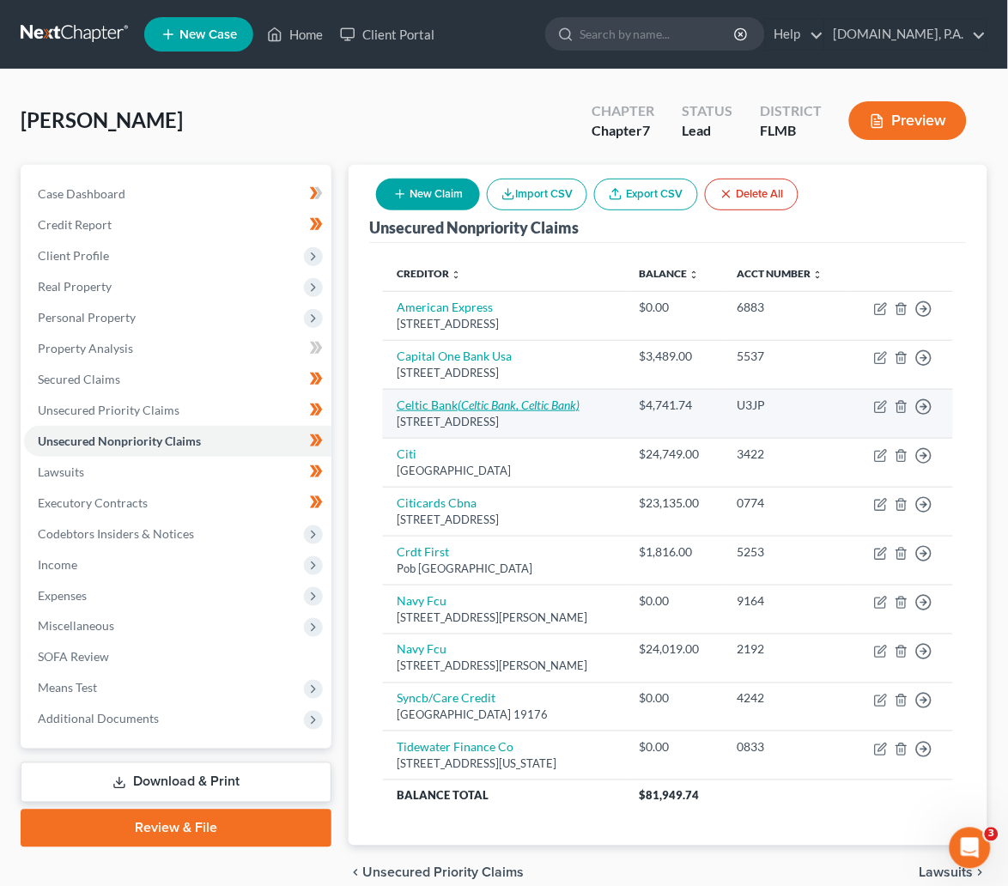
click at [433, 412] on link "Celtic Bank (Celtic Bank, Celtic Bank)" at bounding box center [488, 404] width 183 height 15
select select "46"
select select "10"
select select "0"
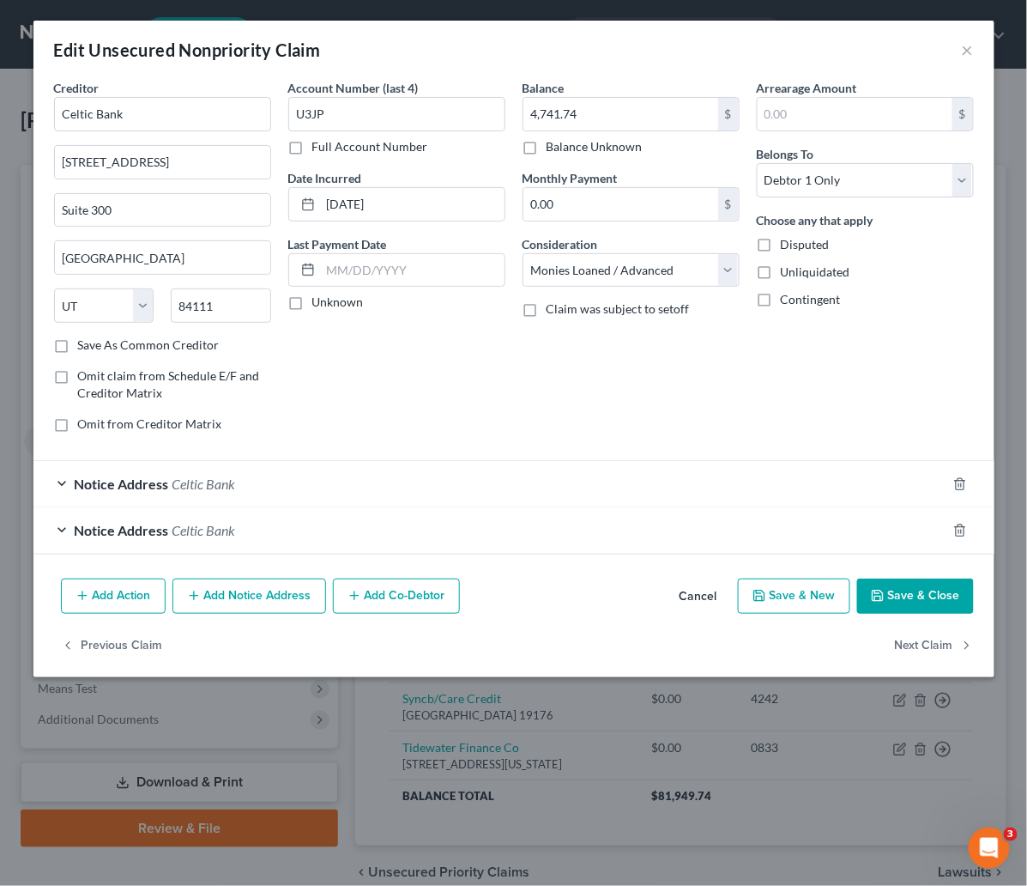
click at [220, 529] on span "Celtic Bank" at bounding box center [205, 530] width 64 height 16
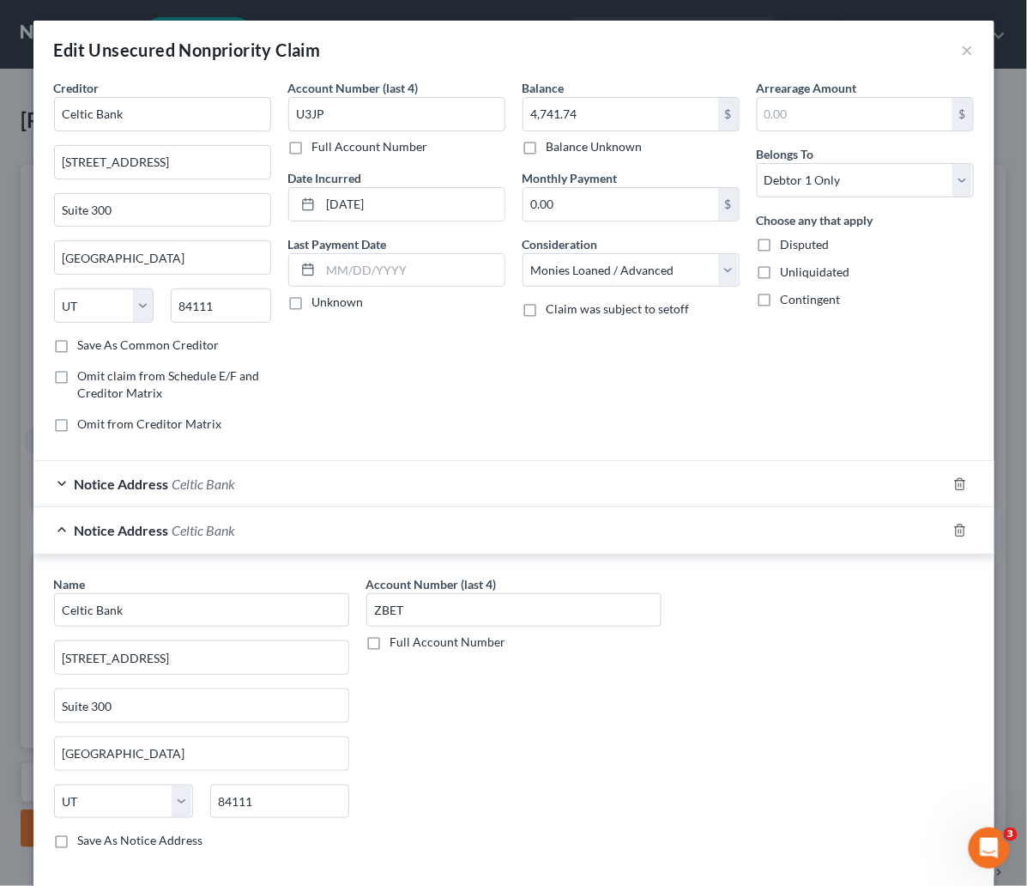
click at [56, 482] on div "Notice Address Celtic Bank" at bounding box center [489, 483] width 913 height 45
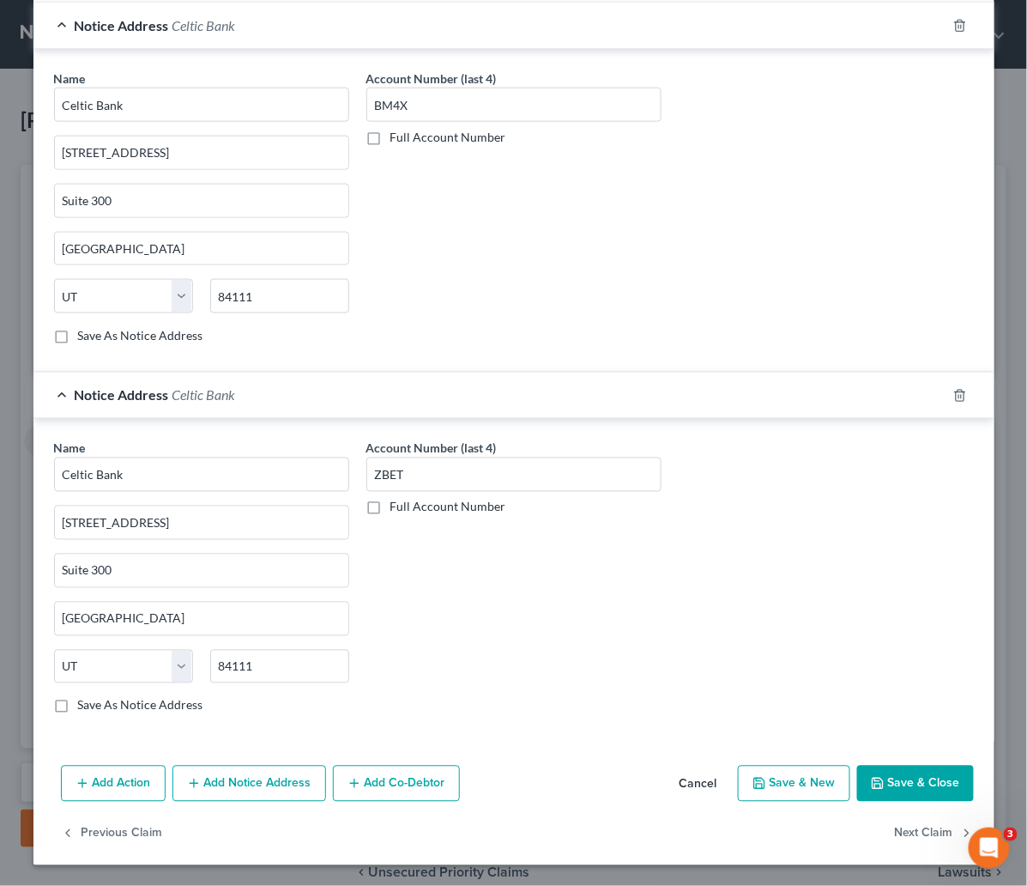
scroll to position [463, 0]
click at [256, 777] on button "Add Notice Address" at bounding box center [250, 784] width 154 height 36
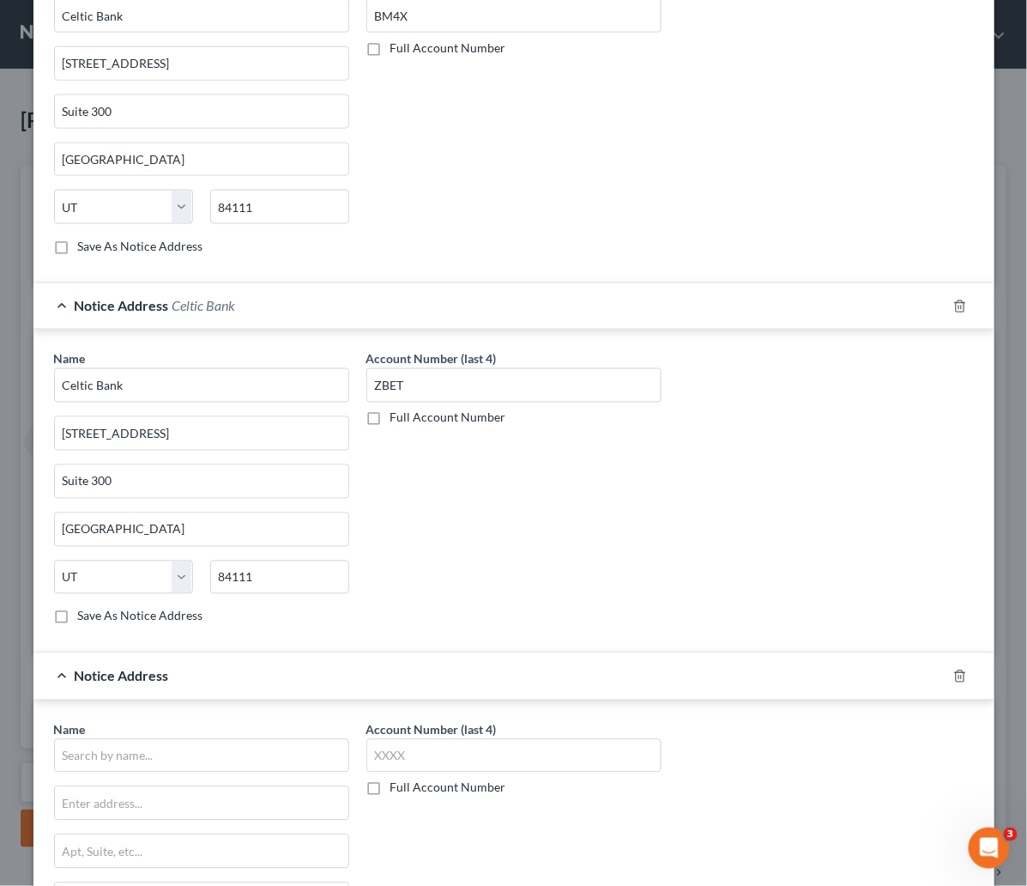
scroll to position [836, 0]
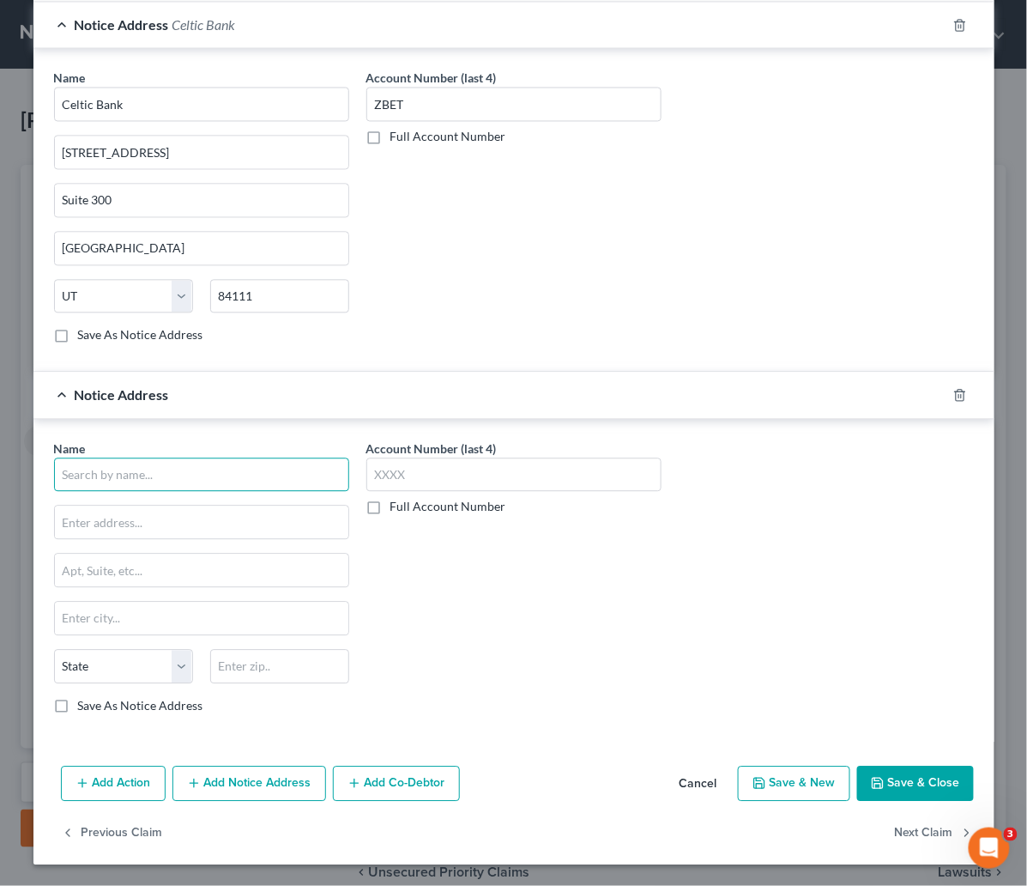
click at [81, 472] on input "text" at bounding box center [201, 475] width 295 height 34
click at [96, 475] on input "affirm" at bounding box center [201, 475] width 295 height 34
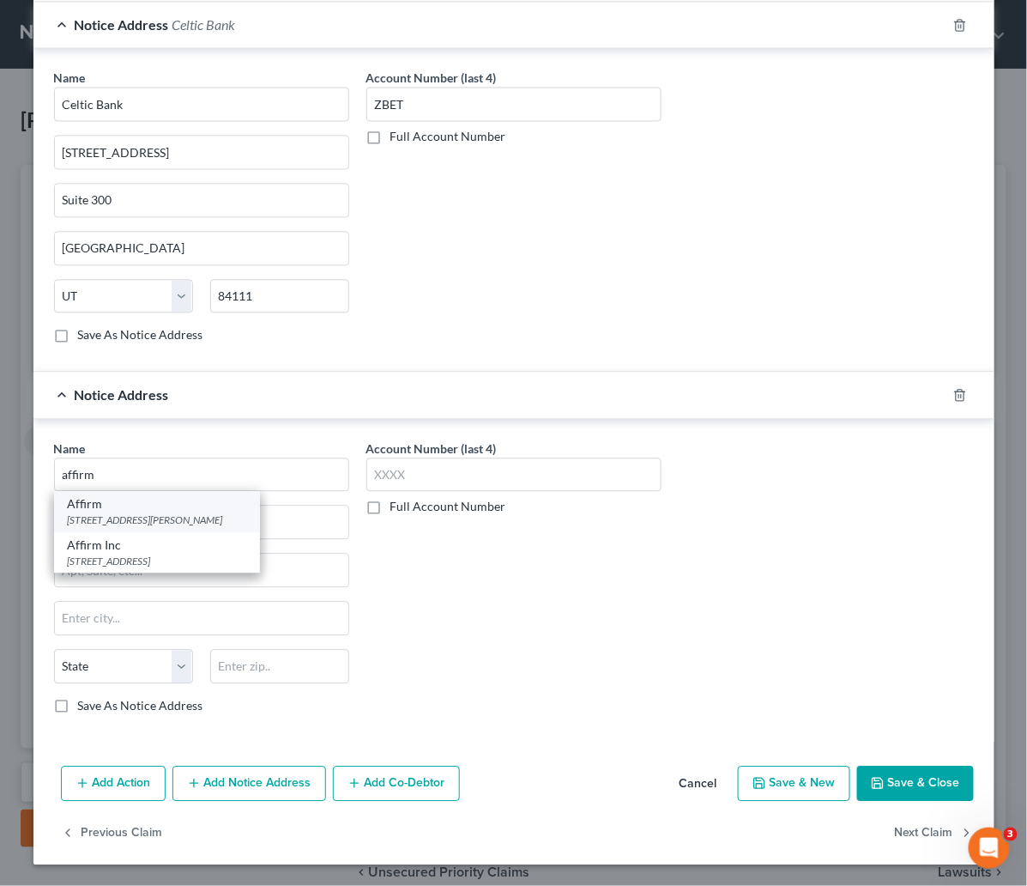
click at [68, 504] on div "Affirm" at bounding box center [157, 504] width 179 height 17
type input "Affirm"
type input "30 Isabella Street"
type input "Floor 4"
type input "Pittsburgh"
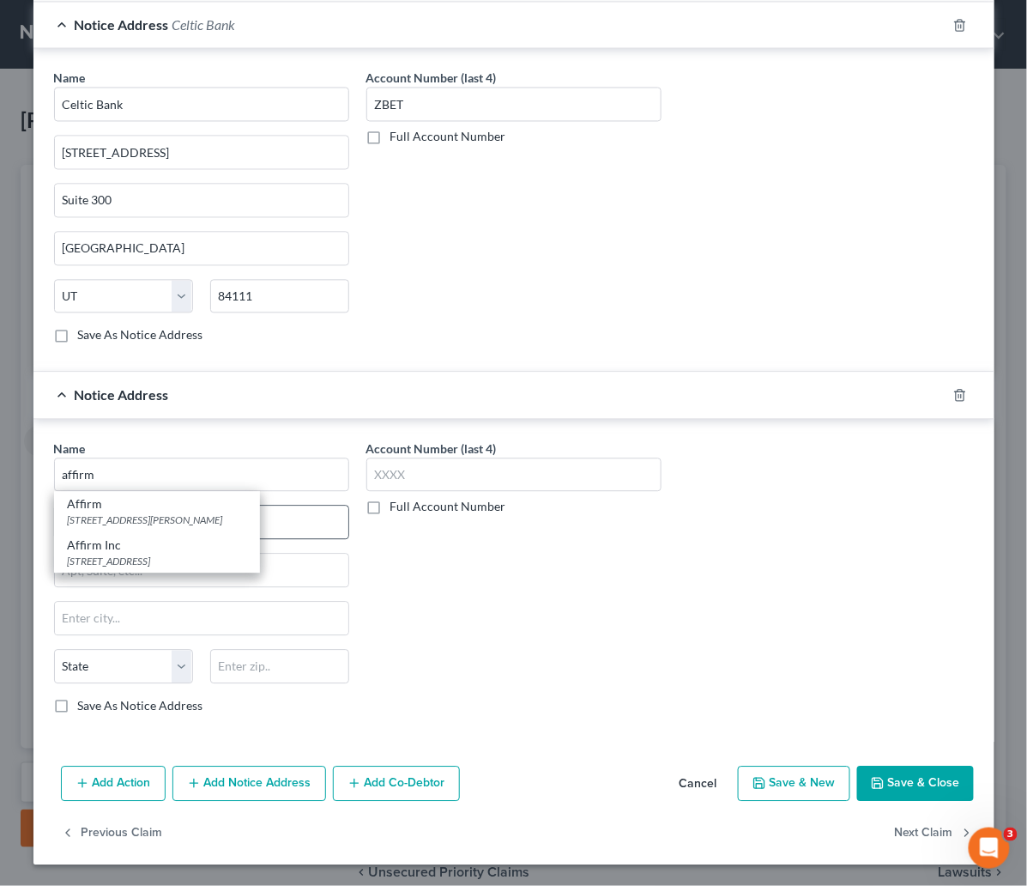
select select "39"
type input "15212"
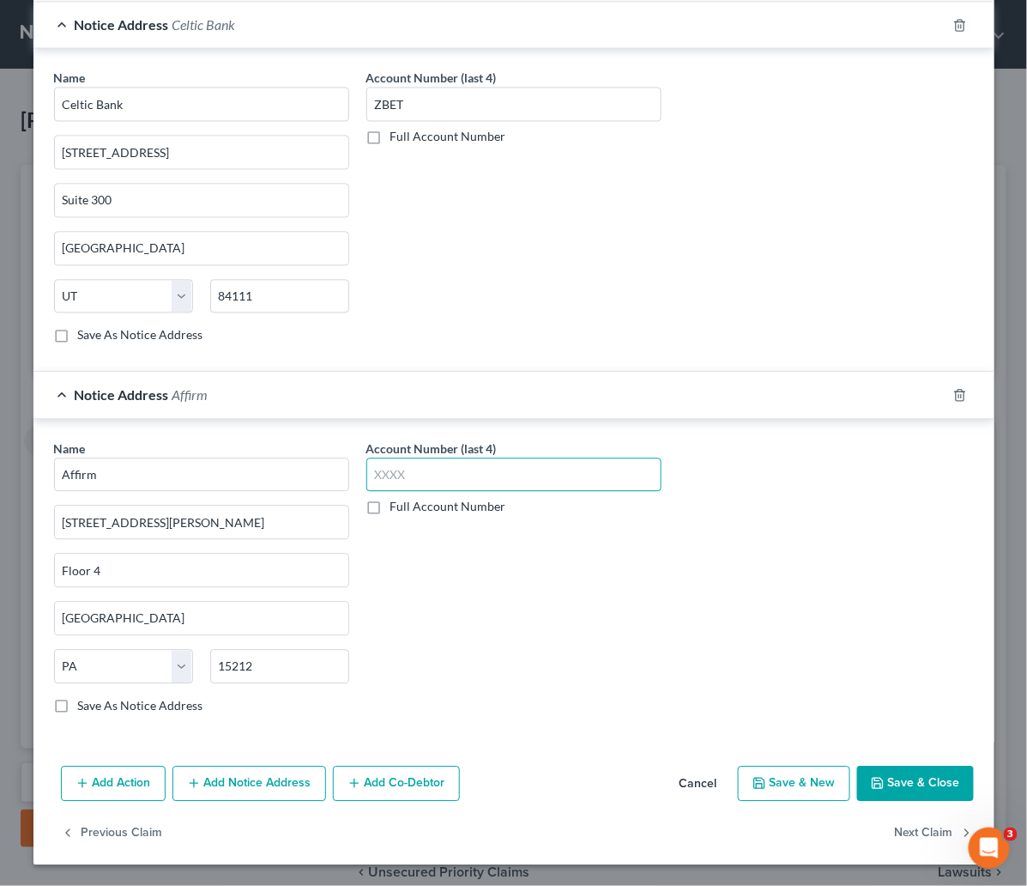
click at [423, 469] on input "text" at bounding box center [513, 475] width 295 height 34
type input "ZBET"
click at [539, 582] on div "Account Number (last 4) ZBET Full Account Number" at bounding box center [514, 584] width 312 height 288
click at [899, 778] on button "Save & Close" at bounding box center [915, 784] width 117 height 36
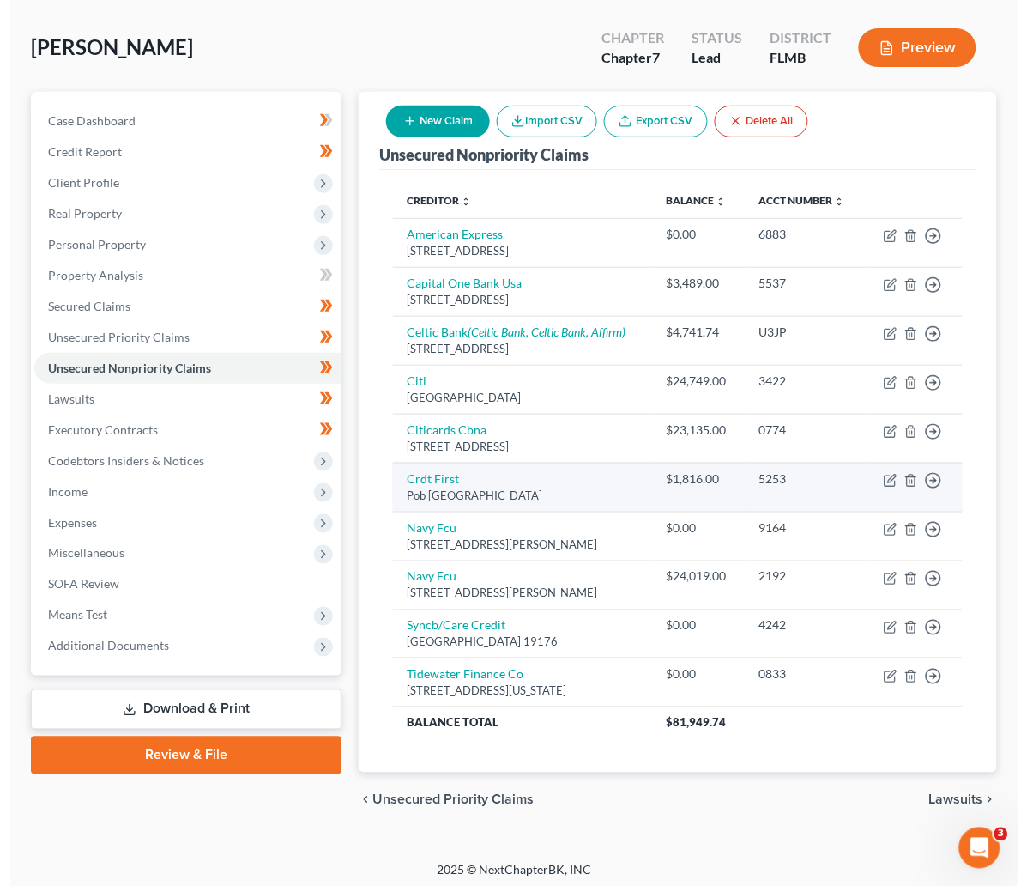
scroll to position [112, 0]
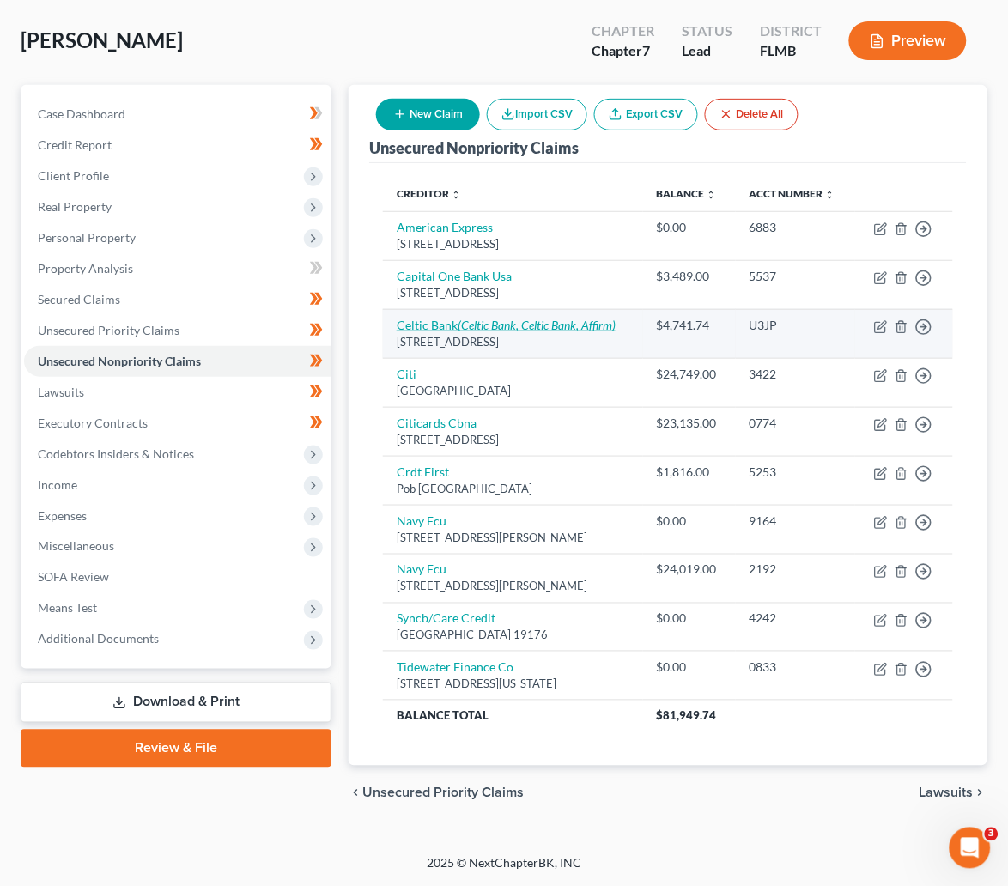
click at [437, 318] on link "Celtic Bank (Celtic Bank, Celtic Bank, Affirm)" at bounding box center [506, 325] width 219 height 15
select select "46"
select select "10"
select select "0"
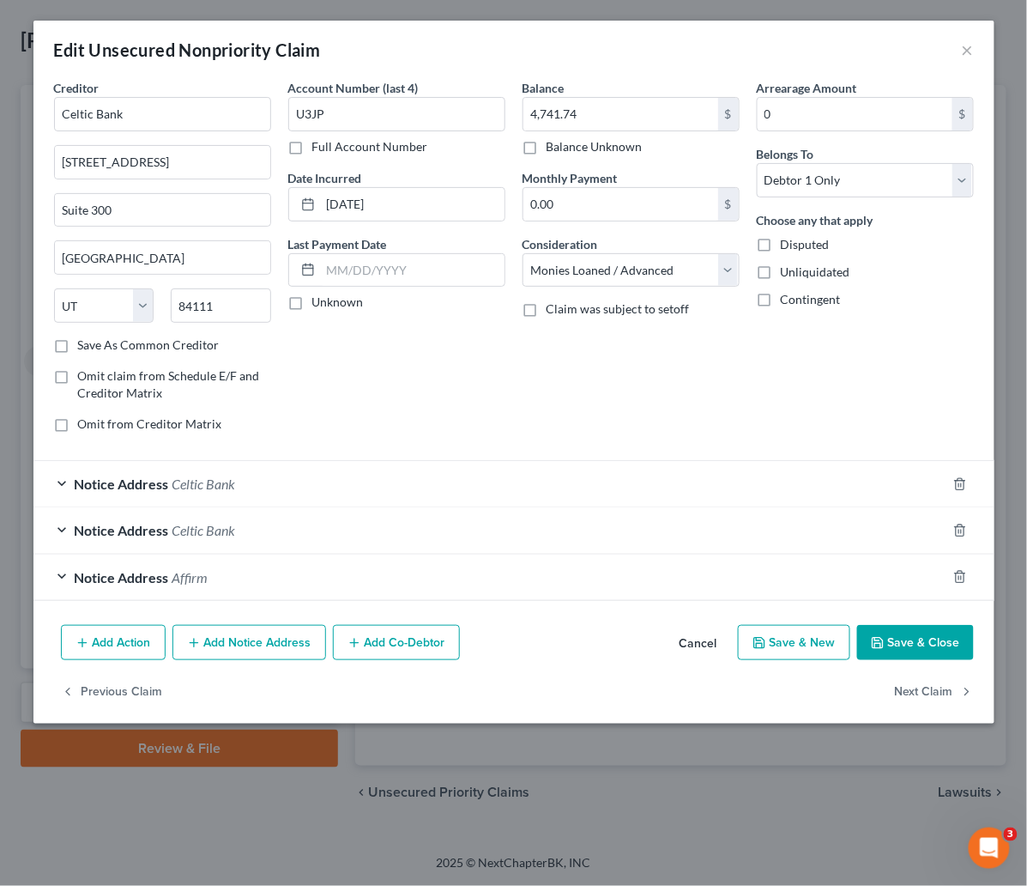
click at [255, 649] on button "Add Notice Address" at bounding box center [250, 643] width 154 height 36
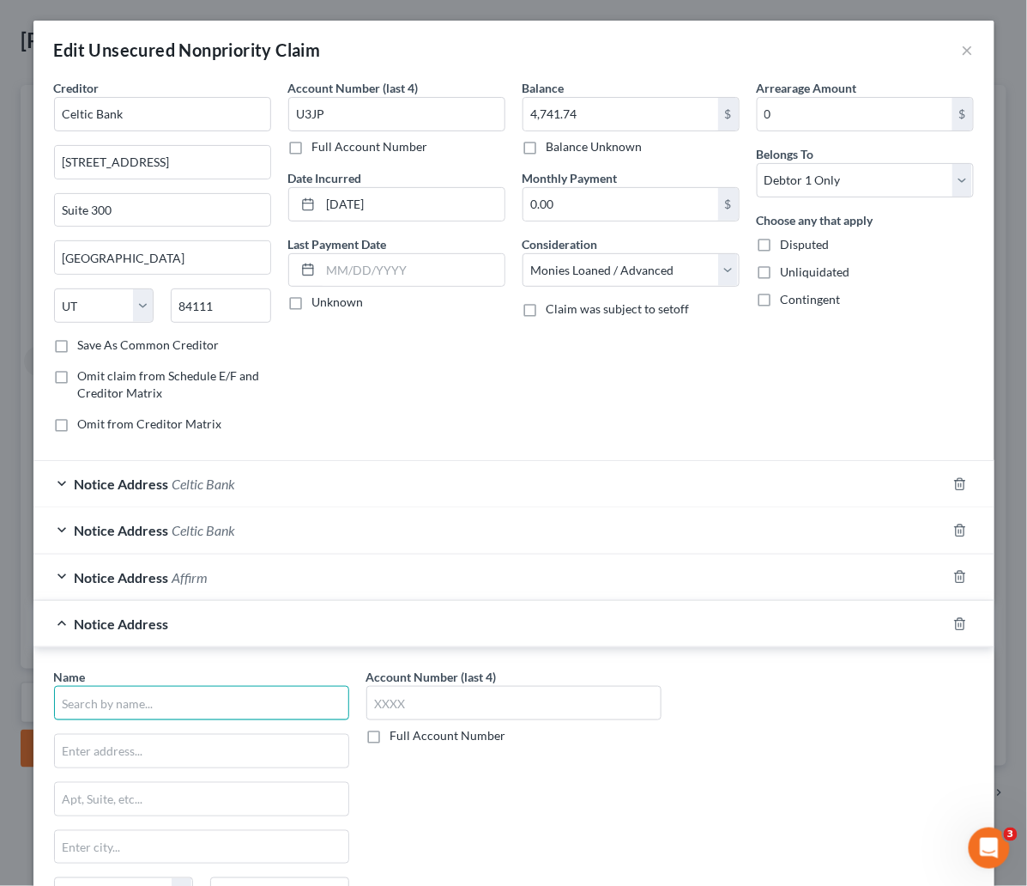
click at [186, 704] on input "text" at bounding box center [201, 703] width 295 height 34
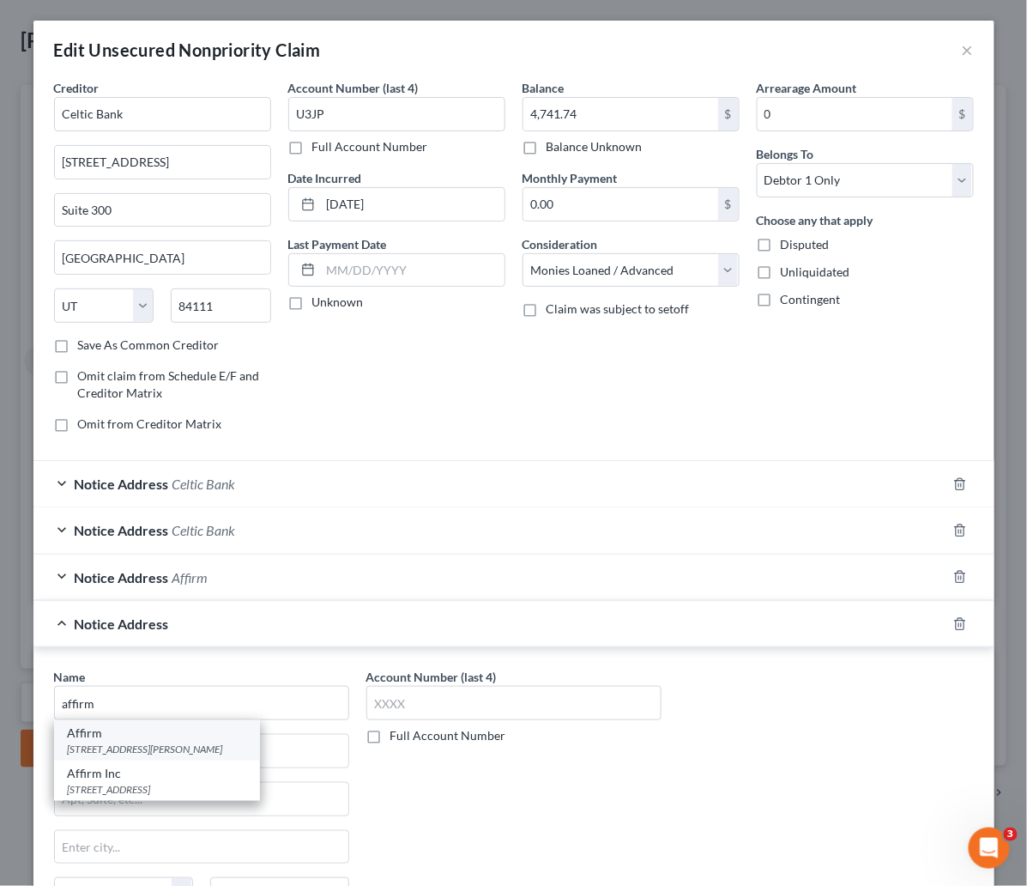
click at [142, 742] on div "Affirm" at bounding box center [157, 732] width 179 height 17
type input "Affirm"
type input "30 Isabella Street"
type input "Floor 4"
type input "Pittsburgh"
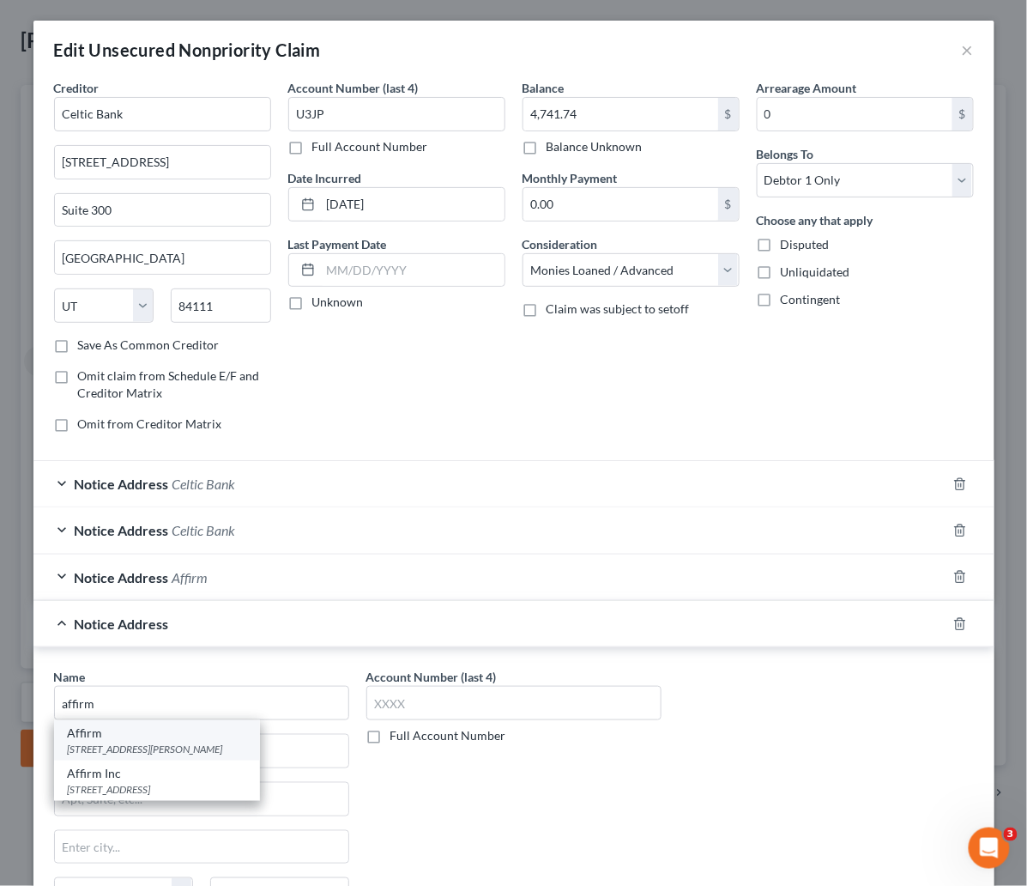
select select "39"
type input "15212"
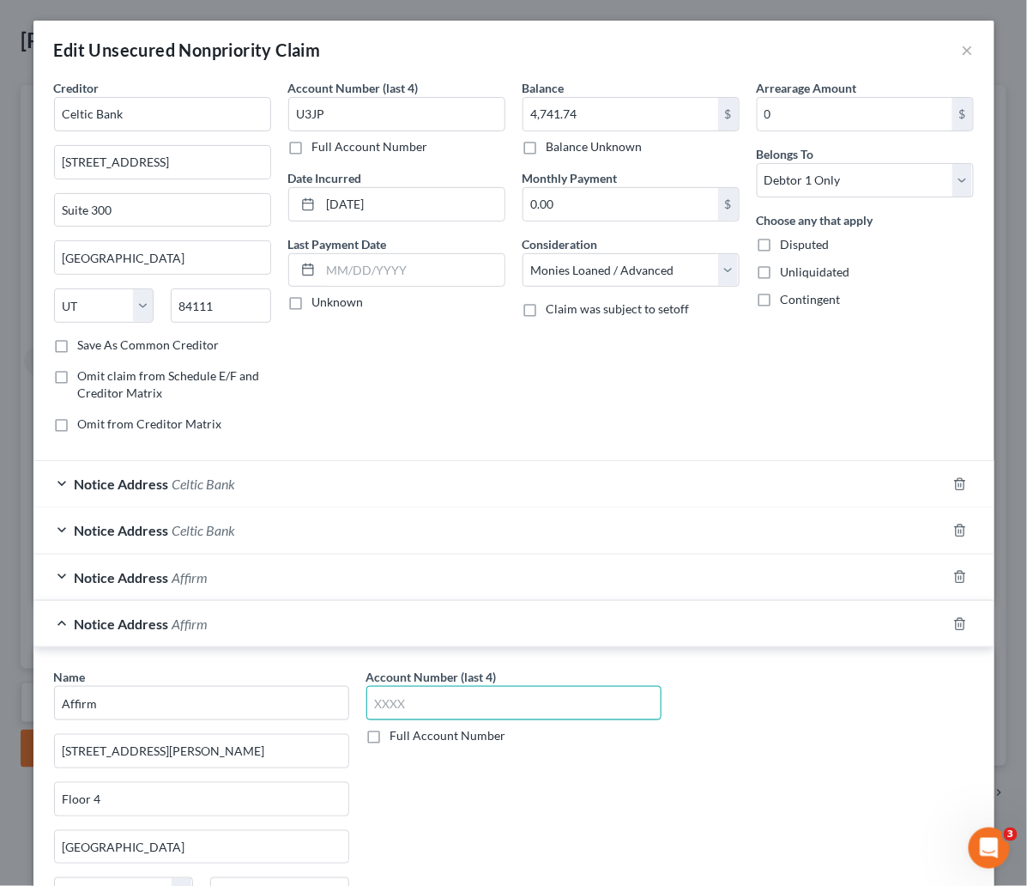
click at [419, 707] on input "text" at bounding box center [513, 703] width 295 height 34
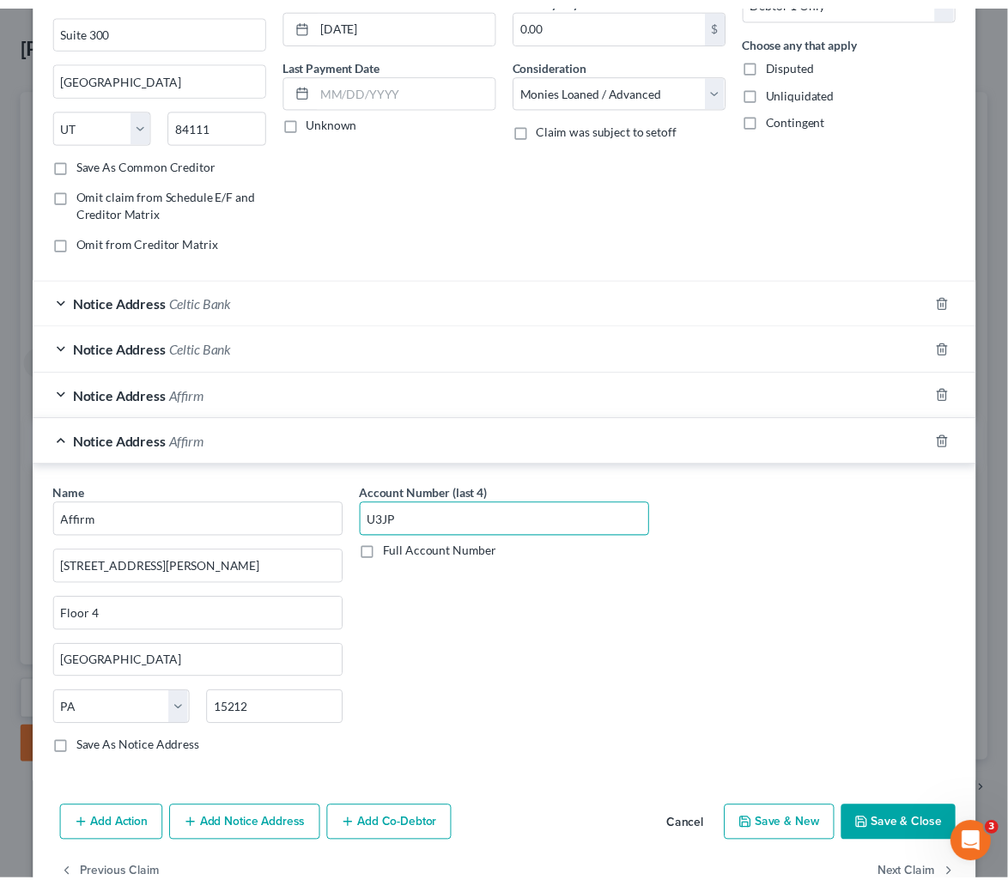
scroll to position [232, 0]
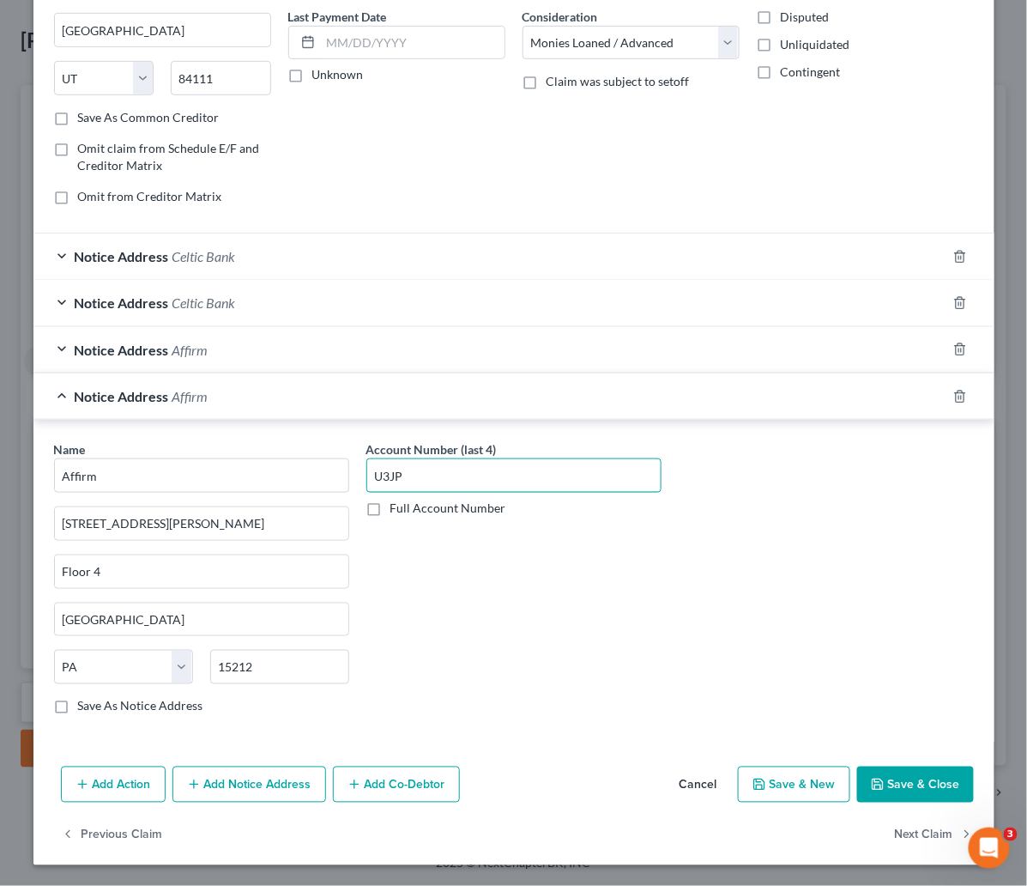
type input "U3JP"
click at [907, 779] on button "Save & Close" at bounding box center [915, 784] width 117 height 36
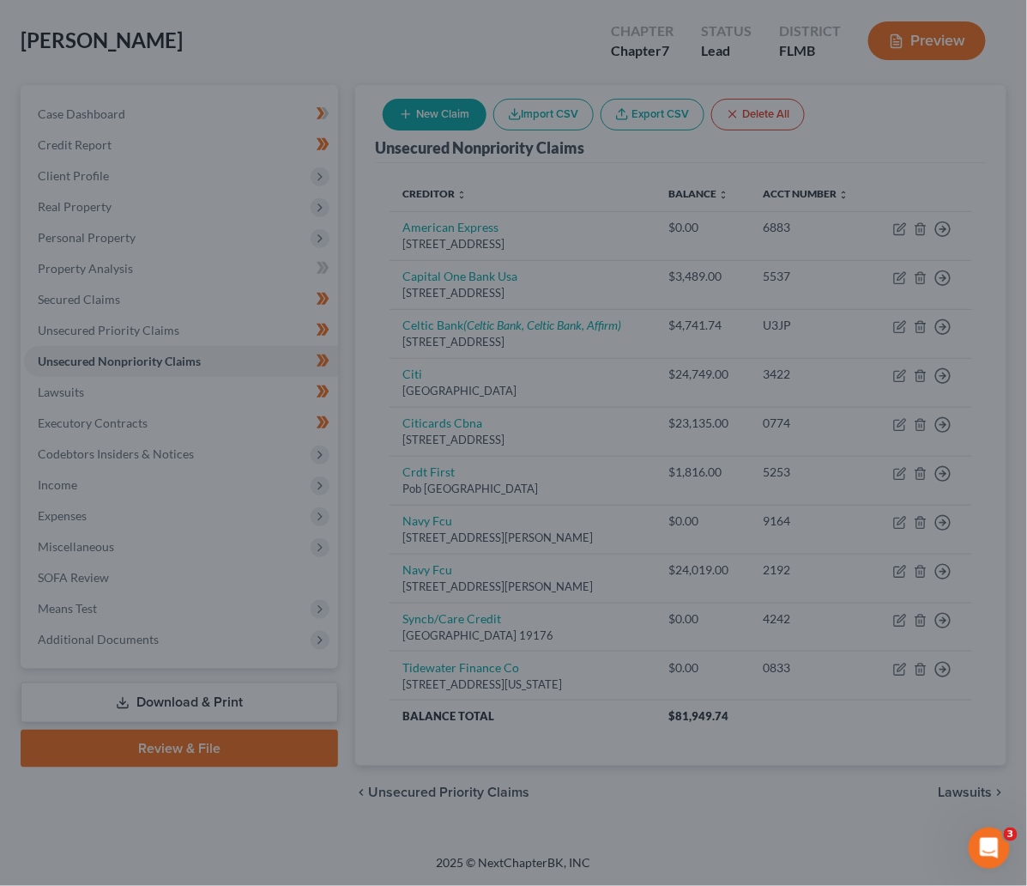
scroll to position [0, 0]
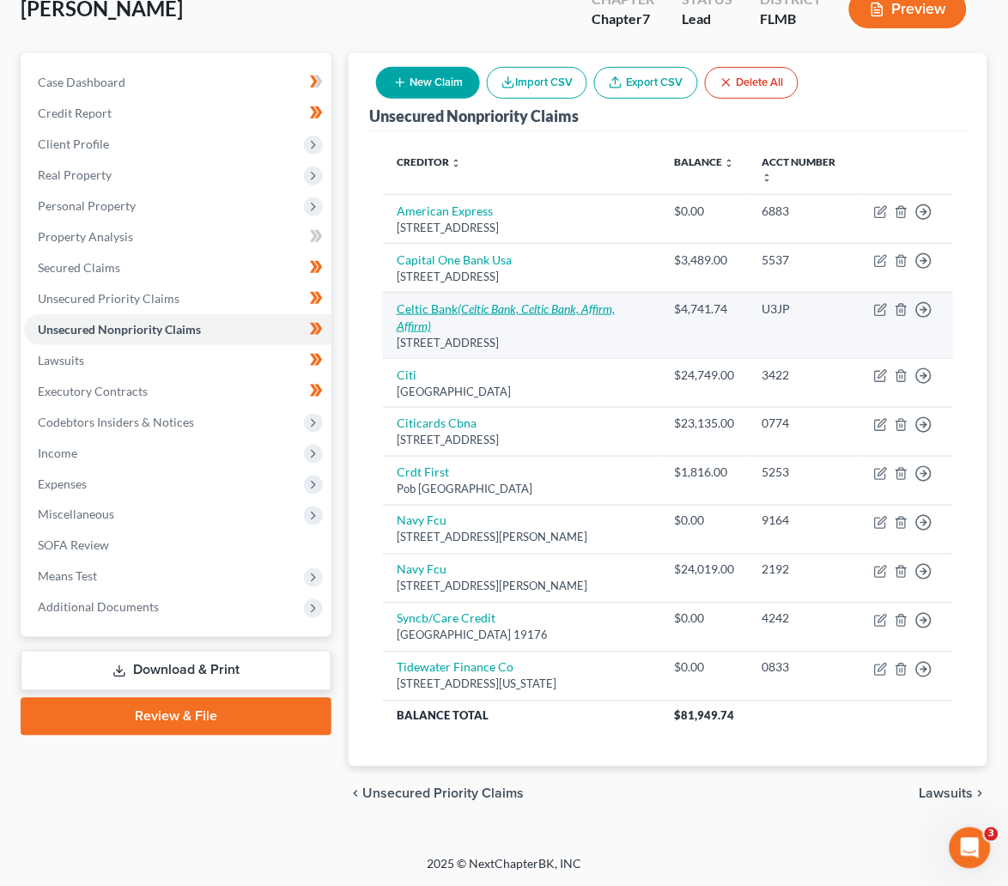
click at [457, 307] on link "Celtic Bank (Celtic Bank, Celtic Bank, Affirm, Affirm)" at bounding box center [506, 317] width 218 height 32
select select "46"
select select "10"
select select "0"
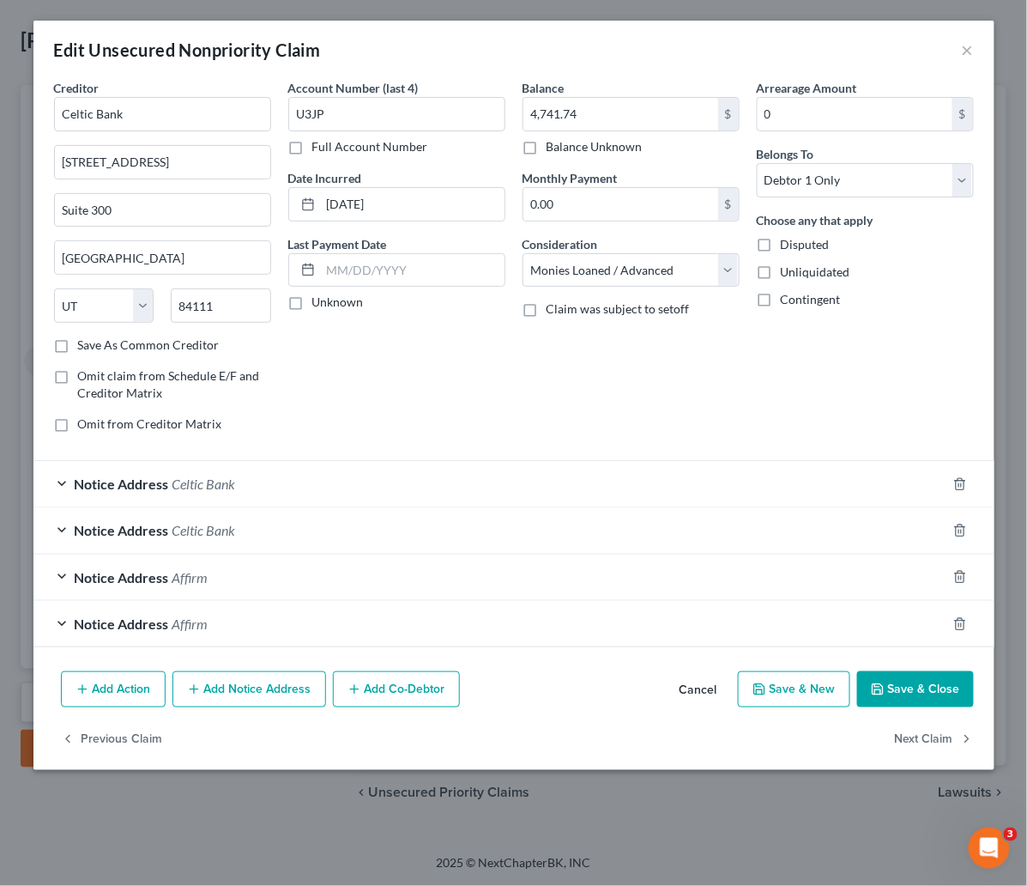
click at [177, 486] on span "Celtic Bank" at bounding box center [205, 483] width 64 height 16
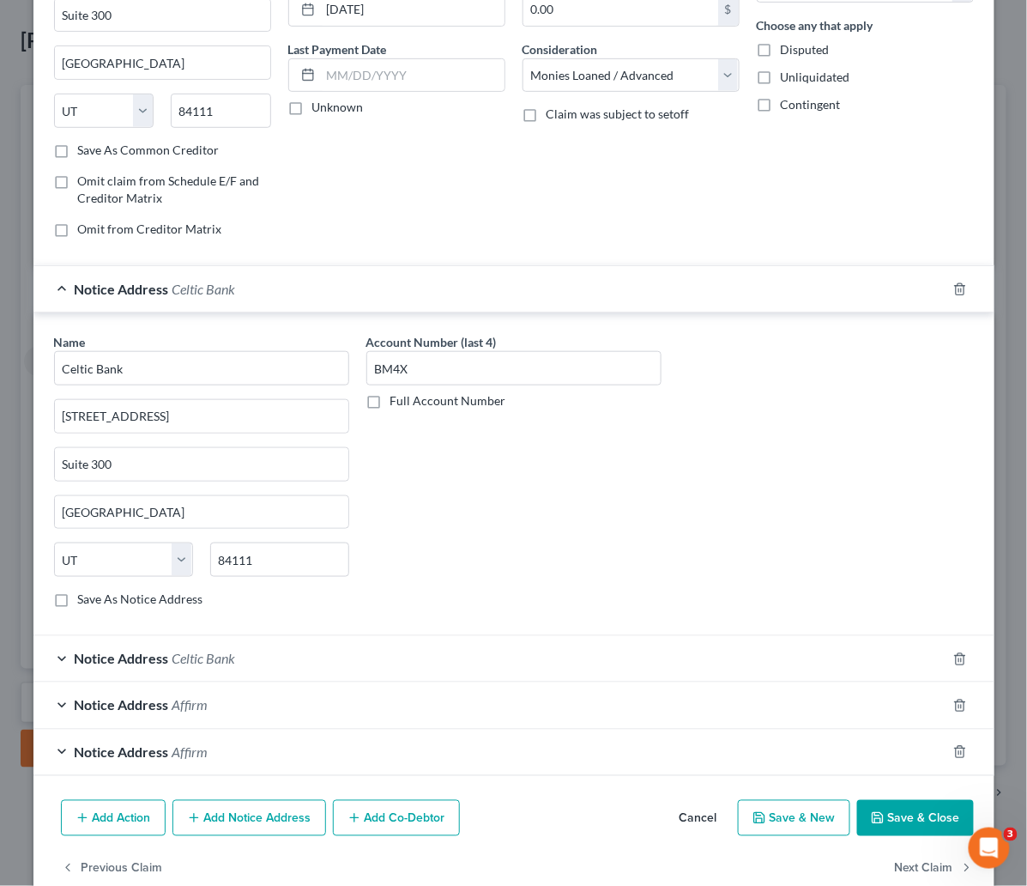
scroll to position [233, 0]
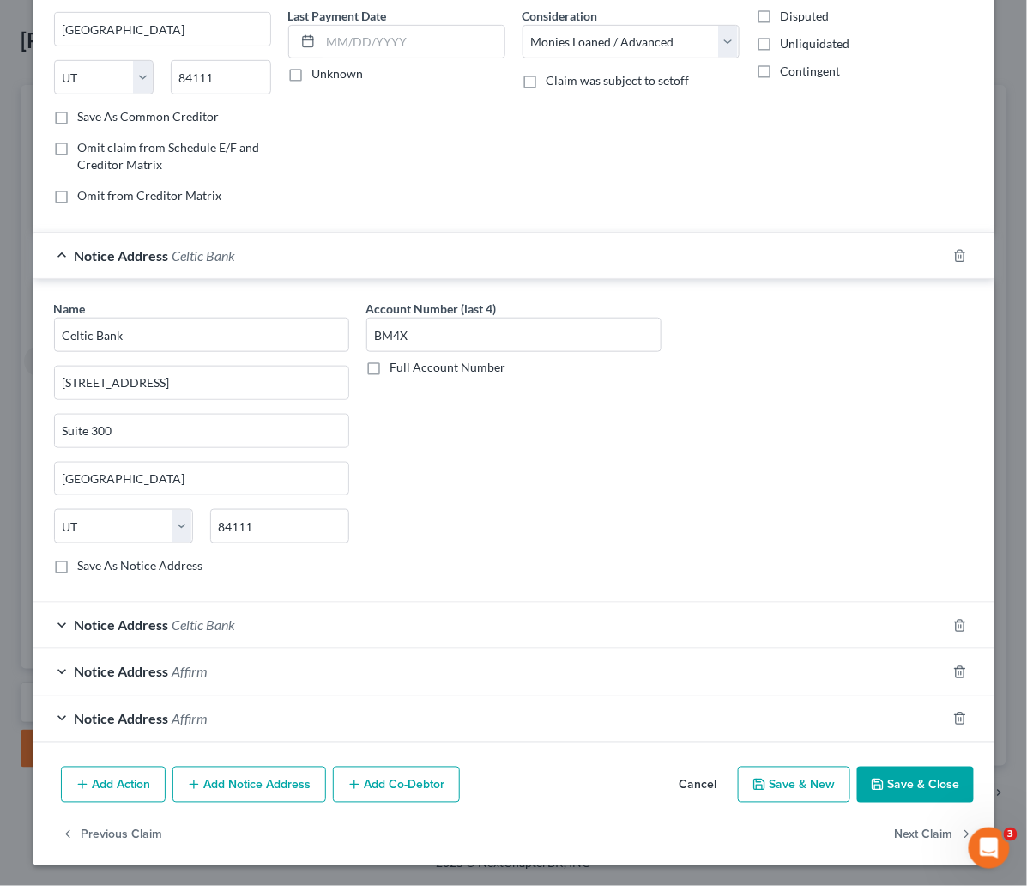
click at [227, 783] on button "Add Notice Address" at bounding box center [250, 784] width 154 height 36
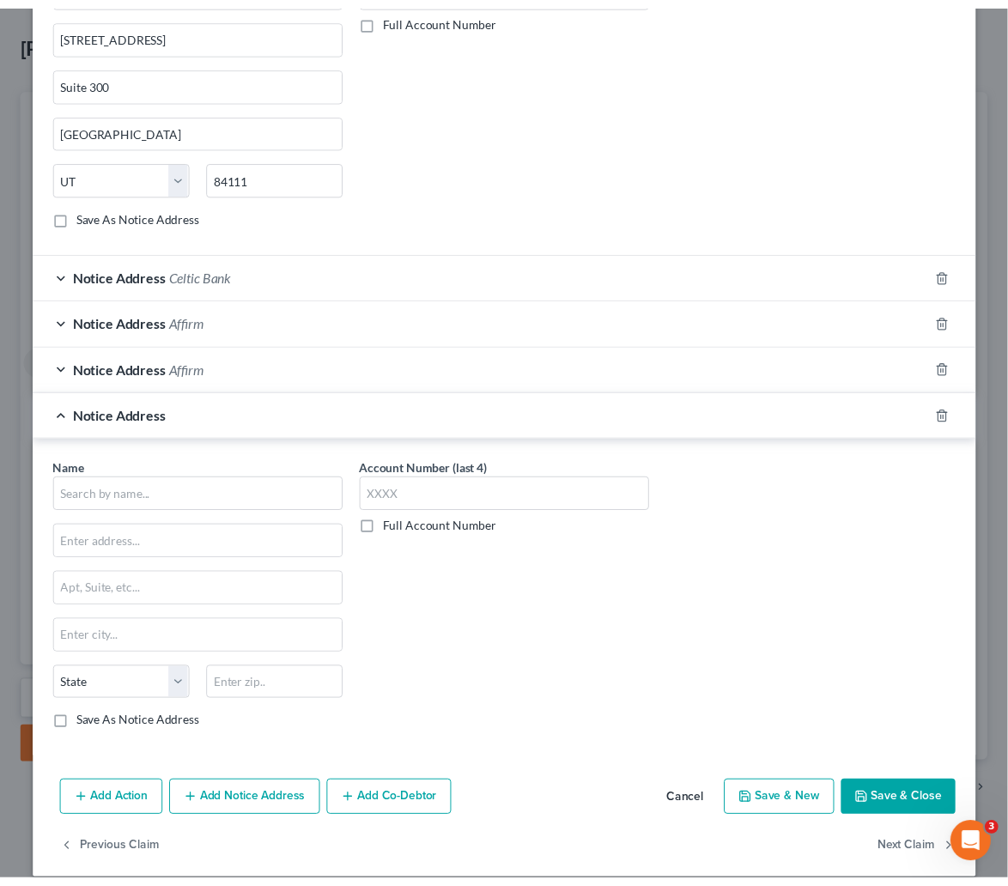
scroll to position [604, 0]
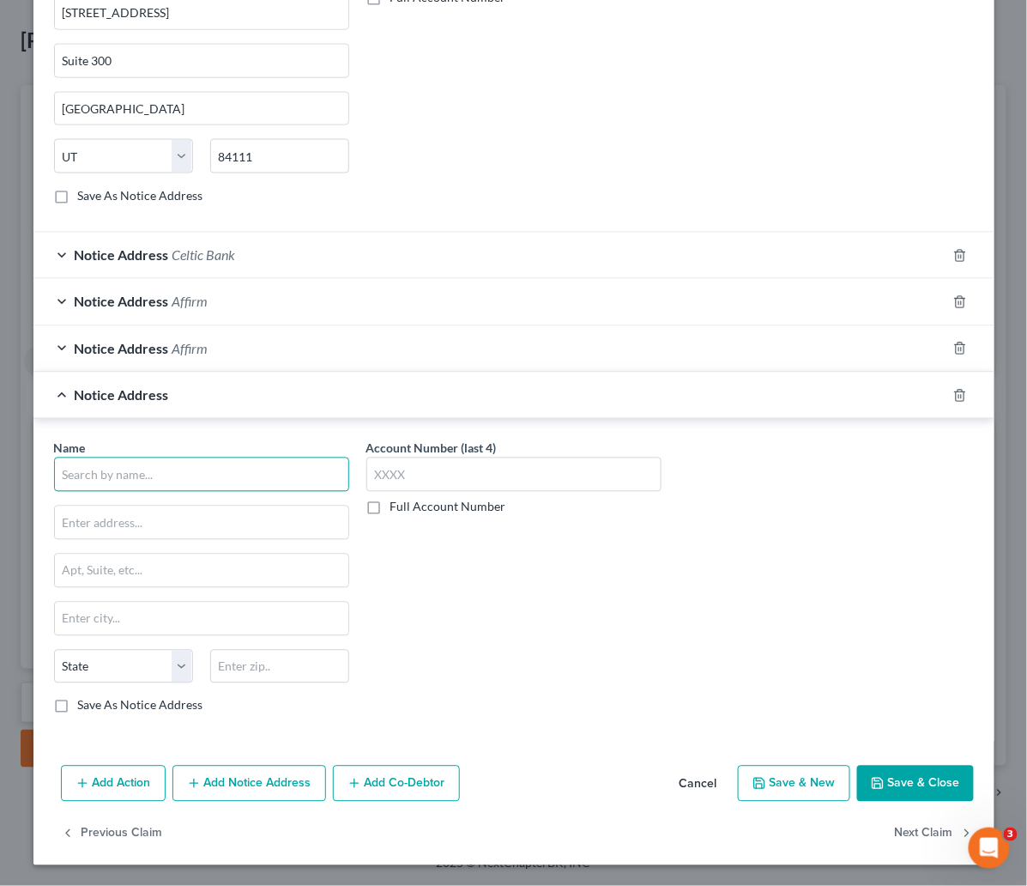
click at [114, 471] on input "text" at bounding box center [201, 474] width 295 height 34
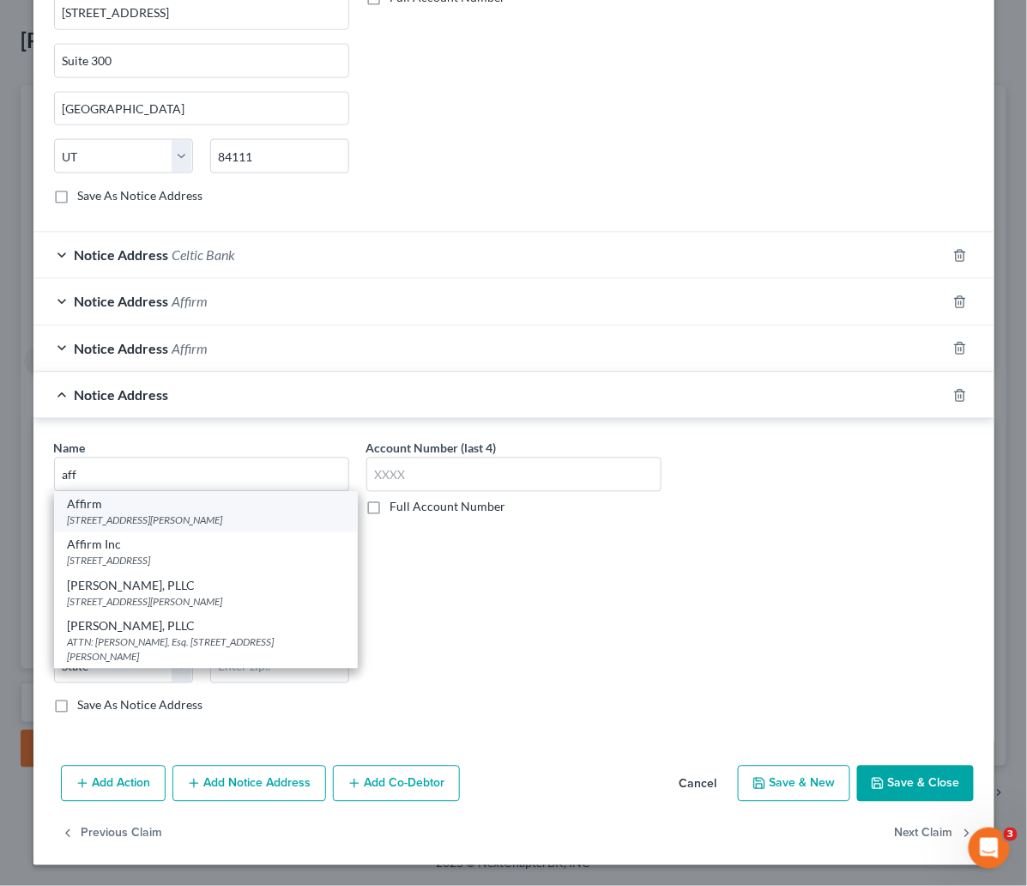
click at [100, 510] on div "Affirm" at bounding box center [206, 504] width 276 height 17
type input "Affirm"
type input "30 Isabella Street"
type input "Floor 4"
type input "Pittsburgh"
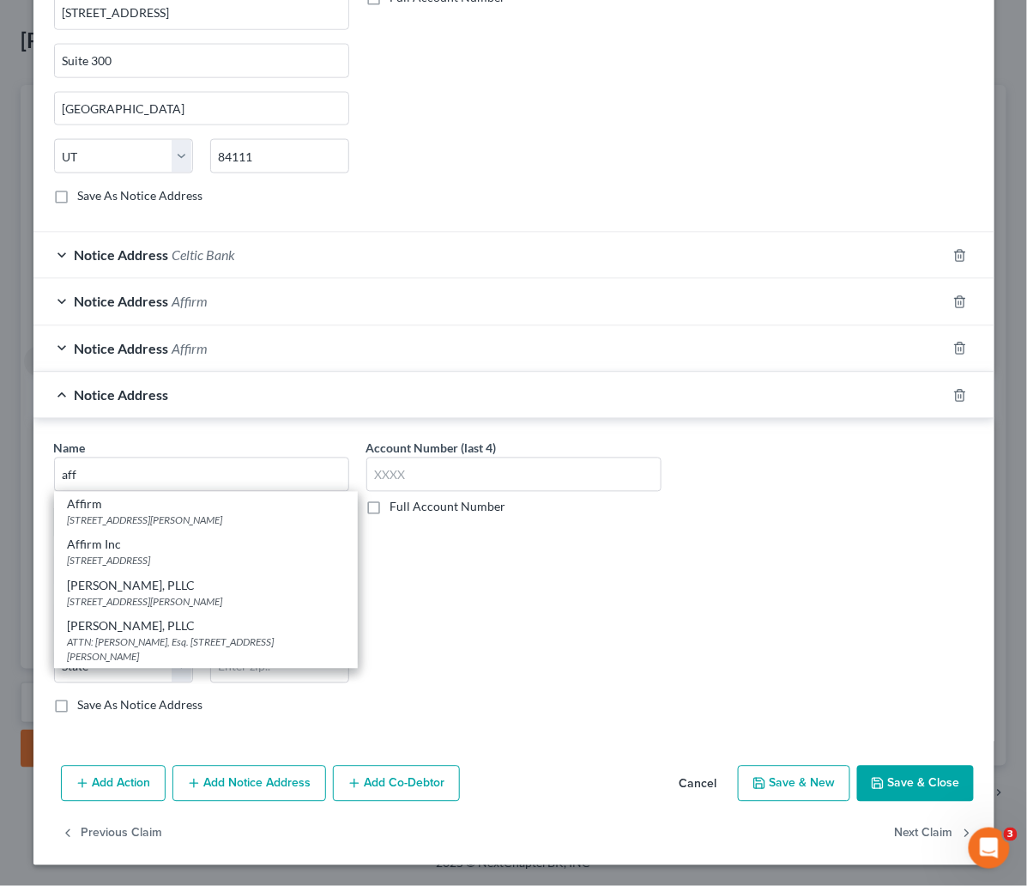
select select "39"
type input "15212"
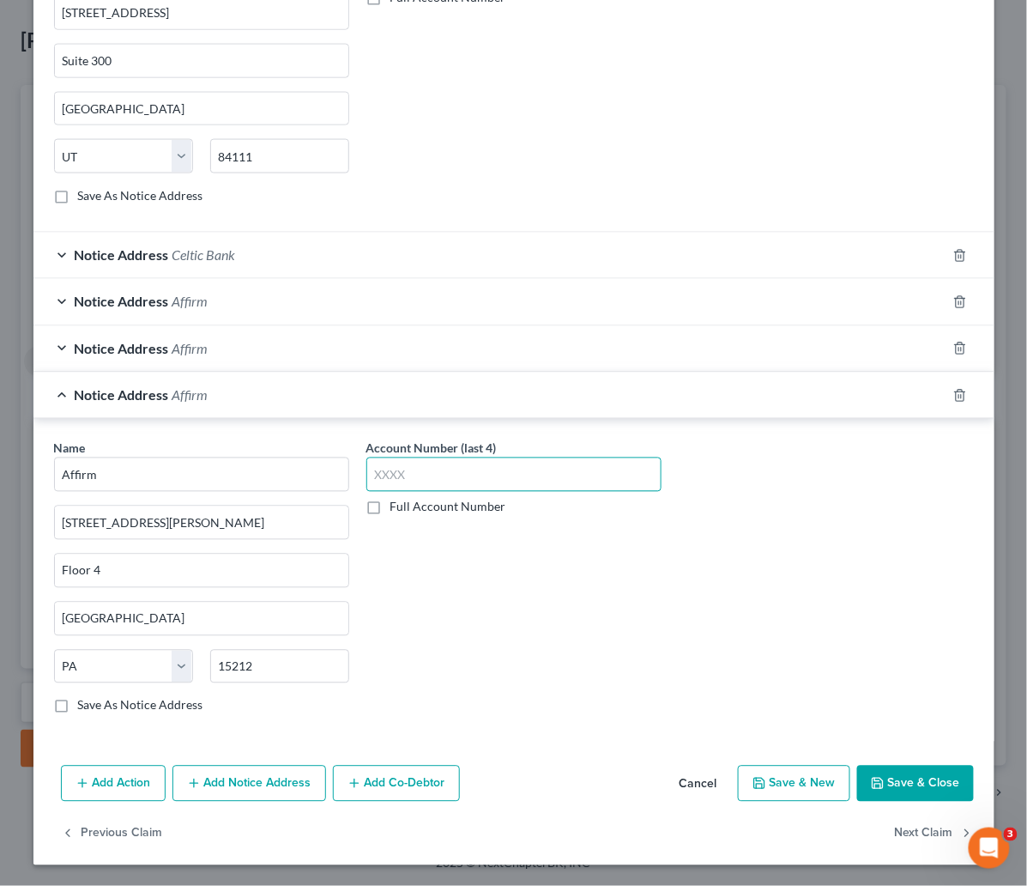
click at [403, 467] on input "text" at bounding box center [513, 474] width 295 height 34
type input "BM4X"
click at [887, 783] on button "Save & Close" at bounding box center [915, 784] width 117 height 36
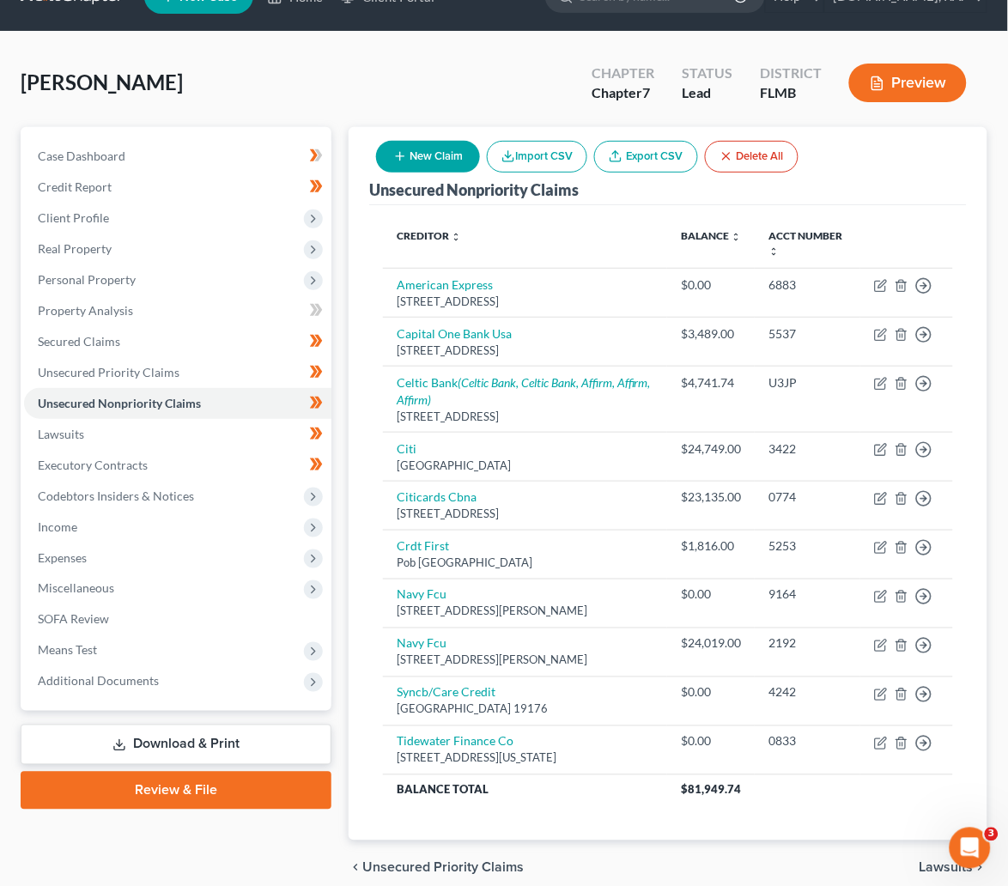
scroll to position [0, 0]
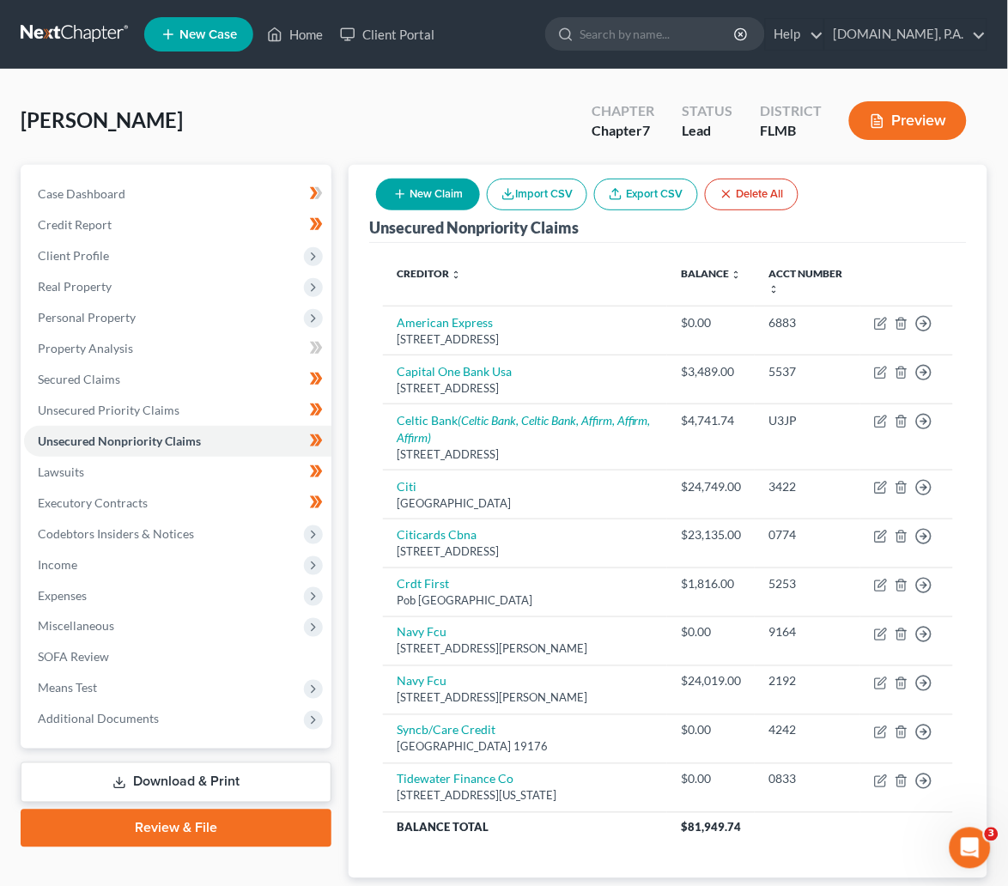
drag, startPoint x: 508, startPoint y: 44, endPoint x: 495, endPoint y: 33, distance: 16.5
click at [508, 44] on ul "New Case Home Client Portal - No Result - See all results Or Press Enter... Hel…" at bounding box center [565, 34] width 843 height 45
click at [75, 27] on link at bounding box center [76, 34] width 110 height 31
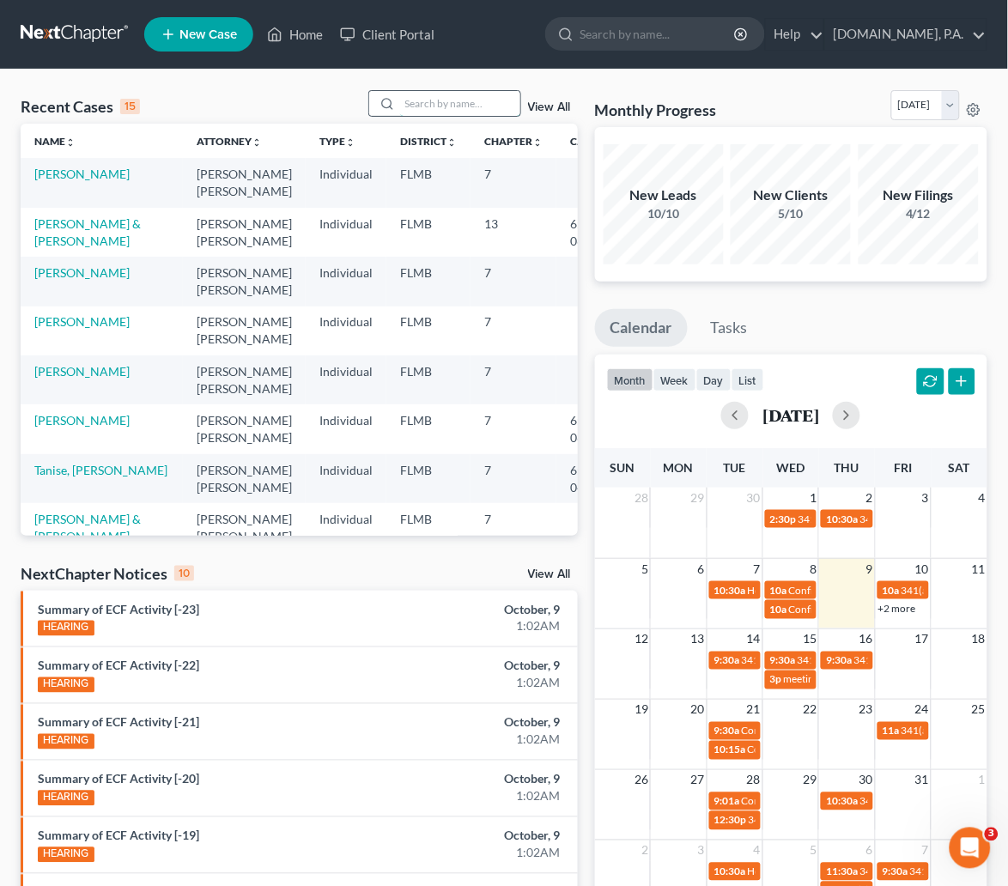
click at [421, 102] on input "search" at bounding box center [460, 103] width 120 height 25
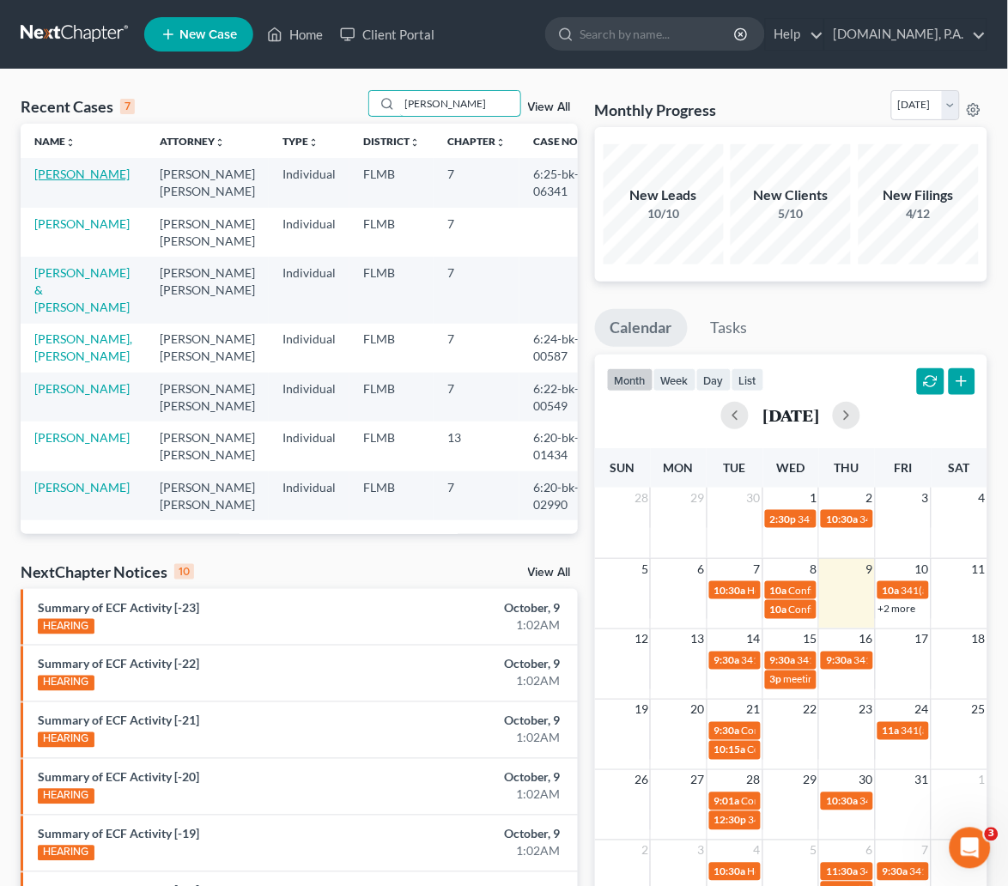
type input "[PERSON_NAME]"
click at [68, 181] on link "[PERSON_NAME]" at bounding box center [81, 174] width 95 height 15
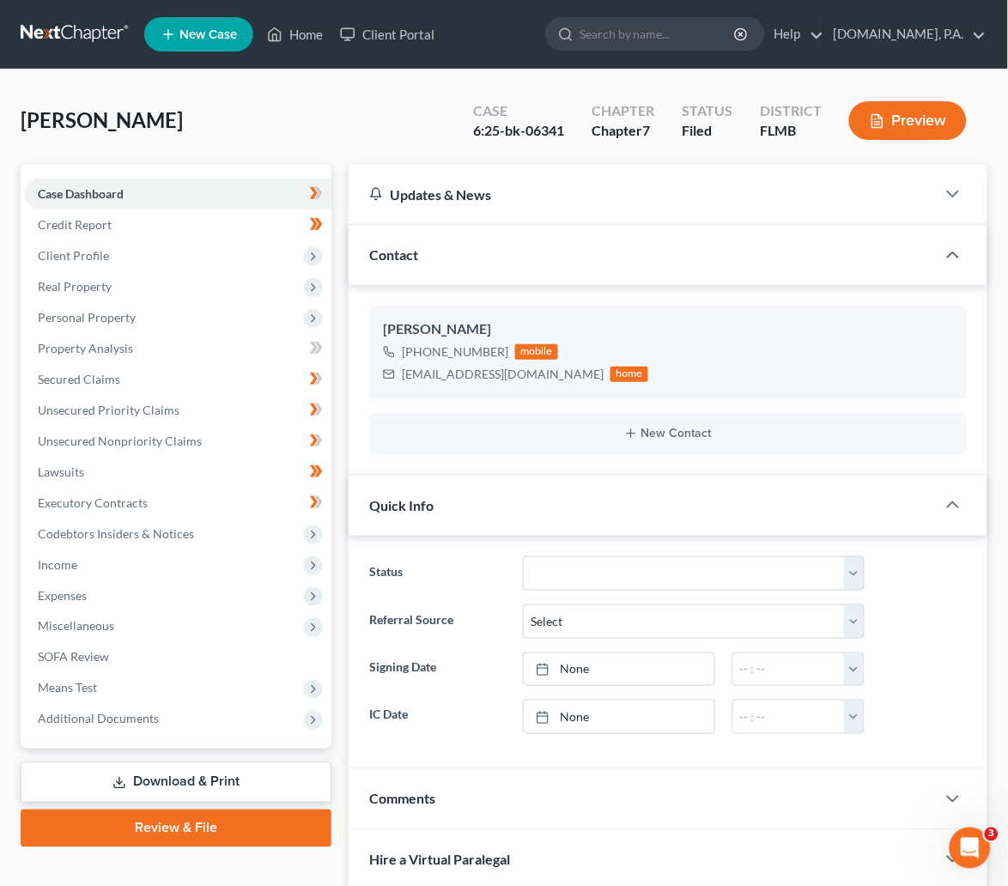
click at [238, 142] on div "[PERSON_NAME], Yvalondra Upgraded Case 6:25-bk-06341 Chapter Chapter 7 Status F…" at bounding box center [504, 127] width 966 height 75
click at [326, 110] on div "[PERSON_NAME], Yvalondra Upgraded Case 6:25-bk-06341 Chapter Chapter 7 Status F…" at bounding box center [504, 127] width 966 height 75
click at [318, 129] on div "[PERSON_NAME], Yvalondra Upgraded Case 6:25-bk-06341 Chapter Chapter 7 Status F…" at bounding box center [504, 127] width 966 height 75
click at [130, 196] on link "Case Dashboard" at bounding box center [177, 194] width 307 height 31
click at [64, 223] on span "Credit Report" at bounding box center [75, 224] width 74 height 15
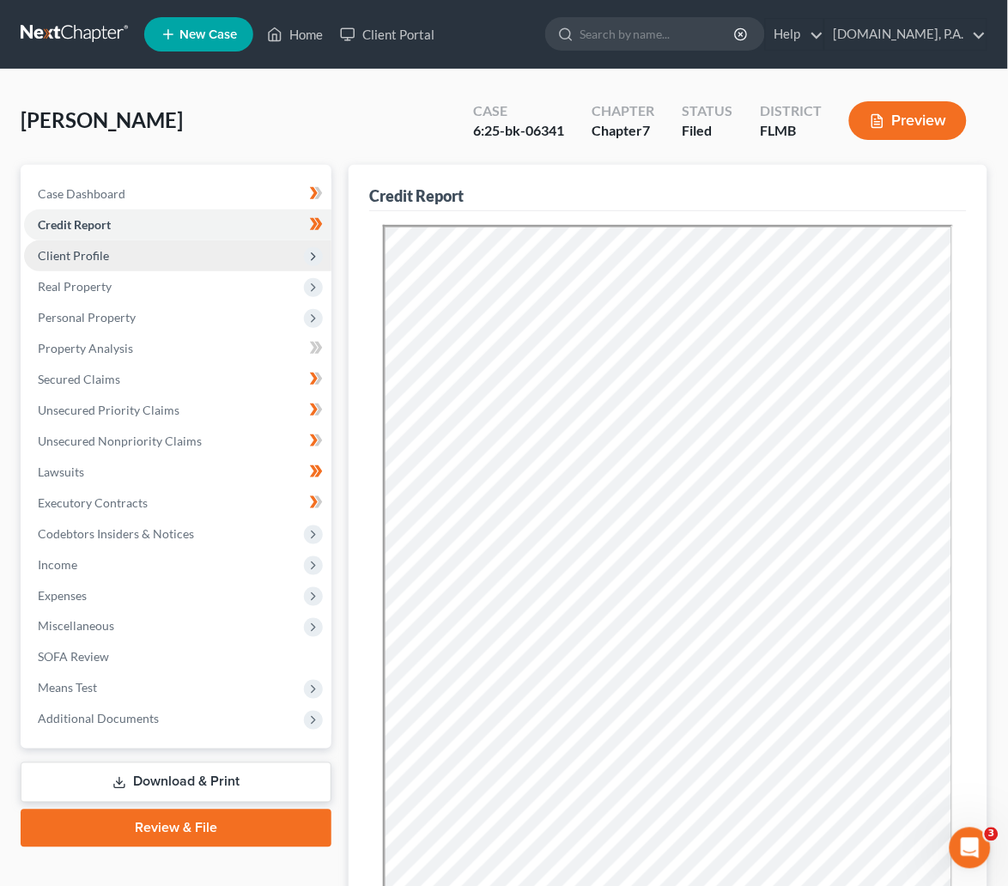
click at [107, 252] on span "Client Profile" at bounding box center [177, 255] width 307 height 31
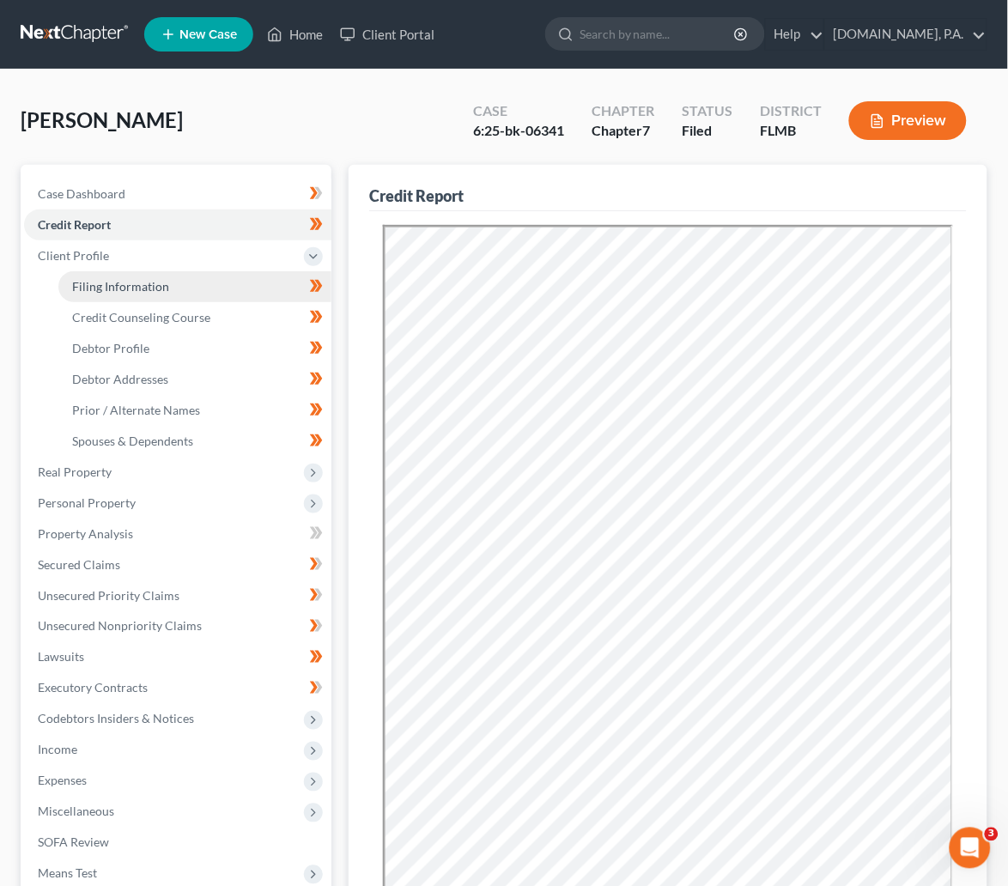
click at [104, 282] on span "Filing Information" at bounding box center [120, 286] width 97 height 15
select select "1"
select select "0"
select select "9"
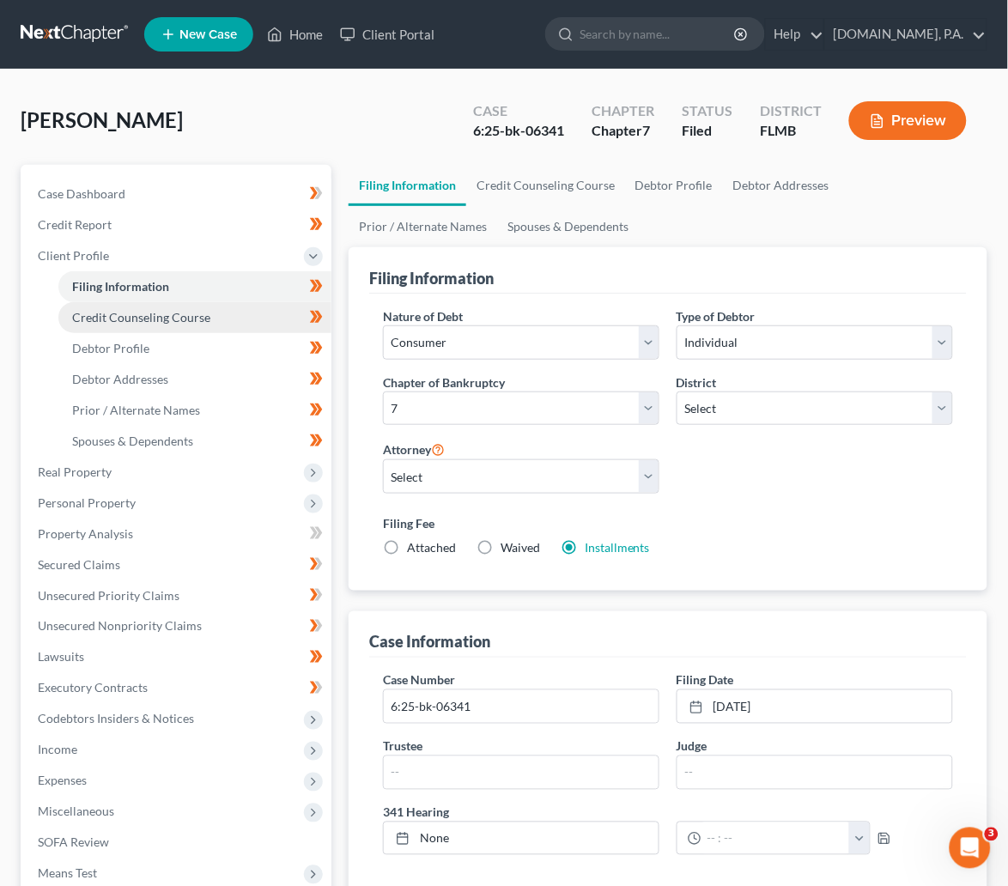
click at [110, 318] on span "Credit Counseling Course" at bounding box center [141, 317] width 138 height 15
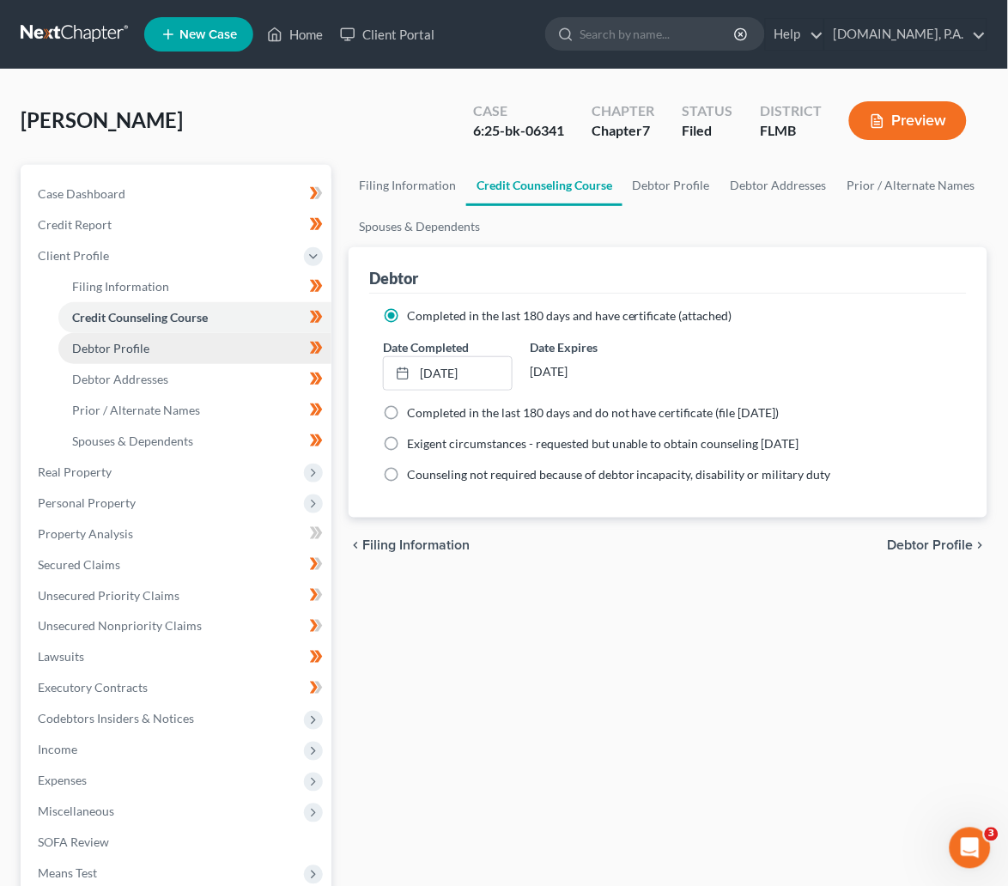
click at [141, 345] on span "Debtor Profile" at bounding box center [110, 348] width 77 height 15
select select "0"
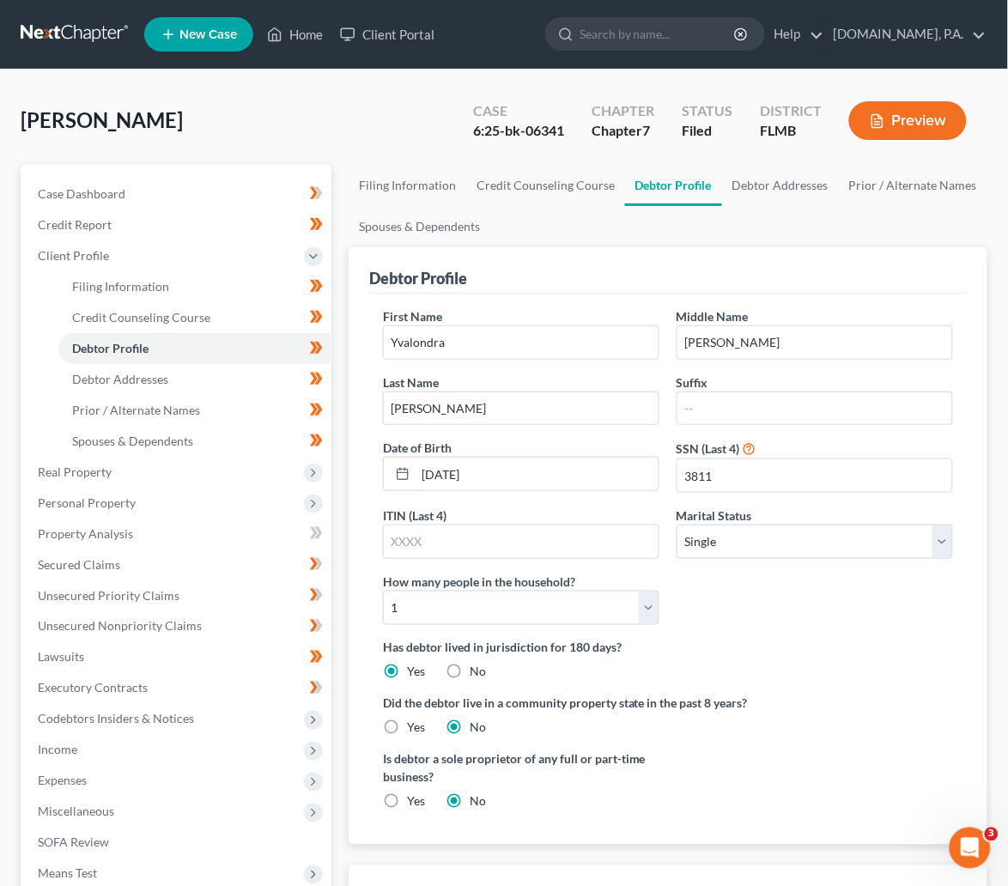
scroll to position [129, 0]
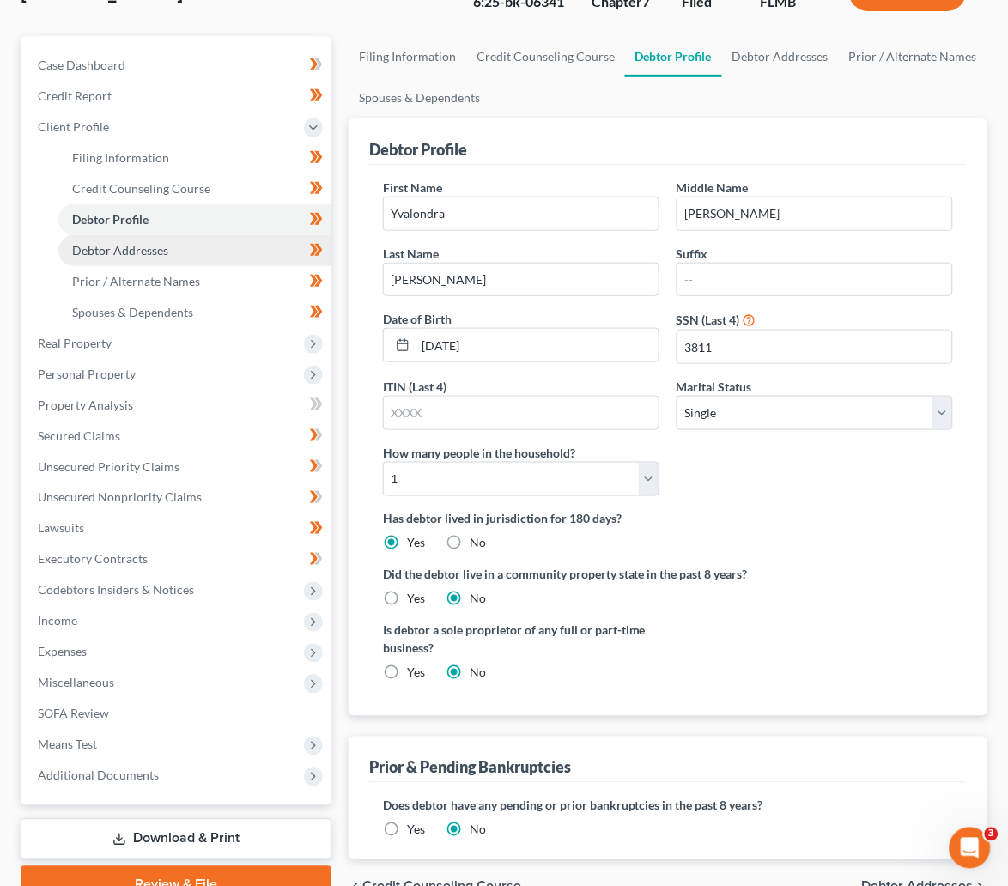
click at [104, 250] on span "Debtor Addresses" at bounding box center [120, 250] width 96 height 15
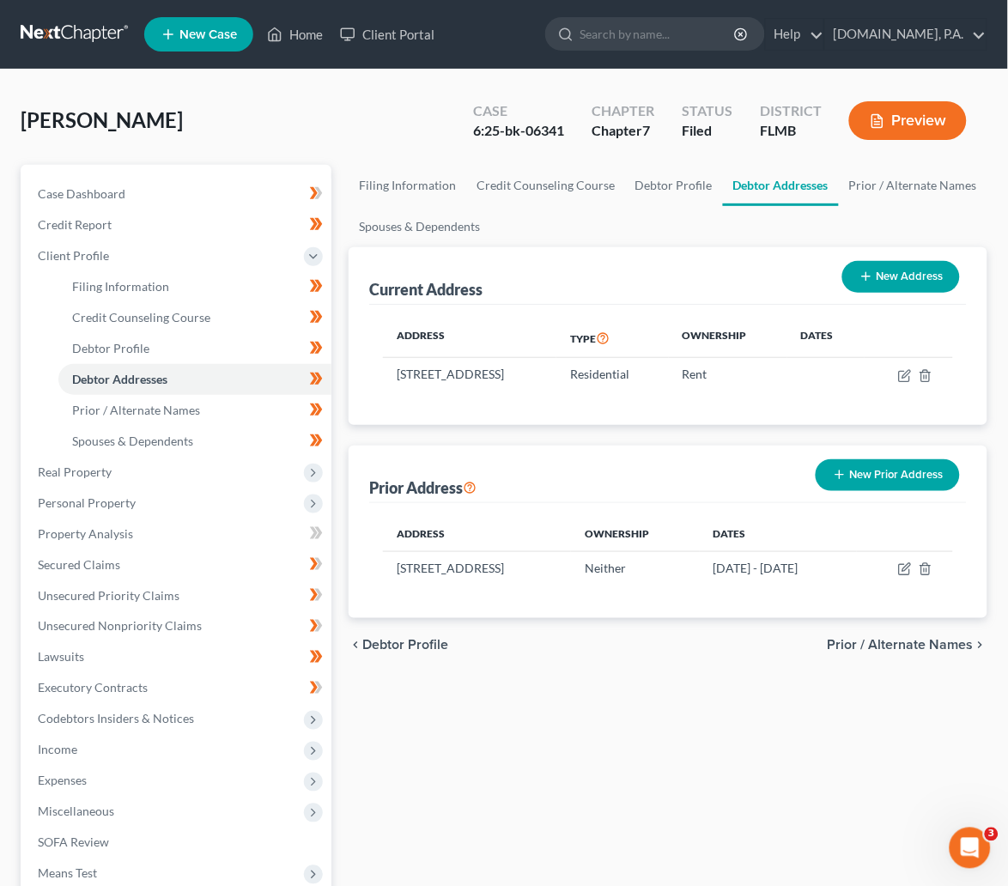
click at [364, 121] on div "[PERSON_NAME], Yvalondra Upgraded Case 6:25-bk-06341 Chapter Chapter 7 Status F…" at bounding box center [504, 127] width 966 height 75
click at [318, 142] on div "[PERSON_NAME], Yvalondra Upgraded Case 6:25-bk-06341 Chapter Chapter 7 Status F…" at bounding box center [504, 127] width 966 height 75
click at [363, 117] on div "[PERSON_NAME], Yvalondra Upgraded Case 6:25-bk-06341 Chapter Chapter 7 Status F…" at bounding box center [504, 127] width 966 height 75
click at [263, 118] on div "[PERSON_NAME], Yvalondra Upgraded Case 6:25-bk-06341 Chapter Chapter 7 Status F…" at bounding box center [504, 127] width 966 height 75
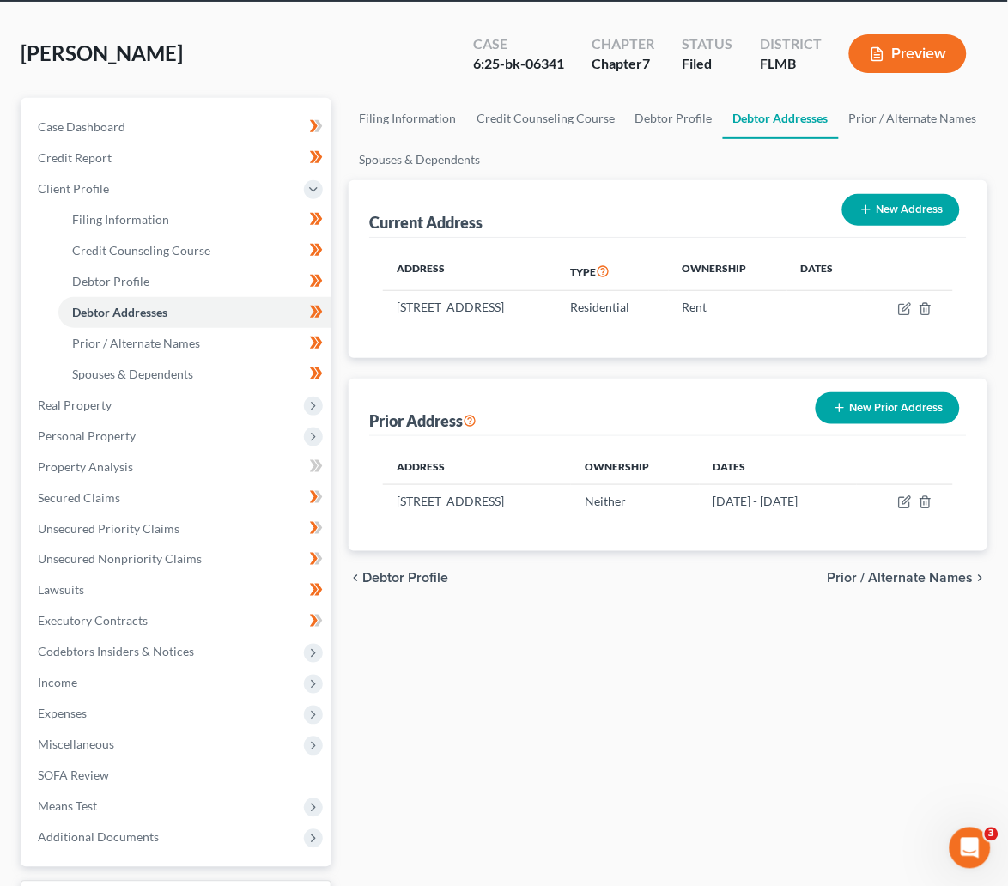
scroll to position [129, 0]
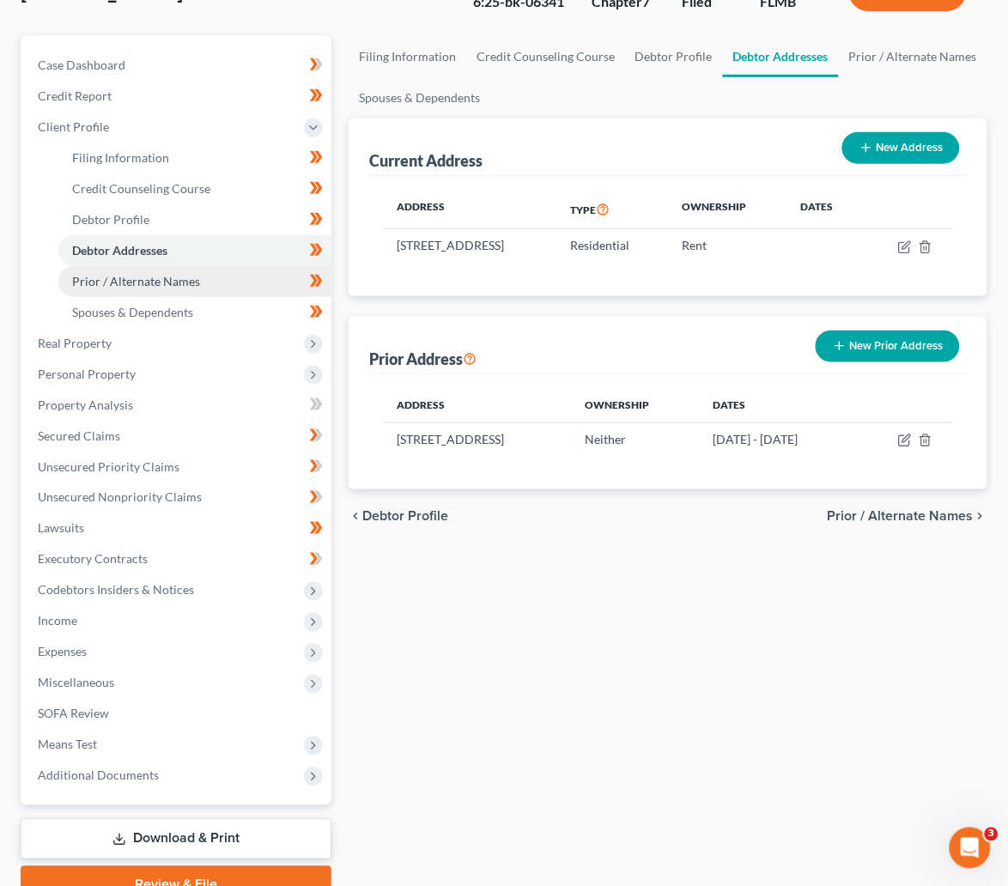
click at [148, 281] on span "Prior / Alternate Names" at bounding box center [136, 281] width 128 height 15
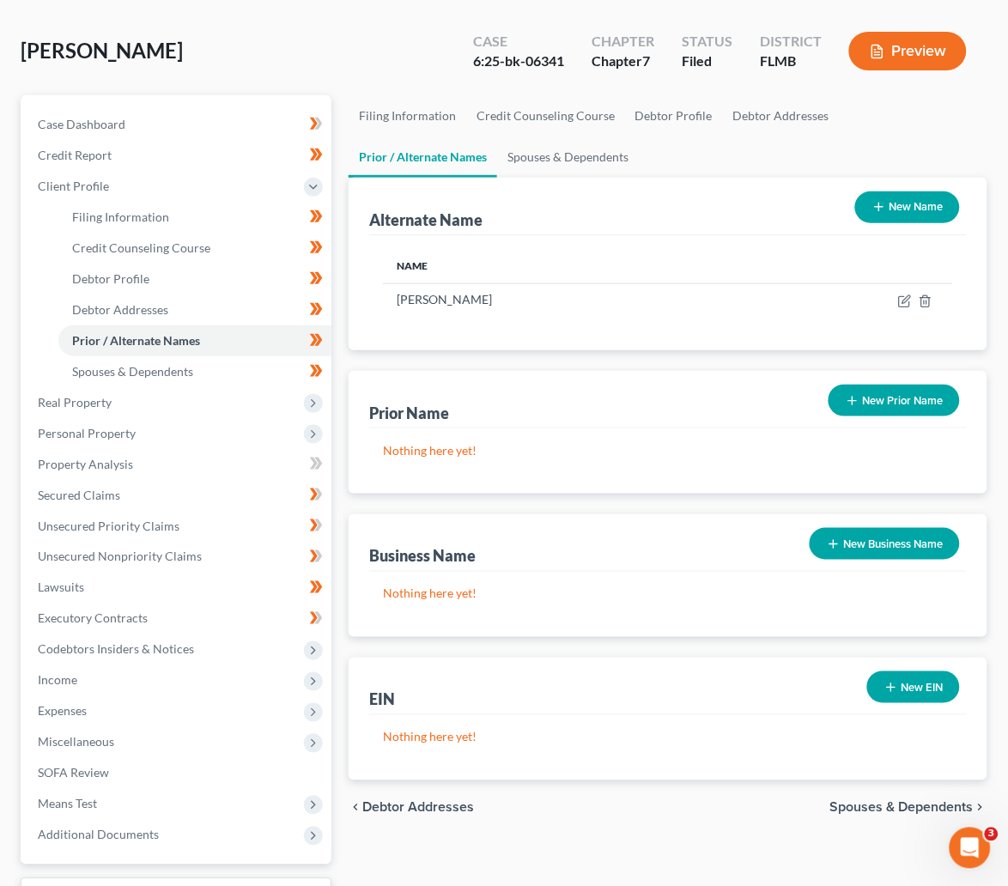
scroll to position [129, 0]
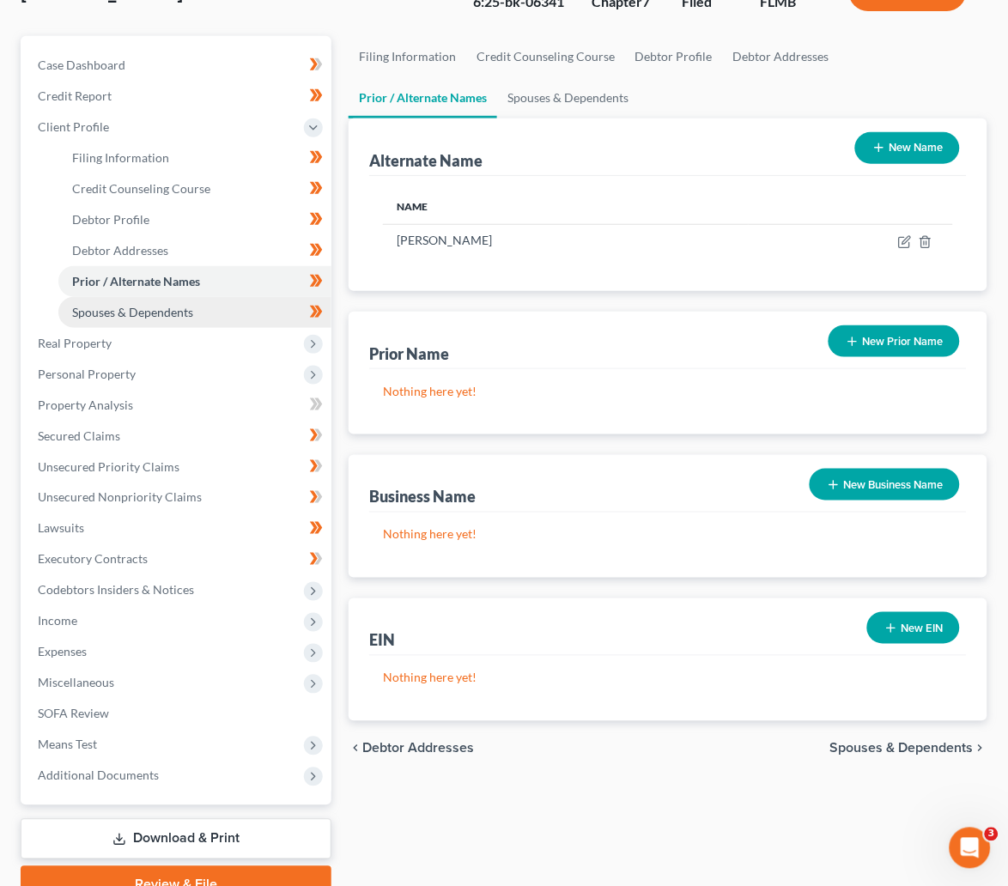
click at [148, 309] on span "Spouses & Dependents" at bounding box center [132, 312] width 121 height 15
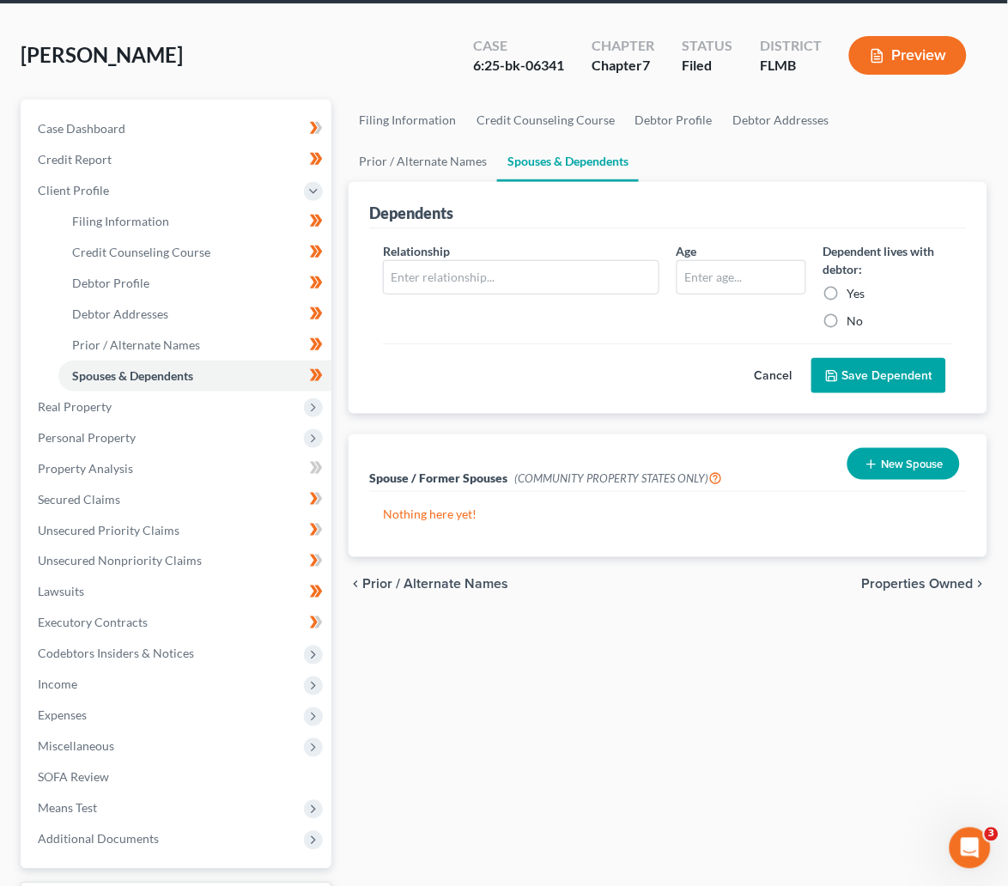
scroll to position [129, 0]
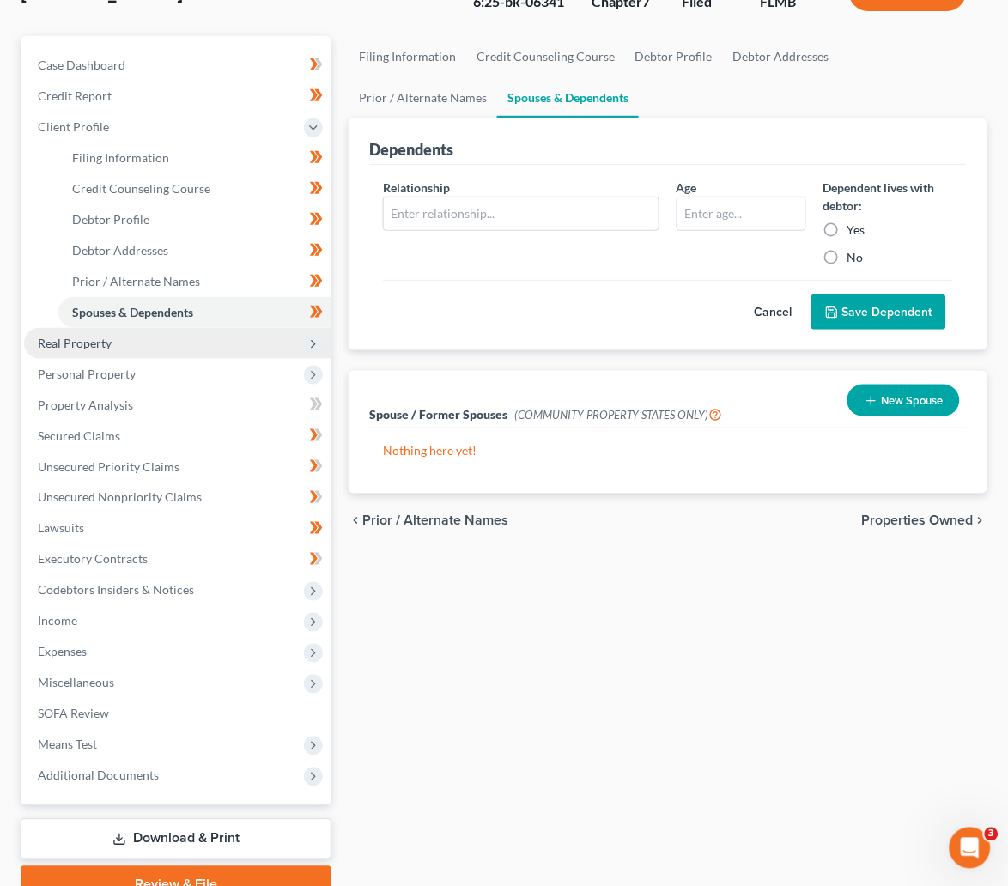
click at [66, 344] on span "Real Property" at bounding box center [75, 343] width 74 height 15
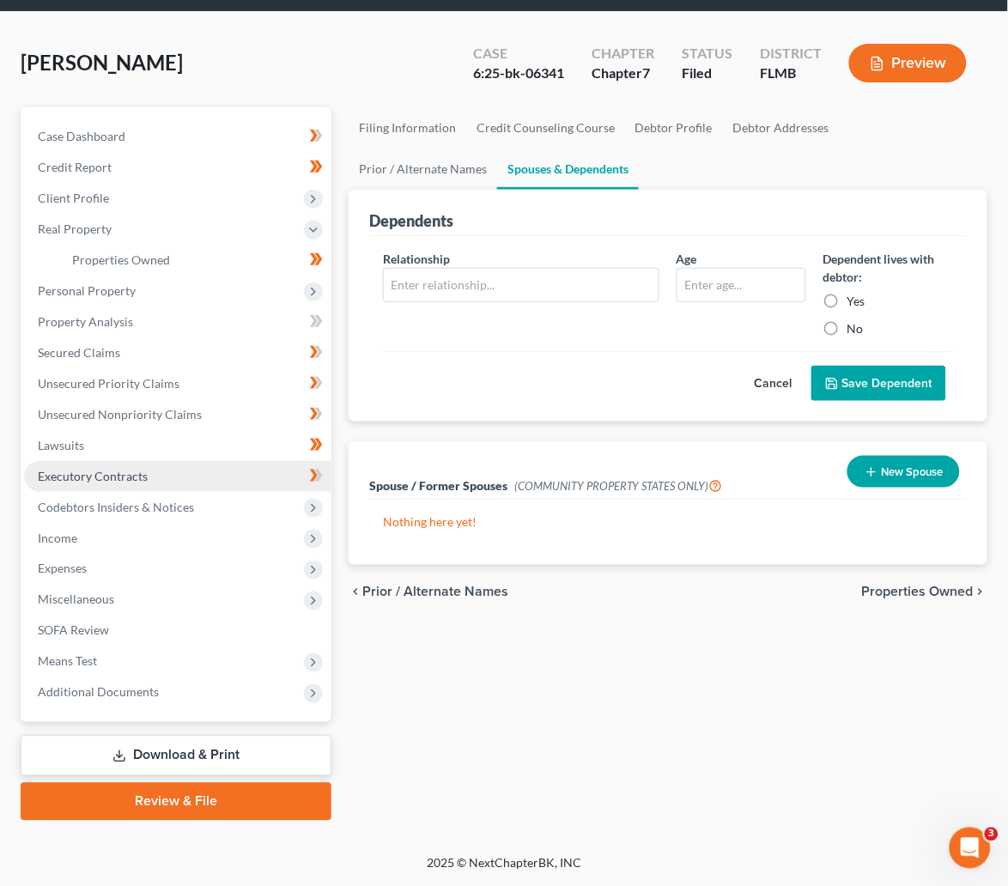
scroll to position [57, 0]
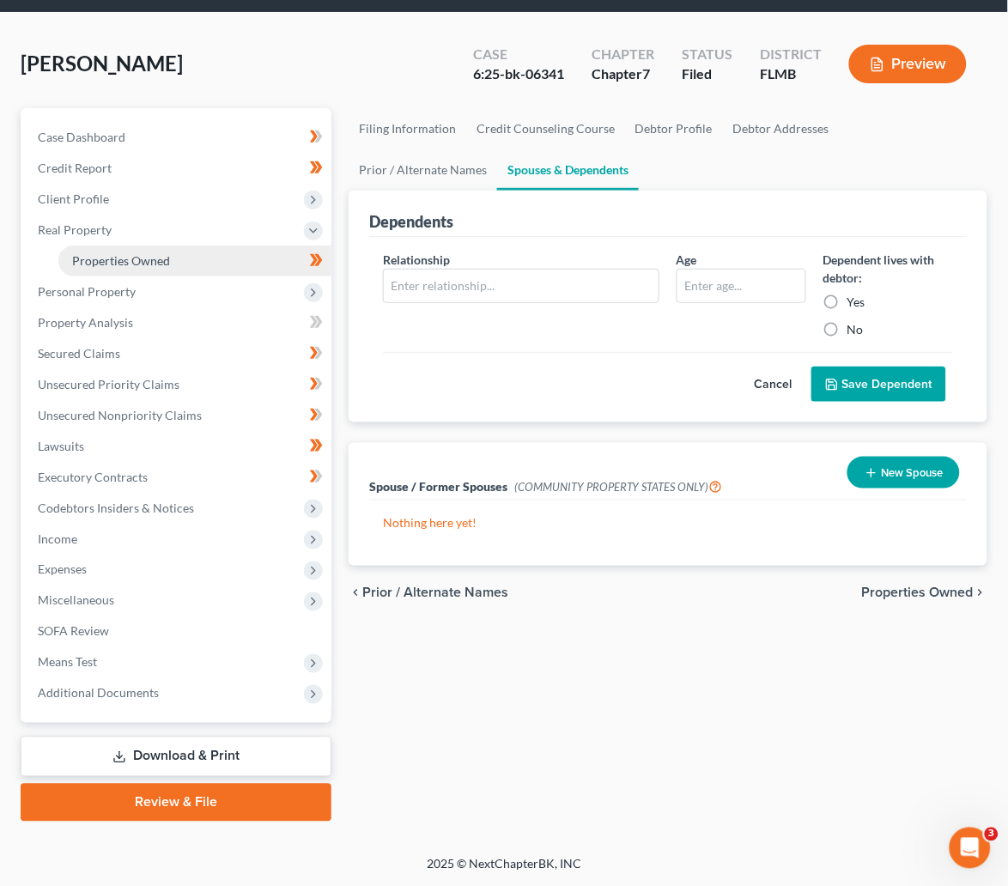
click at [132, 256] on span "Properties Owned" at bounding box center [121, 260] width 98 height 15
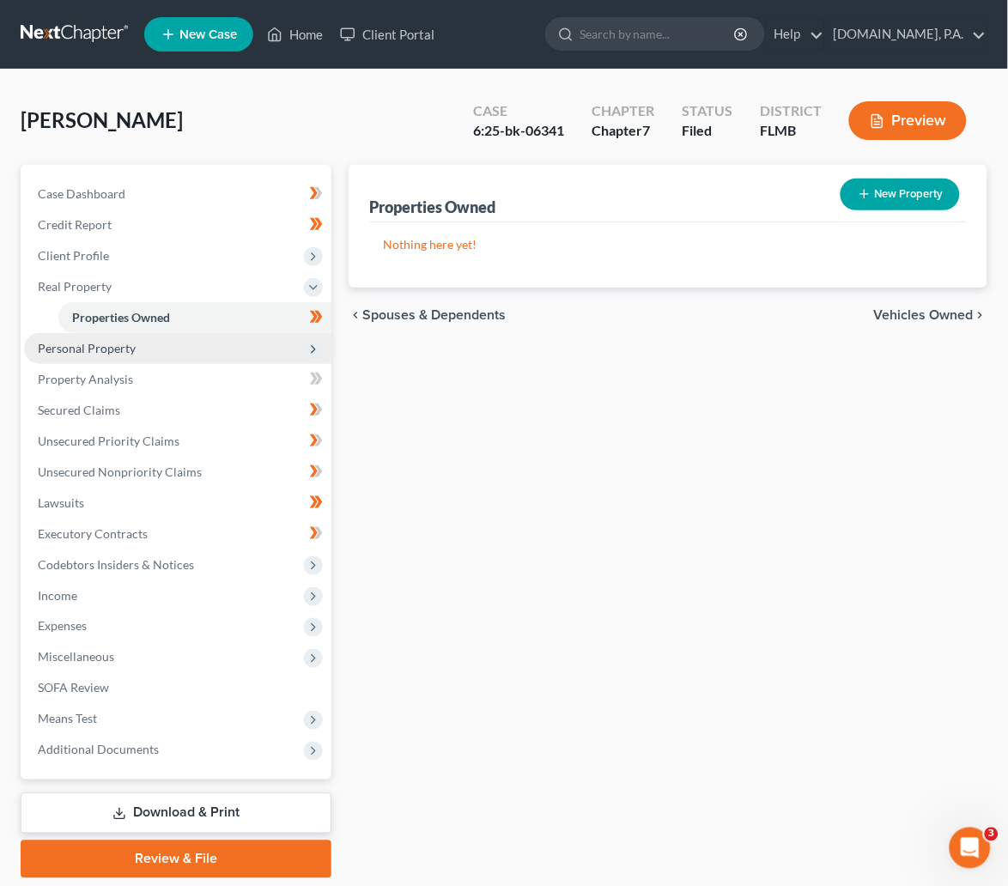
click at [97, 352] on span "Personal Property" at bounding box center [87, 348] width 98 height 15
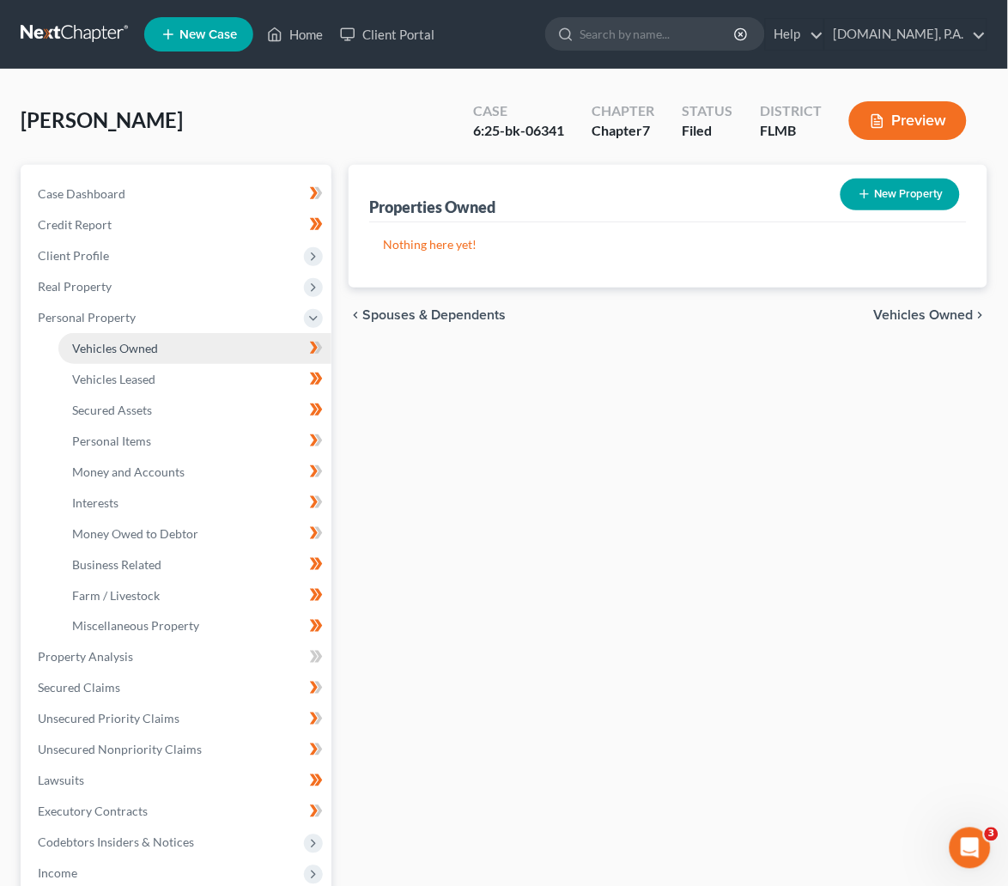
click at [136, 353] on span "Vehicles Owned" at bounding box center [115, 348] width 86 height 15
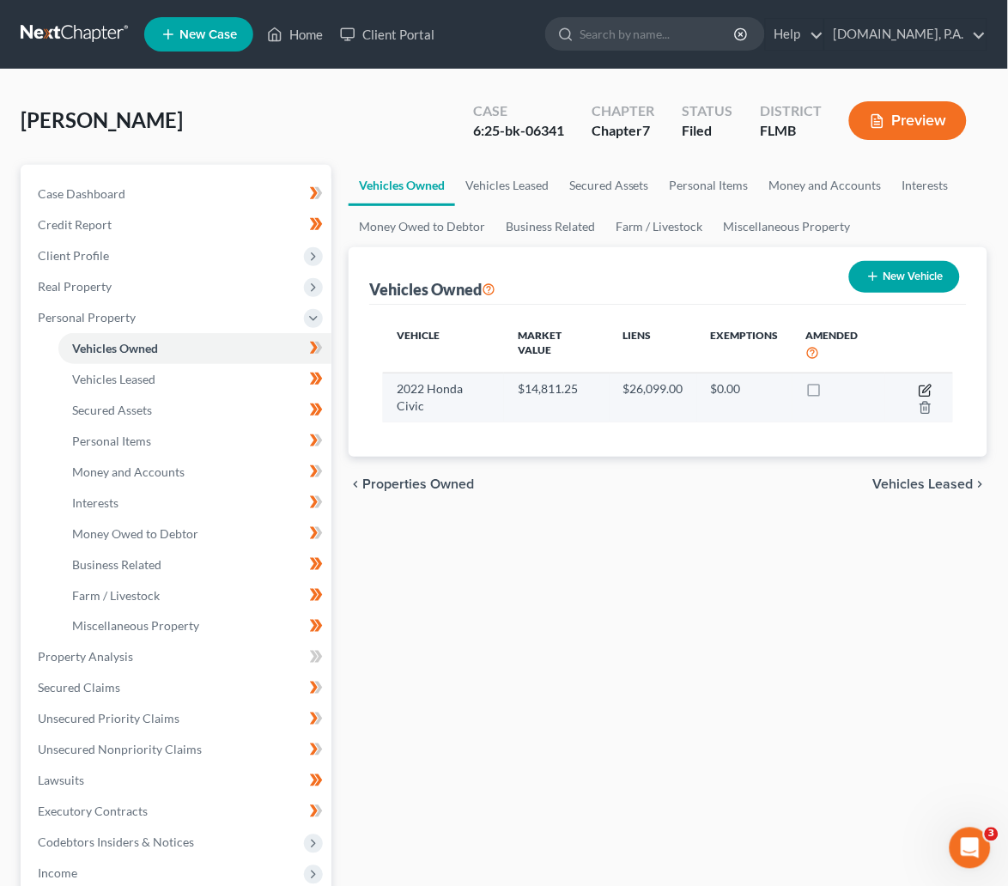
click at [923, 386] on icon "button" at bounding box center [925, 391] width 14 height 14
select select "0"
select select "4"
select select "3"
select select "0"
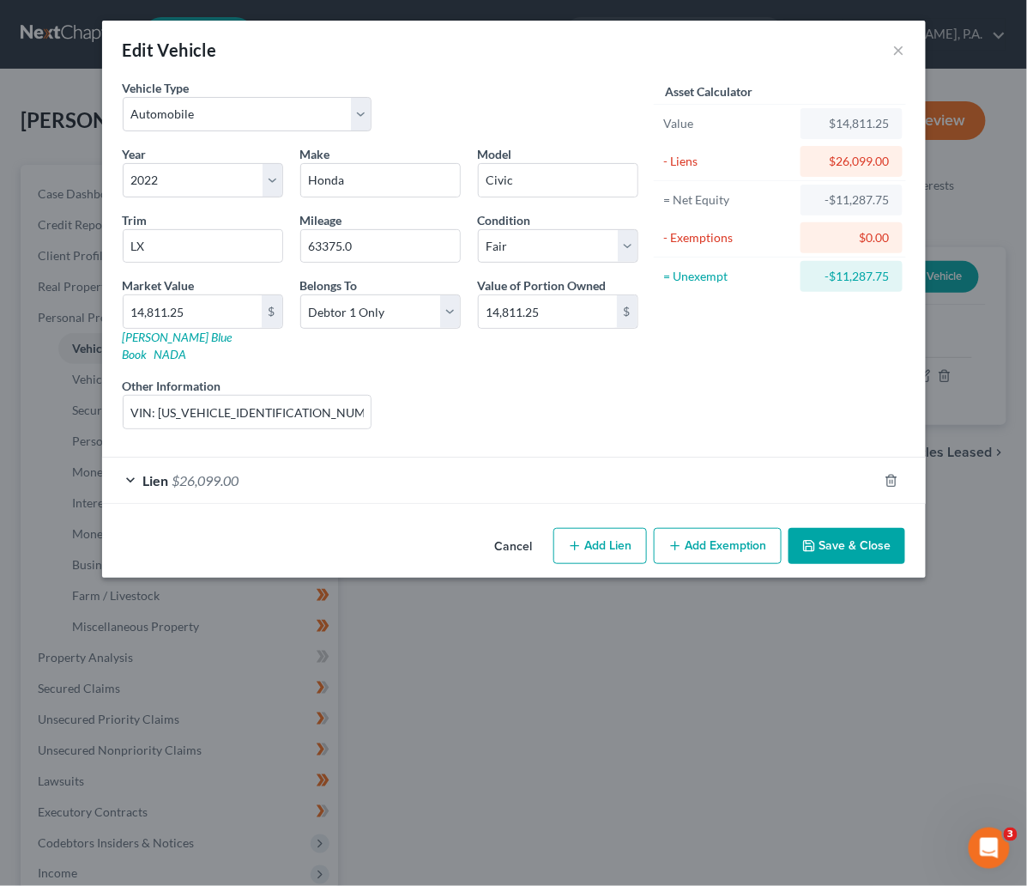
click at [130, 466] on div "Lien $26,099.00" at bounding box center [490, 479] width 776 height 45
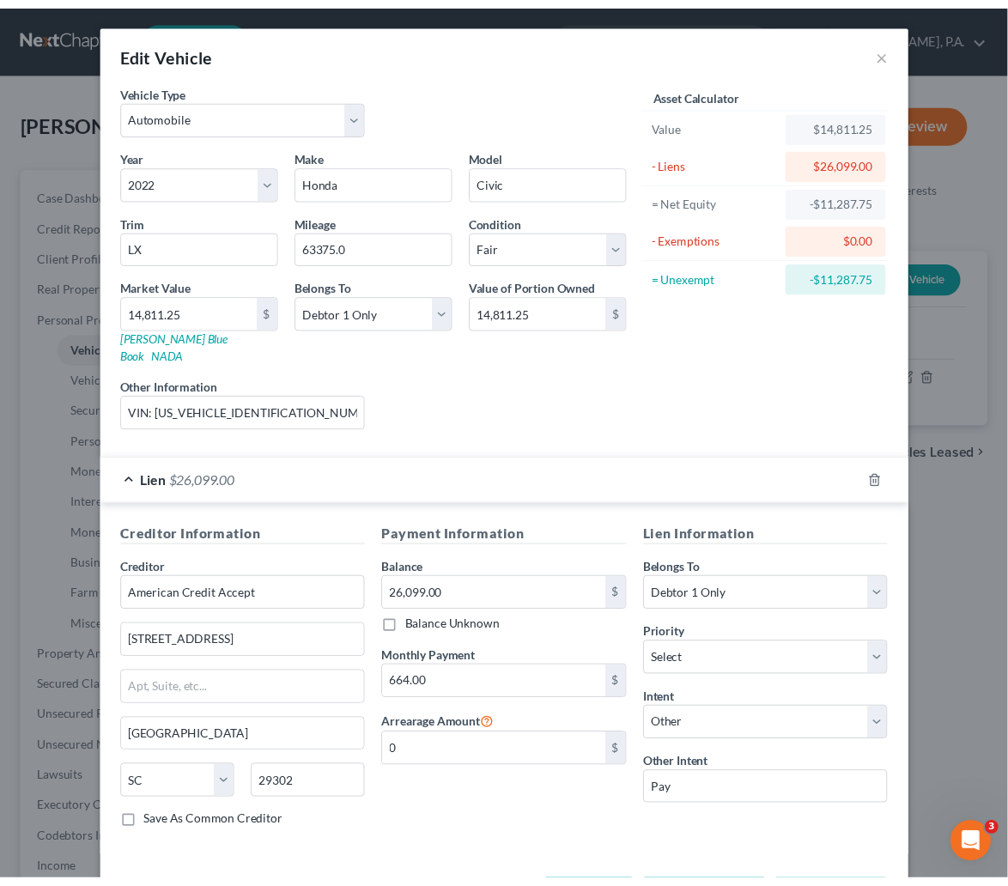
scroll to position [58, 0]
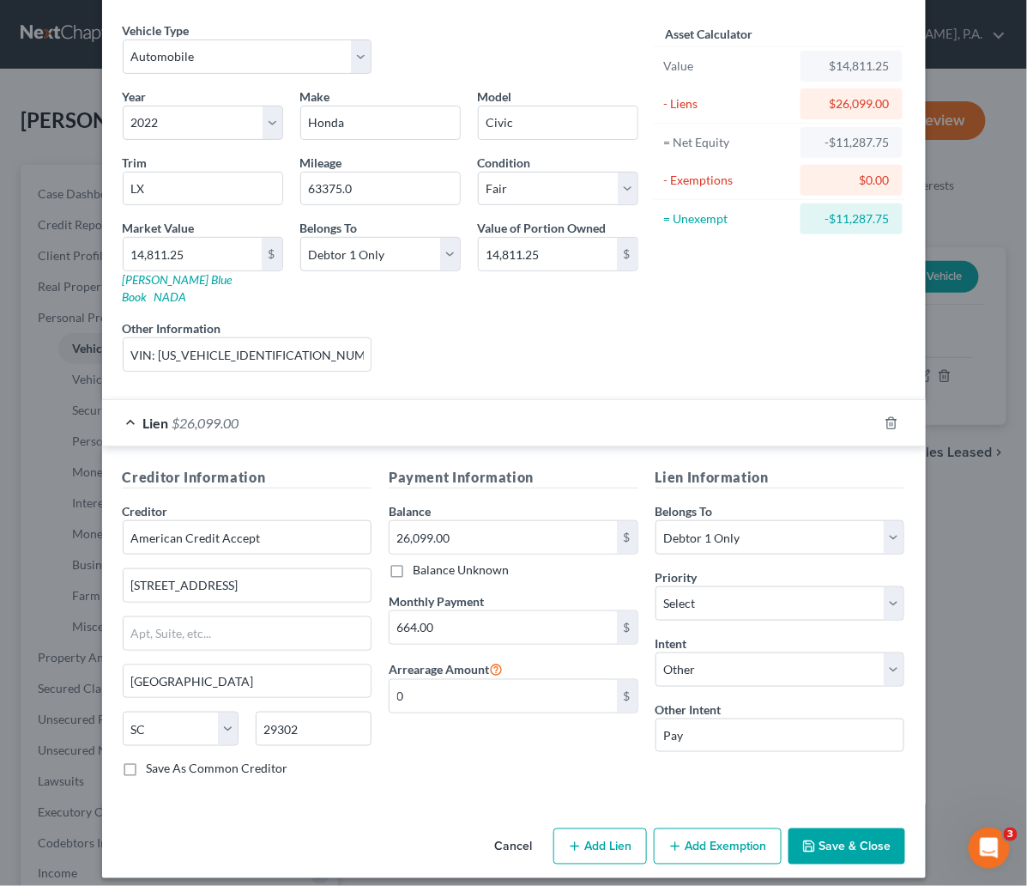
click at [837, 832] on button "Save & Close" at bounding box center [847, 846] width 117 height 36
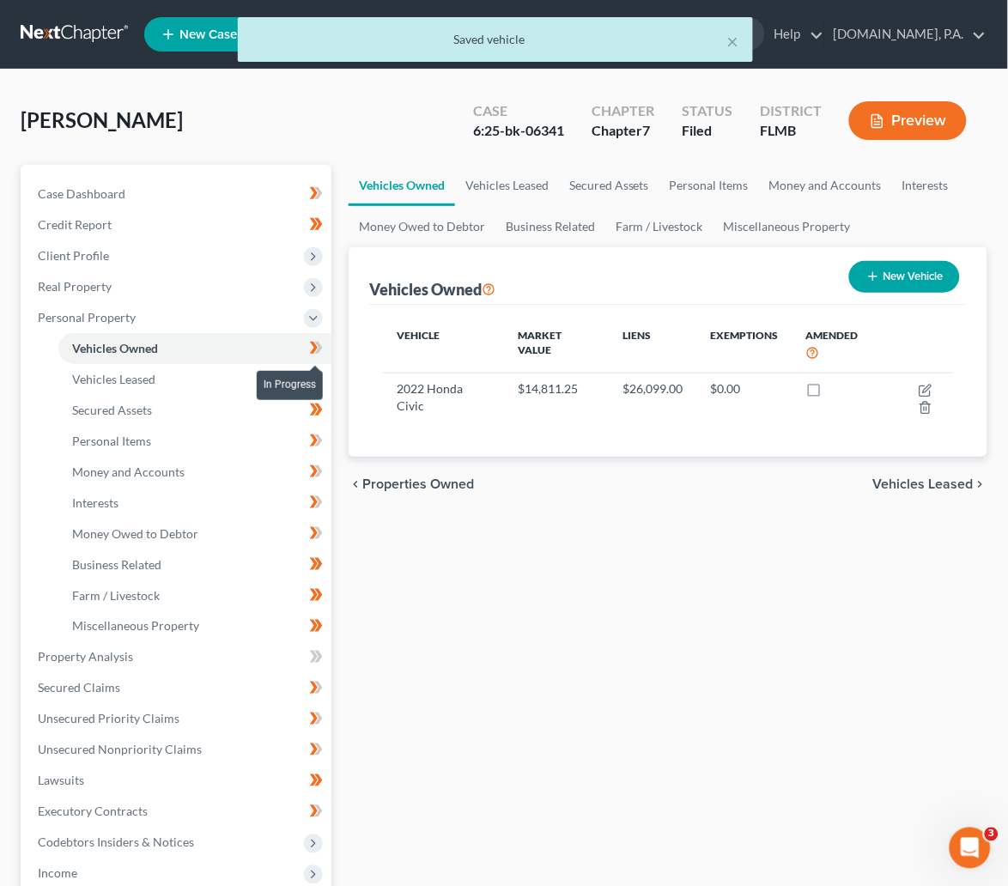
click at [321, 348] on icon at bounding box center [319, 348] width 8 height 12
click at [136, 384] on span "Vehicles Leased" at bounding box center [113, 379] width 83 height 15
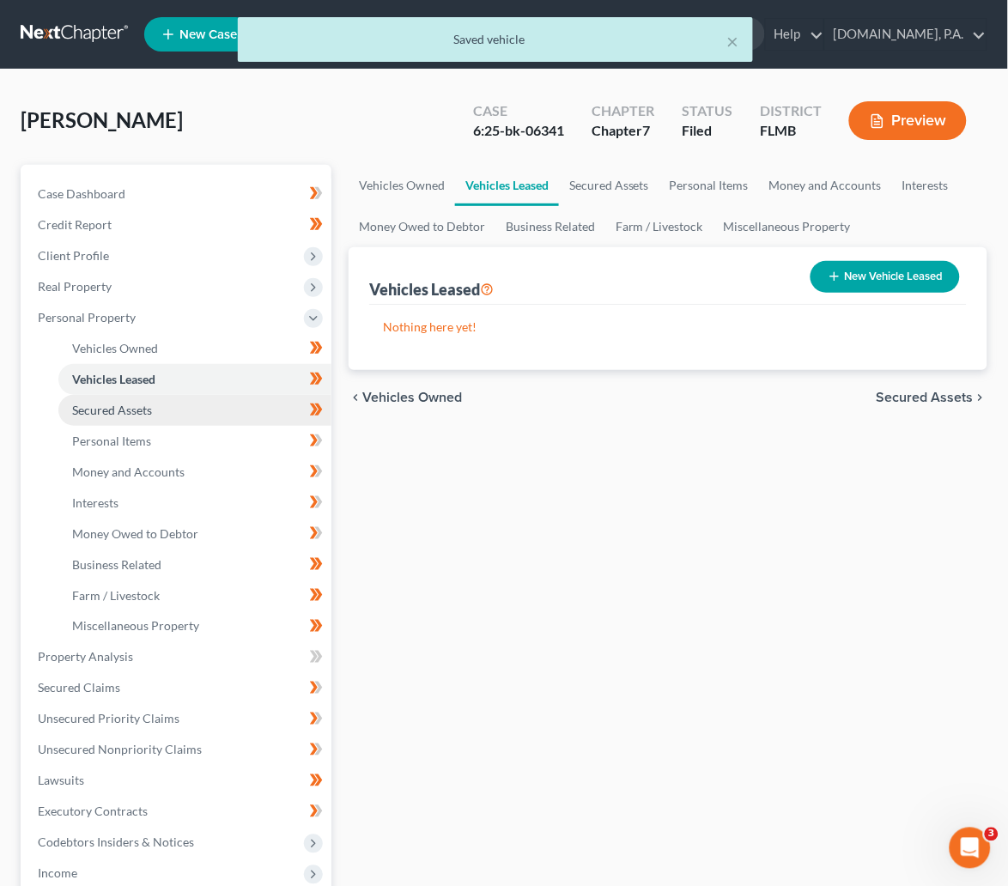
click at [131, 414] on span "Secured Assets" at bounding box center [112, 410] width 80 height 15
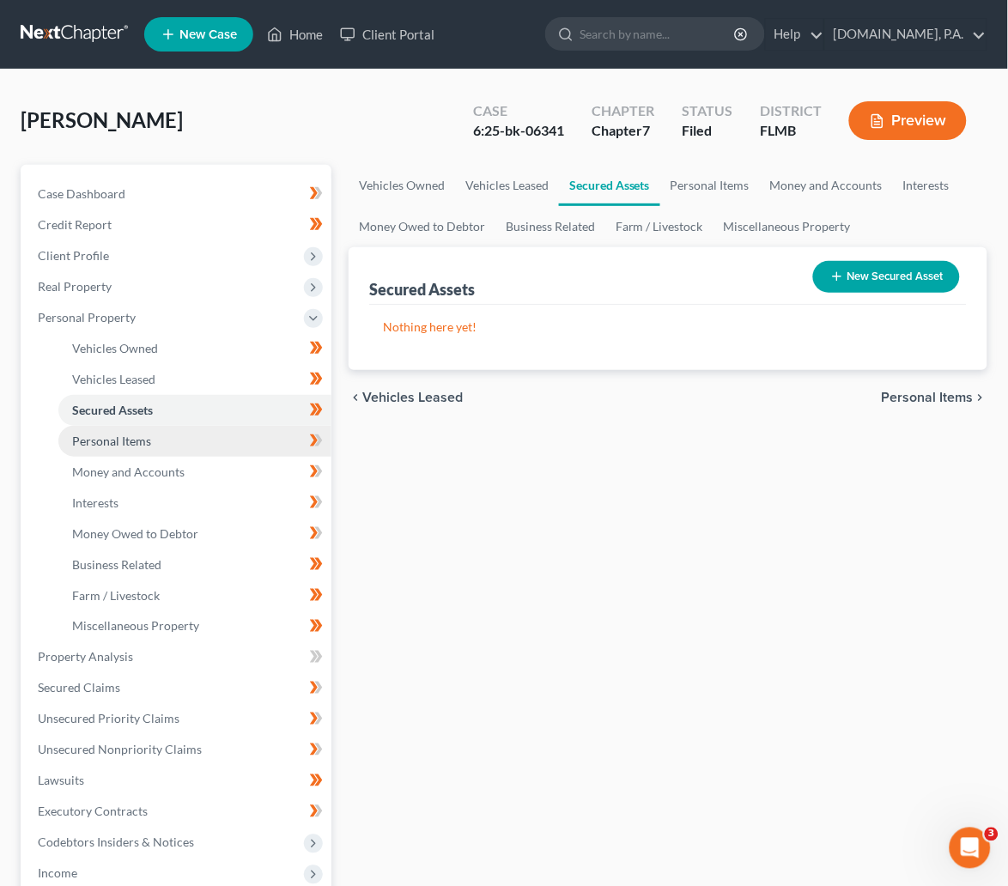
click at [125, 442] on span "Personal Items" at bounding box center [111, 440] width 79 height 15
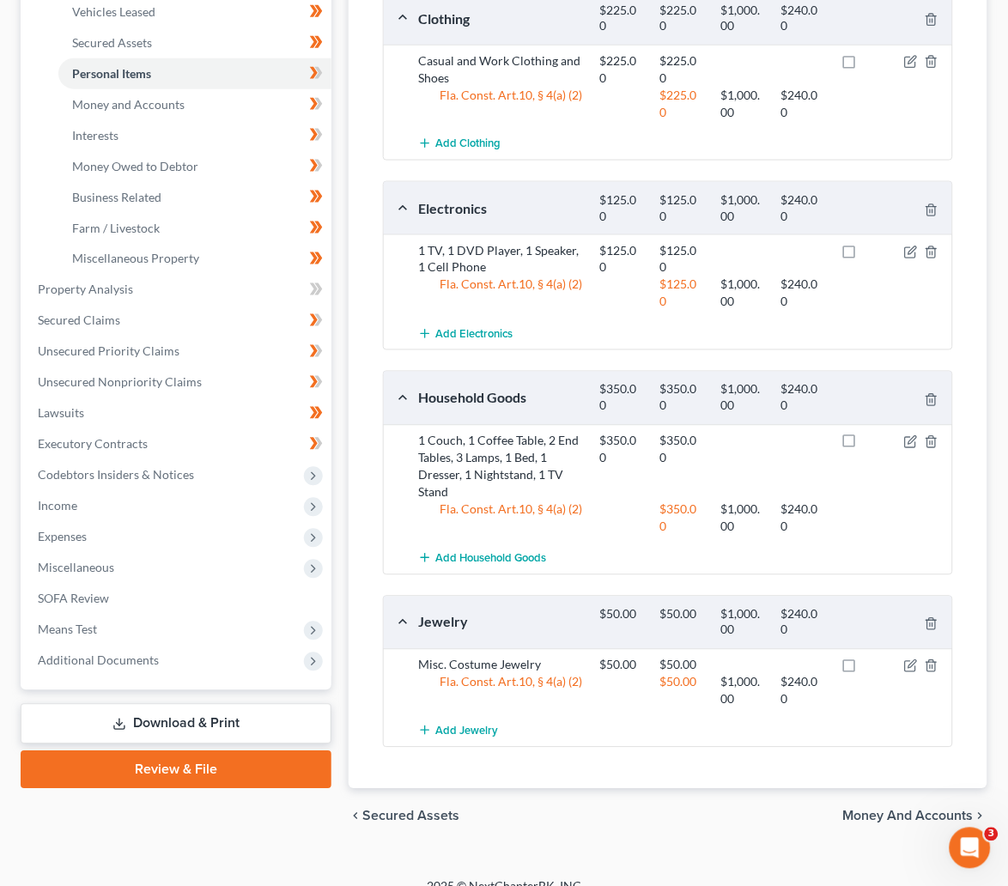
scroll to position [392, 0]
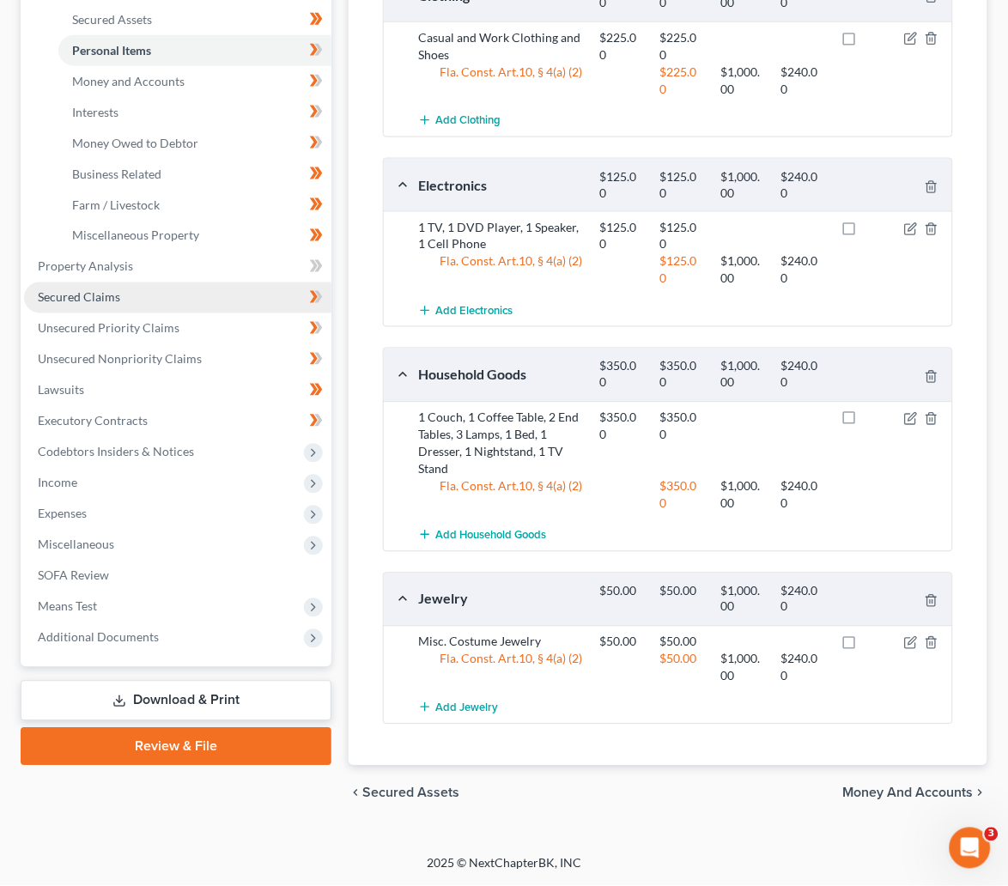
click at [74, 303] on link "Secured Claims" at bounding box center [177, 297] width 307 height 31
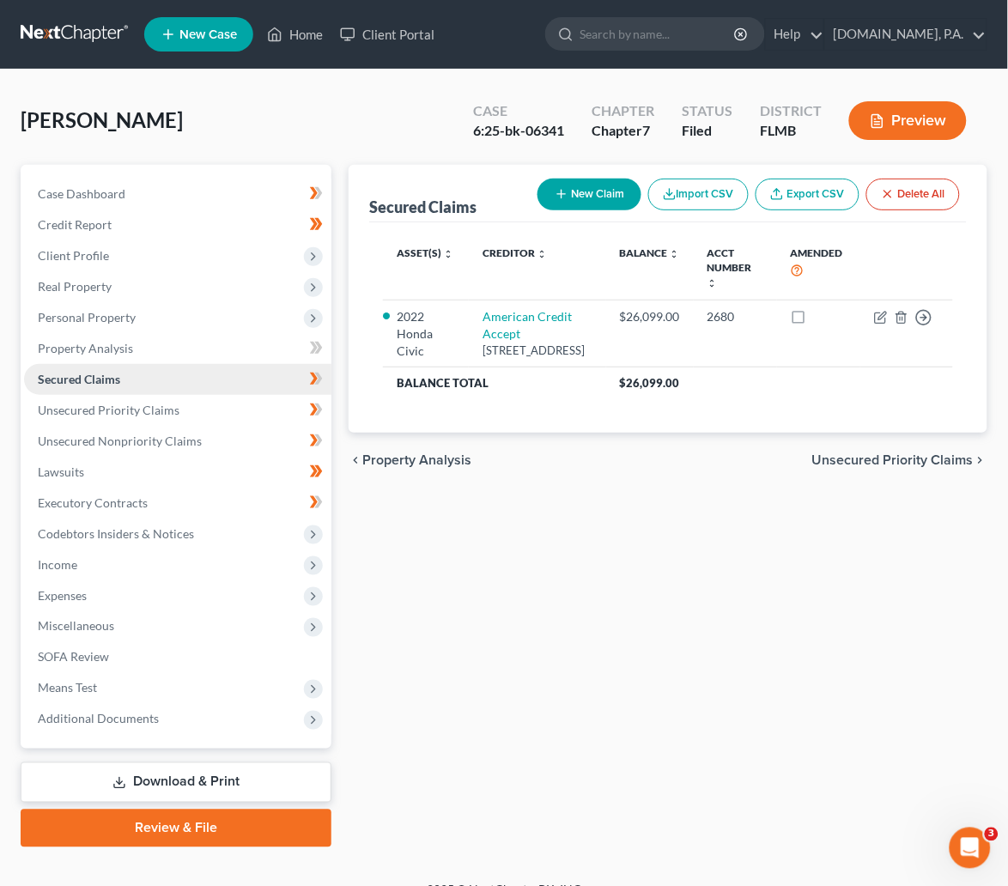
click at [71, 379] on span "Secured Claims" at bounding box center [79, 379] width 82 height 15
click at [76, 405] on span "Unsecured Priority Claims" at bounding box center [109, 410] width 142 height 15
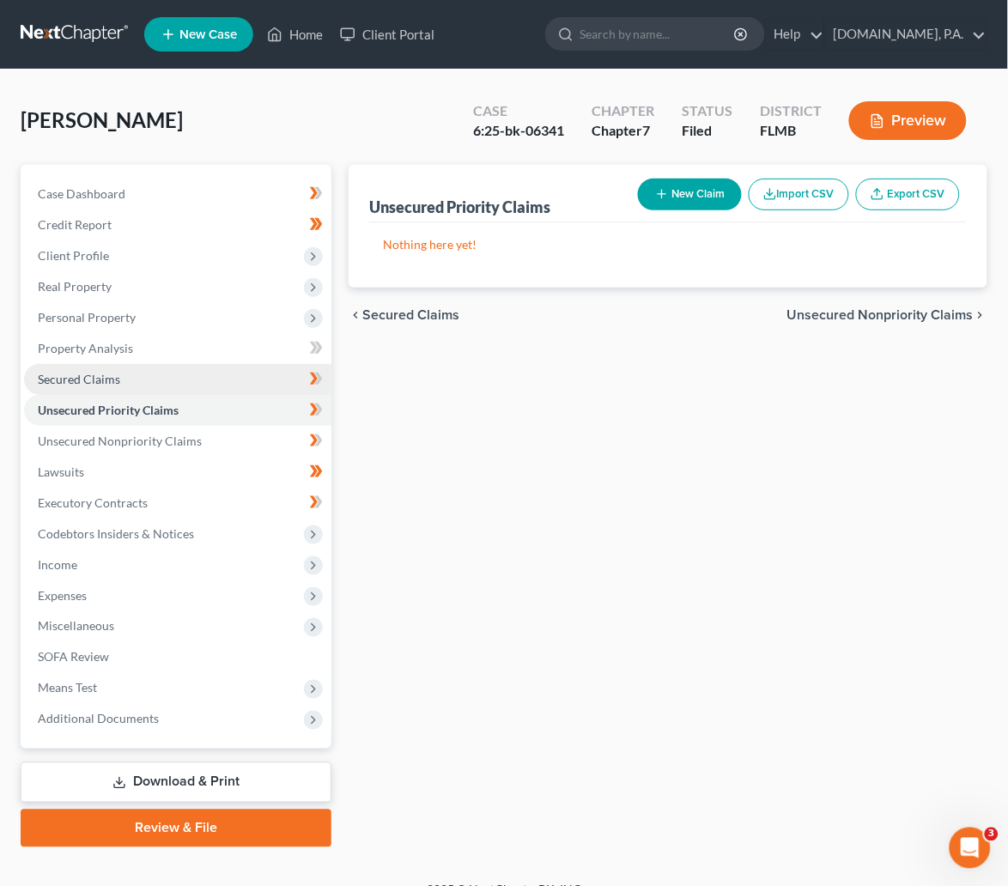
click at [70, 372] on span "Secured Claims" at bounding box center [79, 379] width 82 height 15
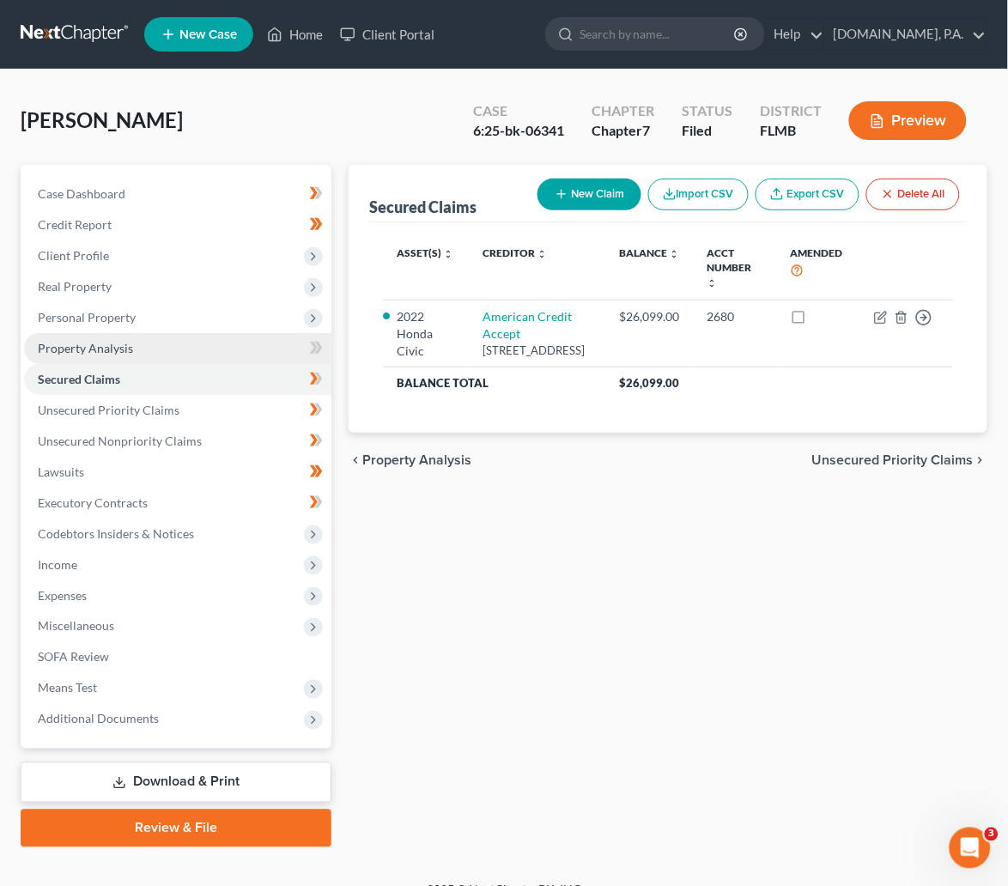
click at [105, 344] on span "Property Analysis" at bounding box center [85, 348] width 95 height 15
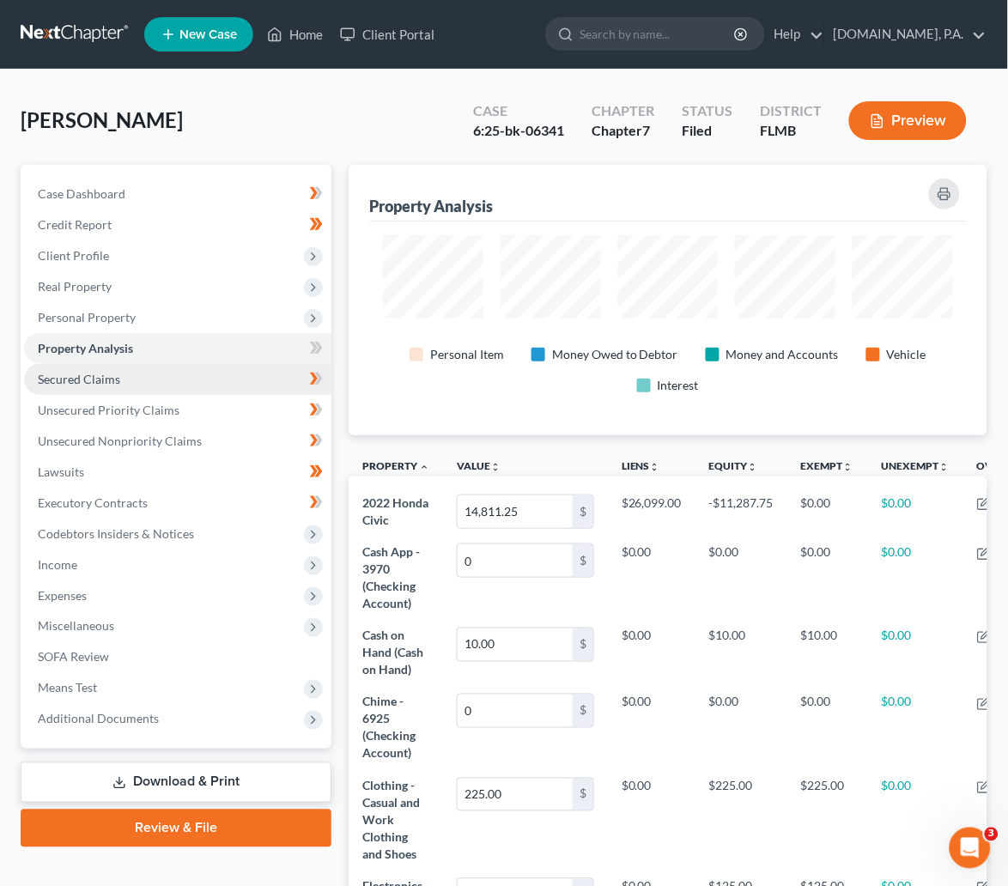
scroll to position [269, 639]
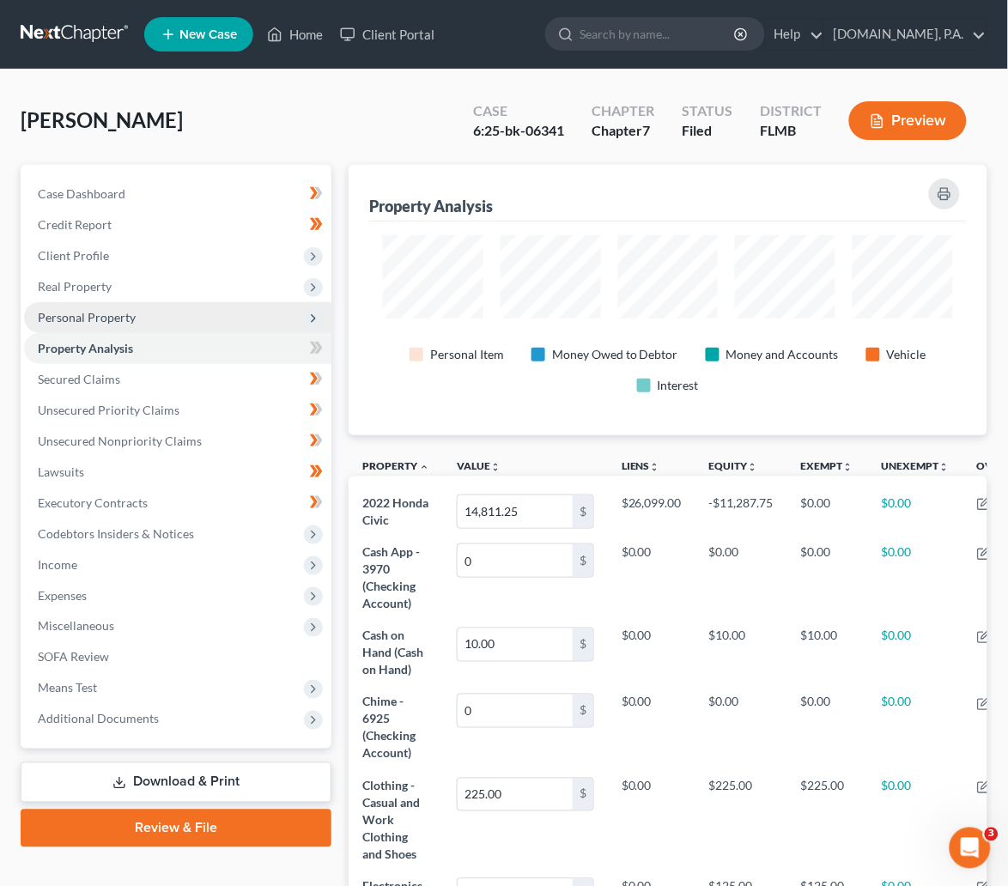
click at [120, 312] on span "Personal Property" at bounding box center [87, 317] width 98 height 15
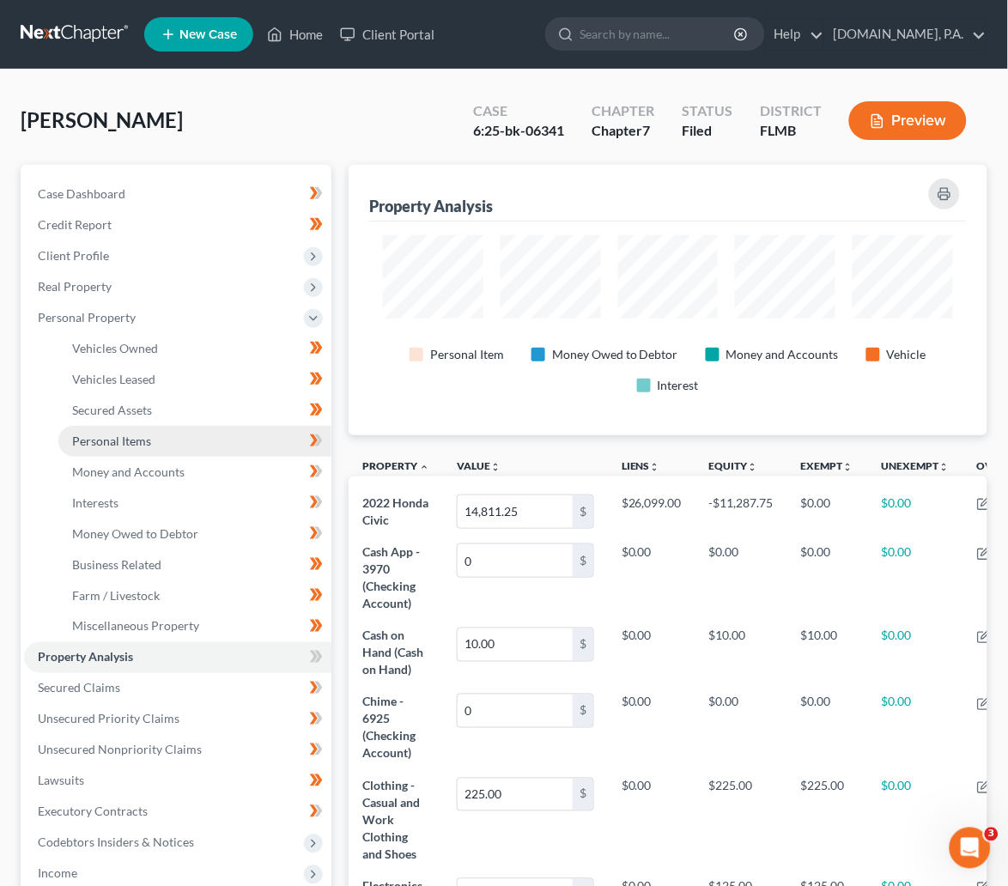
click at [127, 437] on span "Personal Items" at bounding box center [111, 440] width 79 height 15
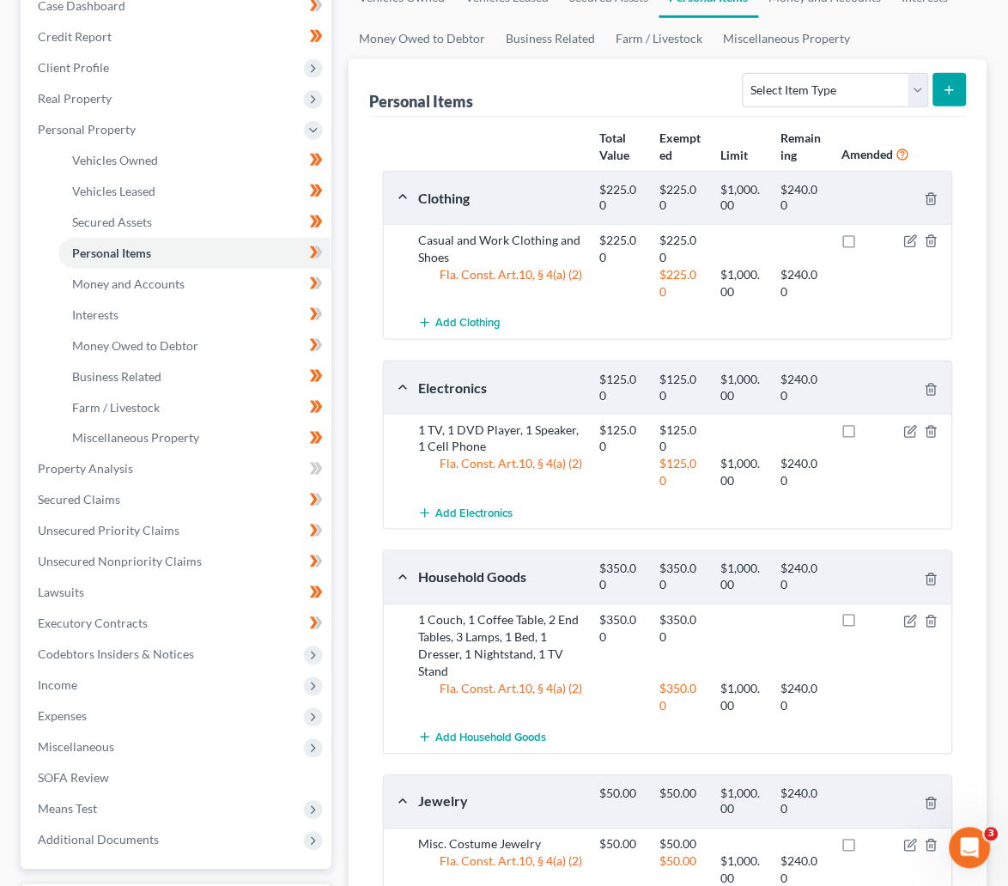
scroll to position [129, 0]
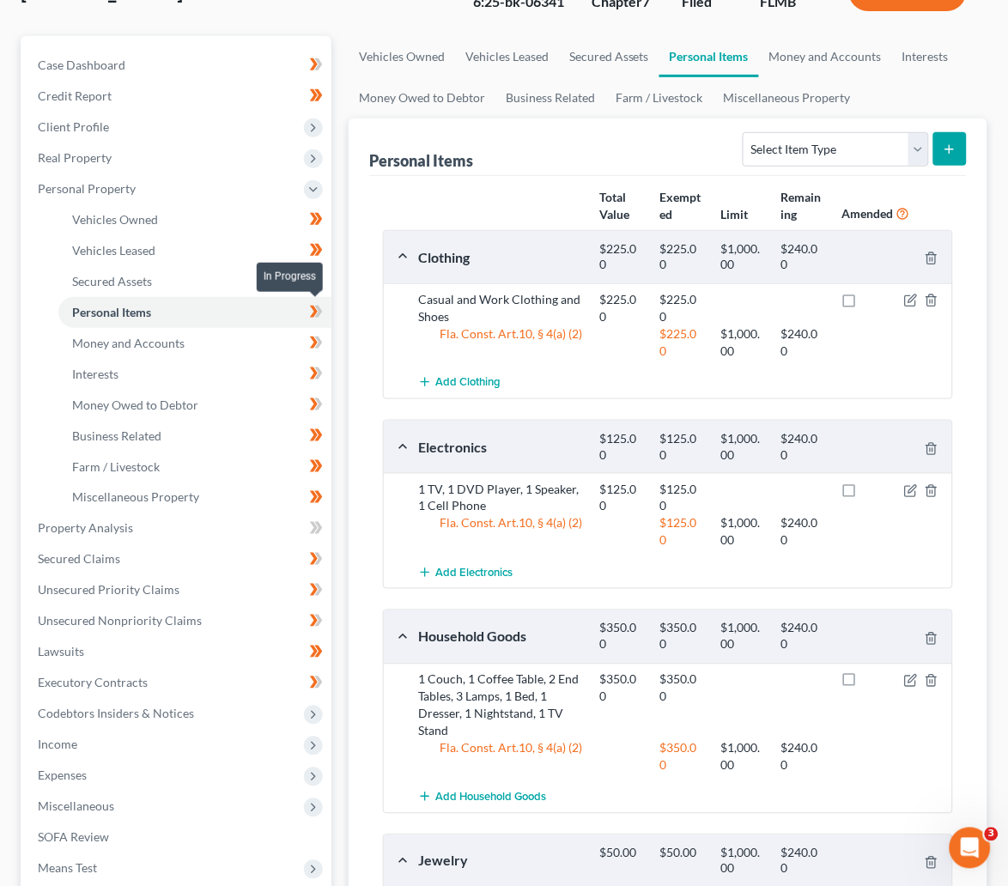
click at [322, 307] on icon at bounding box center [316, 311] width 13 height 21
click at [142, 340] on span "Money and Accounts" at bounding box center [128, 343] width 112 height 15
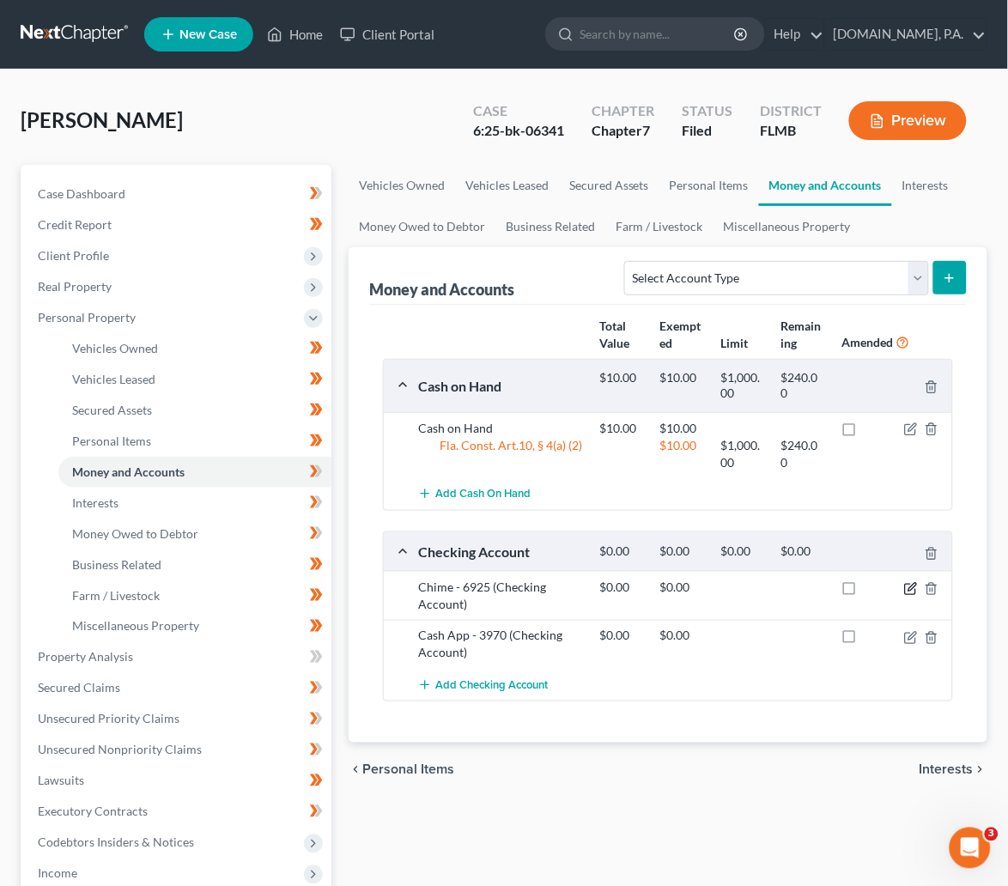
click at [917, 589] on icon "button" at bounding box center [911, 589] width 14 height 14
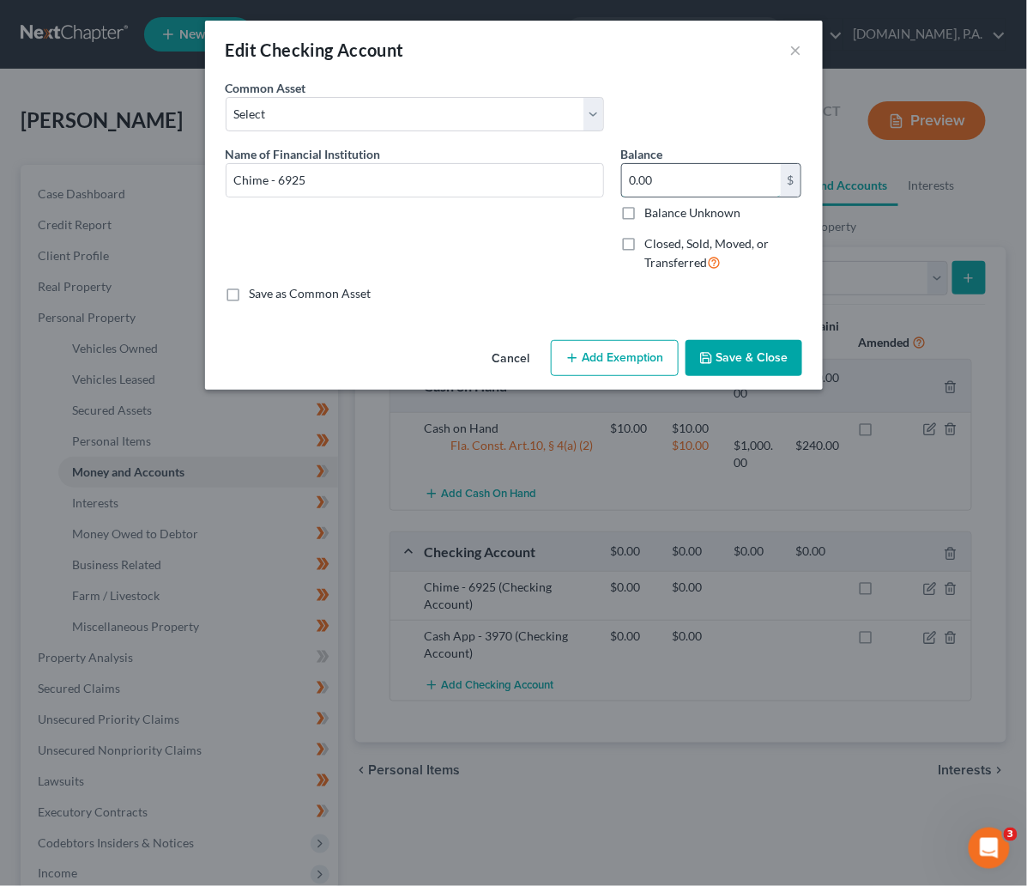
click at [663, 174] on input "0.00" at bounding box center [701, 180] width 159 height 33
type input "7.13"
click at [603, 360] on button "Add Exemption" at bounding box center [615, 358] width 128 height 36
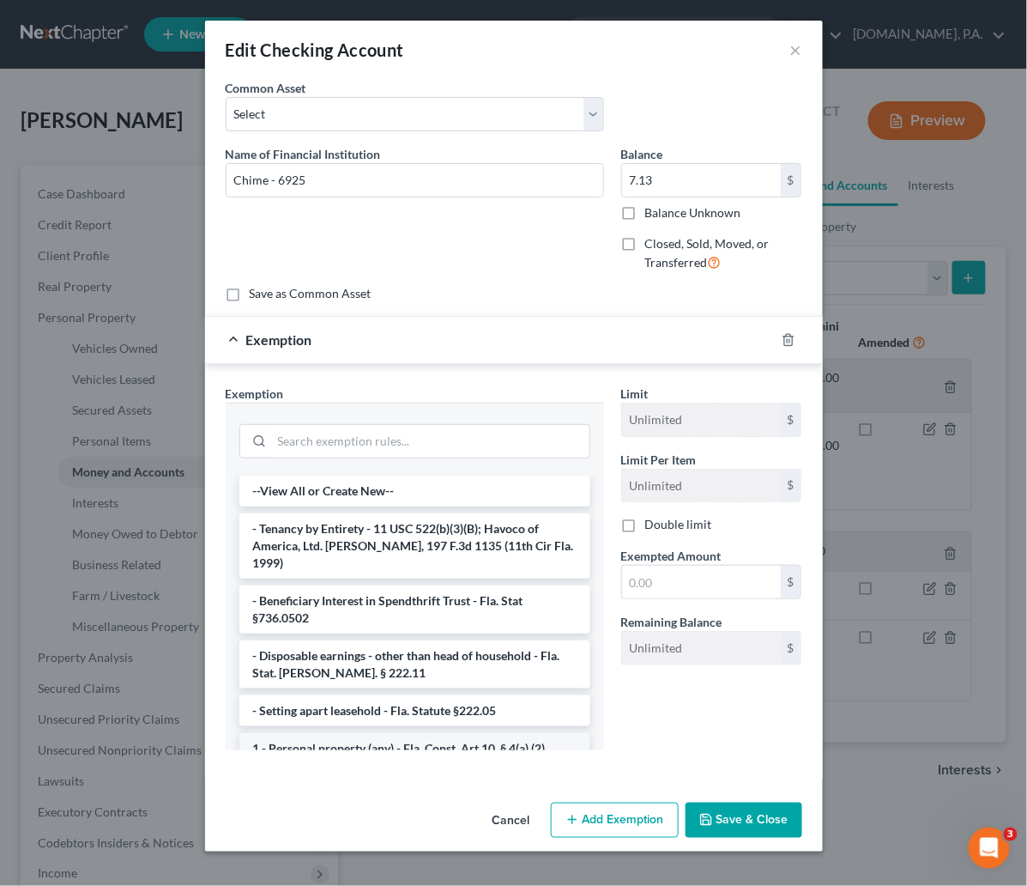
click at [349, 733] on li "1 - Personal property (any) - Fla. Const. Art.10, § 4(a) (2)" at bounding box center [414, 748] width 351 height 31
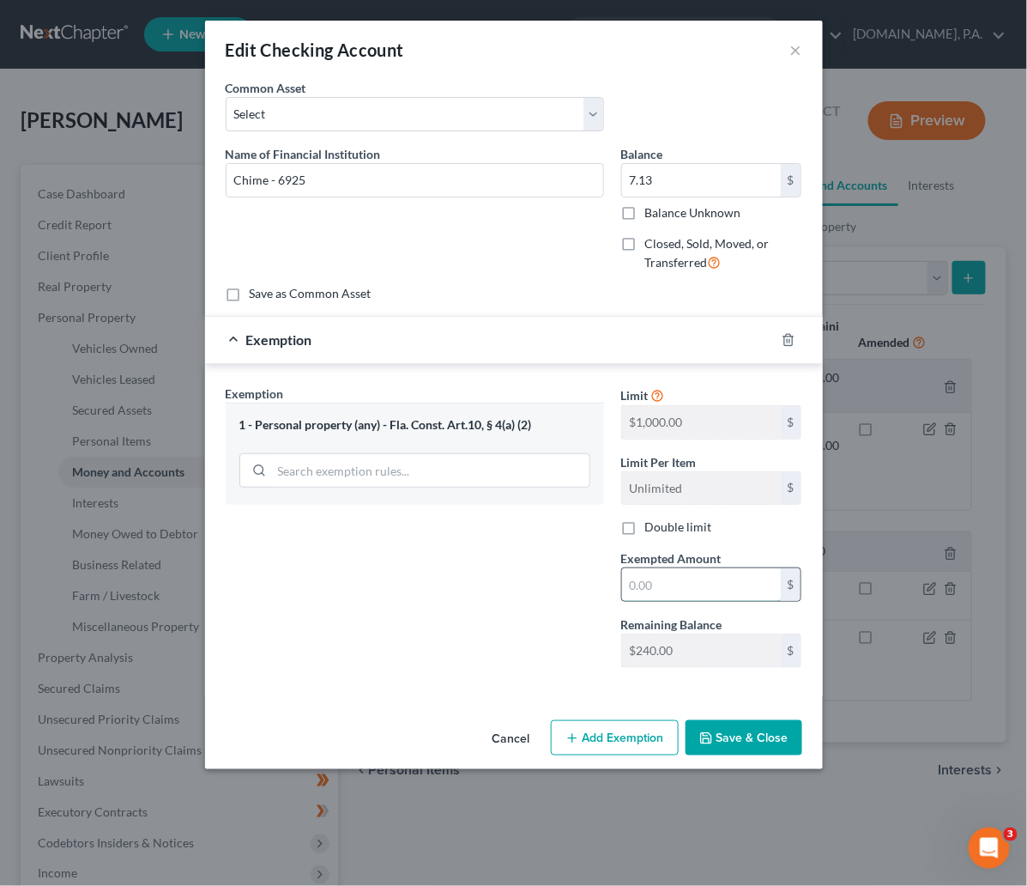
click at [699, 590] on input "text" at bounding box center [701, 584] width 159 height 33
type input "7.13"
click at [730, 741] on button "Save & Close" at bounding box center [744, 738] width 117 height 36
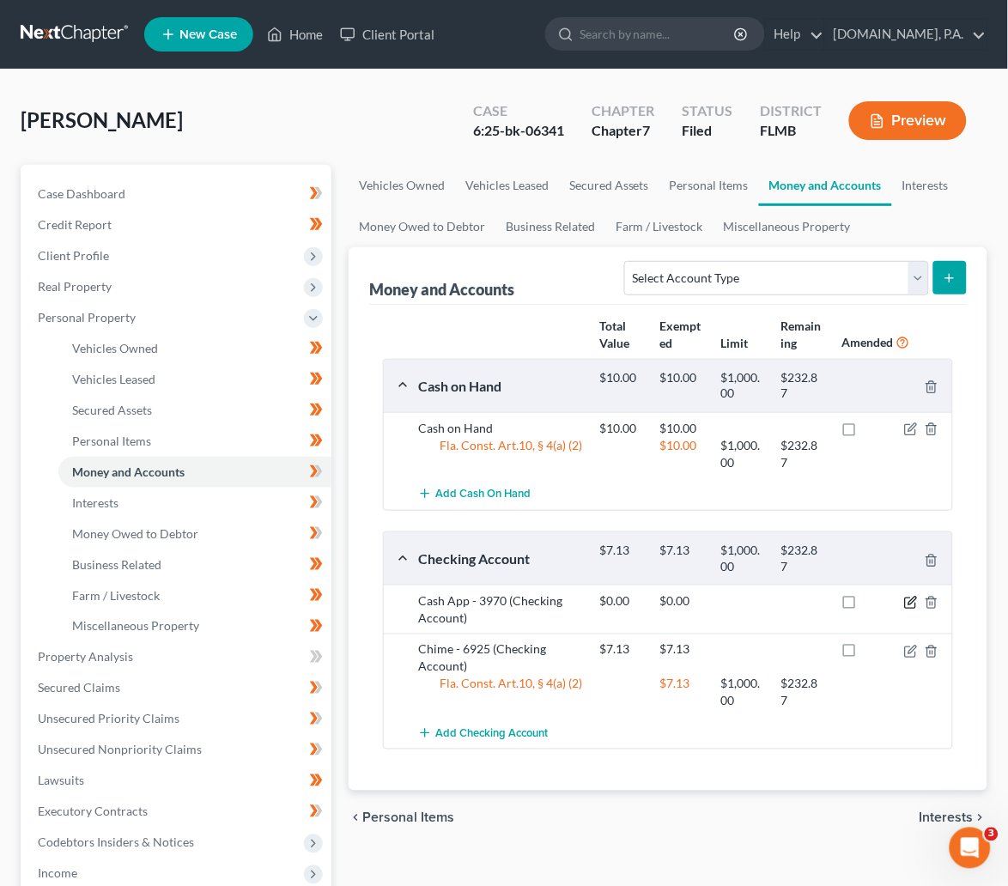
click at [913, 603] on icon "button" at bounding box center [912, 600] width 8 height 8
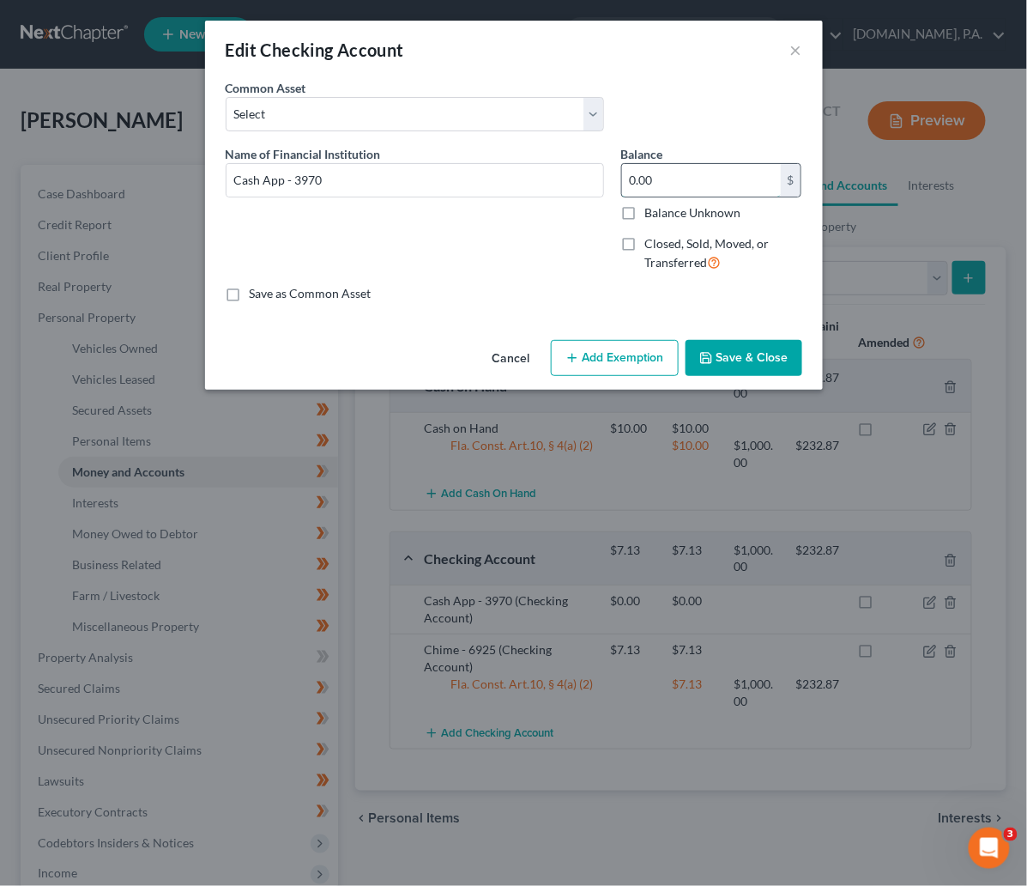
click at [657, 177] on input "0.00" at bounding box center [701, 180] width 159 height 33
type input "0.73"
click at [612, 362] on button "Add Exemption" at bounding box center [615, 358] width 128 height 36
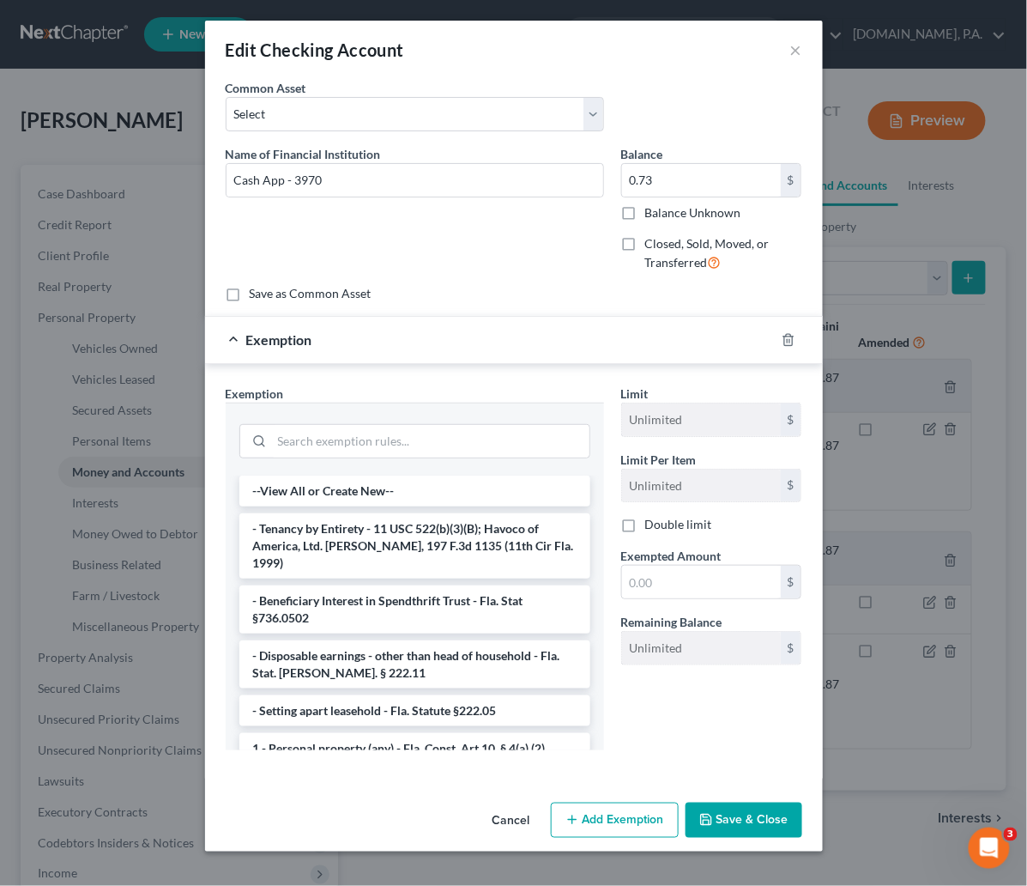
drag, startPoint x: 338, startPoint y: 734, endPoint x: 533, endPoint y: 649, distance: 212.5
click at [339, 734] on li "1 - Personal property (any) - Fla. Const. Art.10, § 4(a) (2)" at bounding box center [414, 748] width 351 height 31
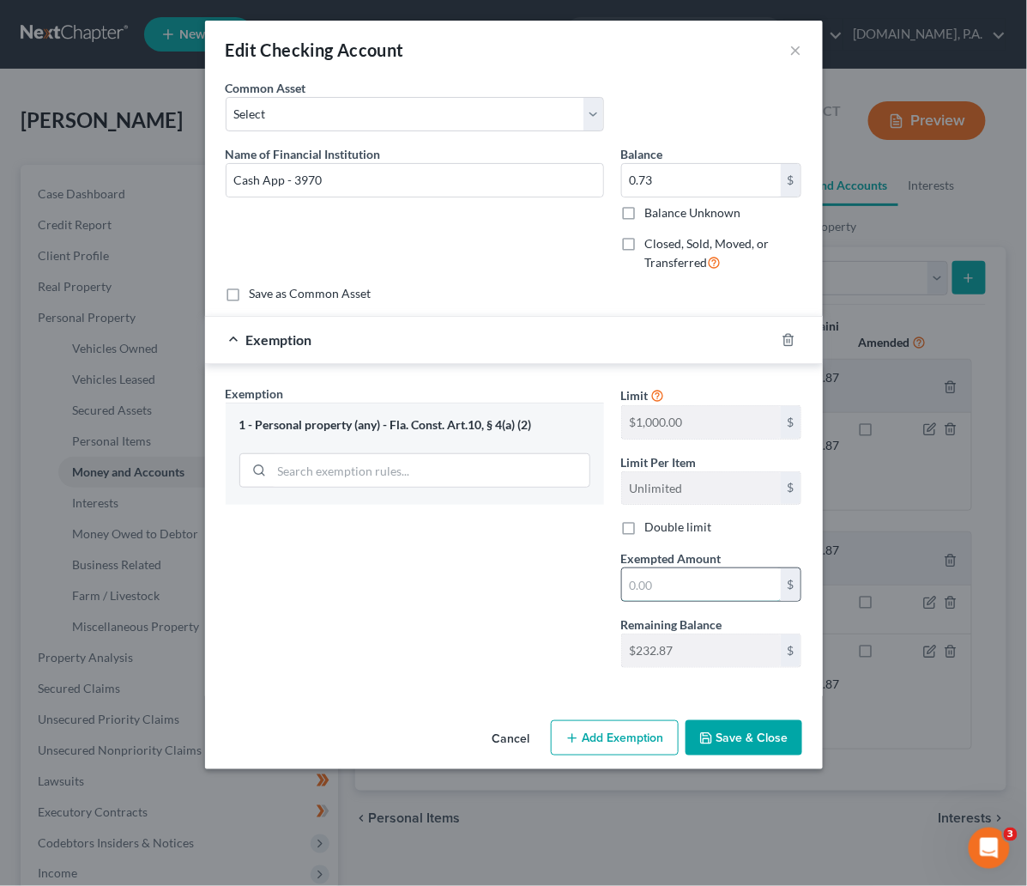
click at [633, 580] on input "text" at bounding box center [701, 584] width 159 height 33
type input "0.73"
click at [730, 750] on button "Save & Close" at bounding box center [744, 738] width 117 height 36
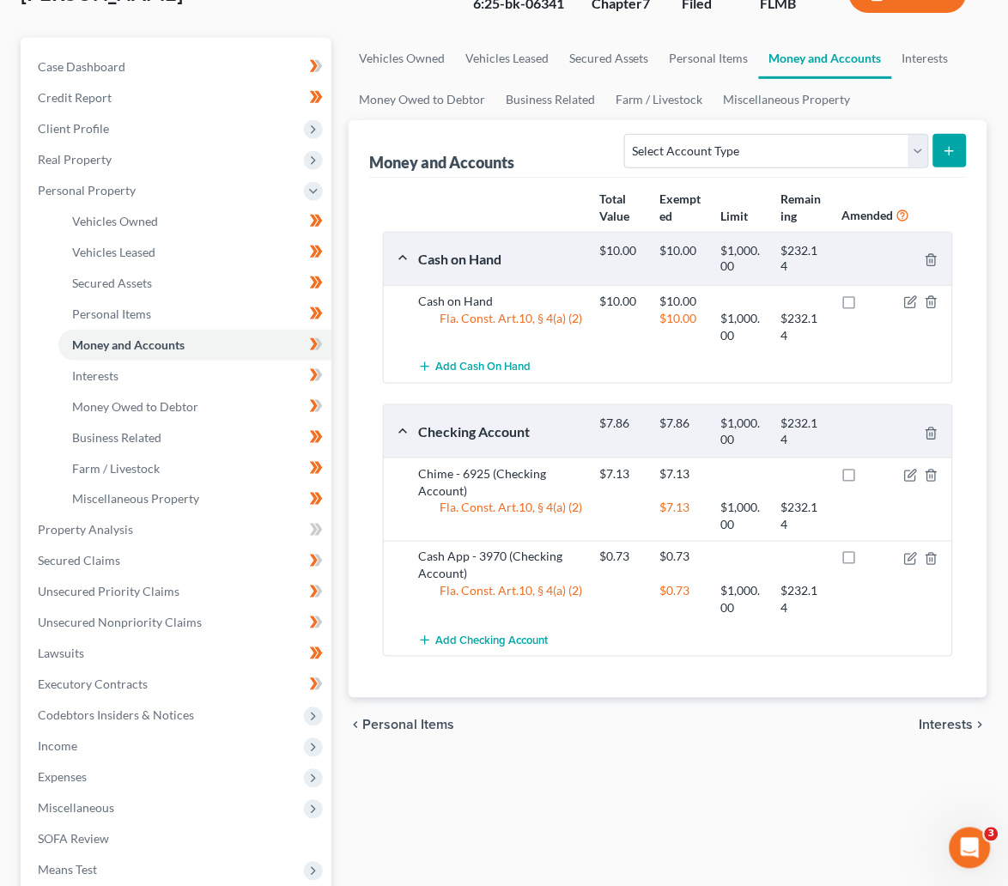
scroll to position [129, 0]
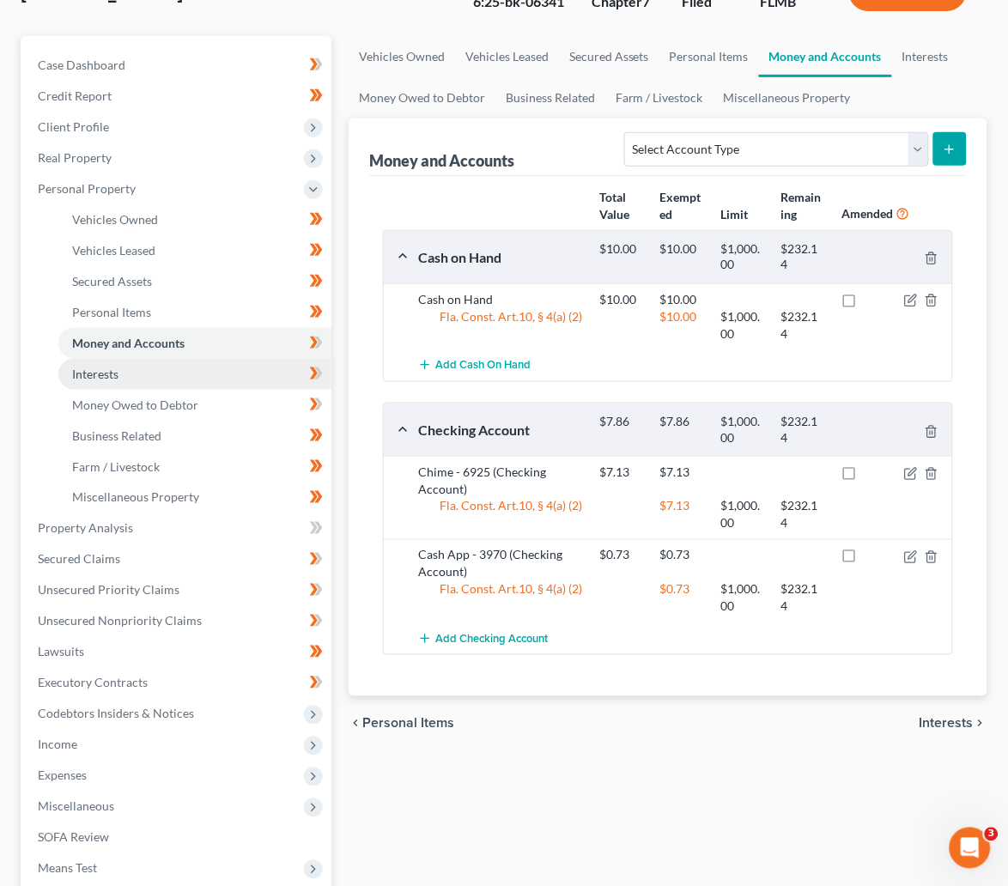
click at [76, 369] on span "Interests" at bounding box center [95, 373] width 46 height 15
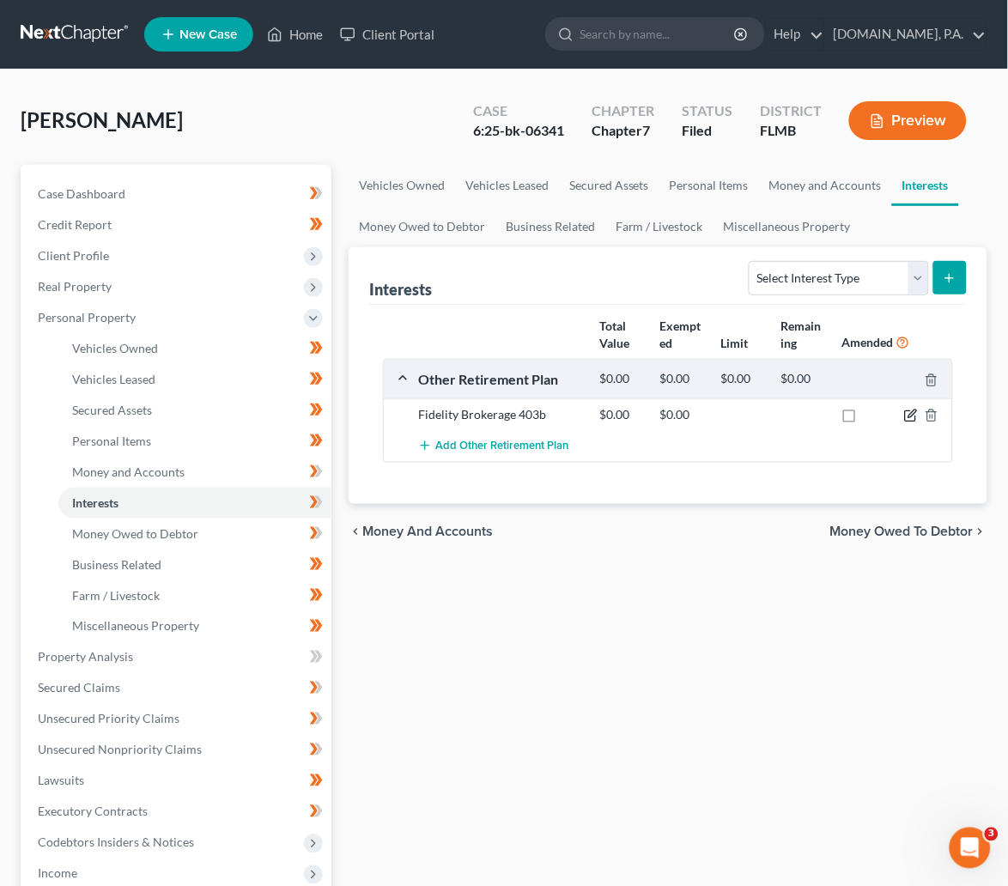
click at [910, 417] on icon "button" at bounding box center [911, 416] width 14 height 14
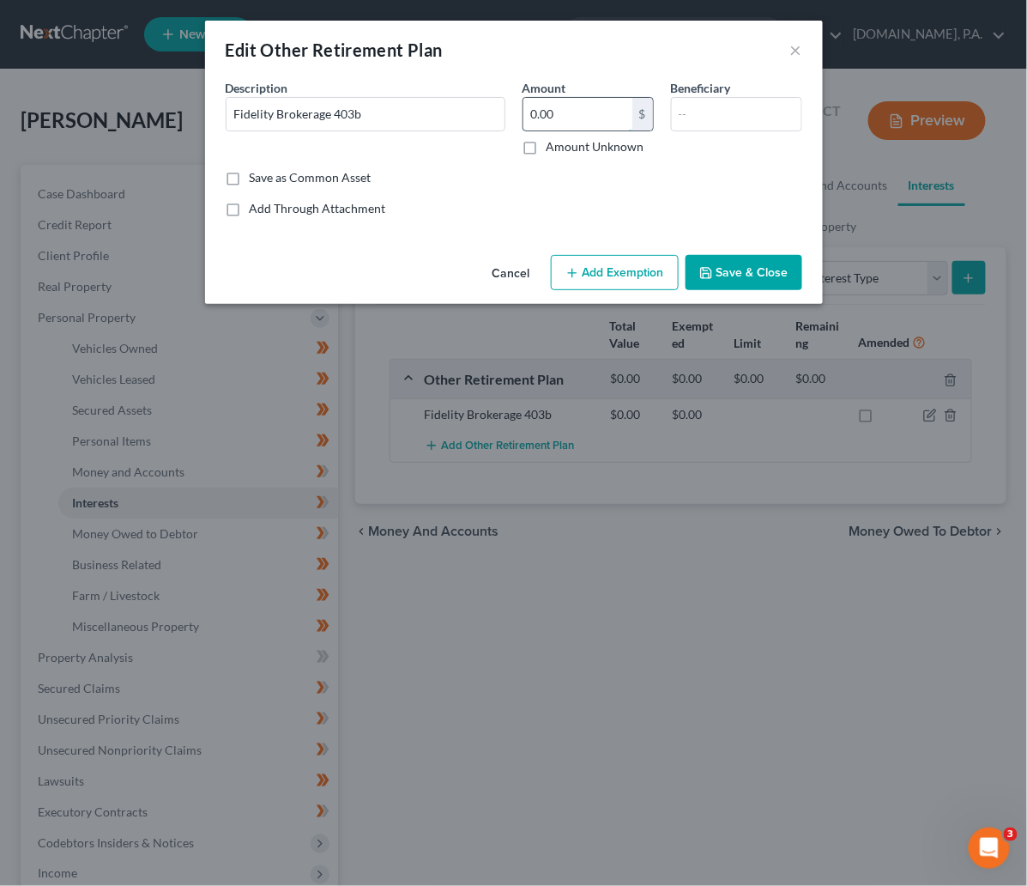
click at [576, 111] on input "0.00" at bounding box center [578, 114] width 109 height 33
type input "4,689.76"
click at [578, 175] on div "Save as Common Asset" at bounding box center [514, 177] width 577 height 17
click at [230, 113] on input "Fidelity Brokerage 403b" at bounding box center [366, 114] width 278 height 33
type input "Orl Health Fidelity Brokerage 403b"
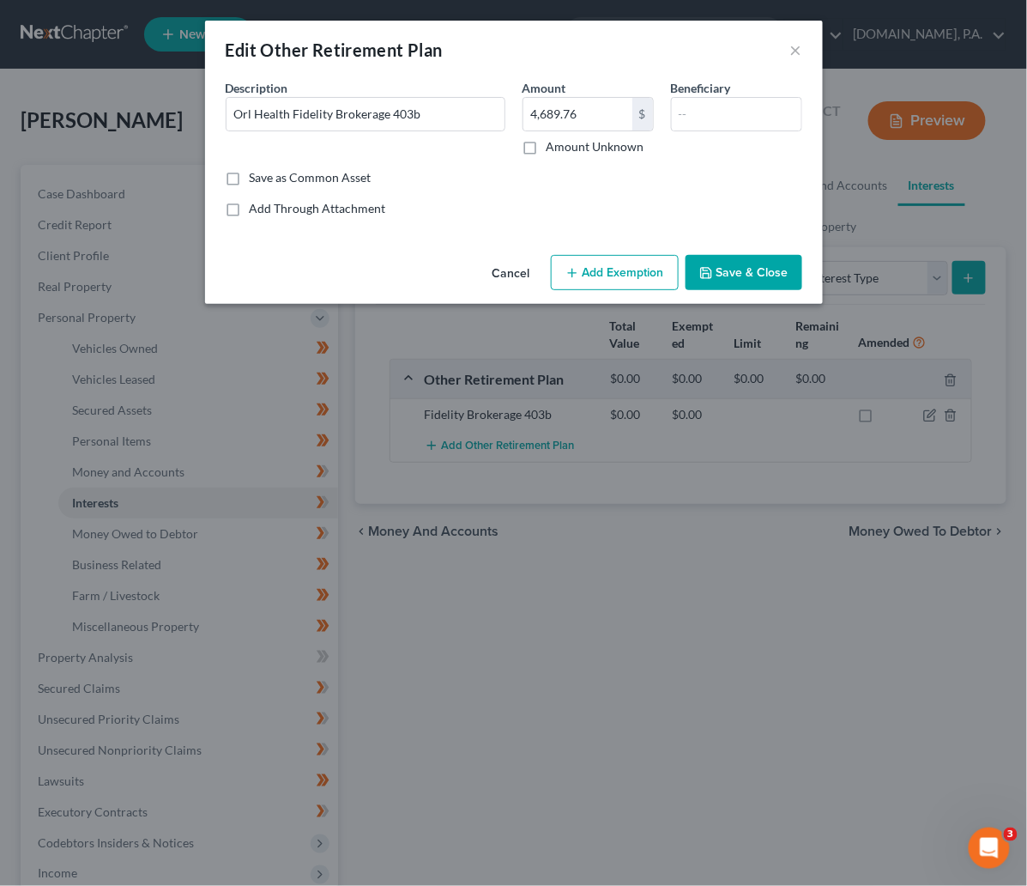
click at [760, 273] on button "Save & Close" at bounding box center [744, 273] width 117 height 36
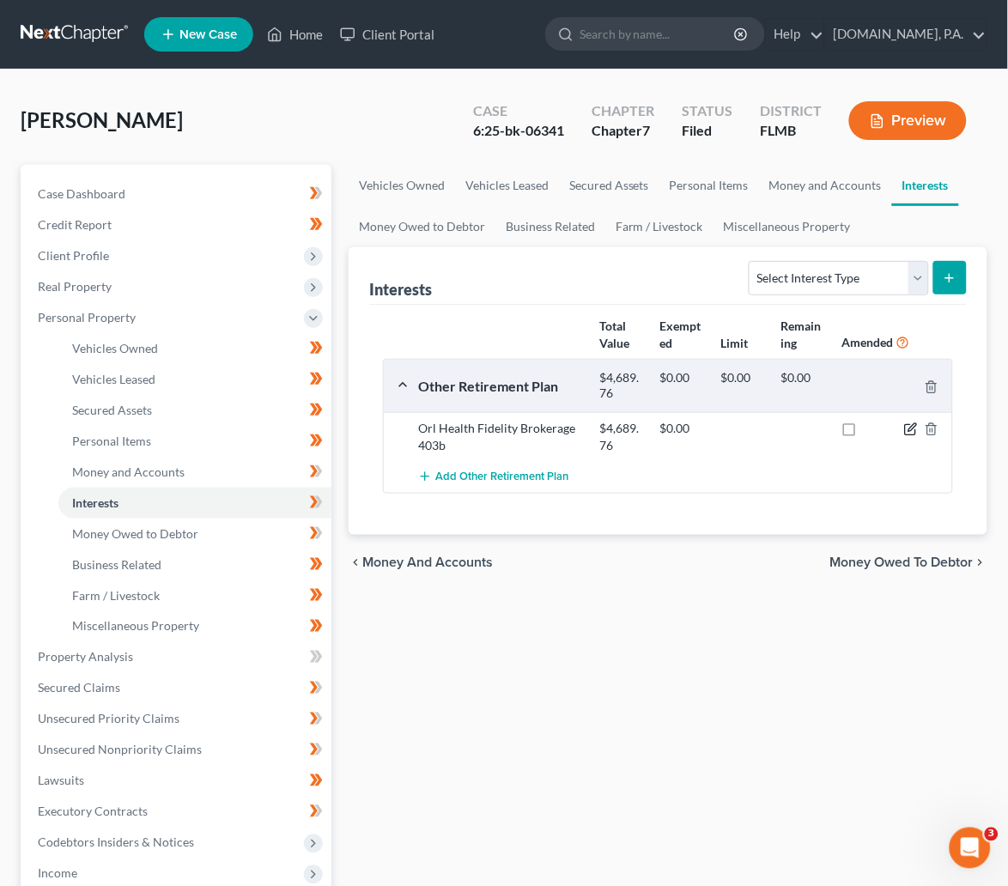
click at [914, 433] on icon "button" at bounding box center [911, 429] width 14 height 14
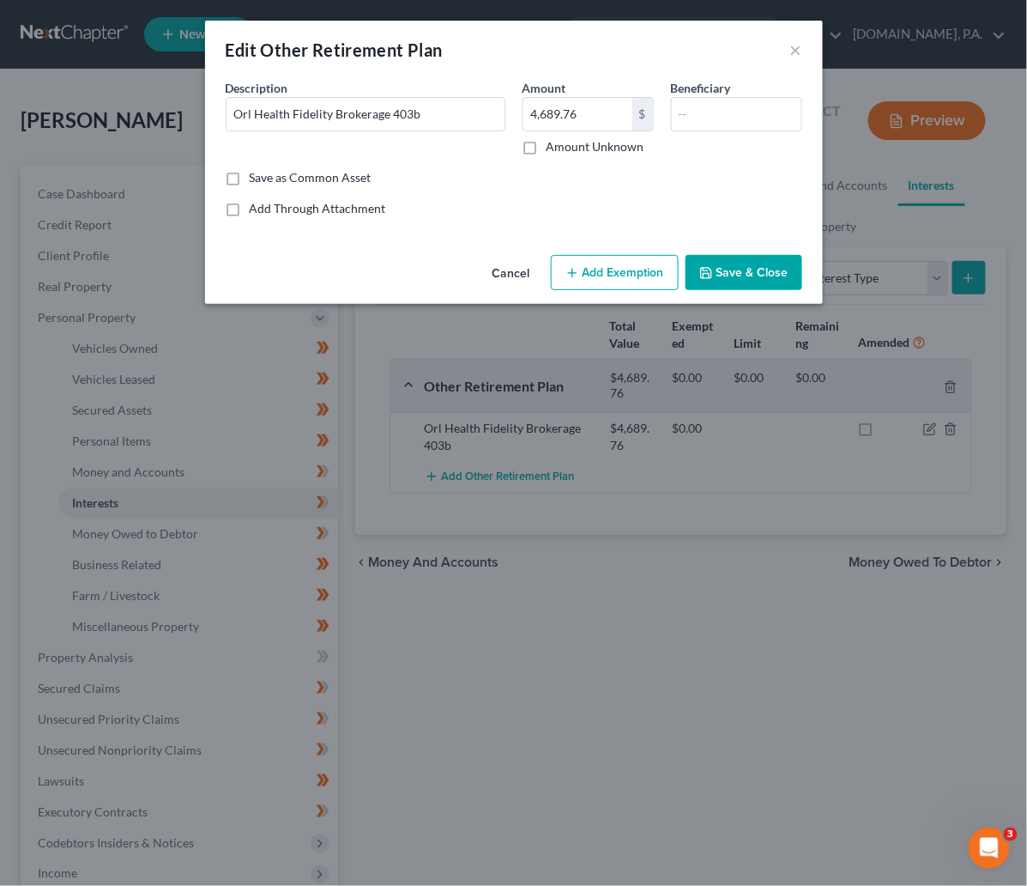
click at [602, 276] on button "Add Exemption" at bounding box center [615, 273] width 128 height 36
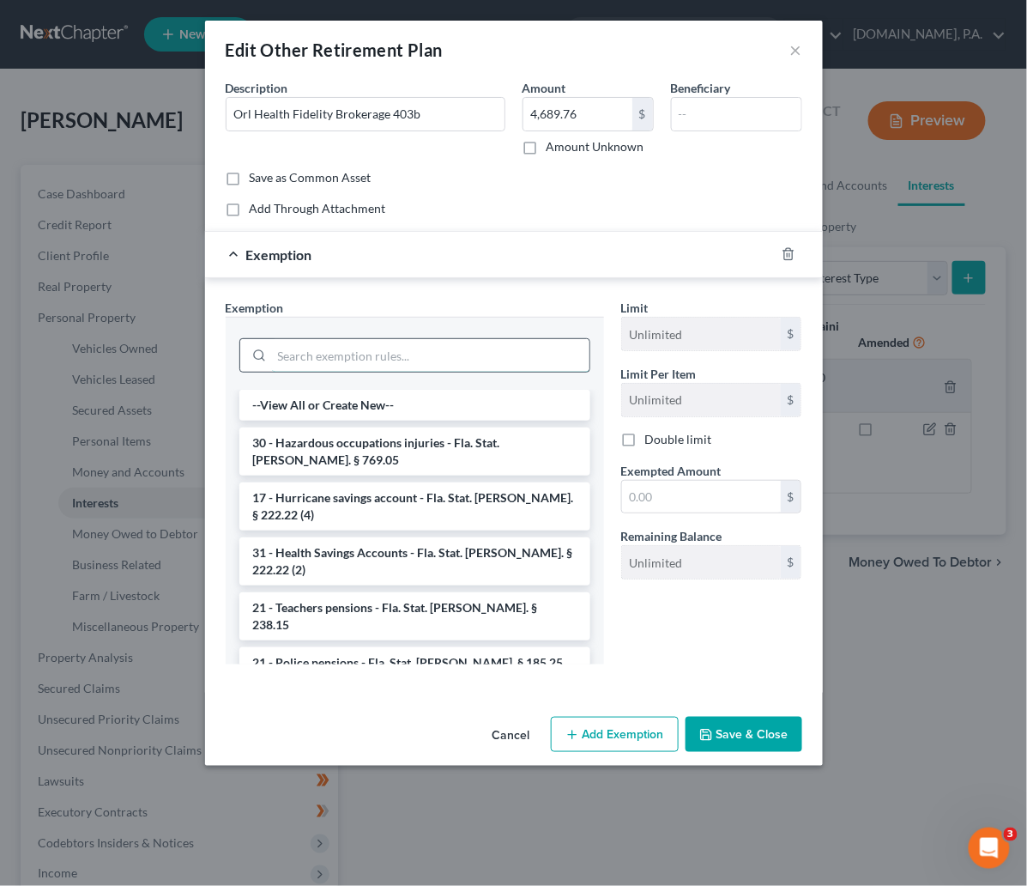
click at [370, 353] on input "search" at bounding box center [431, 355] width 318 height 33
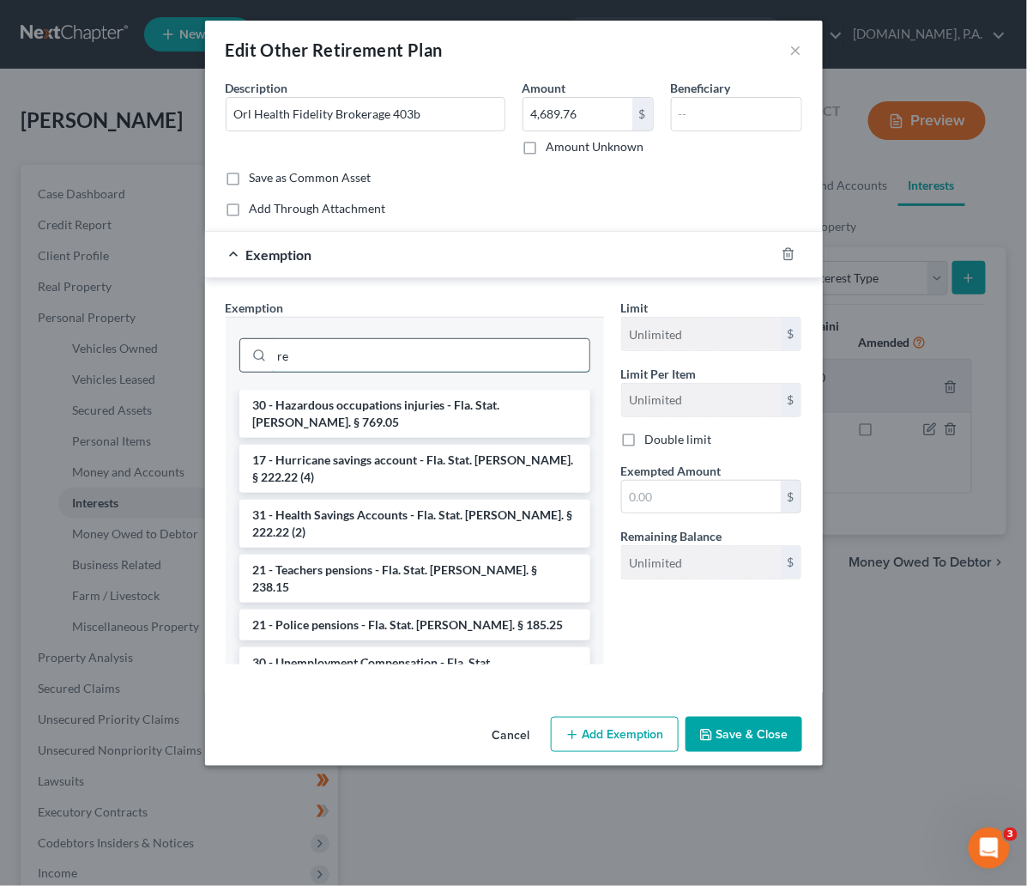
type input "r"
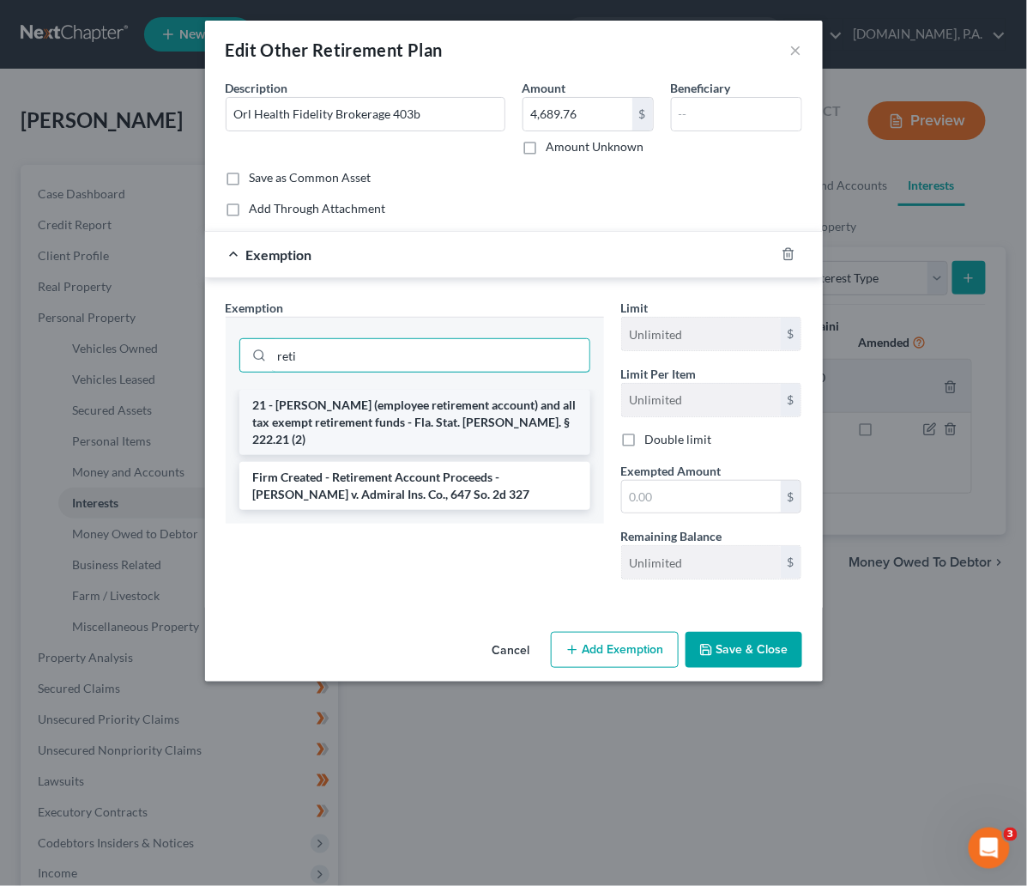
type input "reti"
click at [354, 411] on li "21 - ERISA (employee retirement account) and all tax exempt retirement funds - …" at bounding box center [414, 422] width 351 height 65
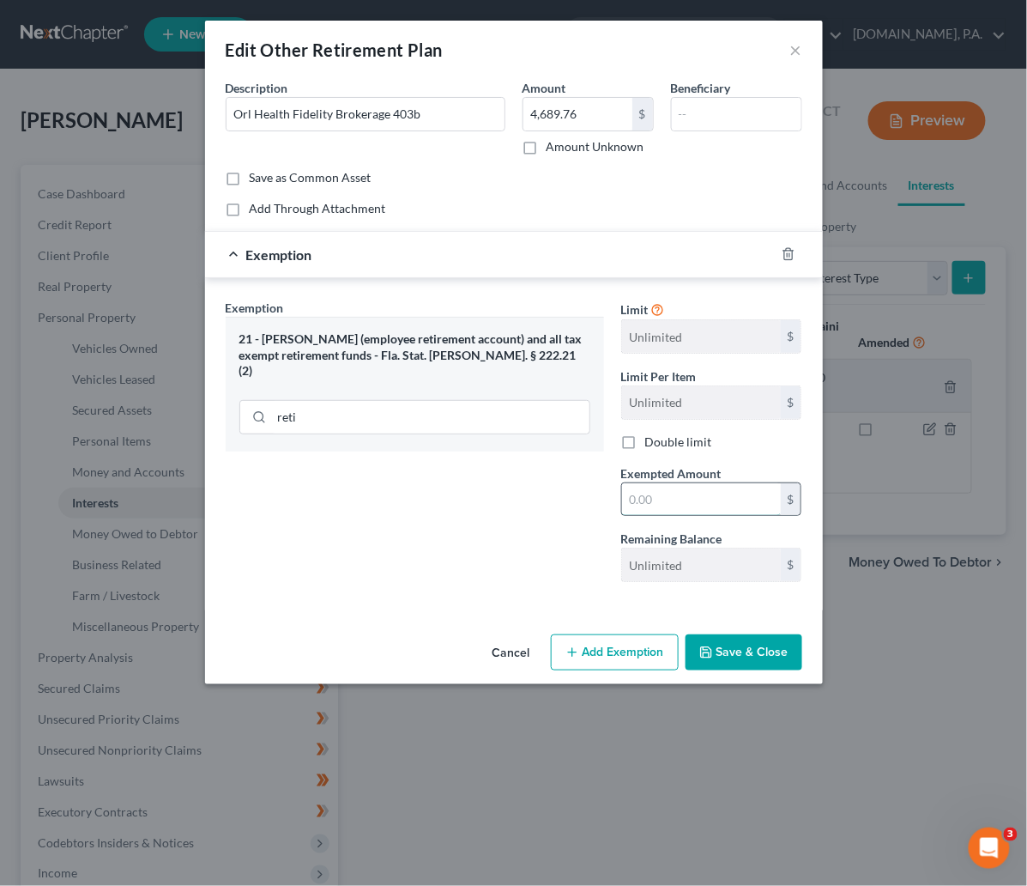
click at [702, 503] on input "text" at bounding box center [701, 499] width 159 height 33
type input "4,689.76"
click at [759, 659] on button "Save & Close" at bounding box center [744, 652] width 117 height 36
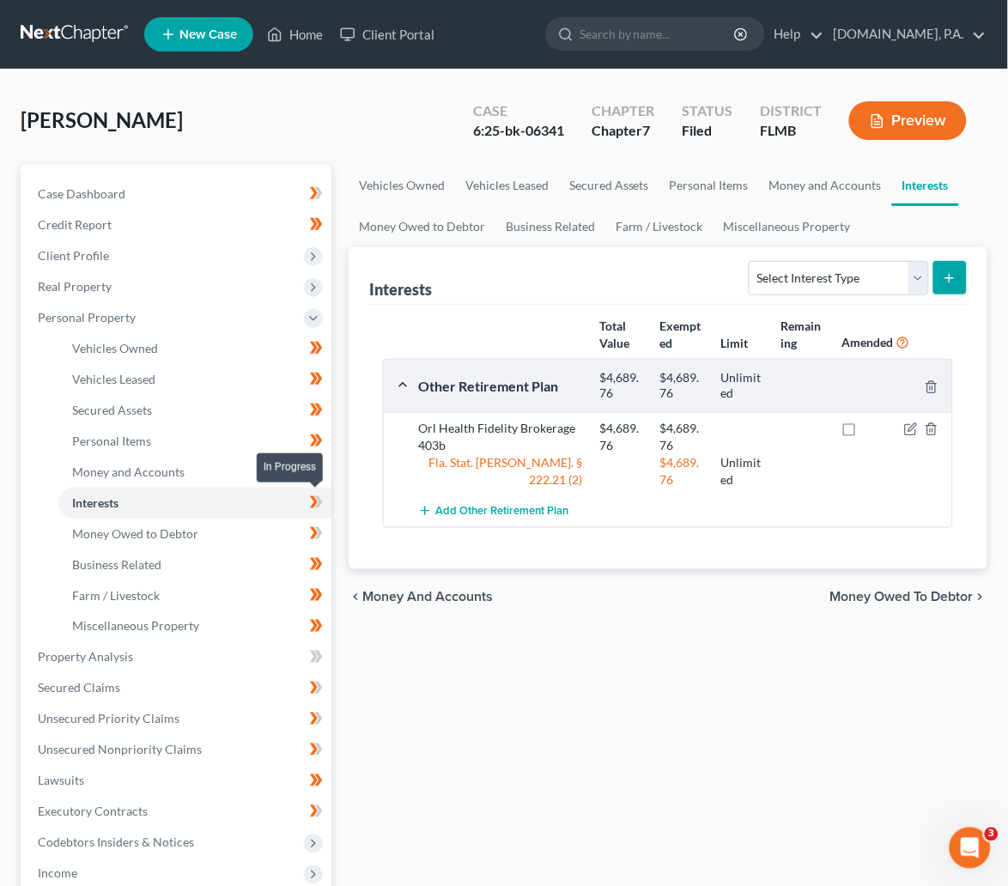
click at [320, 501] on icon at bounding box center [319, 502] width 8 height 12
click at [194, 526] on span "Money Owed to Debtor" at bounding box center [135, 533] width 126 height 15
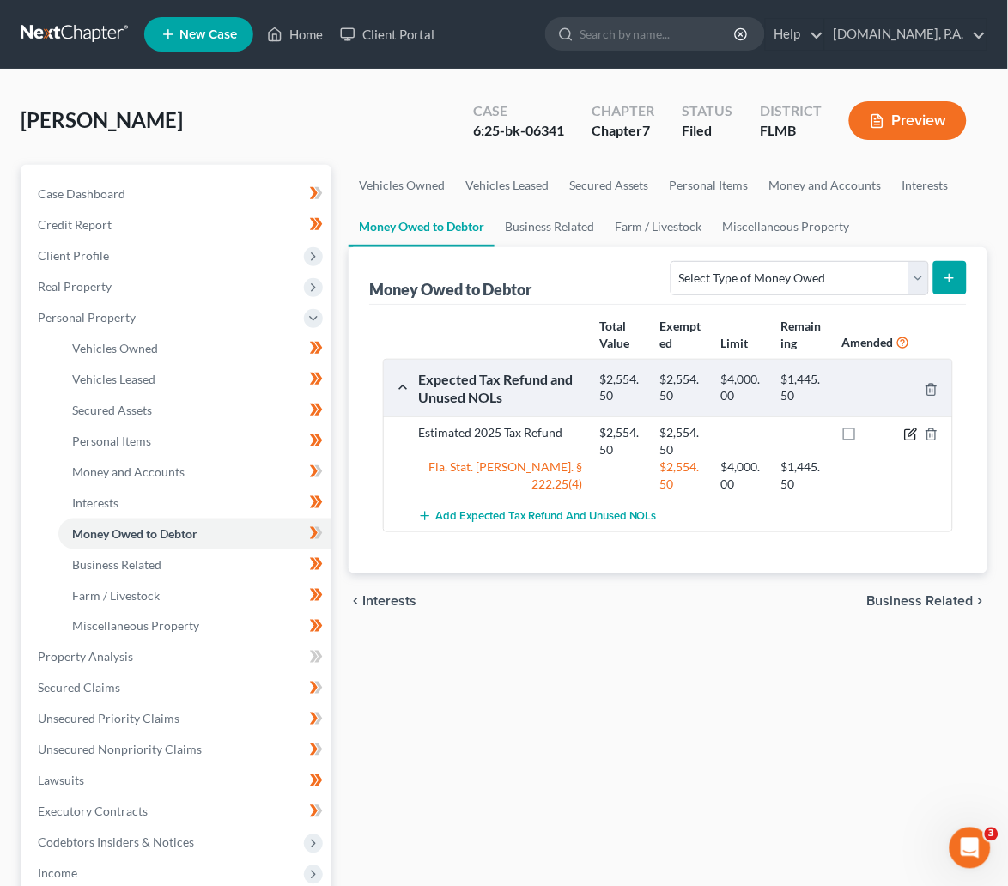
click at [909, 441] on div at bounding box center [923, 441] width 60 height 34
click at [911, 430] on icon "button" at bounding box center [911, 434] width 14 height 14
select select "0"
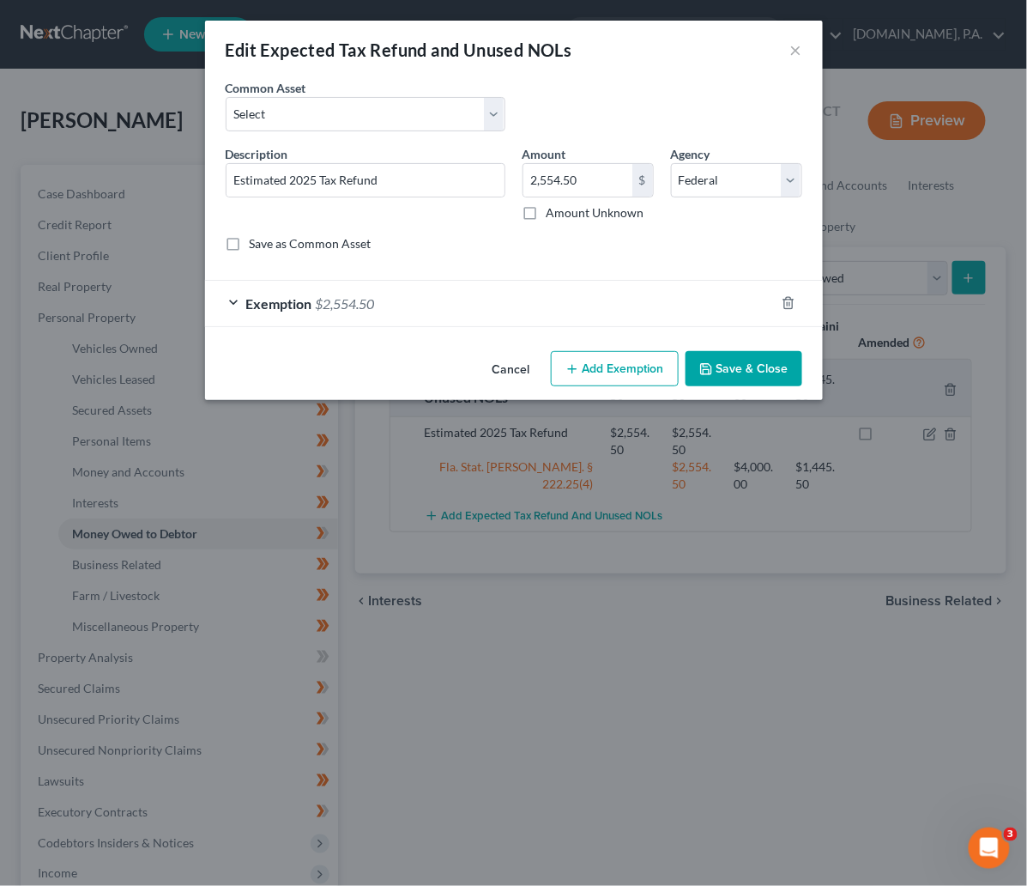
click at [234, 298] on div "Exemption $2,554.50" at bounding box center [490, 303] width 570 height 45
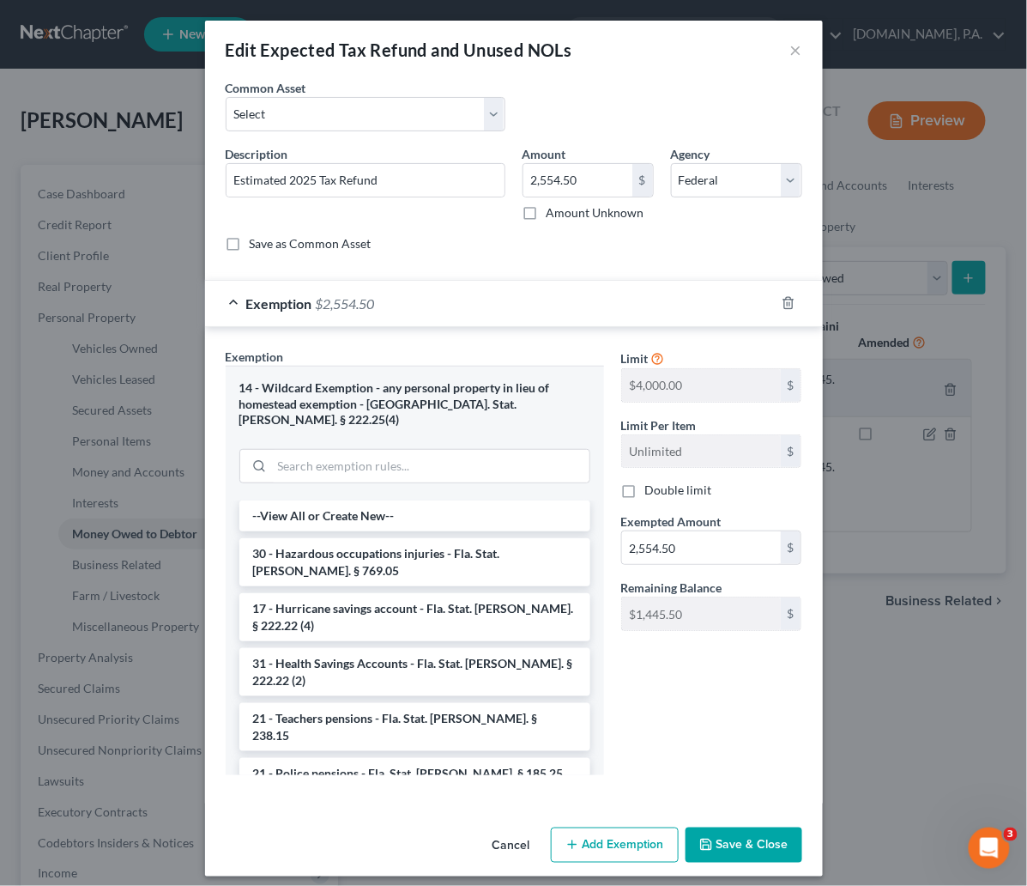
click at [725, 827] on button "Save & Close" at bounding box center [744, 845] width 117 height 36
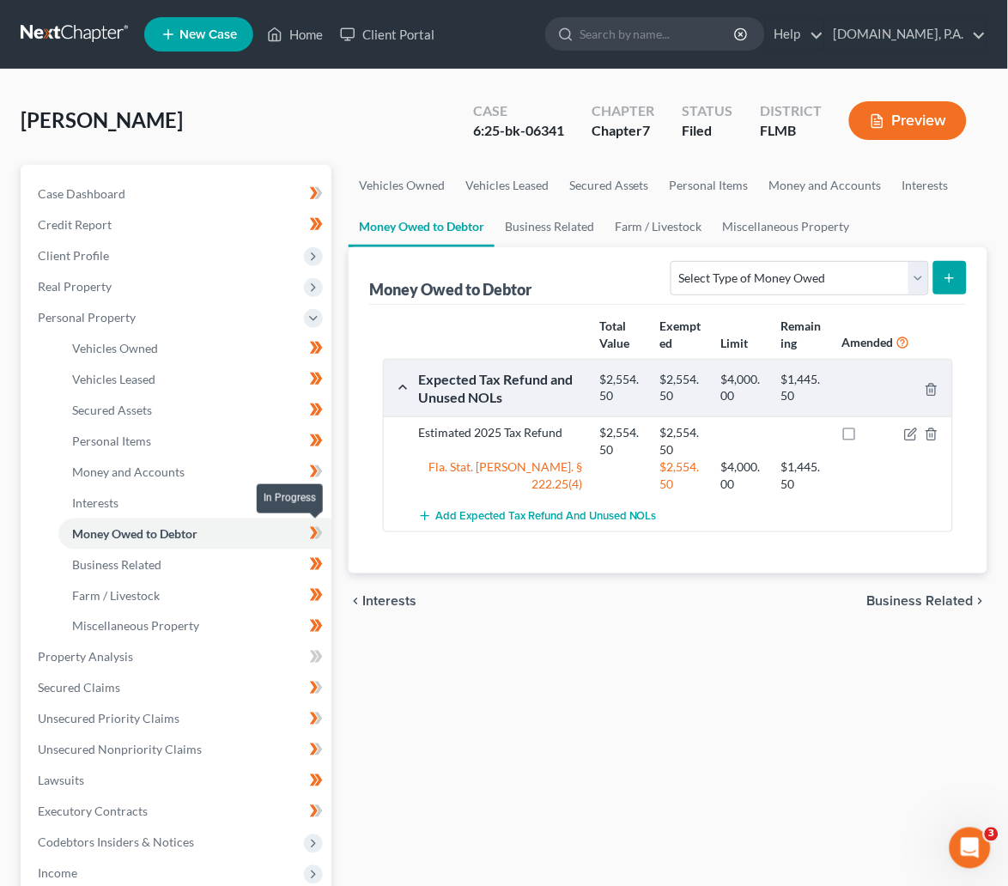
click at [313, 536] on icon at bounding box center [316, 533] width 13 height 21
click at [118, 563] on span "Business Related" at bounding box center [116, 564] width 89 height 15
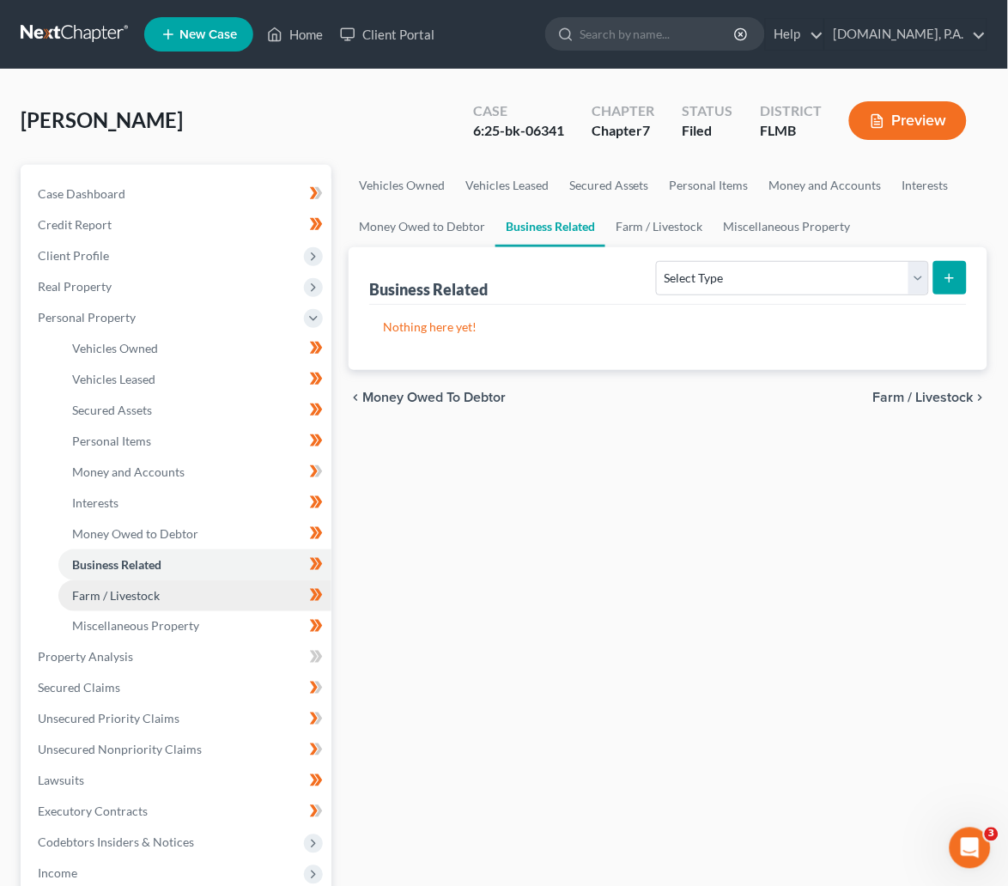
click at [118, 597] on span "Farm / Livestock" at bounding box center [116, 595] width 88 height 15
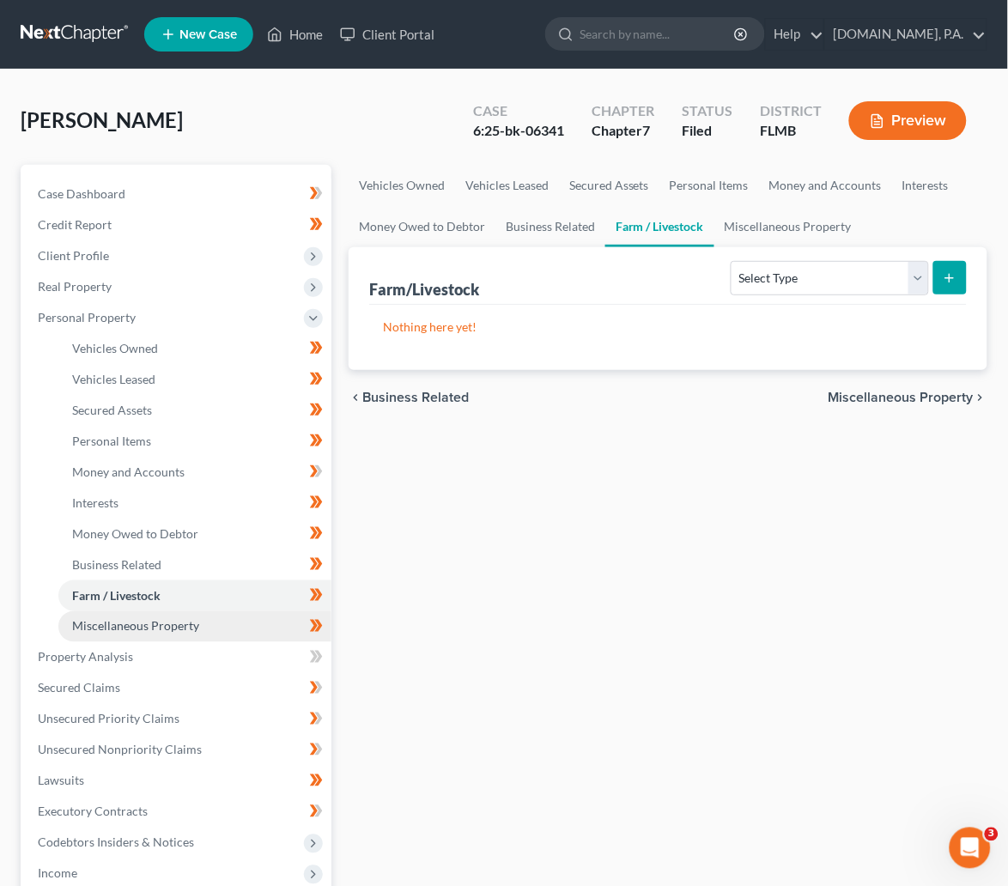
click at [110, 628] on span "Miscellaneous Property" at bounding box center [135, 626] width 127 height 15
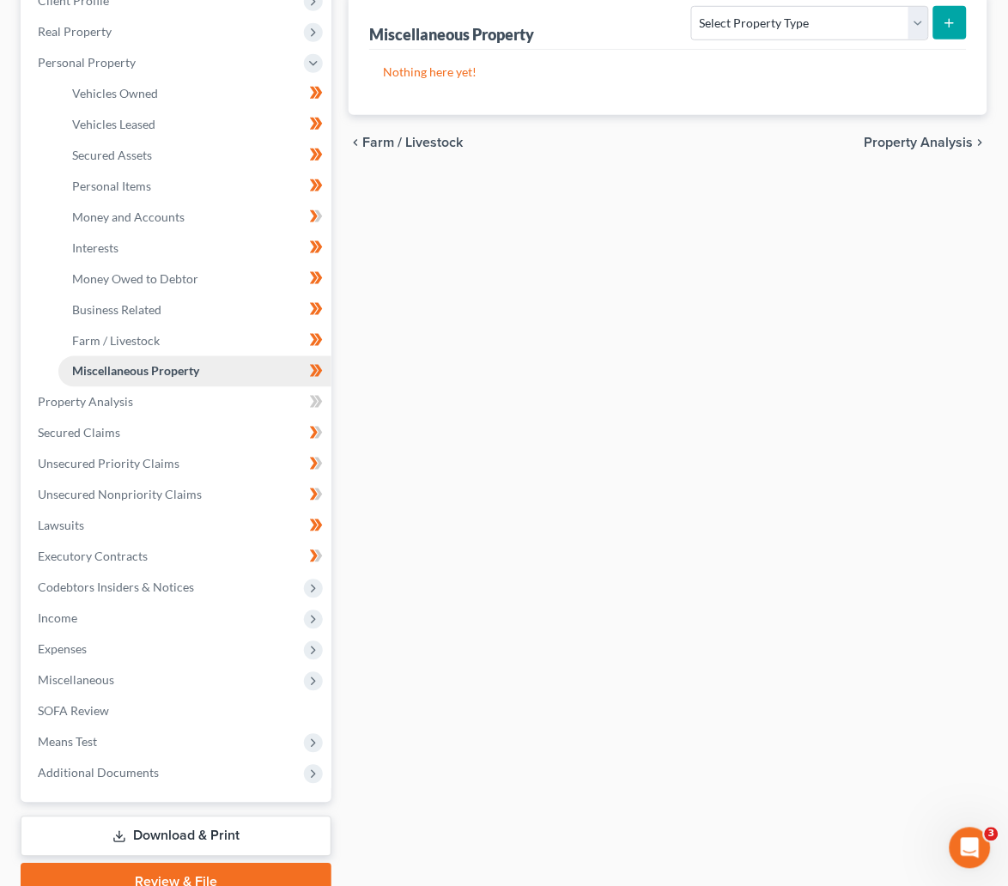
scroll to position [257, 0]
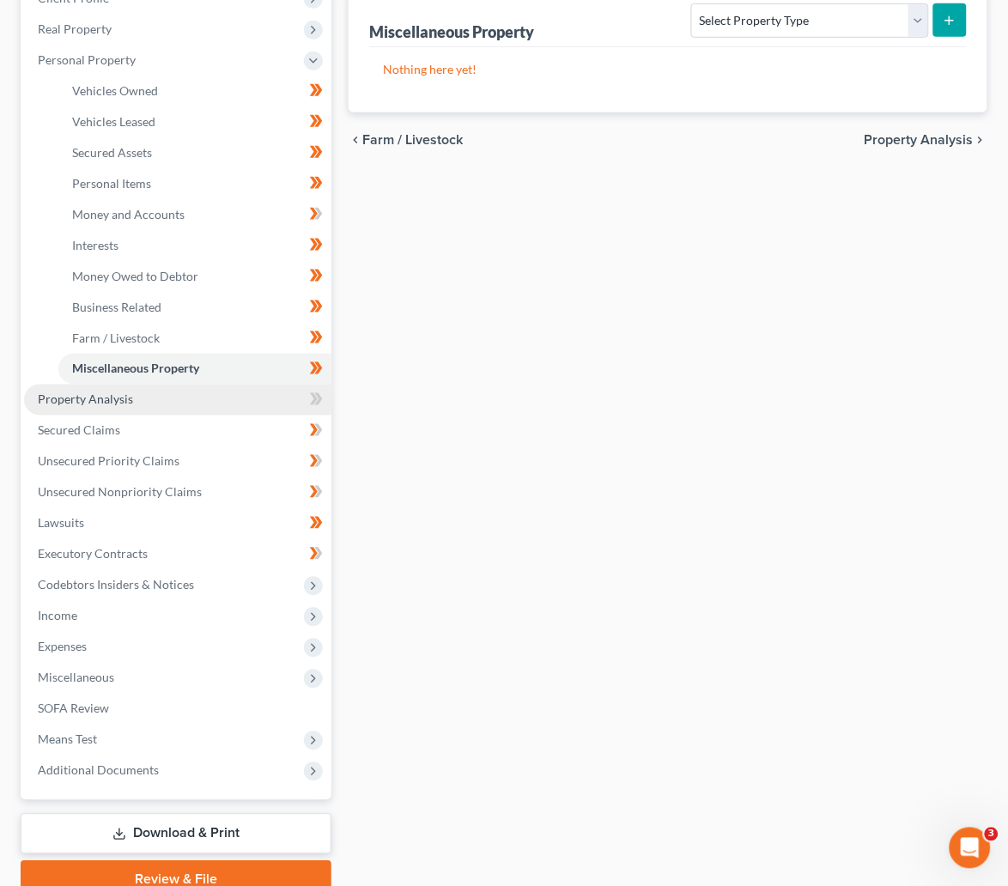
click at [86, 401] on span "Property Analysis" at bounding box center [85, 399] width 95 height 15
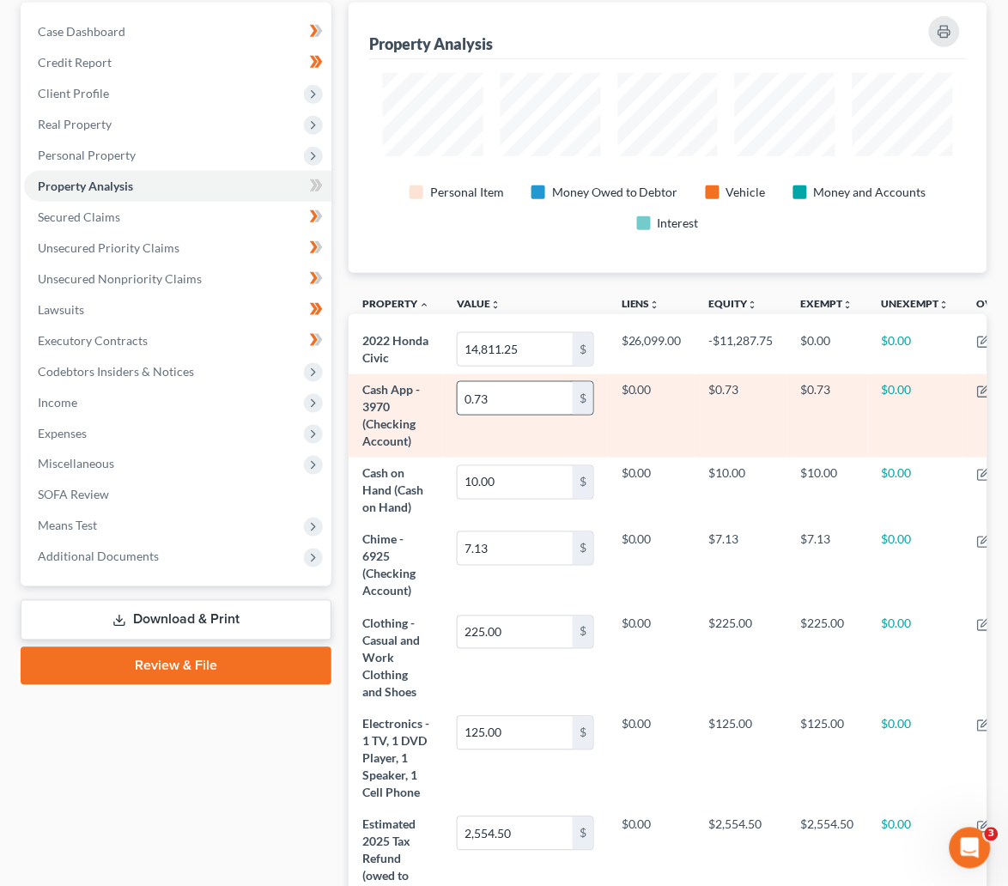
scroll to position [101, 0]
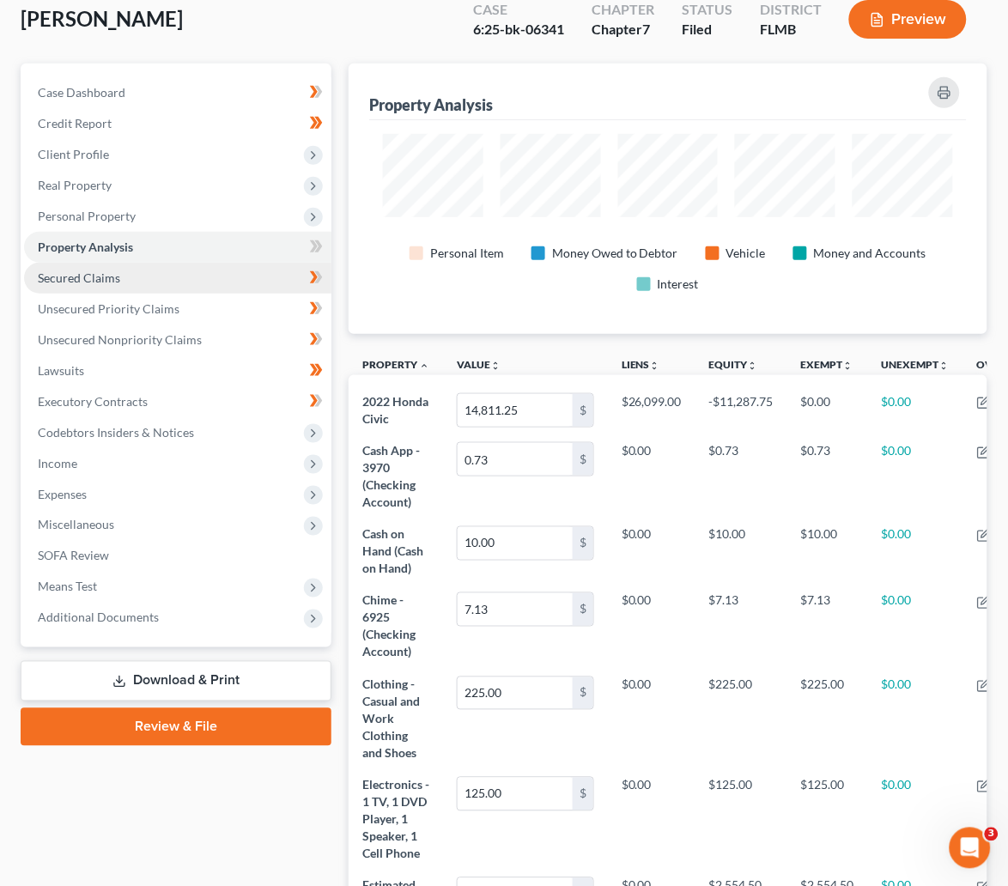
click at [90, 273] on span "Secured Claims" at bounding box center [79, 277] width 82 height 15
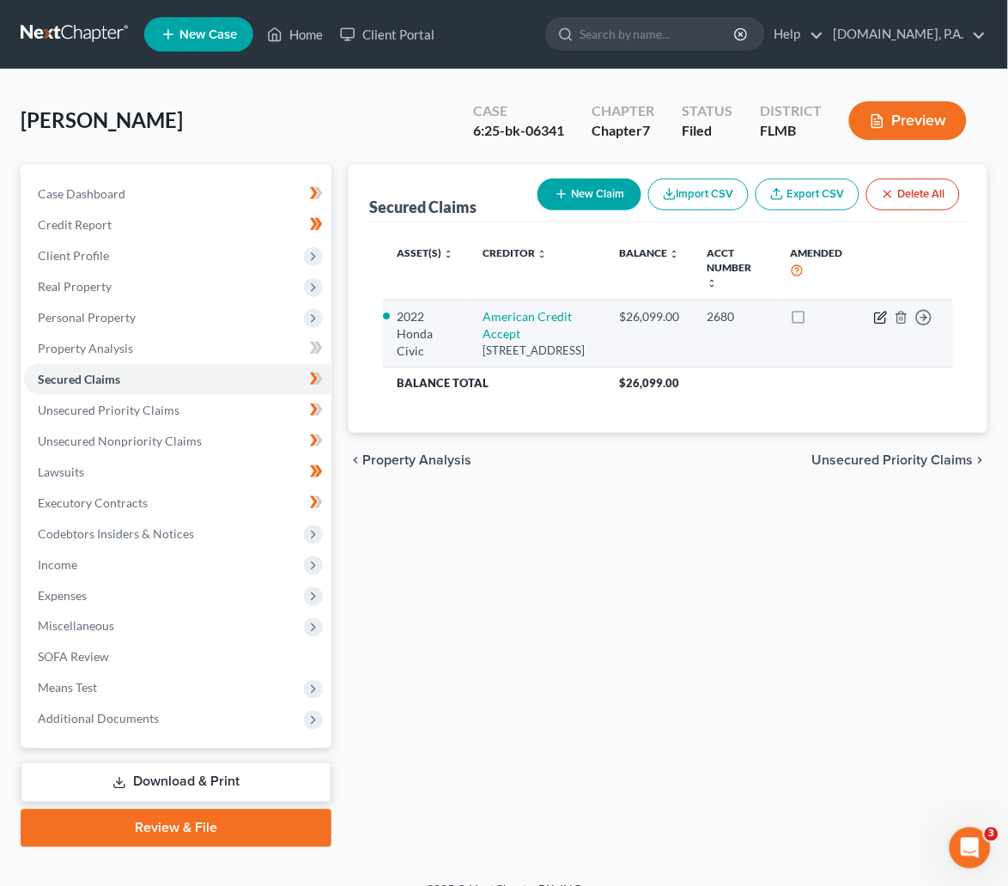
click at [880, 311] on icon "button" at bounding box center [881, 318] width 14 height 14
select select "42"
select select "4"
select select "0"
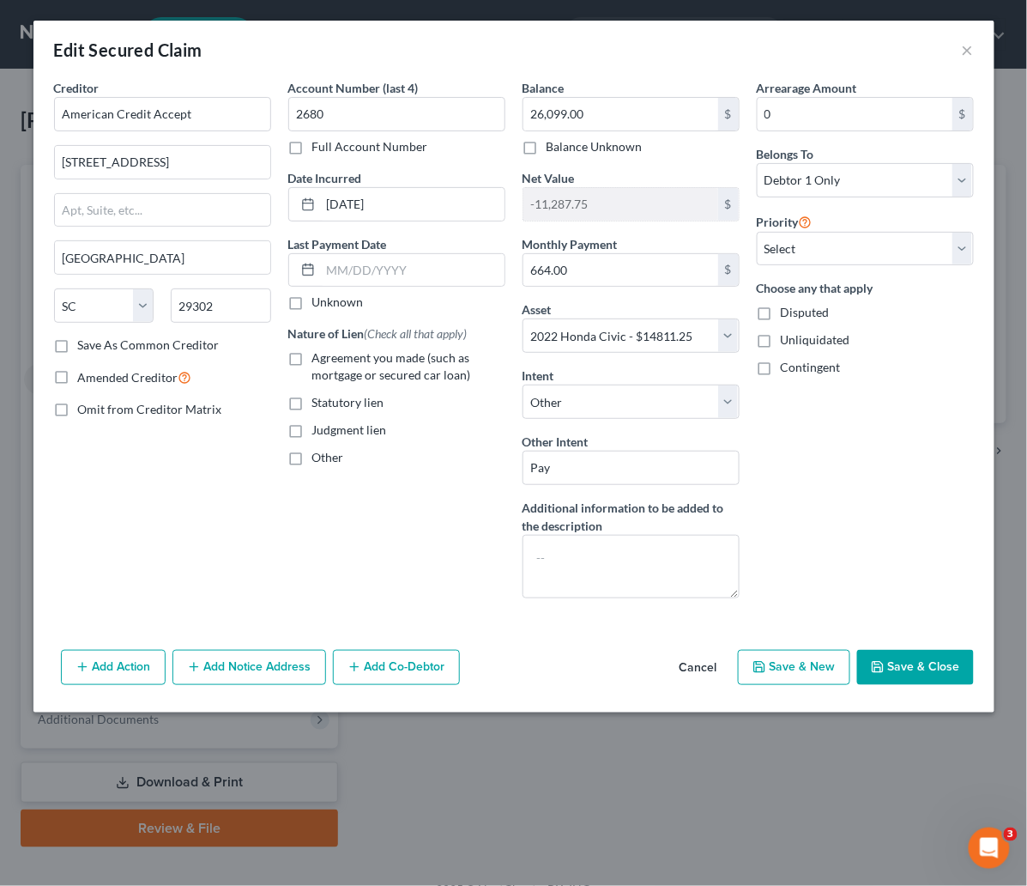
click at [312, 358] on label "Agreement you made (such as mortgage or secured car loan)" at bounding box center [408, 366] width 193 height 34
click at [319, 358] on input "Agreement you made (such as mortgage or secured car loan)" at bounding box center [324, 354] width 11 height 11
checkbox input "true"
drag, startPoint x: 157, startPoint y: 164, endPoint x: 53, endPoint y: 169, distance: 104.0
click at [47, 167] on div "Creditor * American Credit Accept 961 E Main St Spartanburg State AL AK AR AZ C…" at bounding box center [162, 345] width 234 height 533
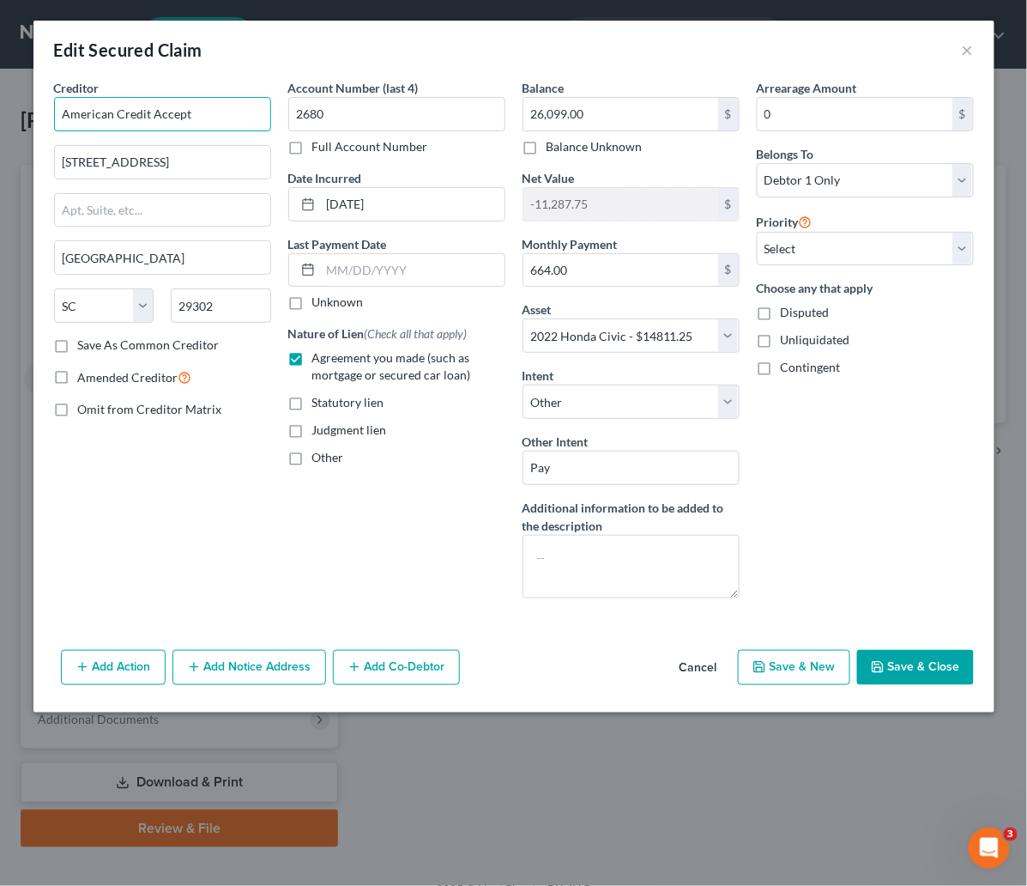
click at [203, 107] on input "American Credit Accept" at bounding box center [162, 114] width 217 height 34
type input "American Credit Acceptance"
click at [48, 183] on div "Creditor * American Credit Acceptance American Credit Acceptance 25505 W 12 Mil…" at bounding box center [162, 345] width 234 height 533
click at [227, 232] on div "Creditor * American Credit Acceptance American Credit Acceptance 25505 W 12 Mil…" at bounding box center [162, 207] width 217 height 257
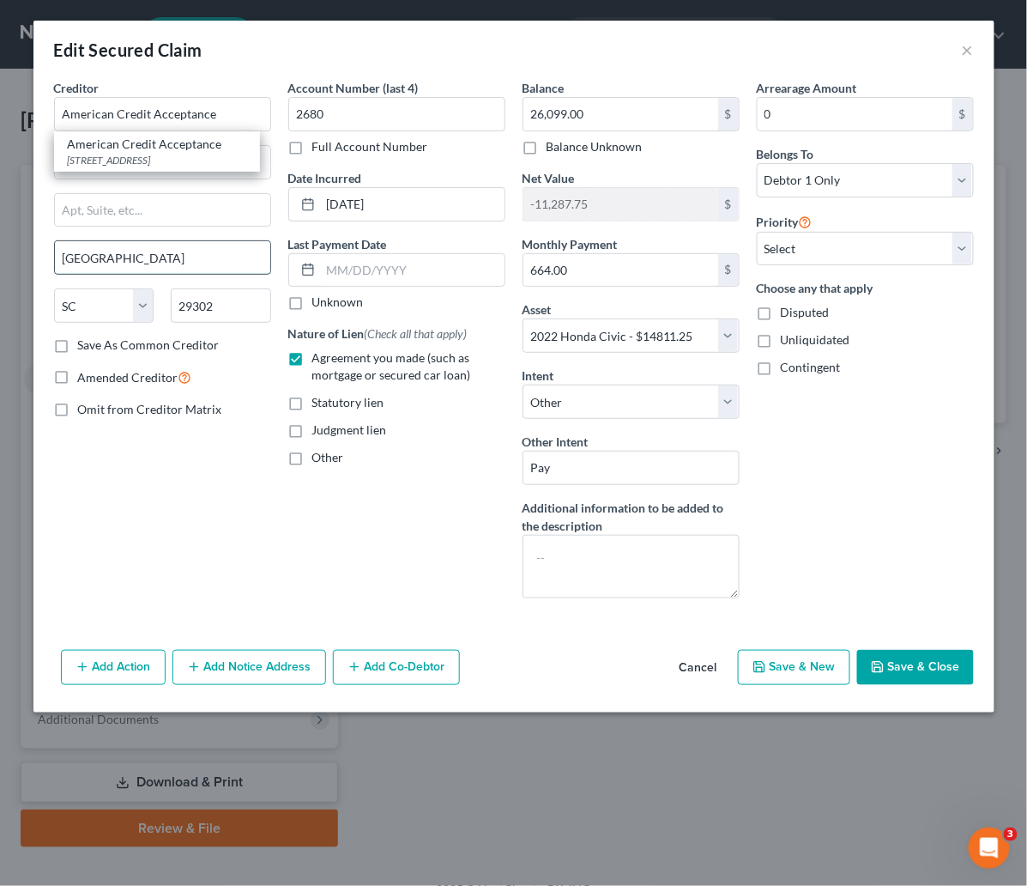
click at [244, 259] on input "Spartanburg" at bounding box center [162, 257] width 215 height 33
click at [227, 386] on div "Amended Creditor" at bounding box center [162, 377] width 217 height 20
click at [218, 116] on input "American Credit Acceptance" at bounding box center [162, 114] width 217 height 34
click at [373, 50] on div "Edit Secured Claim ×" at bounding box center [513, 50] width 961 height 58
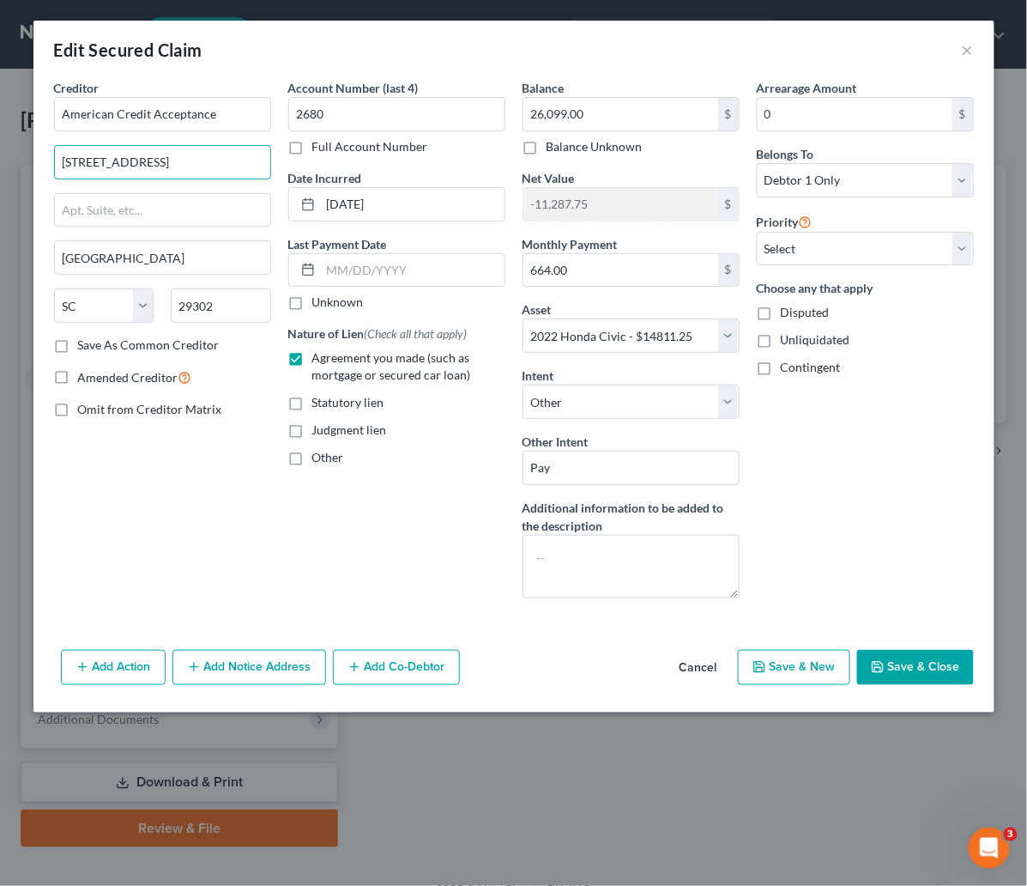
drag, startPoint x: 166, startPoint y: 158, endPoint x: 44, endPoint y: 173, distance: 122.7
click at [44, 173] on div "Creditor * American Credit Acceptance 961 E Main St Spartanburg State AL AK AR …" at bounding box center [513, 361] width 961 height 564
type input "P.O. Box 4419"
drag, startPoint x: 221, startPoint y: 303, endPoint x: 176, endPoint y: 307, distance: 44.8
click at [176, 307] on input "29302" at bounding box center [221, 305] width 100 height 34
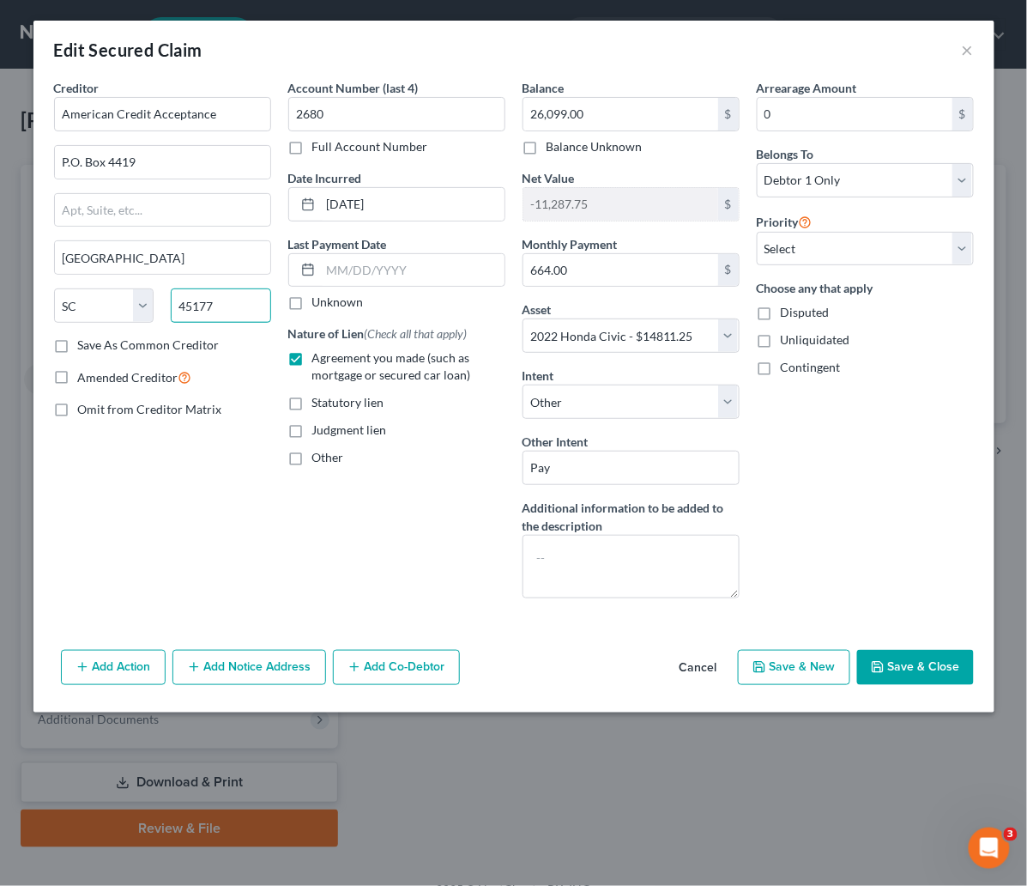
type input "45177"
type input "Wilmington"
select select "36"
click at [174, 539] on div "Creditor * American Credit Acceptance P.O. Box 4419 Wilmington State AL AK AR A…" at bounding box center [162, 345] width 234 height 533
drag, startPoint x: 147, startPoint y: 257, endPoint x: 52, endPoint y: 264, distance: 94.7
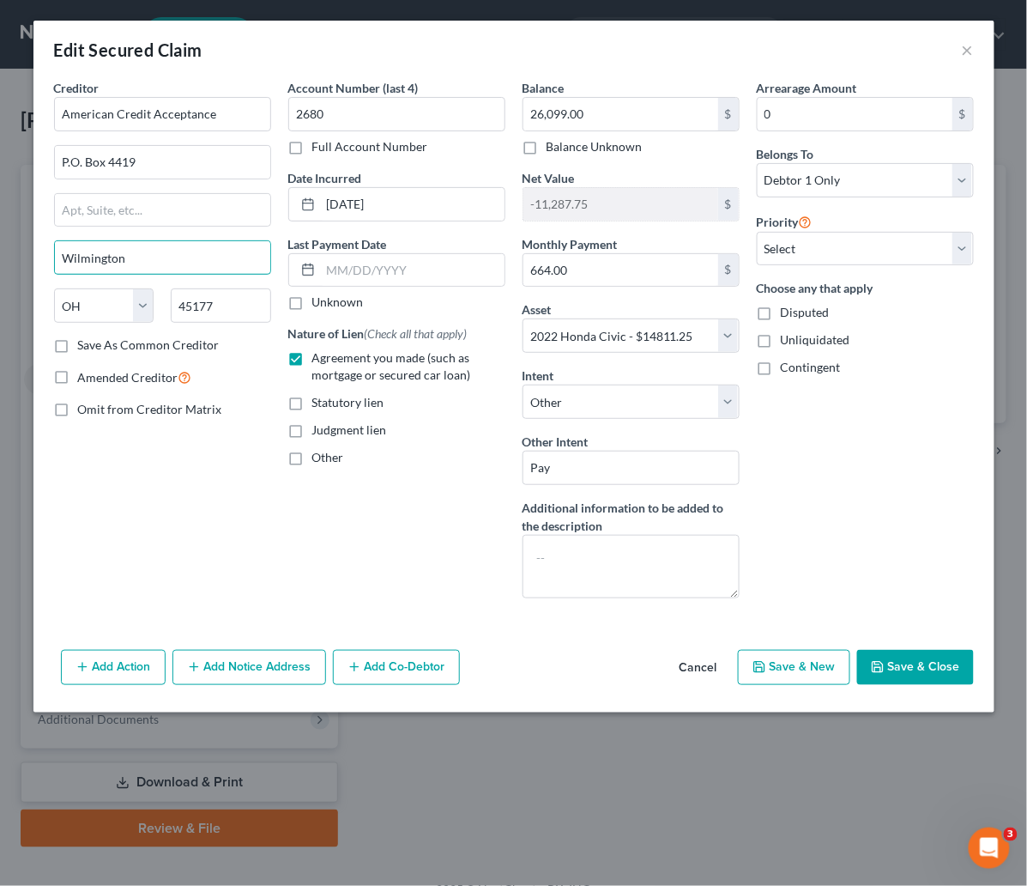
click at [52, 264] on div "Creditor * American Credit Acceptance P.O. Box 4419 Wilmington State AL AK AR A…" at bounding box center [162, 345] width 234 height 533
click at [282, 513] on div "Account Number (last 4) 2680 Full Account Number Date Incurred 03-29-2025 Last …" at bounding box center [397, 345] width 234 height 533
click at [935, 676] on button "Save & Close" at bounding box center [915, 668] width 117 height 36
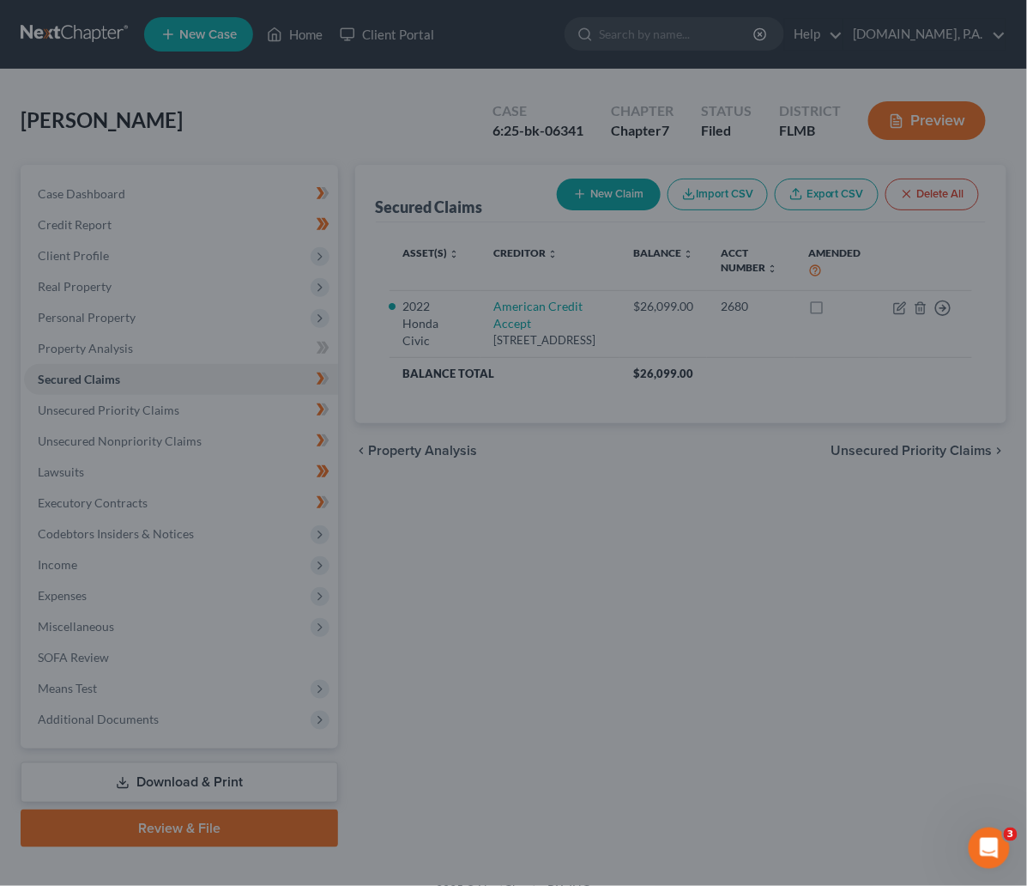
select select "4"
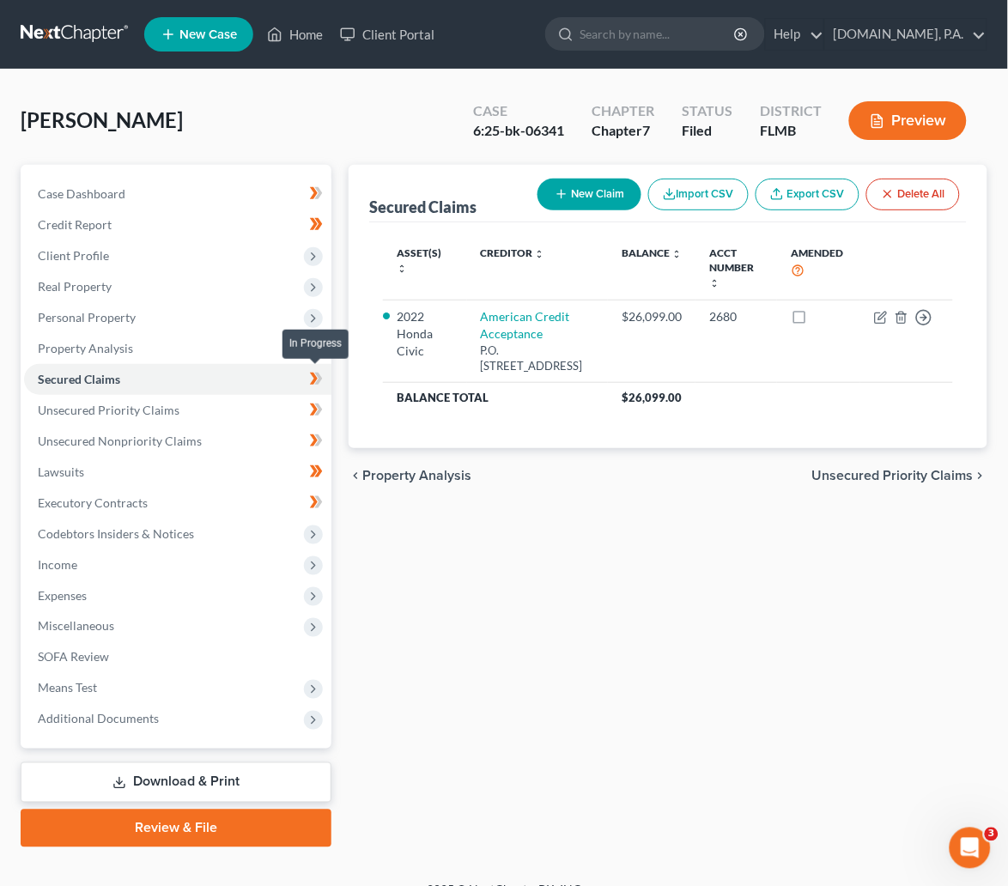
click at [318, 375] on icon at bounding box center [319, 378] width 8 height 12
click at [135, 403] on span "Unsecured Priority Claims" at bounding box center [109, 410] width 142 height 15
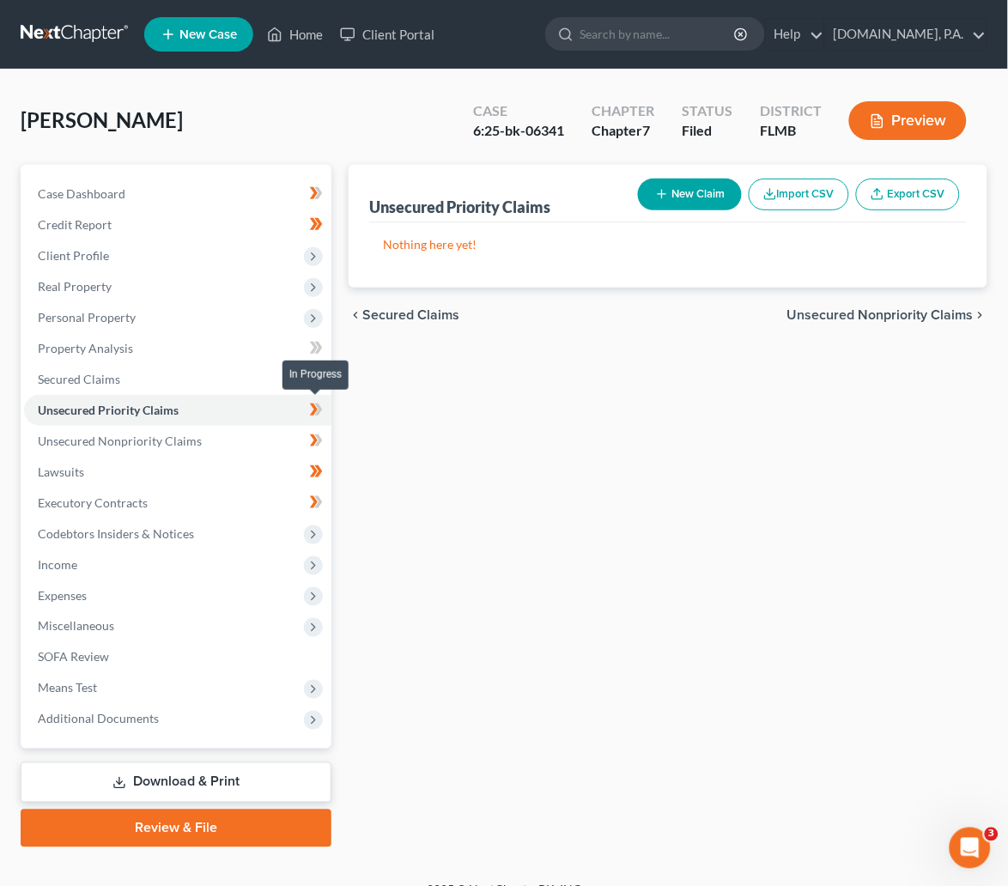
click at [320, 401] on icon at bounding box center [316, 409] width 13 height 21
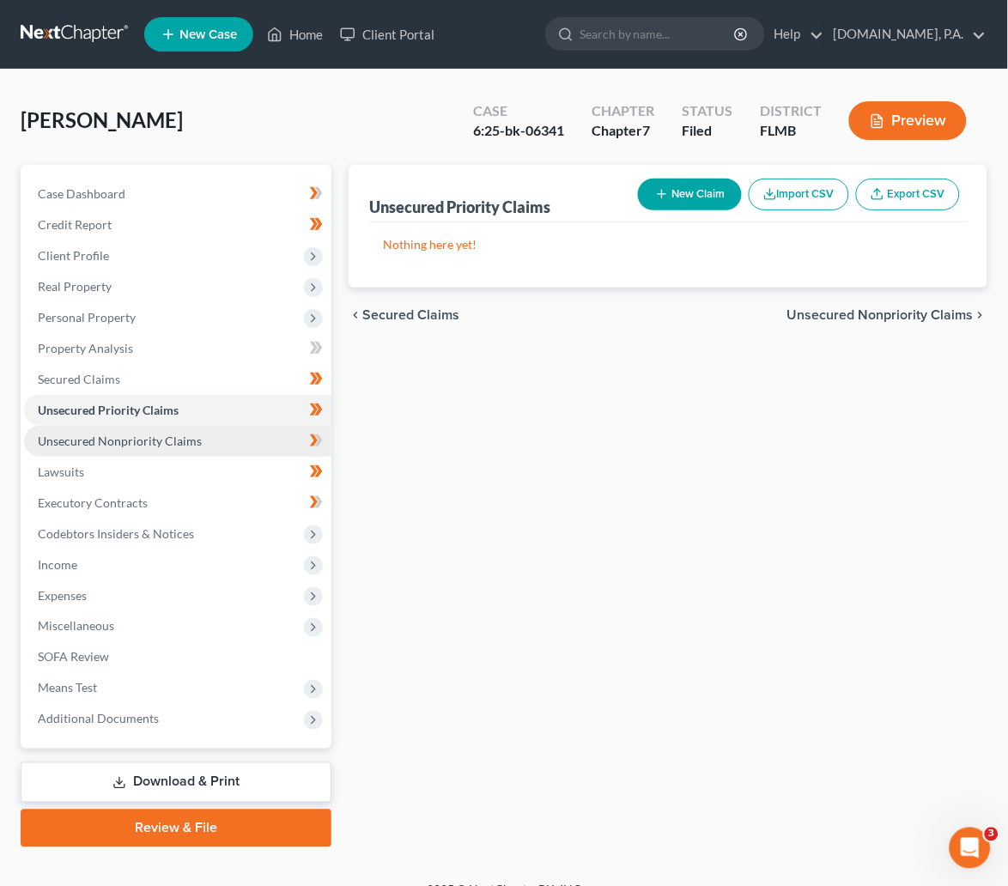
click at [157, 431] on link "Unsecured Nonpriority Claims" at bounding box center [177, 441] width 307 height 31
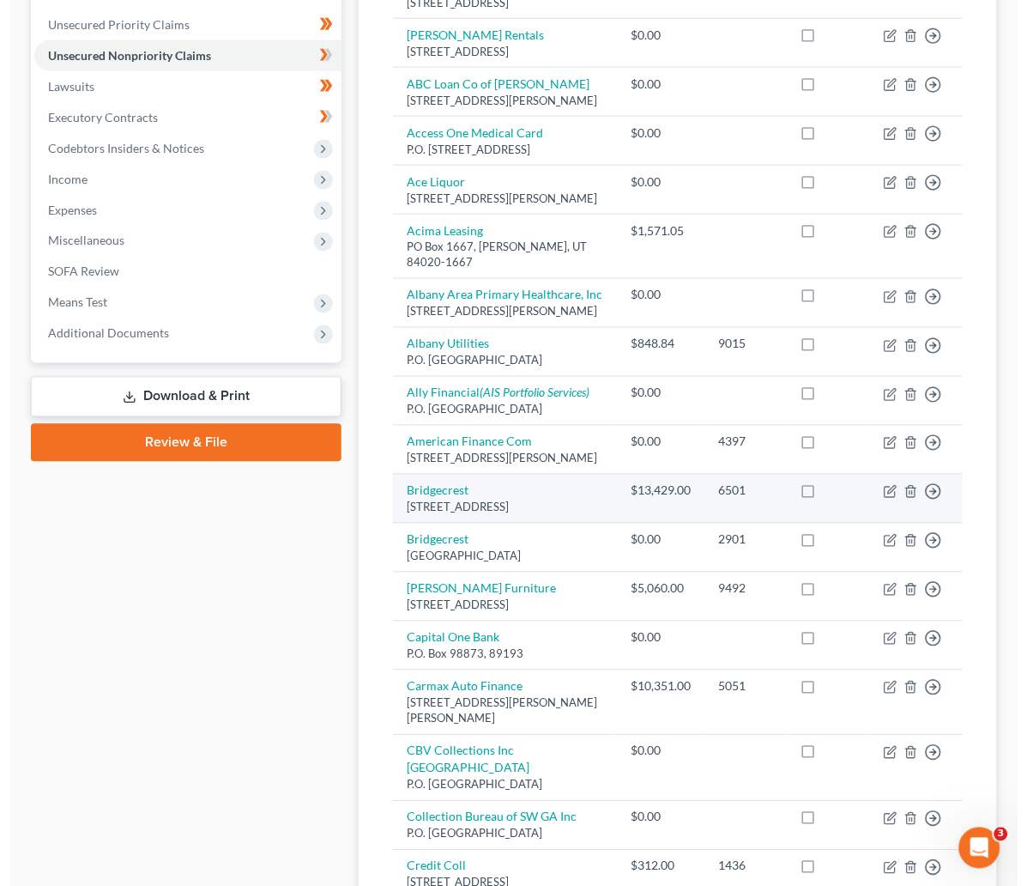
scroll to position [515, 0]
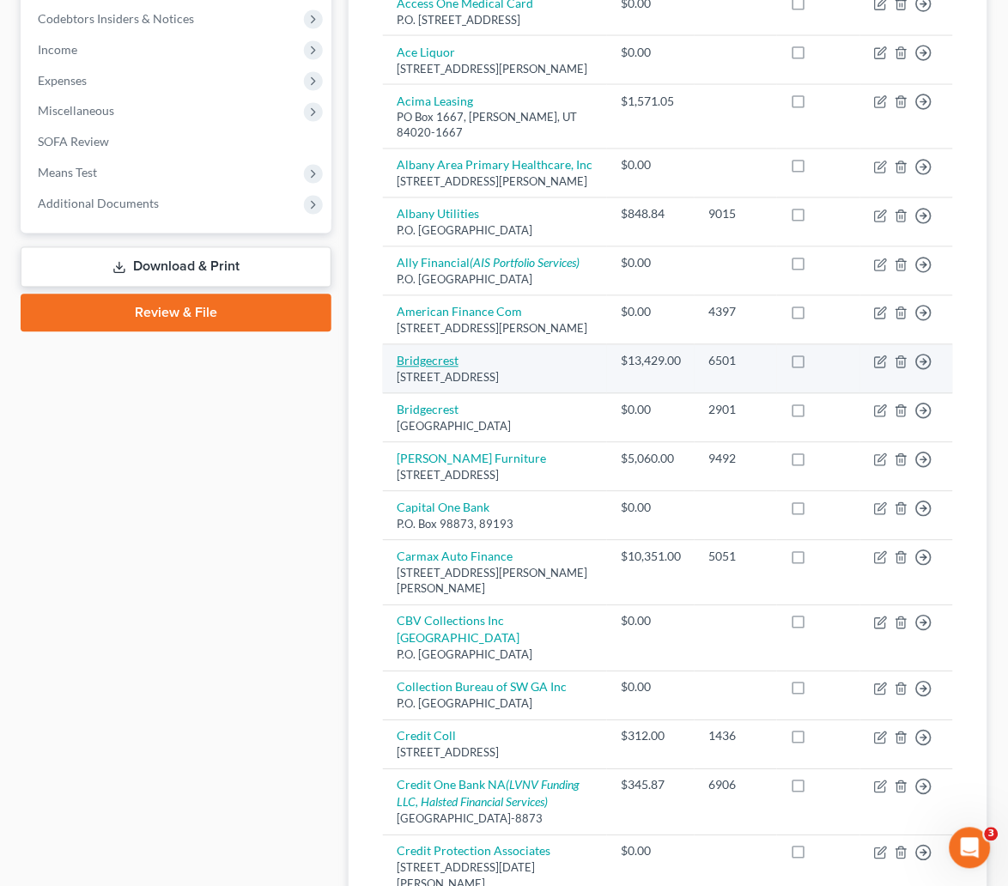
click at [421, 368] on link "Bridgecrest" at bounding box center [428, 361] width 62 height 15
select select "3"
select select "0"
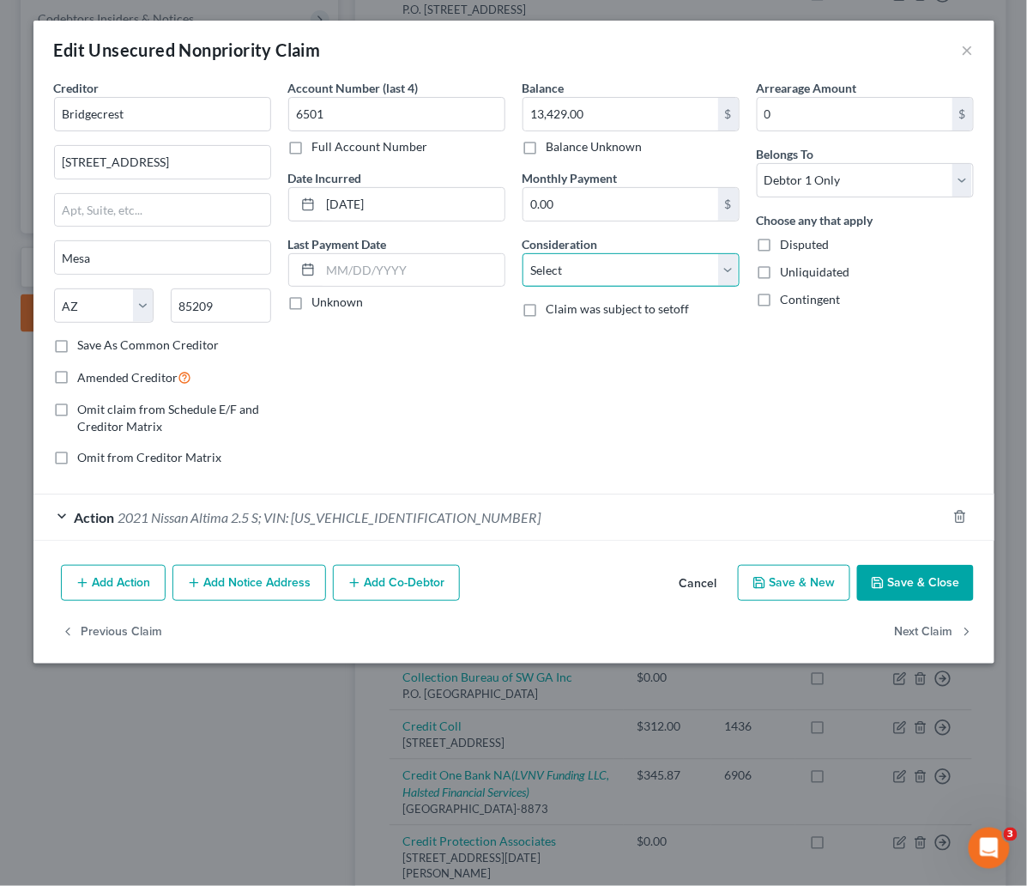
click at [725, 273] on select "Select Cable / Satellite Services Collection Agency Credit Card Debt Debt Couns…" at bounding box center [631, 270] width 217 height 34
click at [399, 389] on div "Account Number (last 4) 6501 Full Account Number Date Incurred 12-16-2023 Last …" at bounding box center [397, 279] width 234 height 401
click at [64, 518] on div "Action 2021 Nissan Altima 2.5 S; VIN: 1N4BL4BV6MN347699" at bounding box center [489, 516] width 913 height 45
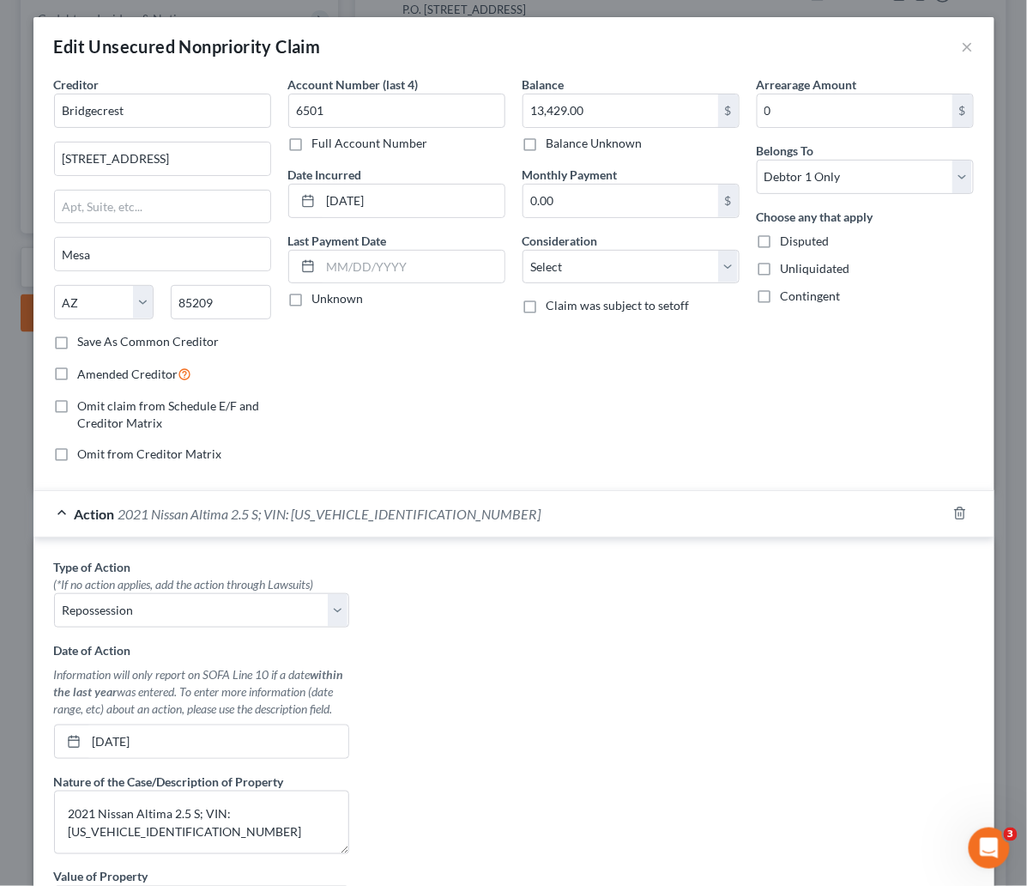
scroll to position [0, 0]
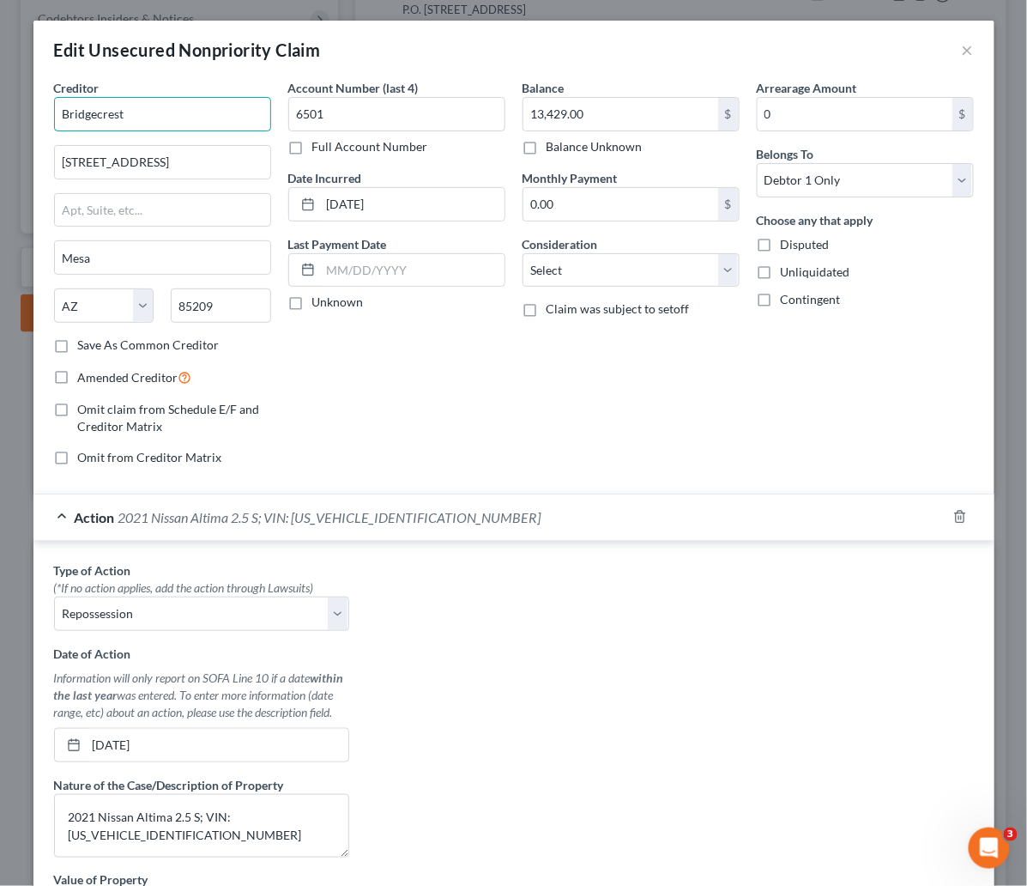
click at [122, 106] on input "Bridgecrest" at bounding box center [162, 114] width 217 height 34
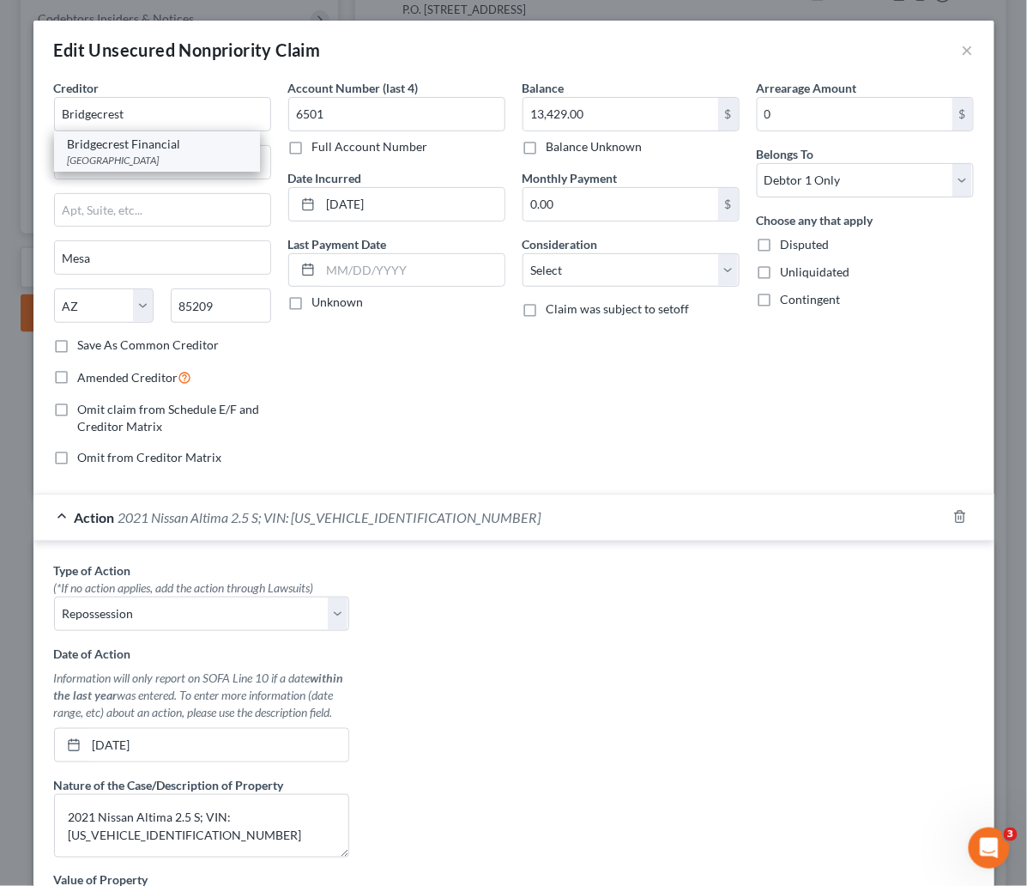
click at [137, 153] on div "PO Box 53087, Phoenix, AZ 85072" at bounding box center [157, 160] width 179 height 15
type input "Bridgecrest Financial"
type input "PO Box 53087"
type input "Phoenix"
type input "85072"
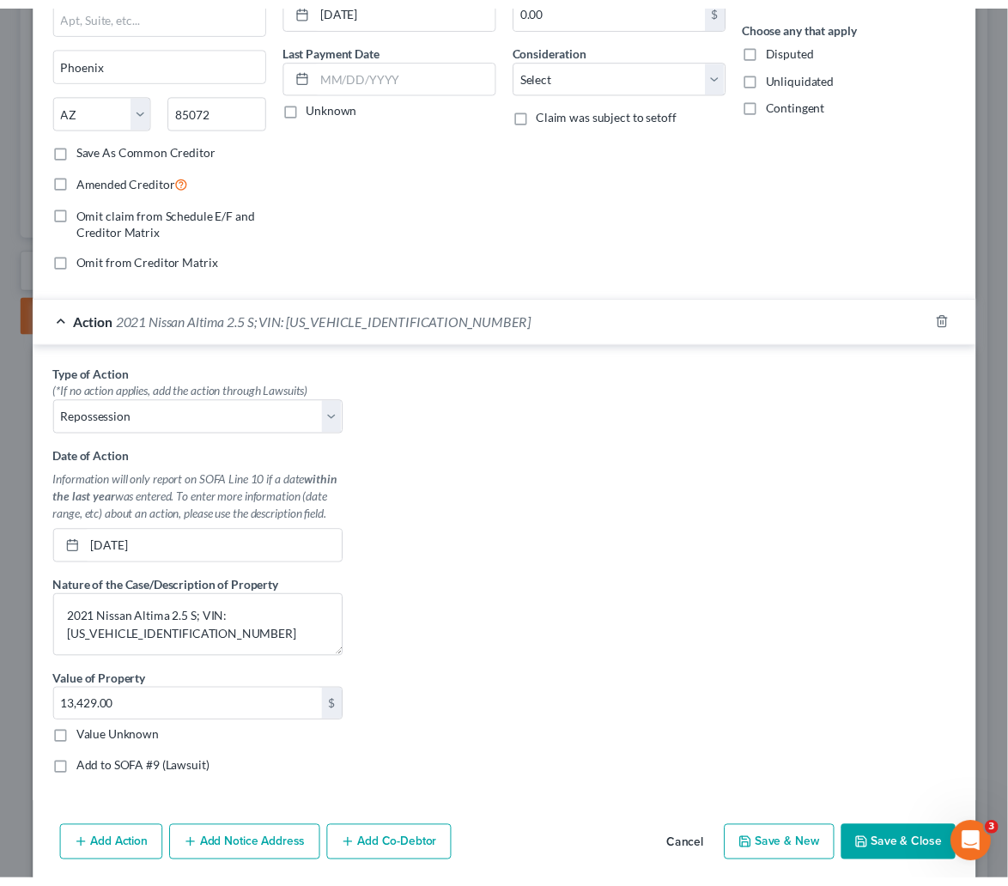
scroll to position [257, 0]
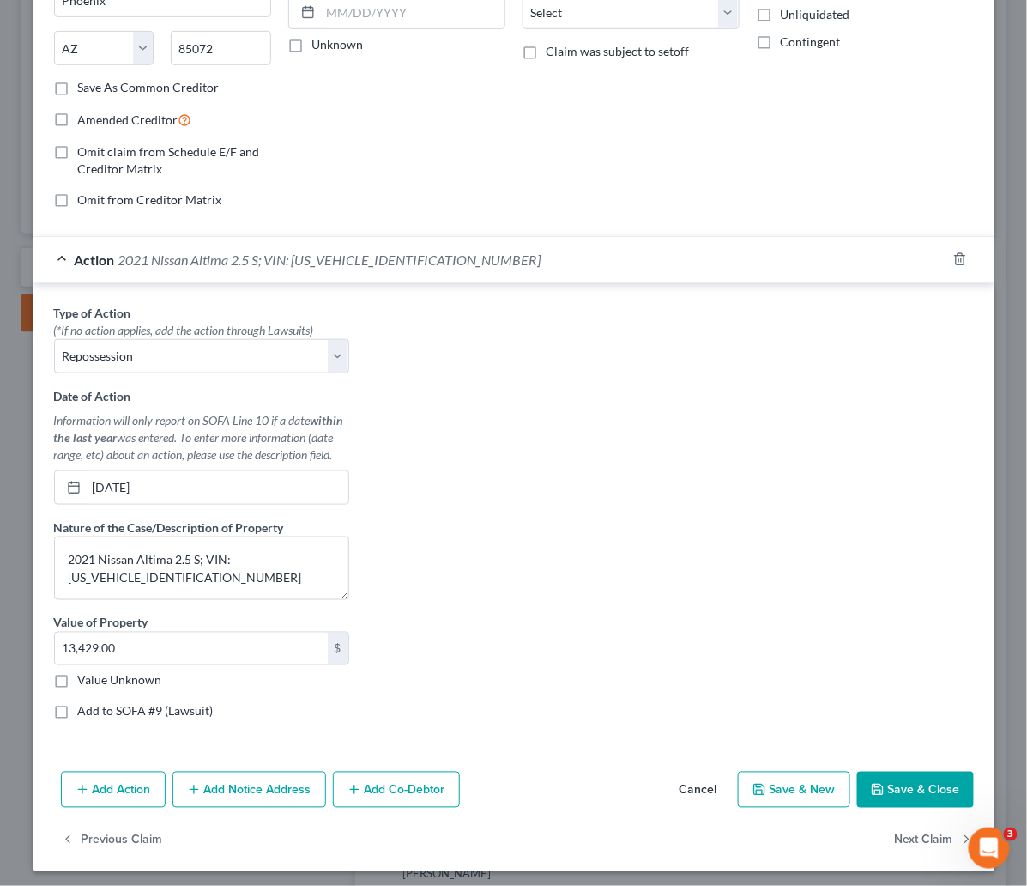
click at [910, 786] on button "Save & Close" at bounding box center [915, 790] width 117 height 36
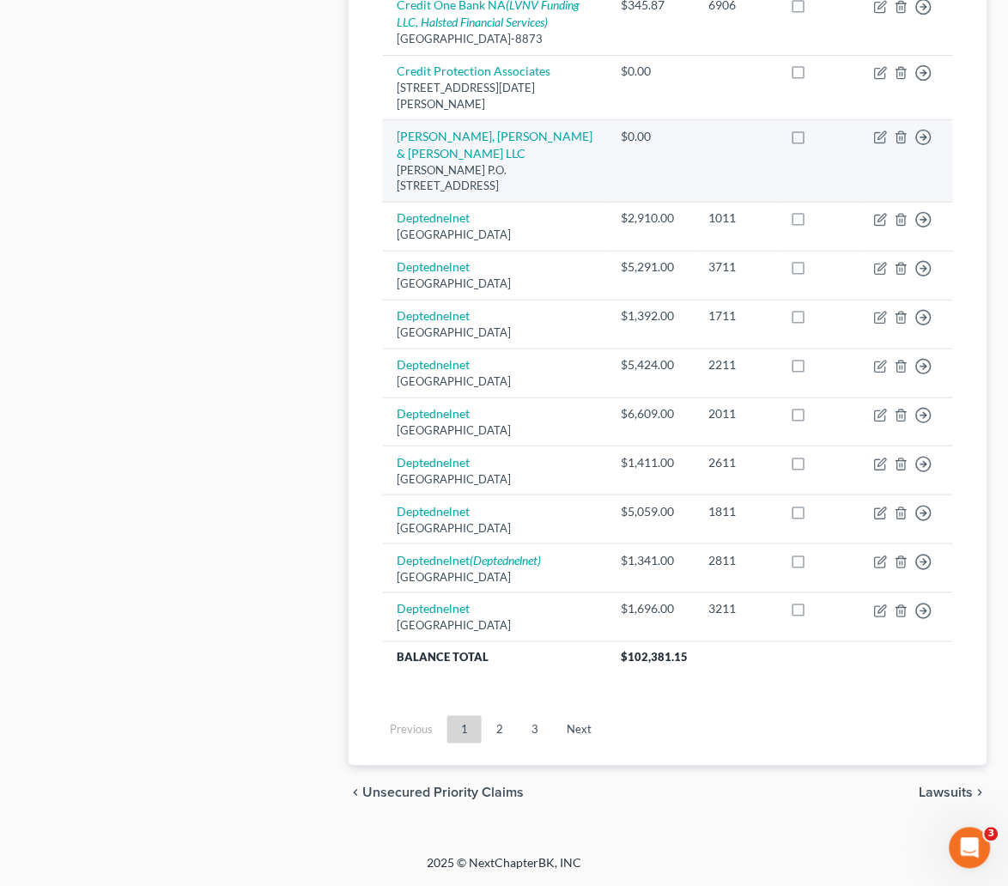
scroll to position [1335, 0]
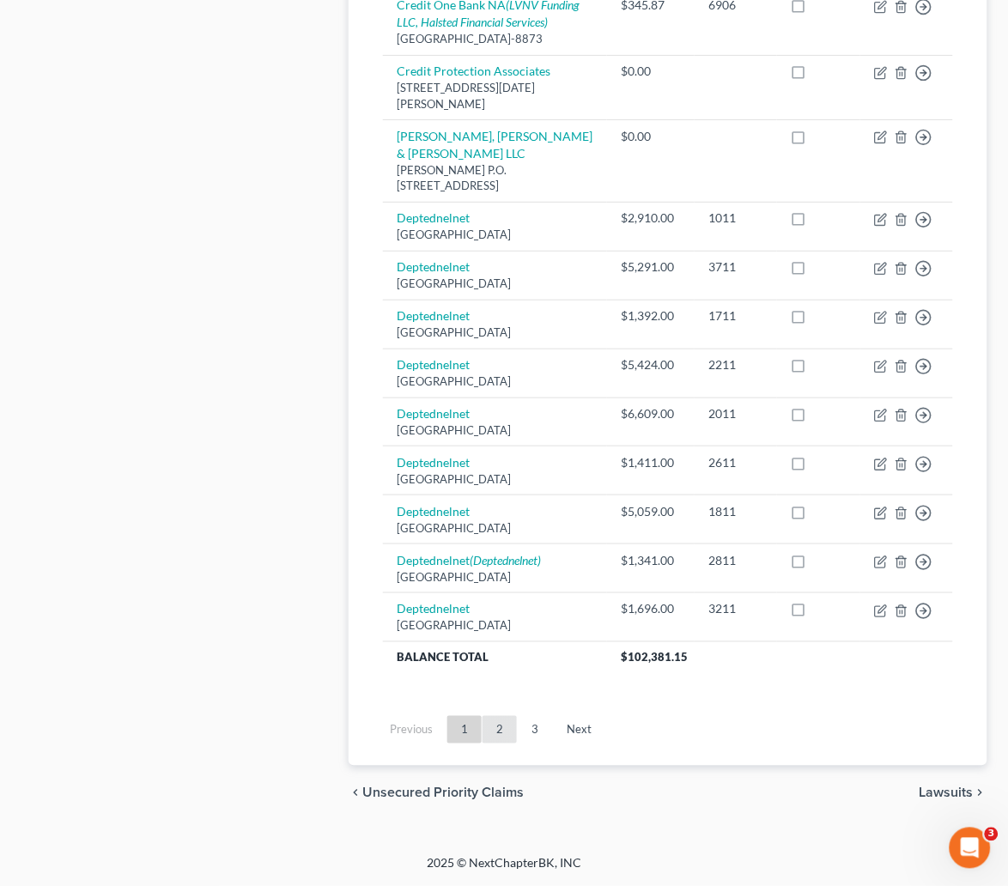
click at [492, 730] on link "2" at bounding box center [499, 729] width 34 height 27
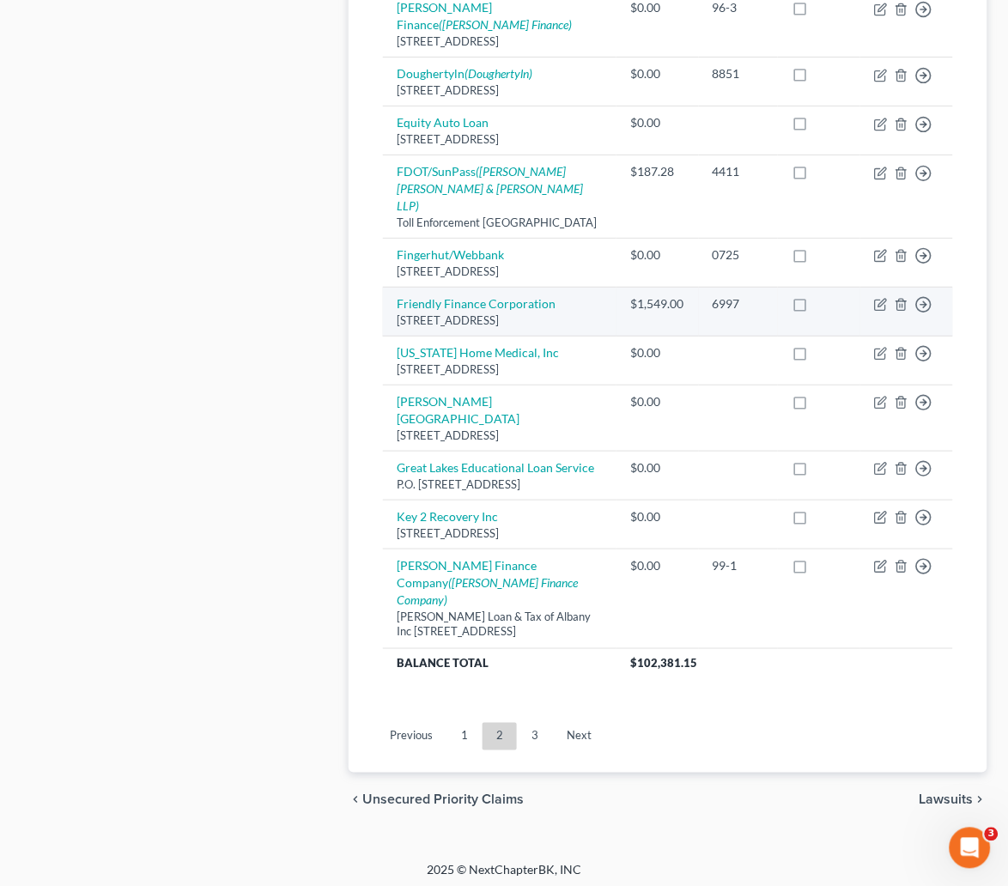
scroll to position [1321, 0]
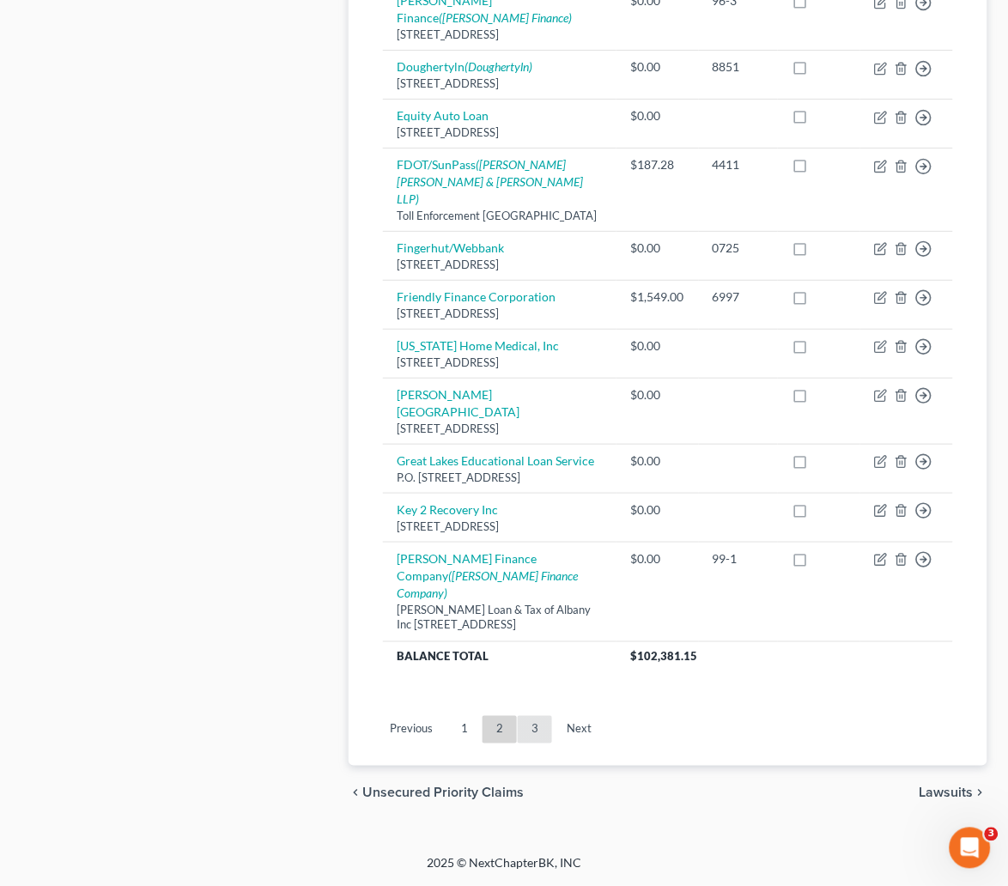
click at [528, 726] on link "3" at bounding box center [535, 729] width 34 height 27
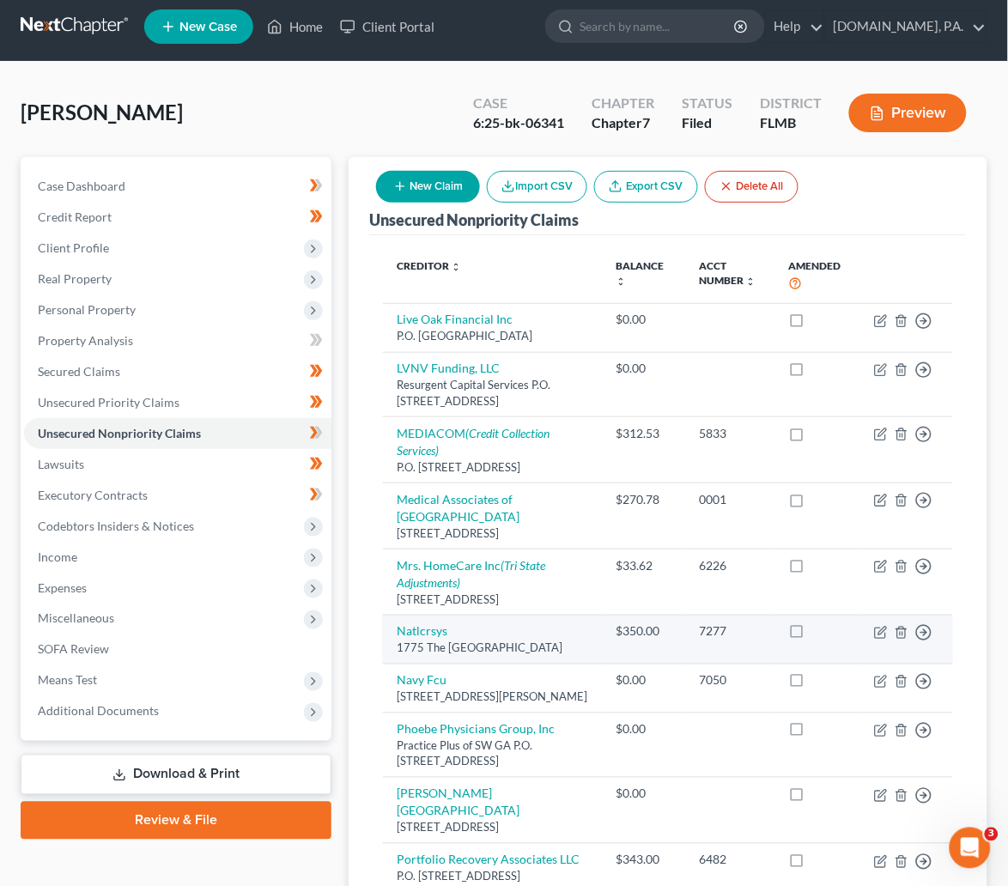
scroll to position [0, 0]
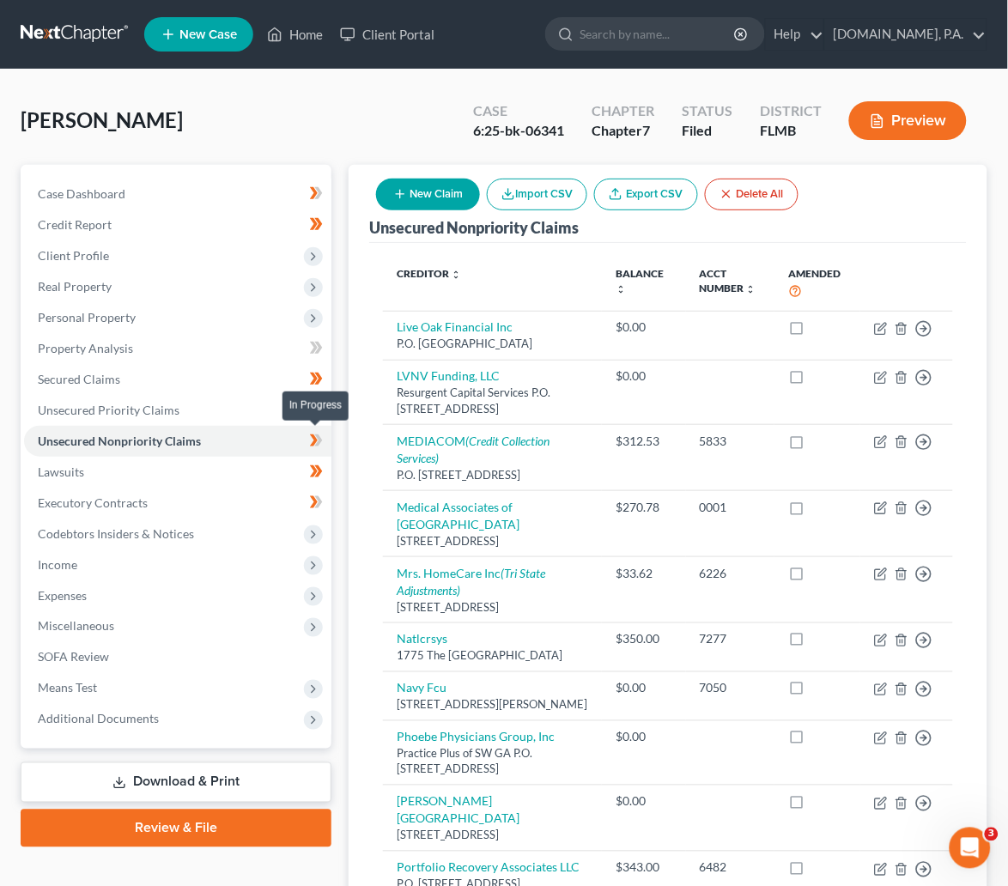
click at [320, 441] on icon at bounding box center [319, 440] width 8 height 12
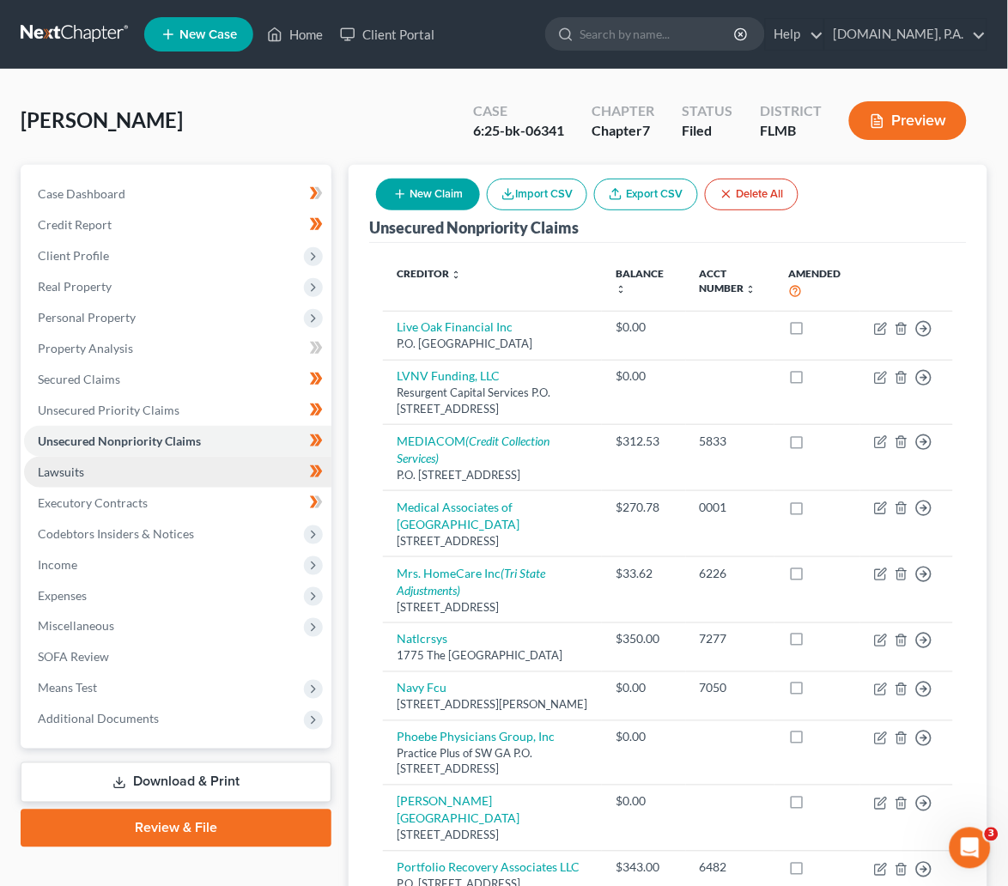
click at [220, 470] on link "Lawsuits" at bounding box center [177, 472] width 307 height 31
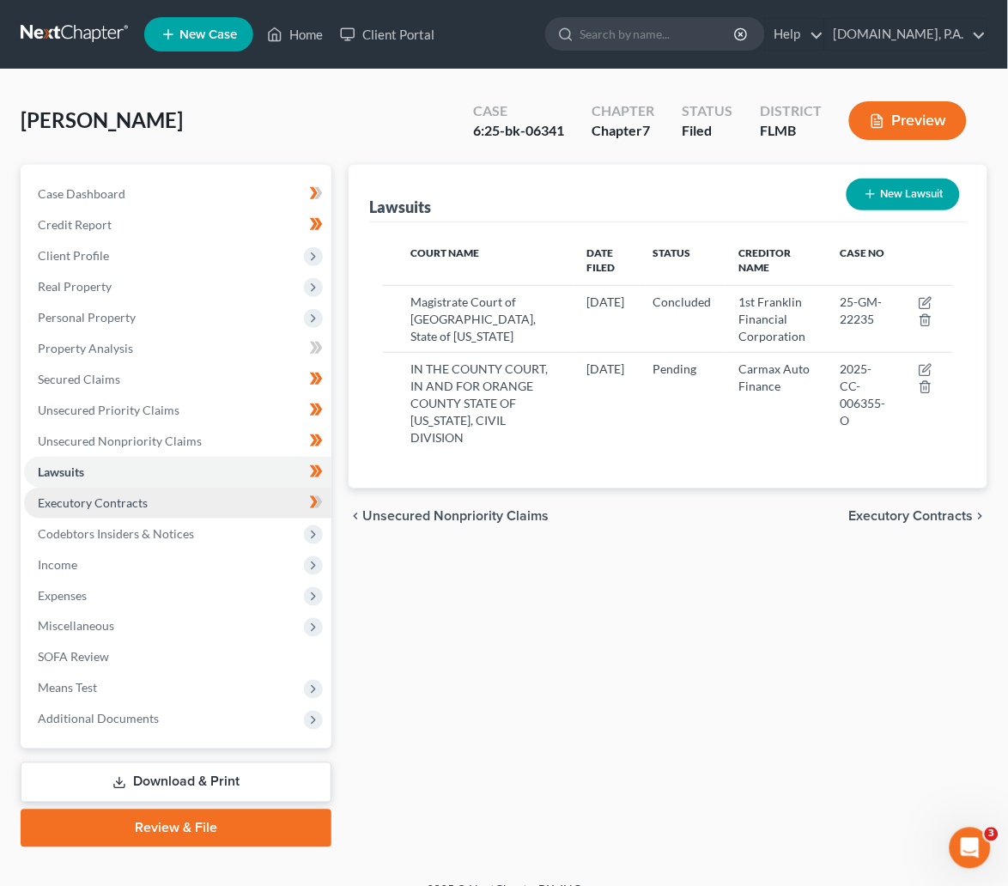
click at [126, 502] on span "Executory Contracts" at bounding box center [93, 502] width 110 height 15
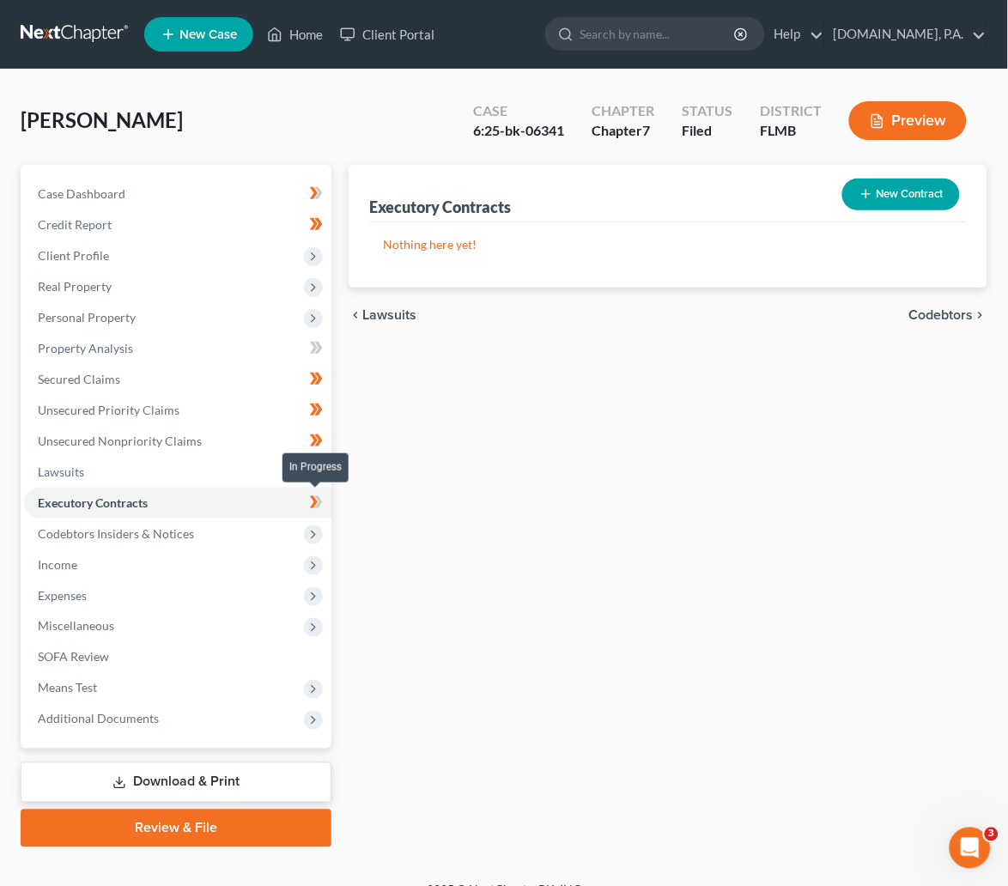
click at [317, 503] on icon at bounding box center [316, 502] width 13 height 21
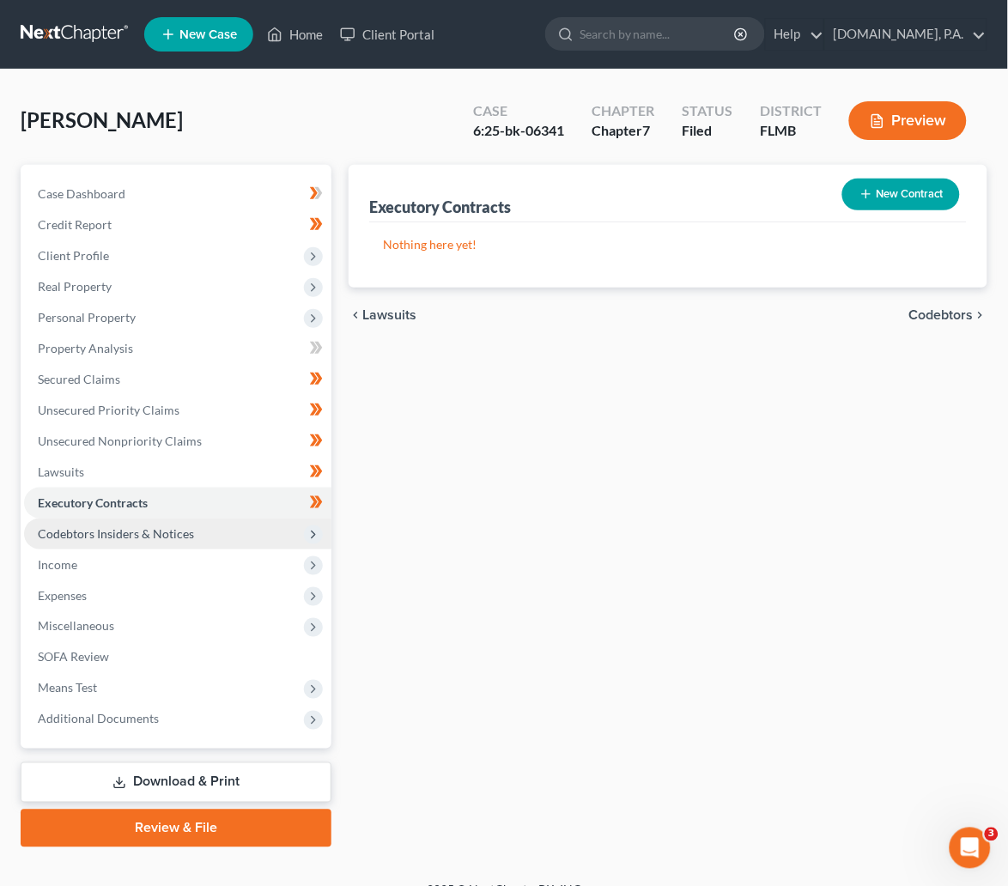
click at [142, 528] on span "Codebtors Insiders & Notices" at bounding box center [116, 533] width 156 height 15
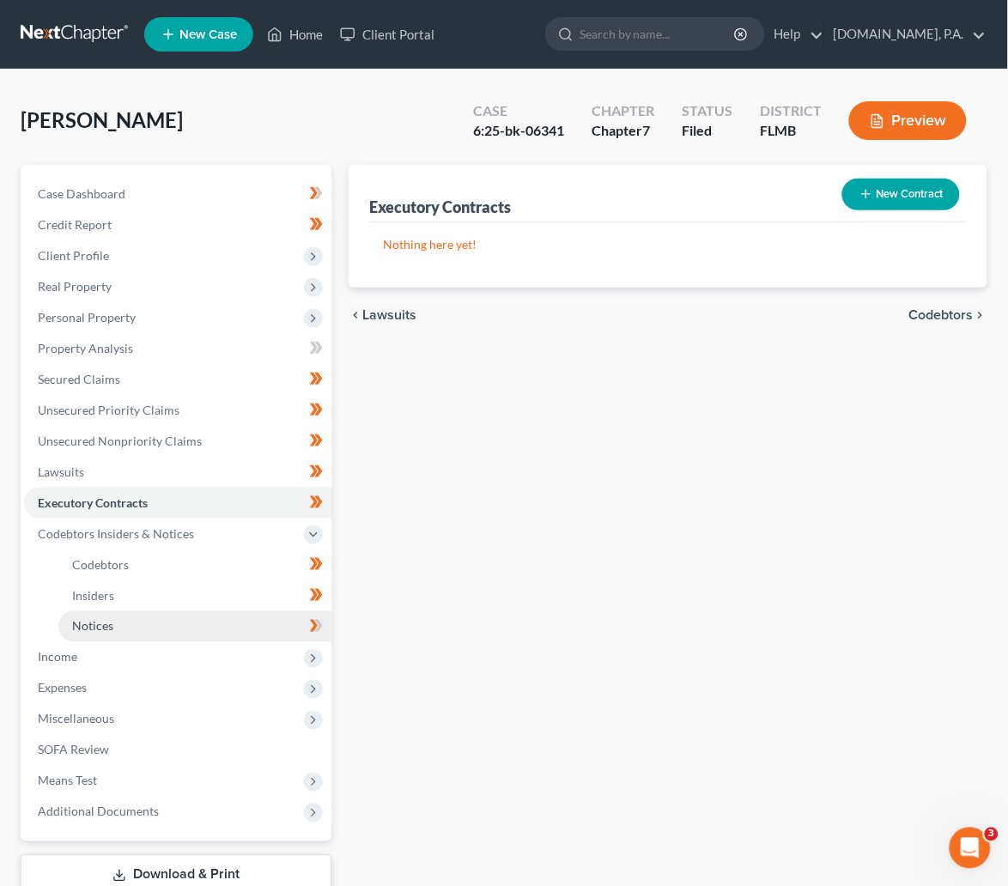
click at [91, 628] on span "Notices" at bounding box center [92, 626] width 41 height 15
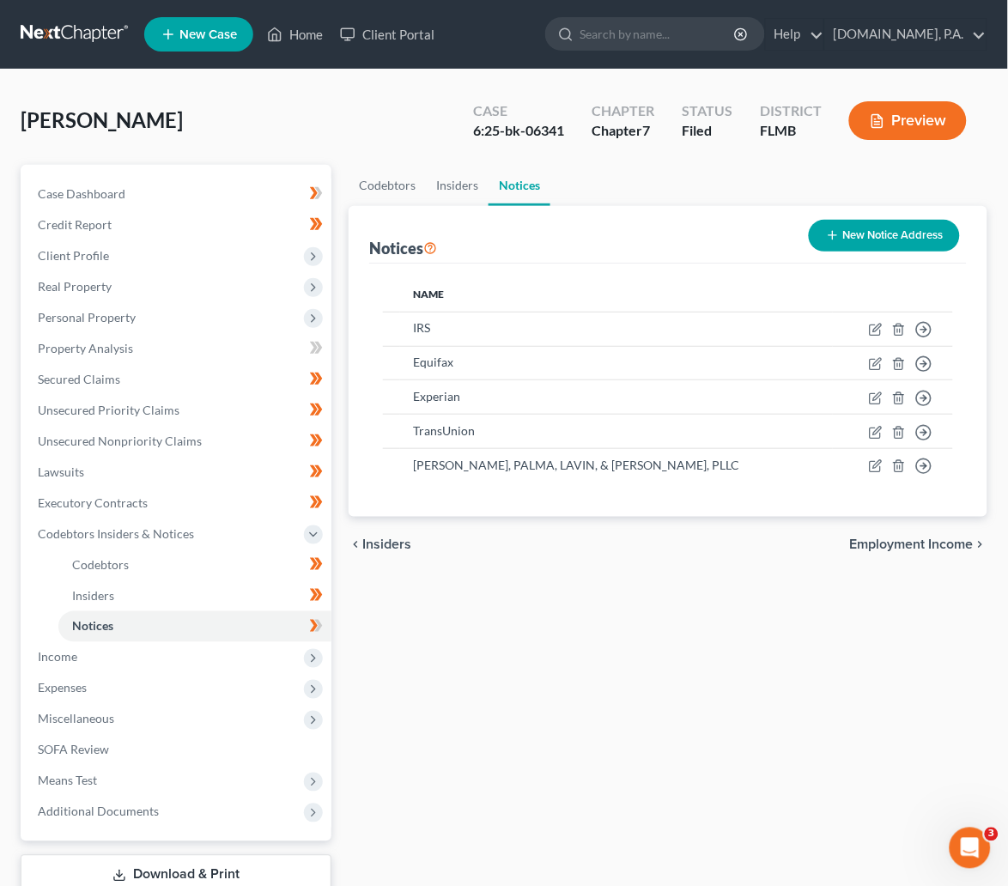
click at [888, 230] on button "New Notice Address" at bounding box center [883, 236] width 151 height 32
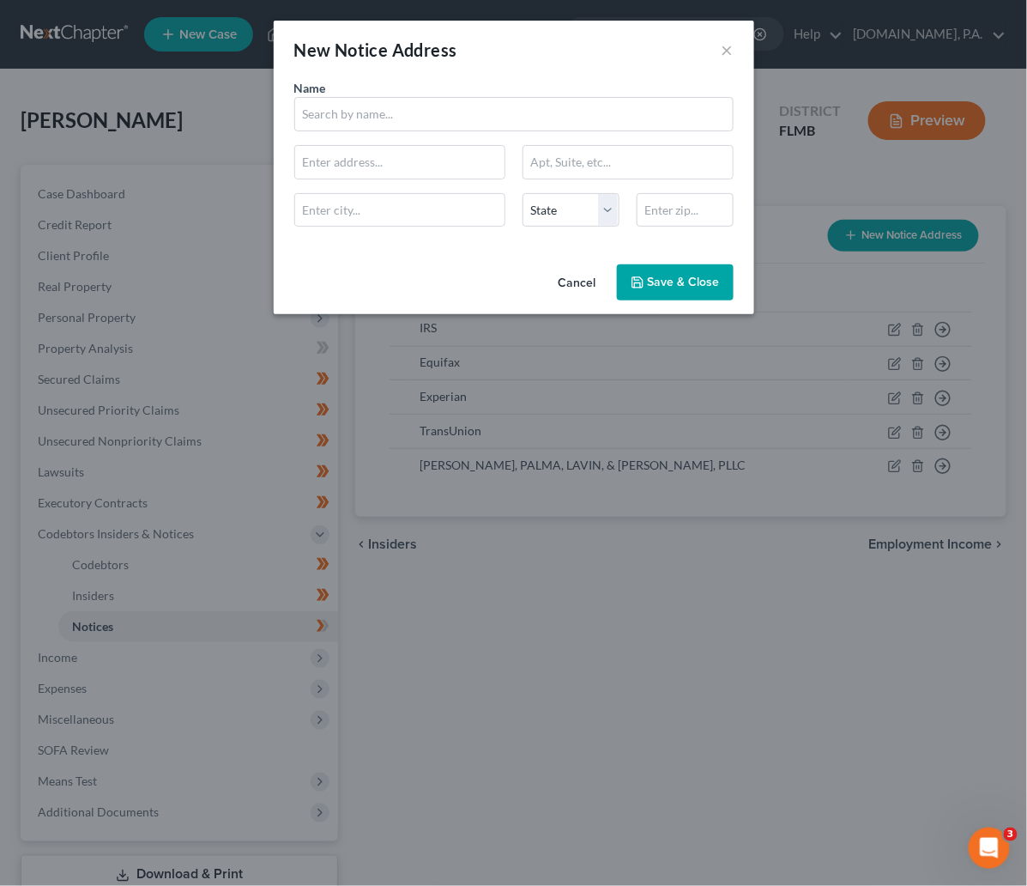
click at [580, 281] on button "Cancel" at bounding box center [577, 283] width 65 height 34
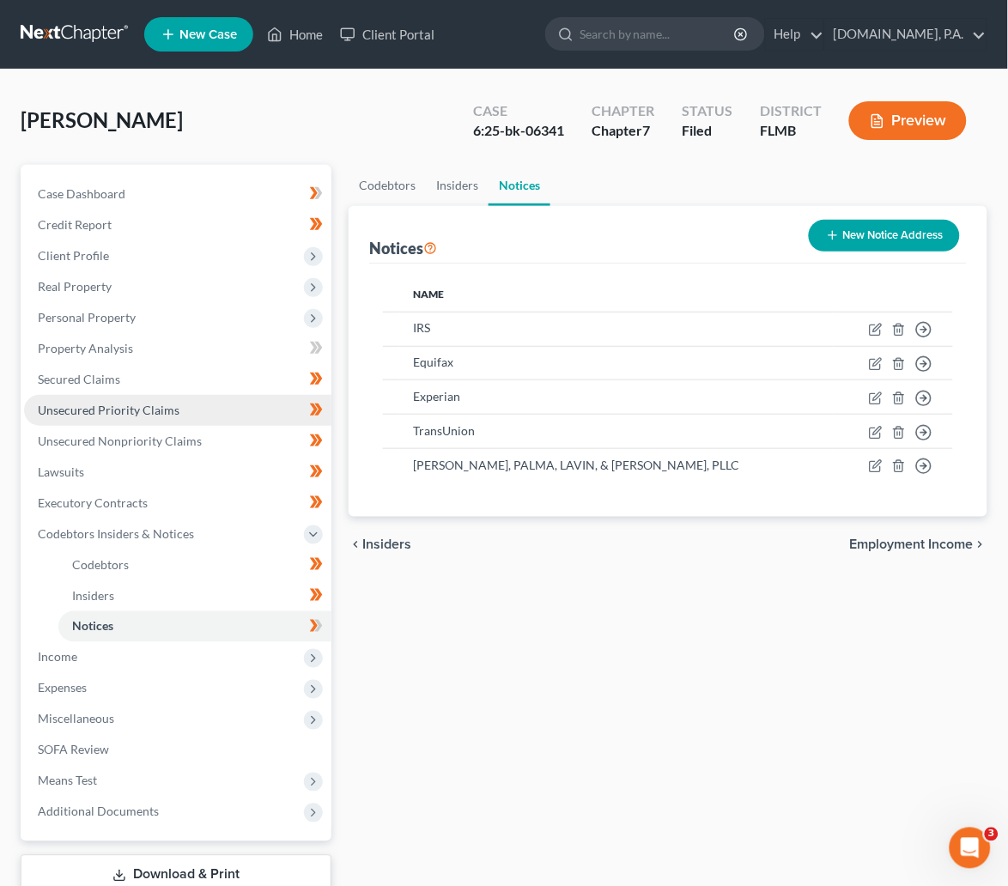
click at [112, 406] on span "Unsecured Priority Claims" at bounding box center [109, 410] width 142 height 15
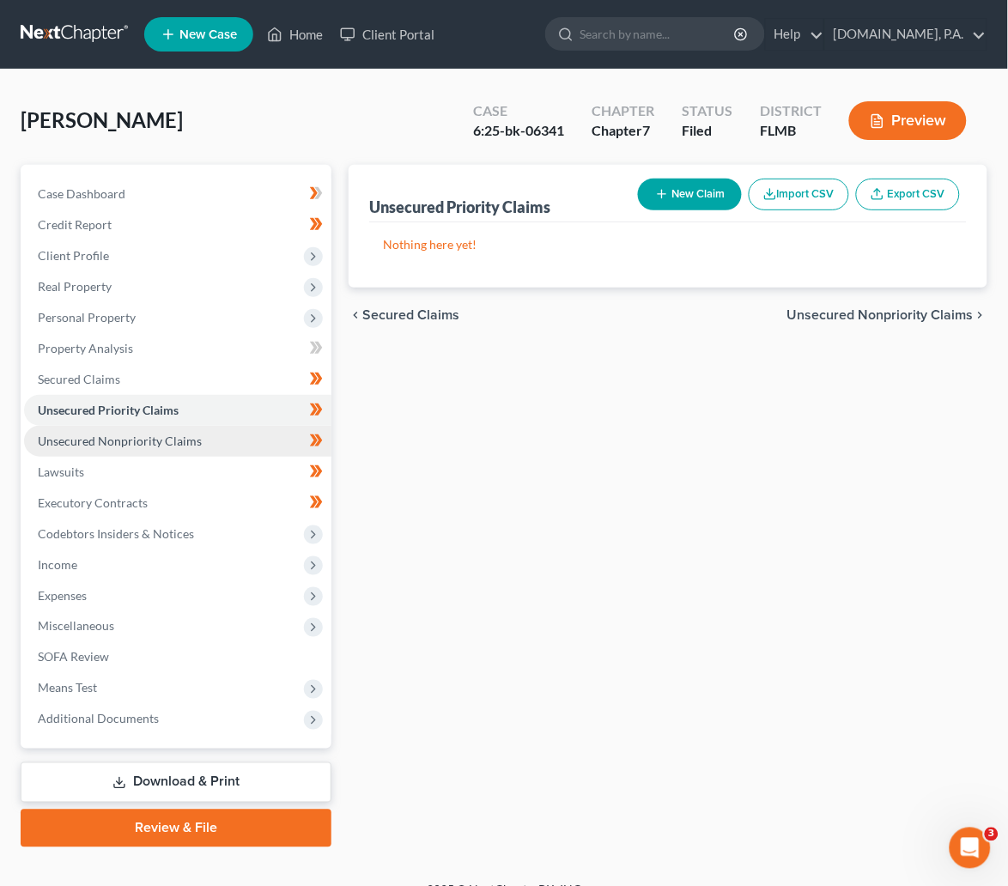
click at [112, 441] on span "Unsecured Nonpriority Claims" at bounding box center [120, 440] width 164 height 15
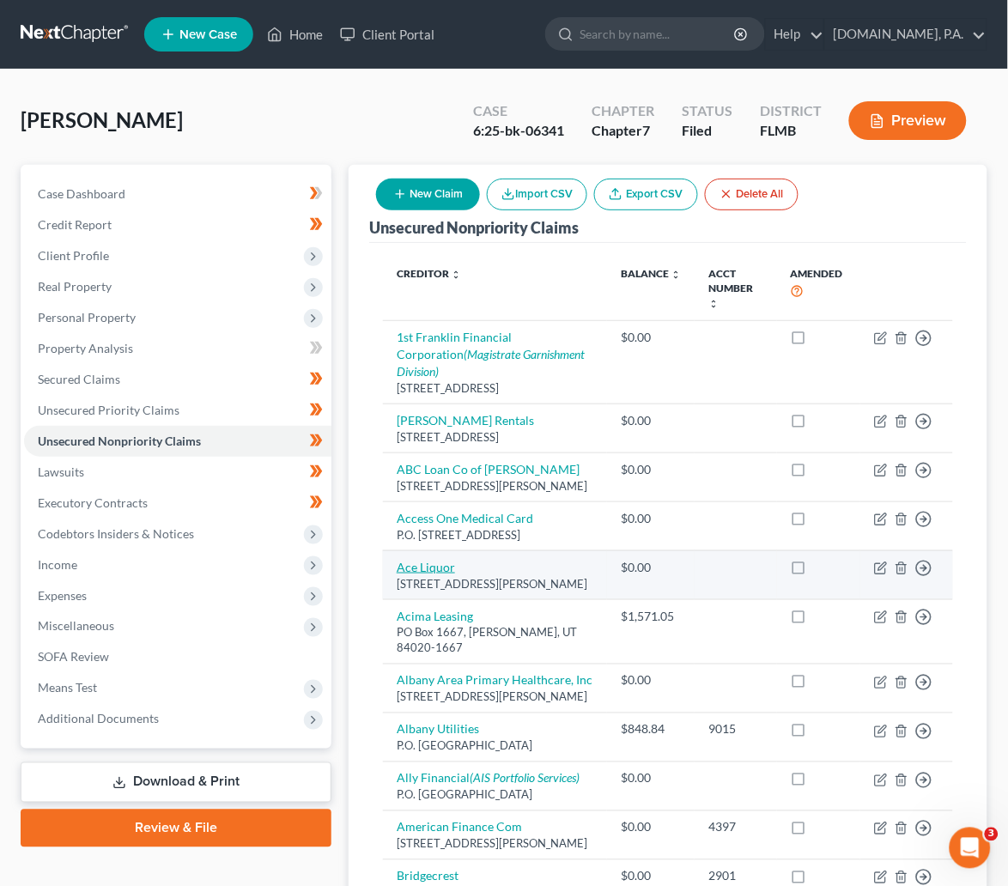
click at [421, 560] on link "Ace Liquor" at bounding box center [426, 567] width 58 height 15
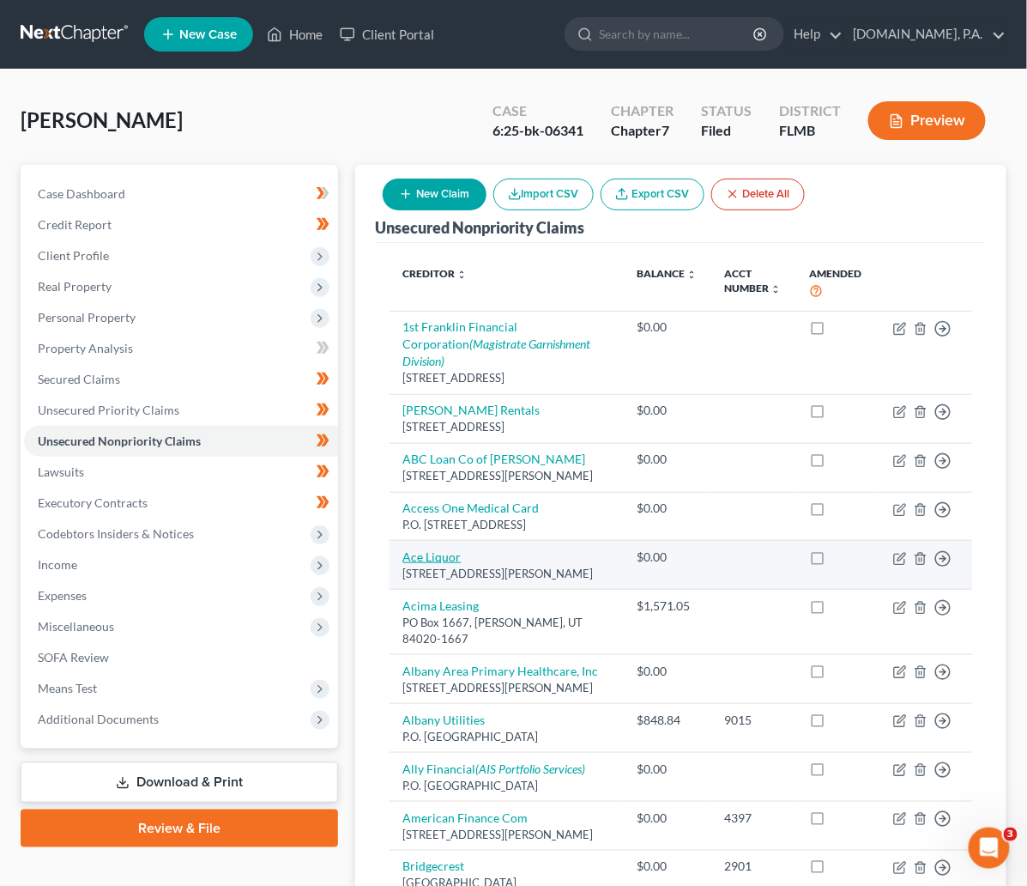
select select "10"
select select "0"
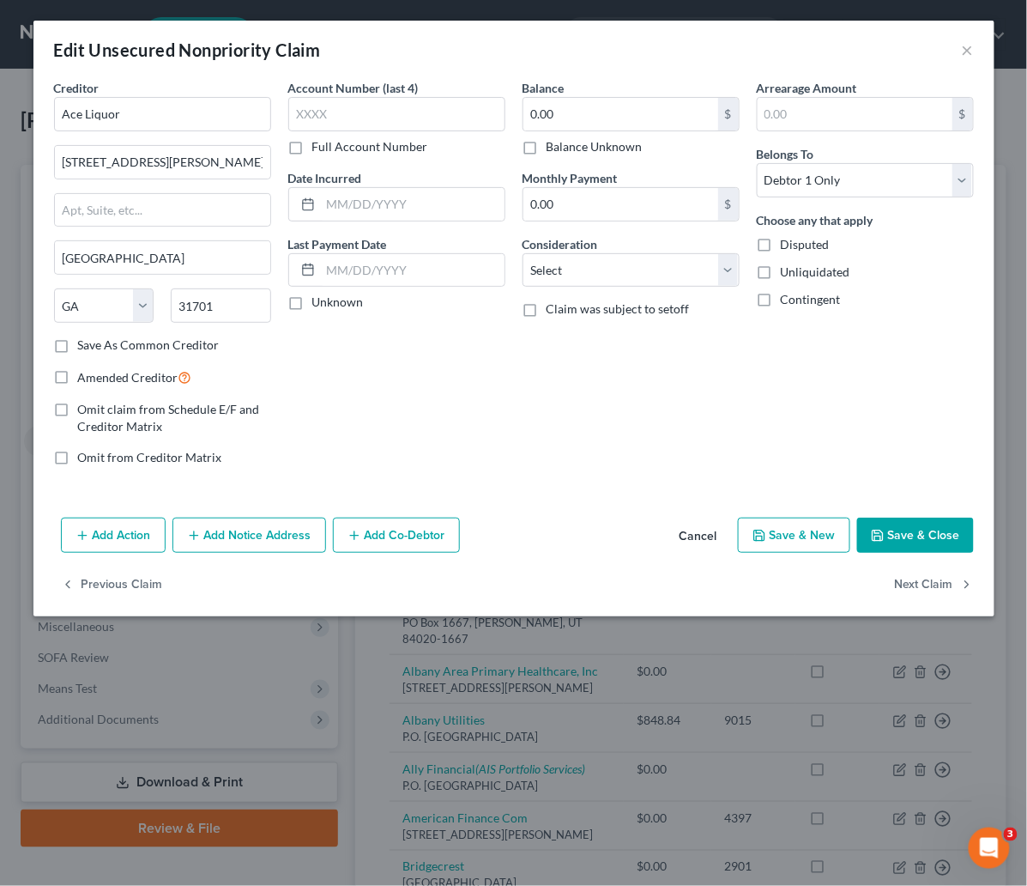
click at [697, 536] on button "Cancel" at bounding box center [698, 536] width 65 height 34
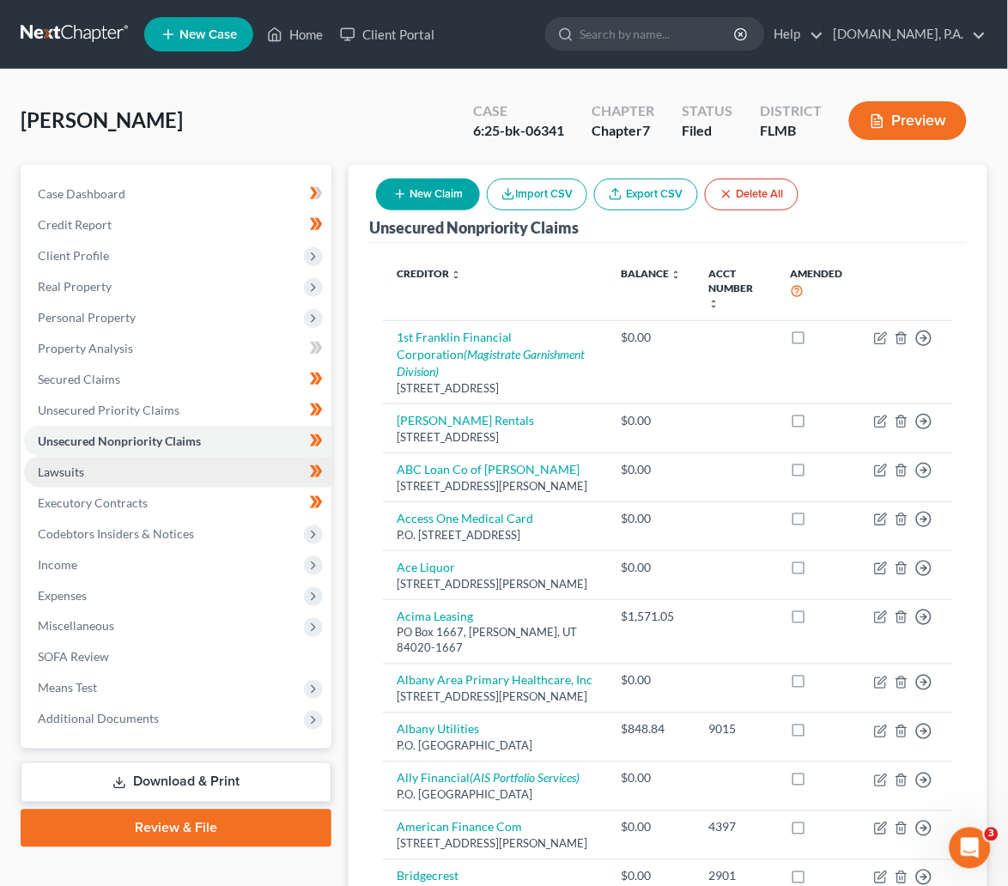
click at [60, 470] on span "Lawsuits" at bounding box center [61, 471] width 46 height 15
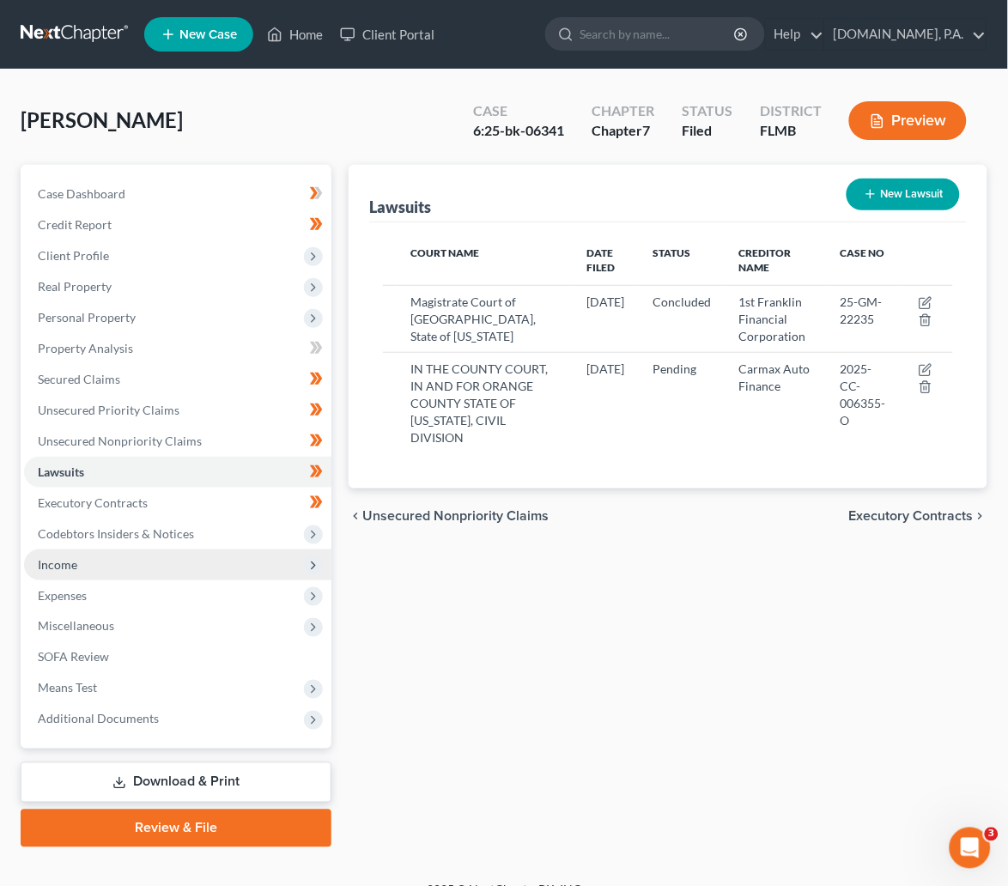
click at [48, 554] on span "Income" at bounding box center [177, 564] width 307 height 31
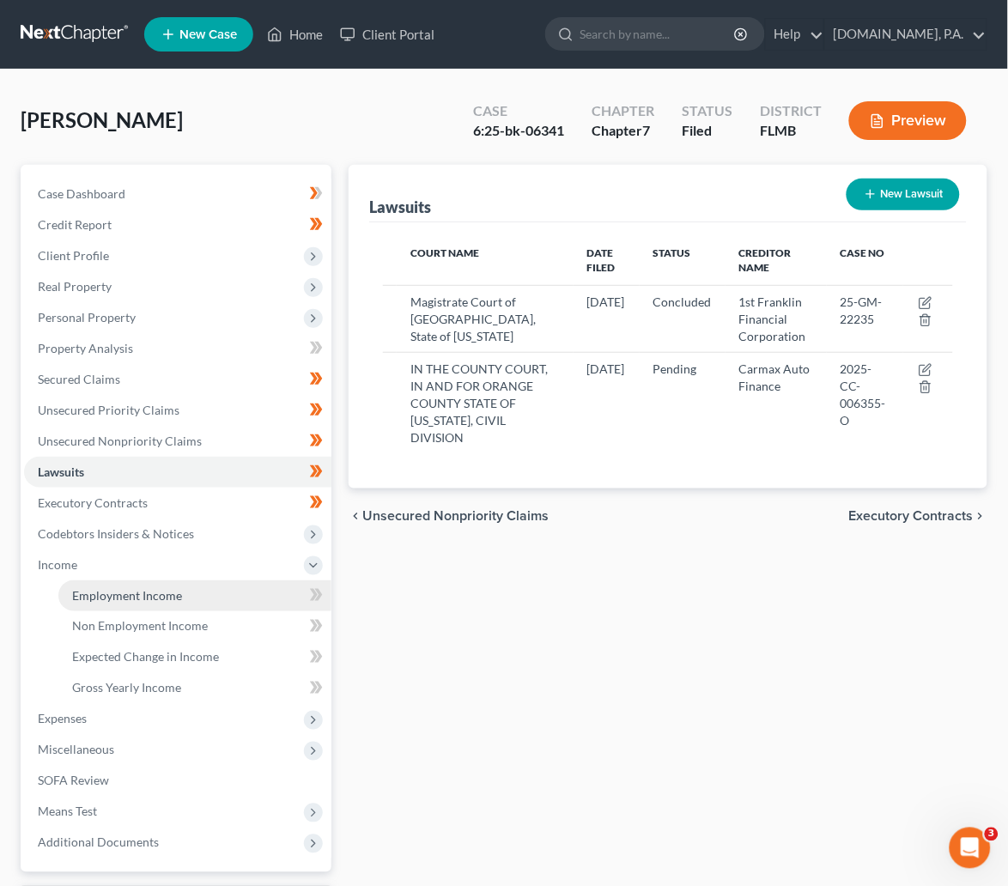
click at [138, 596] on span "Employment Income" at bounding box center [127, 595] width 110 height 15
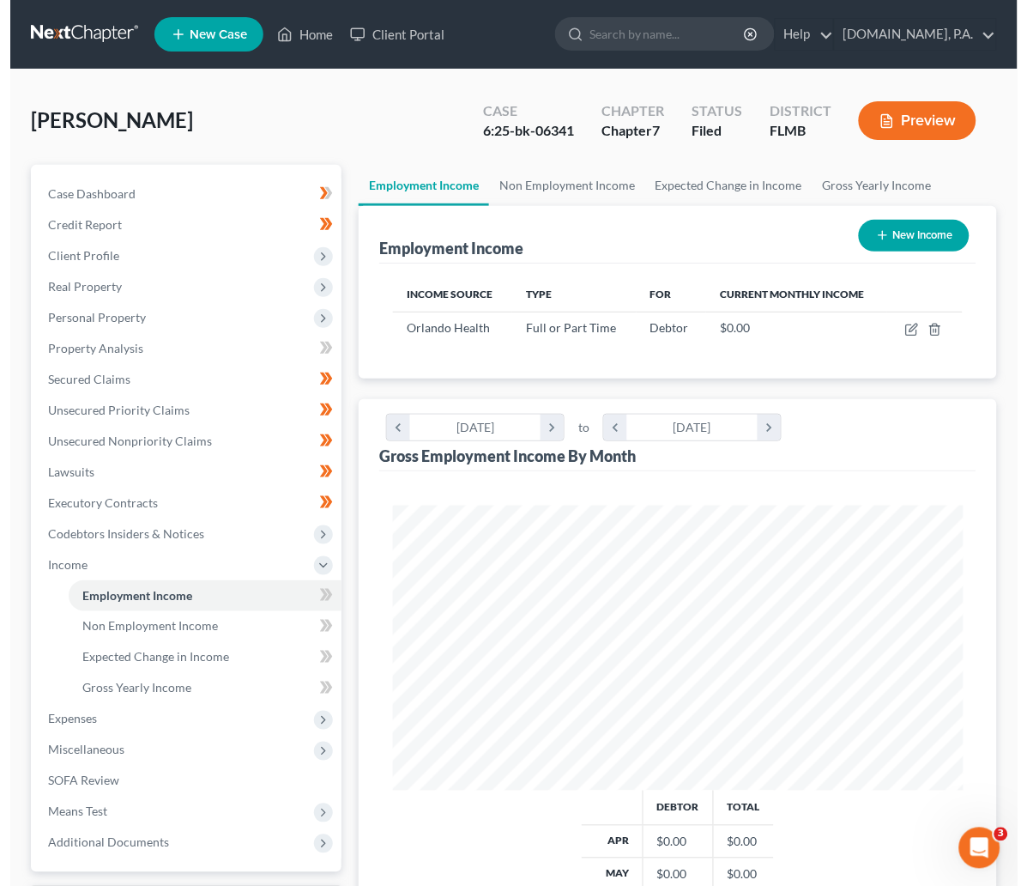
scroll to position [284, 604]
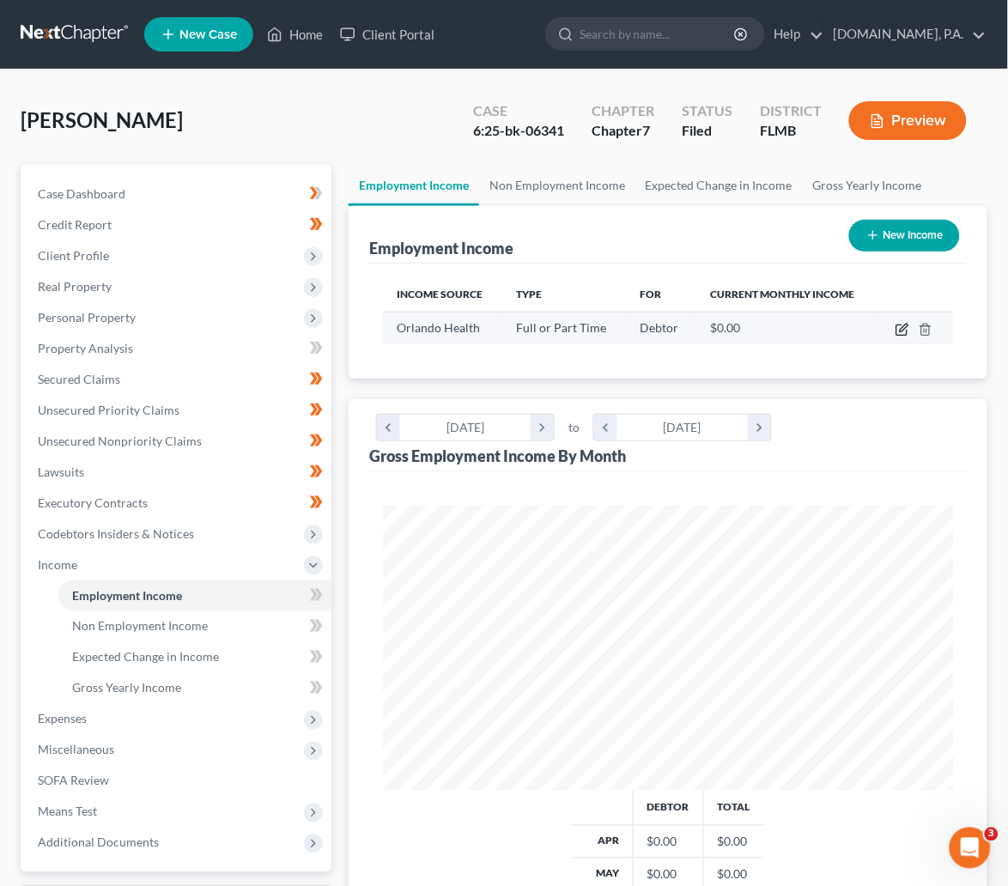
click at [902, 330] on icon "button" at bounding box center [902, 330] width 14 height 14
select select "0"
select select "9"
select select "2"
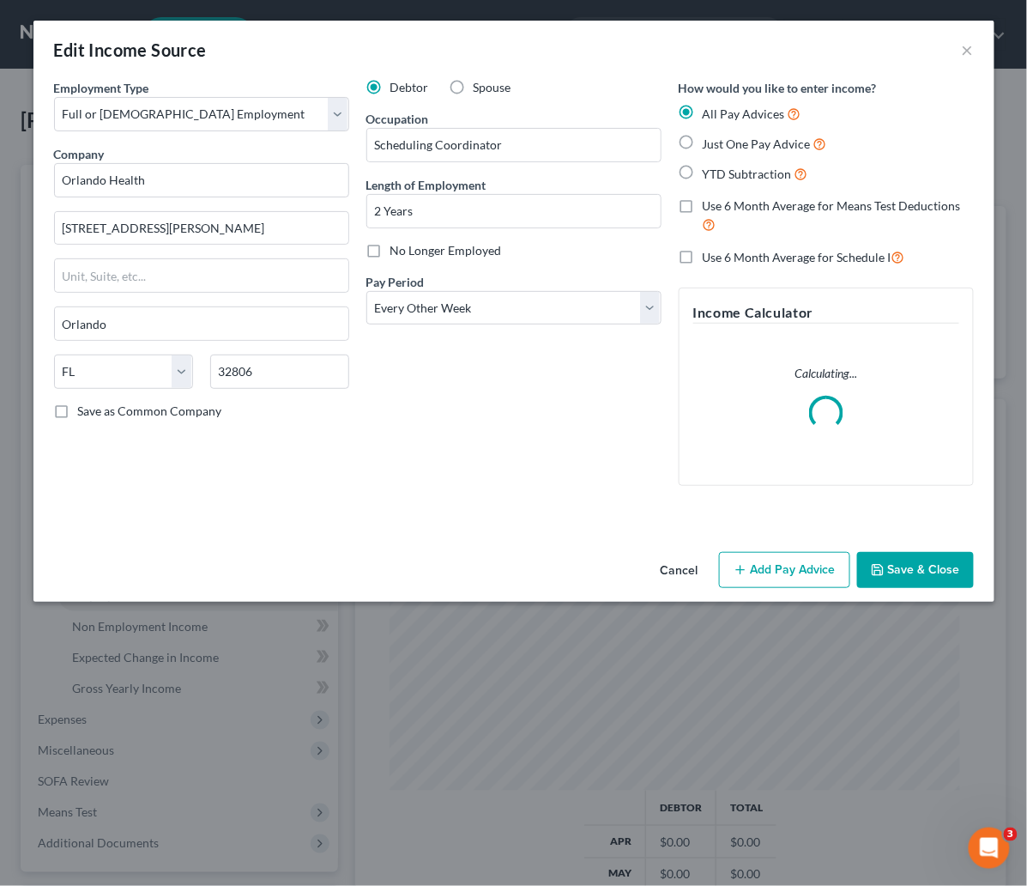
scroll to position [292, 617]
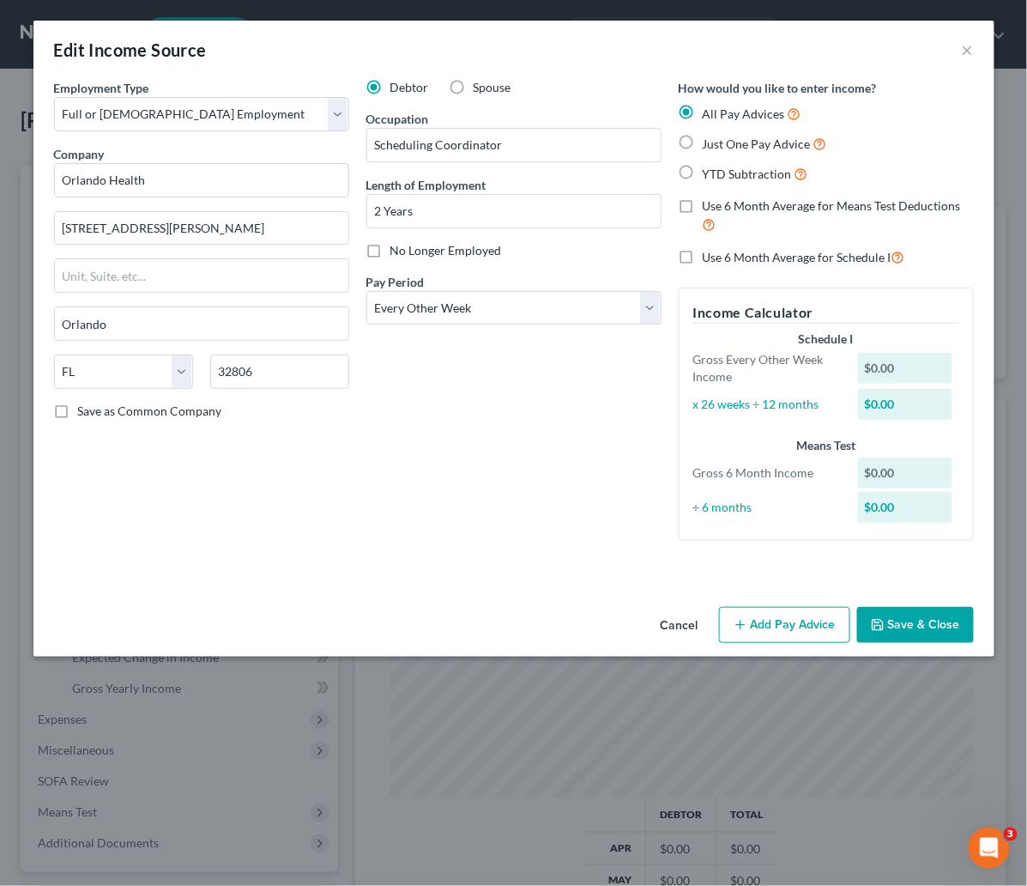
drag, startPoint x: 688, startPoint y: 138, endPoint x: 696, endPoint y: 152, distance: 15.8
click at [703, 138] on label "Just One Pay Advice" at bounding box center [765, 144] width 124 height 20
click at [710, 138] on input "Just One Pay Advice" at bounding box center [715, 139] width 11 height 11
radio input "true"
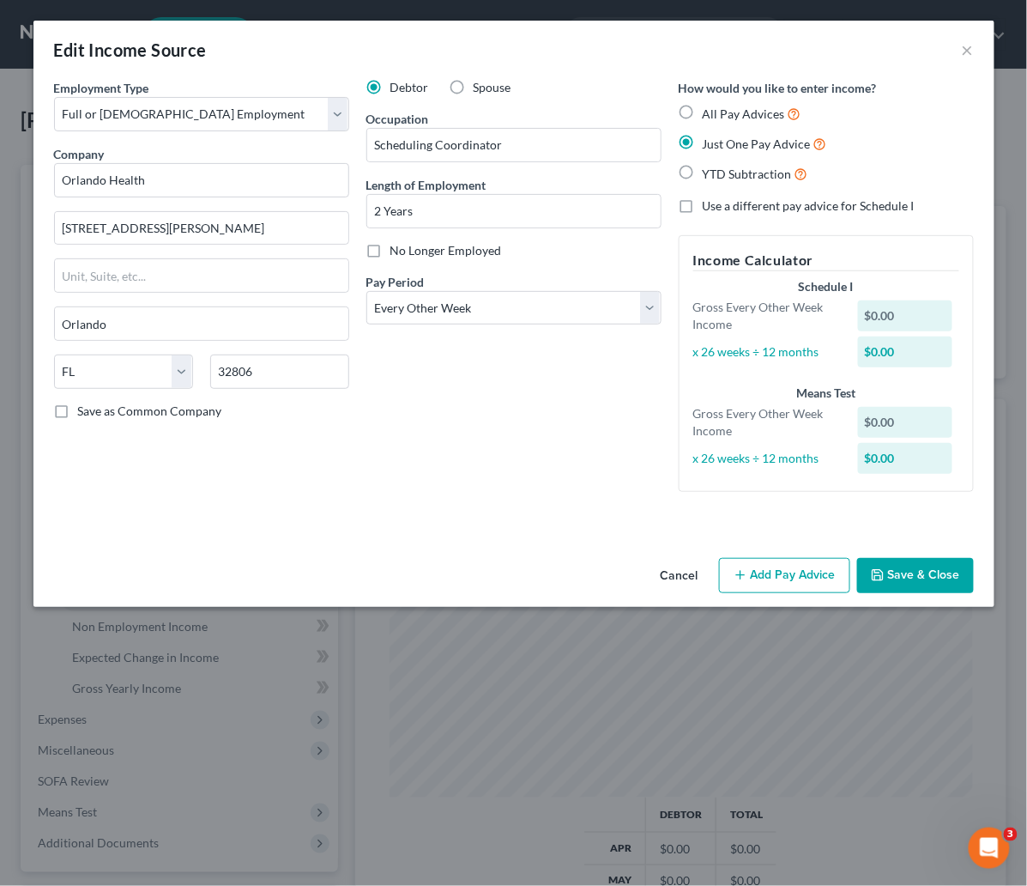
click at [790, 574] on button "Add Pay Advice" at bounding box center [784, 576] width 131 height 36
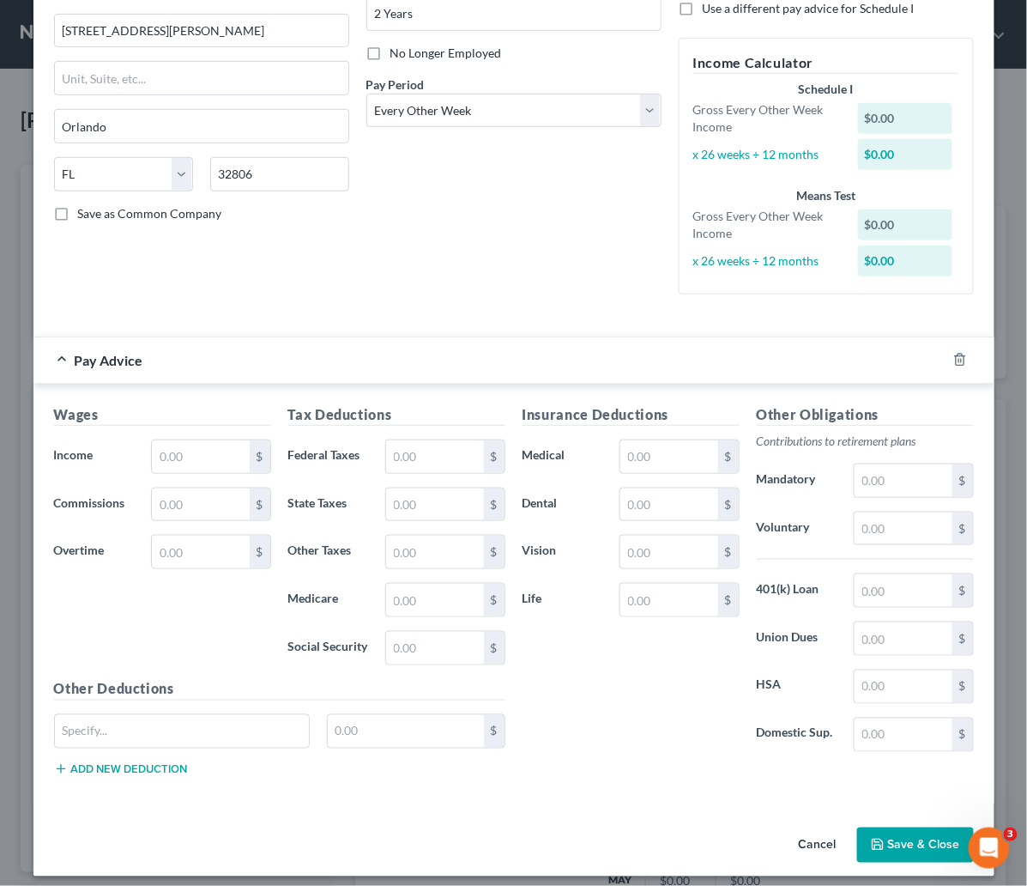
scroll to position [210, 0]
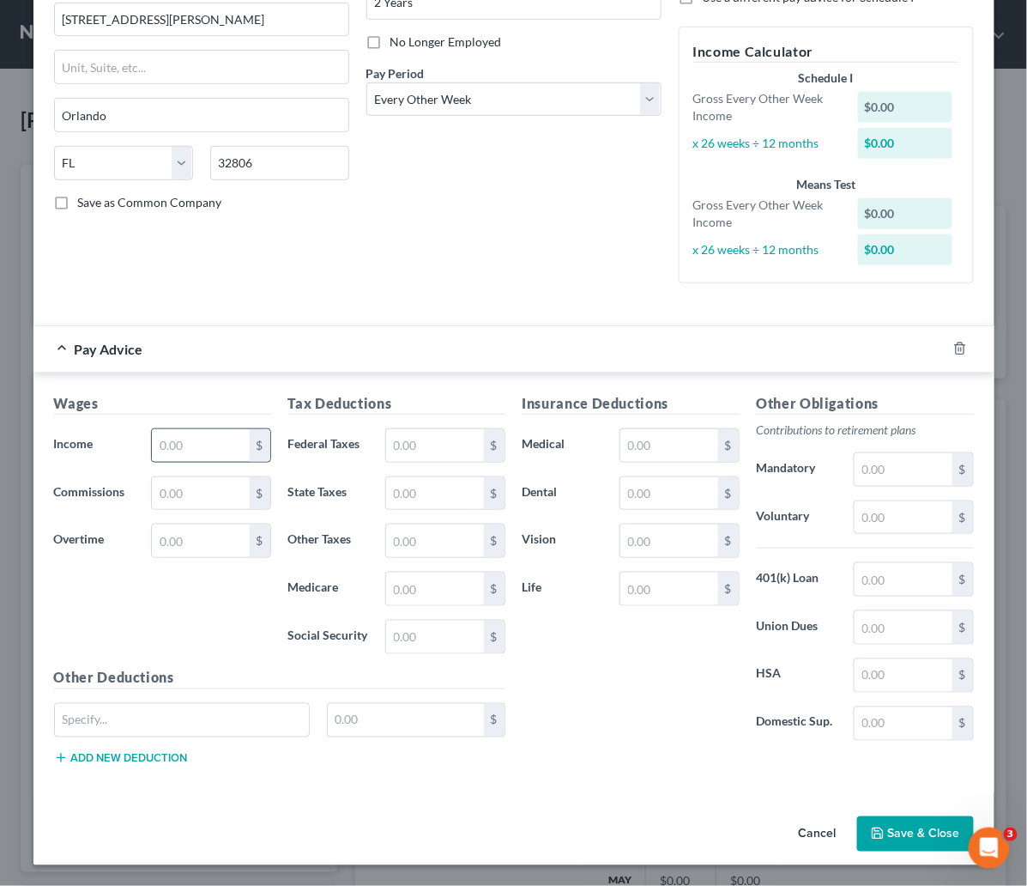
click at [199, 440] on input "text" at bounding box center [200, 445] width 97 height 33
type input "4,200.54"
click at [442, 445] on input "text" at bounding box center [434, 445] width 97 height 33
type input "193.15"
click at [434, 534] on input "text" at bounding box center [434, 540] width 97 height 33
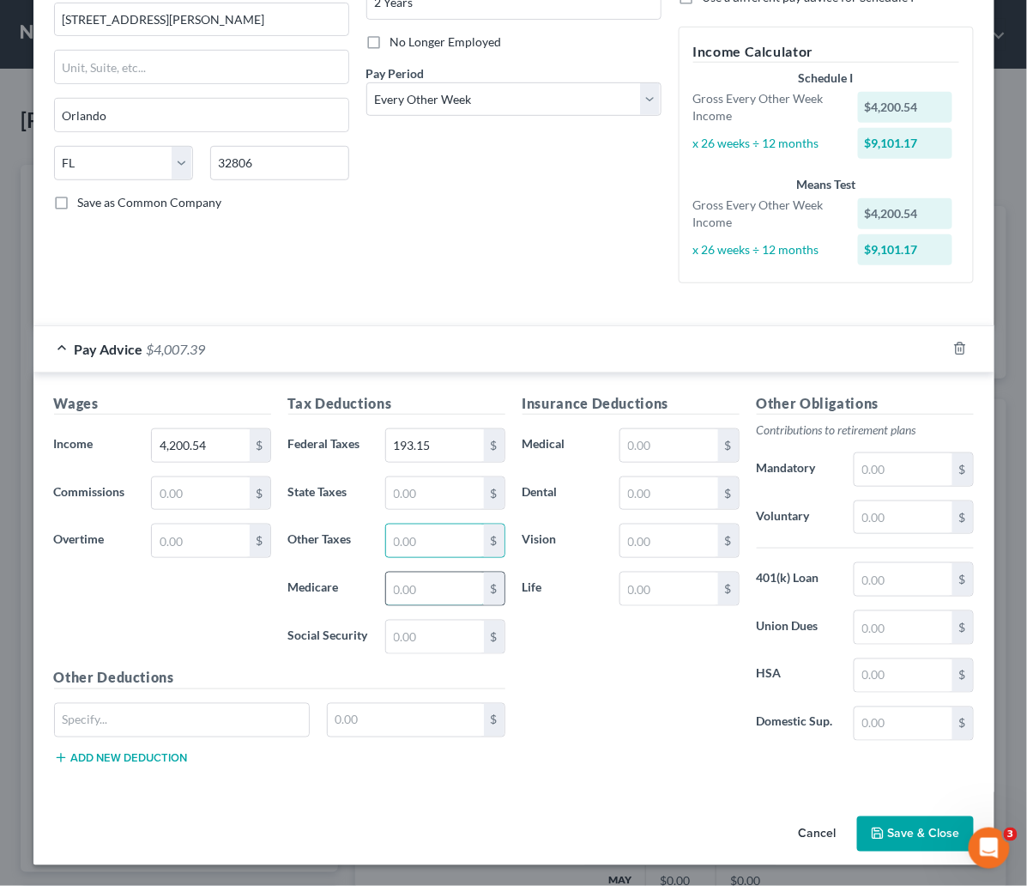
click at [431, 579] on input "text" at bounding box center [434, 588] width 97 height 33
type input "58.71"
click at [419, 644] on input "text" at bounding box center [434, 637] width 97 height 33
type input "251.05"
click at [585, 687] on div "Insurance Deductions Medical $ Dental $ Vision $ Life $" at bounding box center [631, 573] width 234 height 361
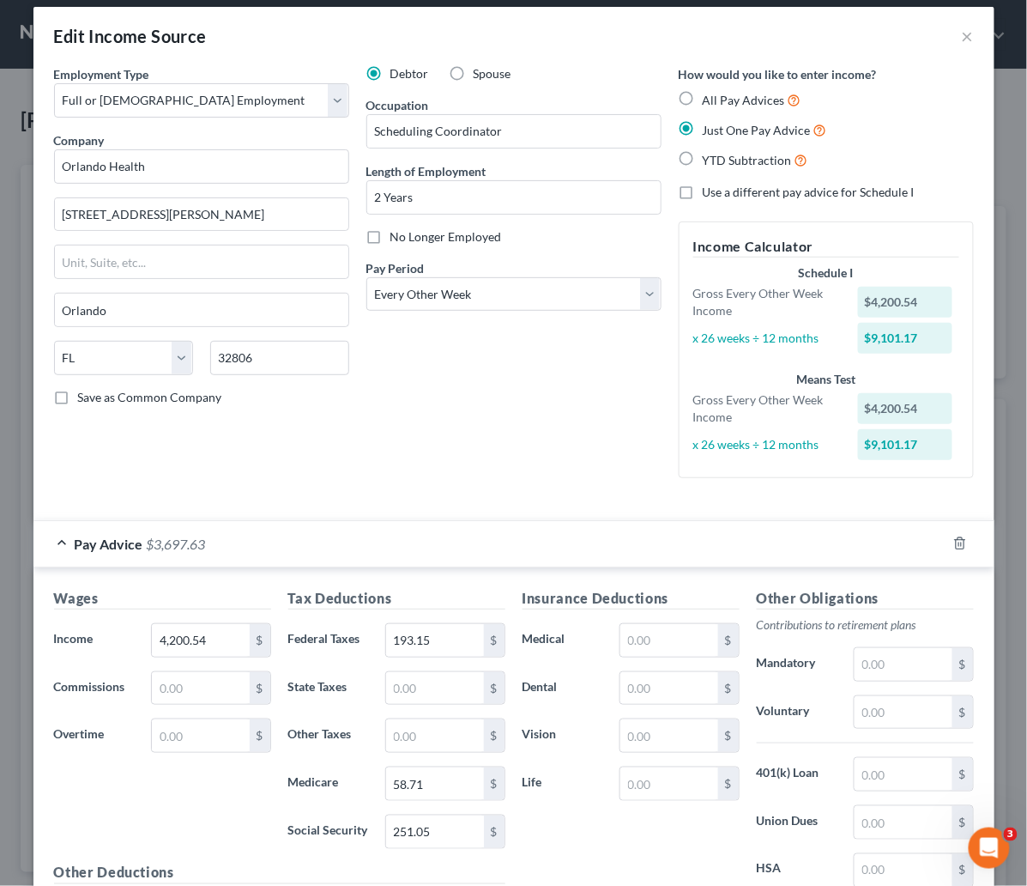
scroll to position [0, 0]
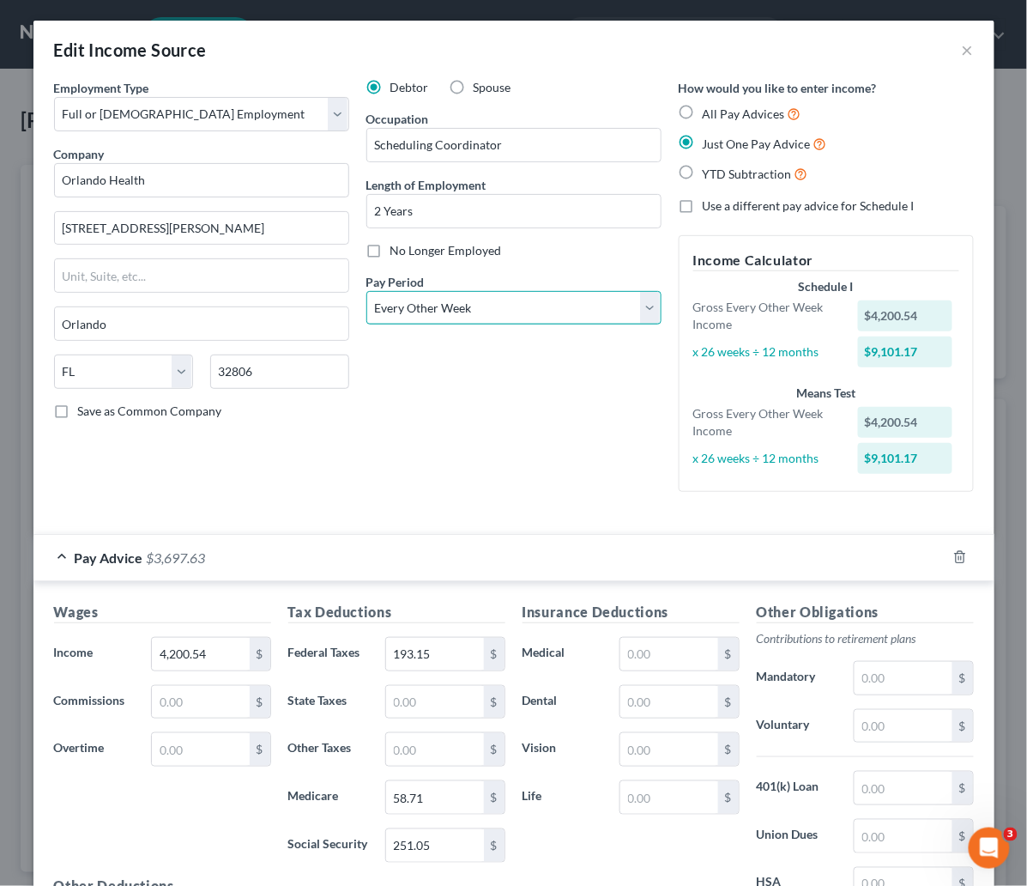
click at [642, 308] on select "Select Monthly Twice Monthly Every Other Week Weekly" at bounding box center [513, 308] width 295 height 34
select select "0"
click at [366, 291] on select "Select Monthly Twice Monthly Every Other Week Weekly" at bounding box center [513, 308] width 295 height 34
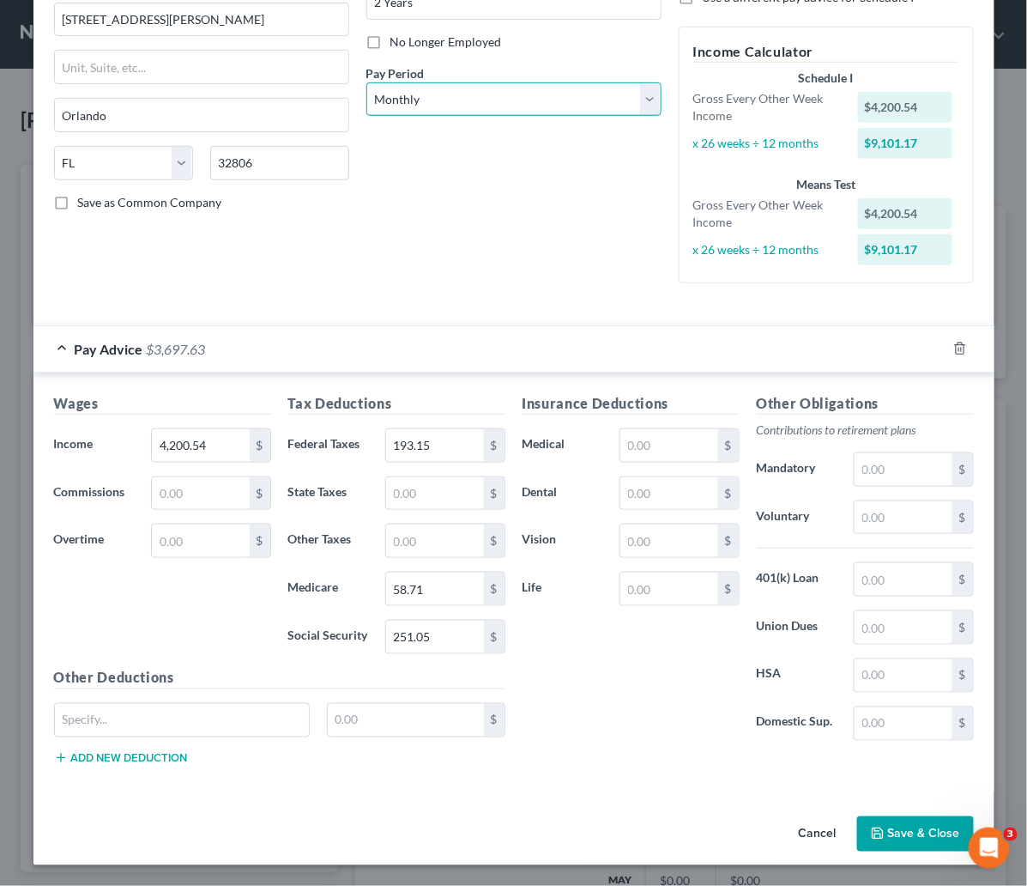
scroll to position [141, 0]
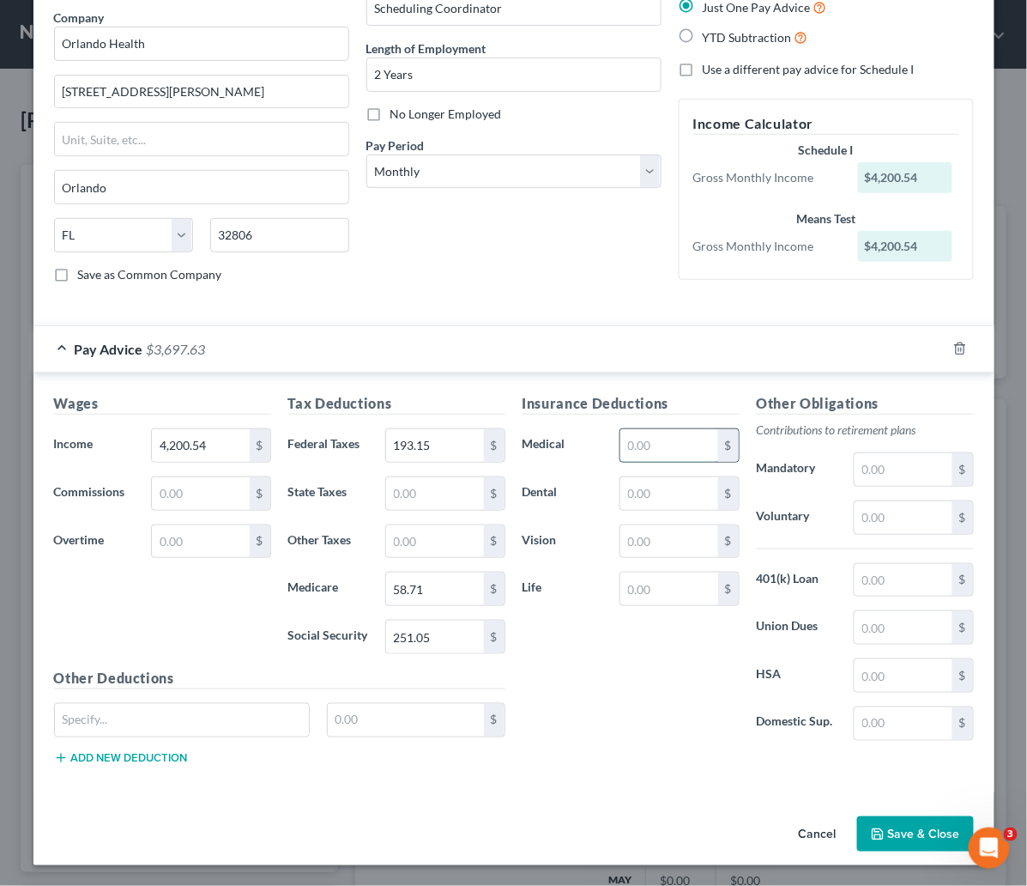
click at [639, 447] on input "text" at bounding box center [669, 445] width 97 height 33
type input "106.93"
click at [636, 659] on div "Insurance Deductions Medical 106.93 $ Dental $ Vision $ Life $" at bounding box center [631, 573] width 234 height 361
click at [676, 494] on input "text" at bounding box center [669, 493] width 97 height 33
type input "31.74"
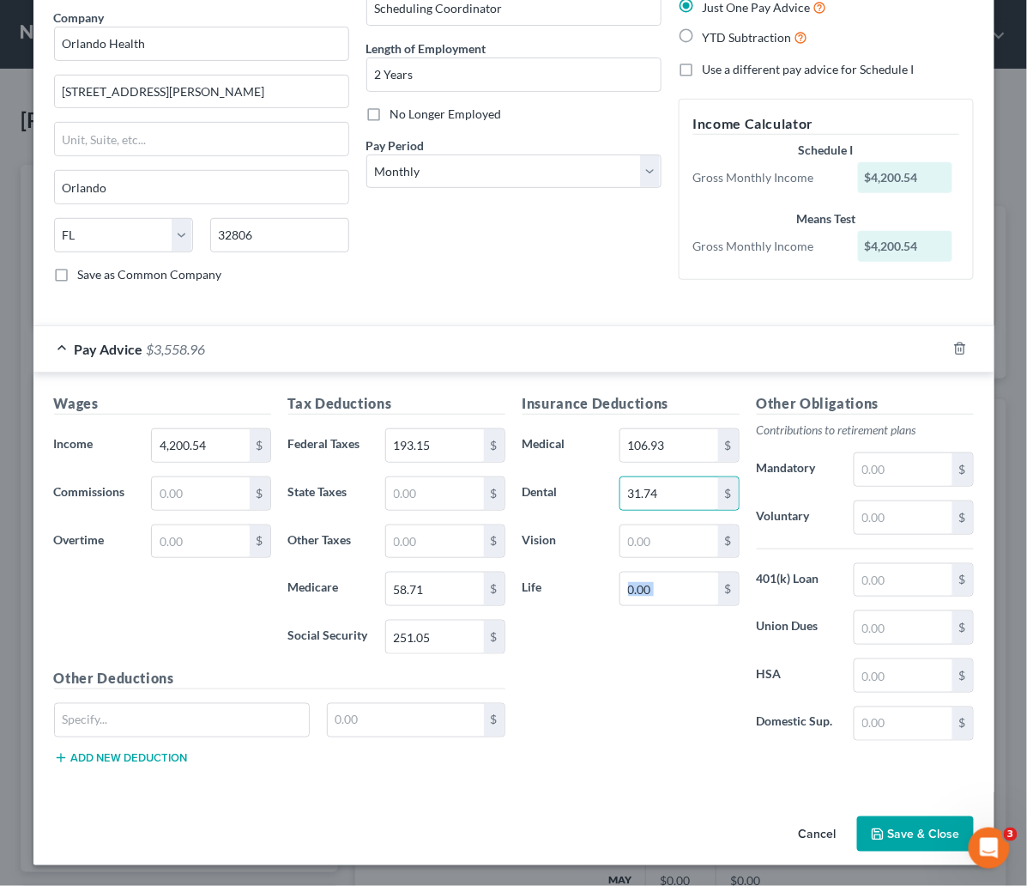
click at [660, 692] on div "Insurance Deductions Medical 106.93 $ Dental 31.74 $ Vision $ Life $" at bounding box center [631, 573] width 234 height 361
click at [646, 534] on input "text" at bounding box center [669, 541] width 97 height 33
type input "12.65"
click at [617, 651] on div "Insurance Deductions Medical 106.93 $ Dental 31.74 $ Vision 12.65 $ Life $" at bounding box center [631, 573] width 234 height 361
click at [673, 589] on input "text" at bounding box center [669, 588] width 97 height 33
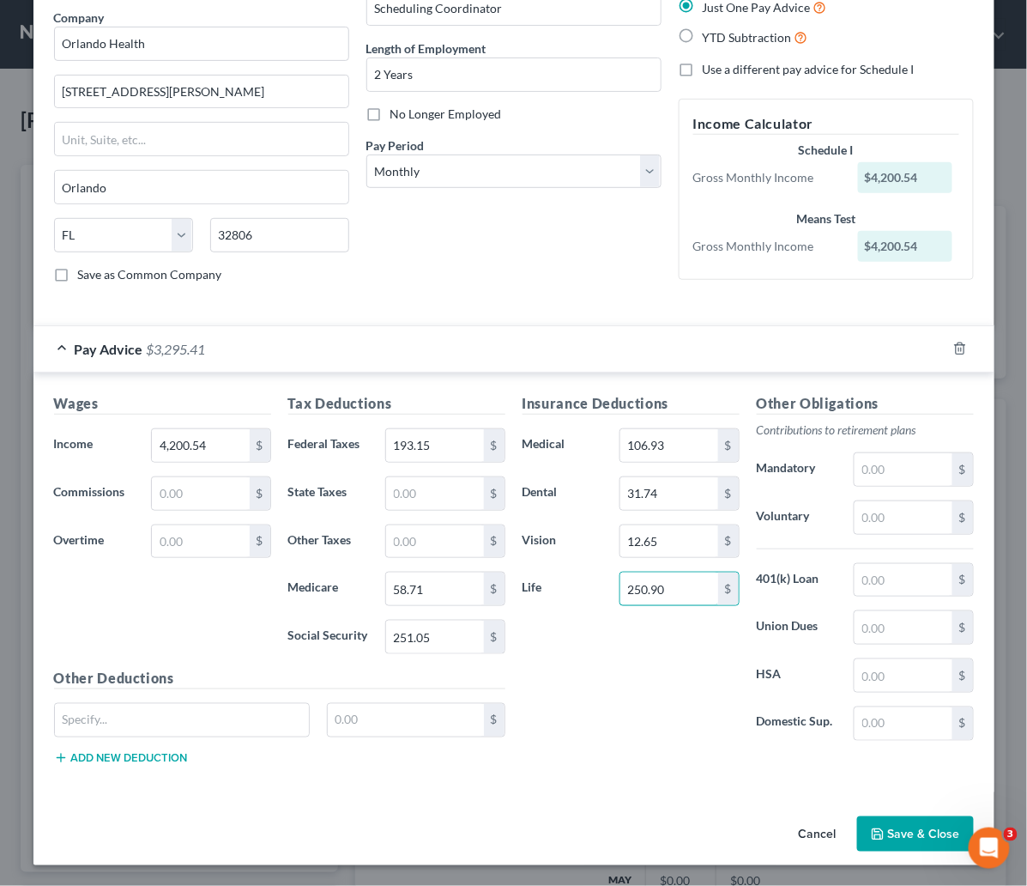
type input "250.90"
click at [655, 676] on div "Insurance Deductions Medical 106.93 $ Dental 31.74 $ Vision 12.65 $ Life 250.90…" at bounding box center [631, 573] width 234 height 361
click at [107, 713] on input "text" at bounding box center [182, 720] width 255 height 33
type input "AFLAC"
type input "11.00"
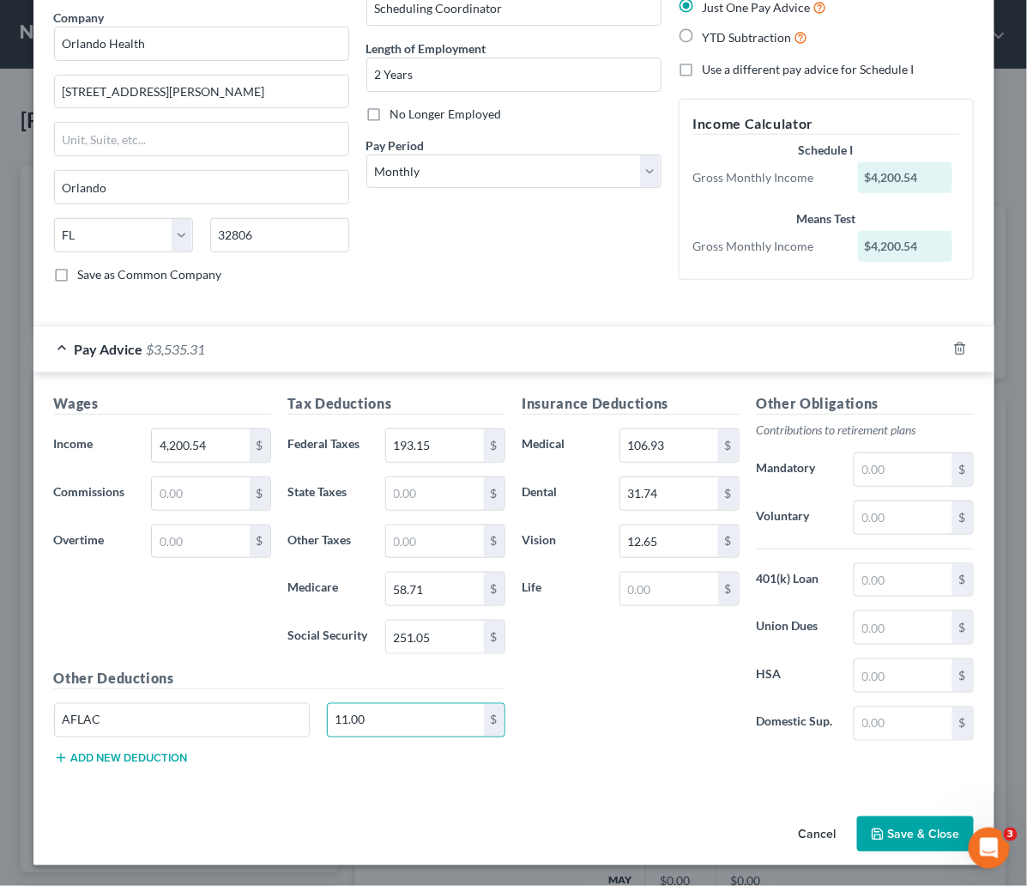
click at [111, 757] on button "Add new deduction" at bounding box center [121, 758] width 134 height 14
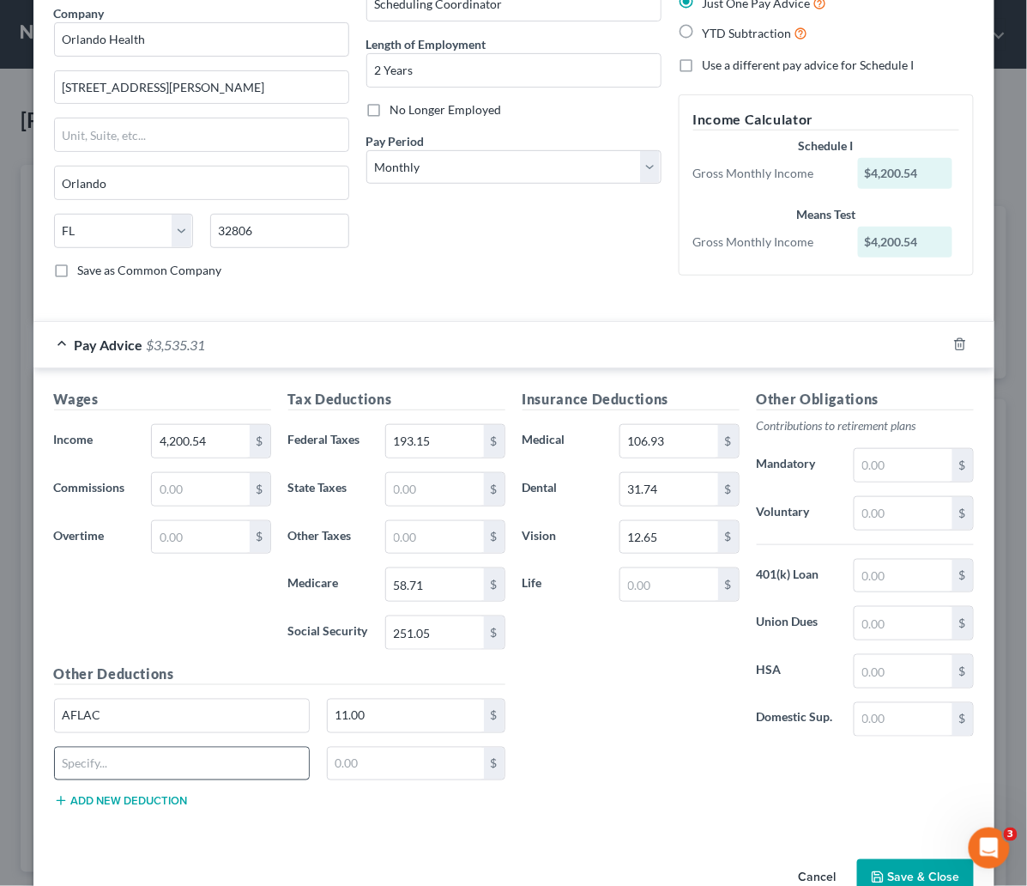
click at [54, 794] on button "Add new deduction" at bounding box center [121, 801] width 134 height 14
click at [101, 775] on input "text" at bounding box center [182, 764] width 255 height 33
type input "Food Services"
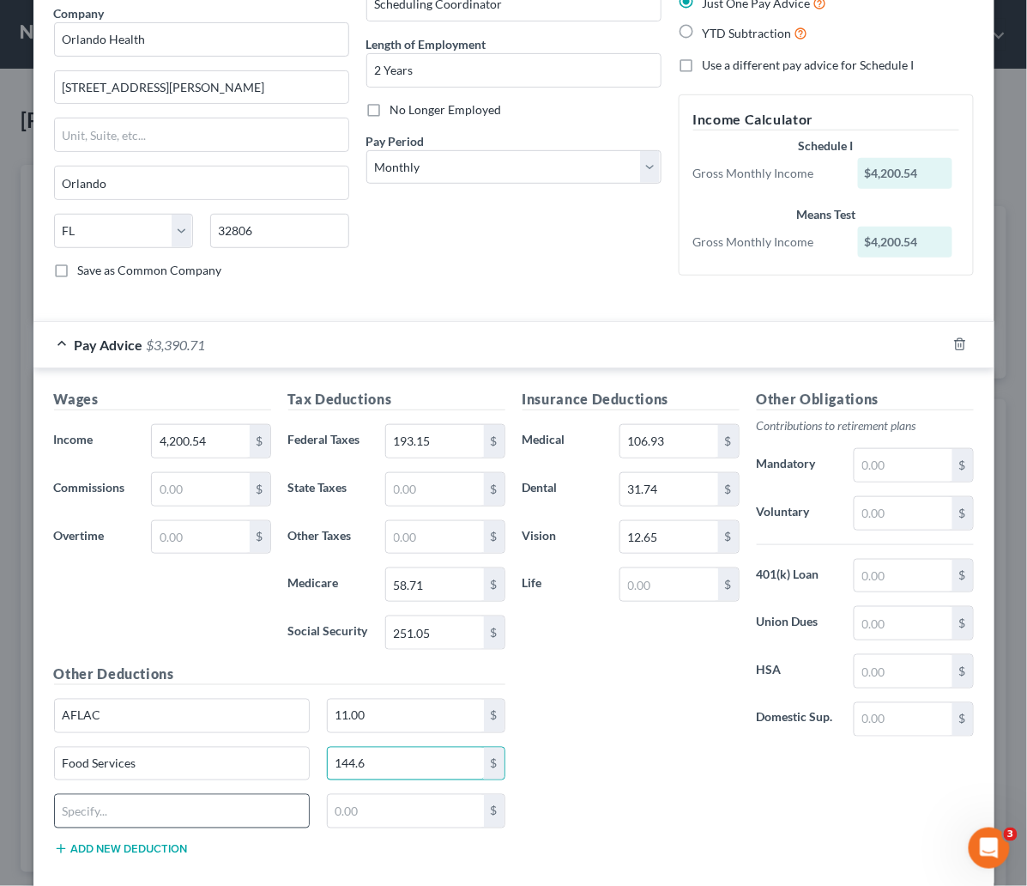
type input "144.6"
click at [106, 819] on input "text" at bounding box center [182, 811] width 255 height 33
type input "Granishment"
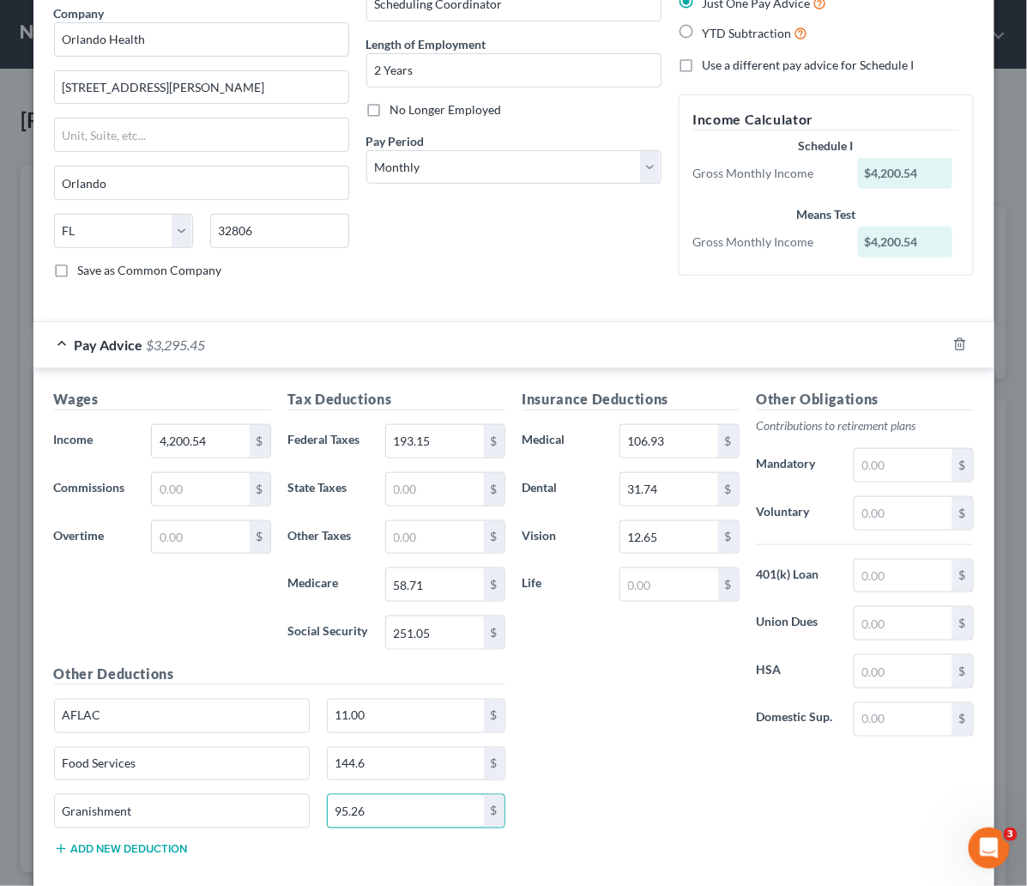
type input "95.26"
click at [689, 808] on div "Insurance Deductions Medical 106.93 $ Dental 31.74 $ Vision 12.65 $ Life $ Othe…" at bounding box center [748, 629] width 469 height 481
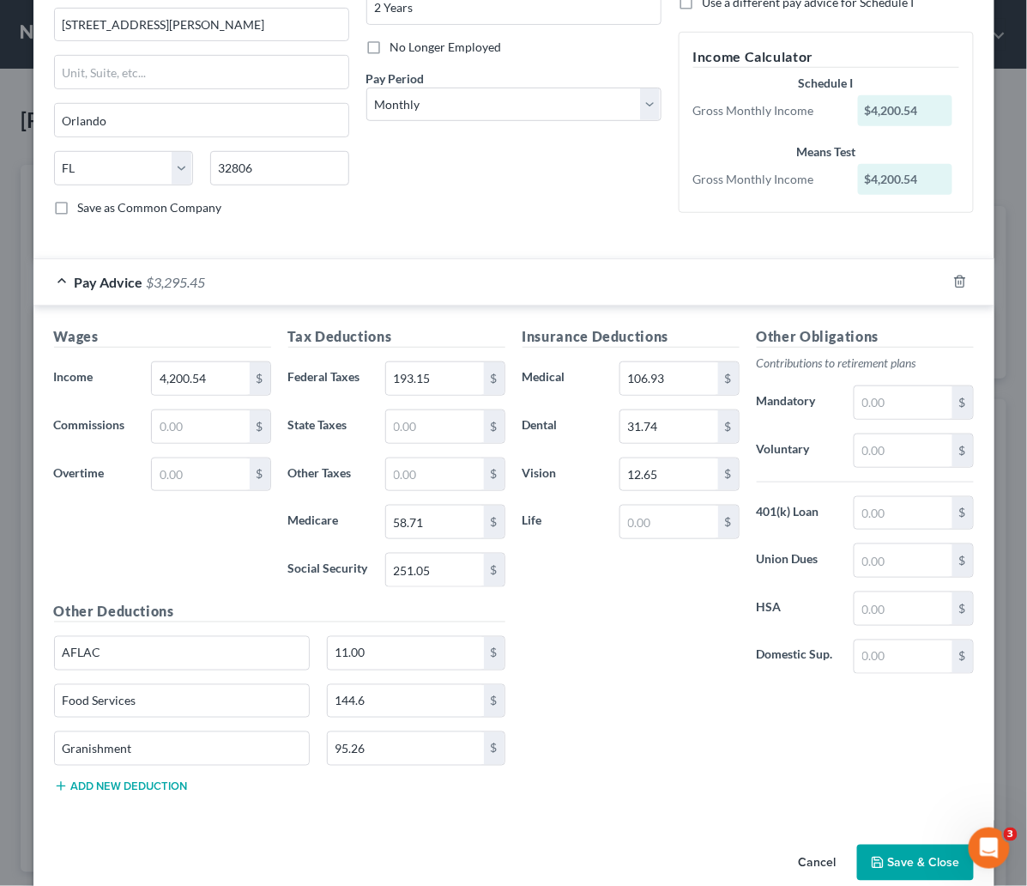
scroll to position [238, 0]
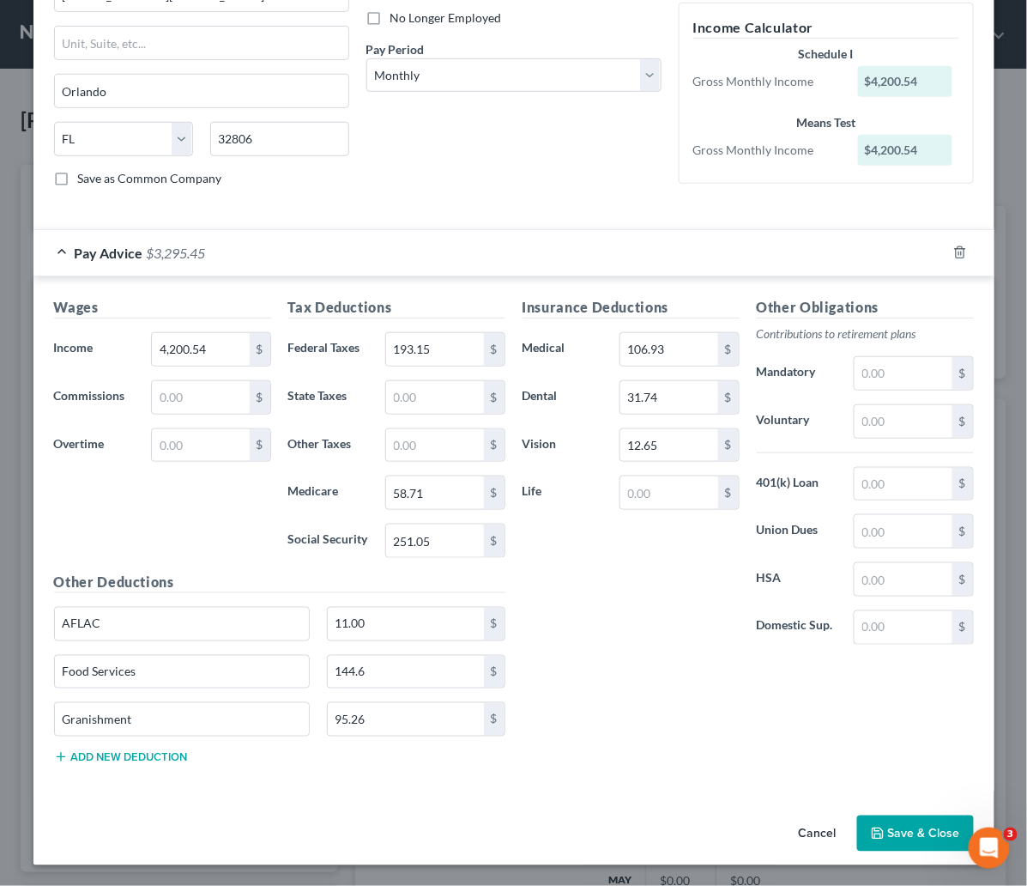
click at [128, 752] on button "Add new deduction" at bounding box center [121, 757] width 134 height 14
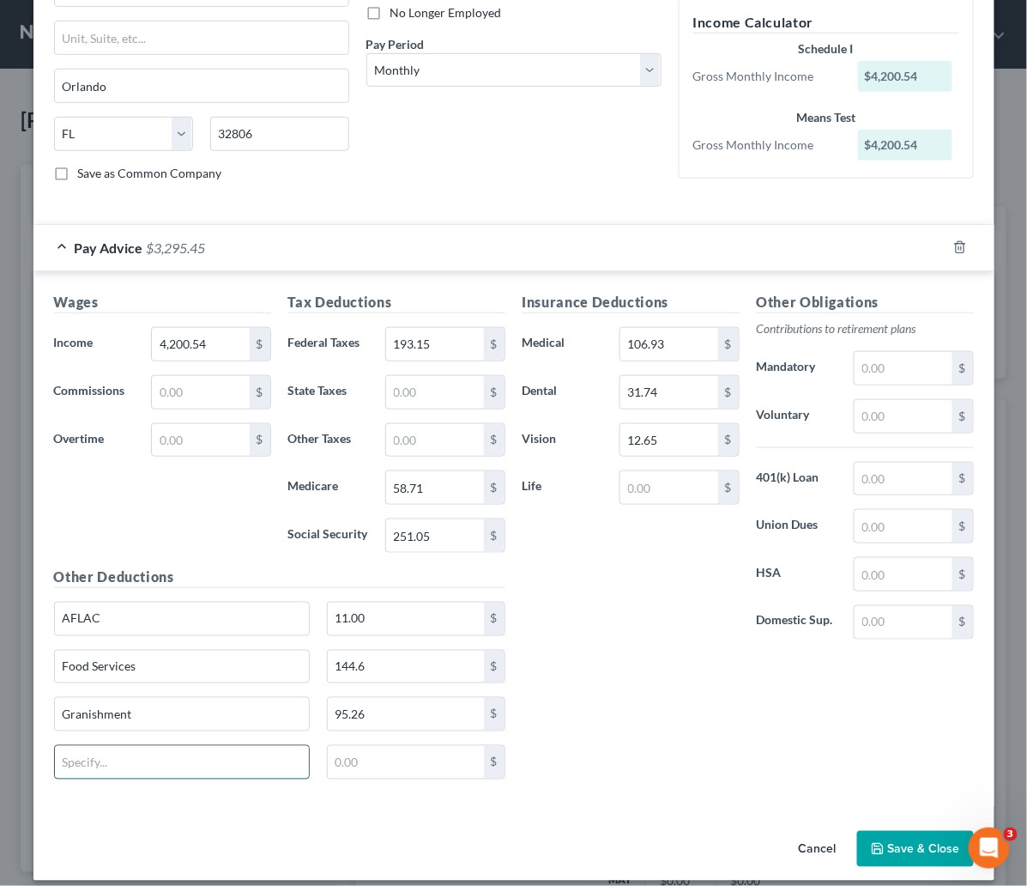
click at [130, 770] on input "text" at bounding box center [182, 762] width 255 height 33
type input "o"
type input "OHHI Pharmacy"
type input "30.50"
click at [648, 726] on div "Insurance Deductions Medical 106.93 $ Dental 31.74 $ Vision 12.65 $ Life $ Othe…" at bounding box center [748, 542] width 469 height 501
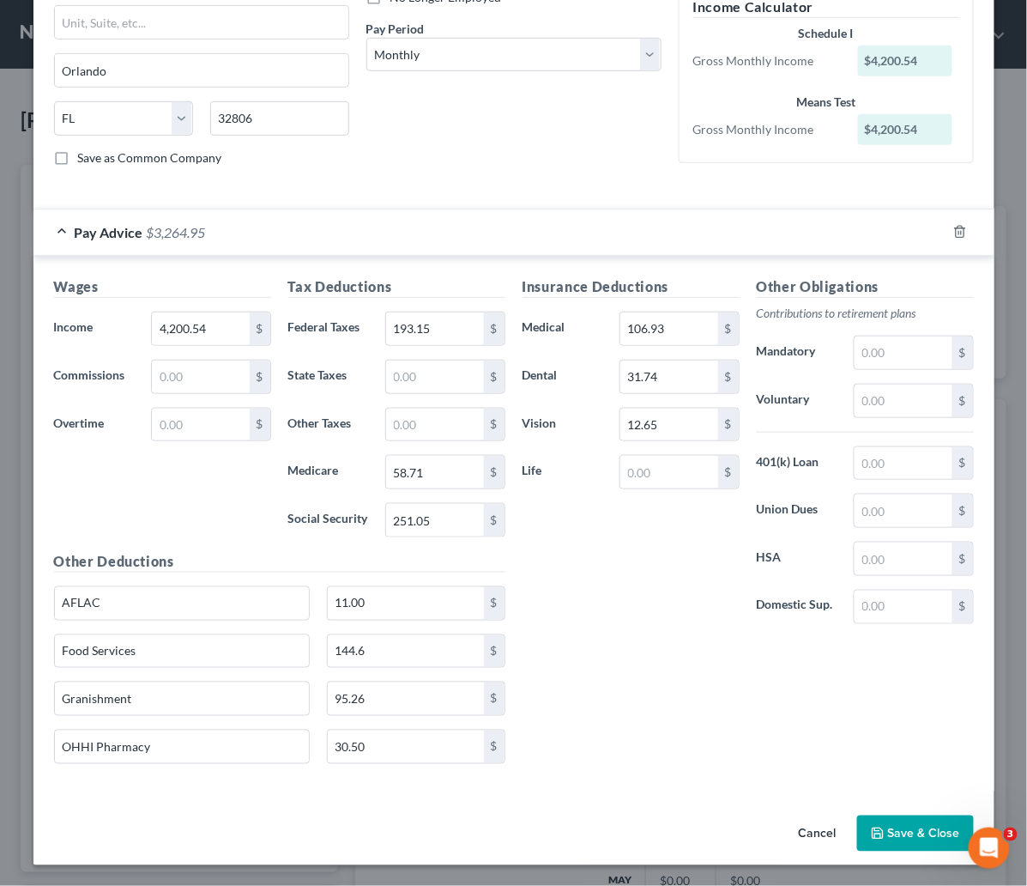
scroll to position [258, 0]
click at [874, 345] on input "text" at bounding box center [903, 352] width 97 height 33
type input "250.90"
click at [684, 715] on div "Insurance Deductions Medical 106.93 $ Dental 31.74 $ Vision 12.65 $ Life $ Othe…" at bounding box center [748, 526] width 469 height 501
click at [71, 699] on input "Granishment" at bounding box center [182, 698] width 255 height 33
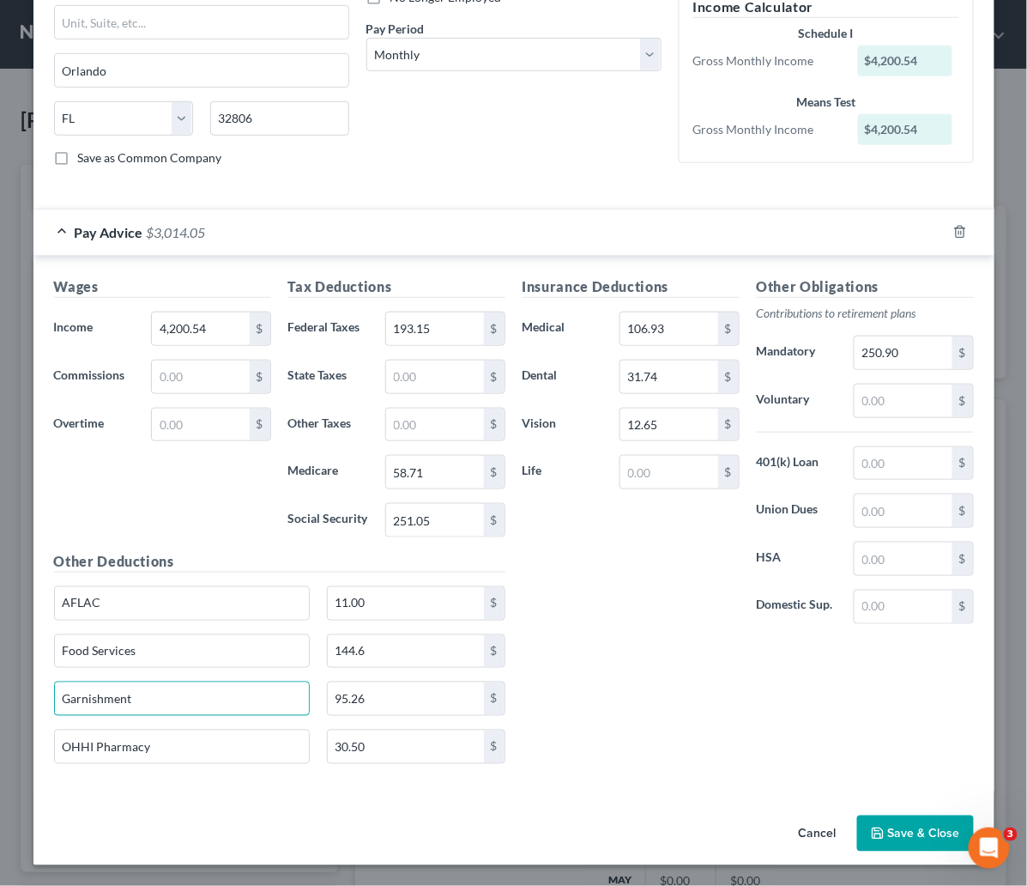
type input "Garnishment"
click at [653, 697] on div "Insurance Deductions Medical 106.93 $ Dental 31.74 $ Vision 12.65 $ Life $ Othe…" at bounding box center [748, 526] width 469 height 501
click at [151, 751] on input "OHHI Pharmacy" at bounding box center [182, 746] width 255 height 33
type input "OHHI Pharmacy / Gift Shop / Epic / ORMC"
click at [379, 747] on input "30.50" at bounding box center [406, 746] width 156 height 33
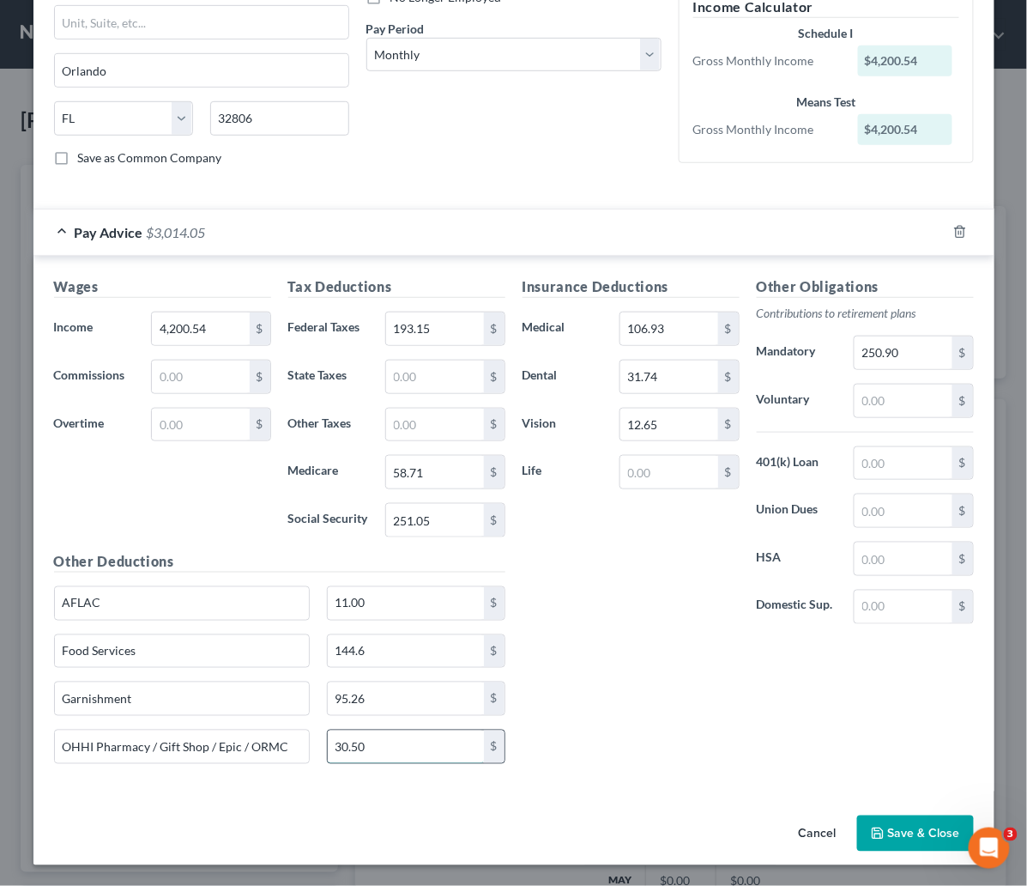
drag, startPoint x: 375, startPoint y: 743, endPoint x: 328, endPoint y: 749, distance: 47.6
click at [328, 749] on input "30.50" at bounding box center [406, 746] width 156 height 33
type input "41.44"
click at [615, 675] on div "Insurance Deductions Medical 106.93 $ Dental 31.74 $ Vision 12.65 $ Life $ Othe…" at bounding box center [748, 526] width 469 height 501
click at [917, 839] on button "Save & Close" at bounding box center [915, 833] width 117 height 36
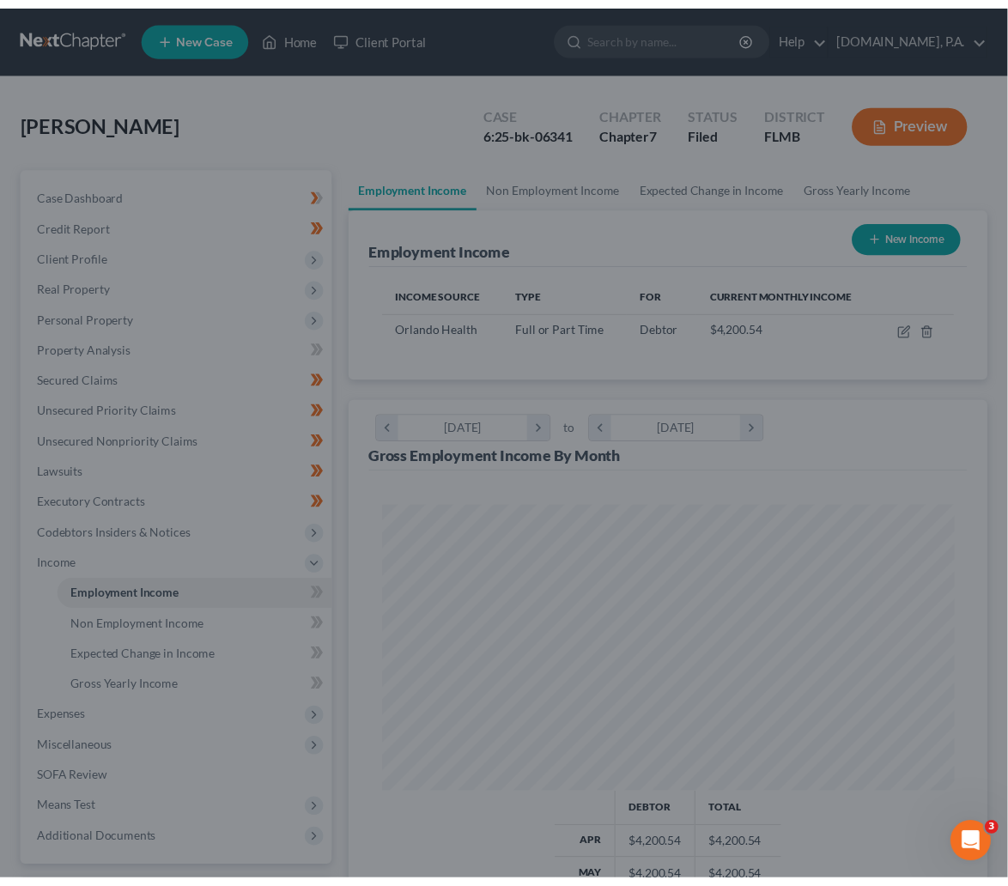
scroll to position [857977, 857658]
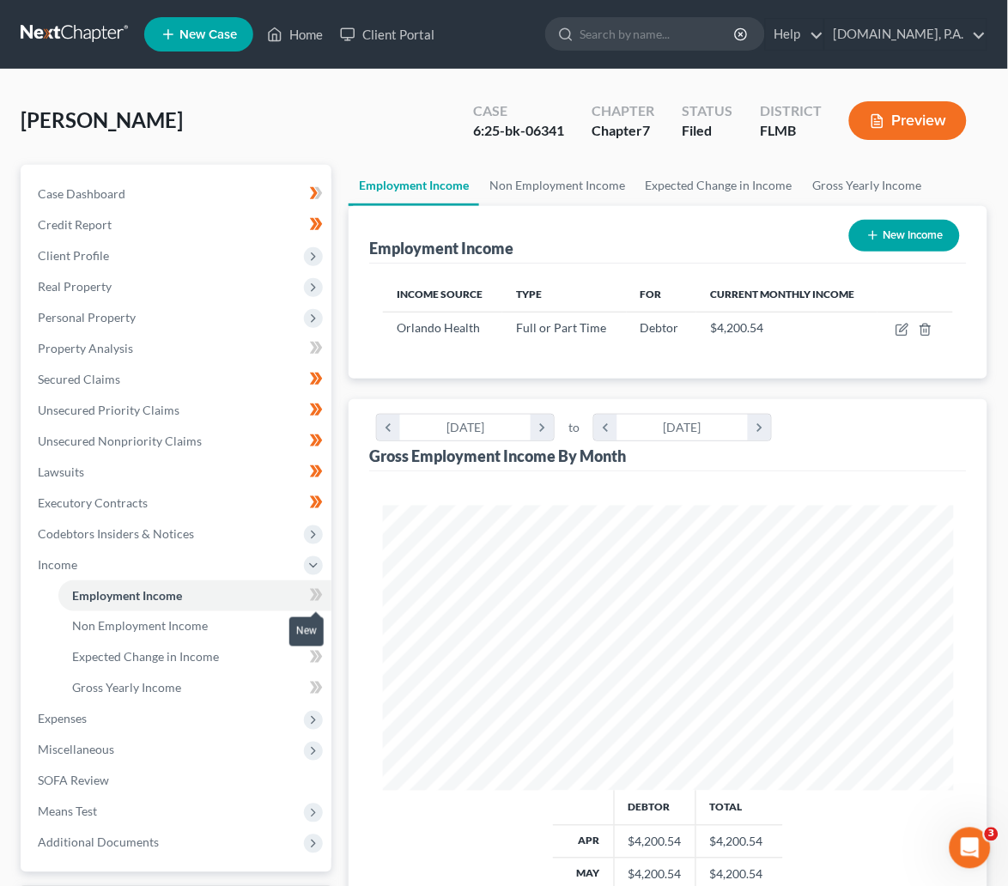
click at [306, 589] on span at bounding box center [316, 597] width 30 height 26
click at [318, 596] on icon at bounding box center [319, 595] width 8 height 12
click at [136, 627] on span "Non Employment Income" at bounding box center [140, 626] width 136 height 15
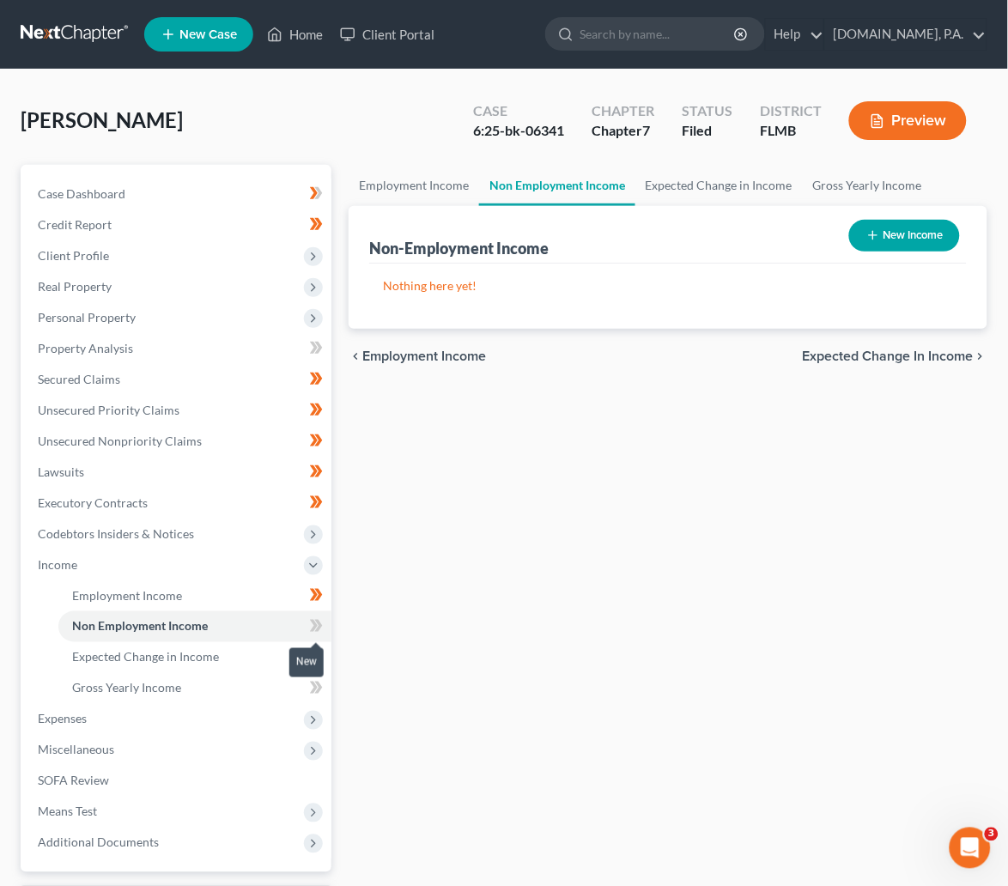
click at [307, 627] on span at bounding box center [316, 628] width 30 height 26
click at [318, 621] on icon at bounding box center [319, 626] width 8 height 12
click at [173, 657] on span "Expected Change in Income" at bounding box center [145, 657] width 147 height 15
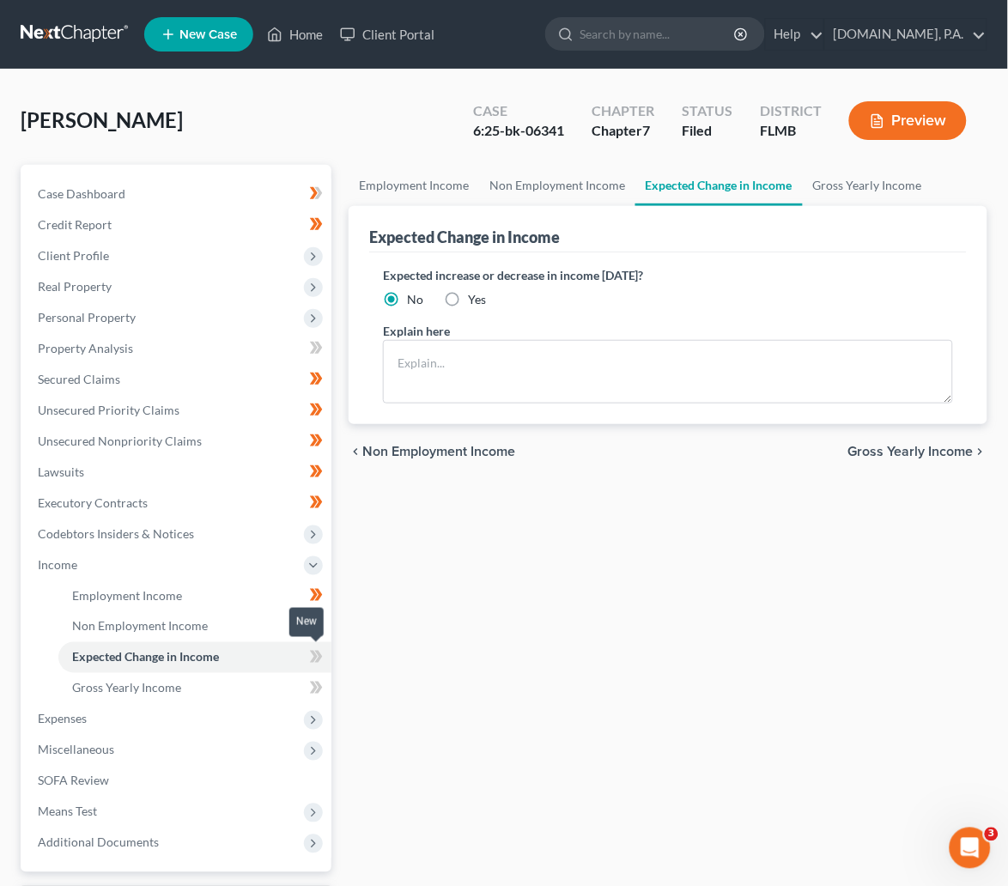
click at [310, 657] on icon at bounding box center [316, 656] width 13 height 21
click at [318, 657] on icon at bounding box center [319, 657] width 8 height 12
click at [157, 687] on span "Gross Yearly Income" at bounding box center [126, 688] width 109 height 15
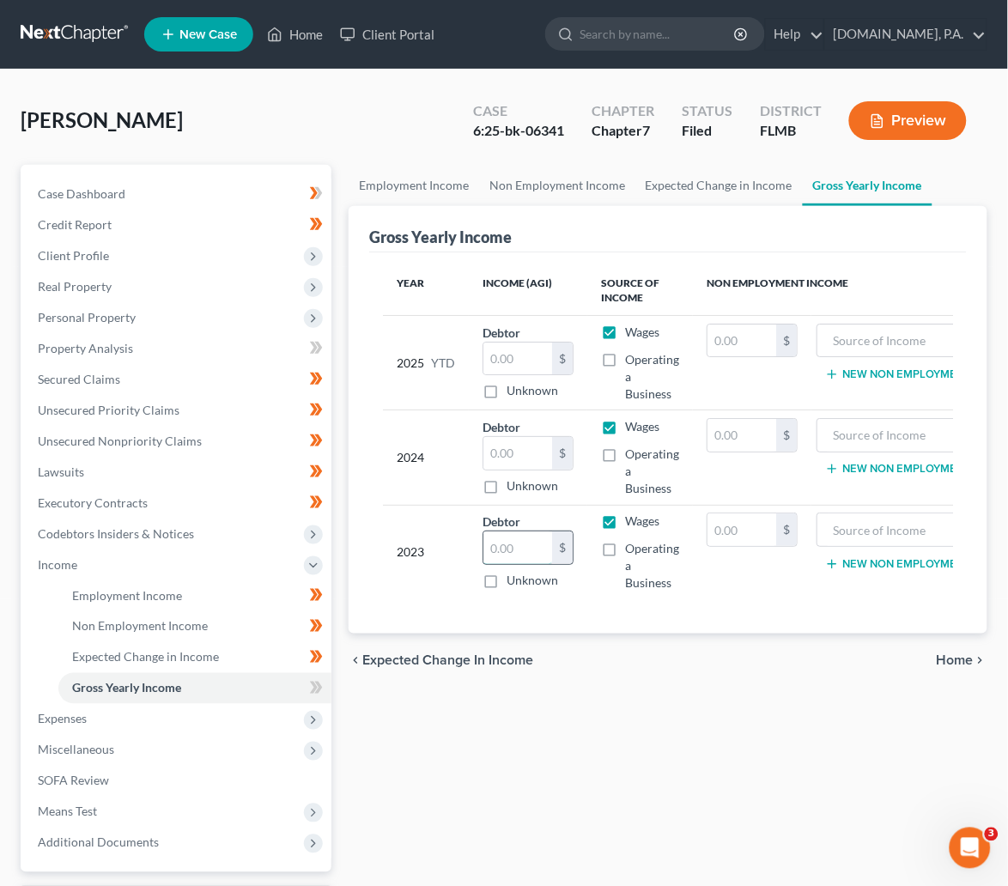
click at [534, 554] on input "text" at bounding box center [517, 547] width 69 height 33
type input "40,580"
click at [514, 453] on input "text" at bounding box center [517, 453] width 69 height 33
click at [531, 451] on input "text" at bounding box center [517, 453] width 69 height 33
type input "31,605"
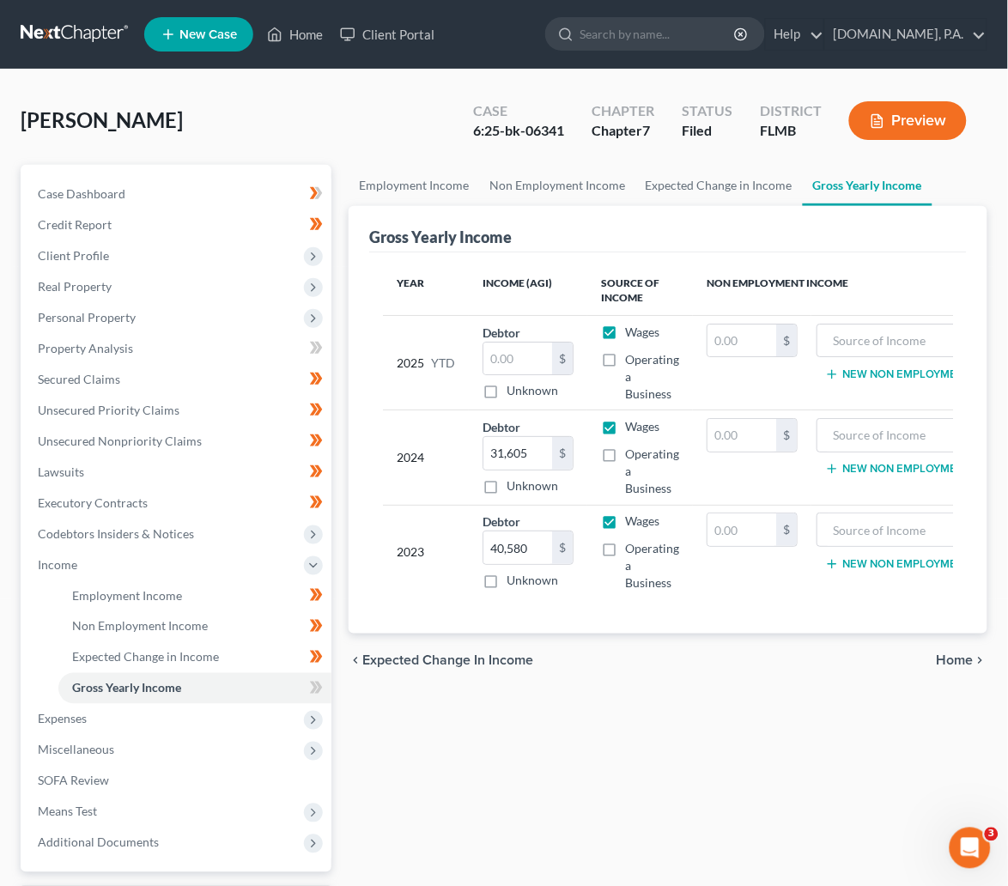
click at [574, 708] on div "Employment Income Non Employment Income Expected Change in Income Gross Yearly …" at bounding box center [668, 568] width 656 height 806
click at [512, 355] on input "text" at bounding box center [517, 358] width 69 height 33
type input "33,282"
click at [668, 762] on div "Employment Income Non Employment Income Expected Change in Income Gross Yearly …" at bounding box center [668, 568] width 656 height 806
click at [312, 689] on icon at bounding box center [314, 687] width 8 height 12
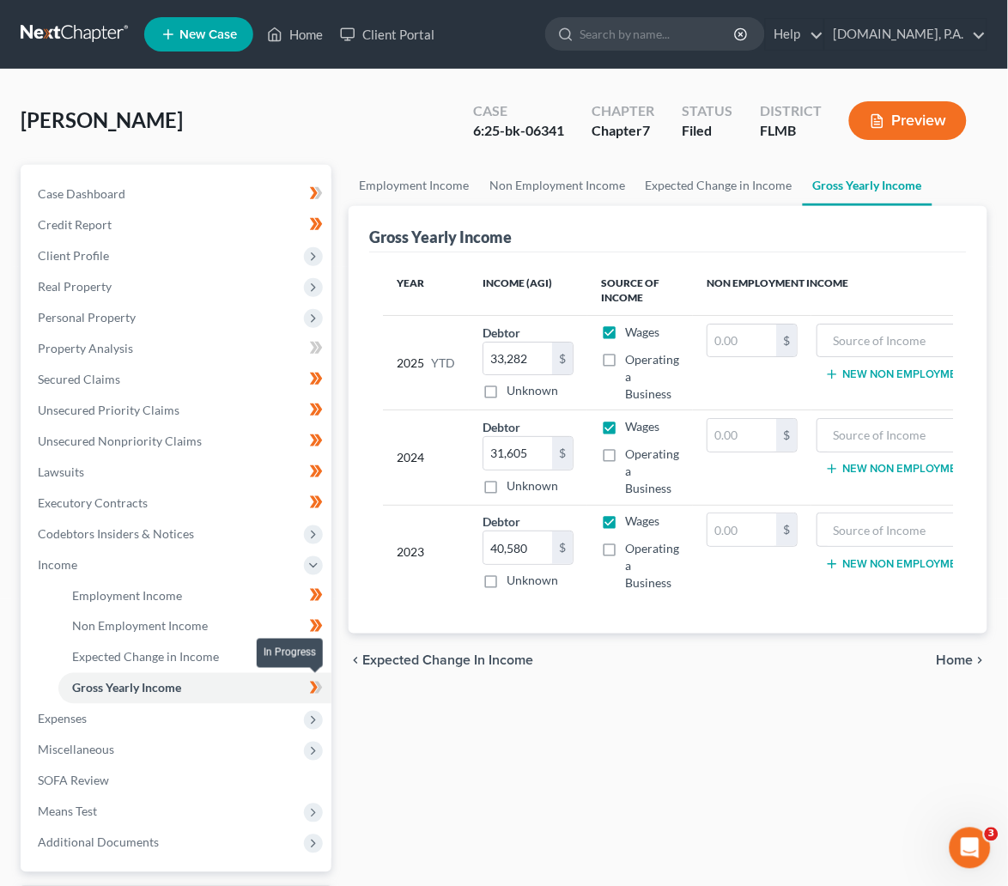
click at [320, 688] on icon at bounding box center [319, 687] width 8 height 12
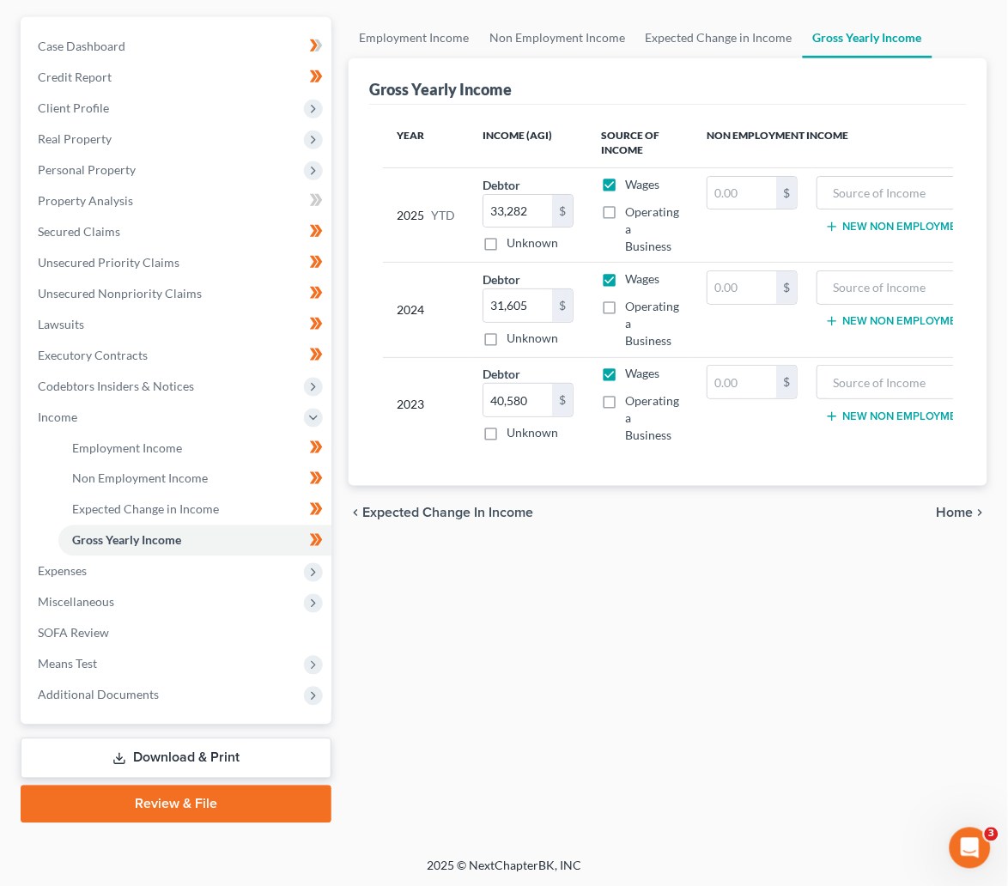
scroll to position [148, 0]
click at [956, 519] on span "Home" at bounding box center [954, 513] width 37 height 14
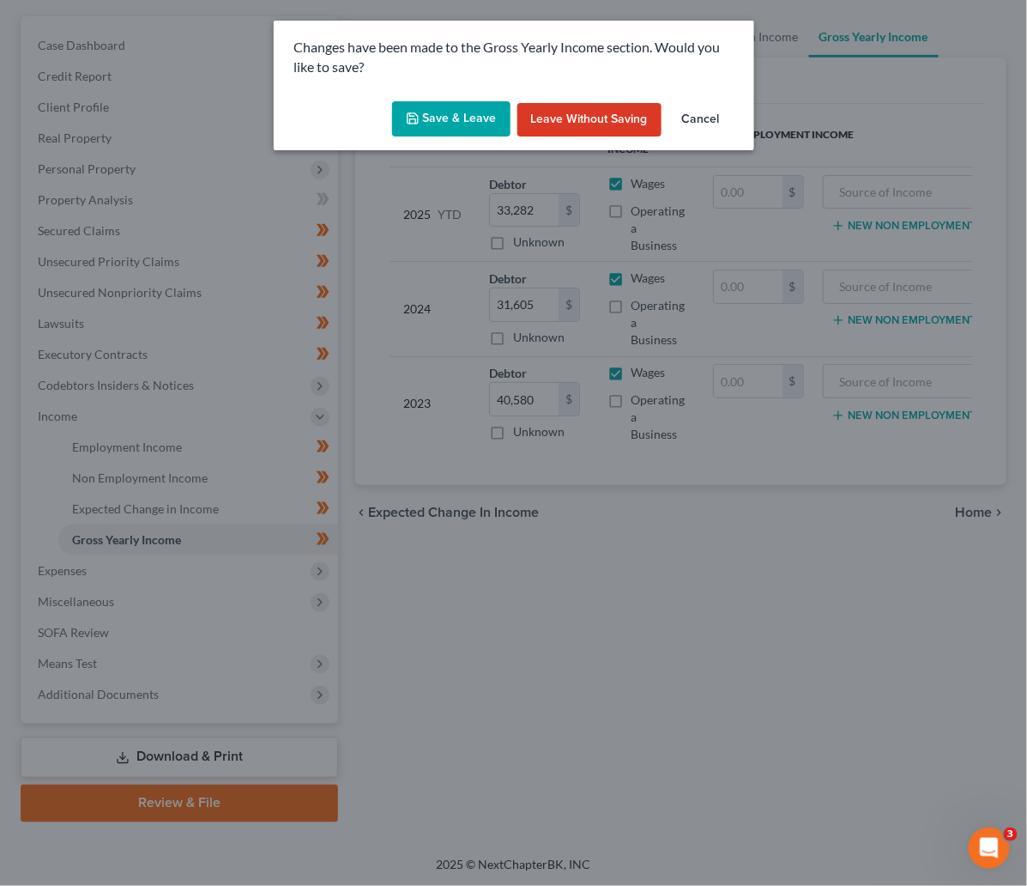
drag, startPoint x: 472, startPoint y: 111, endPoint x: 496, endPoint y: 125, distance: 28.1
click at [472, 112] on button "Save & Leave" at bounding box center [451, 119] width 118 height 36
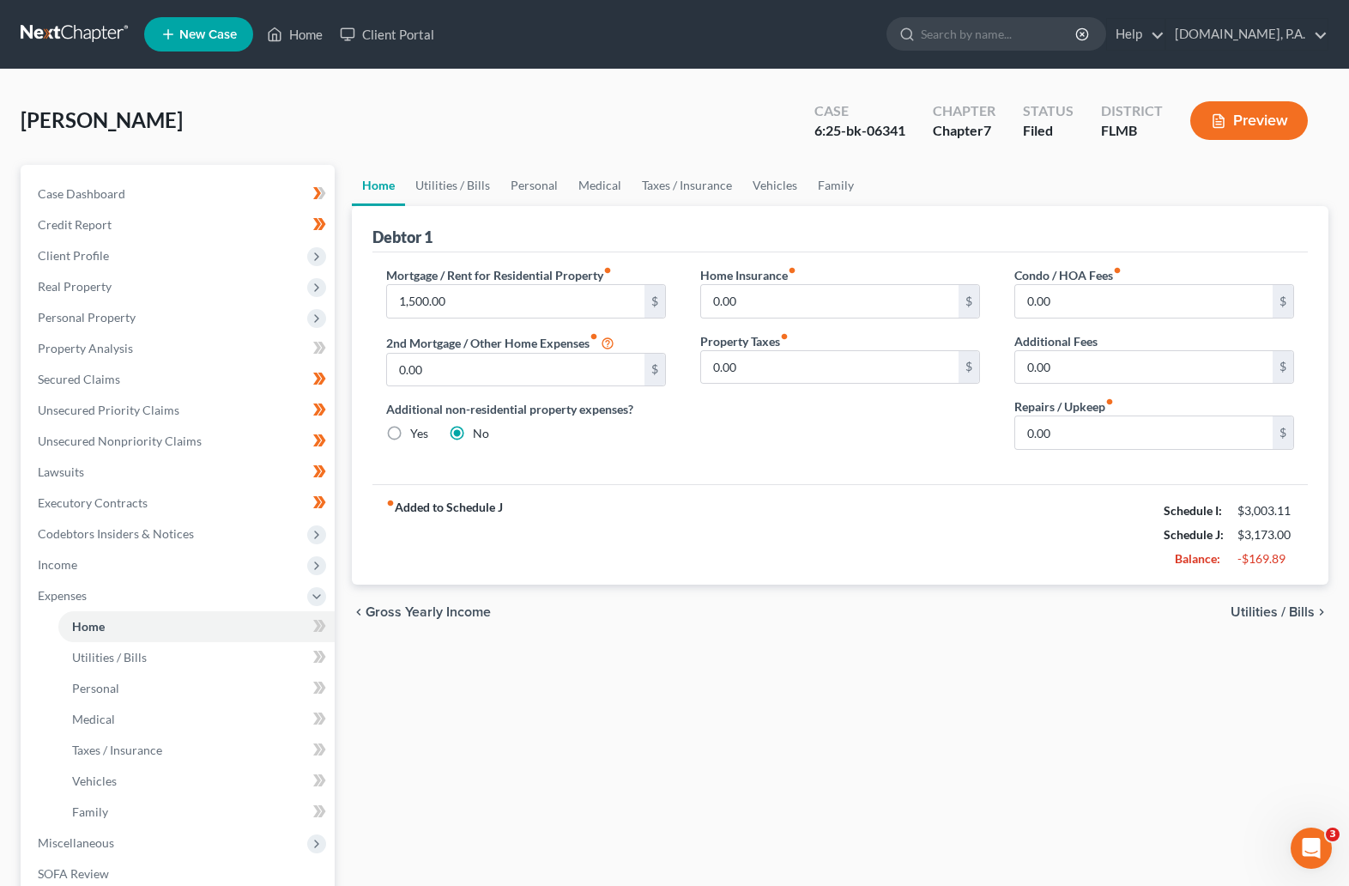
click at [1026, 606] on span "Utilities / Bills" at bounding box center [1273, 612] width 84 height 14
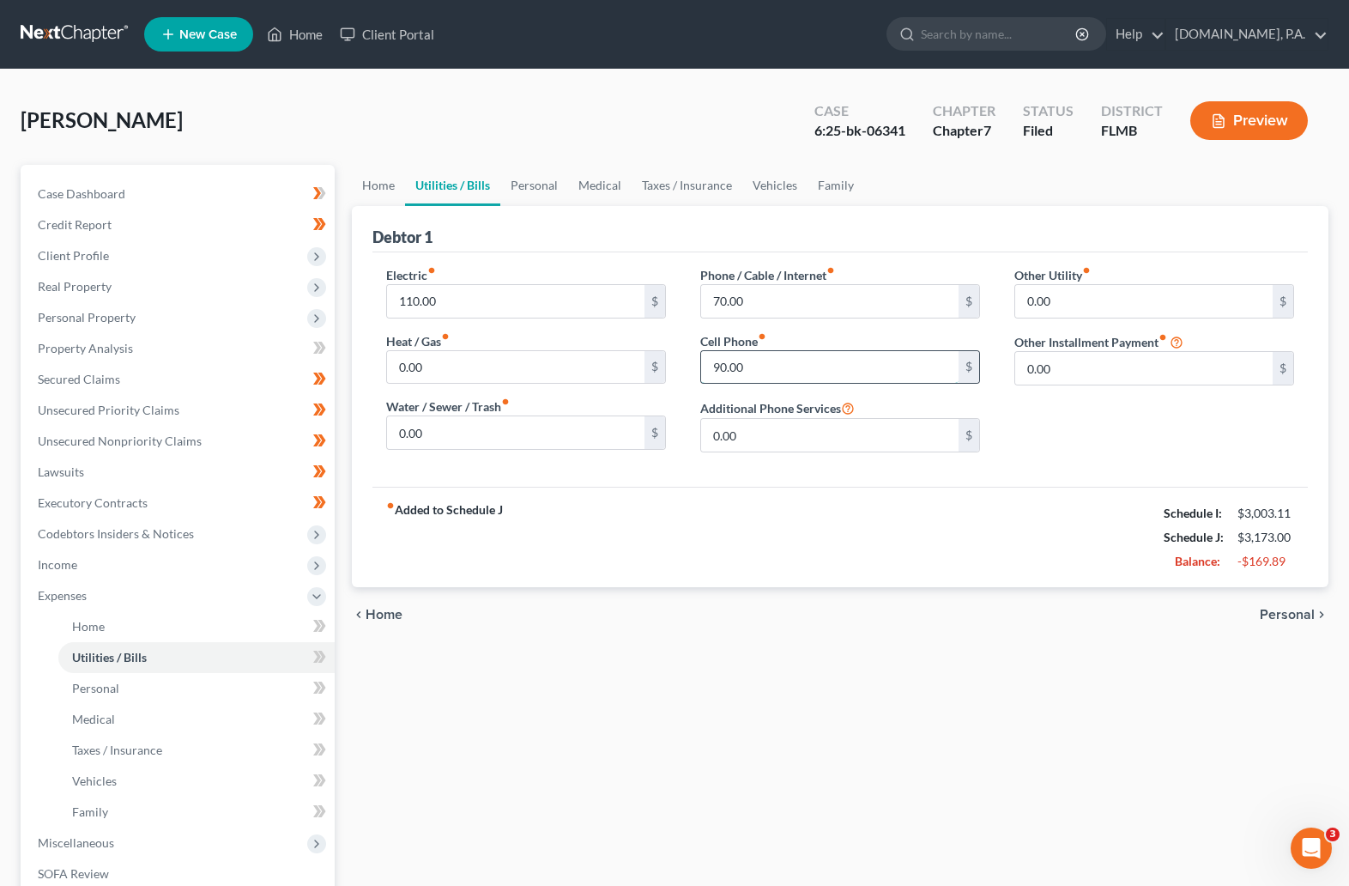
click at [764, 369] on input "90.00" at bounding box center [829, 367] width 257 height 33
type input "95"
click at [575, 544] on div "fiber_manual_record Added to Schedule J Schedule I: $3,003.11 Schedule J: $3,17…" at bounding box center [840, 537] width 936 height 100
click at [631, 523] on div "fiber_manual_record Added to Schedule J Schedule I: $3,003.11 Schedule J: $3,17…" at bounding box center [840, 537] width 936 height 100
click at [645, 549] on div "fiber_manual_record Added to Schedule J Schedule I: $3,003.11 Schedule J: $3,19…" at bounding box center [840, 537] width 936 height 100
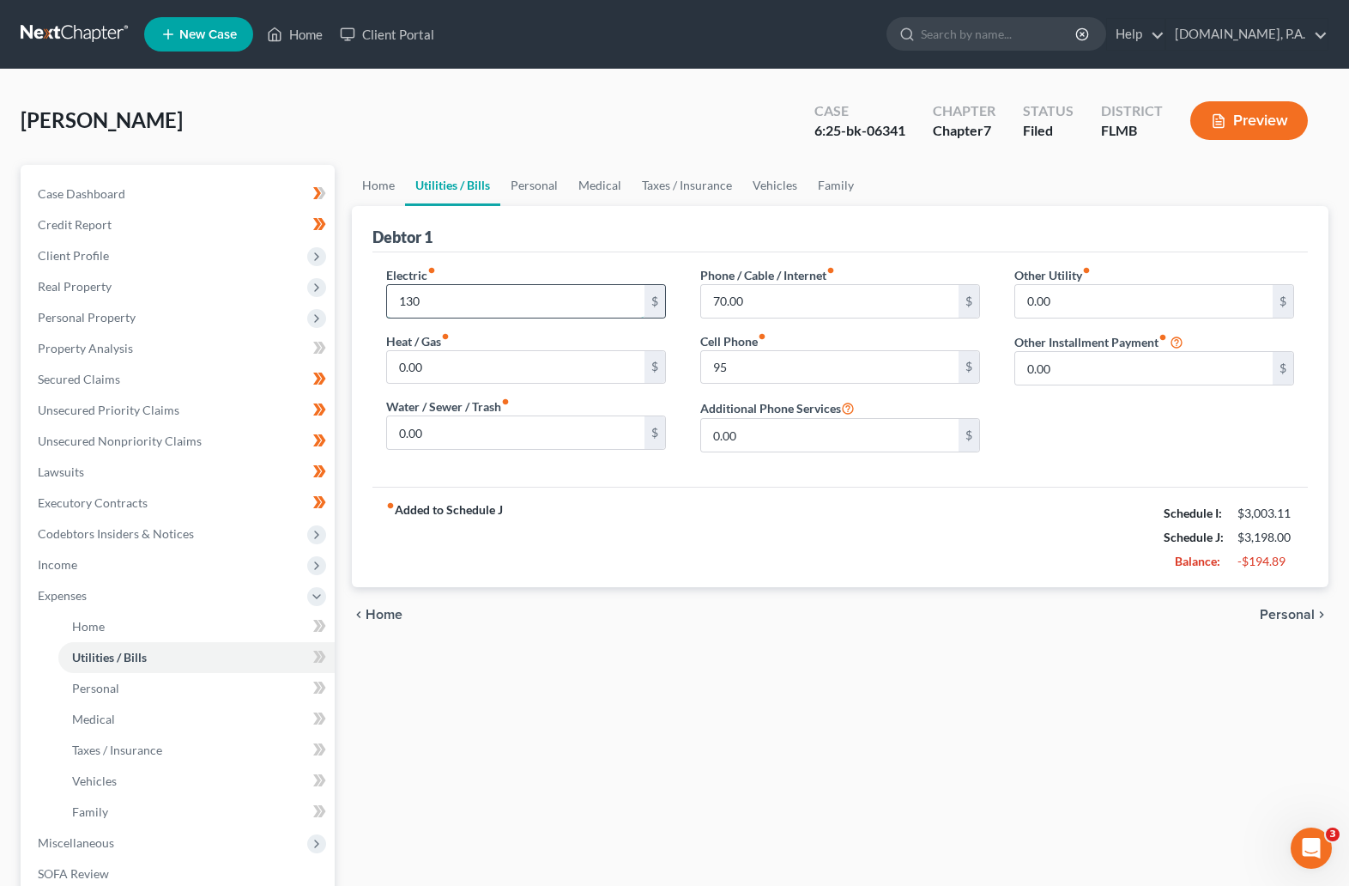
click at [436, 302] on input "130" at bounding box center [515, 301] width 257 height 33
type input "110"
click at [636, 534] on div "fiber_manual_record Added to Schedule J Schedule I: $3,003.11 Schedule J: $3,17…" at bounding box center [840, 537] width 936 height 100
click at [1026, 610] on span "Personal" at bounding box center [1287, 615] width 55 height 14
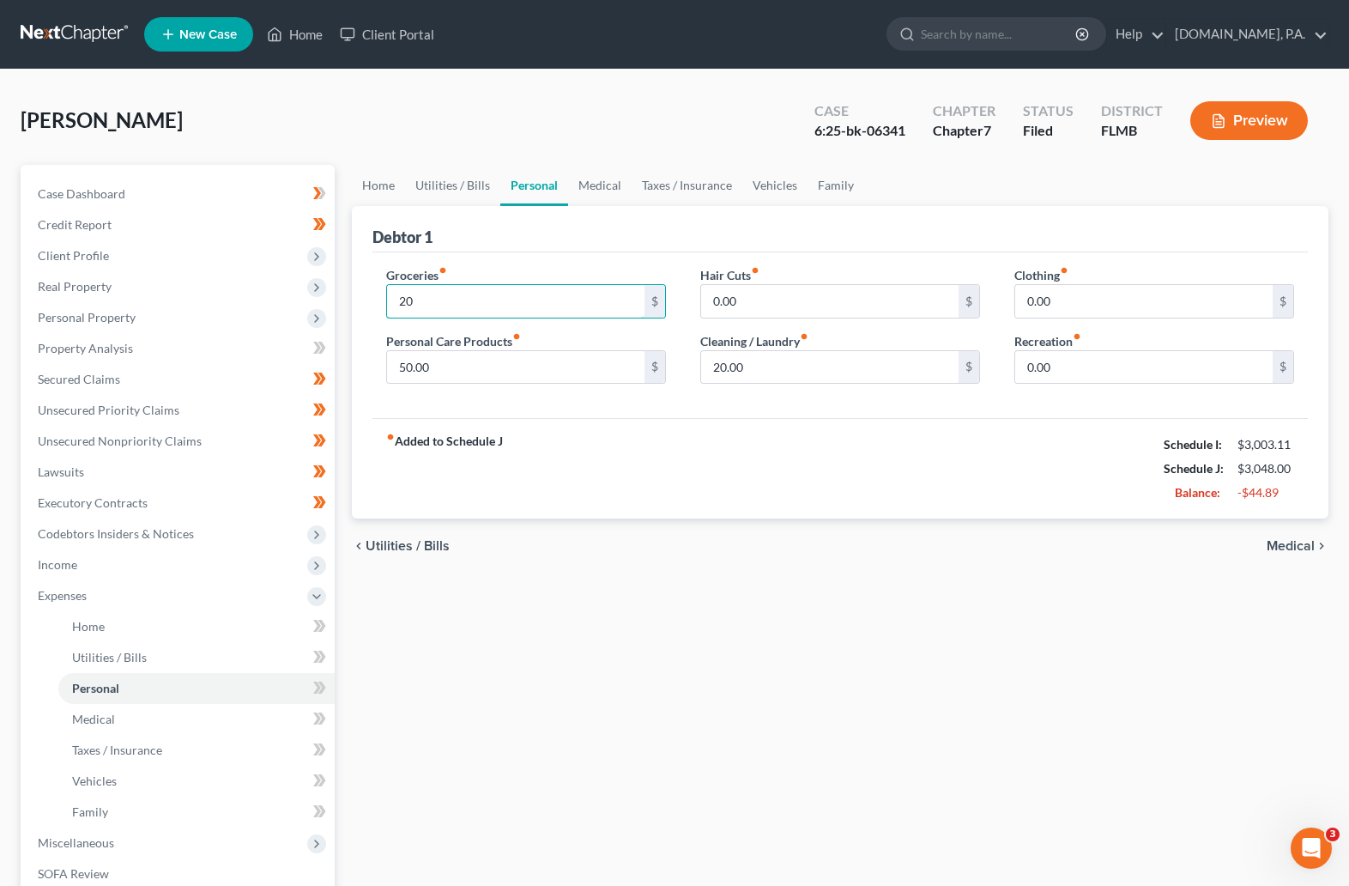
type input "2"
type input "150"
click at [923, 434] on div "fiber_manual_record Added to Schedule J Schedule I: $3,003.11 Schedule J: $3,17…" at bounding box center [840, 468] width 936 height 100
click at [1026, 546] on span "Medical" at bounding box center [1291, 546] width 48 height 14
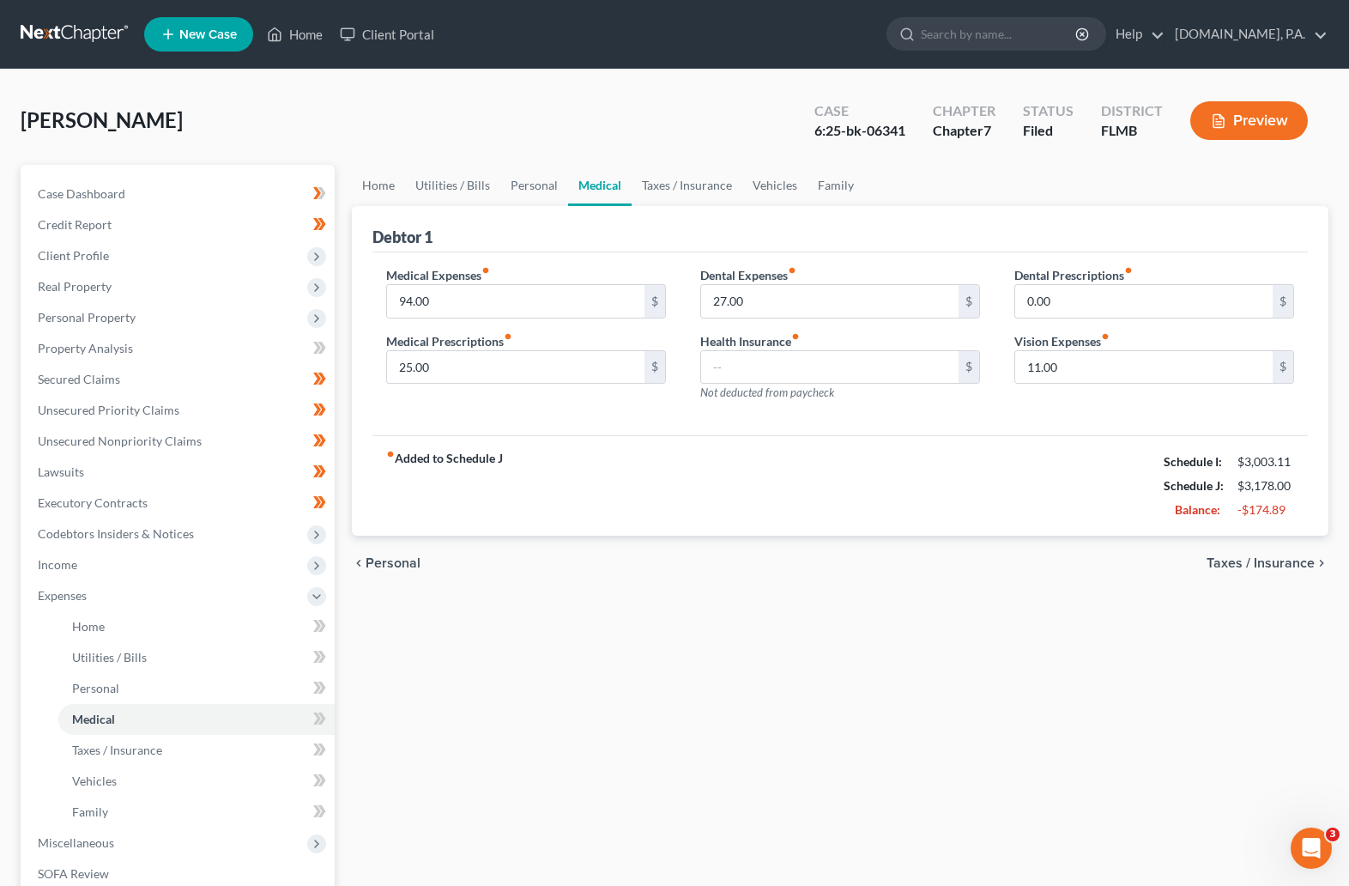
click at [1026, 560] on span "Taxes / Insurance" at bounding box center [1261, 563] width 108 height 14
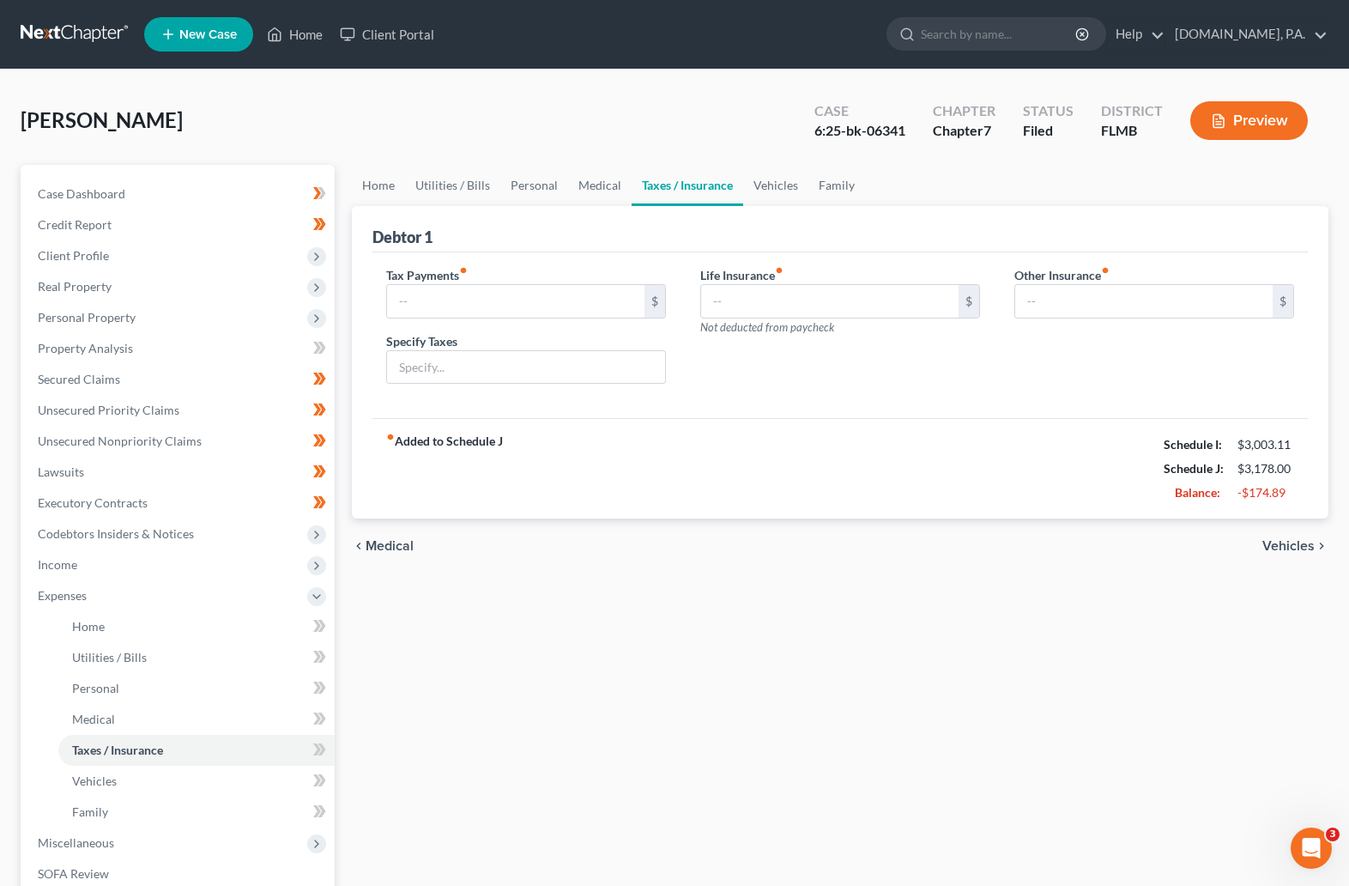
click at [1026, 549] on span "Vehicles" at bounding box center [1289, 546] width 52 height 14
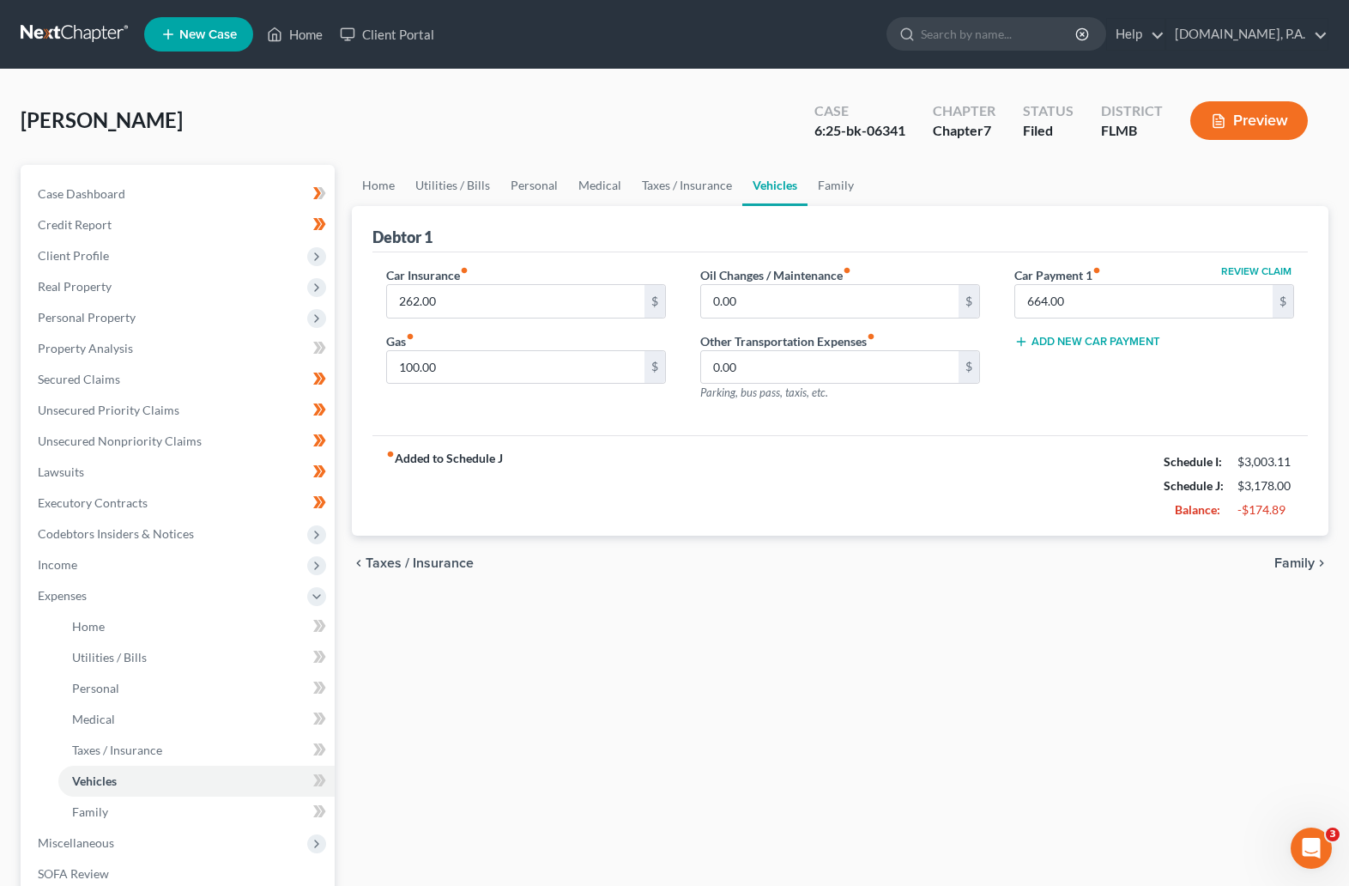
click at [1026, 560] on span "Family" at bounding box center [1295, 563] width 40 height 14
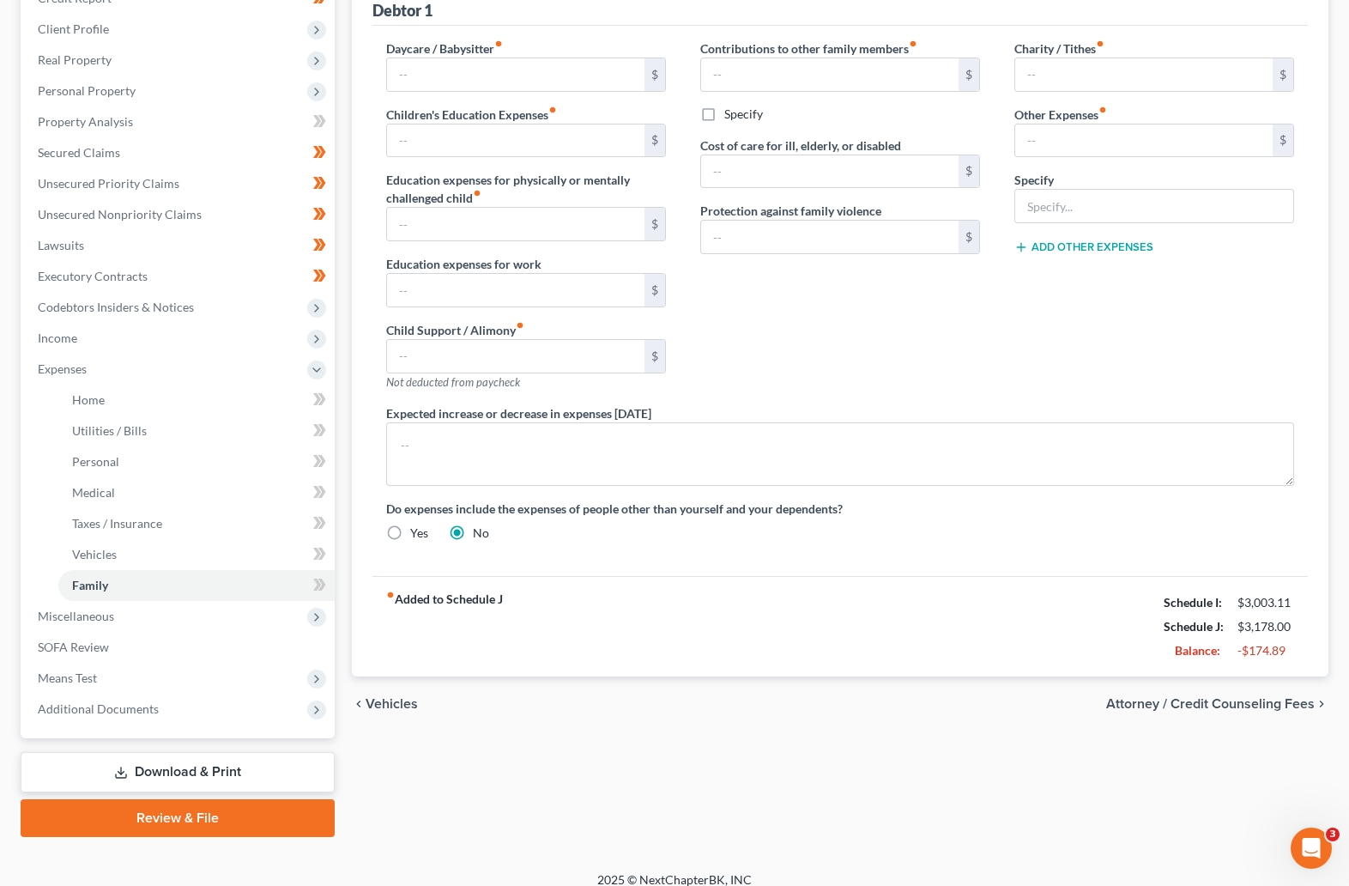
scroll to position [242, 0]
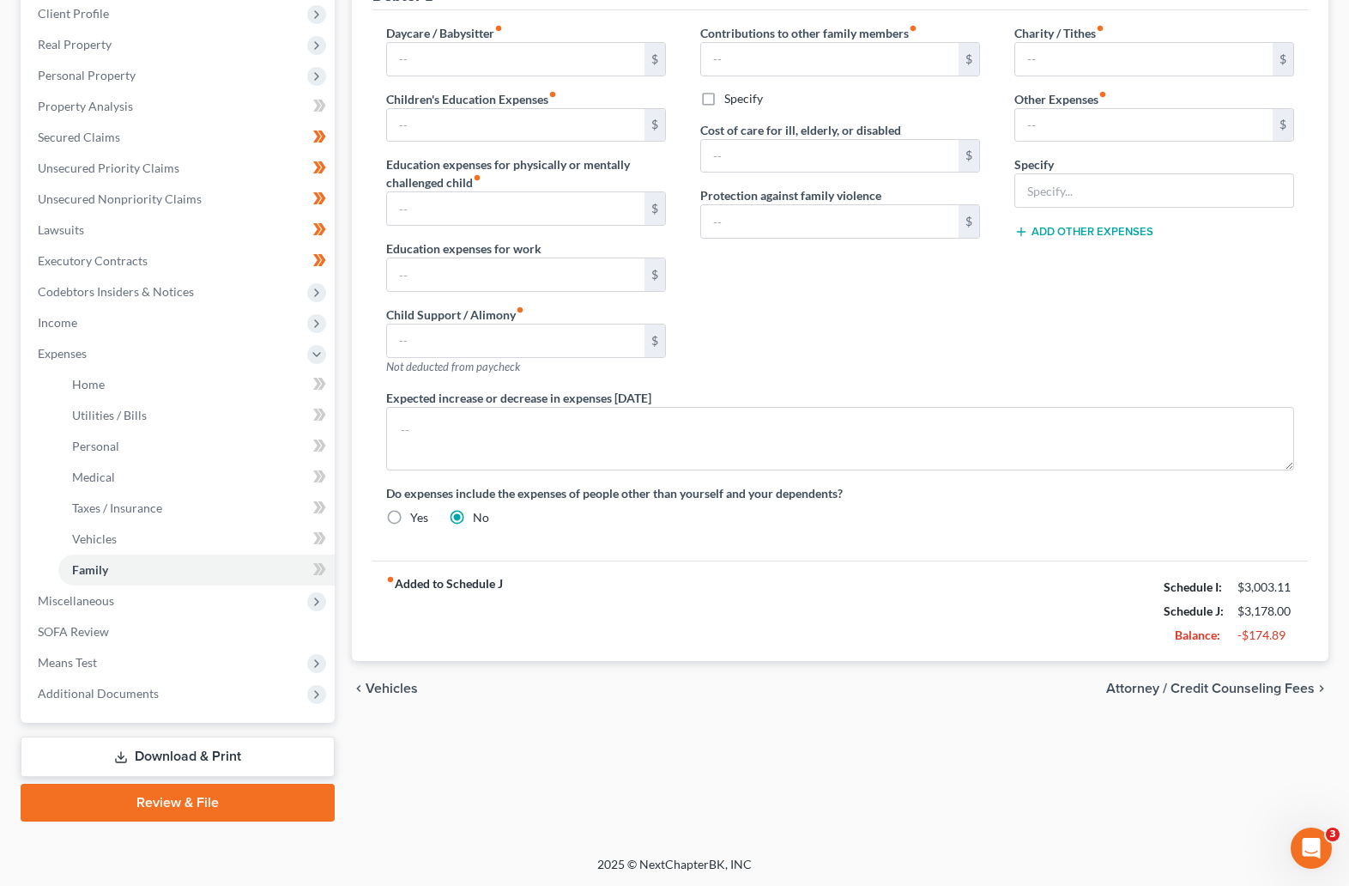
click at [404, 683] on span "Vehicles" at bounding box center [392, 688] width 52 height 14
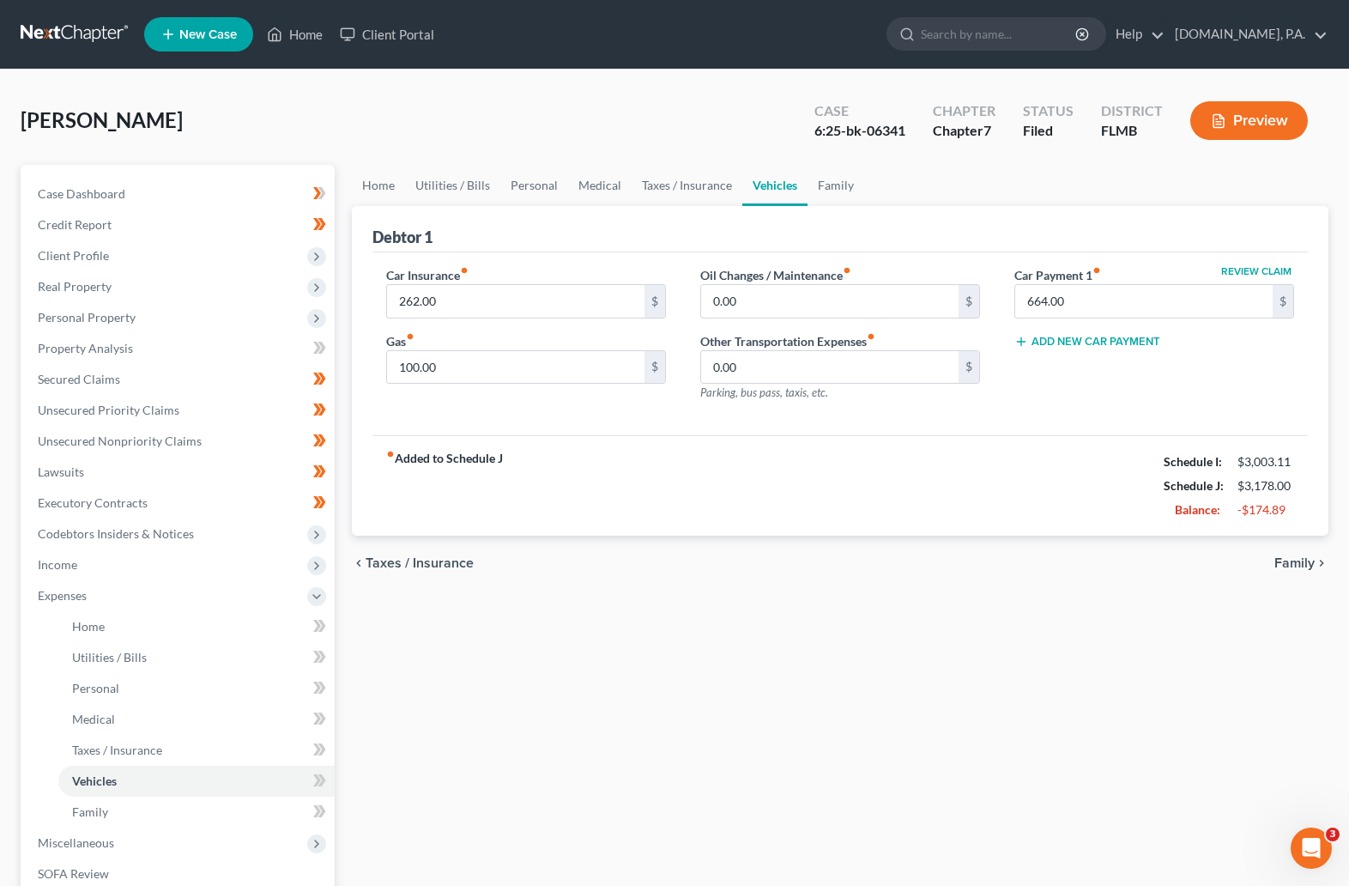
click at [415, 566] on span "Taxes / Insurance" at bounding box center [420, 563] width 108 height 14
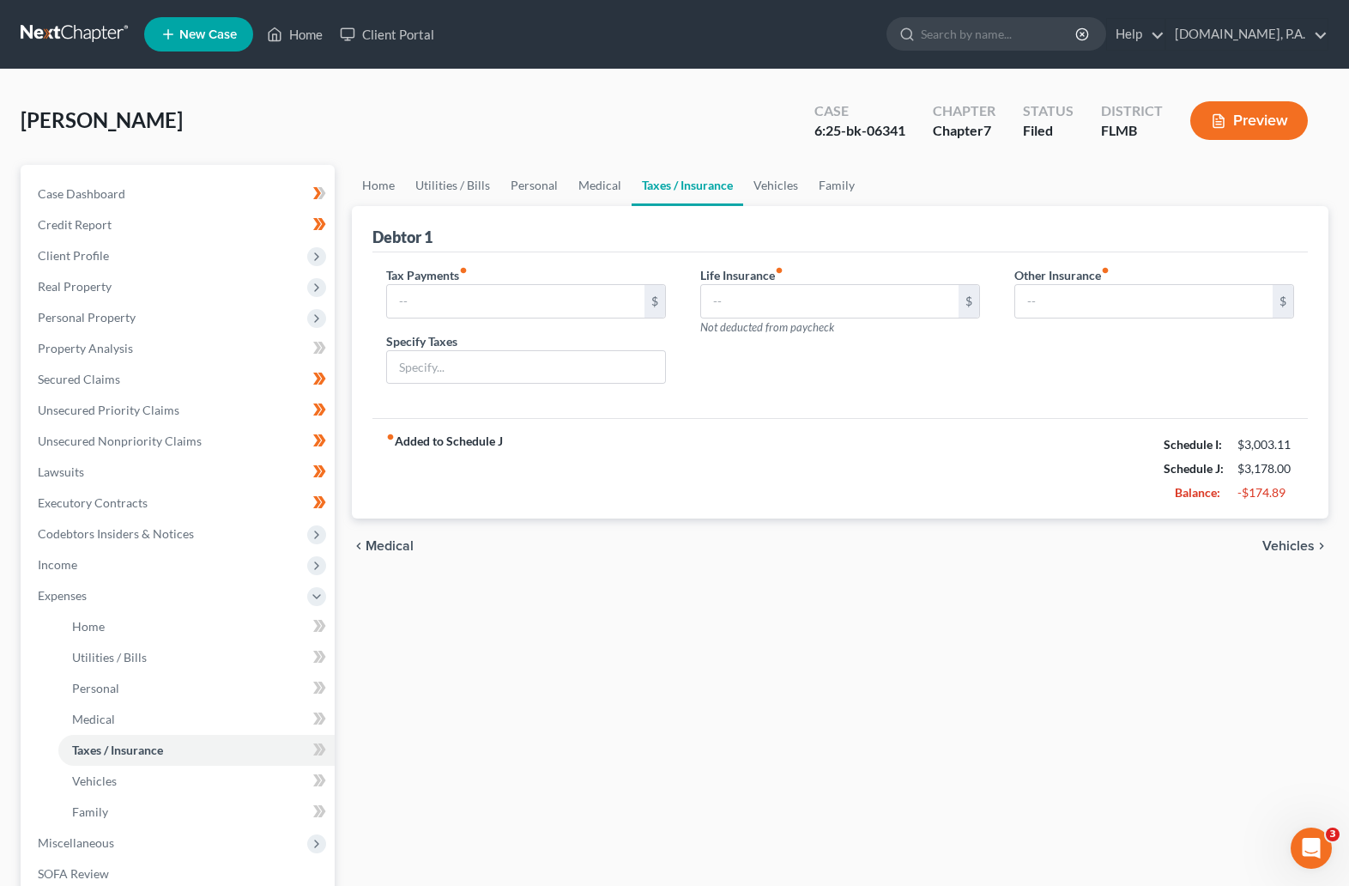
click at [404, 548] on span "Medical" at bounding box center [390, 546] width 48 height 14
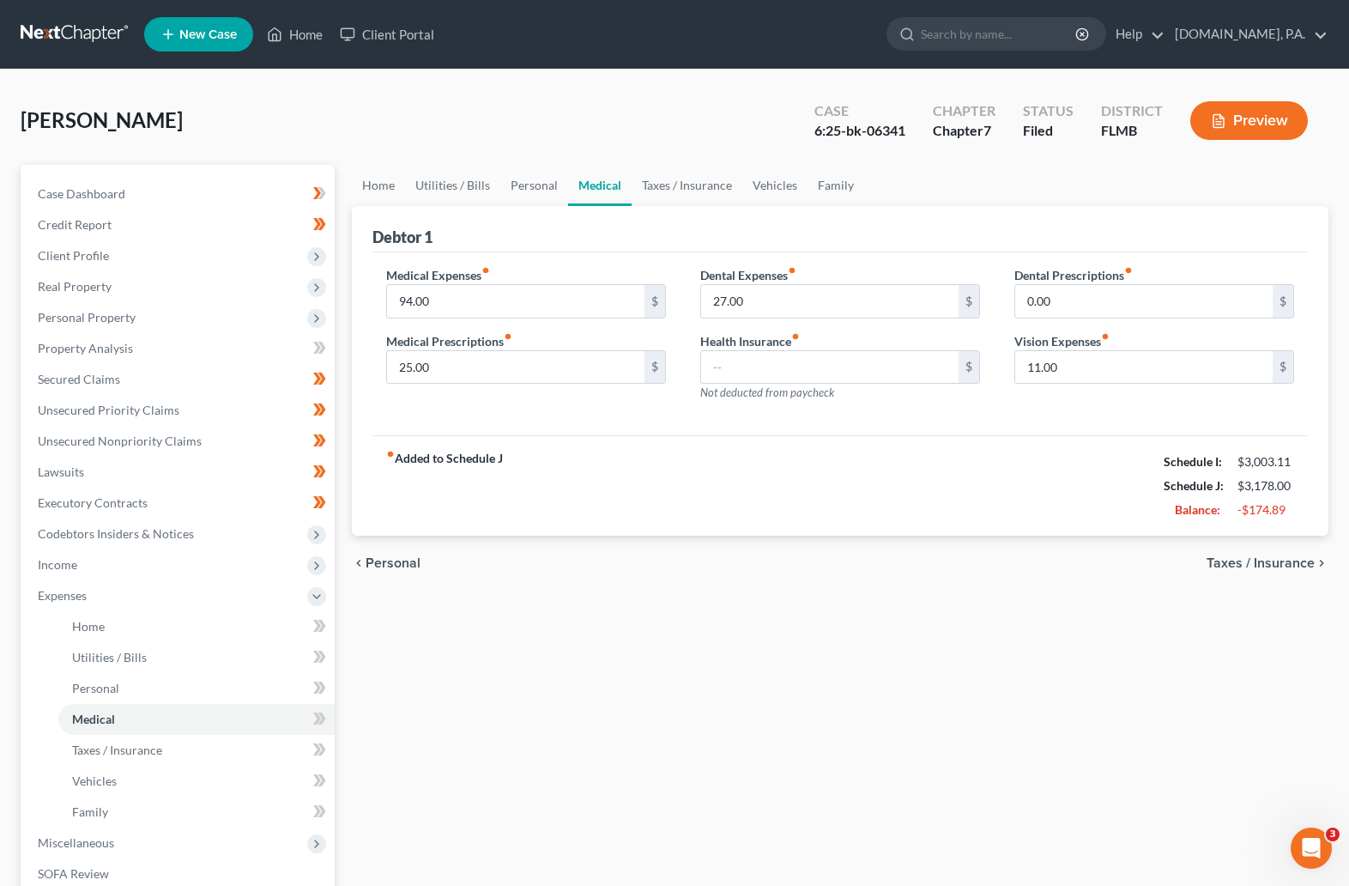
click at [392, 560] on span "Personal" at bounding box center [393, 563] width 55 height 14
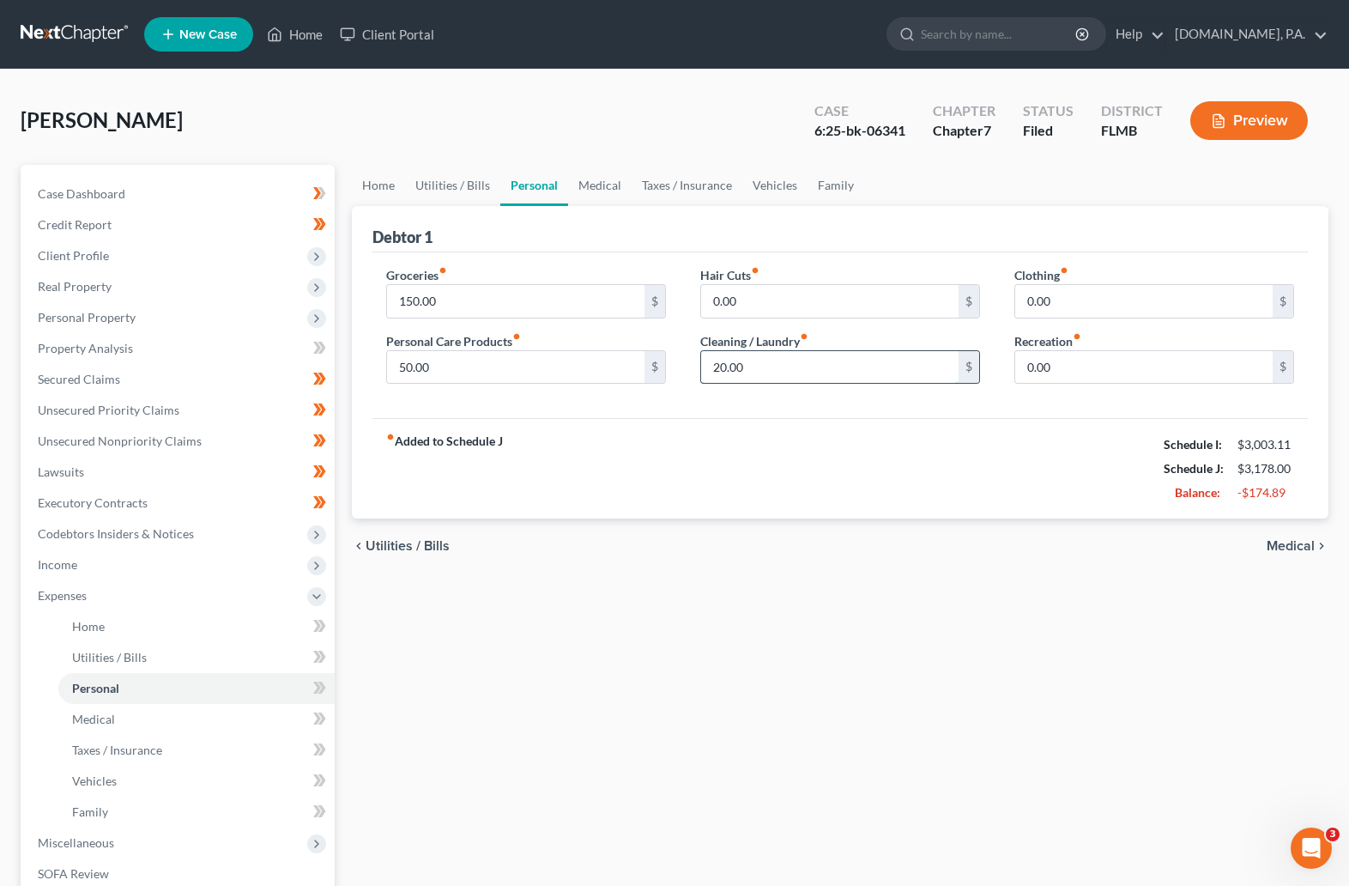
click at [758, 368] on input "20.00" at bounding box center [829, 367] width 257 height 33
type input "0"
click at [902, 566] on div "chevron_left Utilities / Bills Medical chevron_right" at bounding box center [840, 545] width 977 height 55
click at [431, 369] on input "50.00" at bounding box center [515, 367] width 257 height 33
type input "20"
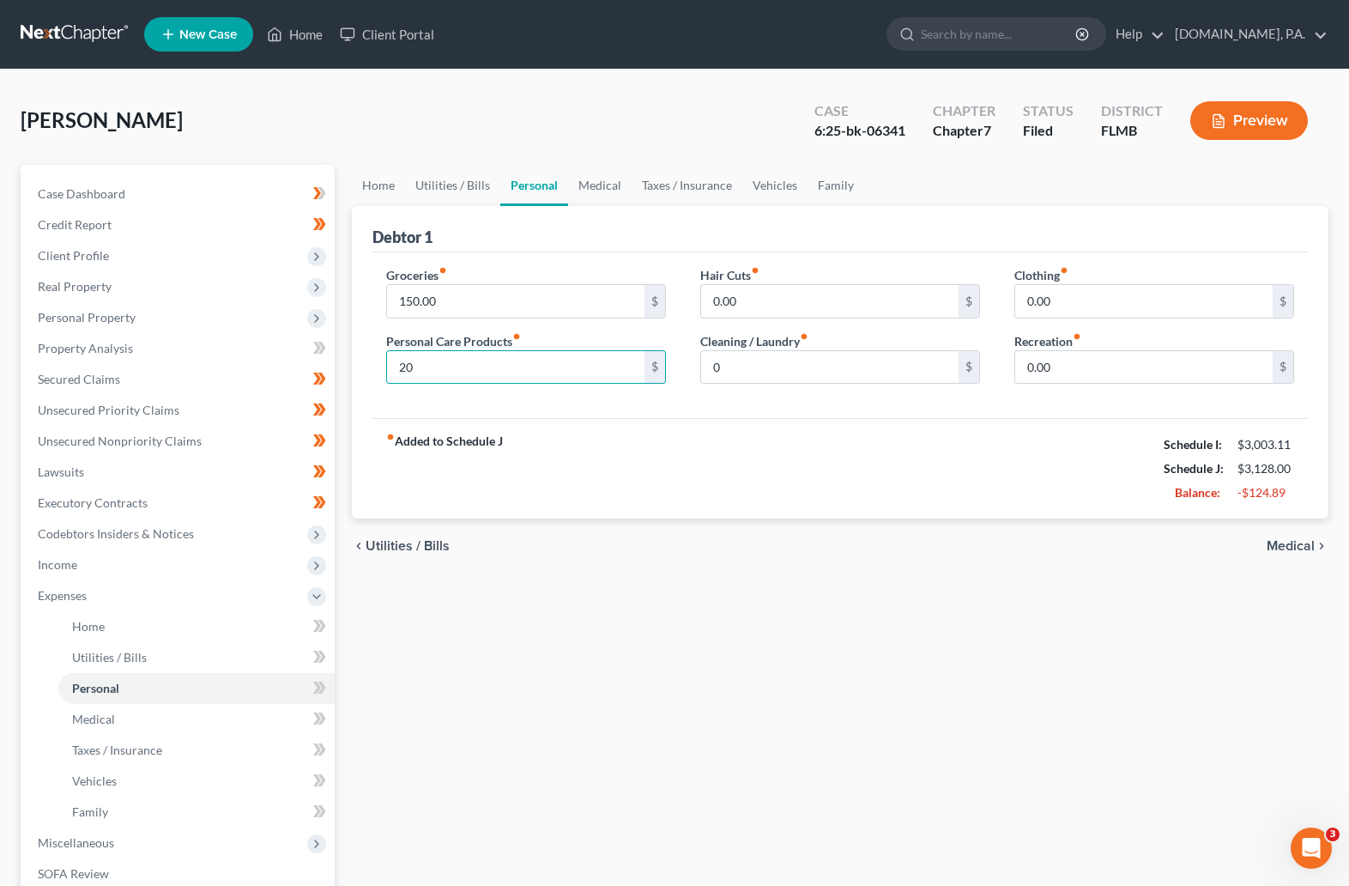
click at [596, 481] on div "fiber_manual_record Added to Schedule J Schedule I: $3,003.11 Schedule J: $3,12…" at bounding box center [840, 468] width 936 height 100
click at [403, 545] on span "Utilities / Bills" at bounding box center [408, 546] width 84 height 14
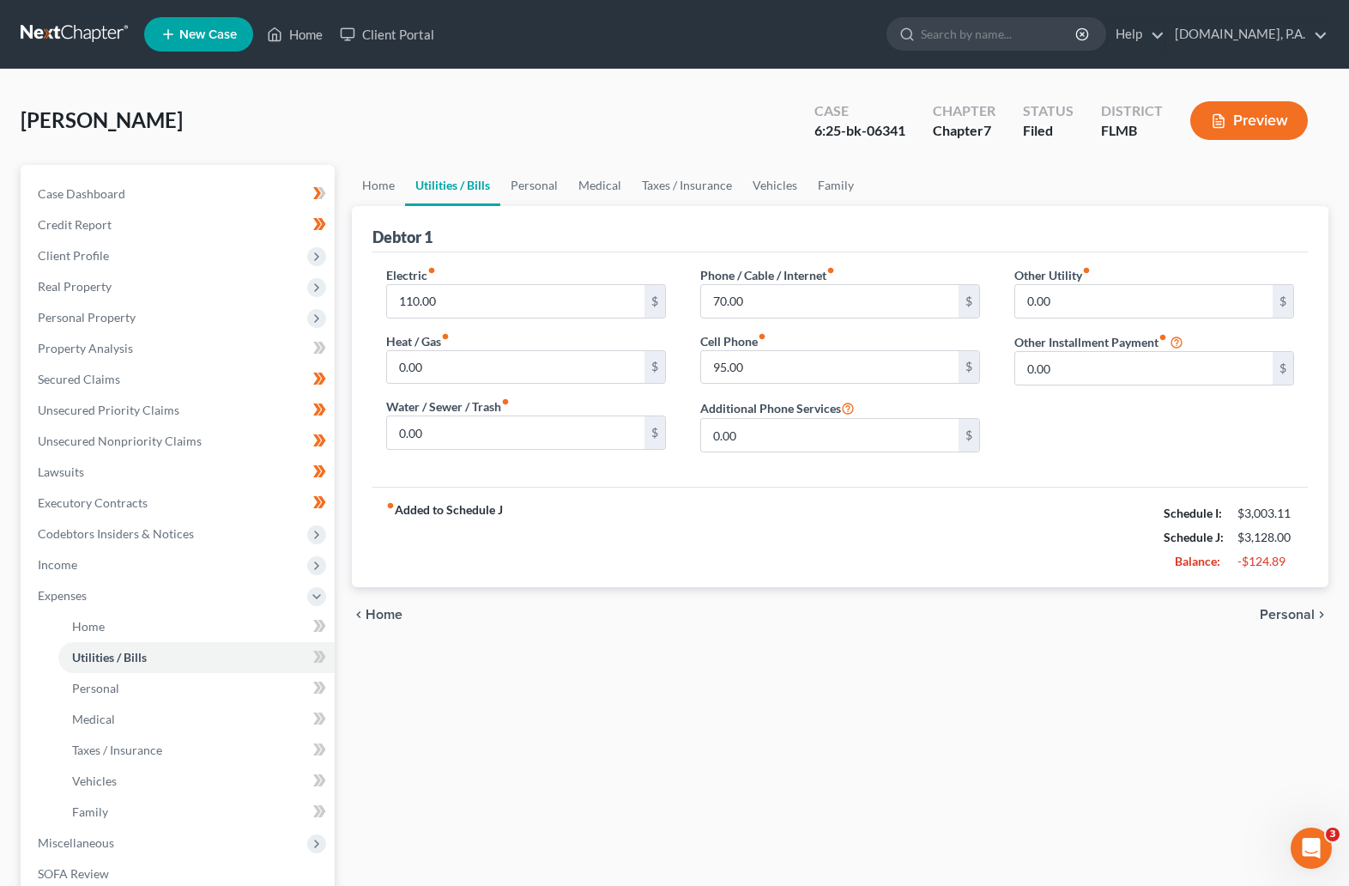
click at [389, 616] on span "Home" at bounding box center [384, 615] width 37 height 14
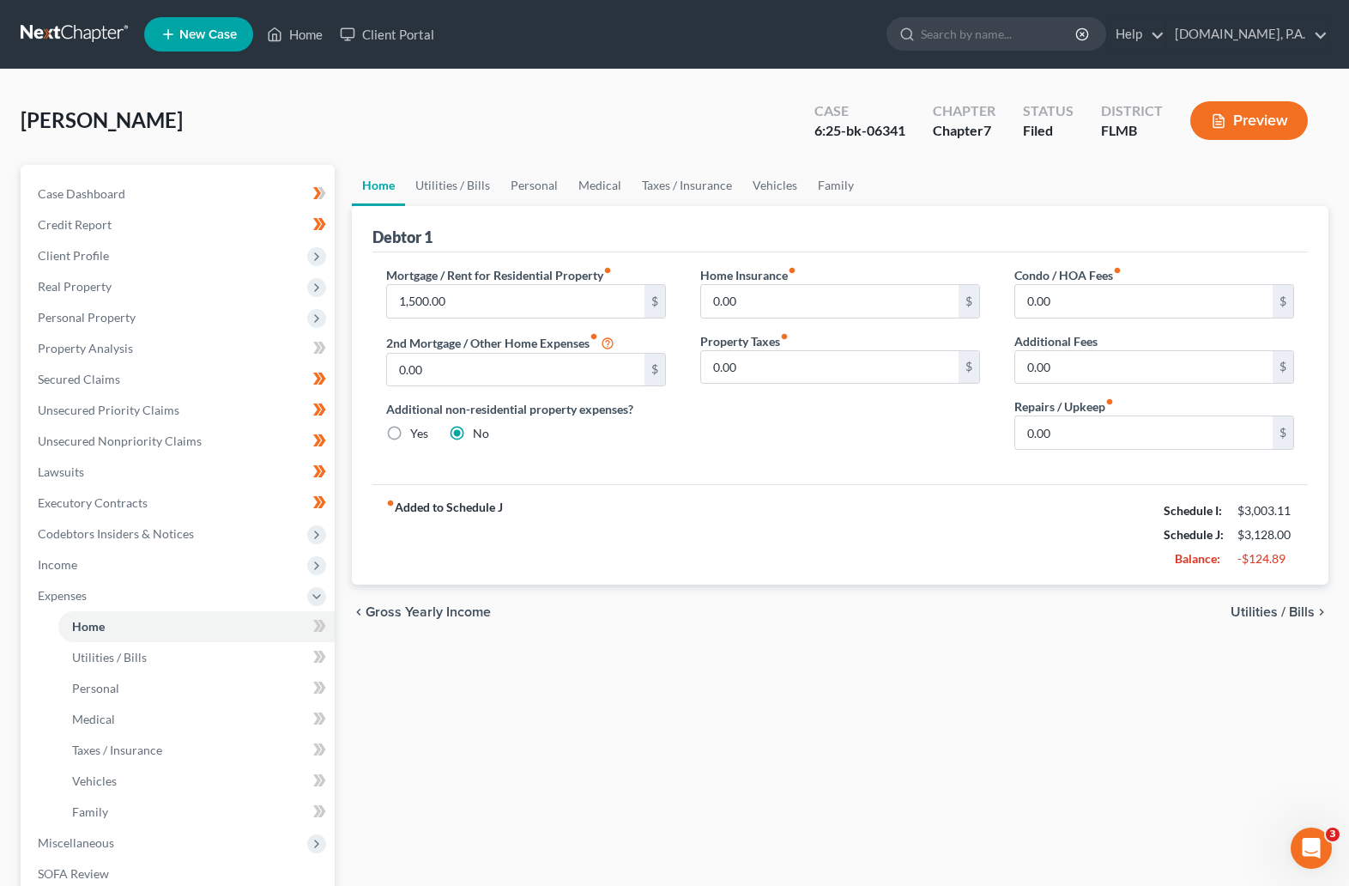
click at [1026, 610] on span "Utilities / Bills" at bounding box center [1273, 612] width 84 height 14
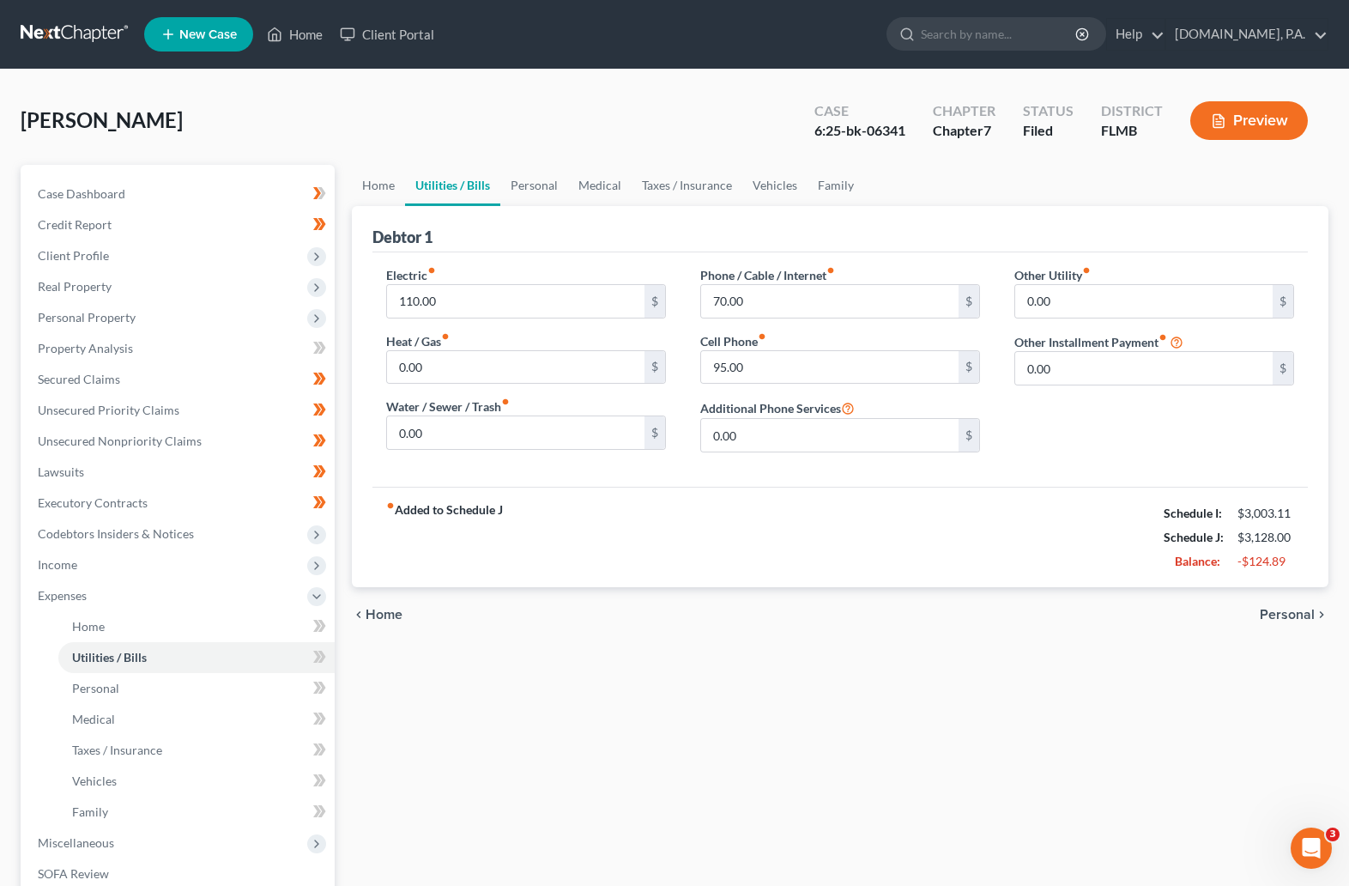
click at [1026, 610] on span "Personal" at bounding box center [1287, 615] width 55 height 14
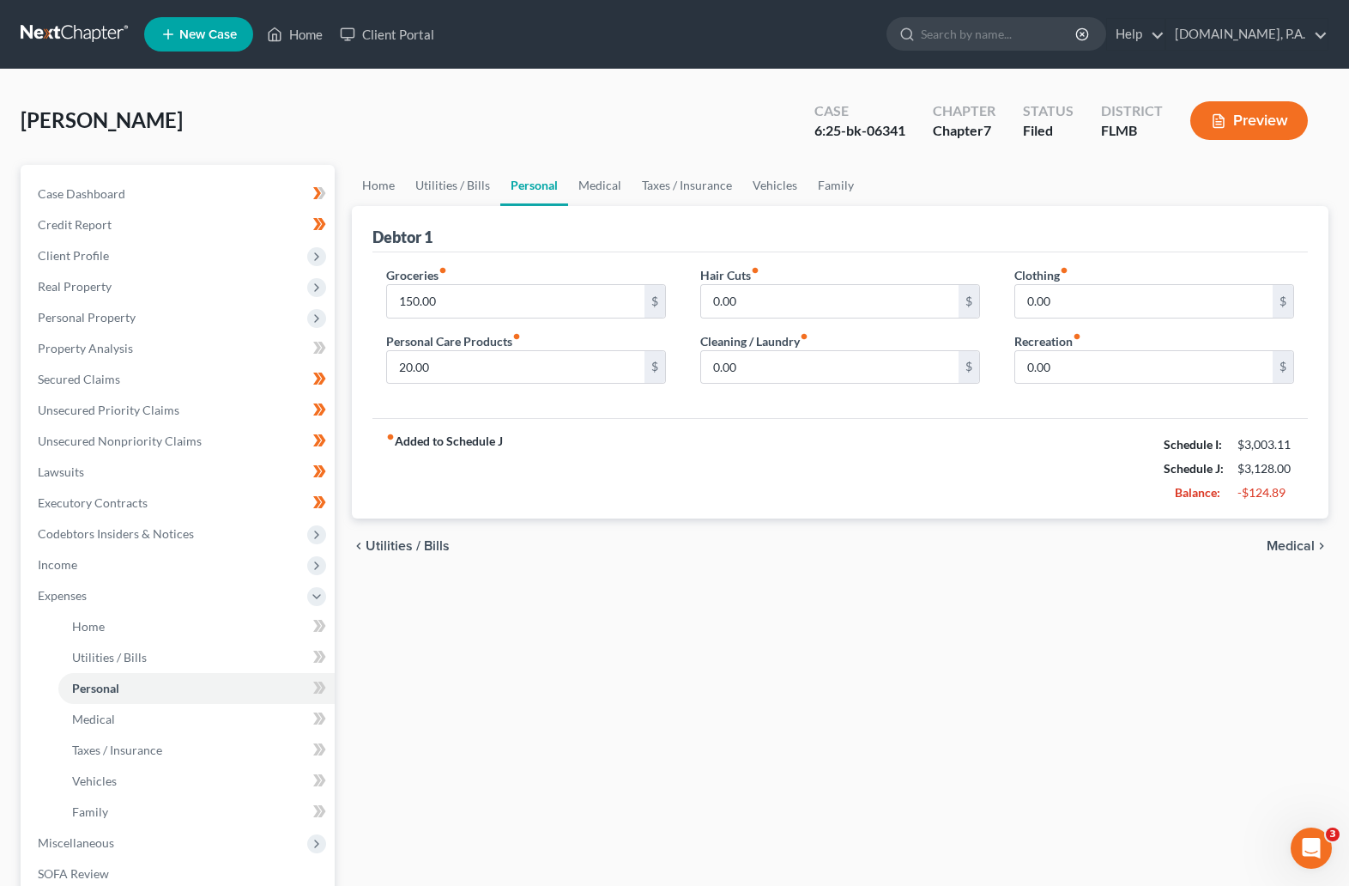
click at [1026, 540] on span "Medical" at bounding box center [1291, 546] width 48 height 14
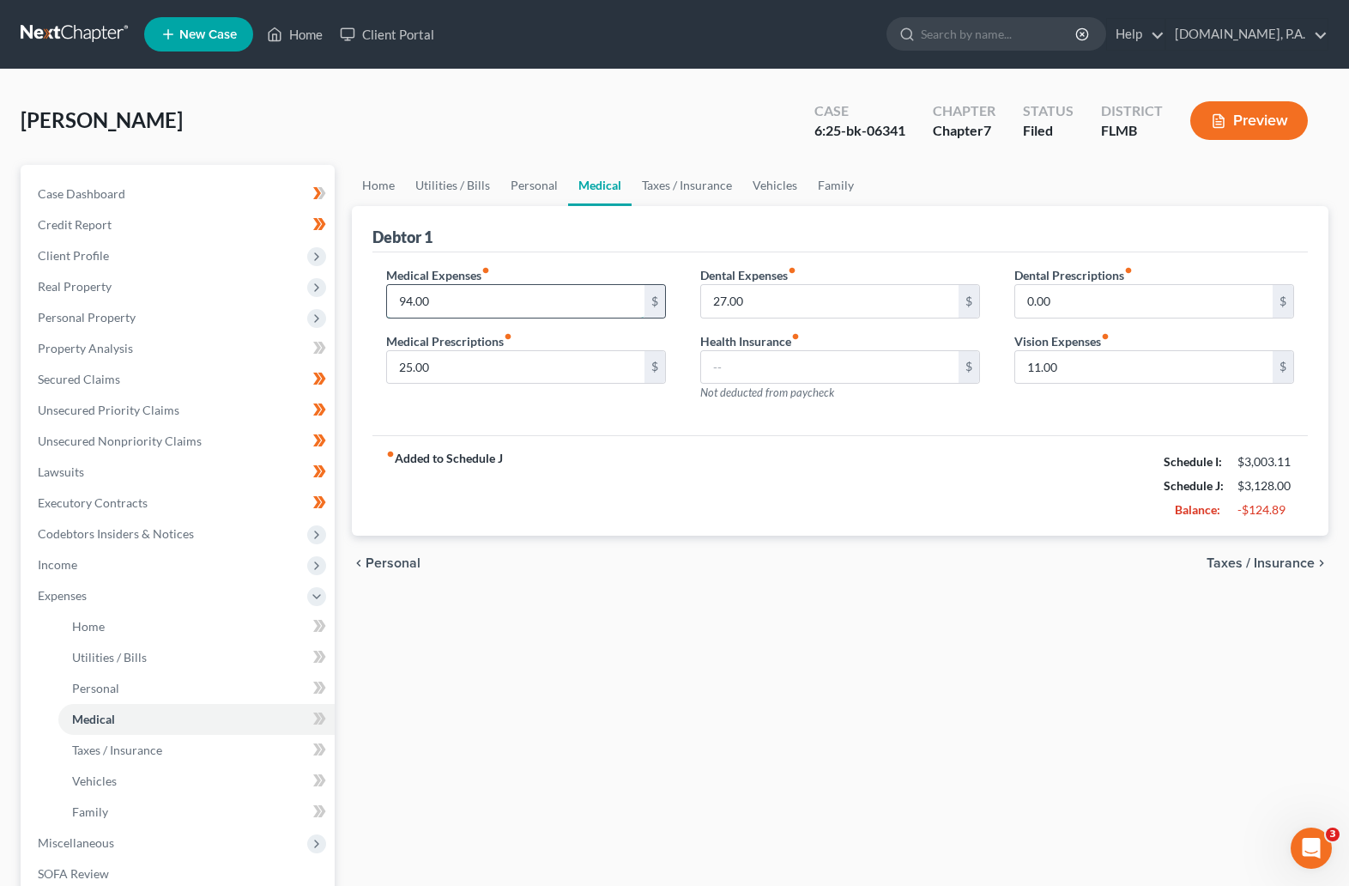
click at [446, 303] on input "94.00" at bounding box center [515, 301] width 257 height 33
type input "20"
click at [445, 363] on input "25.00" at bounding box center [515, 367] width 257 height 33
type input "20"
click at [749, 682] on div "Home Utilities / Bills Personal Medical Taxes / Insurance Vehicles Family Debto…" at bounding box center [840, 614] width 994 height 899
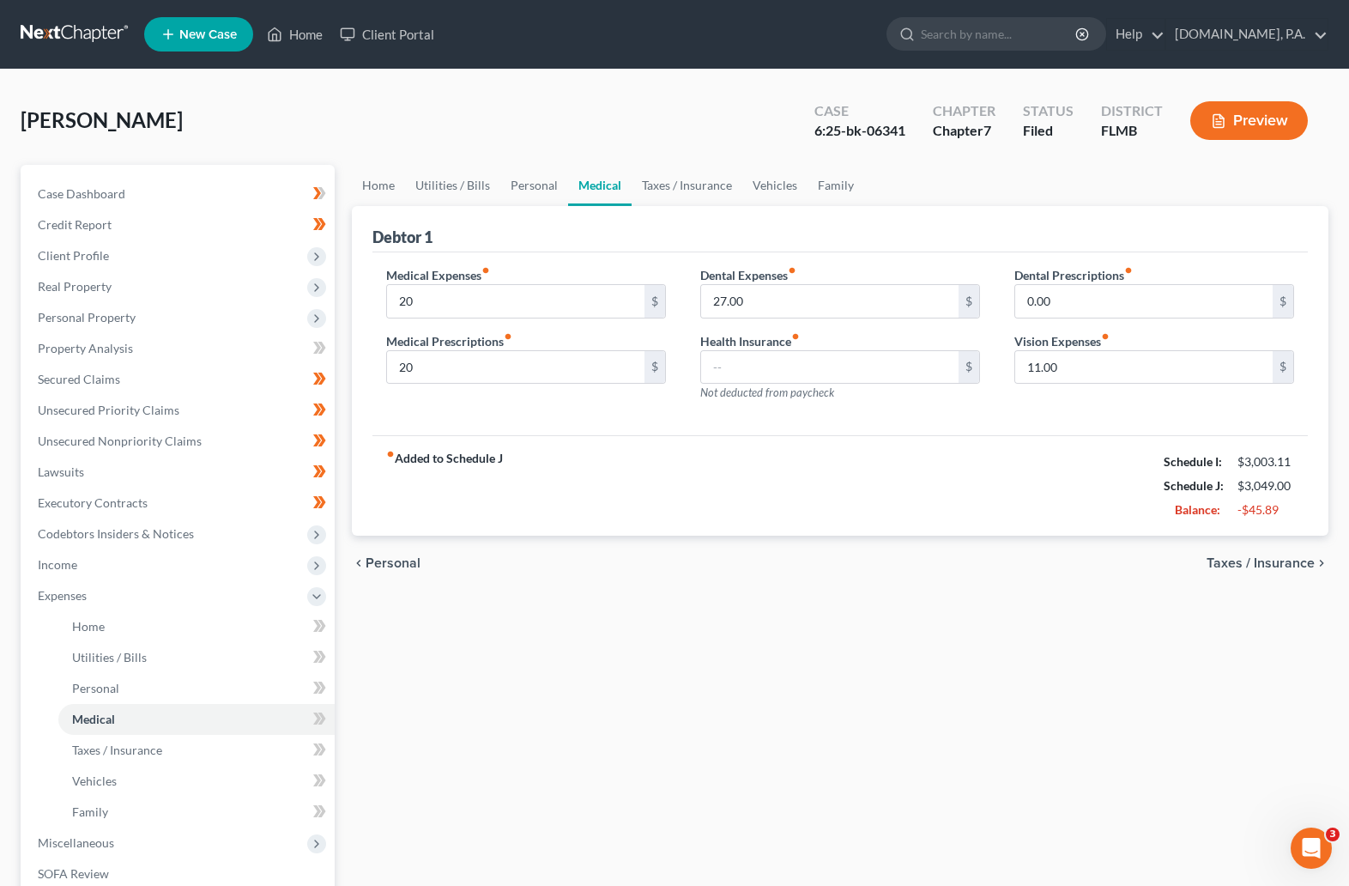
click at [1026, 566] on span "Taxes / Insurance" at bounding box center [1261, 563] width 108 height 14
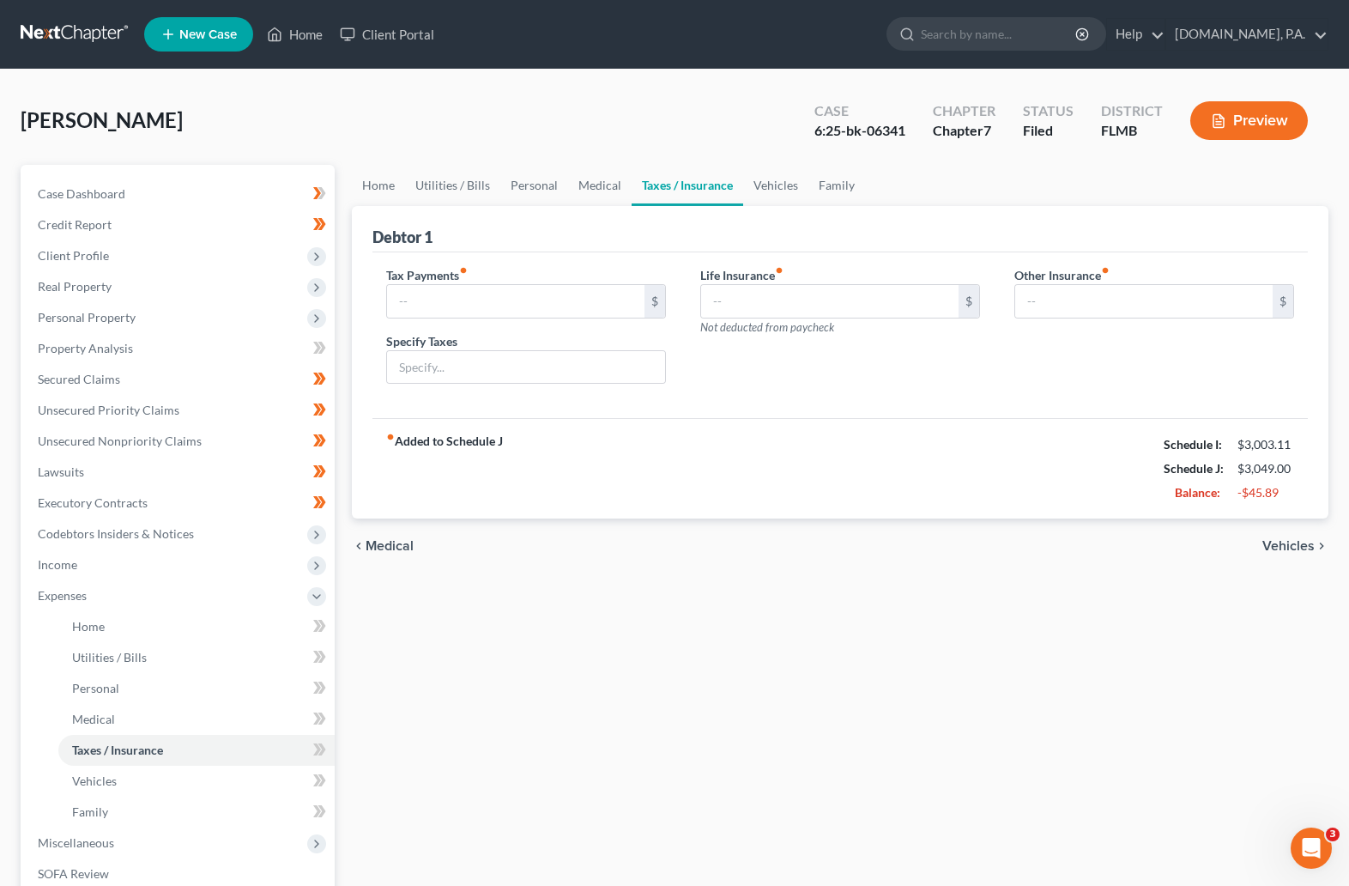
click at [1026, 545] on span "Vehicles" at bounding box center [1289, 546] width 52 height 14
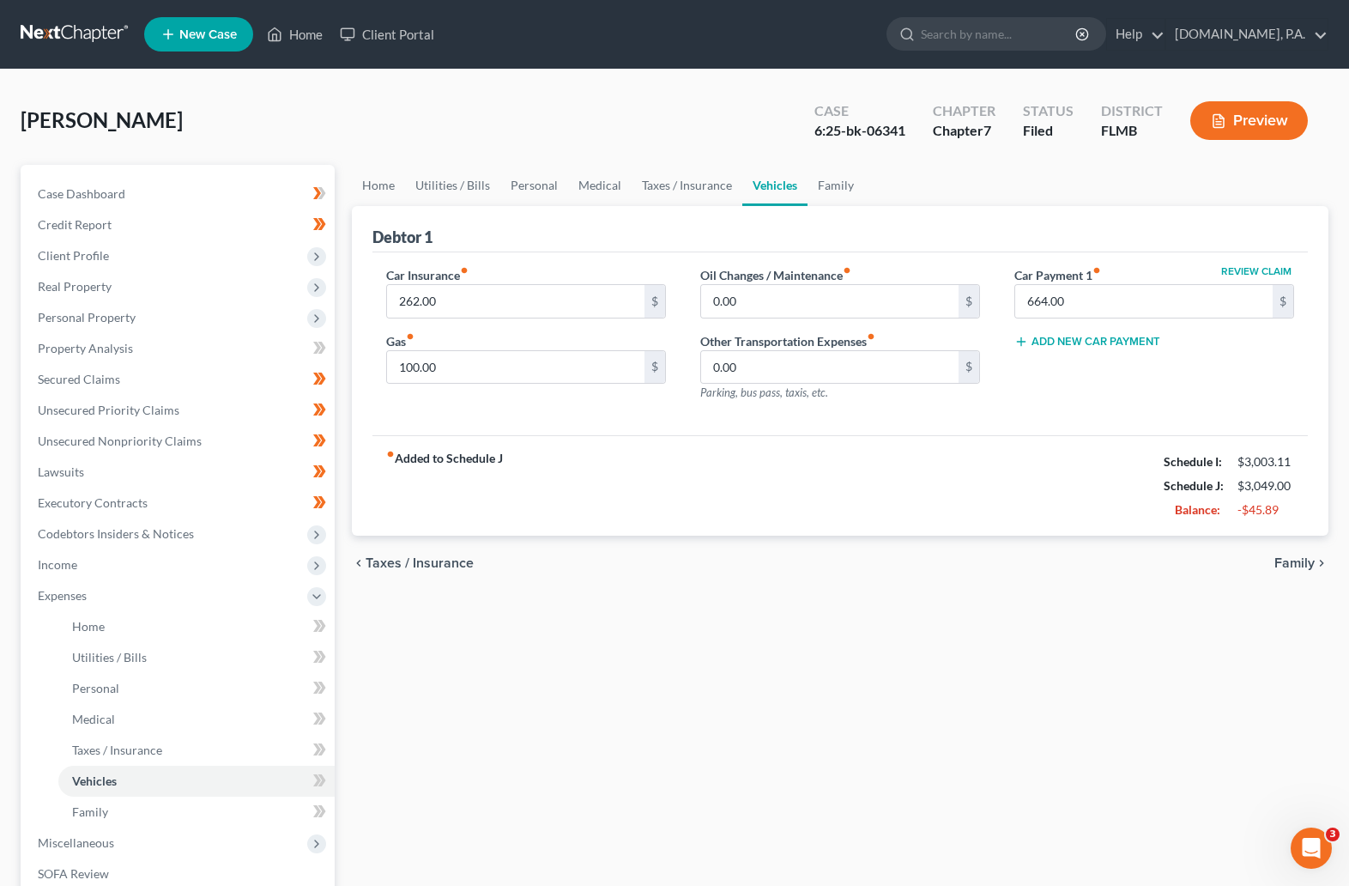
click at [1026, 558] on span "Family" at bounding box center [1295, 563] width 40 height 14
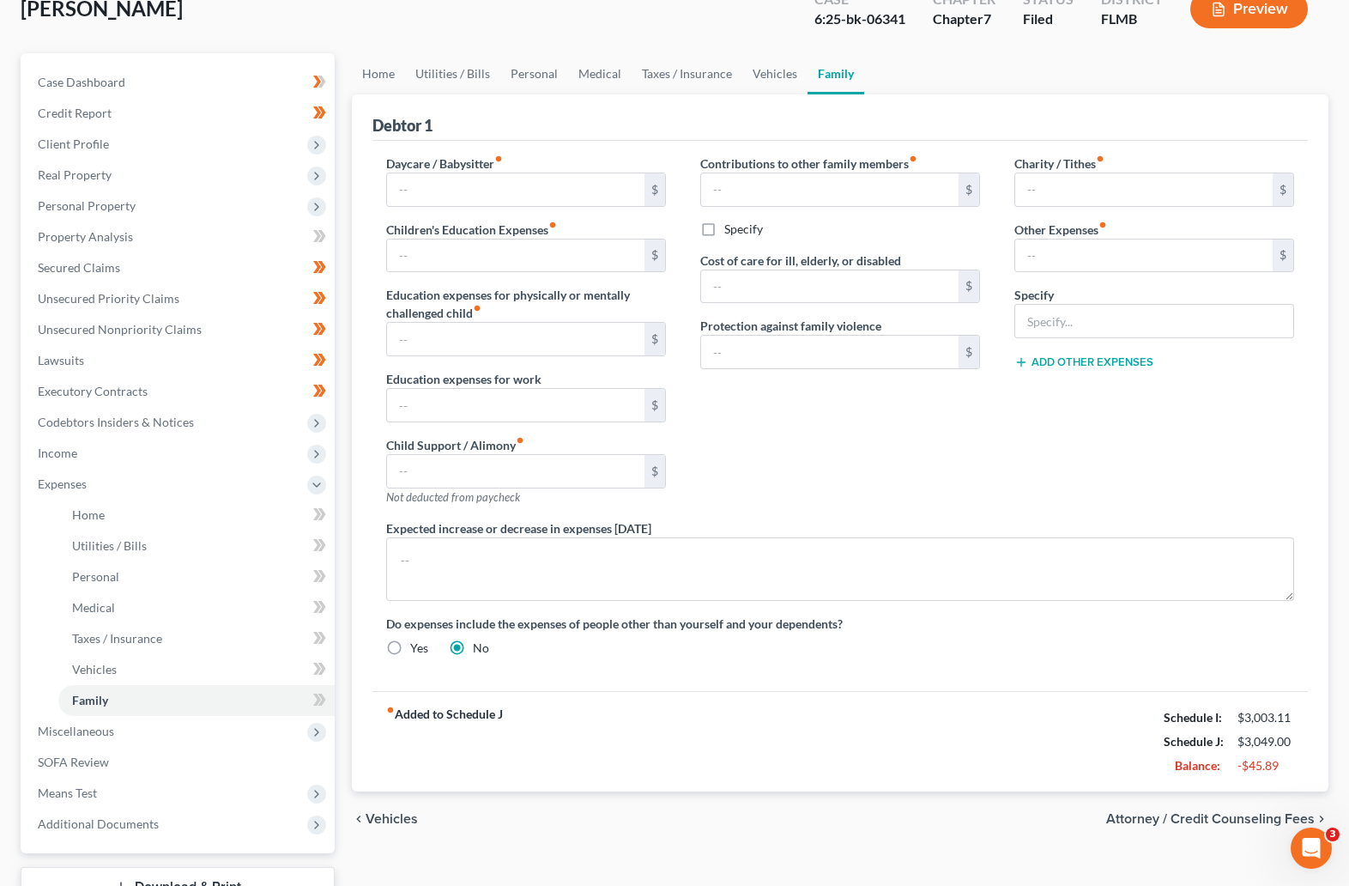
scroll to position [242, 0]
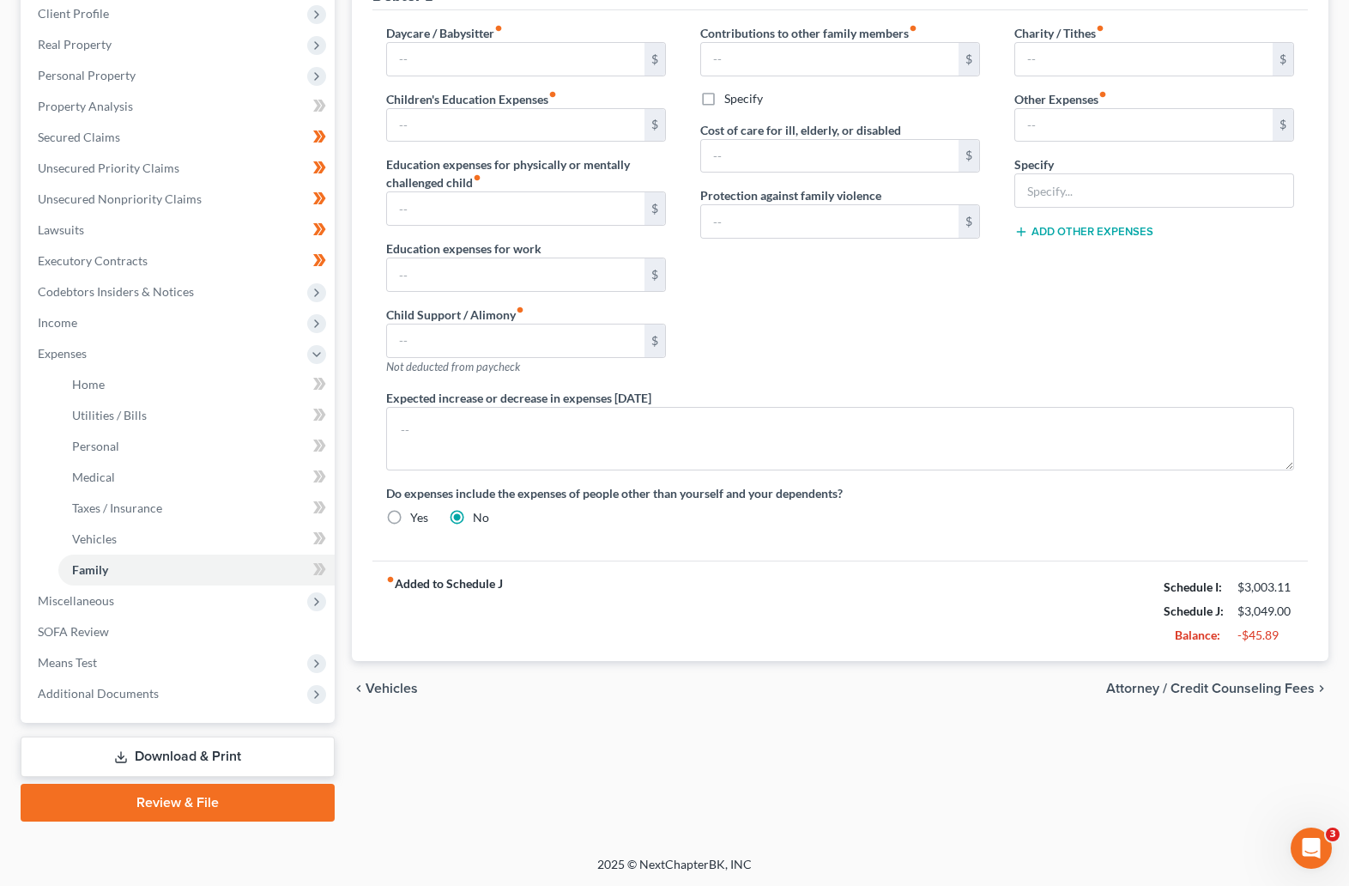
click at [368, 687] on span "Vehicles" at bounding box center [392, 688] width 52 height 14
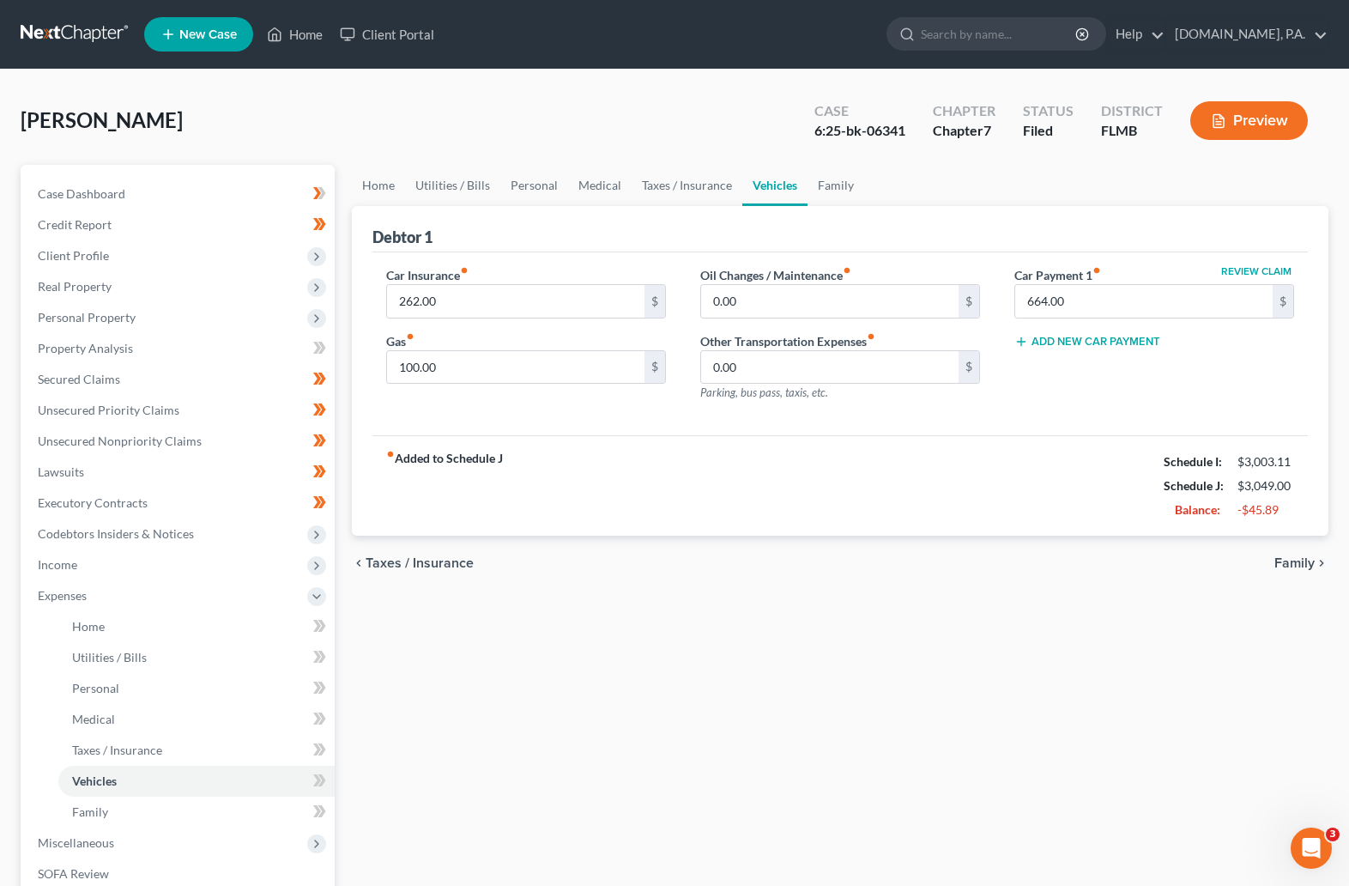
click at [368, 687] on div "Home Utilities / Bills Personal Medical Taxes / Insurance Vehicles Family Debto…" at bounding box center [840, 614] width 994 height 899
click at [89, 687] on span "Personal" at bounding box center [95, 688] width 47 height 15
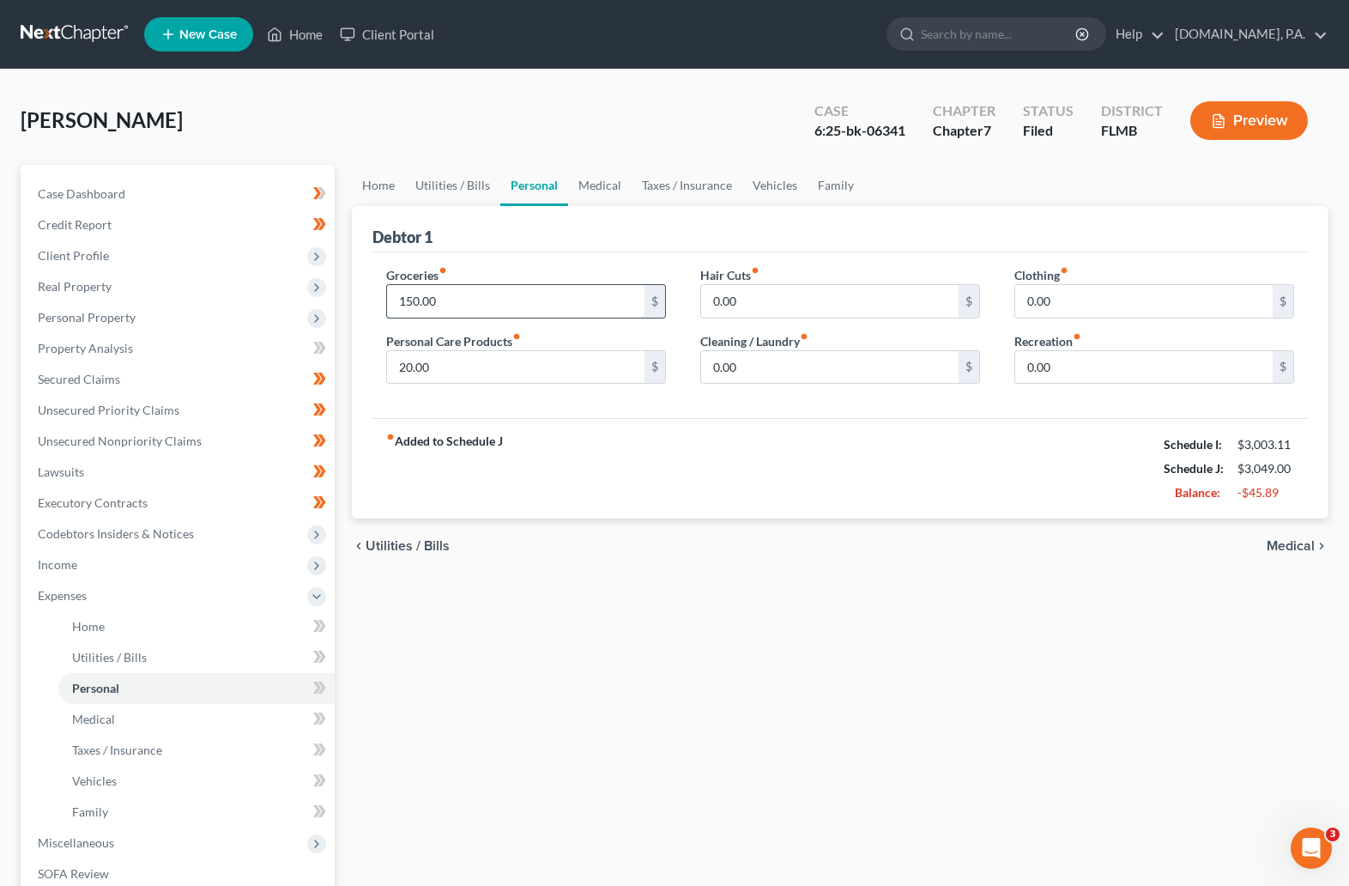
click at [468, 301] on input "150.00" at bounding box center [515, 301] width 257 height 33
type input "180"
click at [467, 373] on input "20.00" at bounding box center [515, 367] width 257 height 33
type input "10"
click at [723, 645] on div "Home Utilities / Bills Personal Medical Taxes / Insurance Vehicles Family Debto…" at bounding box center [840, 614] width 994 height 899
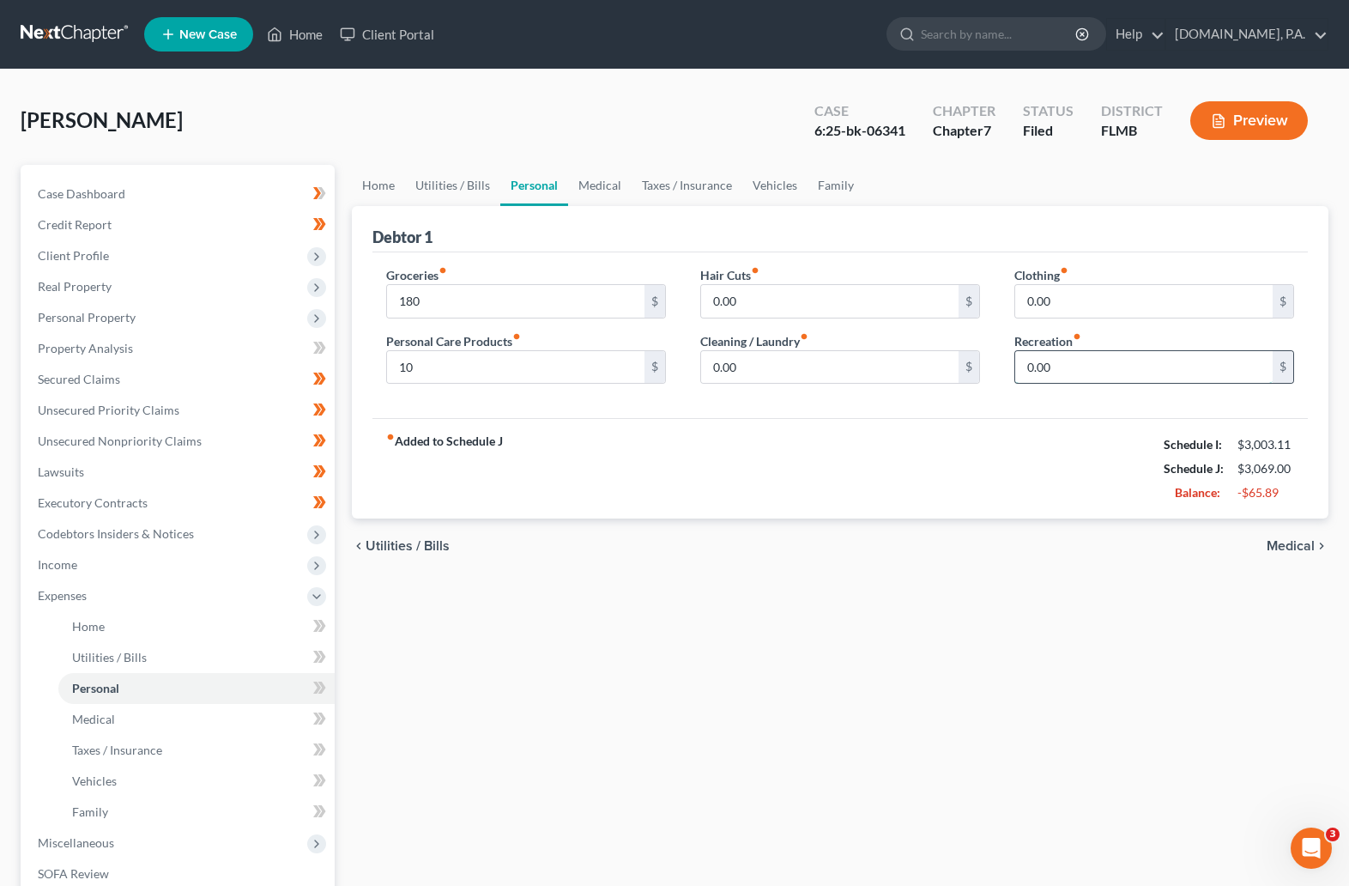
click at [1026, 369] on input "0.00" at bounding box center [1143, 367] width 257 height 33
type input "20"
click at [949, 481] on div "fiber_manual_record Added to Schedule J Schedule I: $3,003.11 Schedule J: $3,08…" at bounding box center [840, 468] width 936 height 100
click at [1026, 287] on input "0.00" at bounding box center [1143, 301] width 257 height 33
type input "20"
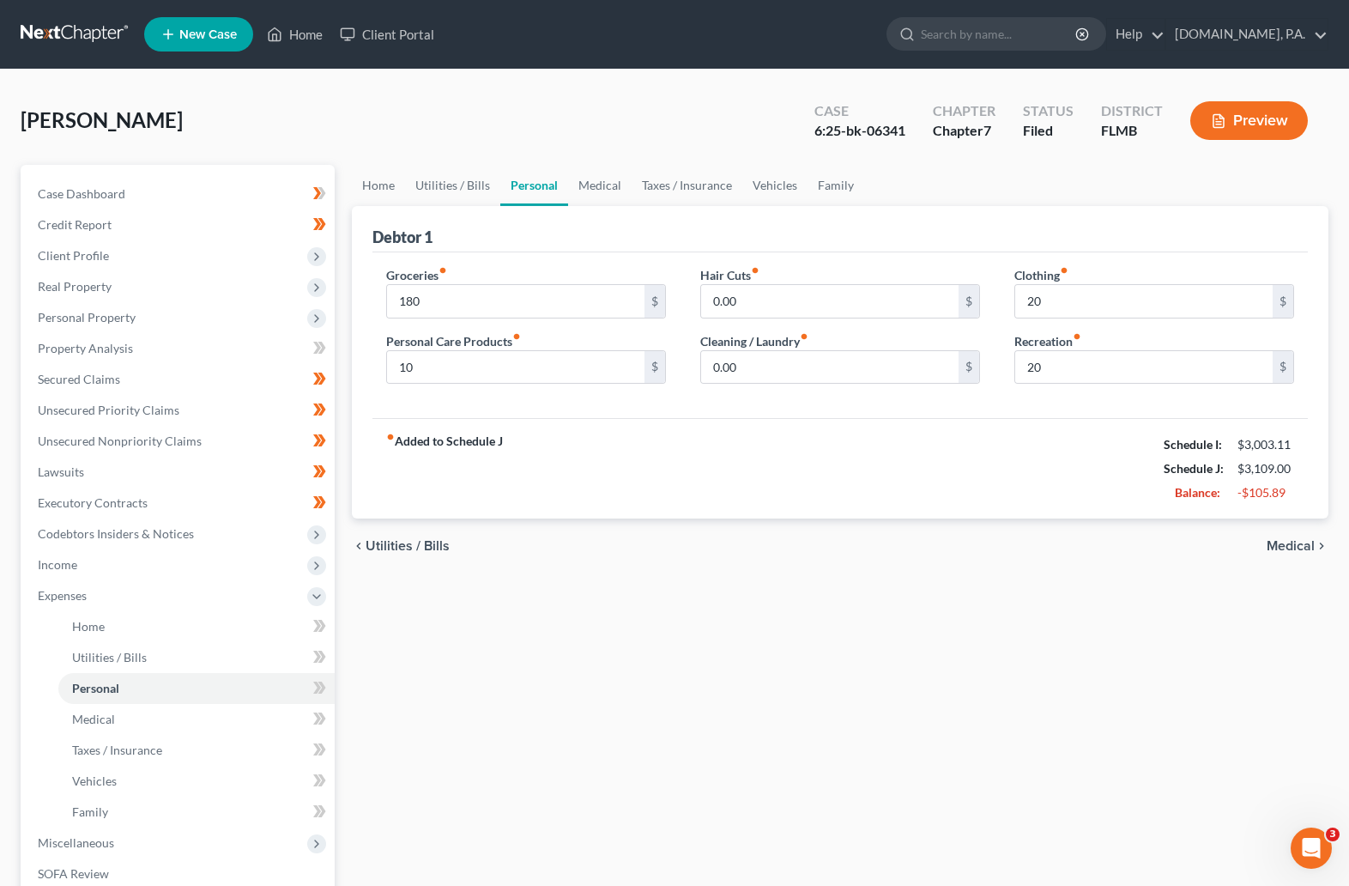
click at [934, 585] on div "Home Utilities / Bills Personal Medical Taxes / Insurance Vehicles Family Debto…" at bounding box center [840, 614] width 994 height 899
click at [116, 658] on span "Utilities / Bills" at bounding box center [109, 657] width 75 height 15
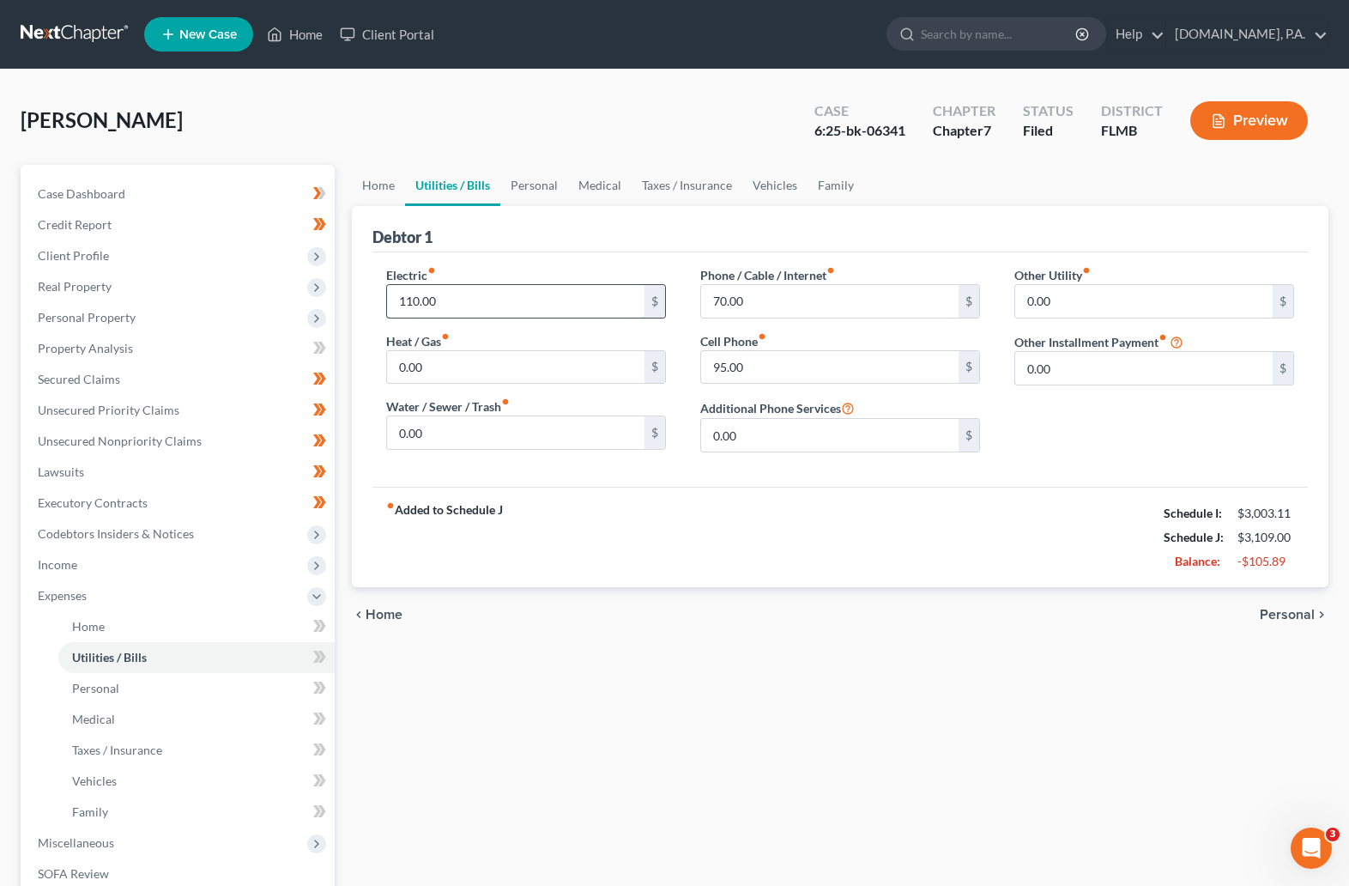
click at [465, 312] on input "110.00" at bounding box center [515, 301] width 257 height 33
type input "90"
click at [728, 666] on div "Home Utilities / Bills Personal Medical Taxes / Insurance Vehicles Family Debto…" at bounding box center [840, 614] width 994 height 899
click at [759, 298] on input "70.00" at bounding box center [829, 301] width 257 height 33
type input "60"
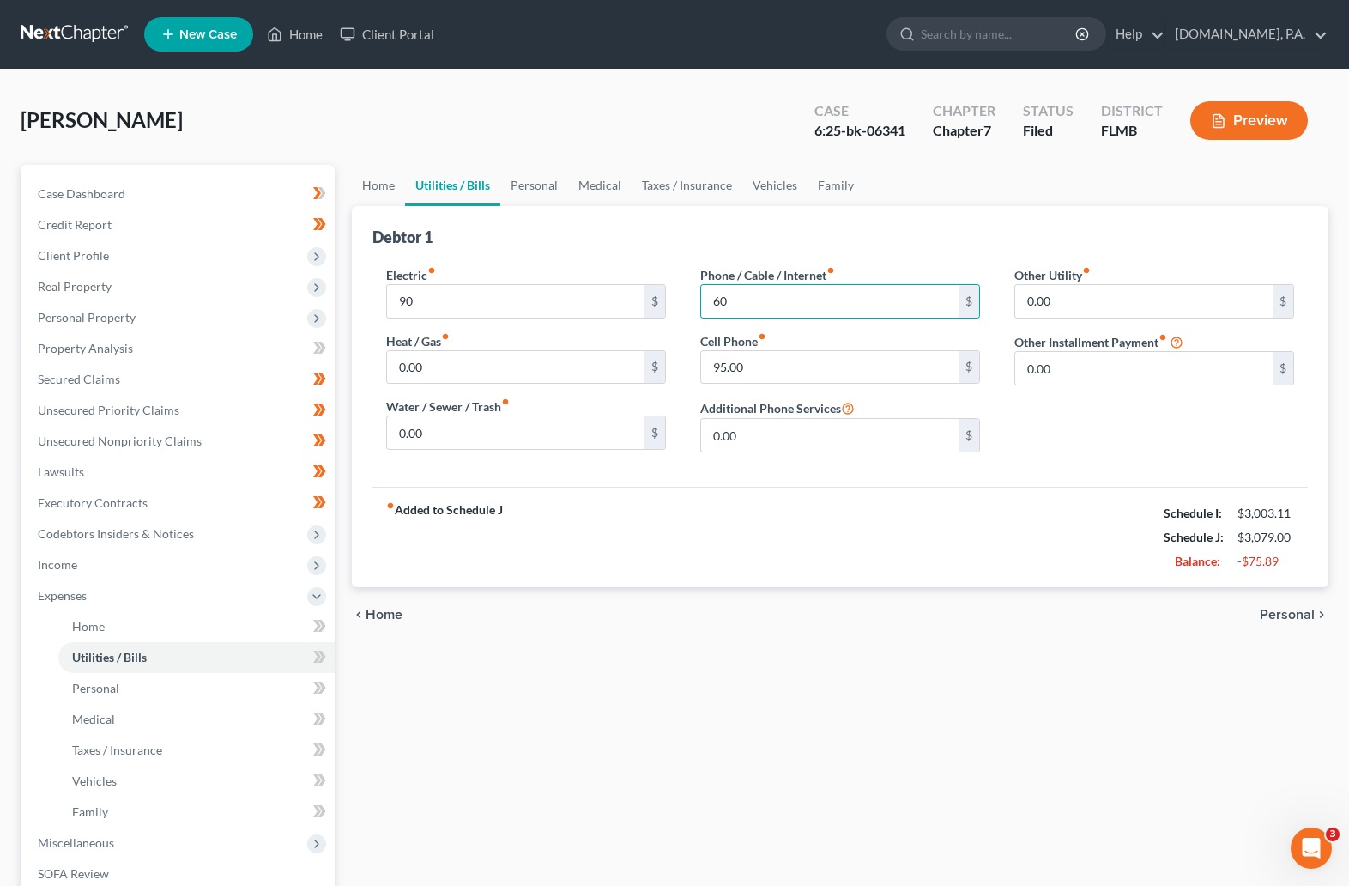
click at [705, 734] on div "Home Utilities / Bills Personal Medical Taxes / Insurance Vehicles Family Debto…" at bounding box center [840, 614] width 994 height 899
click at [1026, 613] on span "Personal" at bounding box center [1287, 615] width 55 height 14
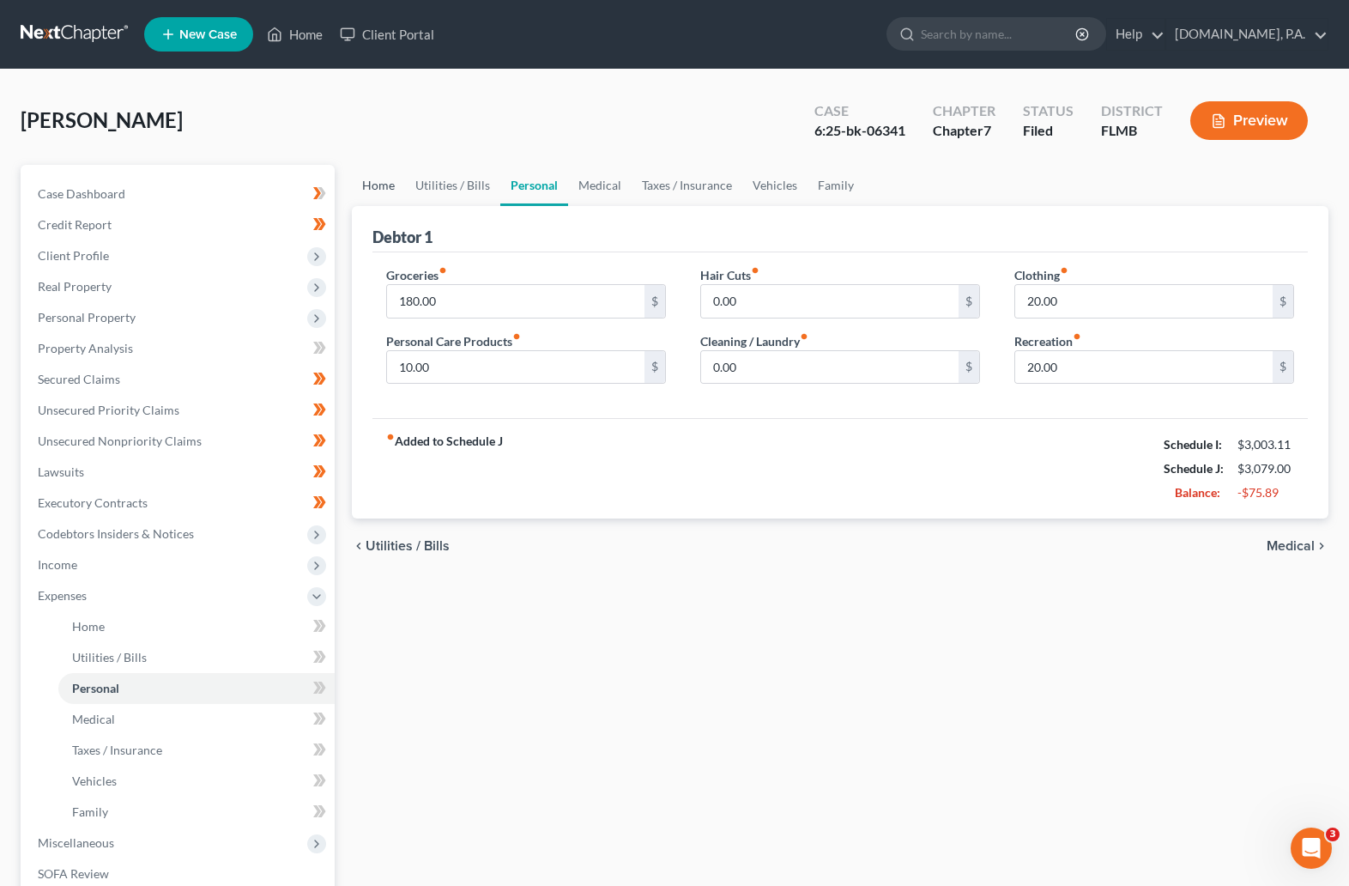
click at [361, 177] on link "Home" at bounding box center [378, 185] width 53 height 41
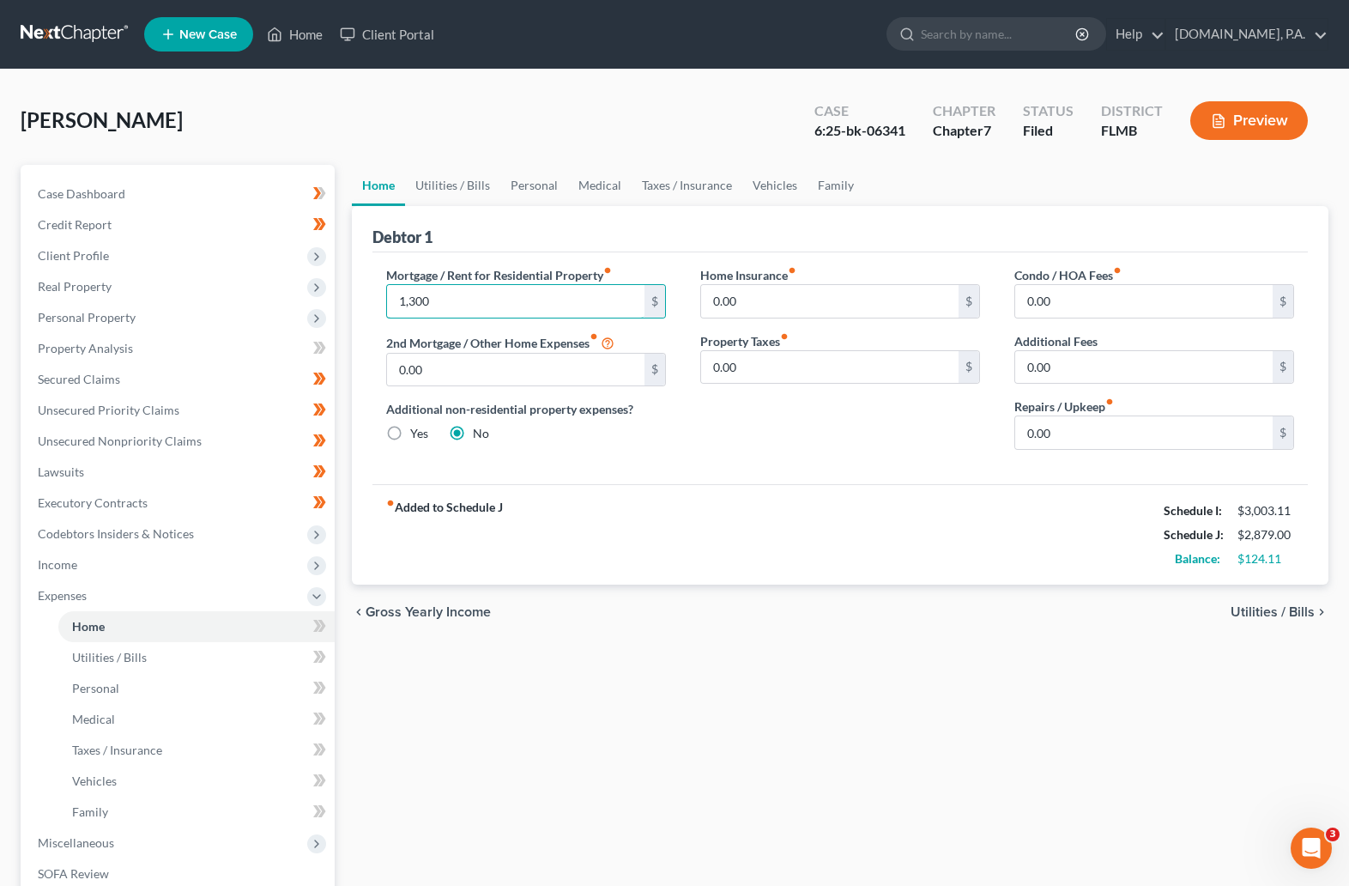
type input "1,300"
click at [1026, 613] on span "Utilities / Bills" at bounding box center [1273, 612] width 84 height 14
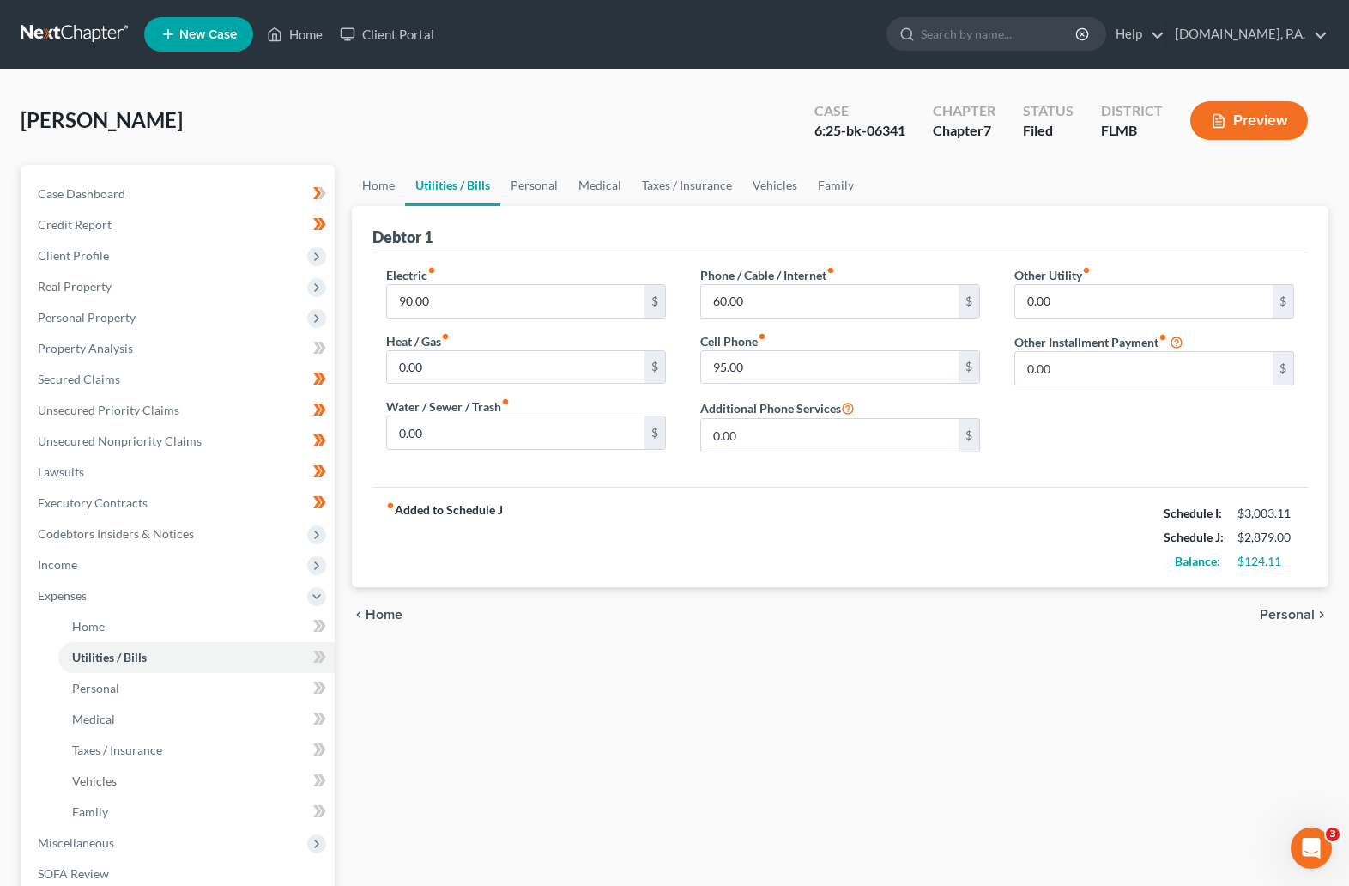
click at [1026, 615] on span "Personal" at bounding box center [1287, 615] width 55 height 14
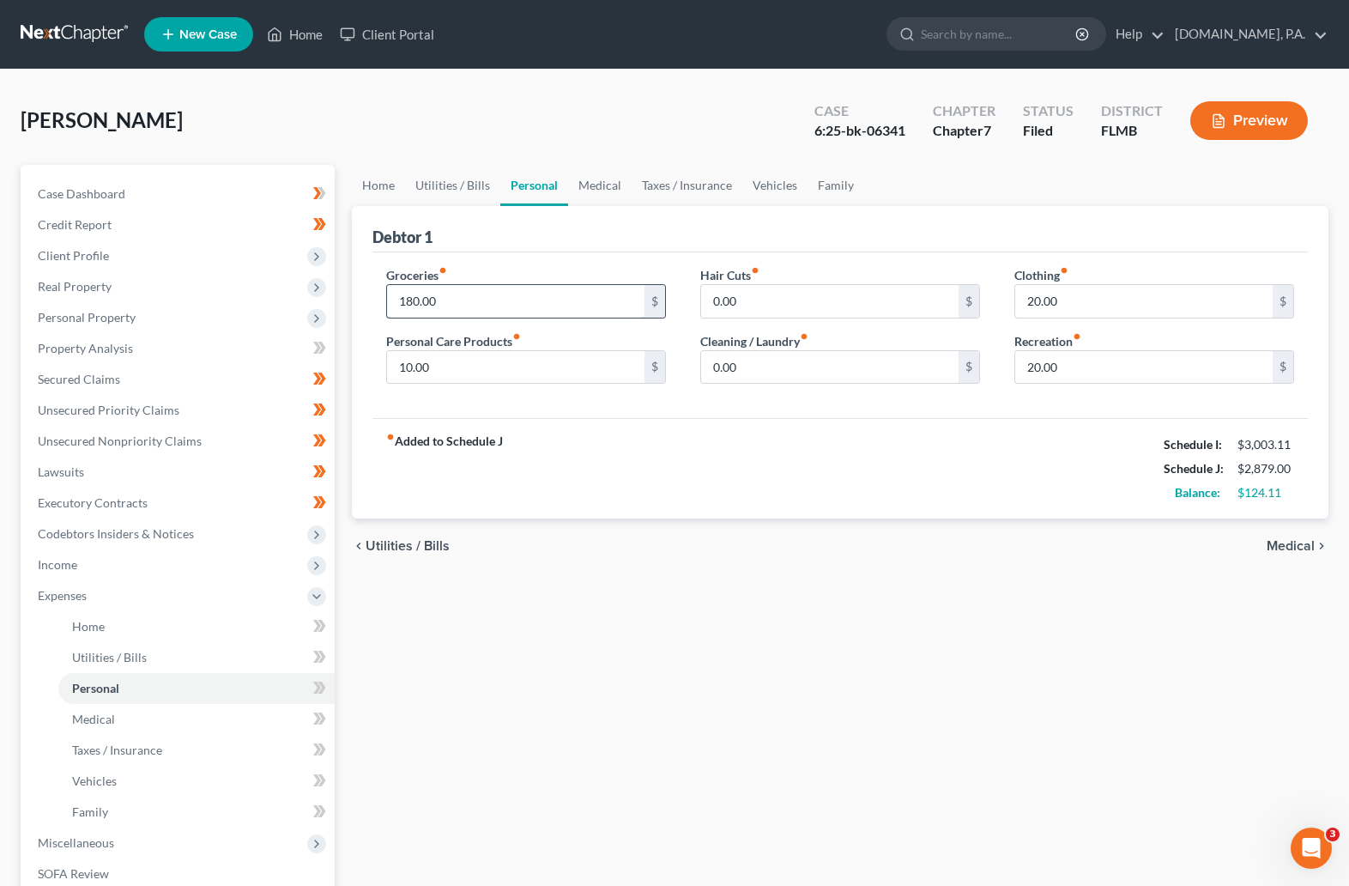
click at [473, 300] on input "180.00" at bounding box center [515, 301] width 257 height 33
click at [481, 306] on input "180.00" at bounding box center [515, 301] width 257 height 33
click at [460, 209] on div "Debtor 1" at bounding box center [840, 229] width 936 height 46
click at [430, 288] on input "180.00" at bounding box center [515, 301] width 257 height 33
type input "200"
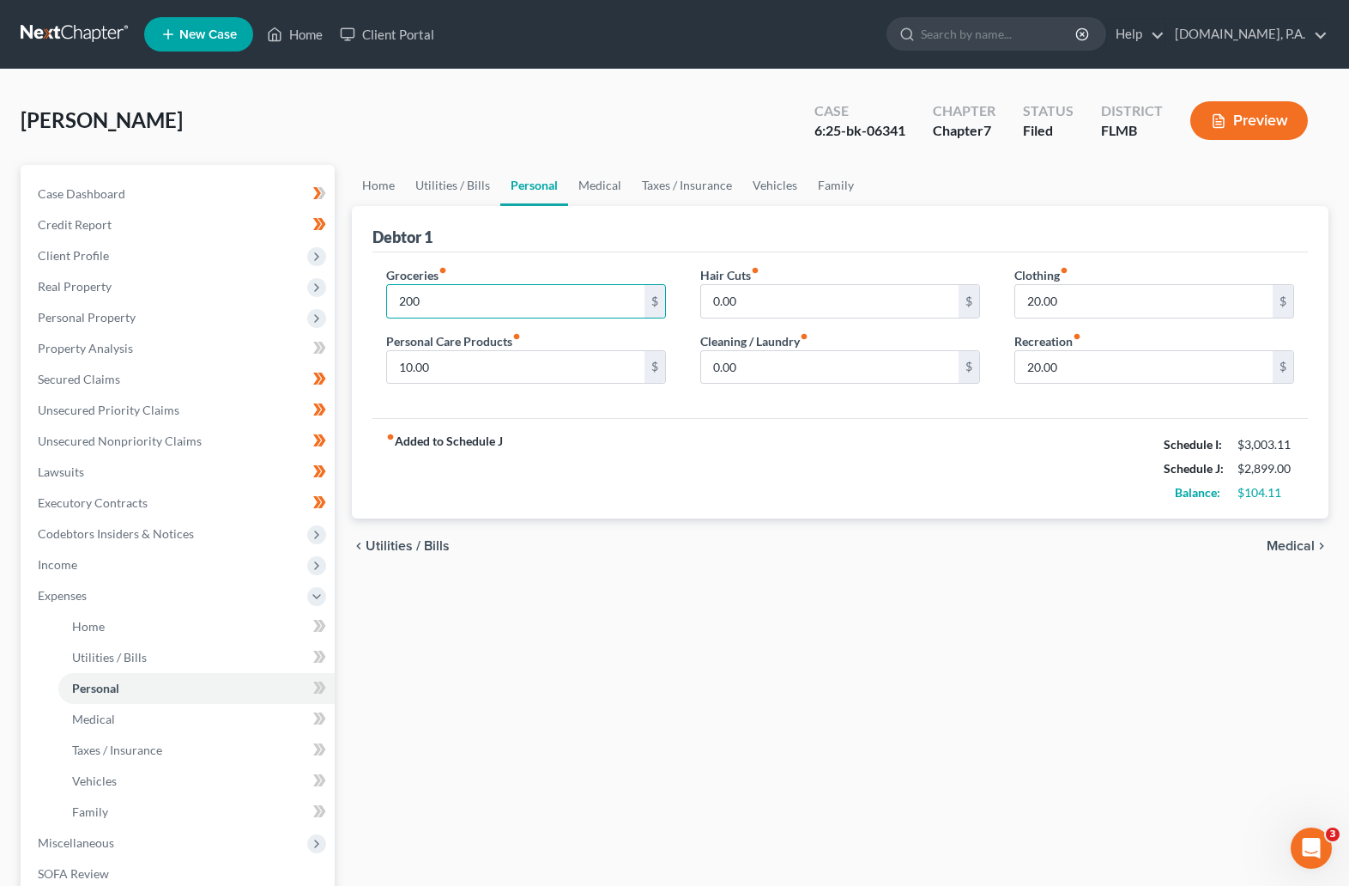
click at [1026, 539] on span "Medical" at bounding box center [1291, 546] width 48 height 14
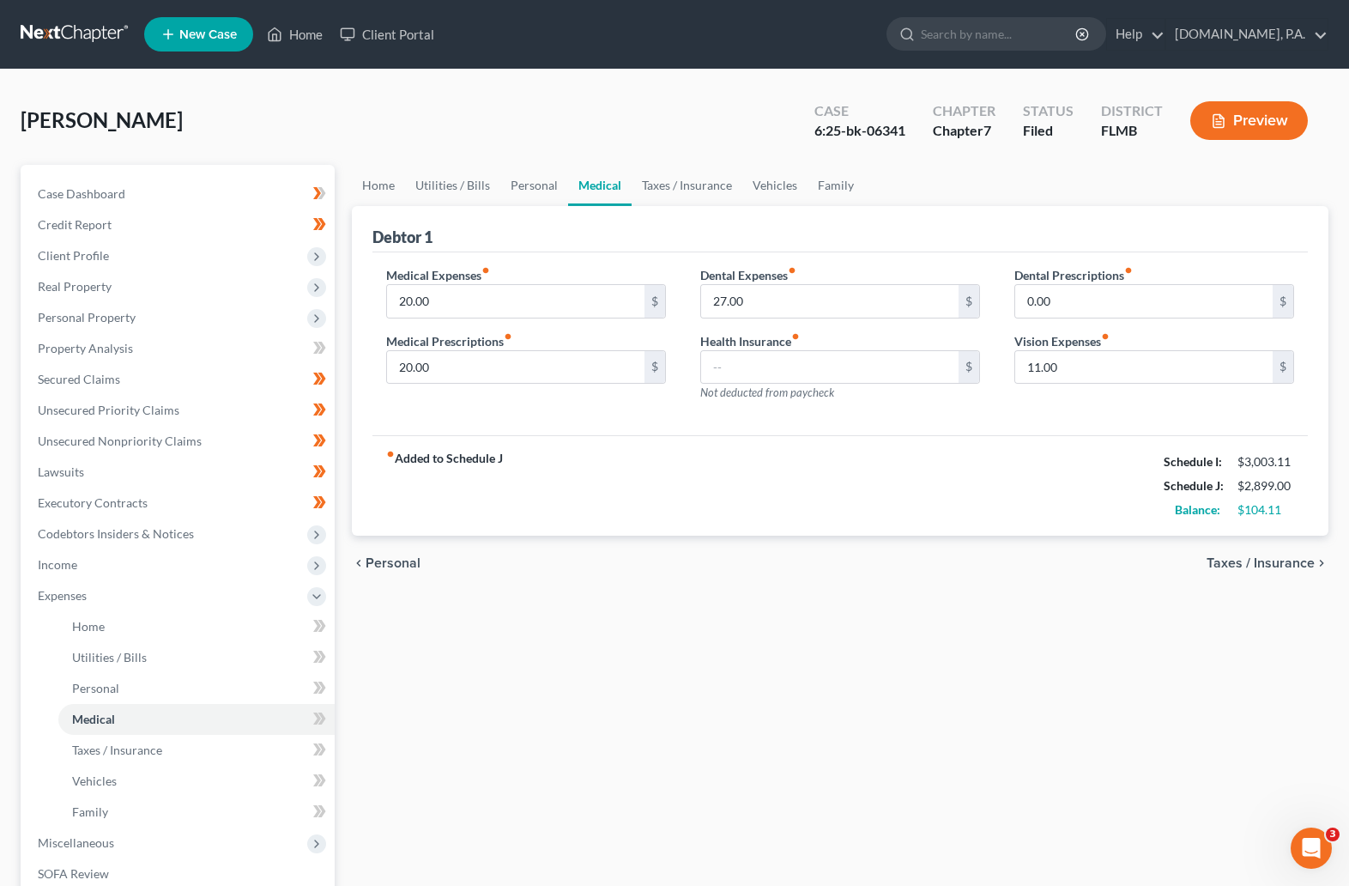
click at [1026, 558] on span "Taxes / Insurance" at bounding box center [1261, 563] width 108 height 14
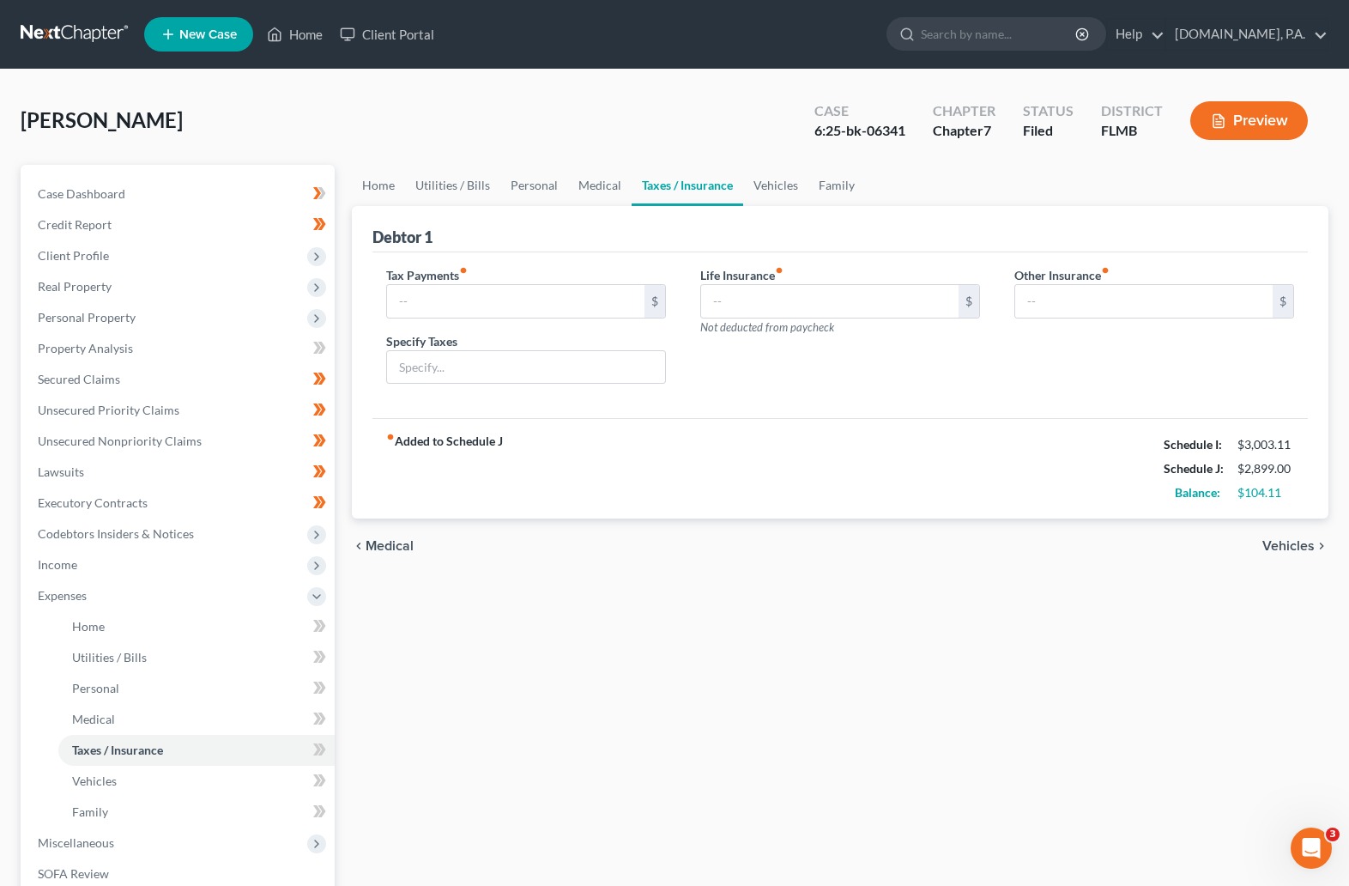
click at [1026, 539] on span "Vehicles" at bounding box center [1289, 546] width 52 height 14
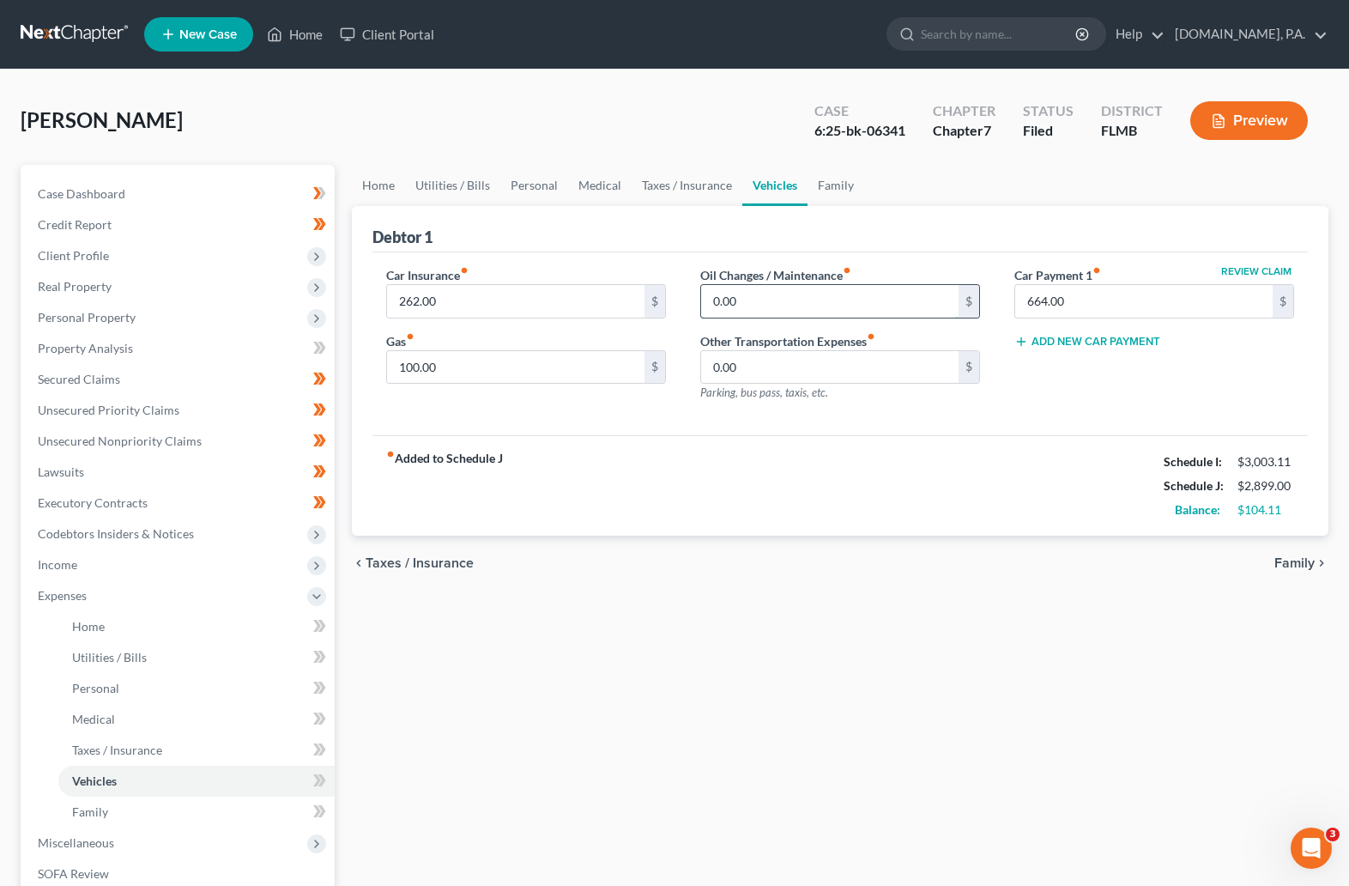
click at [791, 301] on input "0.00" at bounding box center [829, 301] width 257 height 33
type input "10"
click at [712, 369] on input "0.00" at bounding box center [829, 367] width 257 height 33
type input "10"
click at [439, 572] on div "chevron_left Taxes / Insurance Family chevron_right" at bounding box center [840, 563] width 977 height 55
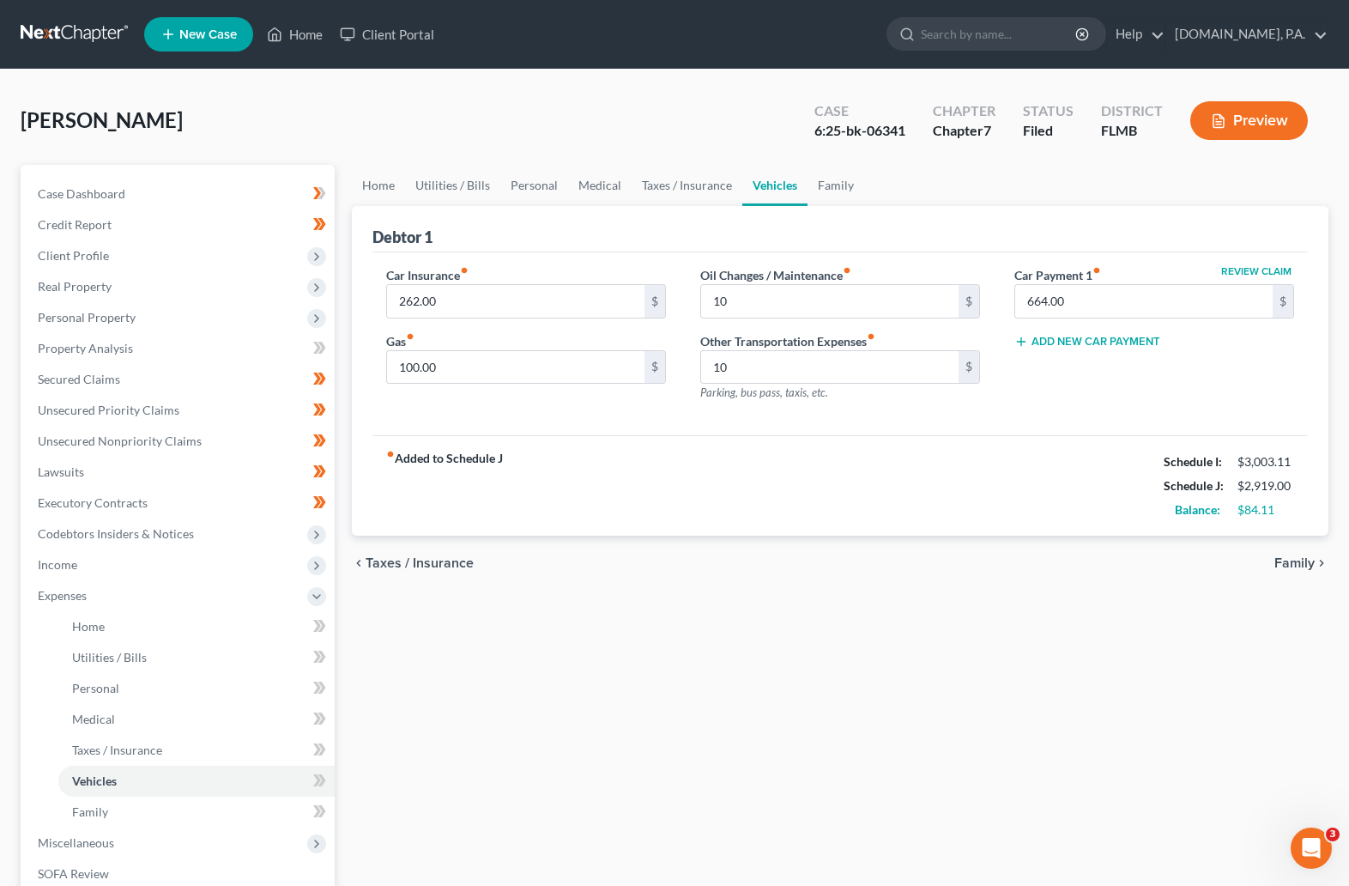
click at [435, 560] on span "Taxes / Insurance" at bounding box center [420, 563] width 108 height 14
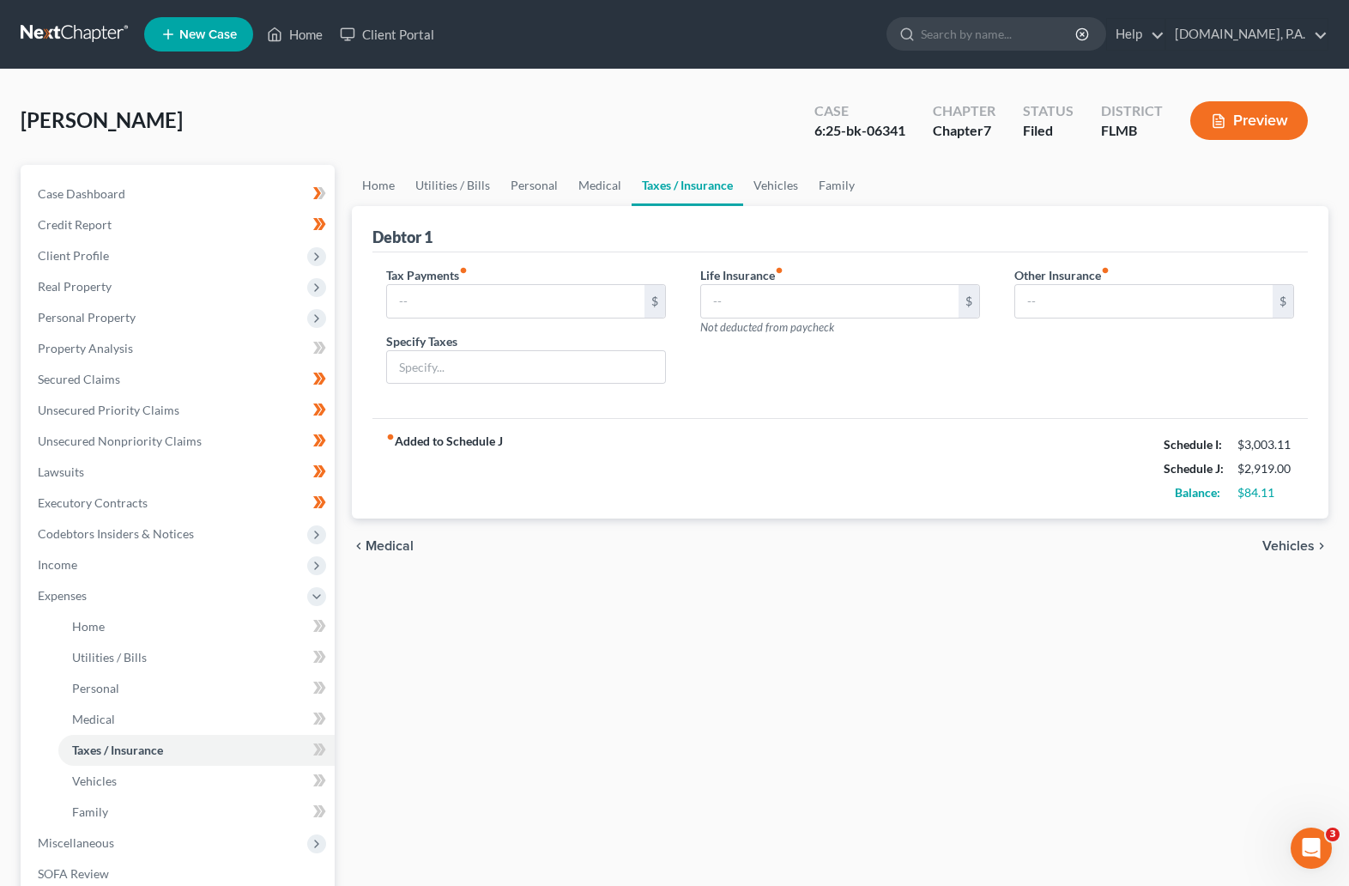
click at [390, 548] on span "Medical" at bounding box center [390, 546] width 48 height 14
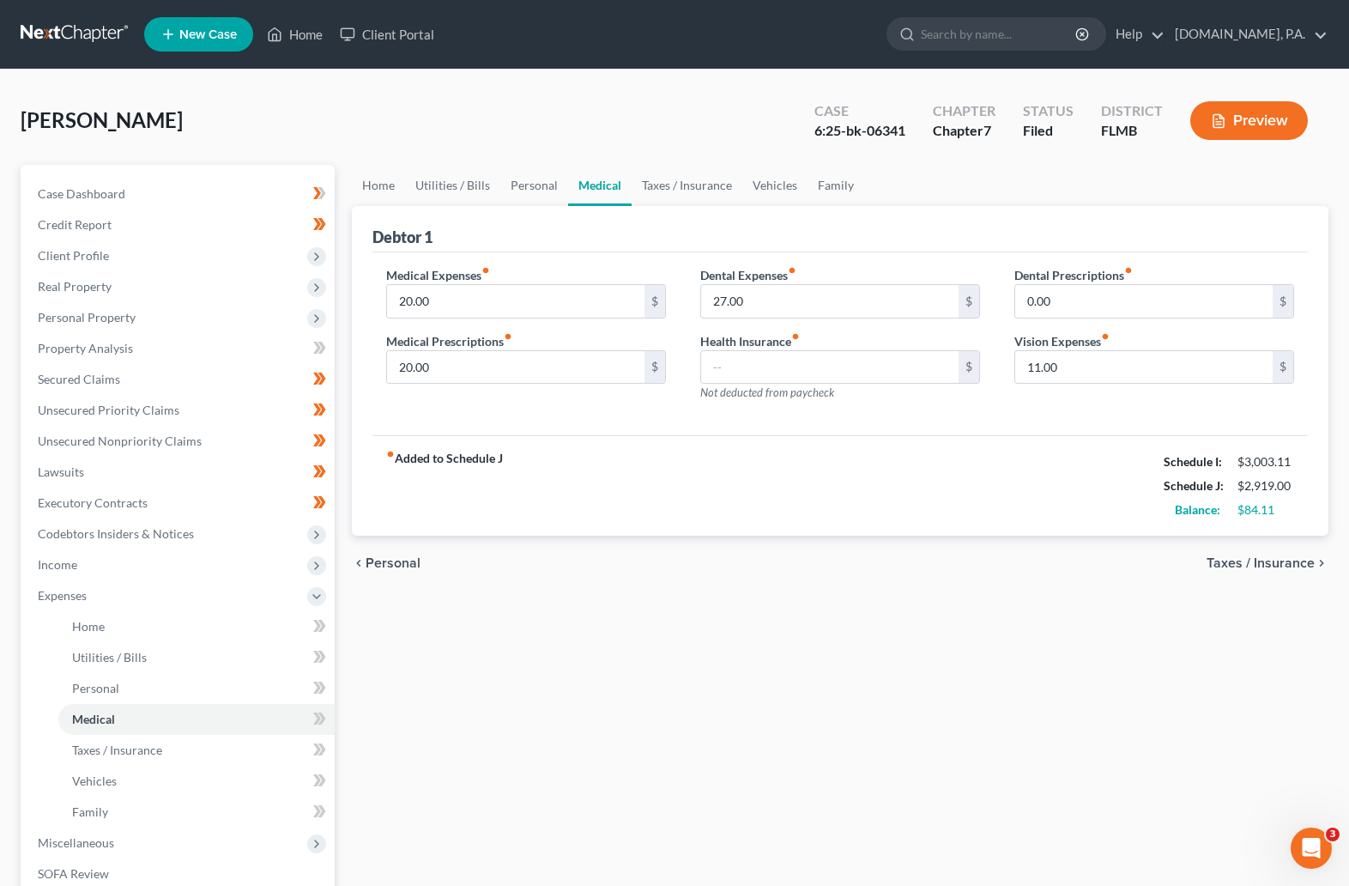
click at [389, 560] on span "Personal" at bounding box center [393, 563] width 55 height 14
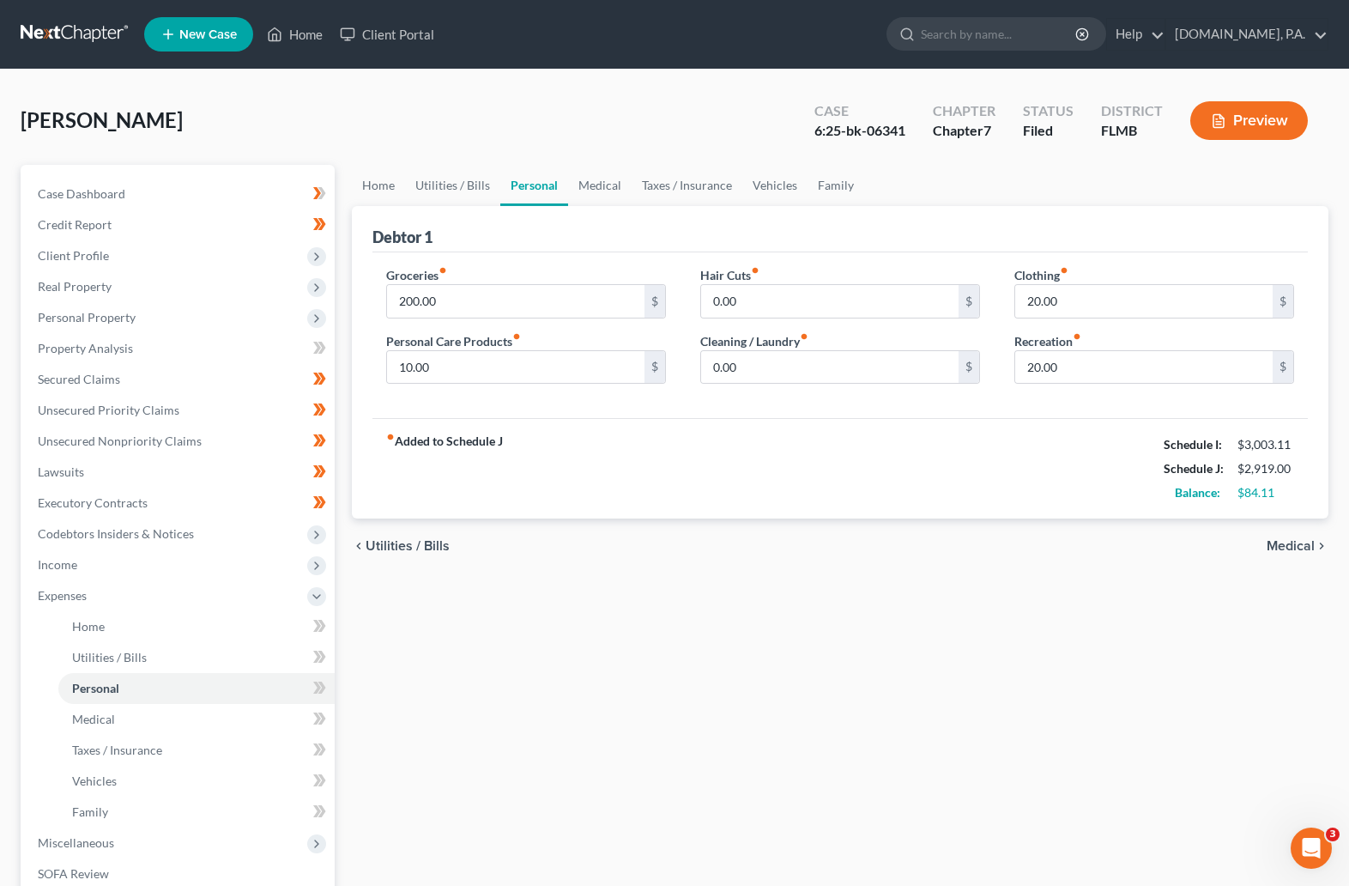
click at [388, 546] on span "Utilities / Bills" at bounding box center [408, 546] width 84 height 14
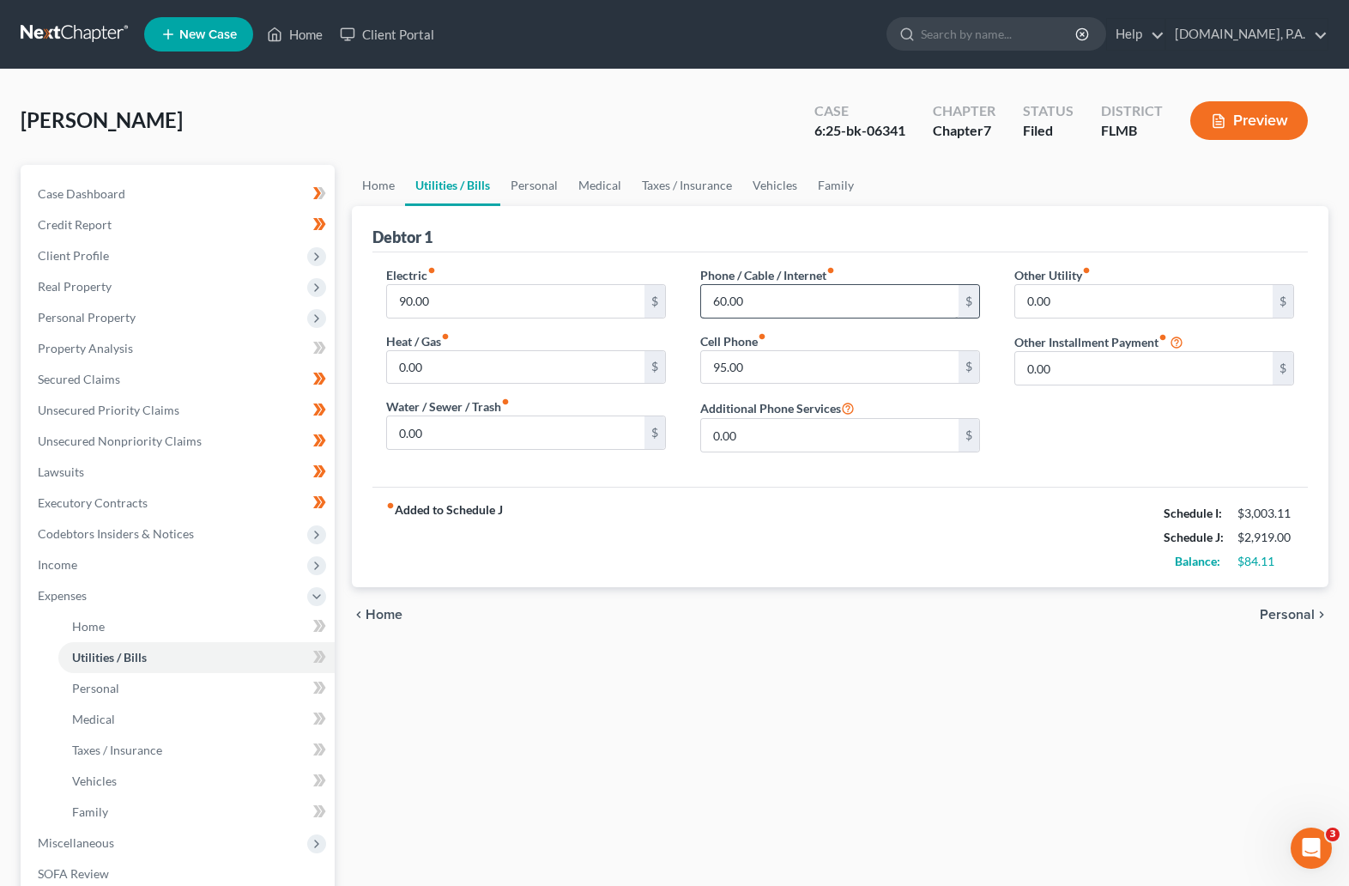
click at [756, 282] on label "Phone / Cable / Internet fiber_manual_record" at bounding box center [767, 275] width 135 height 18
click at [750, 299] on input "60.00" at bounding box center [829, 301] width 257 height 33
type input "65"
click at [393, 615] on span "Home" at bounding box center [384, 615] width 37 height 14
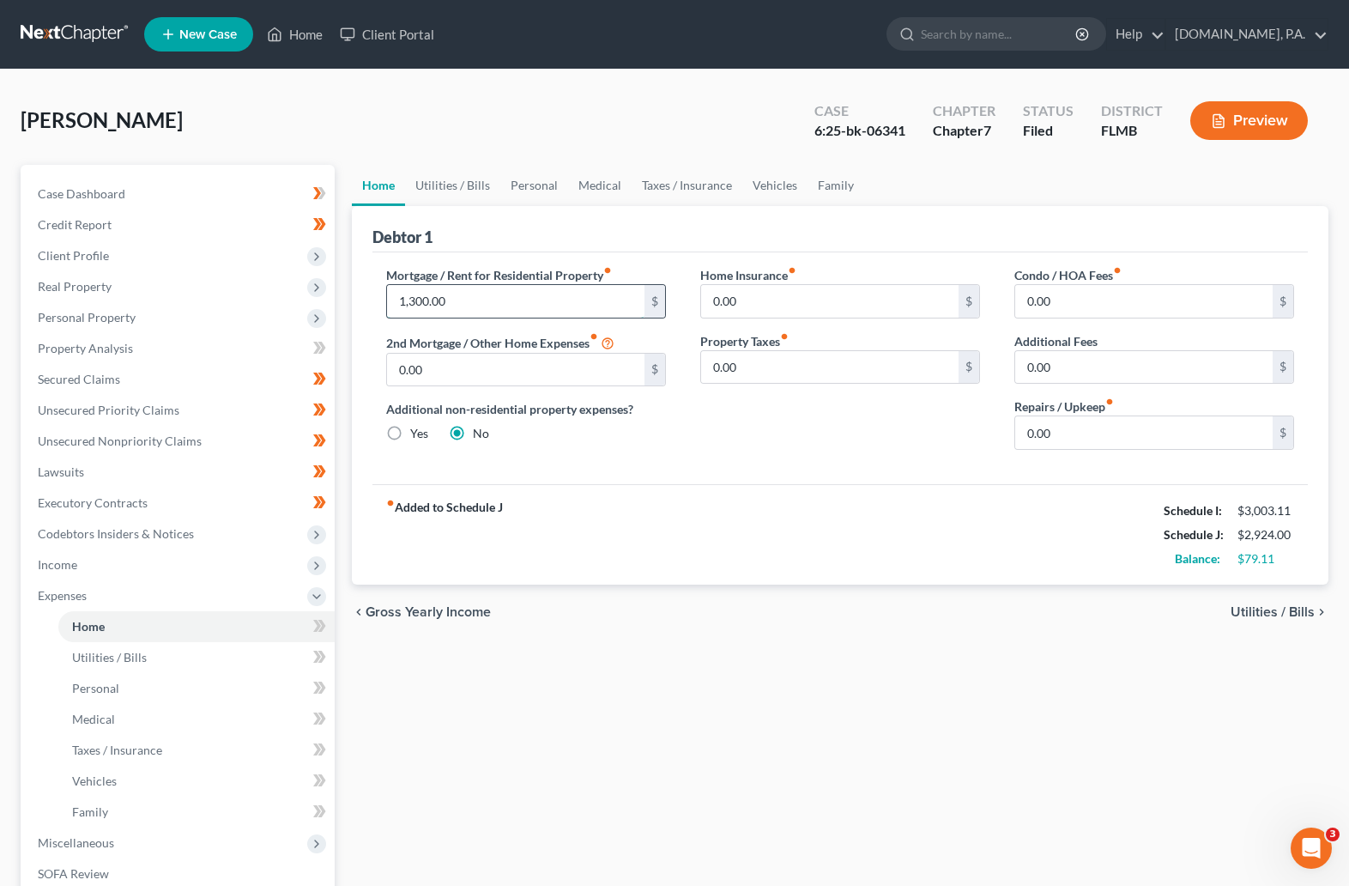
click at [451, 303] on input "1,300.00" at bounding box center [515, 301] width 257 height 33
type input "1,400"
click at [1026, 608] on span "Utilities / Bills" at bounding box center [1273, 612] width 84 height 14
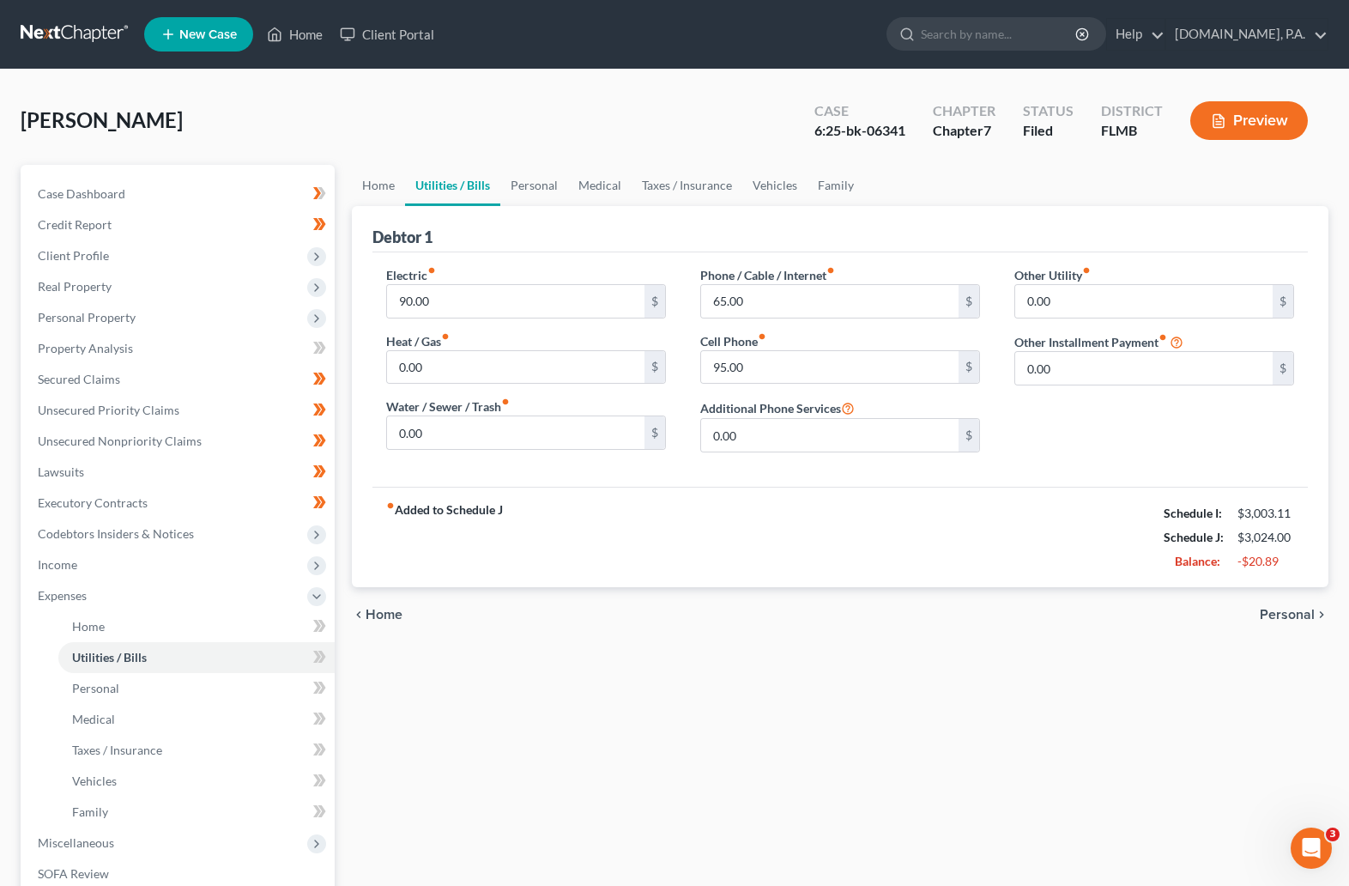
click at [1026, 617] on span "Personal" at bounding box center [1287, 615] width 55 height 14
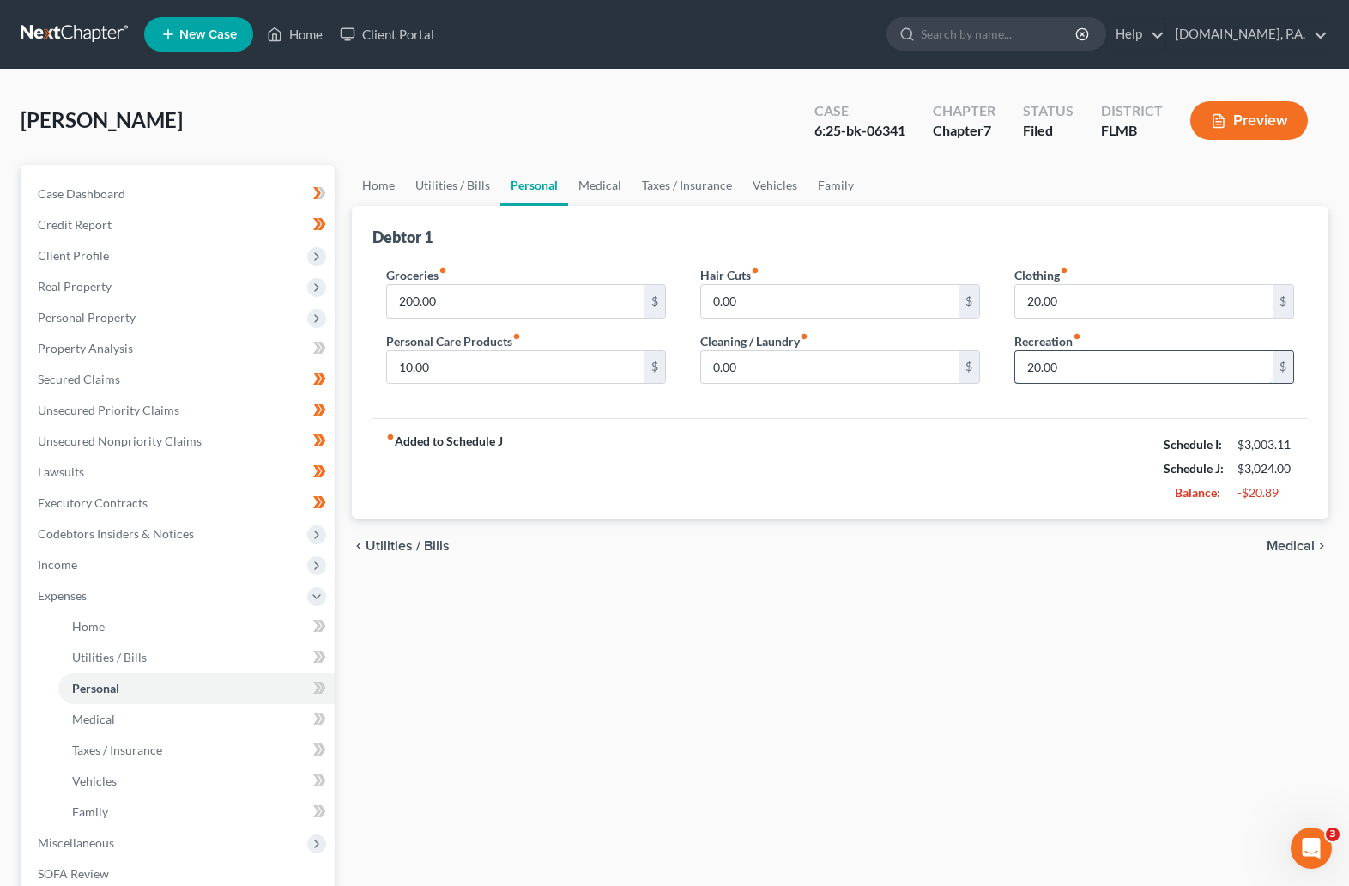
click at [1026, 362] on input "20.00" at bounding box center [1143, 367] width 257 height 33
type input "40"
click at [768, 300] on input "0.00" at bounding box center [829, 301] width 257 height 33
type input "20"
click at [753, 366] on input "0.00" at bounding box center [829, 367] width 257 height 33
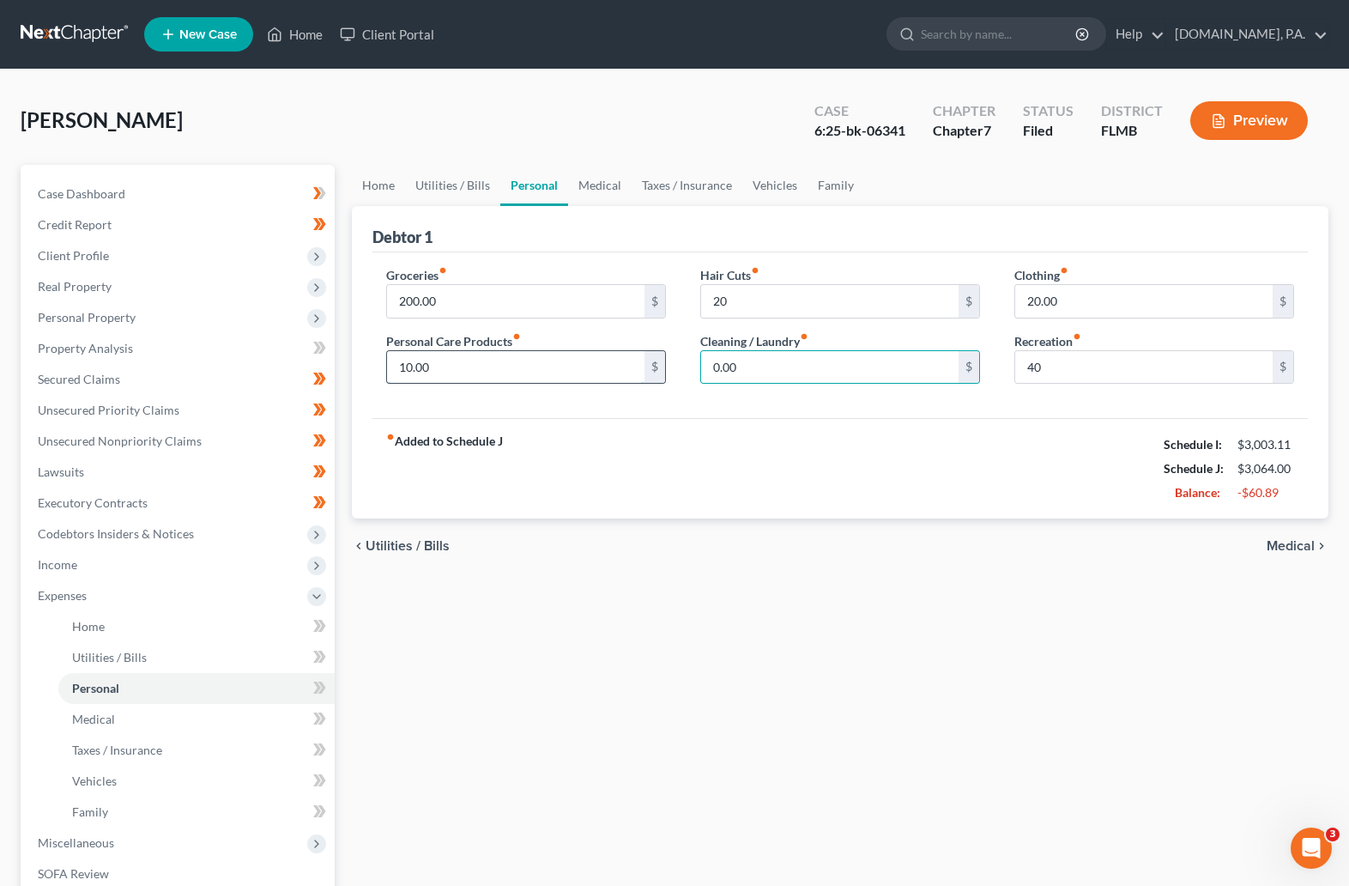
click at [568, 366] on input "10.00" at bounding box center [515, 367] width 257 height 33
type input "15"
click at [800, 373] on input "0.00" at bounding box center [829, 367] width 257 height 33
click at [1026, 540] on span "Medical" at bounding box center [1291, 546] width 48 height 14
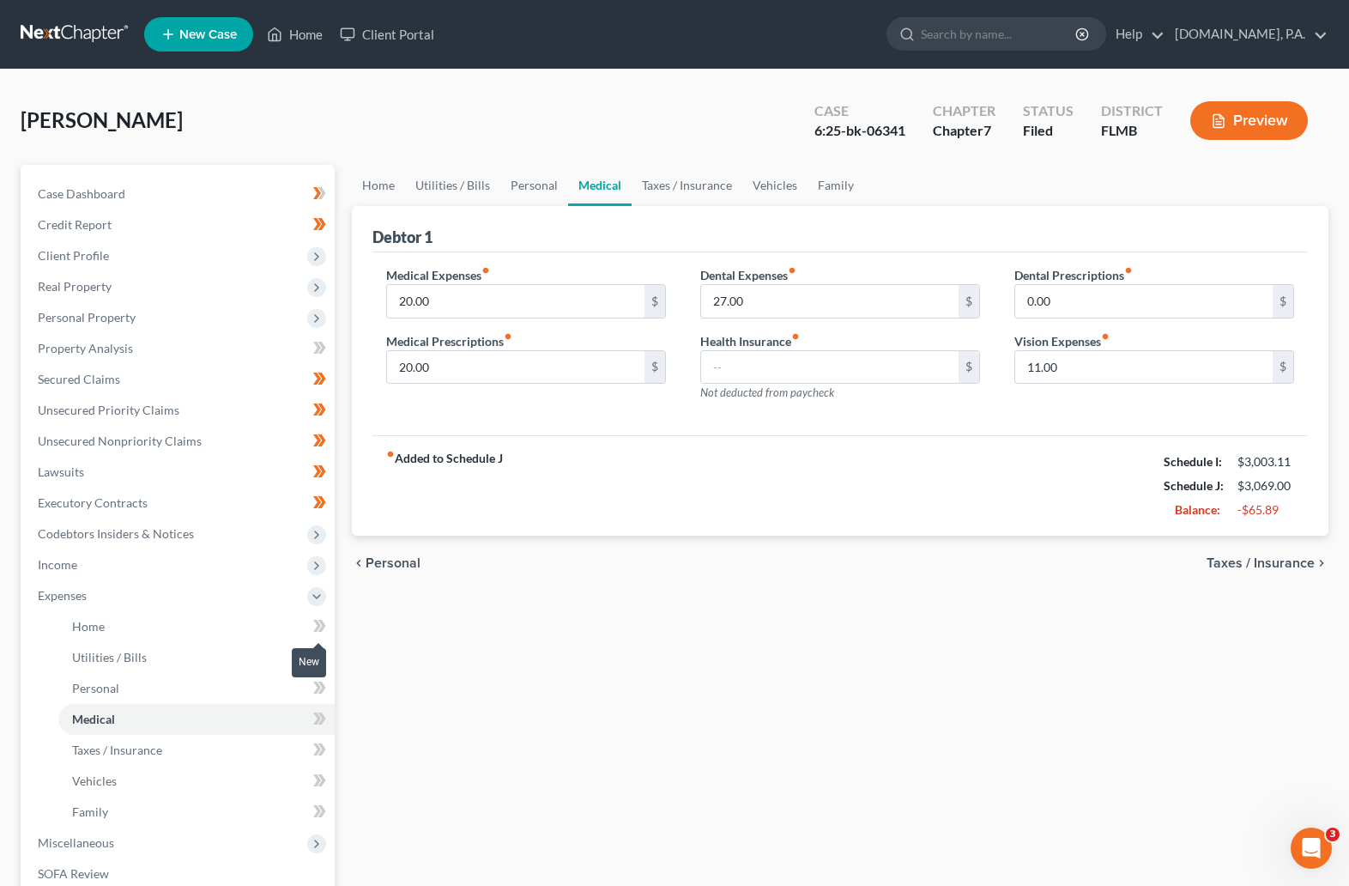
click at [313, 621] on icon at bounding box center [319, 625] width 13 height 21
click at [326, 622] on span at bounding box center [320, 628] width 30 height 26
click at [251, 657] on link "Utilities / Bills" at bounding box center [196, 657] width 276 height 31
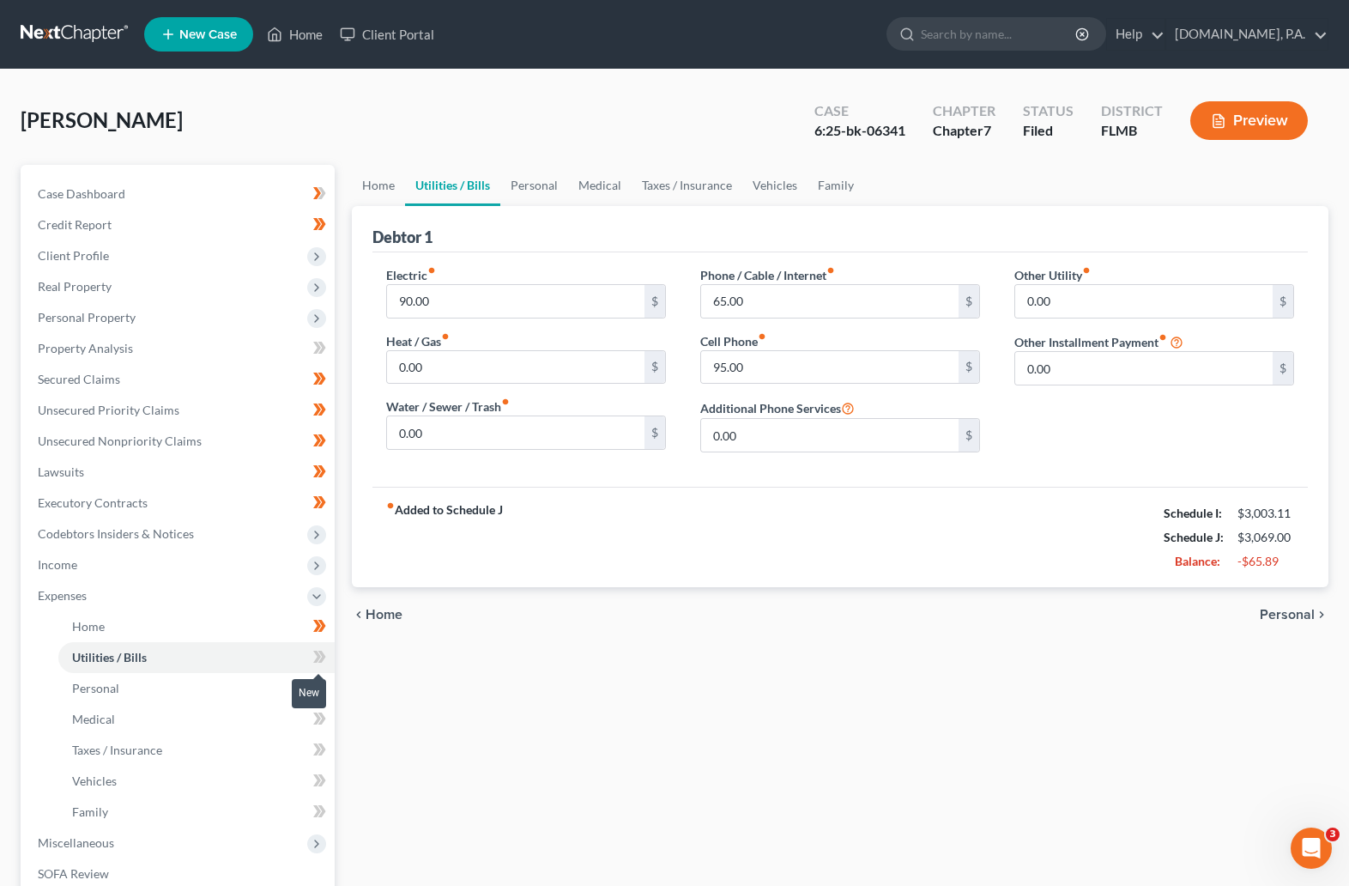
drag, startPoint x: 326, startPoint y: 653, endPoint x: 318, endPoint y: 654, distance: 8.6
click at [326, 652] on span at bounding box center [320, 659] width 30 height 26
click at [323, 654] on icon at bounding box center [322, 657] width 8 height 12
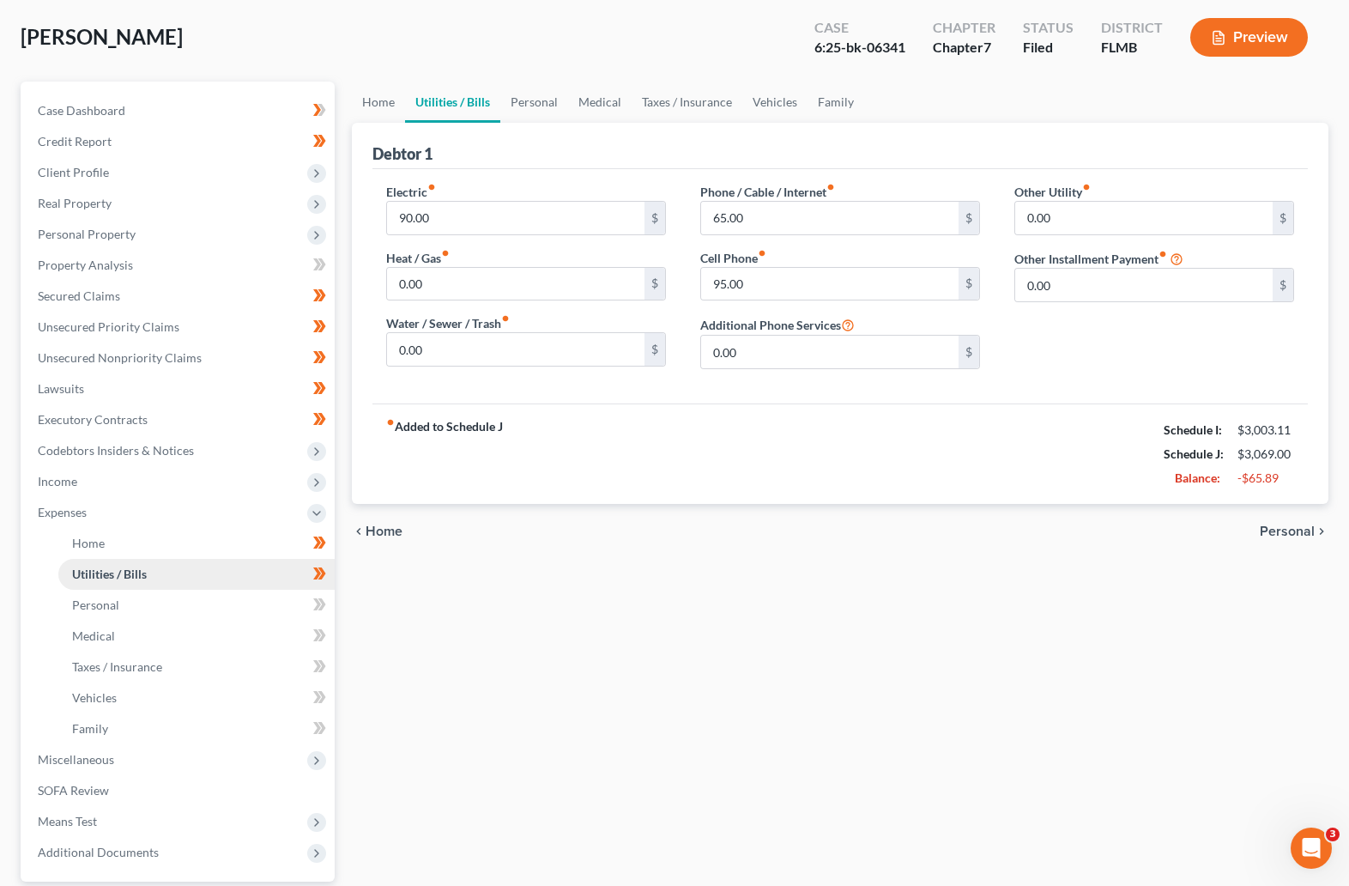
scroll to position [129, 0]
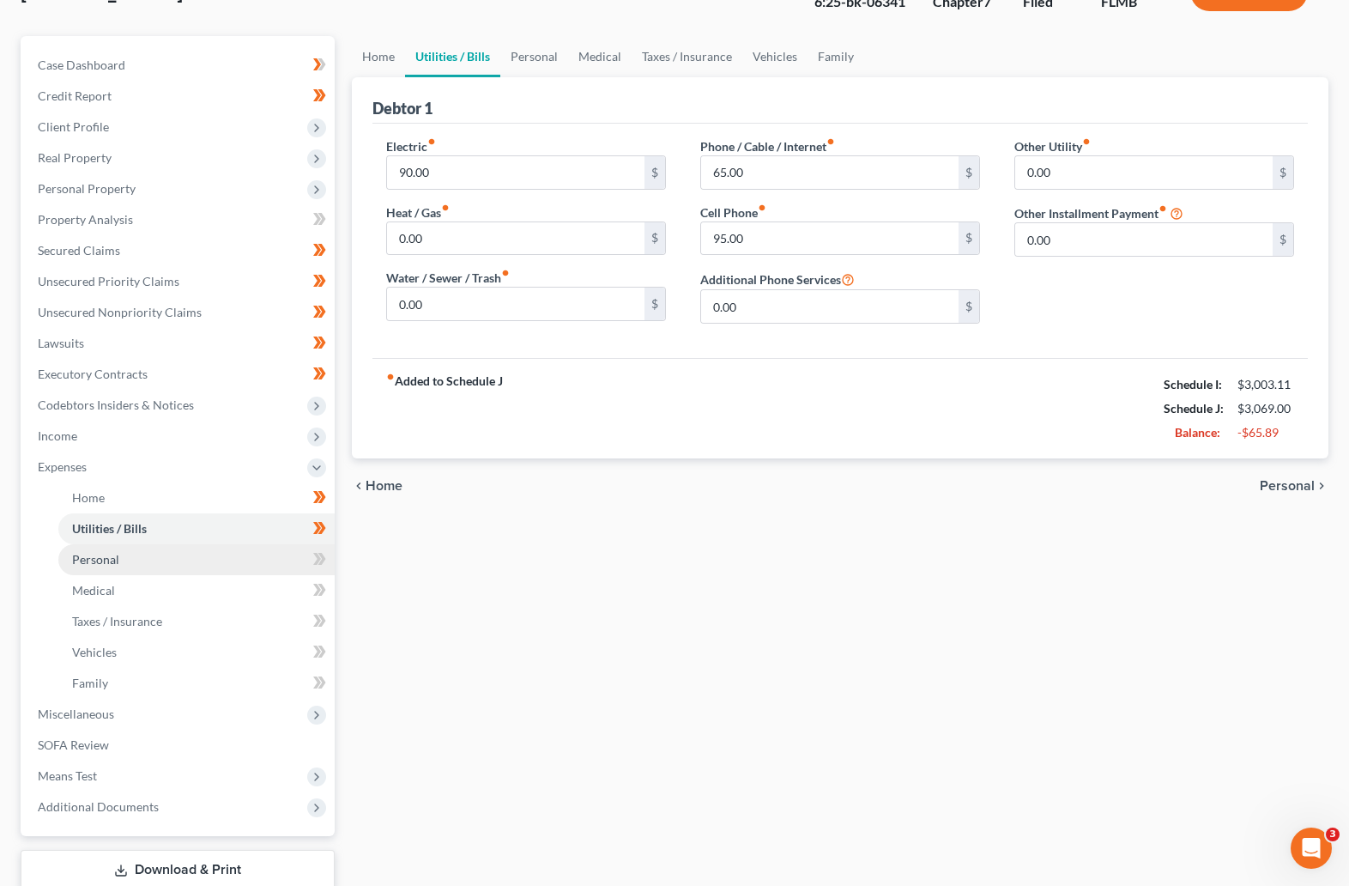
click at [181, 566] on link "Personal" at bounding box center [196, 559] width 276 height 31
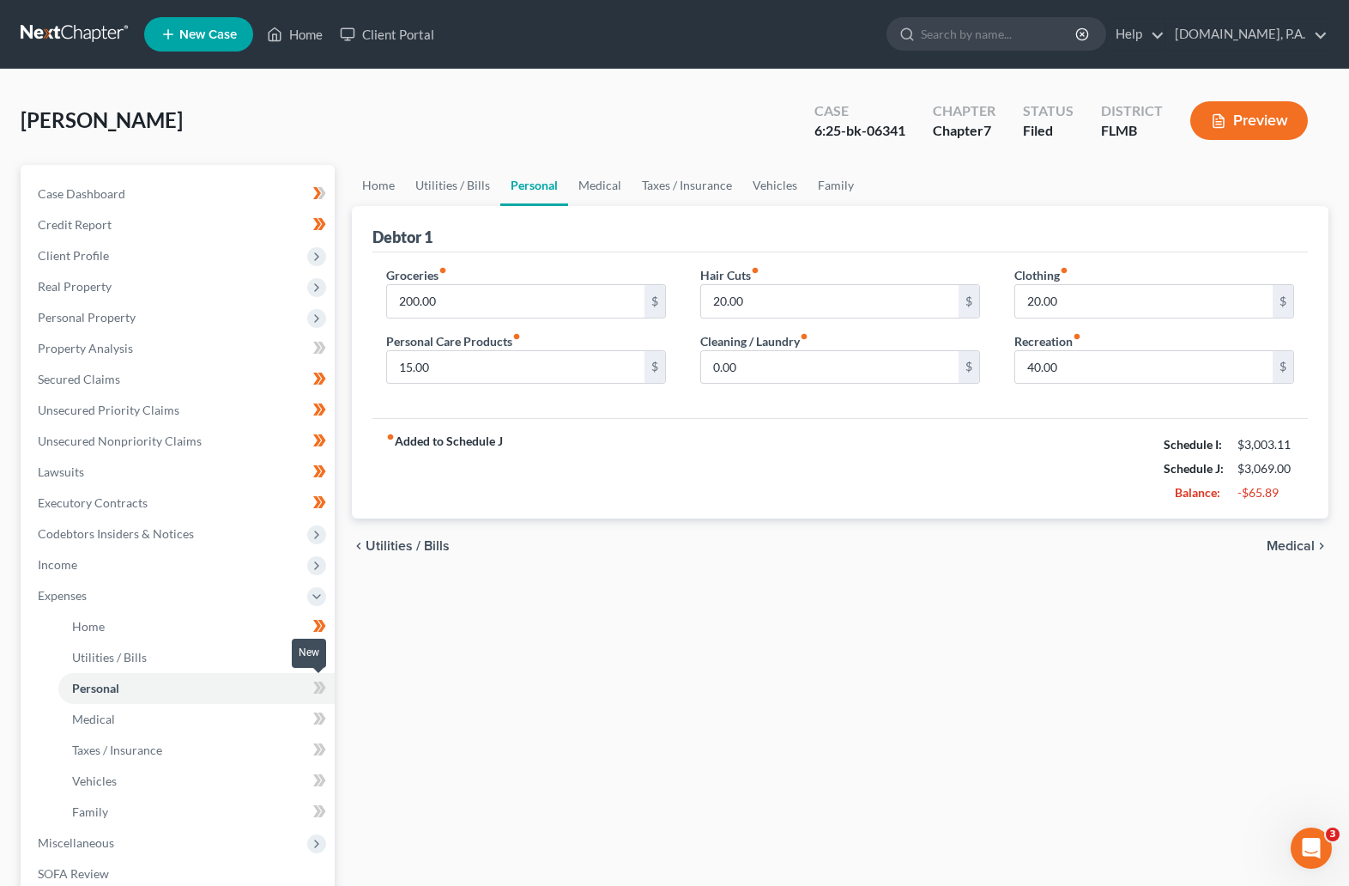
click at [325, 684] on icon at bounding box center [319, 687] width 13 height 21
click at [324, 684] on icon at bounding box center [319, 687] width 13 height 21
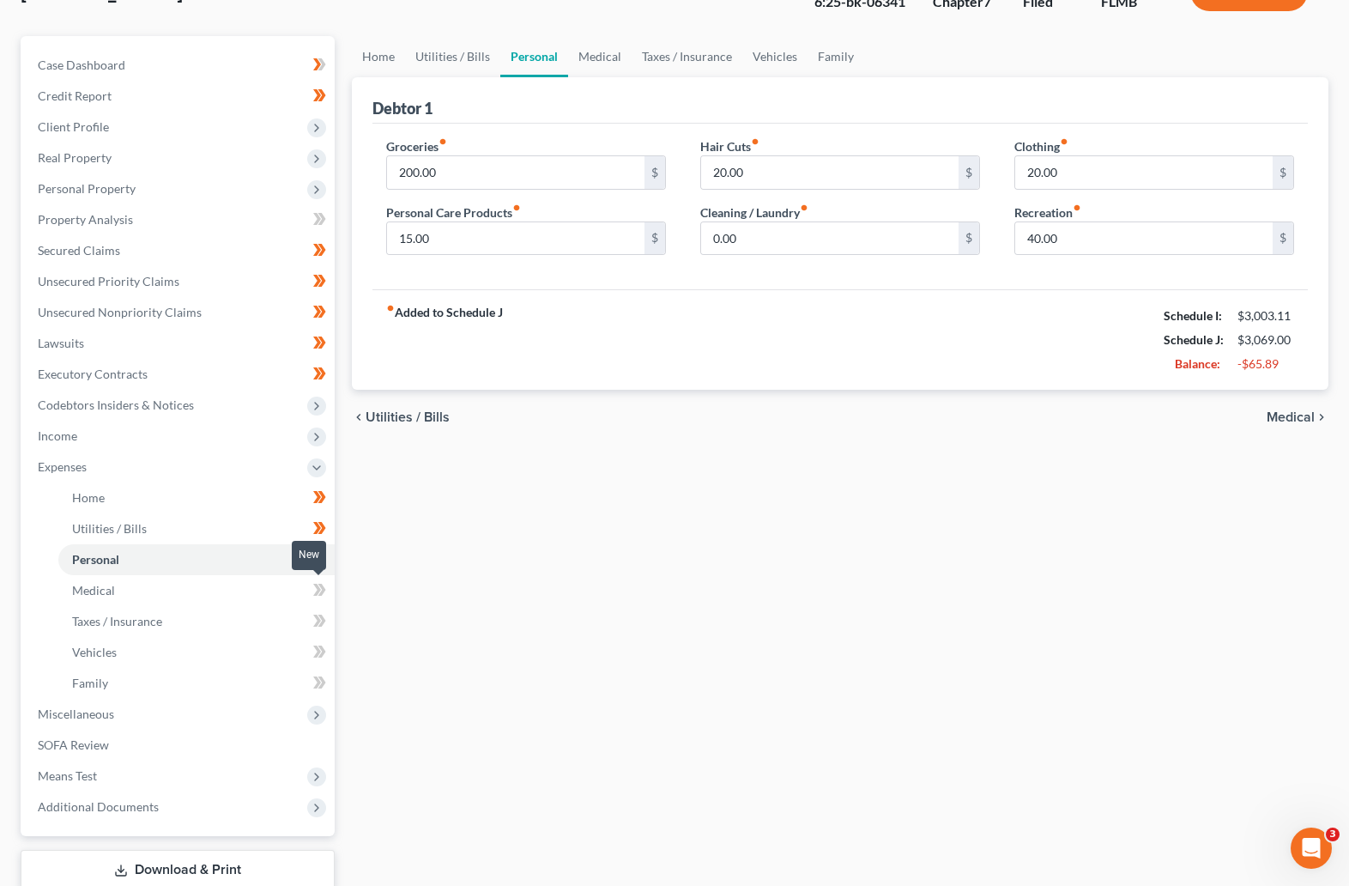
click at [326, 590] on span at bounding box center [320, 592] width 30 height 26
click at [324, 590] on icon at bounding box center [322, 590] width 8 height 12
click at [323, 621] on icon at bounding box center [322, 621] width 8 height 12
click at [326, 617] on span at bounding box center [320, 623] width 30 height 26
click at [326, 645] on span at bounding box center [320, 654] width 30 height 26
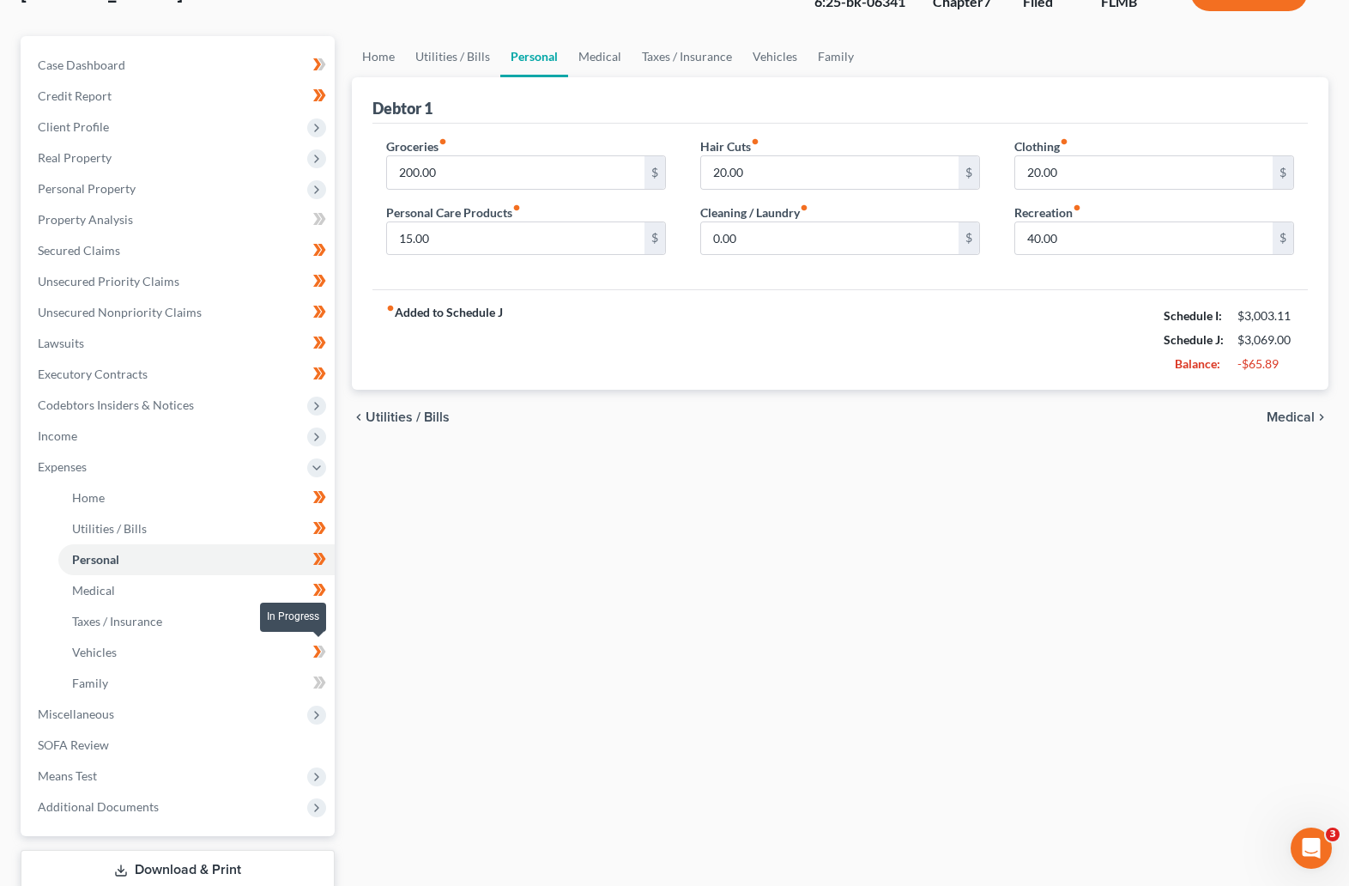
click at [323, 651] on icon at bounding box center [322, 651] width 8 height 12
click at [325, 678] on icon at bounding box center [319, 682] width 13 height 21
click at [324, 679] on icon at bounding box center [322, 682] width 8 height 12
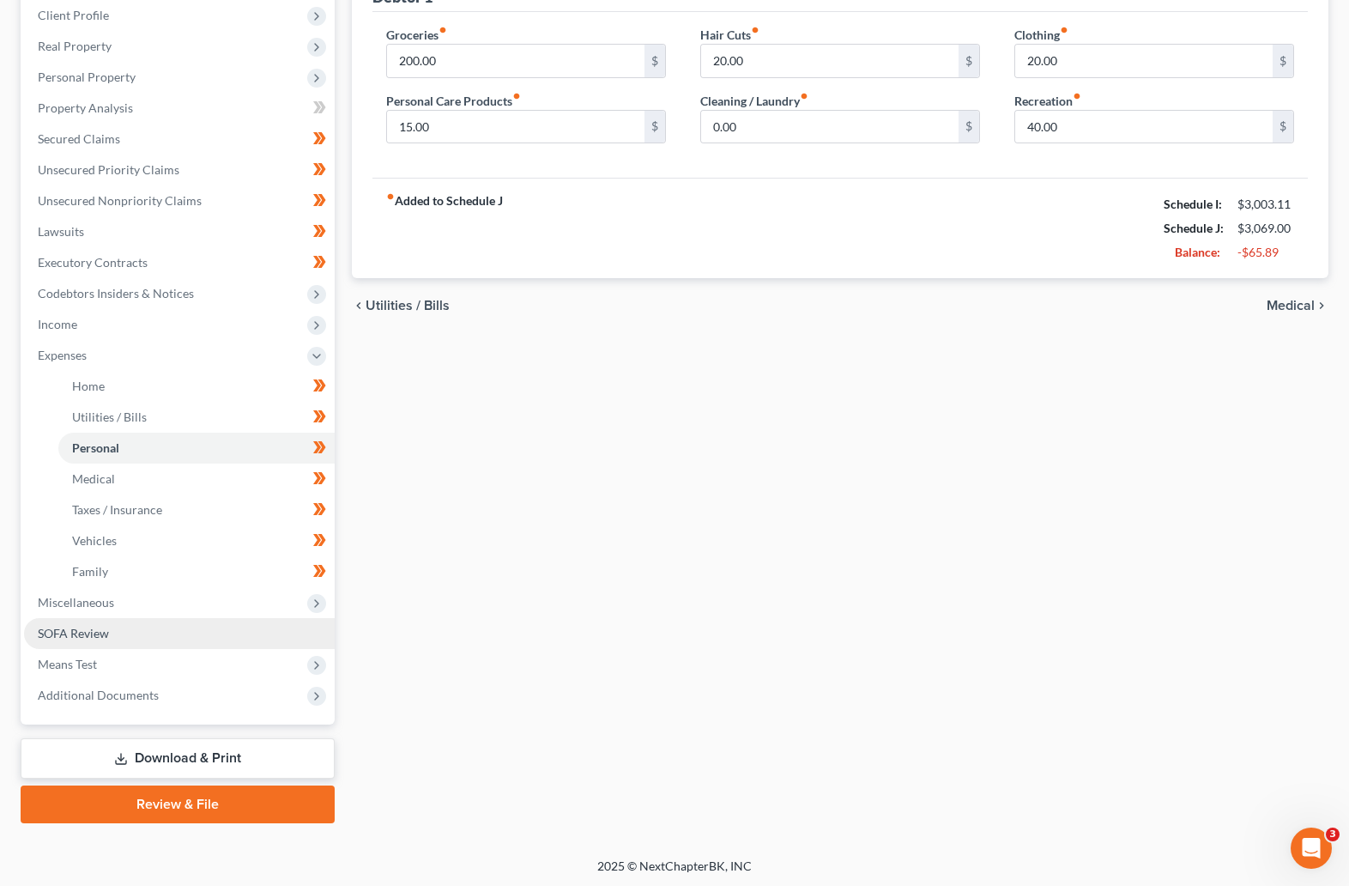
scroll to position [242, 0]
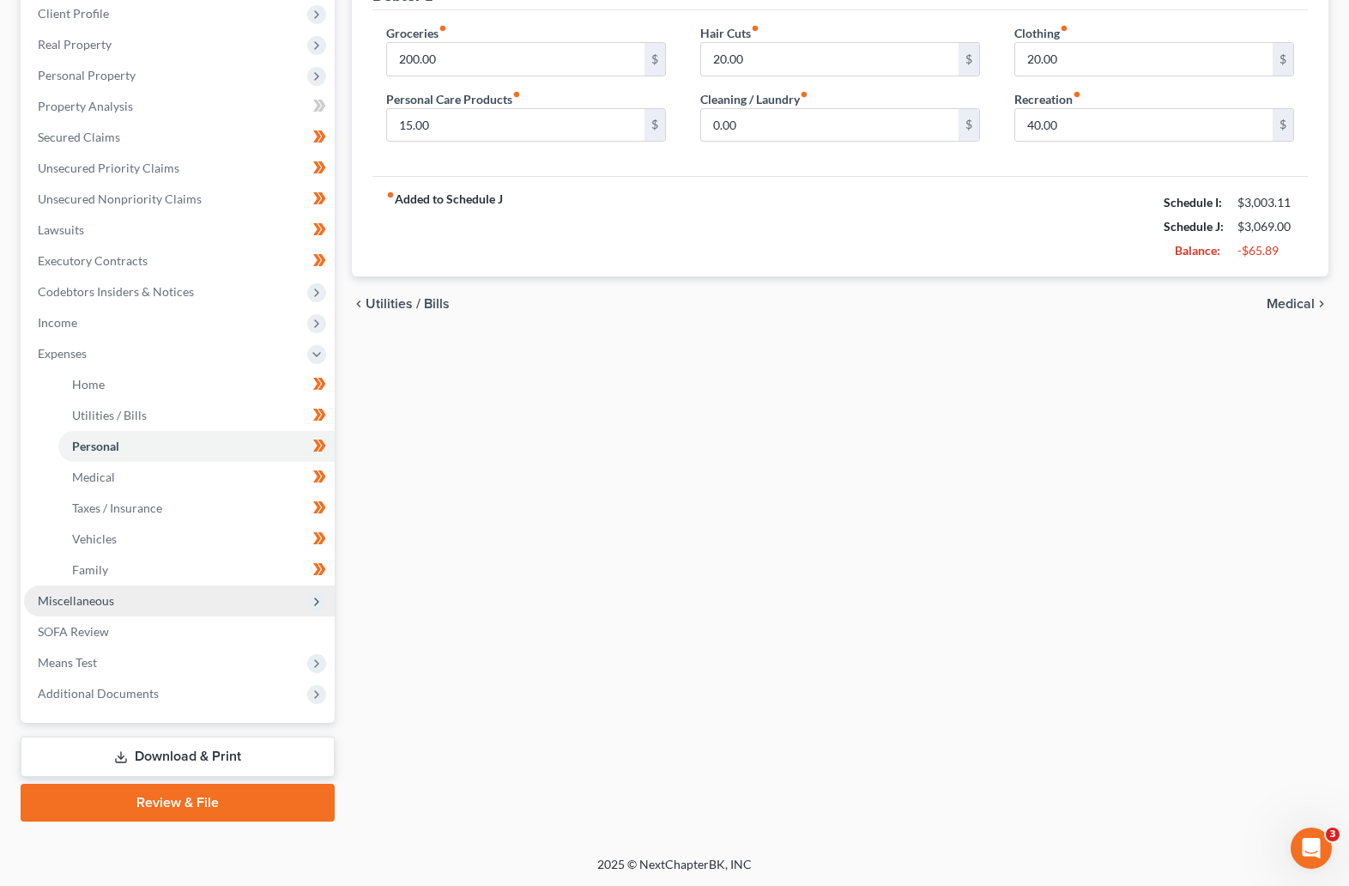
click at [92, 594] on span "Miscellaneous" at bounding box center [76, 600] width 76 height 15
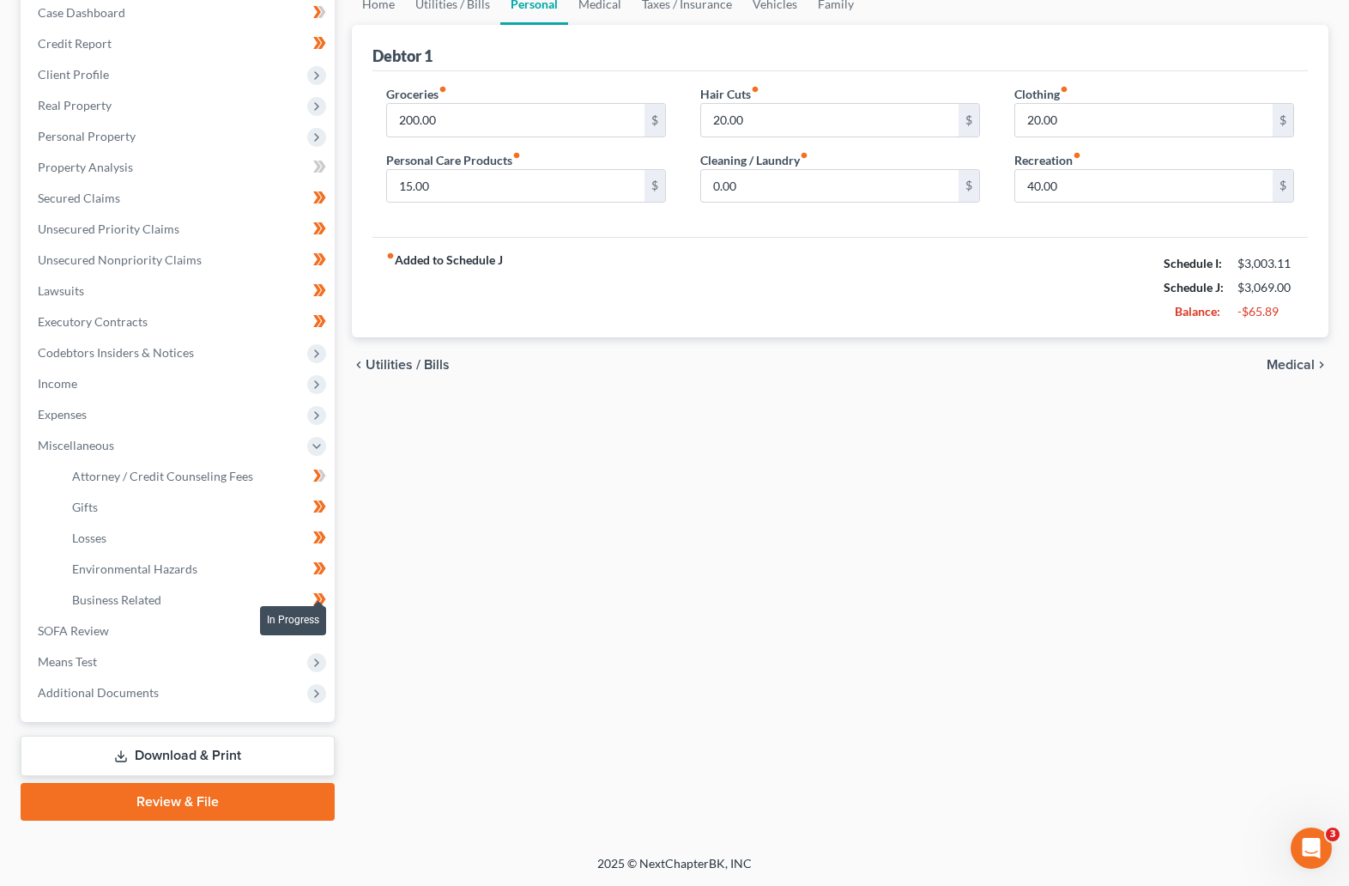
scroll to position [179, 0]
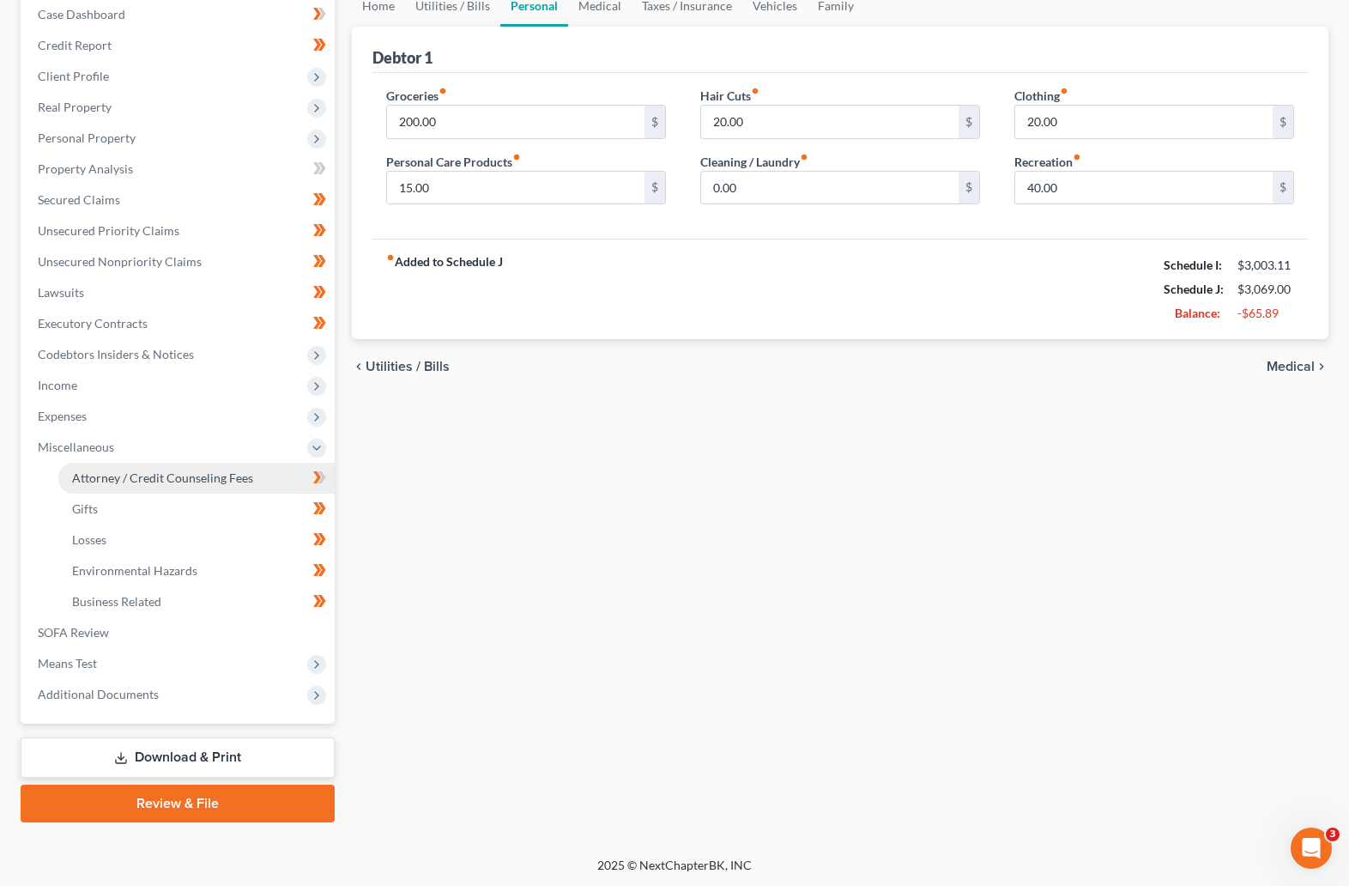
click at [142, 478] on span "Attorney / Credit Counseling Fees" at bounding box center [162, 477] width 181 height 15
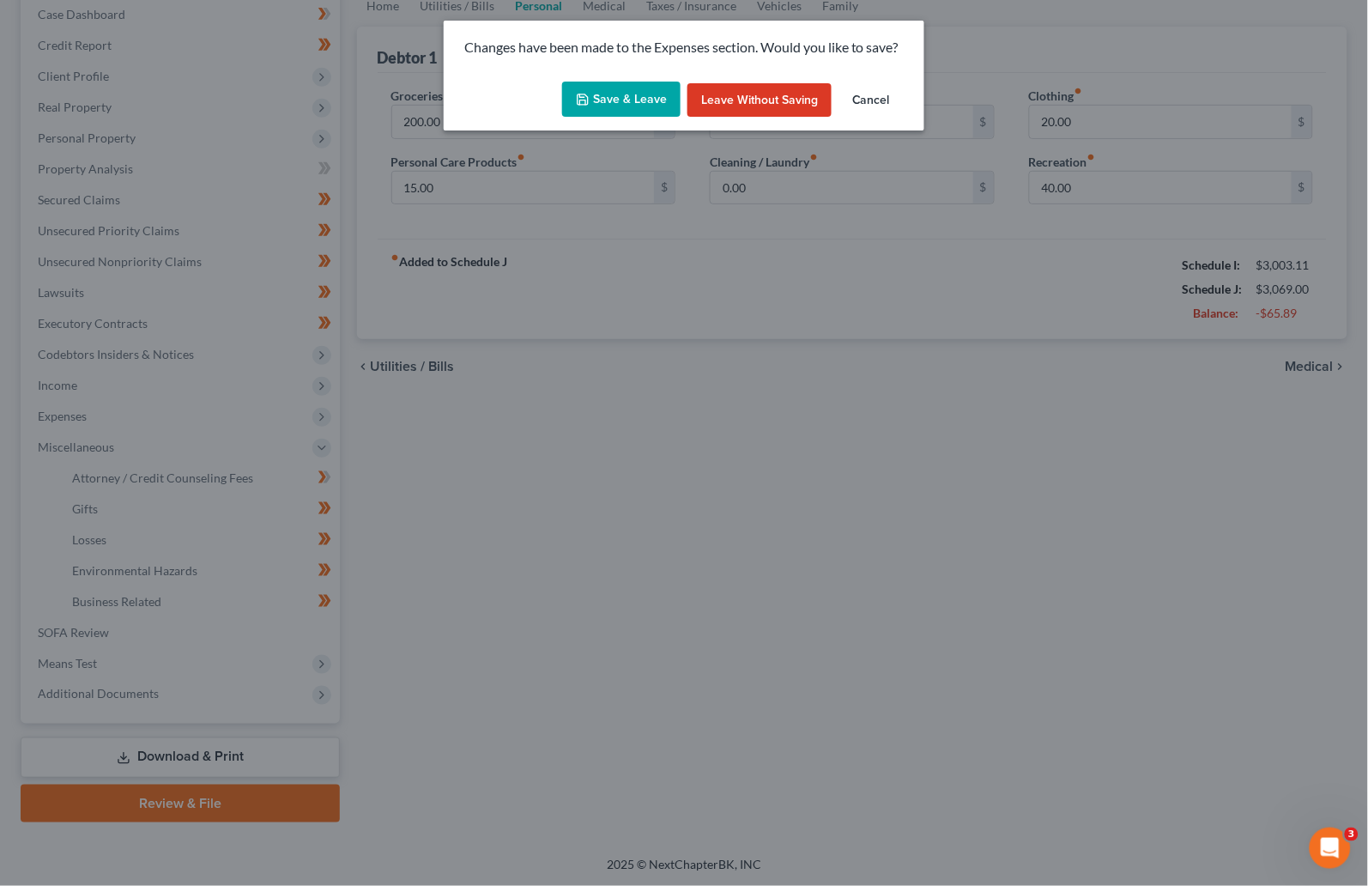
drag, startPoint x: 624, startPoint y: 93, endPoint x: 1016, endPoint y: 242, distance: 419.7
click at [625, 93] on button "Save & Leave" at bounding box center [621, 100] width 118 height 36
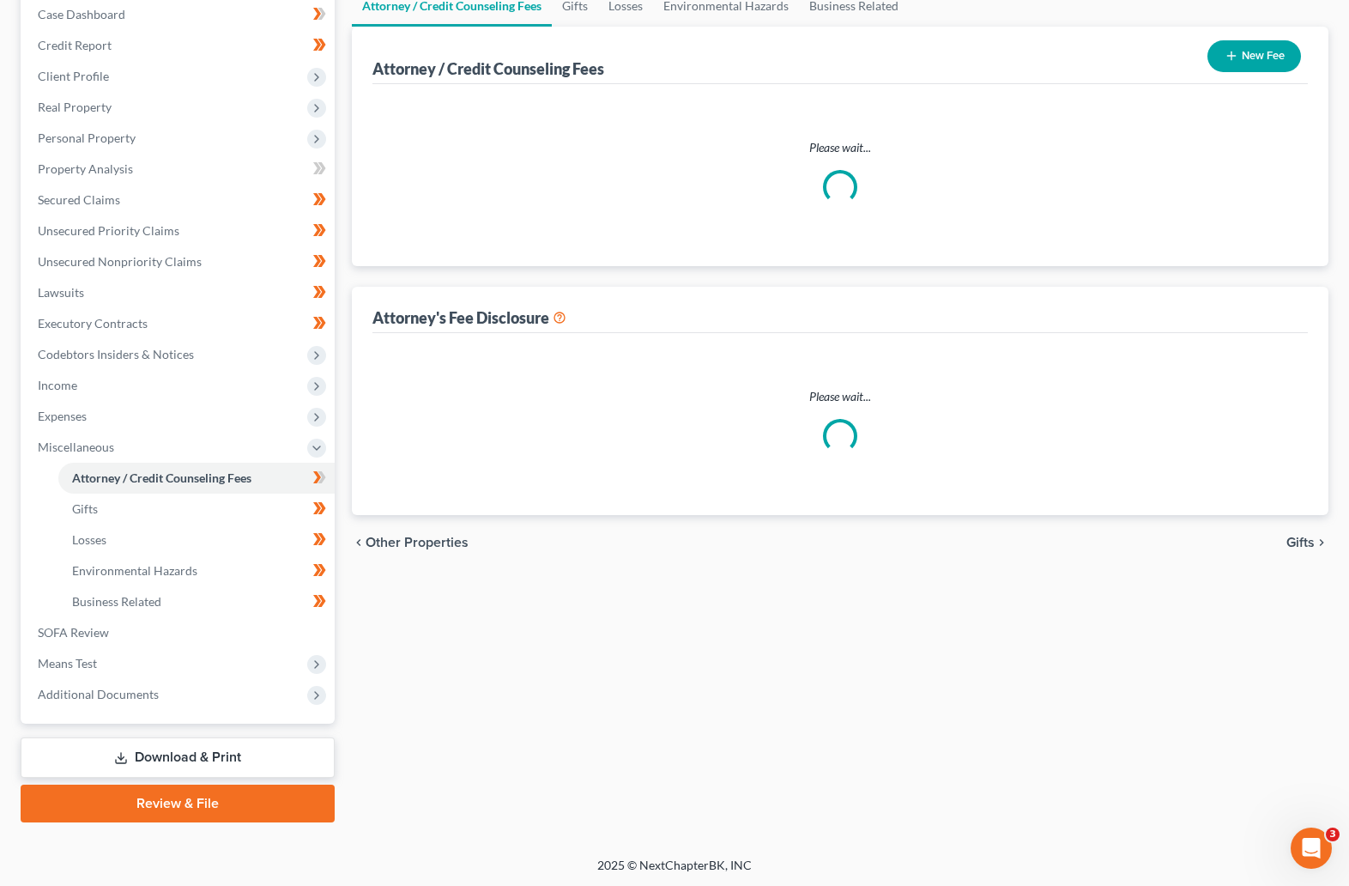
select select "3"
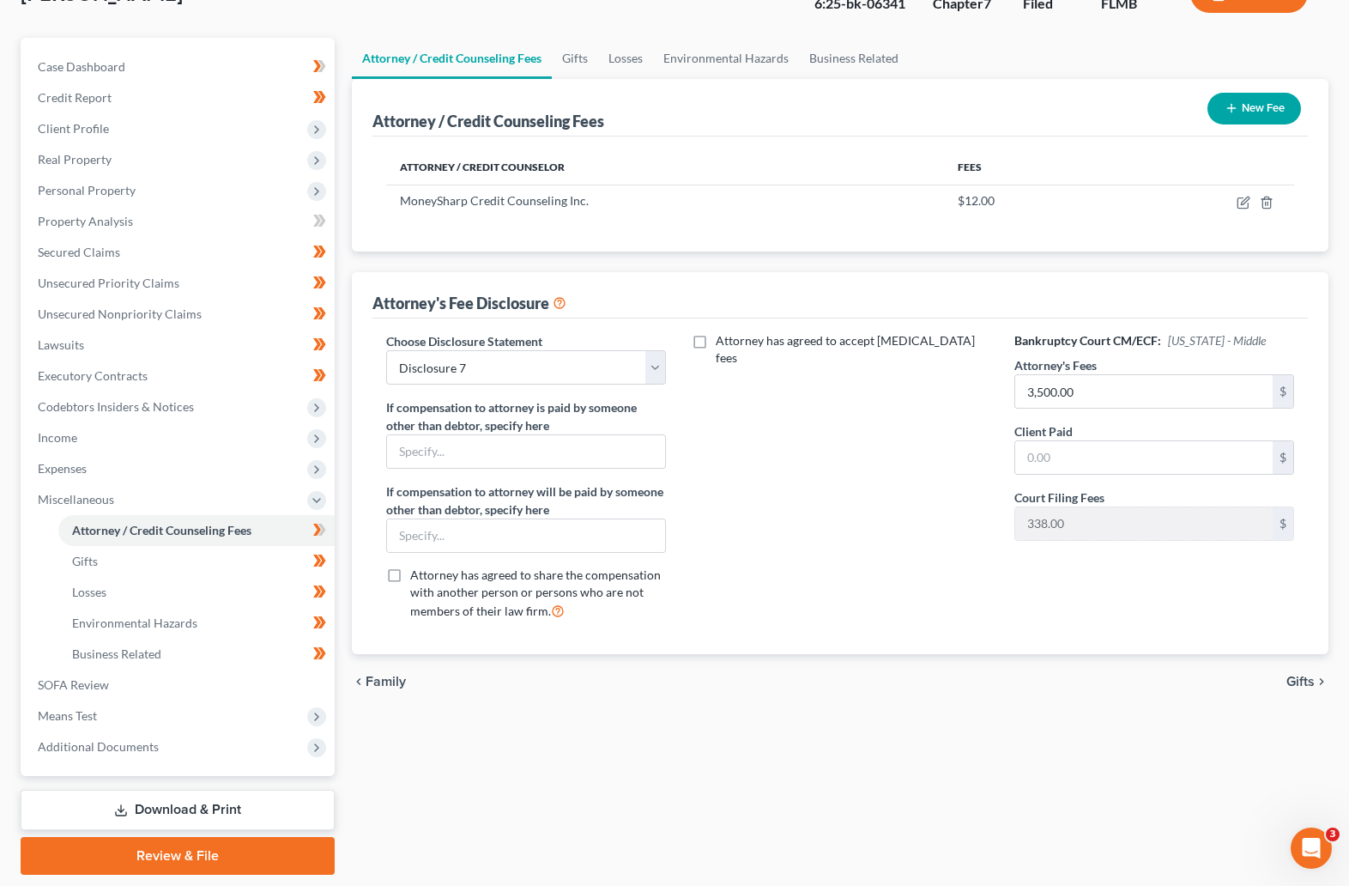
scroll to position [129, 0]
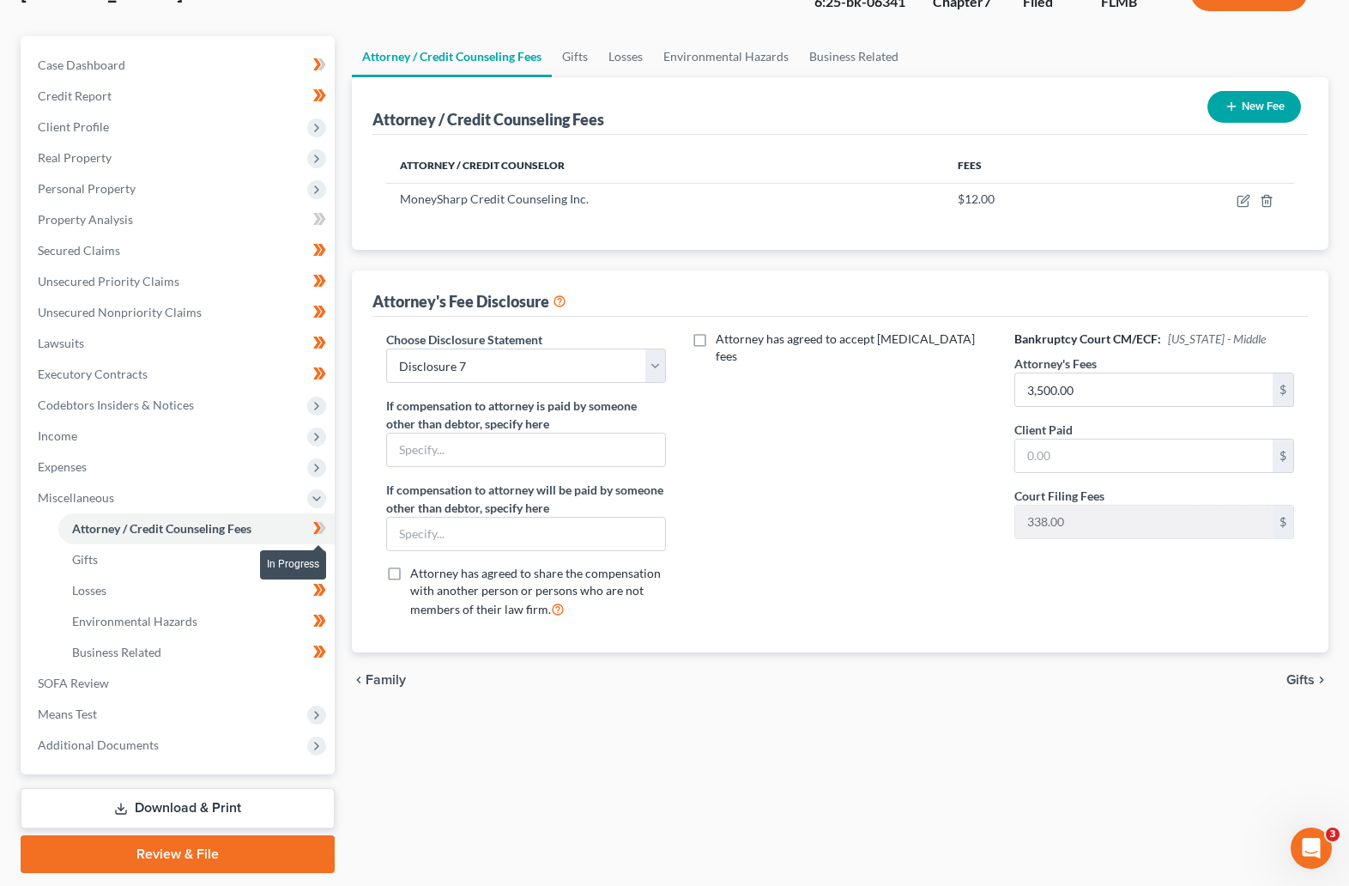
drag, startPoint x: 326, startPoint y: 524, endPoint x: 369, endPoint y: 571, distance: 63.8
click at [328, 524] on span at bounding box center [320, 531] width 30 height 26
click at [82, 559] on span "Gifts" at bounding box center [85, 559] width 26 height 15
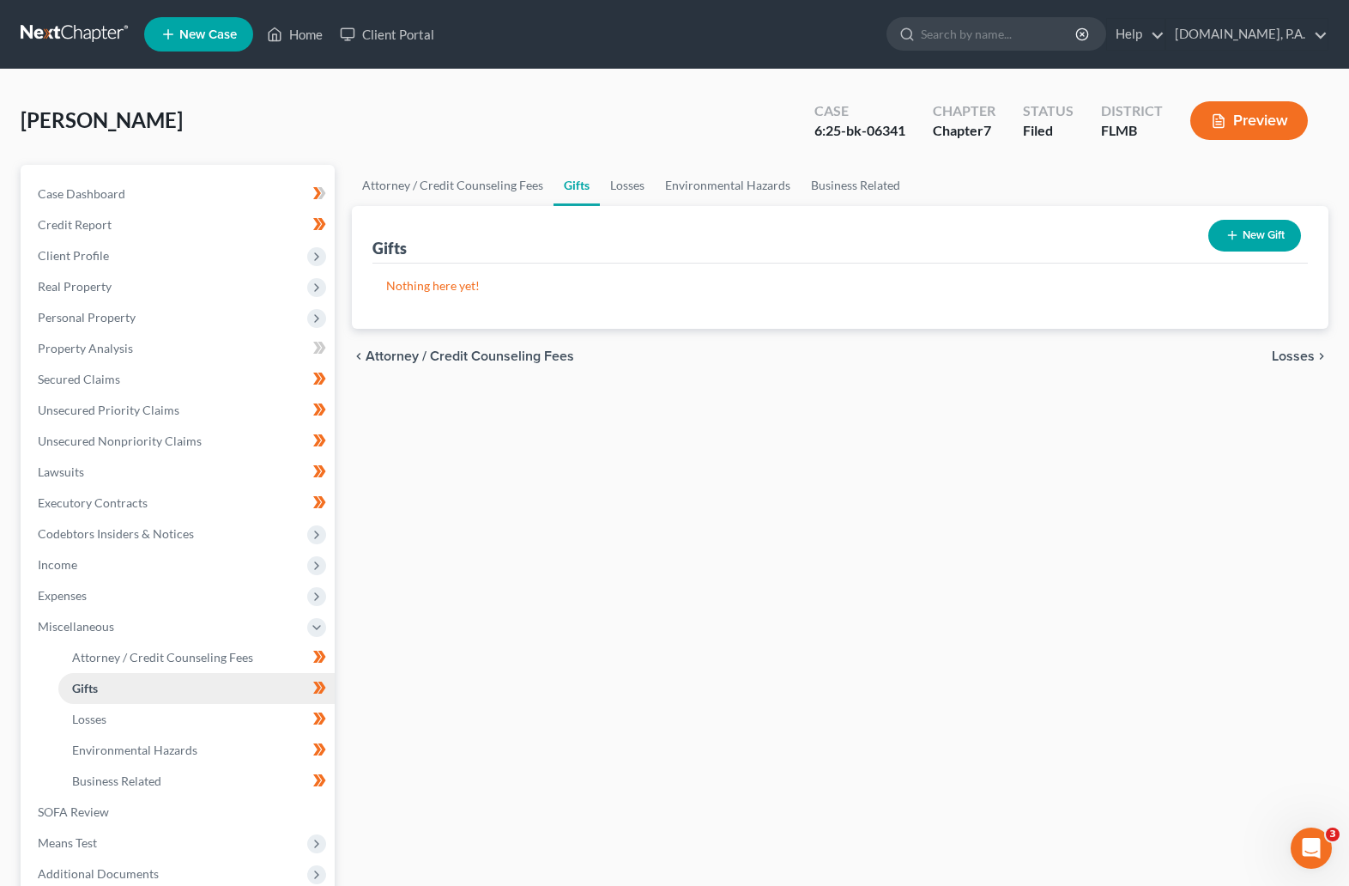
scroll to position [129, 0]
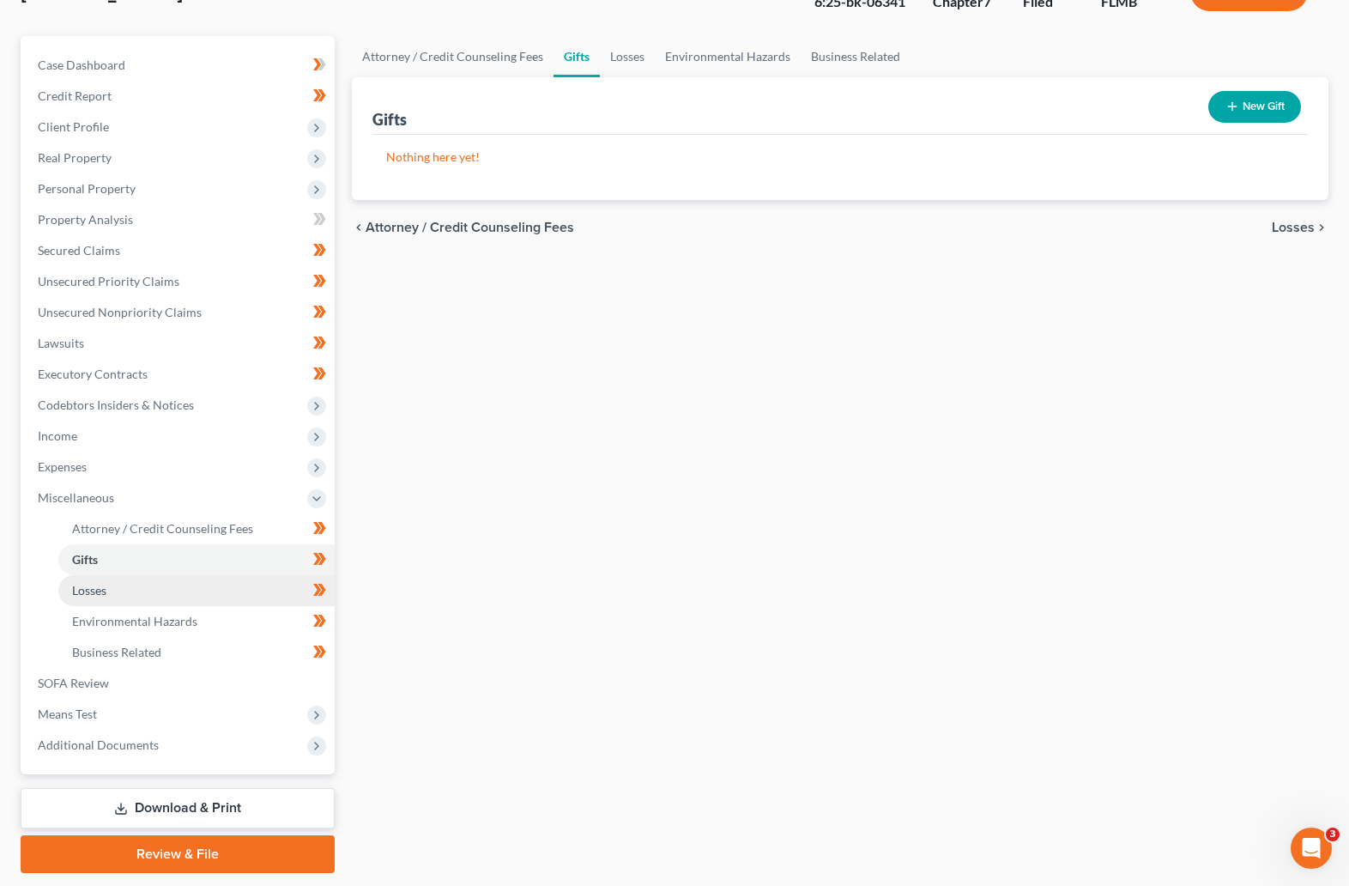
click at [81, 591] on span "Losses" at bounding box center [89, 590] width 34 height 15
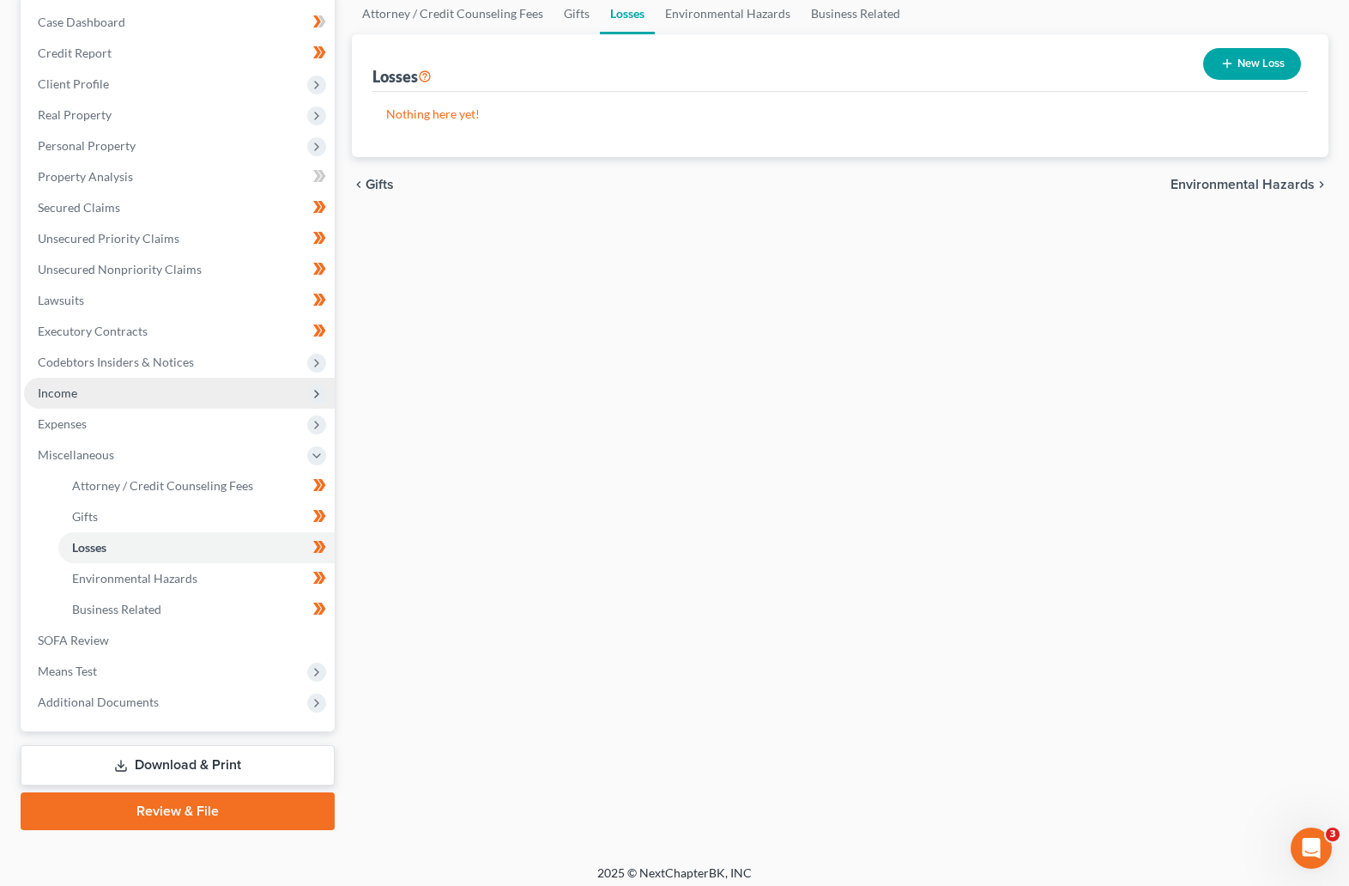
scroll to position [179, 0]
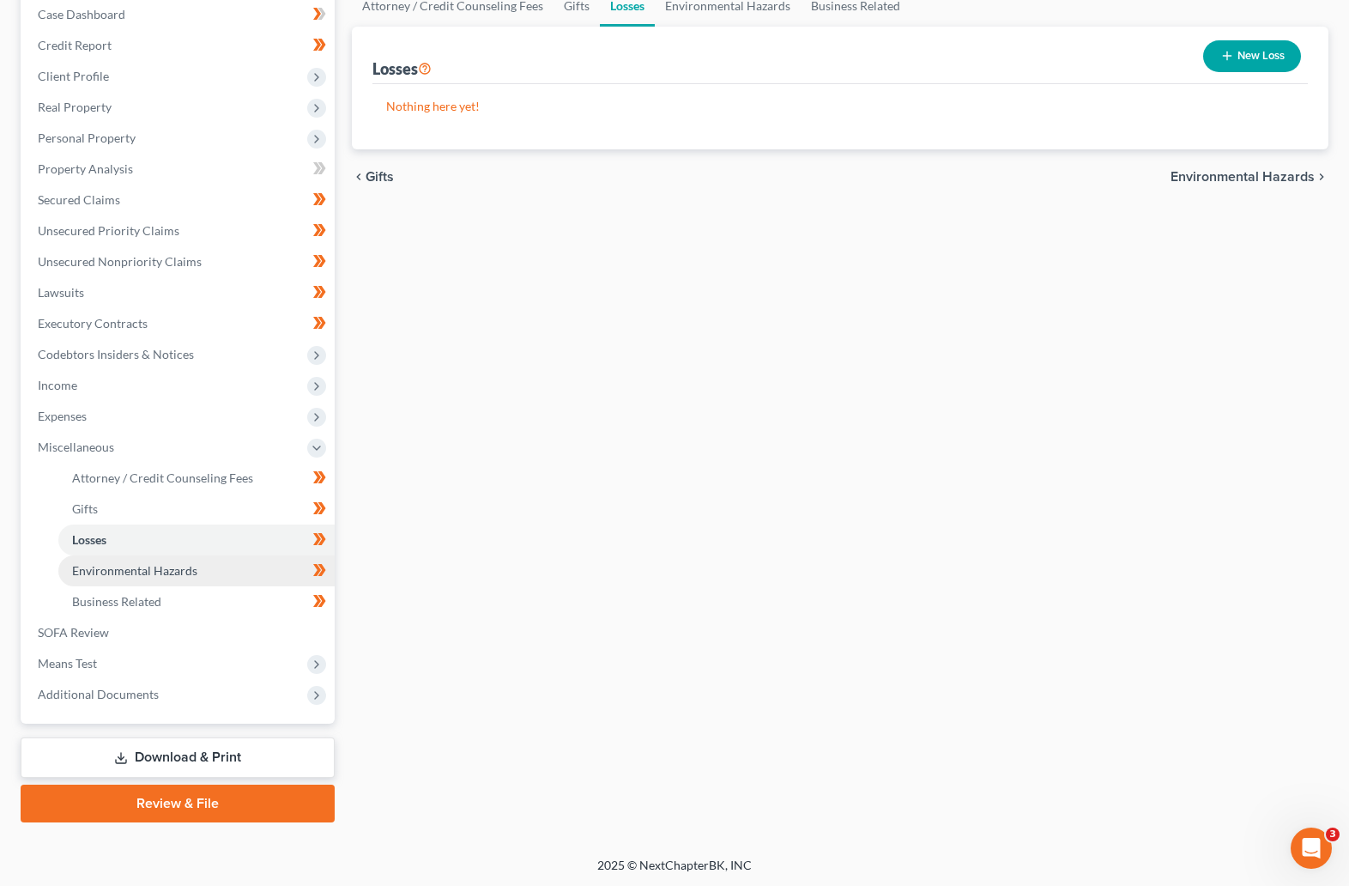
click at [105, 566] on span "Environmental Hazards" at bounding box center [134, 570] width 125 height 15
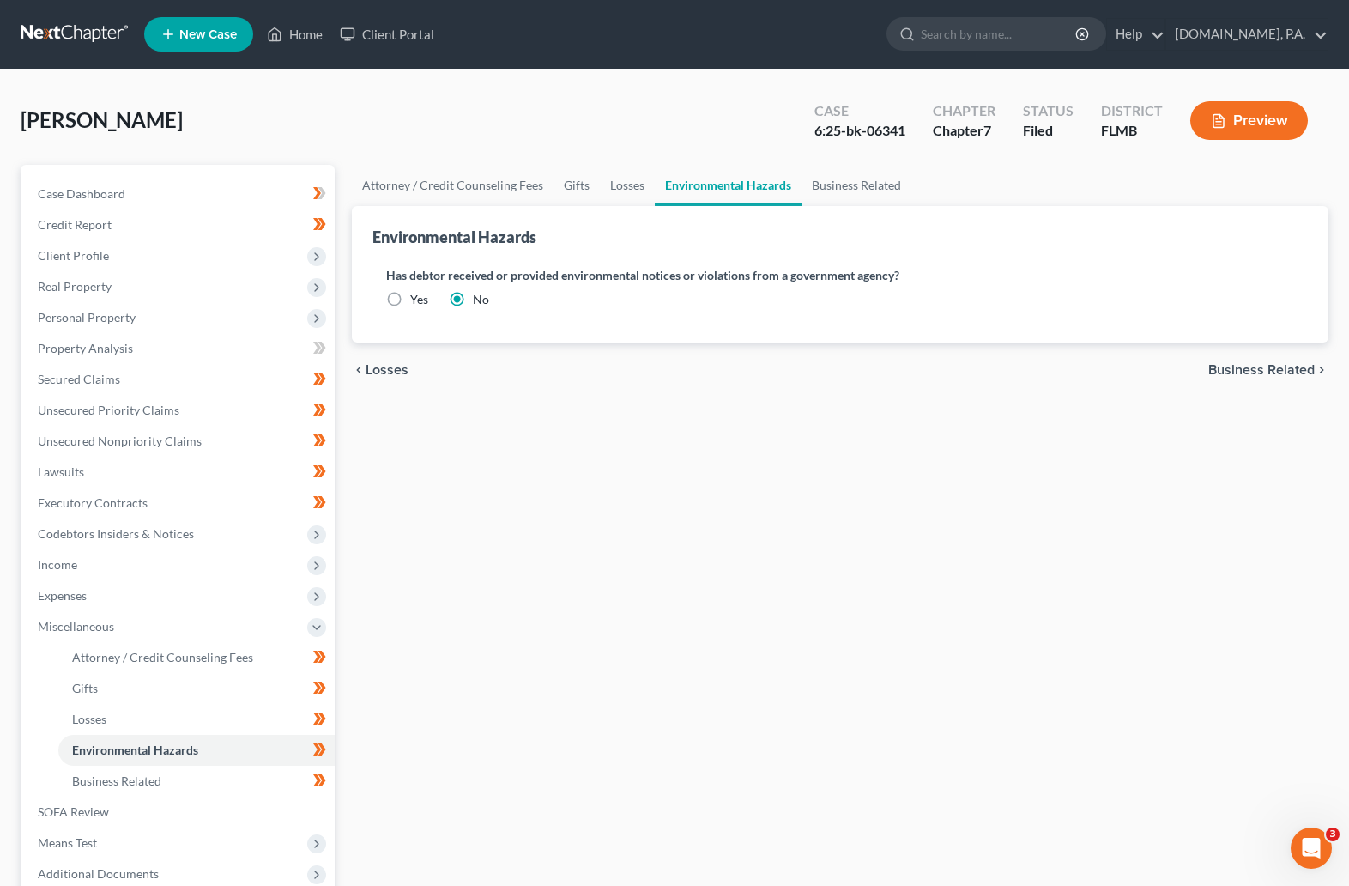
scroll to position [129, 0]
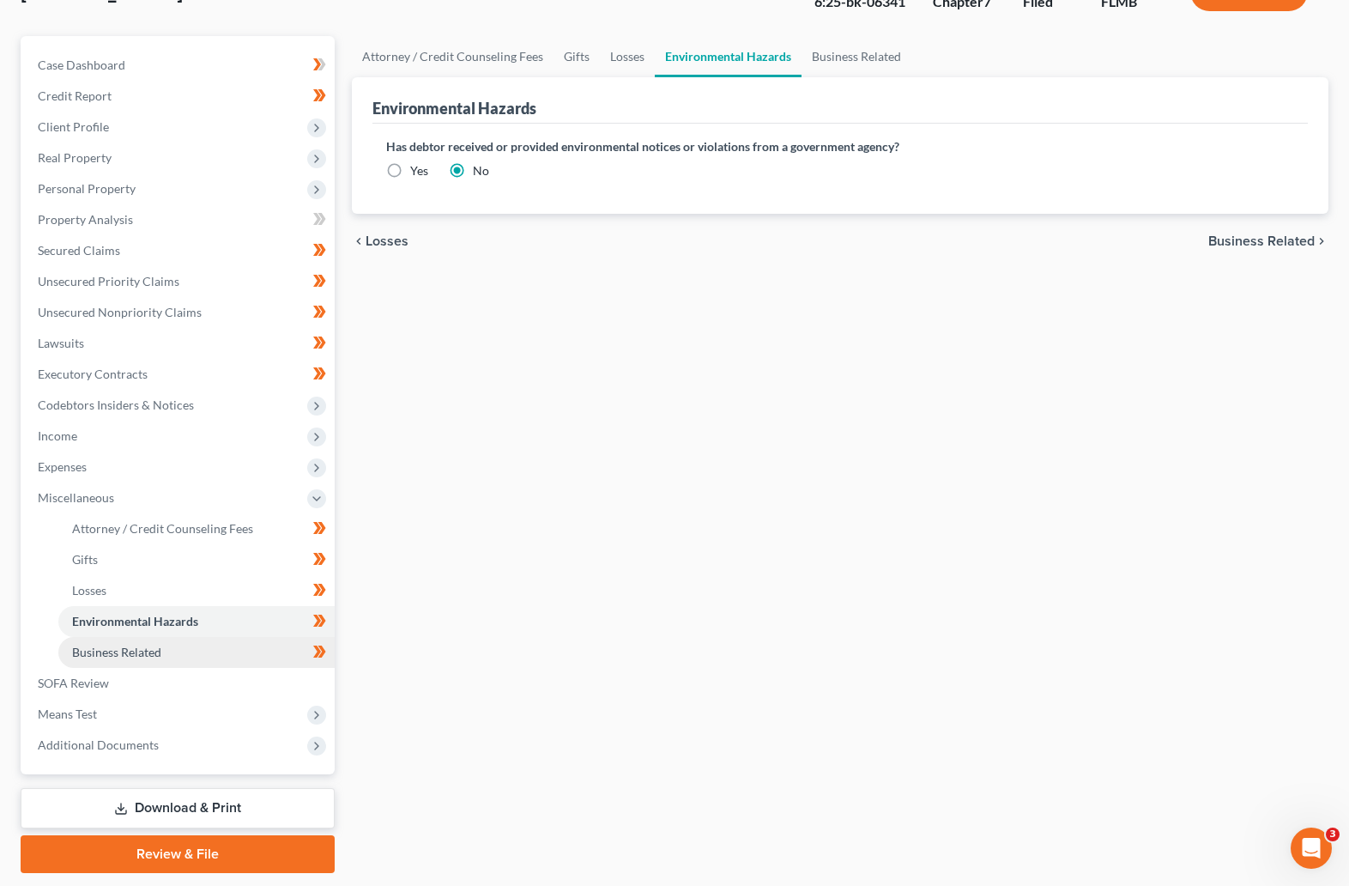
click at [96, 653] on span "Business Related" at bounding box center [116, 652] width 89 height 15
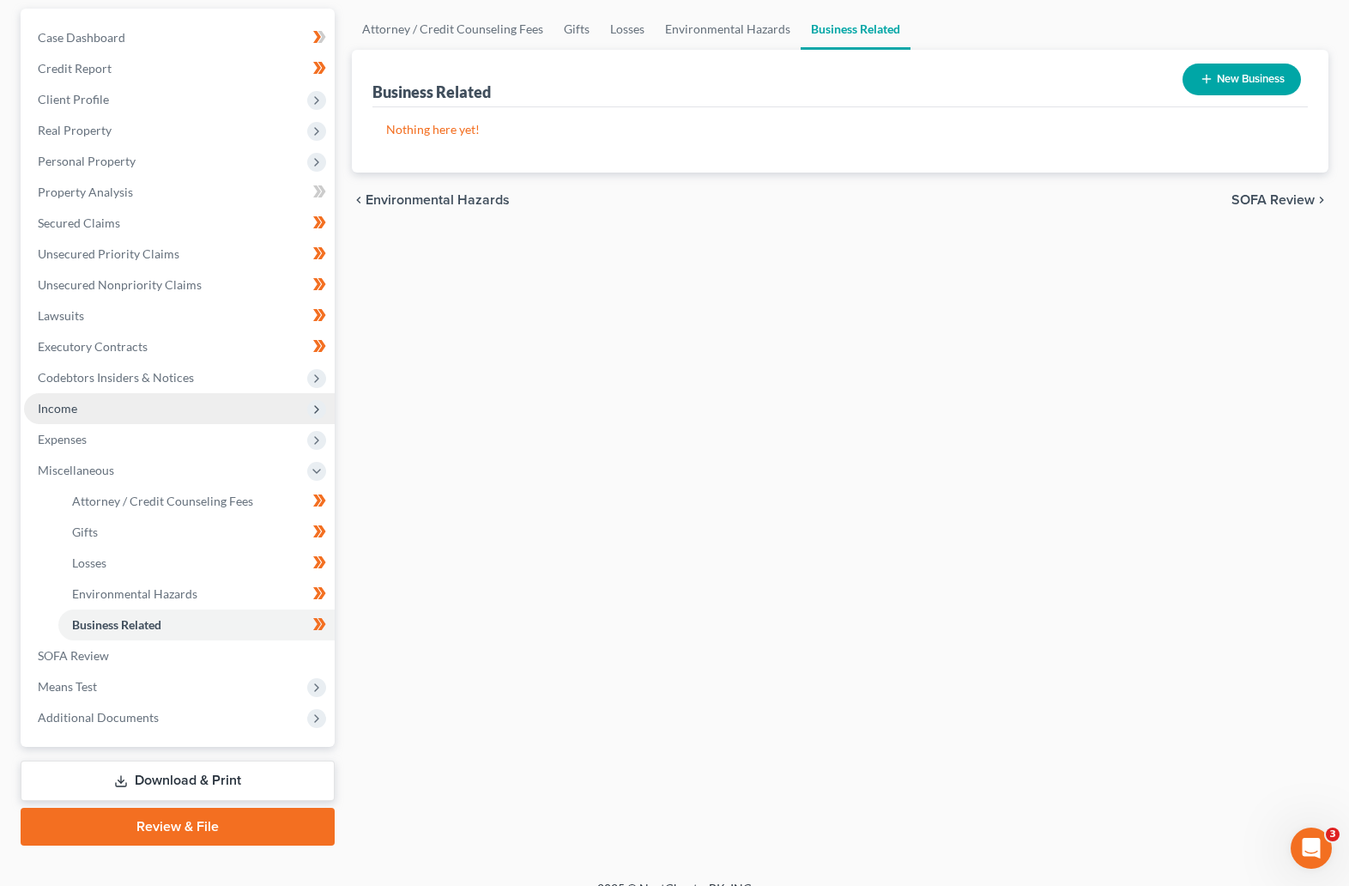
scroll to position [179, 0]
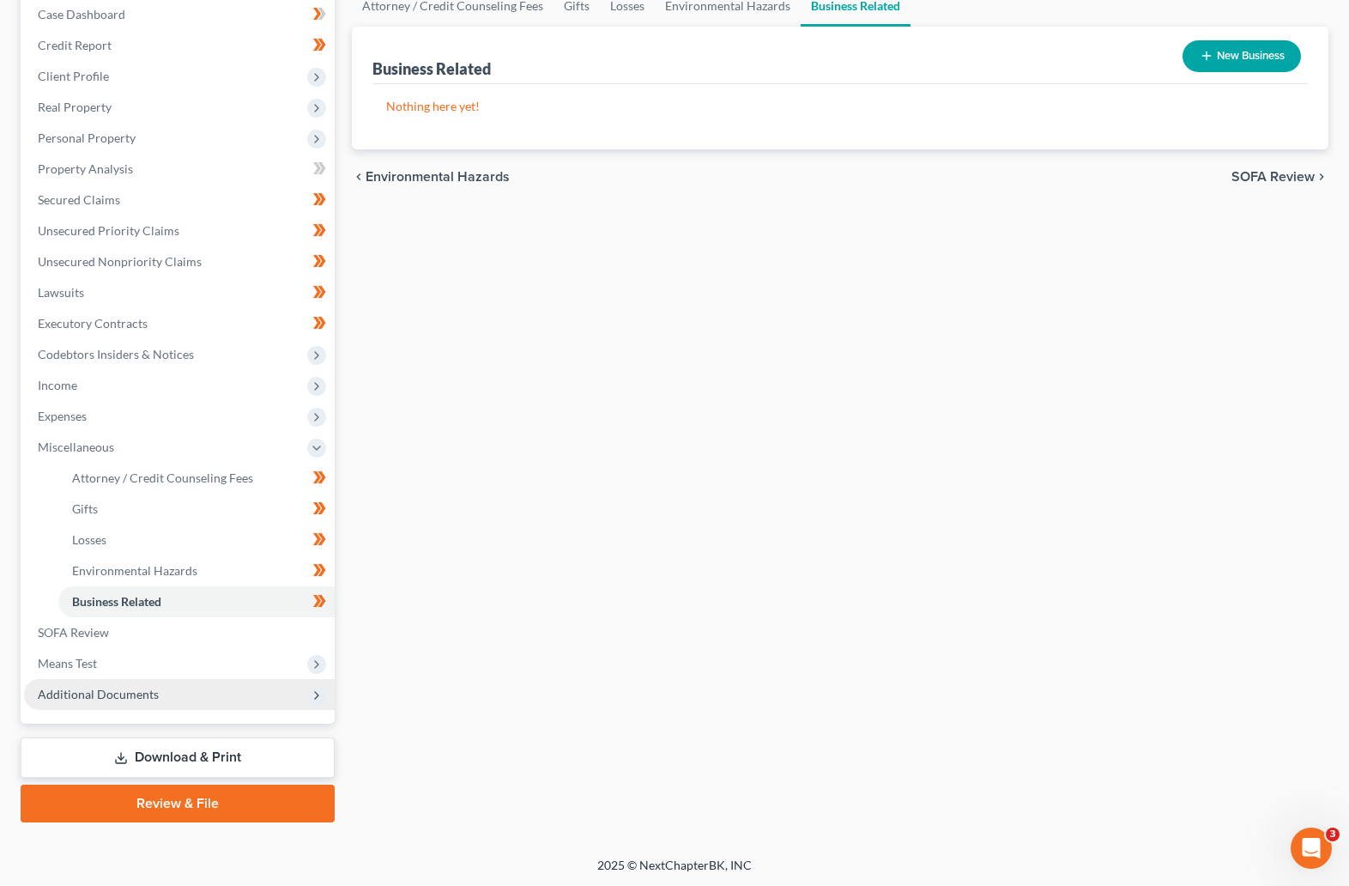
click at [133, 692] on span "Additional Documents" at bounding box center [98, 694] width 121 height 15
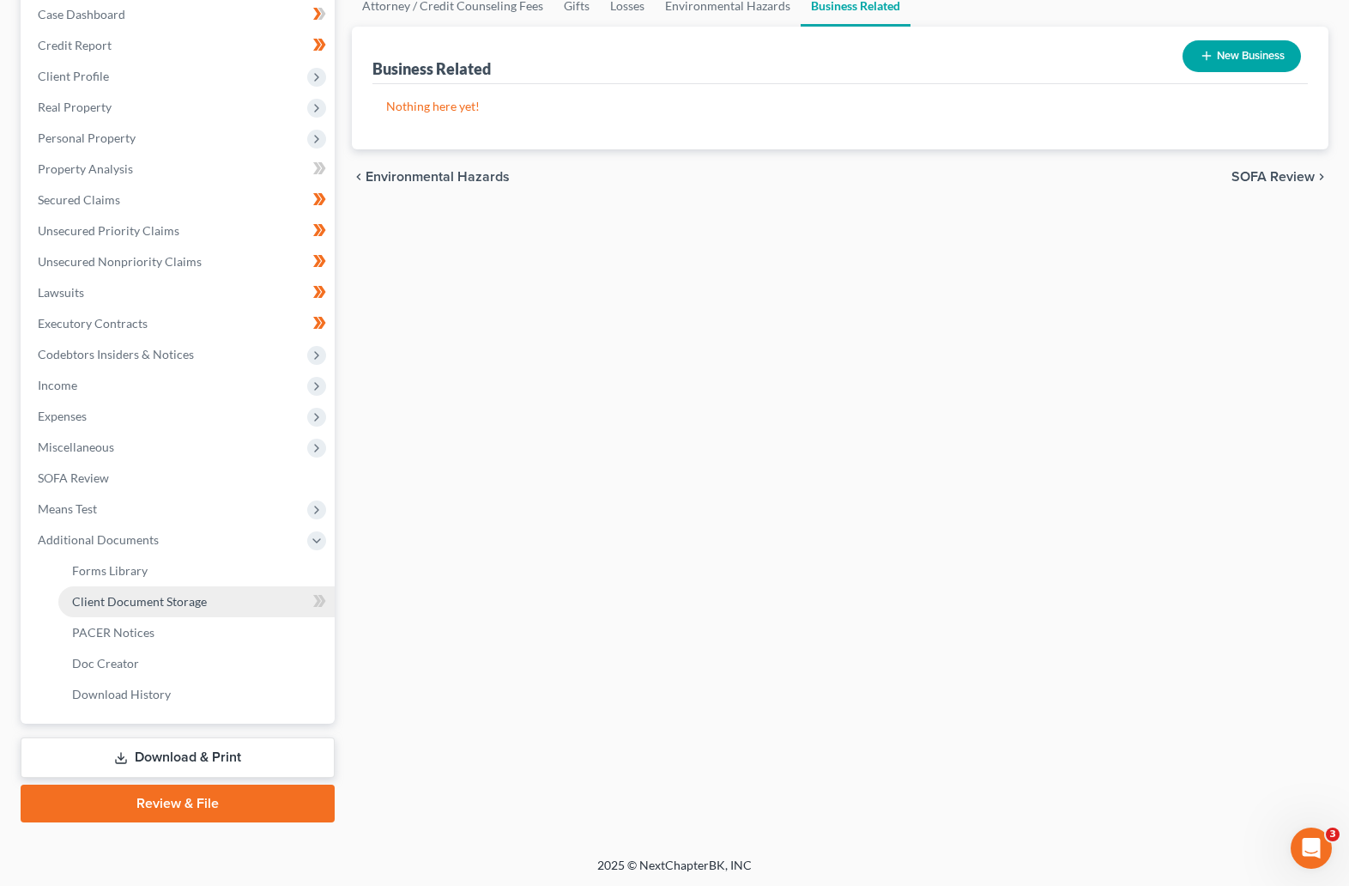
click at [146, 597] on span "Client Document Storage" at bounding box center [139, 601] width 135 height 15
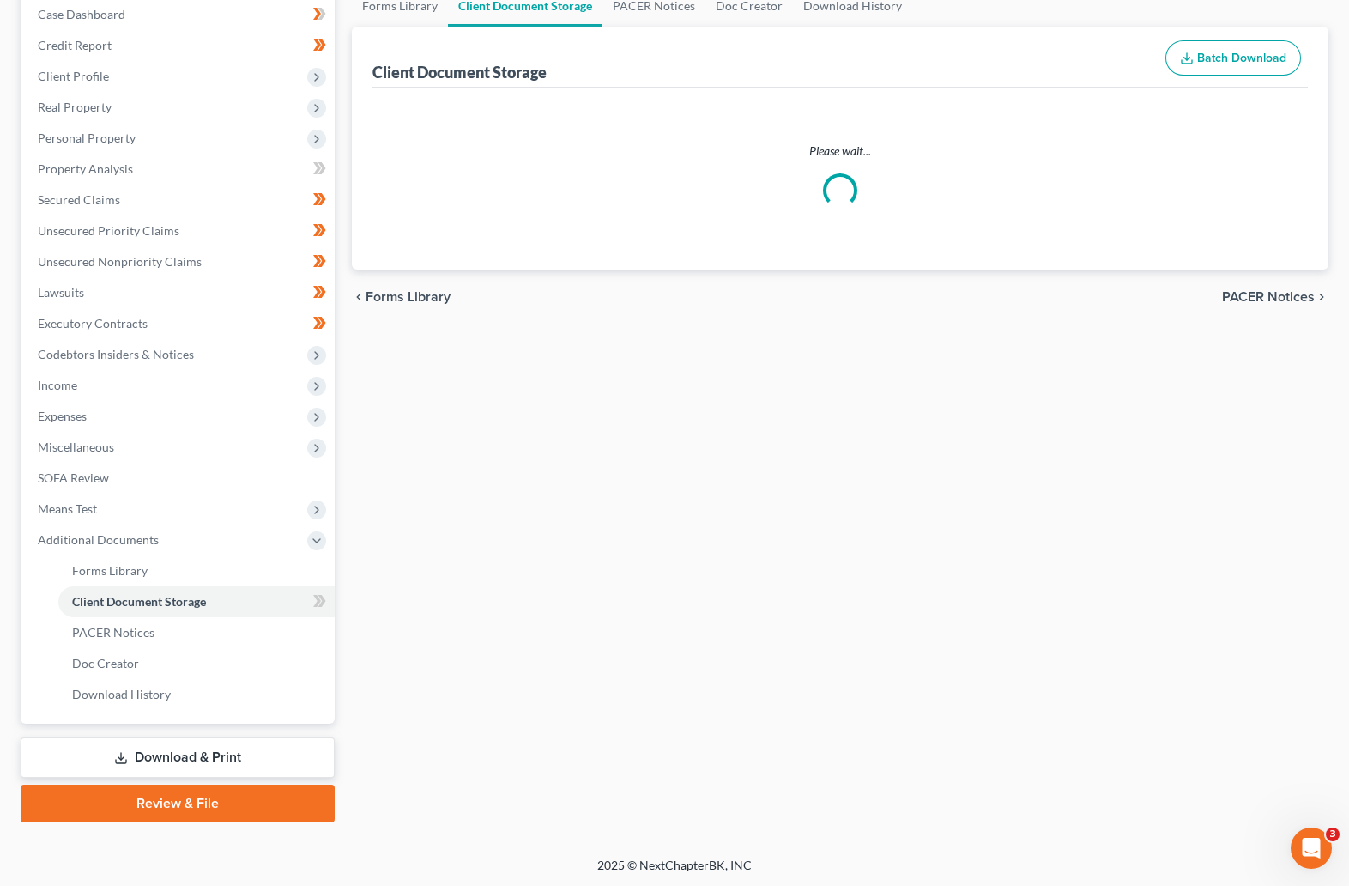
scroll to position [21, 0]
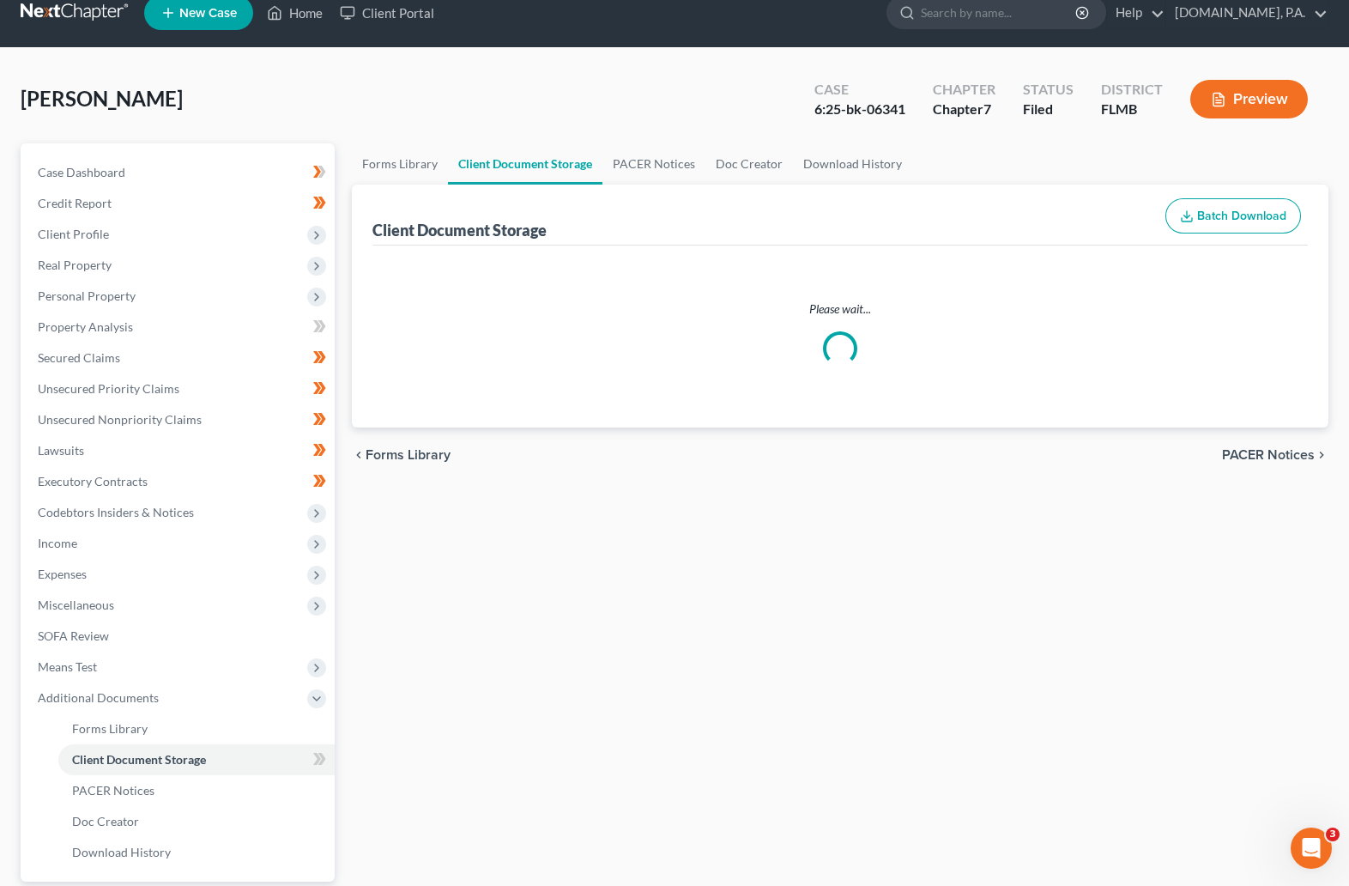
select select "9"
select select "4"
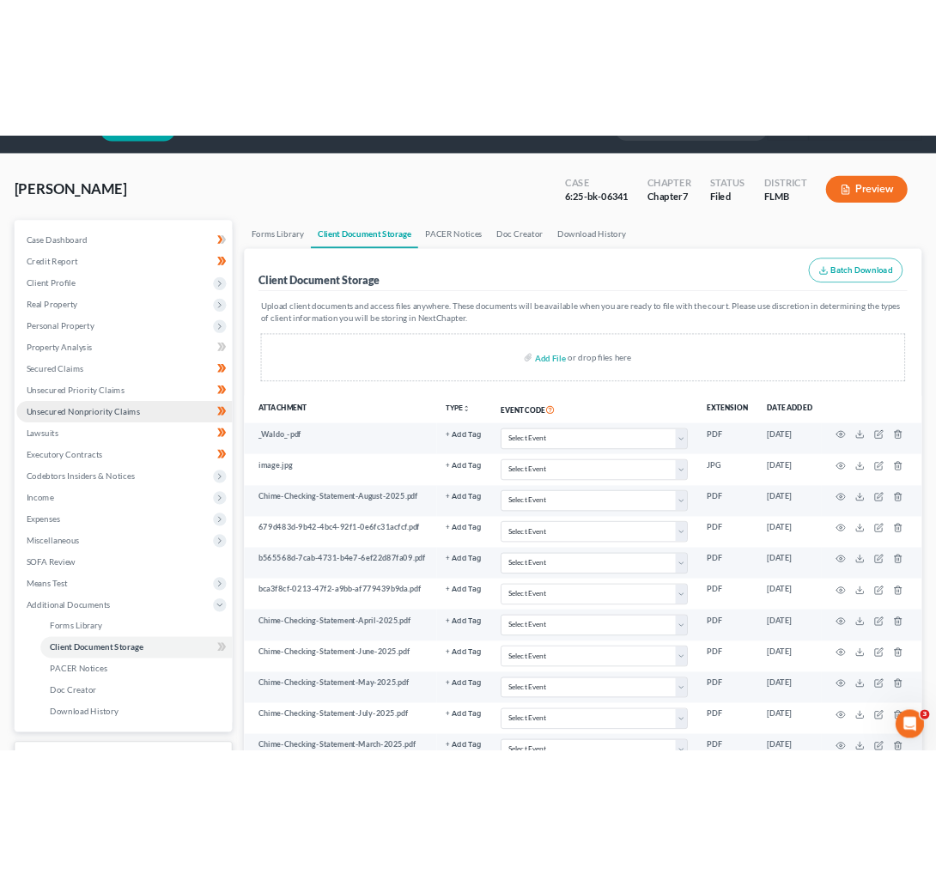
scroll to position [0, 0]
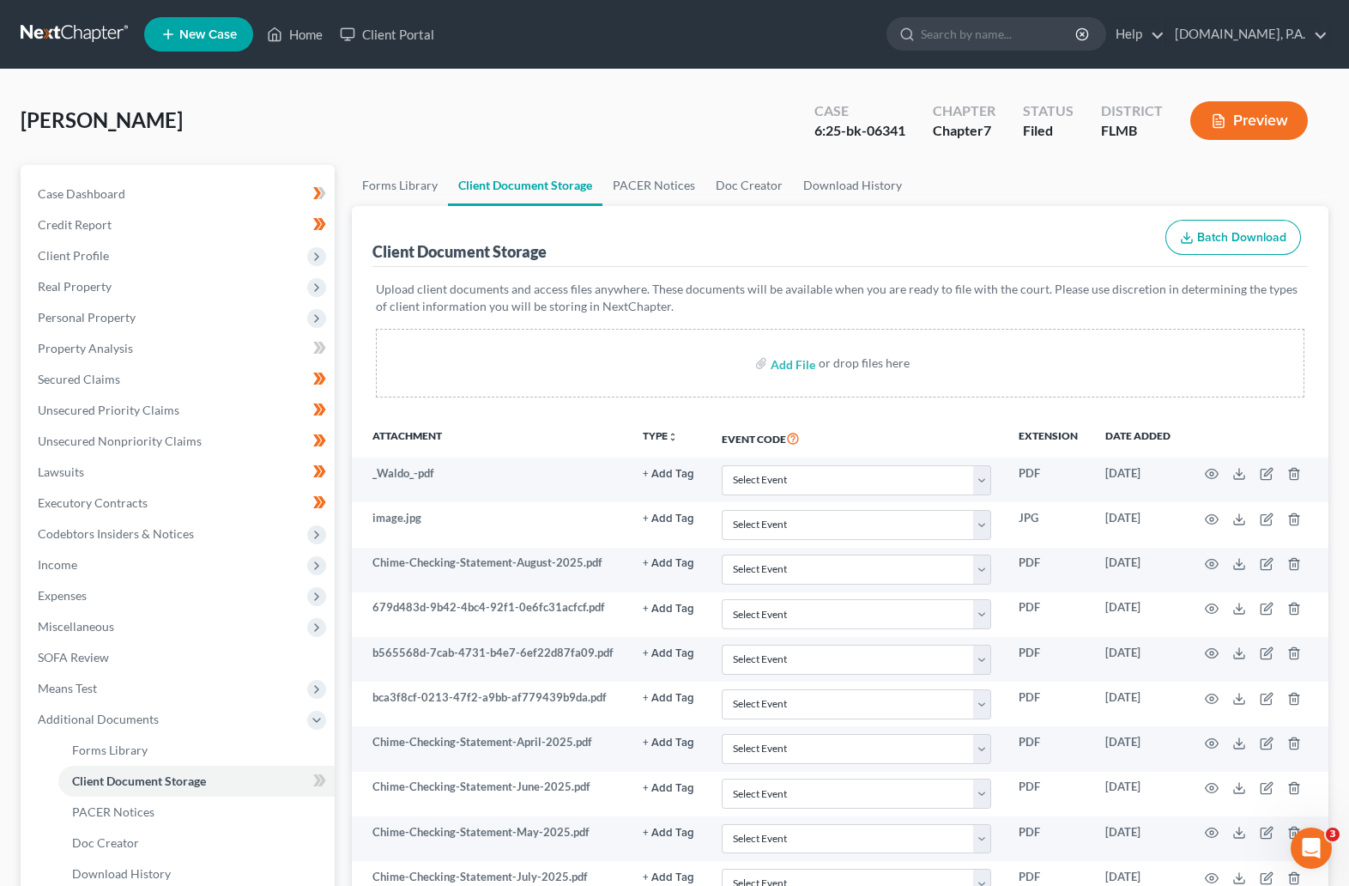
drag, startPoint x: 599, startPoint y: 118, endPoint x: 475, endPoint y: 282, distance: 205.8
click at [599, 117] on div "Jackson, Yvalondra Upgraded Case 6:25-bk-06341 Chapter Chapter 7 Status Filed D…" at bounding box center [675, 127] width 1308 height 75
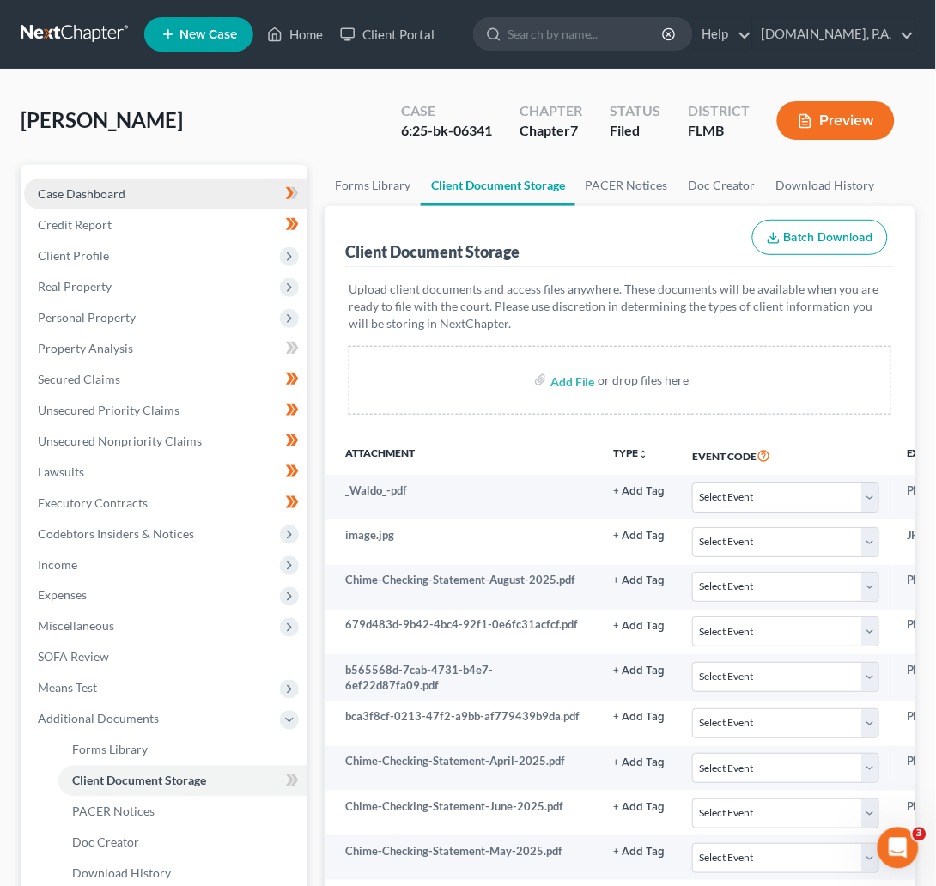
click at [89, 192] on span "Case Dashboard" at bounding box center [82, 193] width 88 height 15
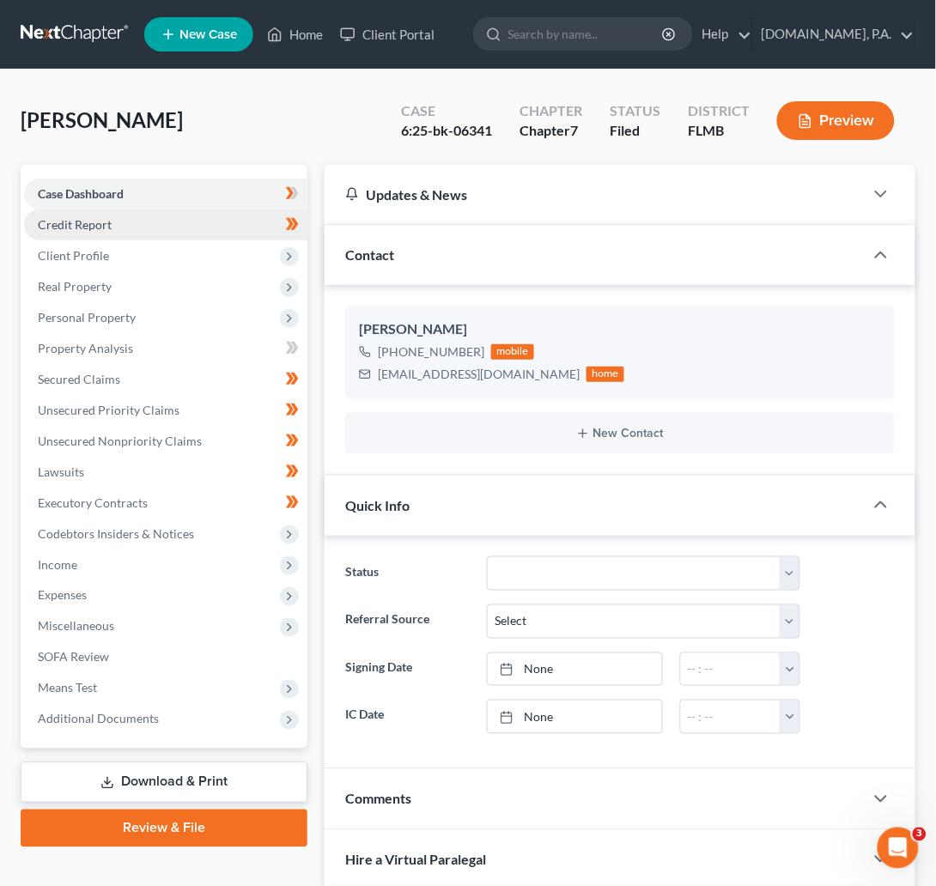
click at [105, 226] on span "Credit Report" at bounding box center [75, 224] width 74 height 15
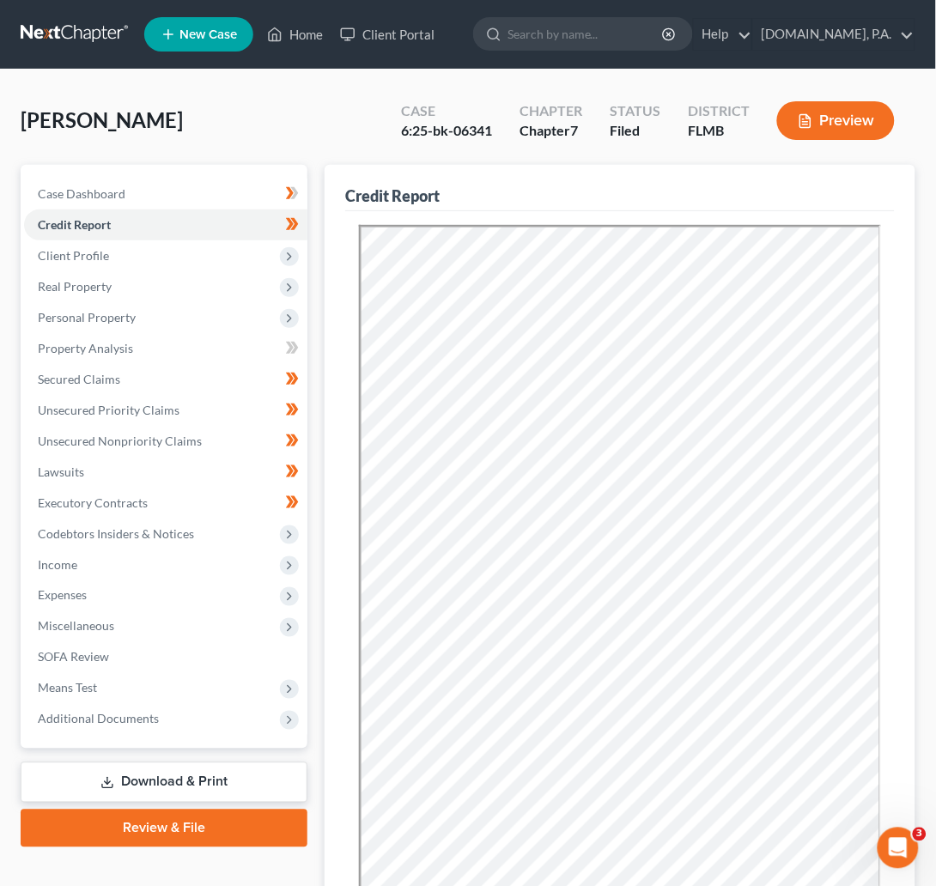
click at [253, 129] on div "Jackson, Yvalondra Upgraded Case 6:25-bk-06341 Chapter Chapter 7 Status Filed D…" at bounding box center [468, 127] width 894 height 75
drag, startPoint x: 63, startPoint y: 33, endPoint x: 142, endPoint y: 79, distance: 91.9
click at [64, 33] on link at bounding box center [76, 34] width 110 height 31
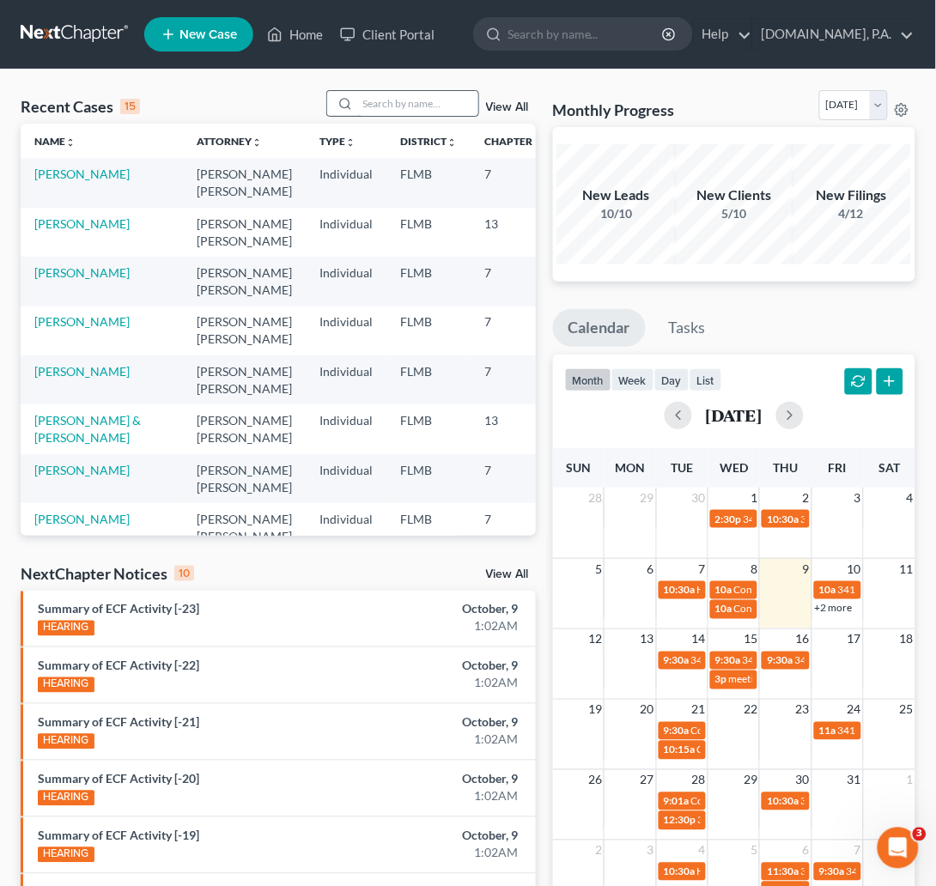
click at [435, 101] on input "search" at bounding box center [418, 103] width 120 height 25
type input "[PERSON_NAME]"
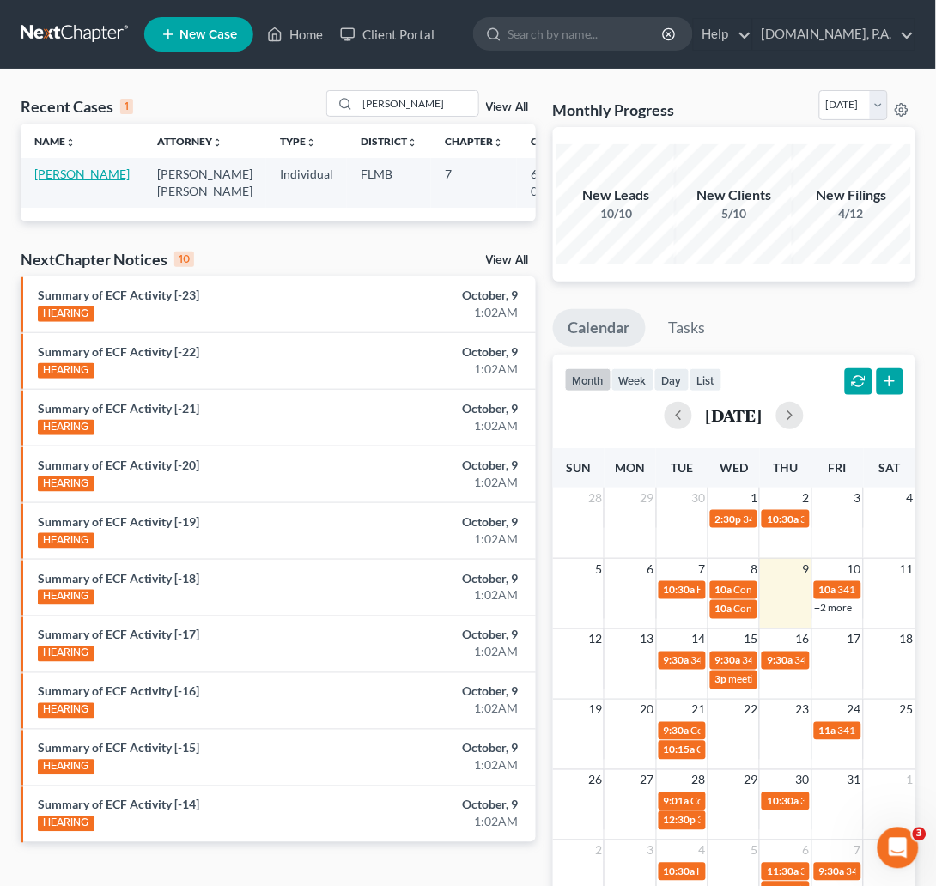
click at [71, 179] on link "[PERSON_NAME]" at bounding box center [81, 174] width 95 height 15
select select "2"
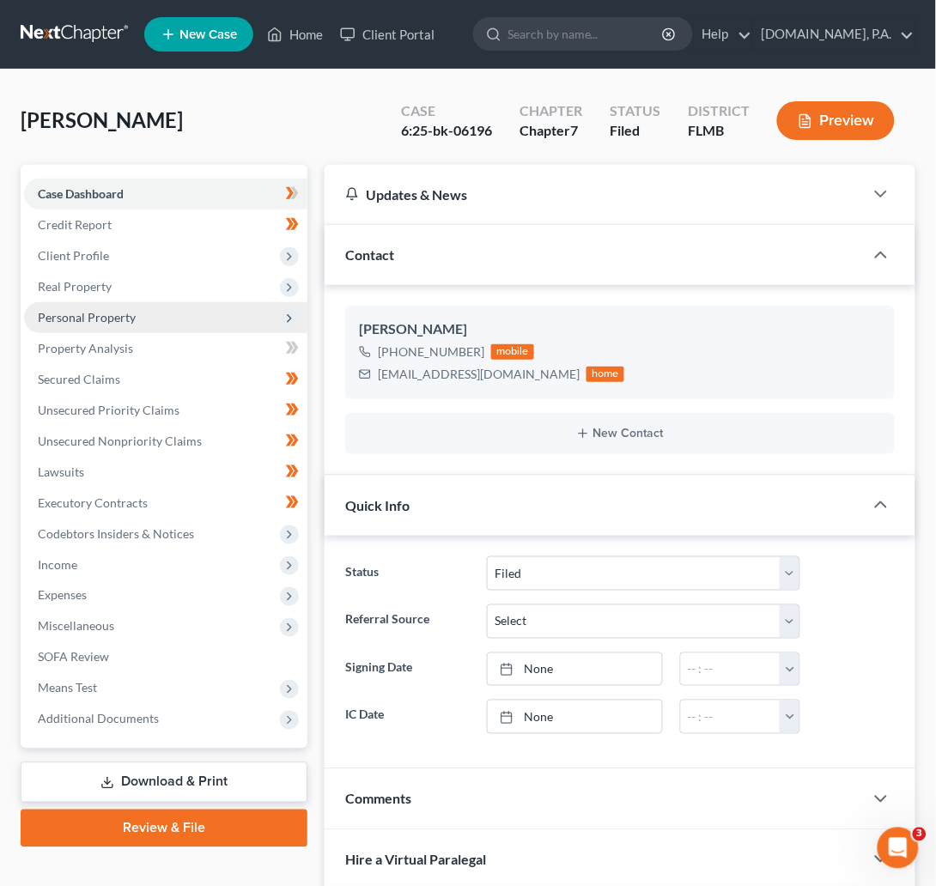
click at [118, 321] on span "Personal Property" at bounding box center [87, 317] width 98 height 15
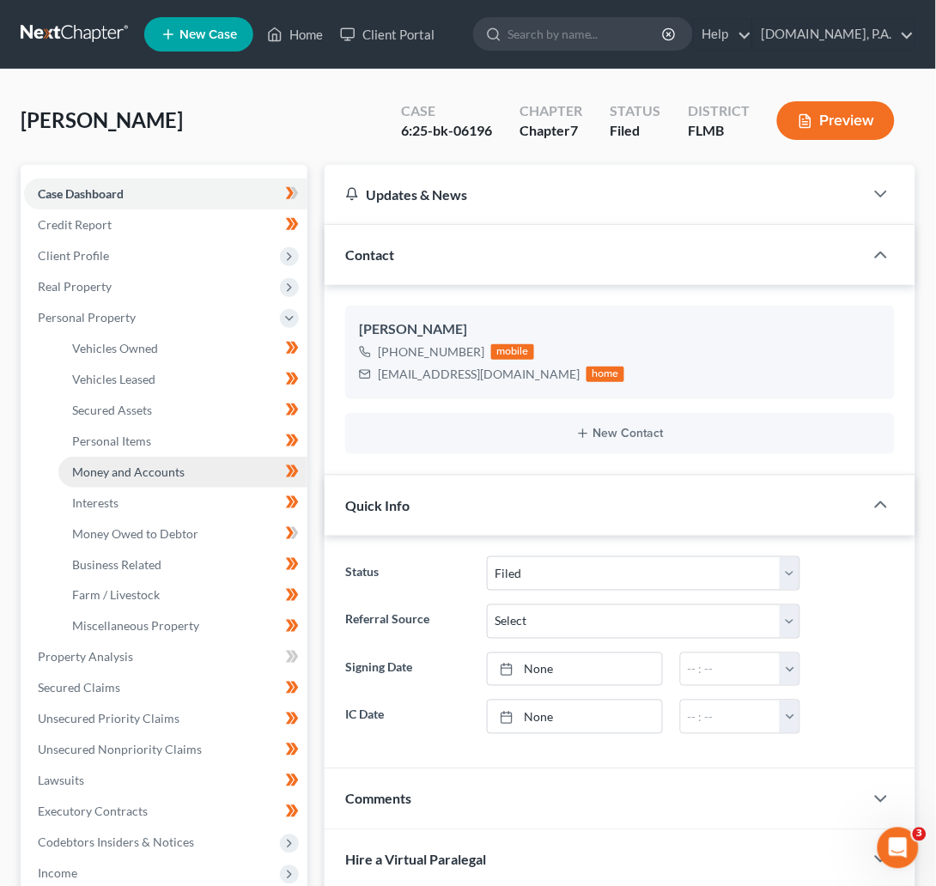
click at [130, 472] on span "Money and Accounts" at bounding box center [128, 471] width 112 height 15
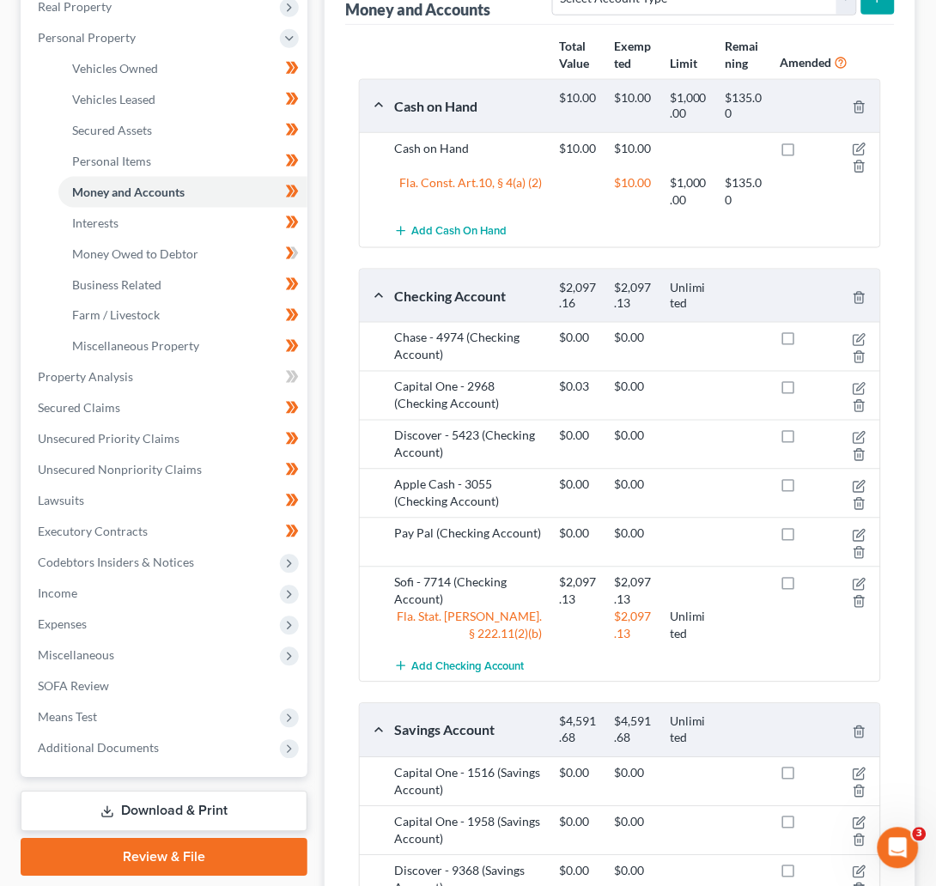
scroll to position [257, 0]
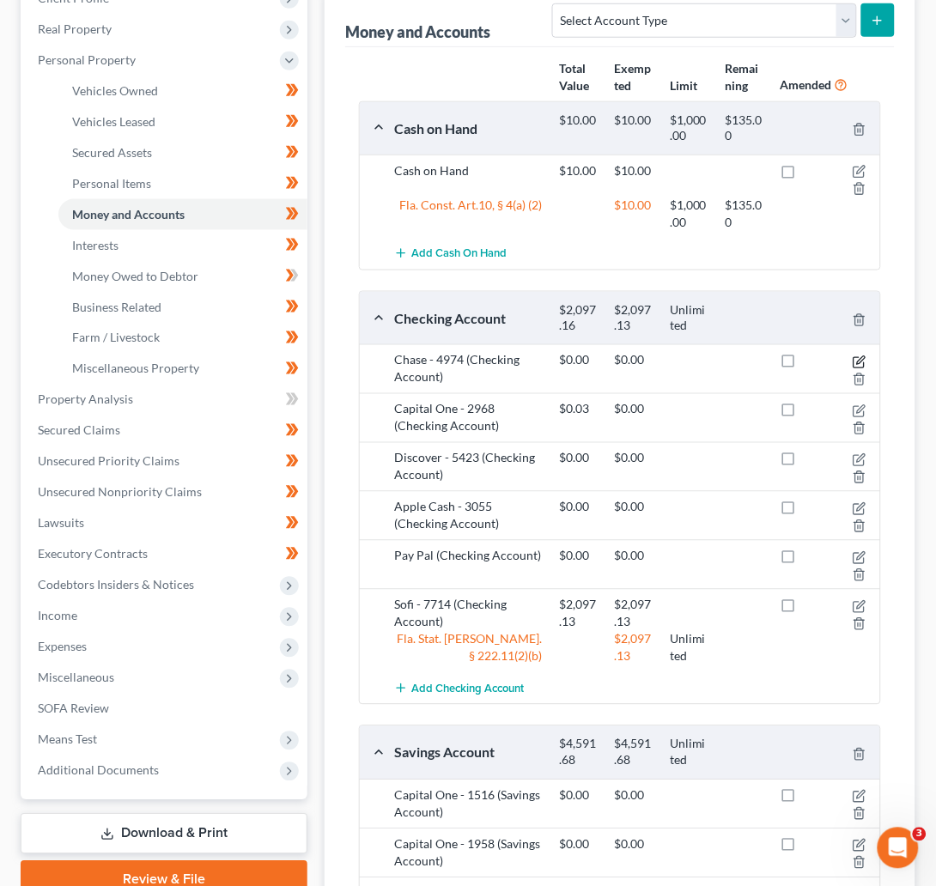
click at [861, 360] on icon "button" at bounding box center [859, 362] width 14 height 14
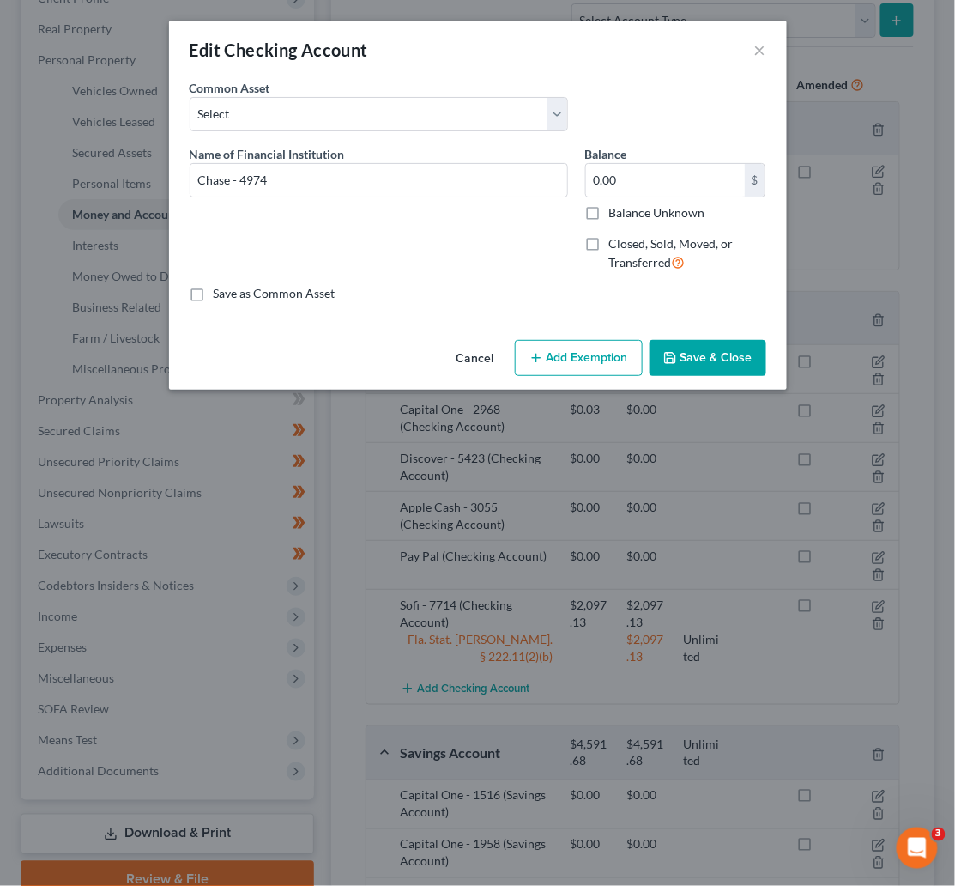
click at [487, 364] on button "Cancel" at bounding box center [475, 359] width 65 height 34
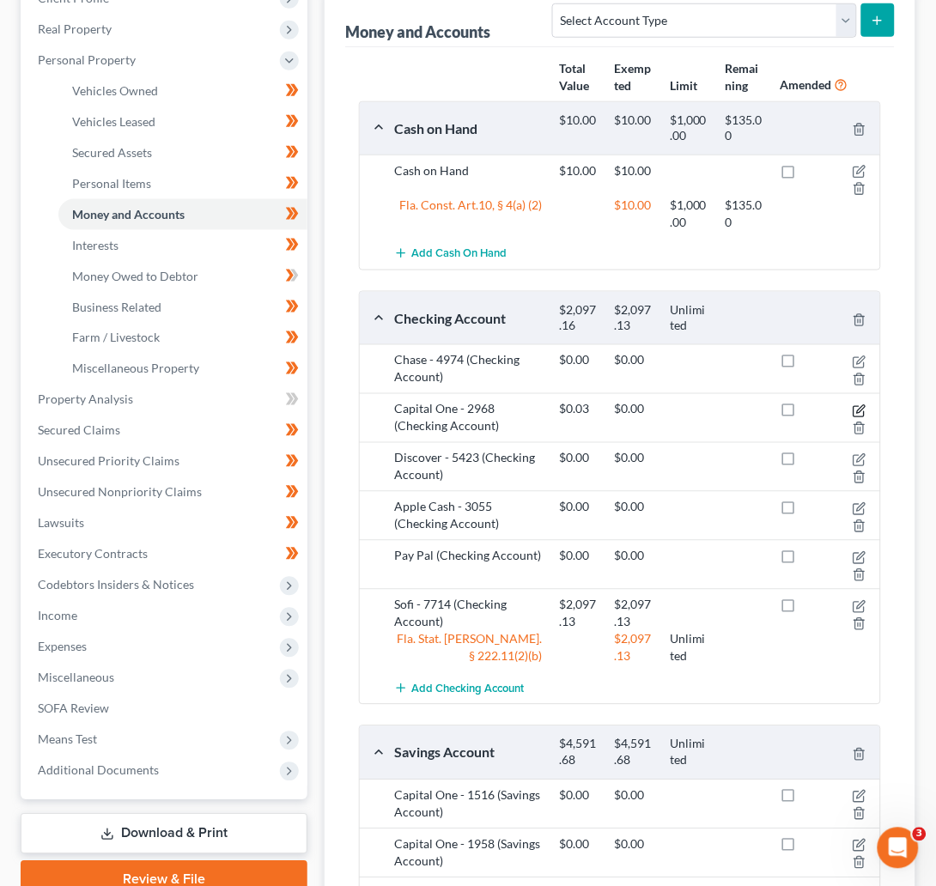
click at [856, 415] on icon "button" at bounding box center [859, 411] width 14 height 14
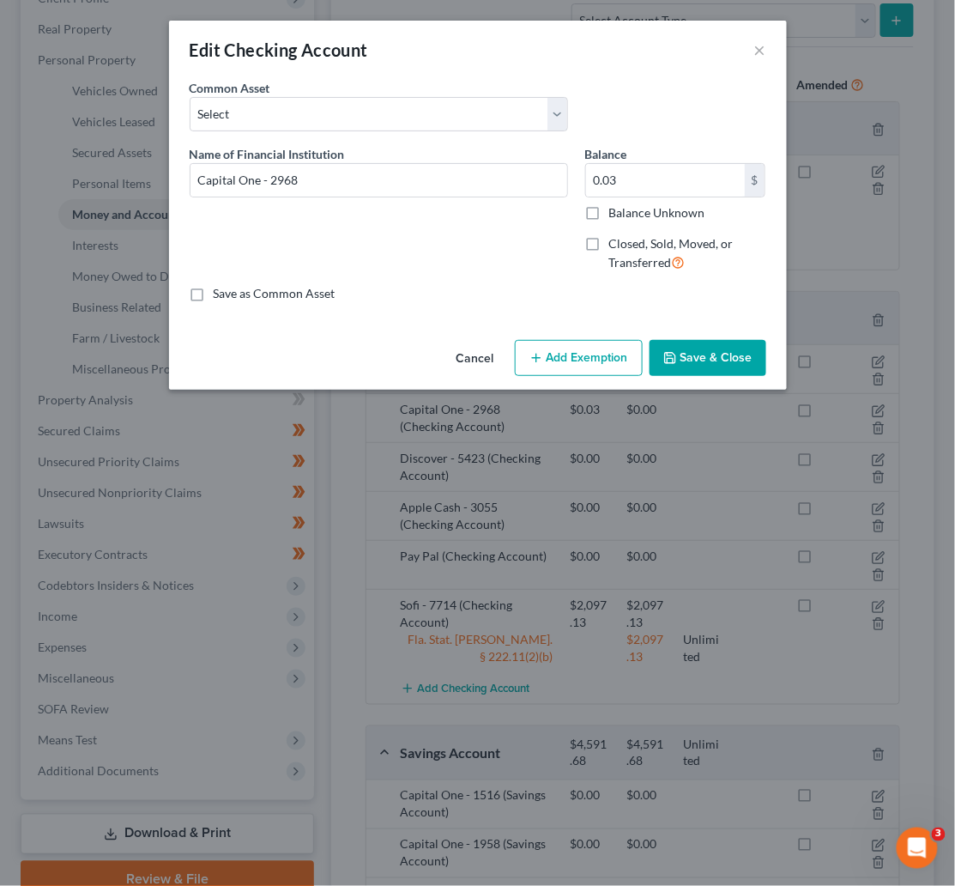
click at [487, 357] on button "Cancel" at bounding box center [475, 359] width 65 height 34
